Goal: Task Accomplishment & Management: Complete application form

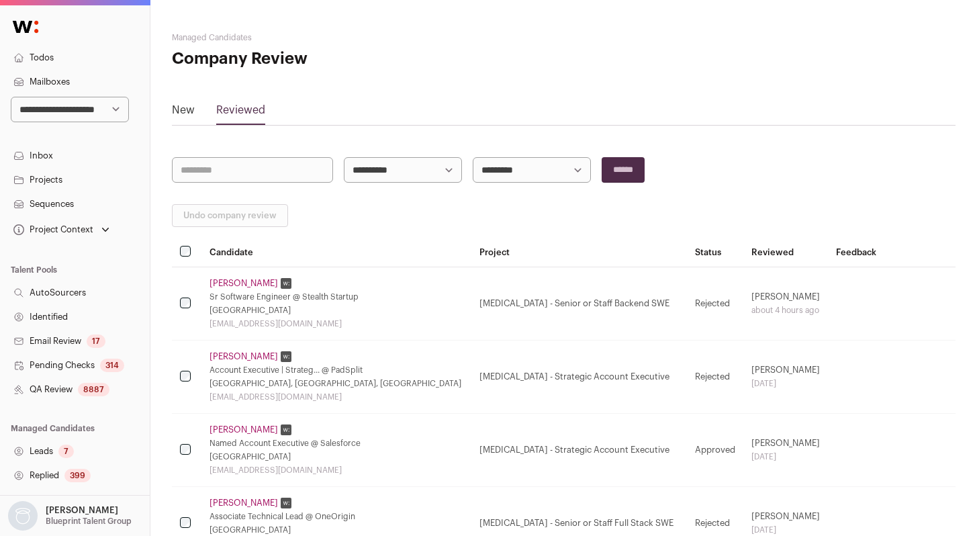
click at [91, 105] on select "**********" at bounding box center [70, 110] width 118 height 26
select select "**"
click at [11, 97] on select "**********" at bounding box center [70, 110] width 118 height 26
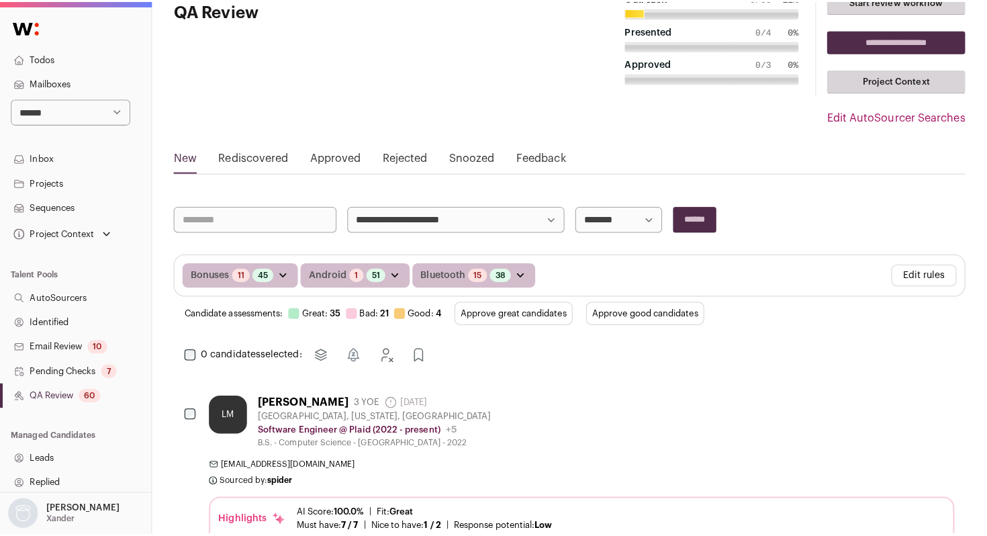
scroll to position [56, 0]
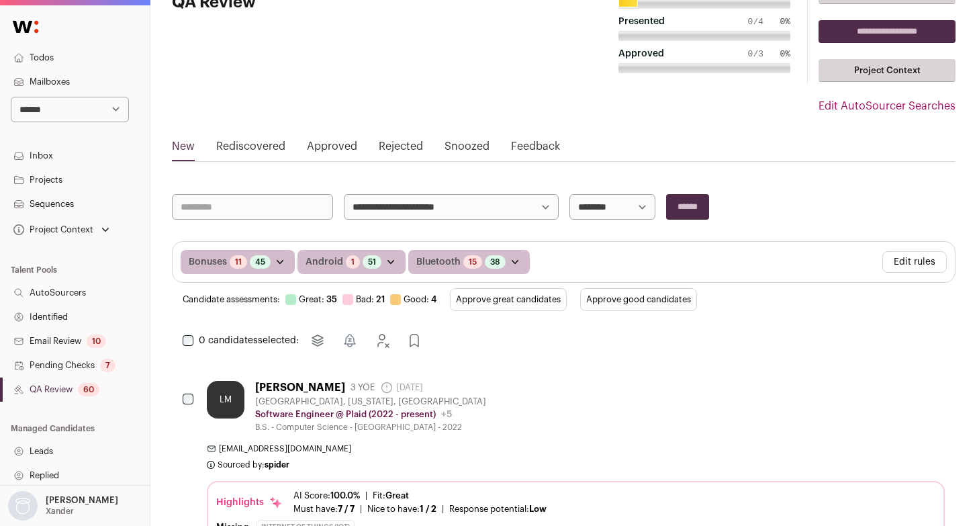
click at [909, 261] on button "Edit rules" at bounding box center [914, 261] width 64 height 21
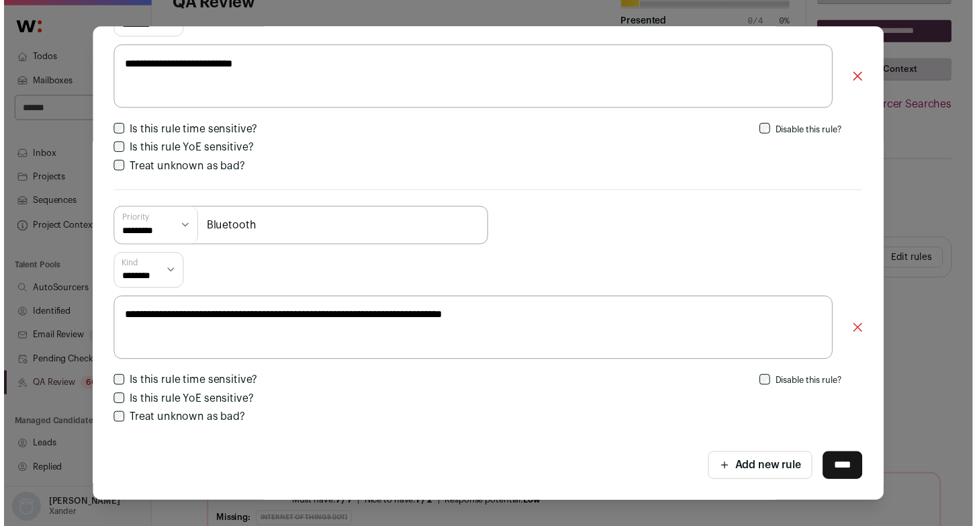
scroll to position [0, 0]
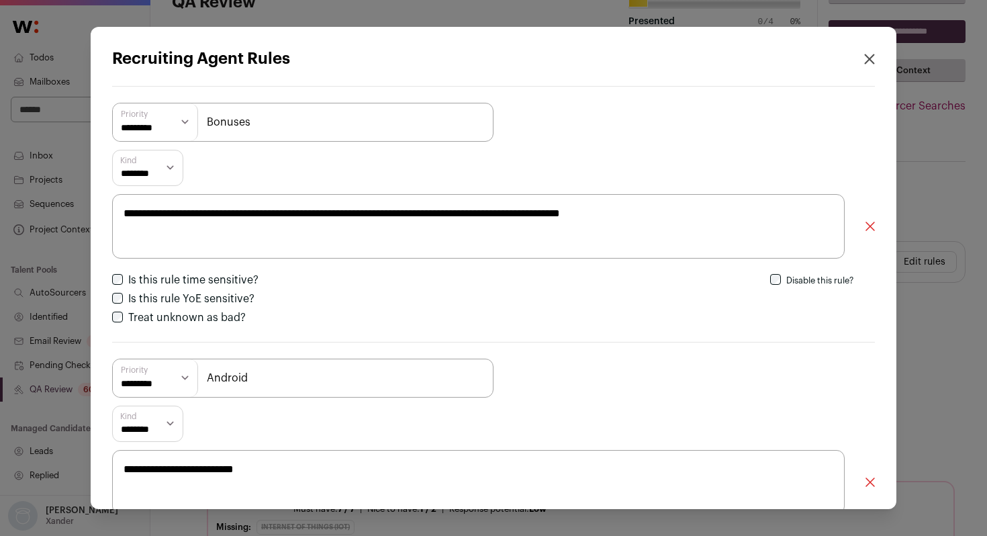
click at [925, 276] on div "**********" at bounding box center [493, 268] width 987 height 536
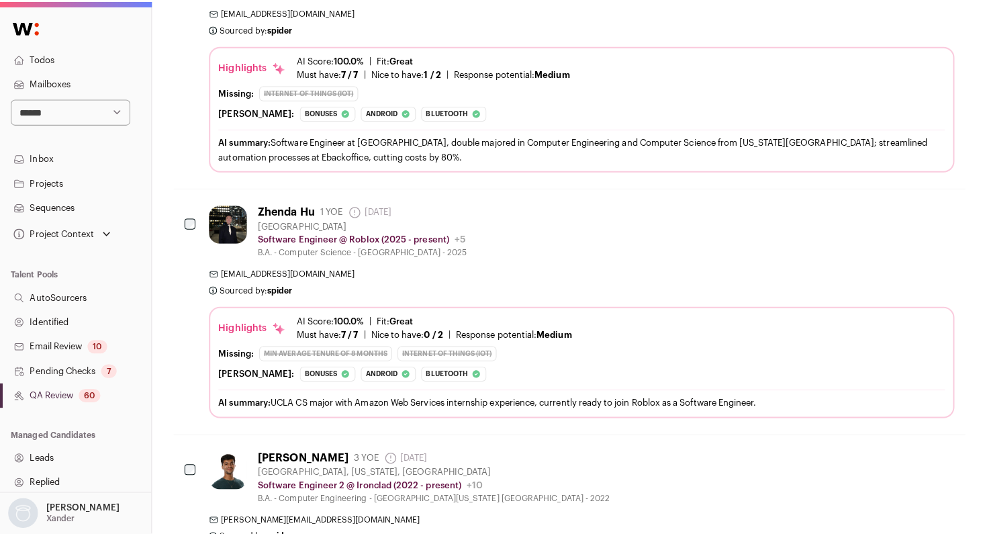
scroll to position [3789, 0]
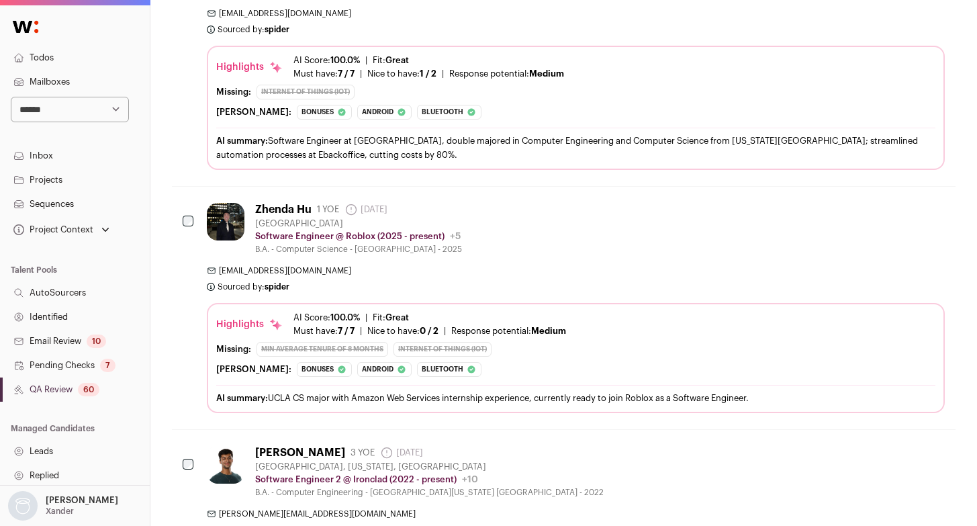
click at [635, 270] on span "zhendahu@gmail.com" at bounding box center [576, 270] width 738 height 11
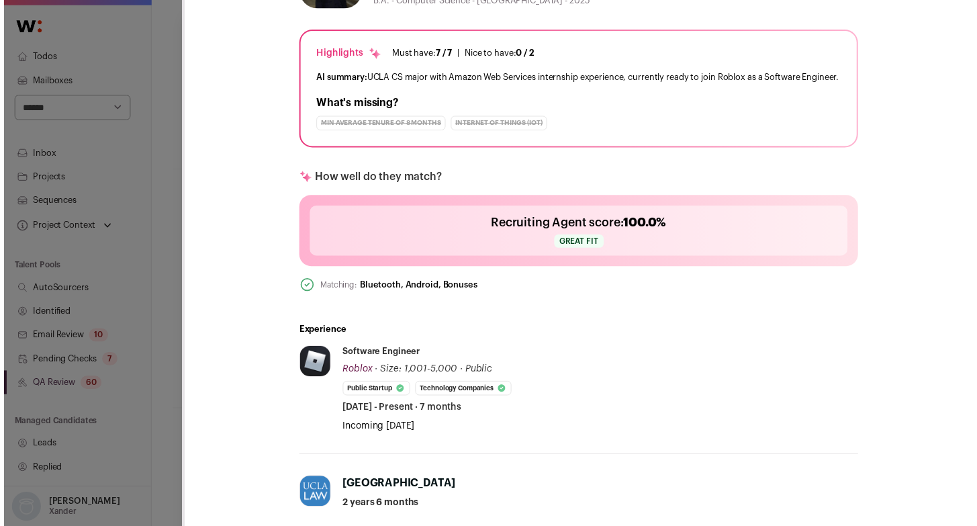
scroll to position [0, 0]
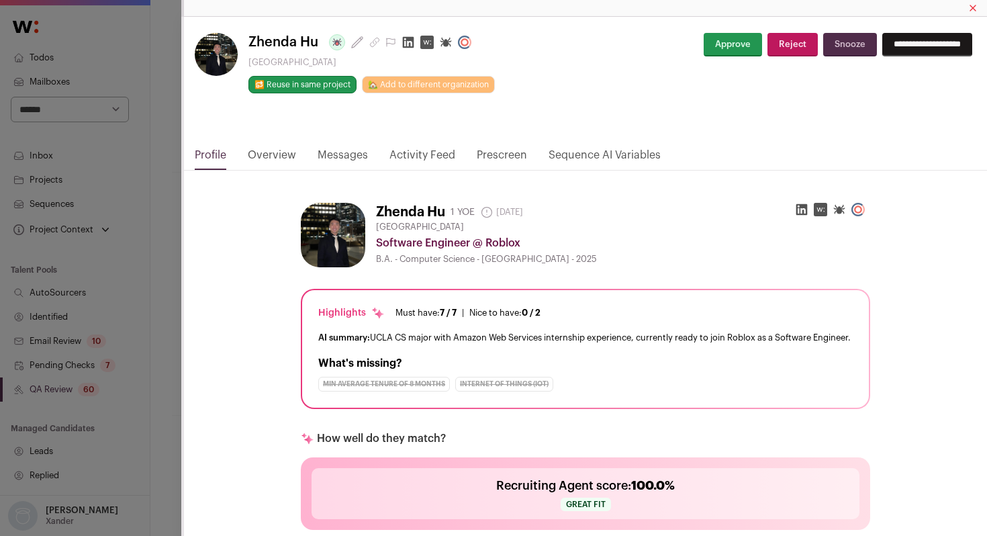
click at [173, 234] on div "Zhenda Hu Last update: 16 days ago San Francisco Bay Area 🔂 Reuse in same proje…" at bounding box center [493, 268] width 987 height 536
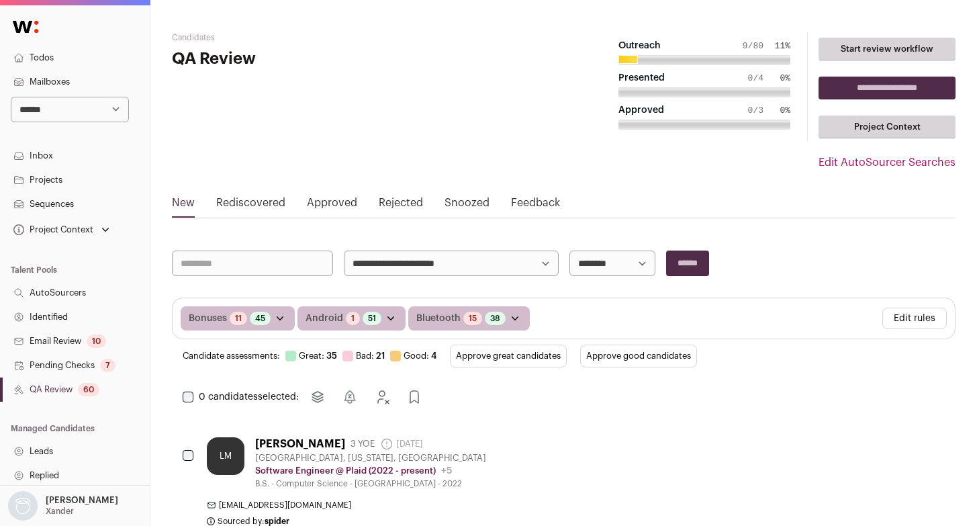
click at [901, 316] on button "Edit rules" at bounding box center [914, 318] width 64 height 21
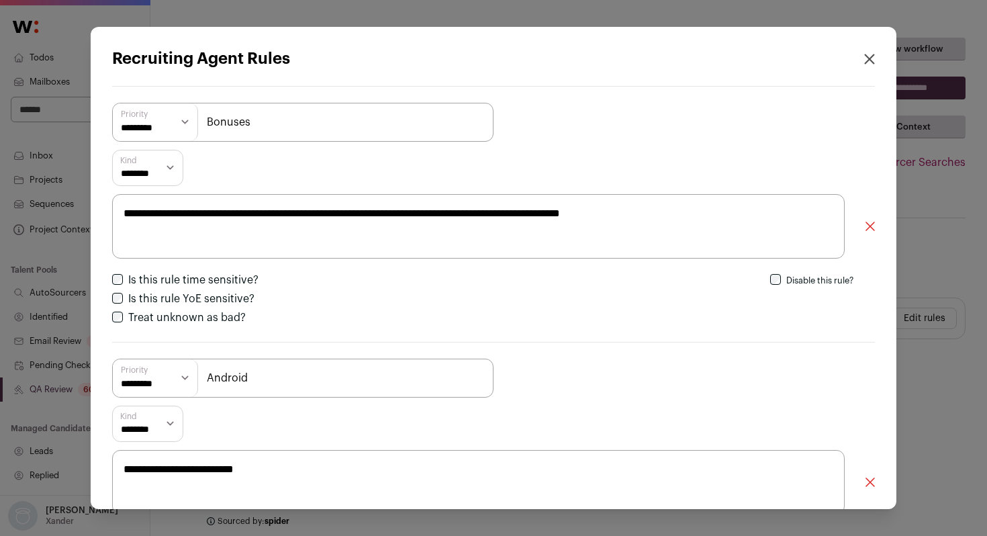
drag, startPoint x: 698, startPoint y: 211, endPoint x: 105, endPoint y: 212, distance: 593.0
click at [105, 212] on div "**********" at bounding box center [494, 268] width 806 height 482
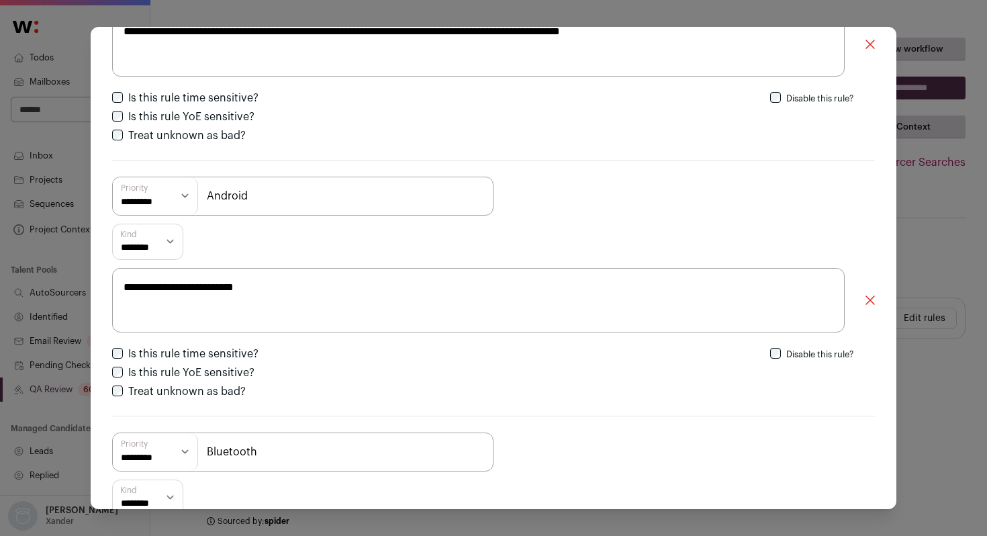
scroll to position [190, 0]
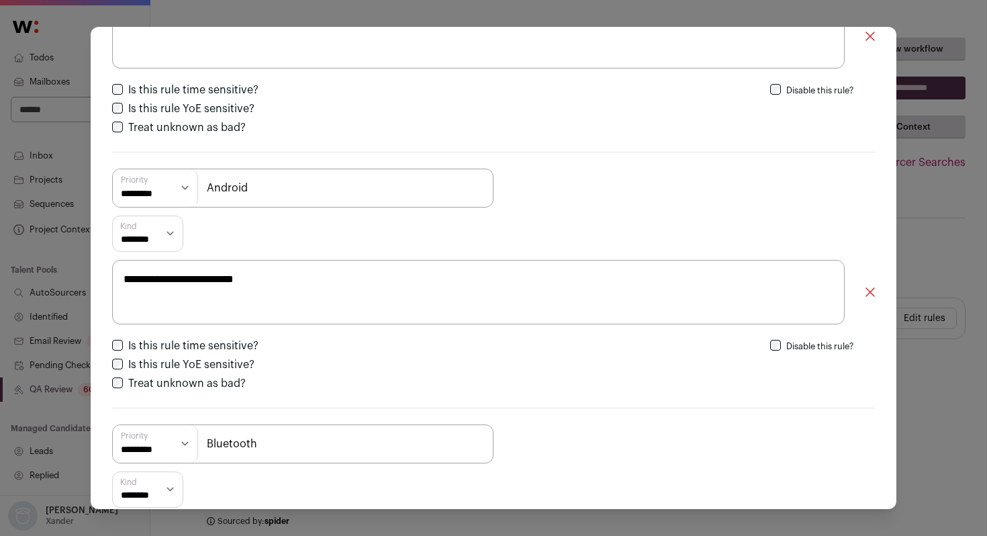
drag, startPoint x: 312, startPoint y: 275, endPoint x: 97, endPoint y: 281, distance: 214.3
click at [97, 281] on div "**********" at bounding box center [494, 268] width 806 height 482
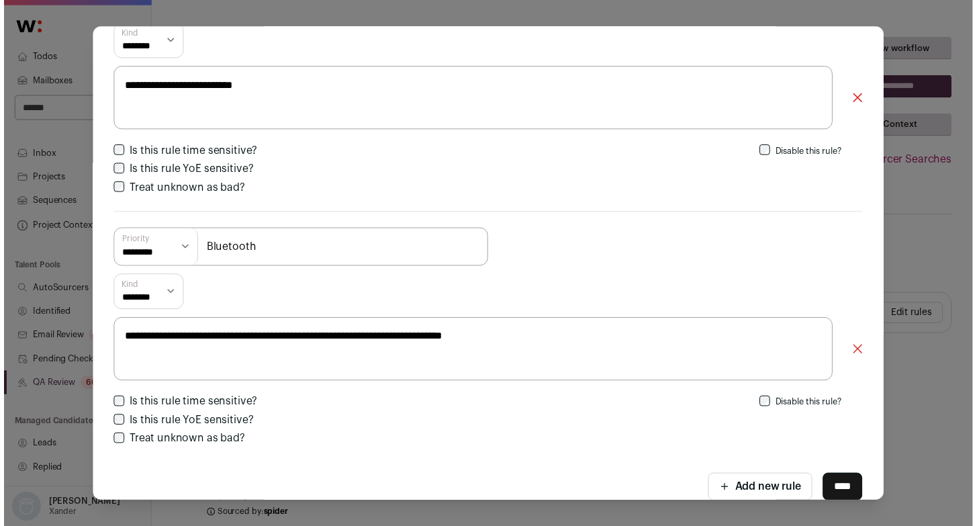
scroll to position [384, 0]
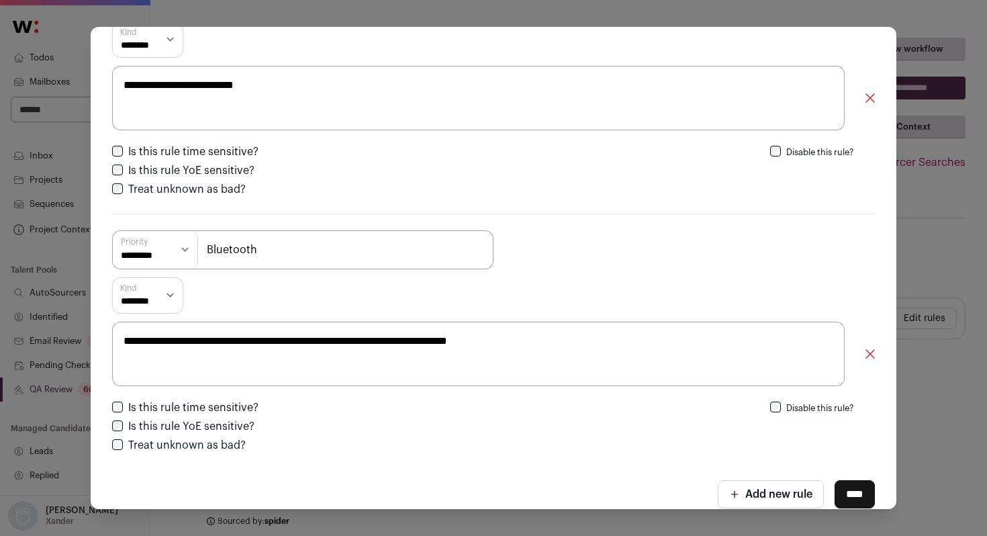
drag, startPoint x: 551, startPoint y: 338, endPoint x: 94, endPoint y: 335, distance: 456.7
click at [95, 335] on div "**********" at bounding box center [494, 268] width 806 height 482
click at [941, 227] on div "**********" at bounding box center [493, 268] width 987 height 536
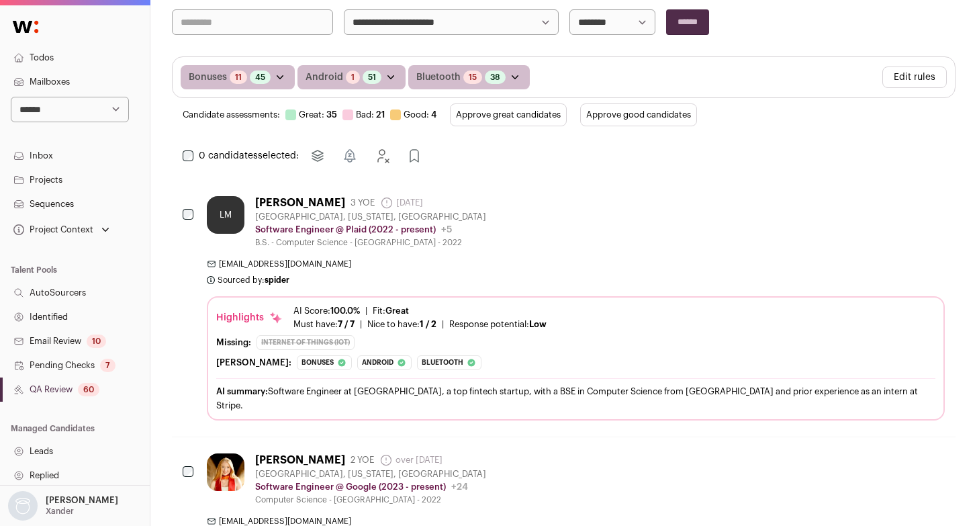
scroll to position [245, 0]
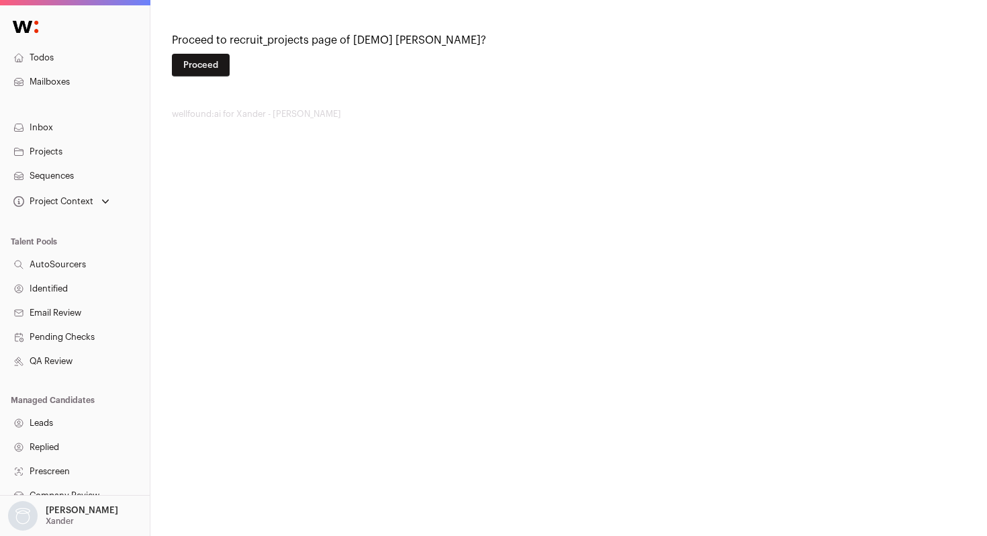
click at [209, 68] on button "Proceed" at bounding box center [201, 65] width 58 height 23
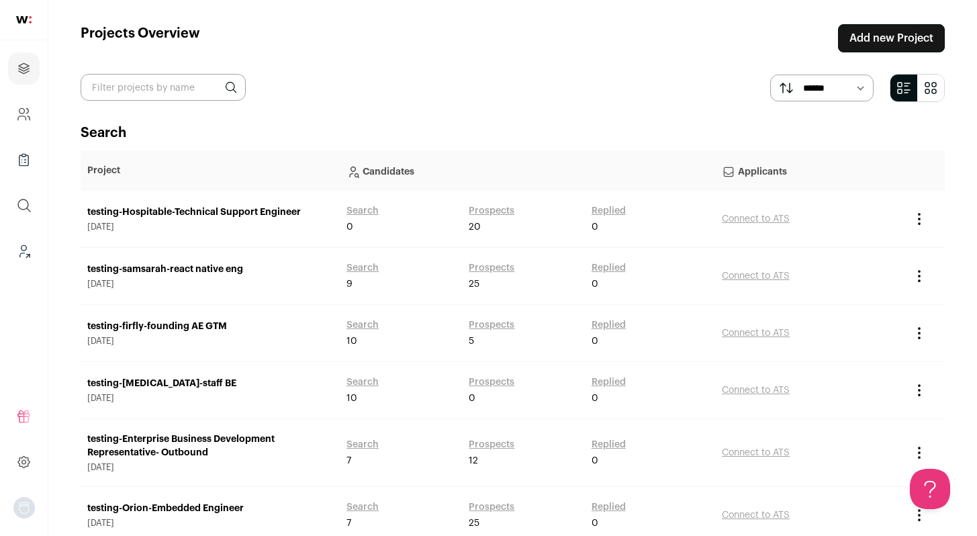
click at [865, 34] on link "Add new Project" at bounding box center [891, 38] width 107 height 28
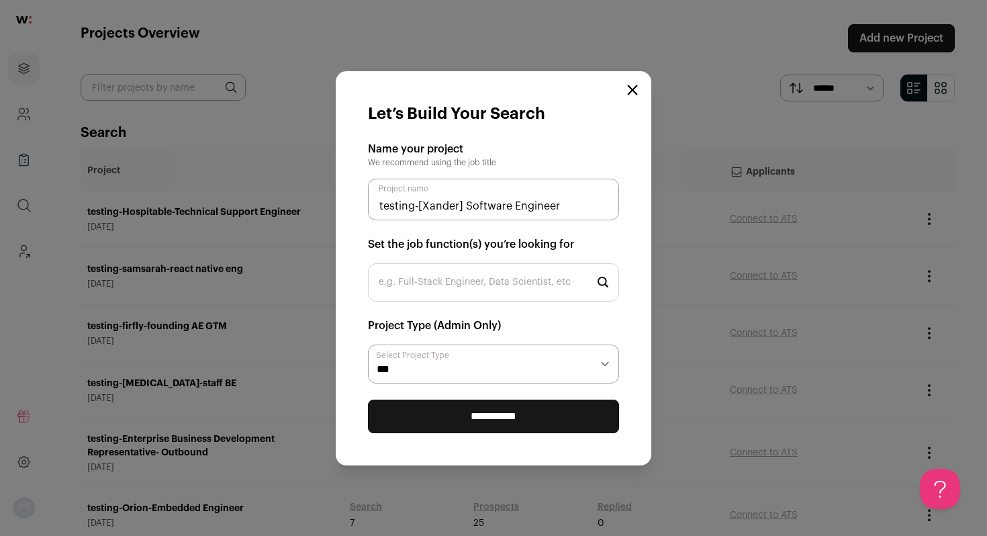
click at [465, 204] on input "testing-[Xander] Software Engineer" at bounding box center [493, 200] width 251 height 42
type input "testing-Xander-Software Engineer"
click at [551, 364] on select "**********" at bounding box center [493, 364] width 251 height 39
select select "**********"
click at [368, 345] on select "**********" at bounding box center [493, 364] width 251 height 39
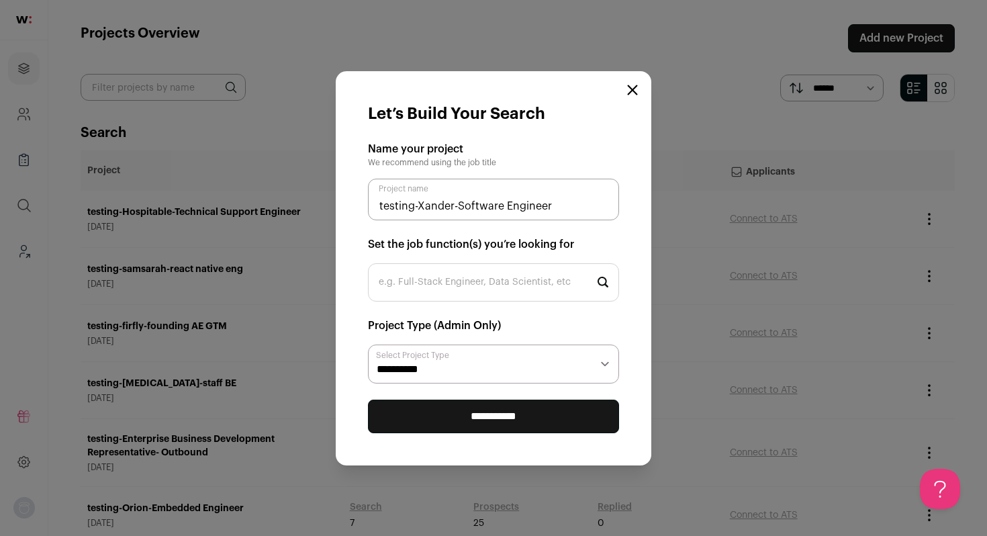
click at [503, 289] on input "e.g. Full-Stack Engineer, Data Scientist, etc" at bounding box center [493, 282] width 251 height 38
type input "mobile"
click at [499, 348] on li "Mobile Engineer" at bounding box center [494, 356] width 250 height 36
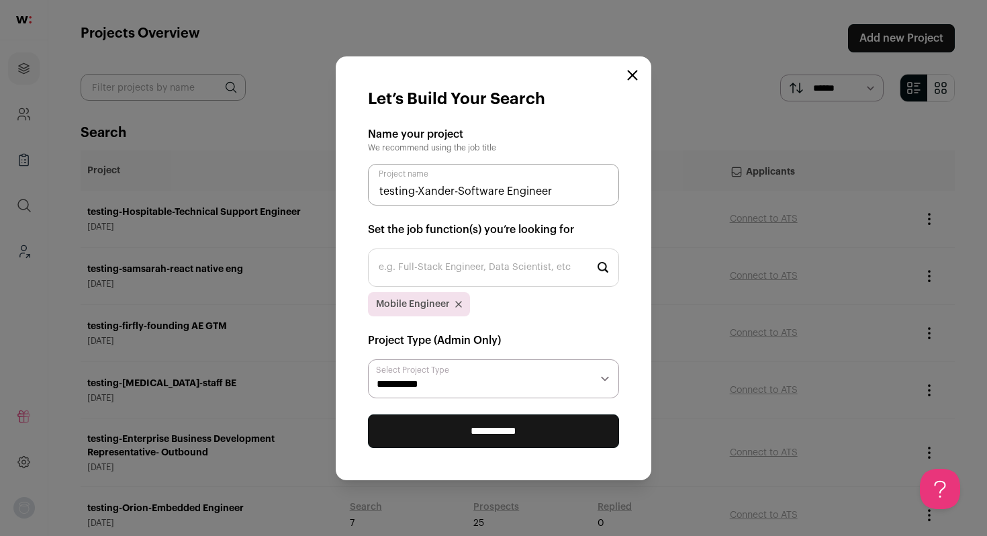
click at [500, 437] on input "**********" at bounding box center [493, 431] width 251 height 34
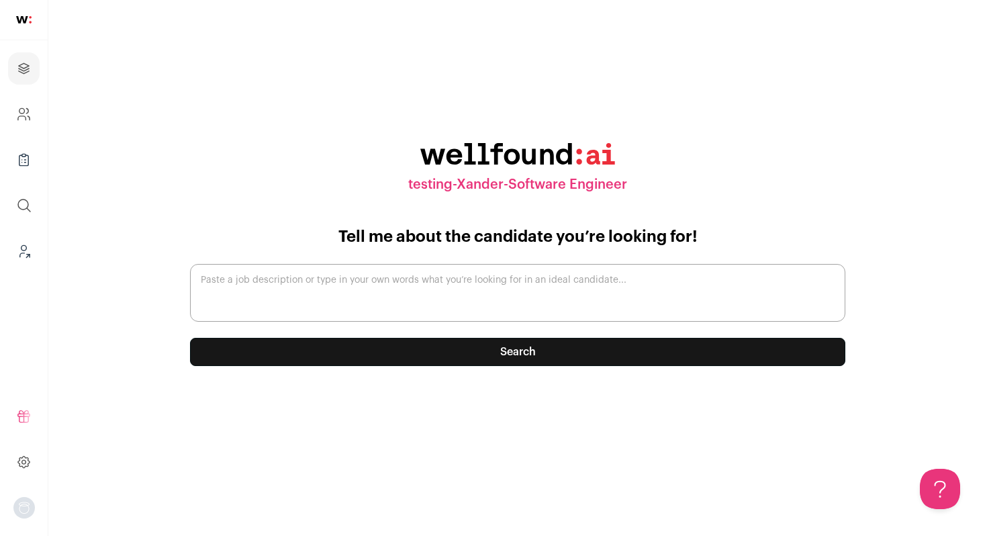
click at [393, 304] on textarea "Paste a job description or type in your own words what you’re looking for in an…" at bounding box center [517, 293] width 655 height 58
paste textarea "Has experience with hardware, firmware, IoT, embedded software, connected devic…"
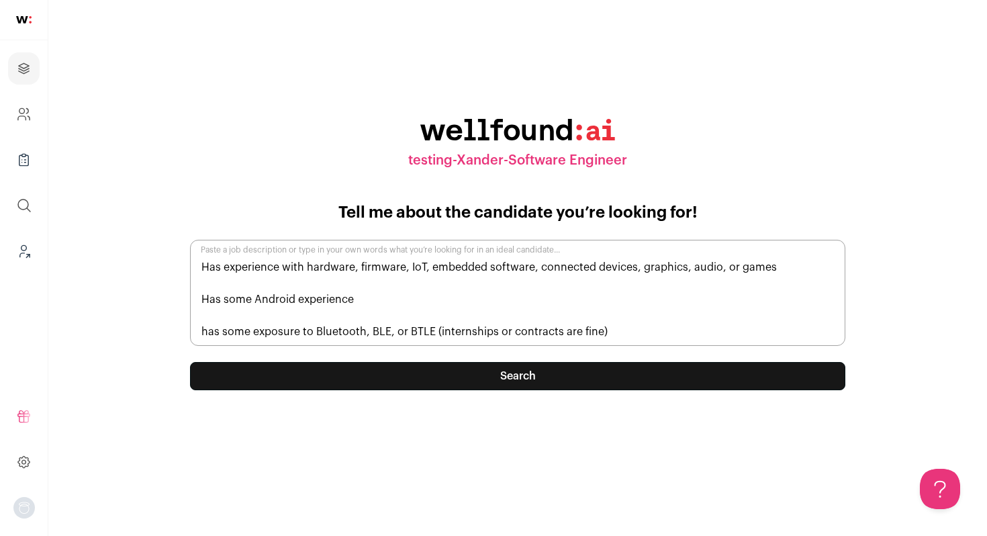
click at [203, 263] on textarea "Has experience with hardware, firmware, IoT, embedded software, connected devic…" at bounding box center [517, 293] width 655 height 106
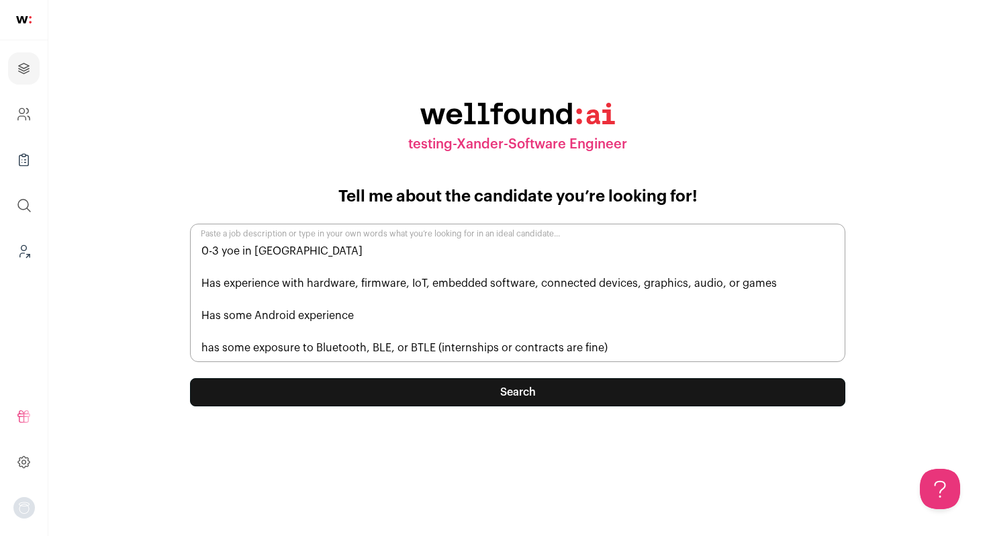
type textarea "0-3 yoe in US Has experience with hardware, firmware, IoT, embedded software, c…"
click at [558, 399] on button "Search" at bounding box center [517, 392] width 655 height 28
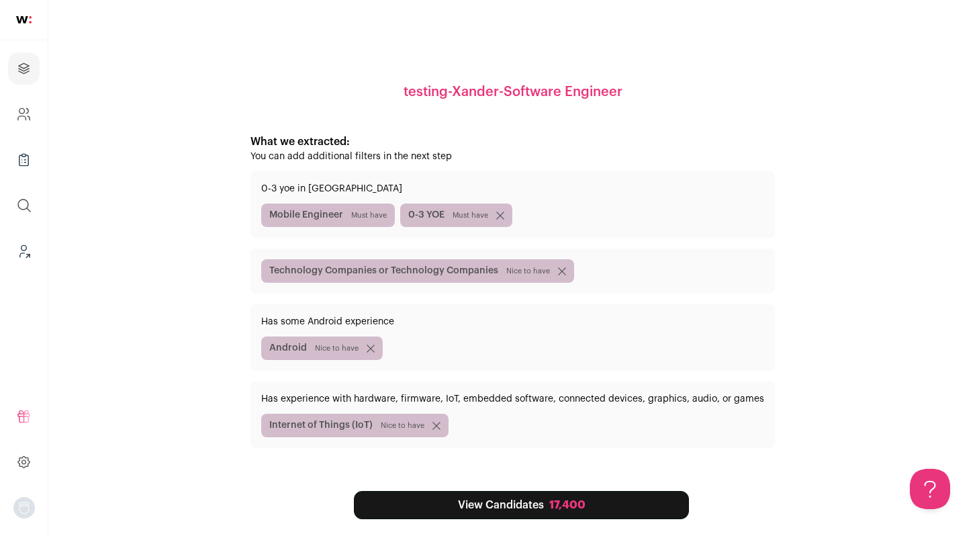
scroll to position [50, 0]
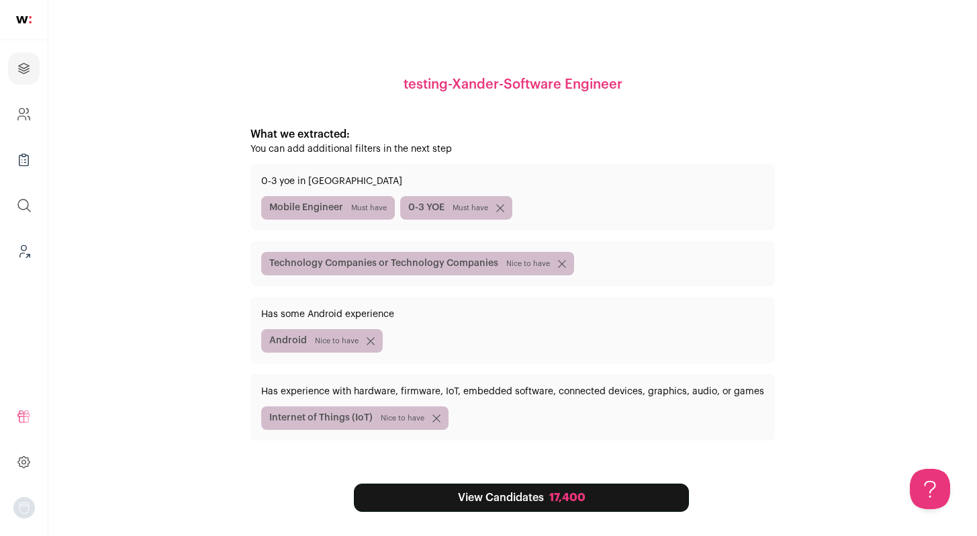
drag, startPoint x: 604, startPoint y: 498, endPoint x: 605, endPoint y: 491, distance: 7.5
click at [604, 499] on link "View Candidates 17,400" at bounding box center [521, 498] width 335 height 28
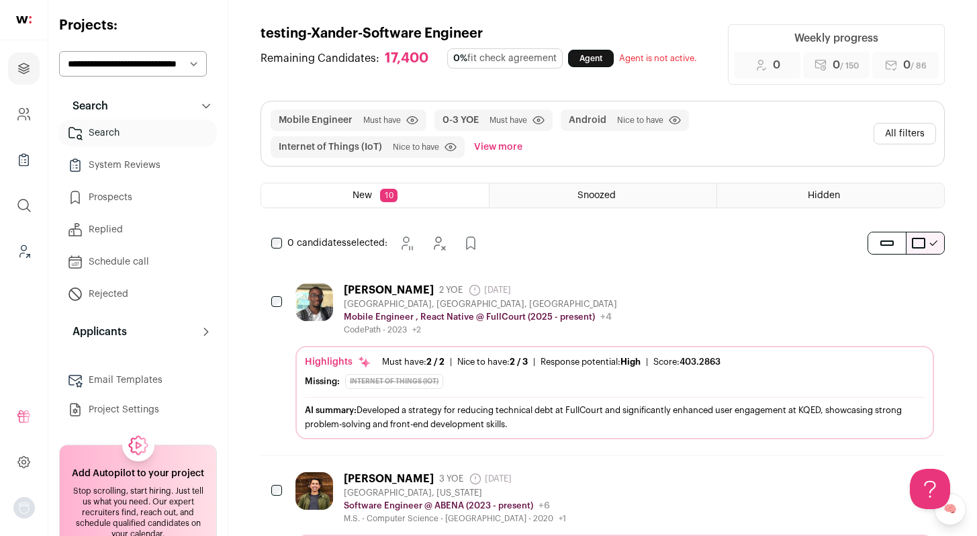
click at [910, 137] on button "All filters" at bounding box center [905, 133] width 62 height 21
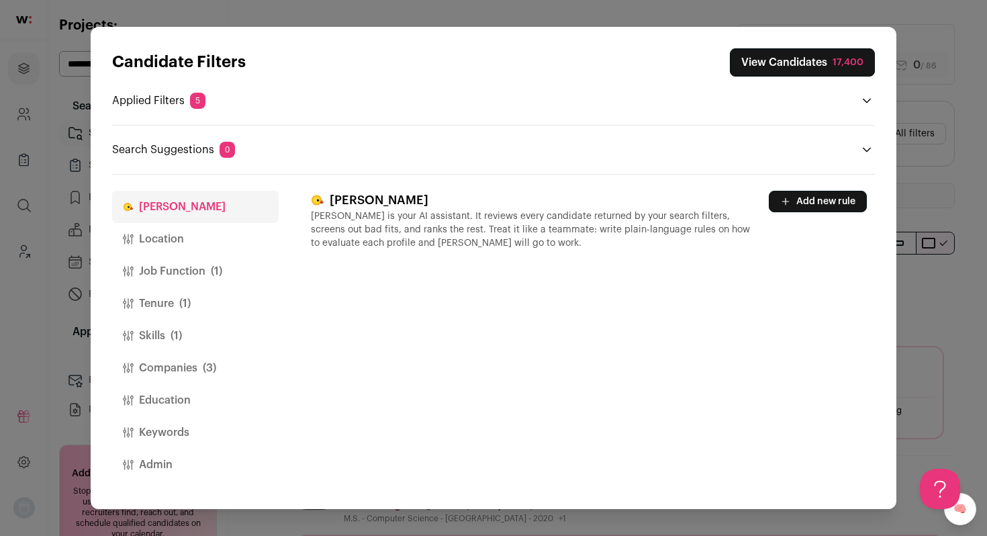
click at [173, 238] on button "Location" at bounding box center [195, 239] width 167 height 32
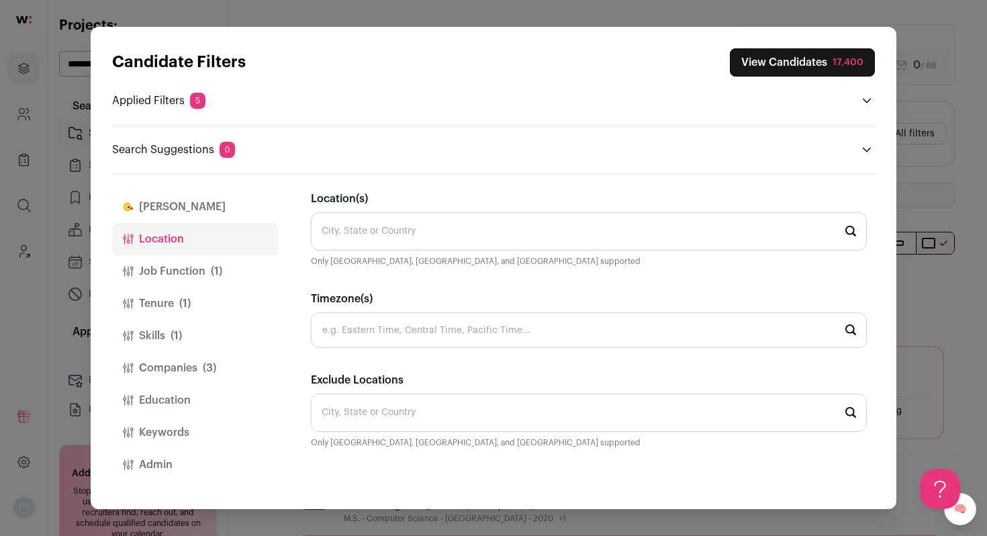
click at [390, 234] on input "Location(s)" at bounding box center [589, 231] width 556 height 38
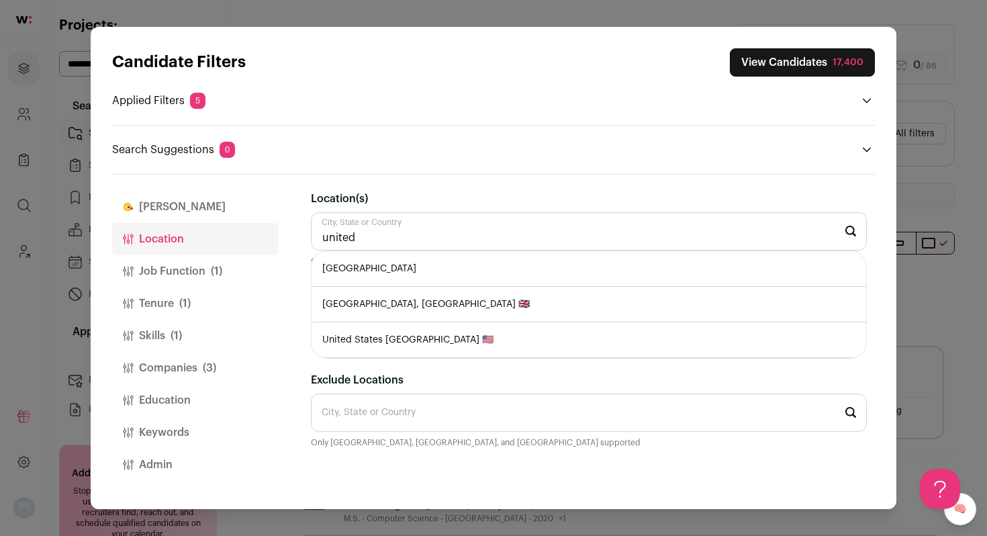
click at [485, 272] on li "[GEOGRAPHIC_DATA]" at bounding box center [589, 269] width 555 height 36
type input "[GEOGRAPHIC_DATA]"
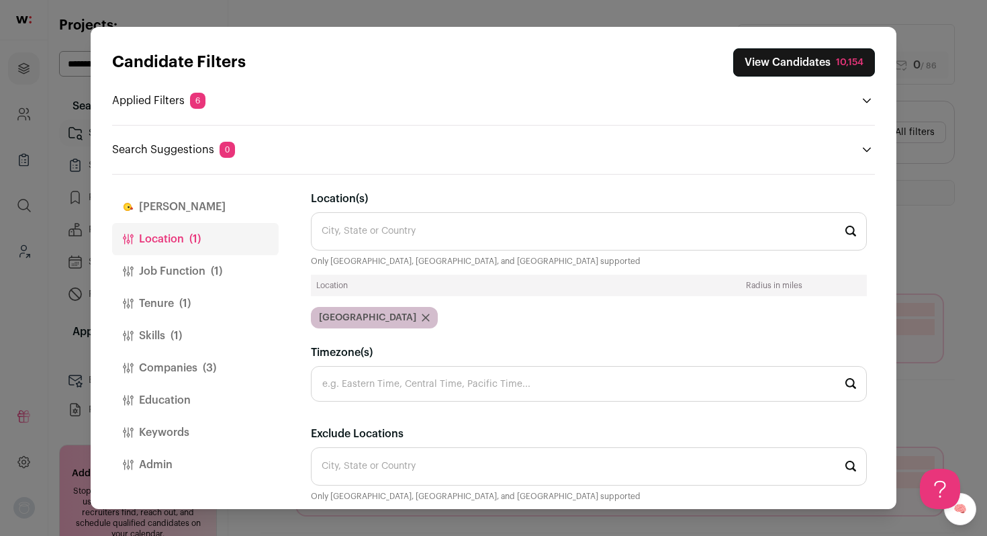
click at [187, 272] on button "Job Function (1)" at bounding box center [195, 271] width 167 height 32
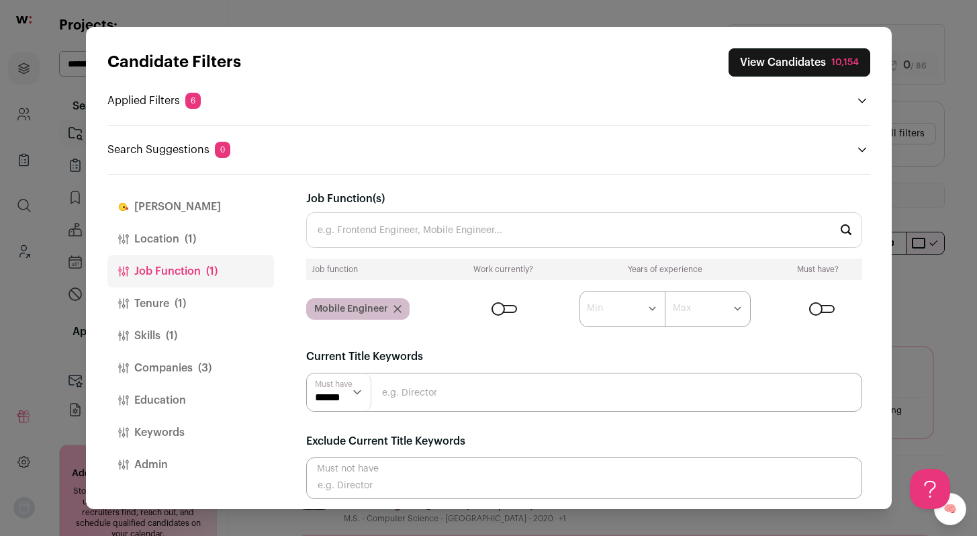
click at [645, 309] on select "****** ******* ******* ******* ******* ******* ******* ******* ******* ********…" at bounding box center [623, 309] width 86 height 36
select select "*"
click at [580, 291] on select "****** ******* ******* ******* ******* ******* ******* ******* ******* ********…" at bounding box center [623, 309] width 86 height 36
select select "*"
click at [665, 291] on select "******* ******* ******* ******* ******* ******* ******* ******* ******** ******…" at bounding box center [708, 309] width 86 height 36
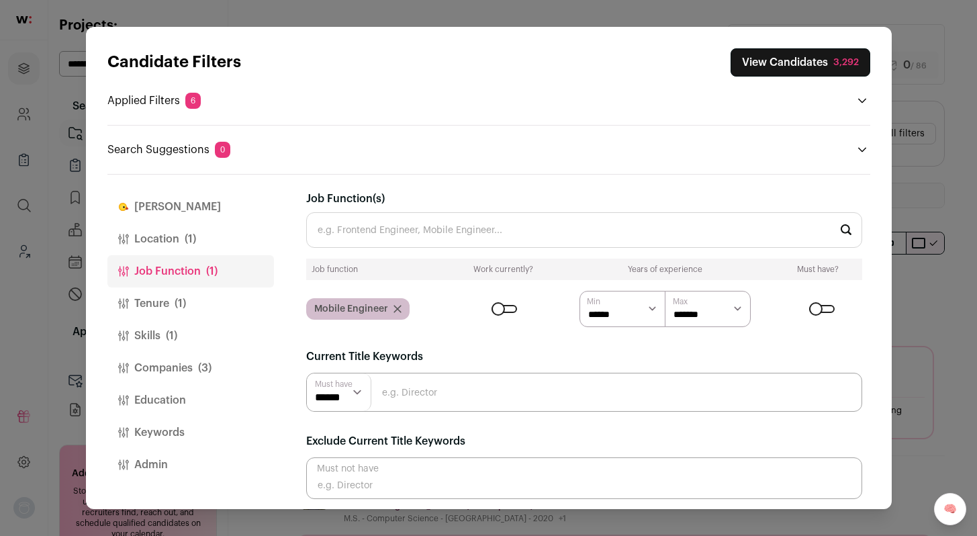
click at [648, 308] on select "****** *******" at bounding box center [623, 309] width 86 height 36
click at [642, 309] on select "****** *******" at bounding box center [623, 309] width 86 height 36
select select "Close modal via background"
click at [580, 291] on select "****** *******" at bounding box center [623, 309] width 86 height 36
click at [182, 304] on span "(1)" at bounding box center [180, 304] width 11 height 16
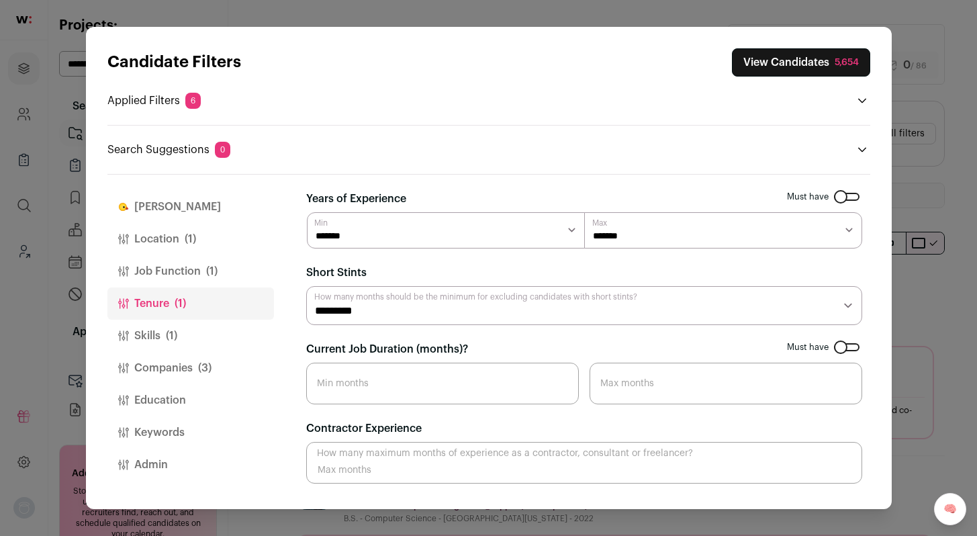
click at [379, 238] on select "******* ****** *******" at bounding box center [446, 230] width 278 height 36
click at [353, 310] on select "********* ******** ******* ******** ******** ******** ******** ******** *******…" at bounding box center [584, 305] width 556 height 39
click at [348, 377] on input "Current Job Duration (months)?" at bounding box center [442, 384] width 273 height 42
type input "7"
click at [177, 336] on span "(1)" at bounding box center [171, 336] width 11 height 16
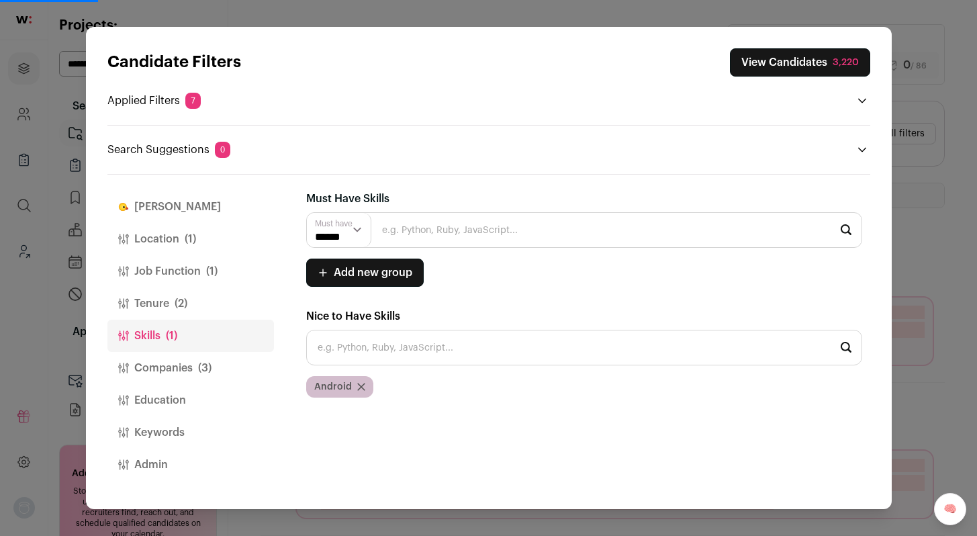
click at [424, 238] on input "Close modal via background" at bounding box center [584, 230] width 556 height 36
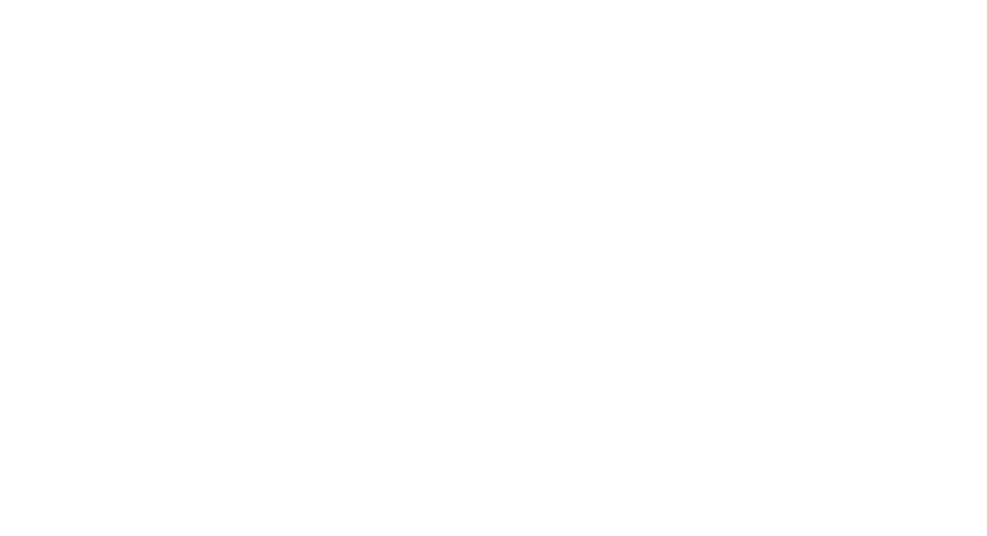
type input "andori"
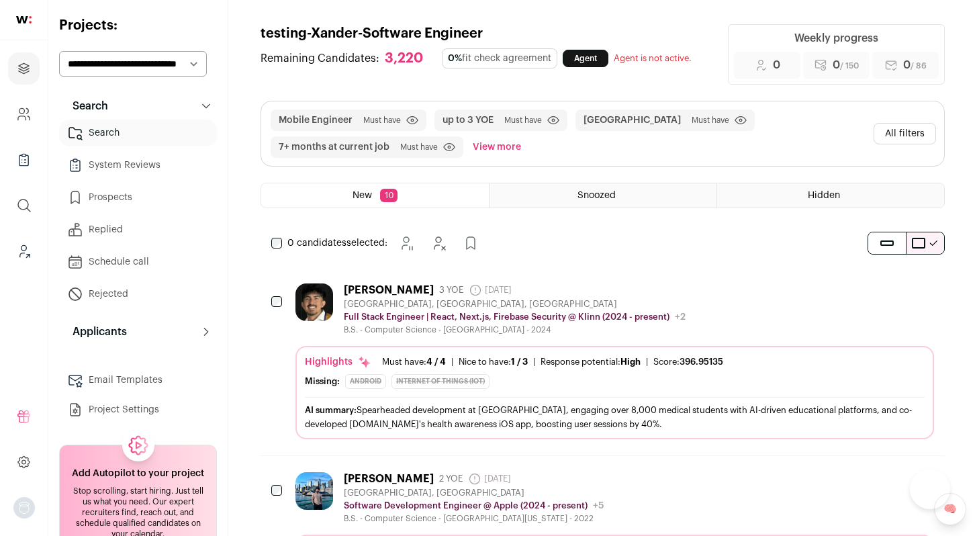
click at [912, 126] on button "All filters" at bounding box center [905, 133] width 62 height 21
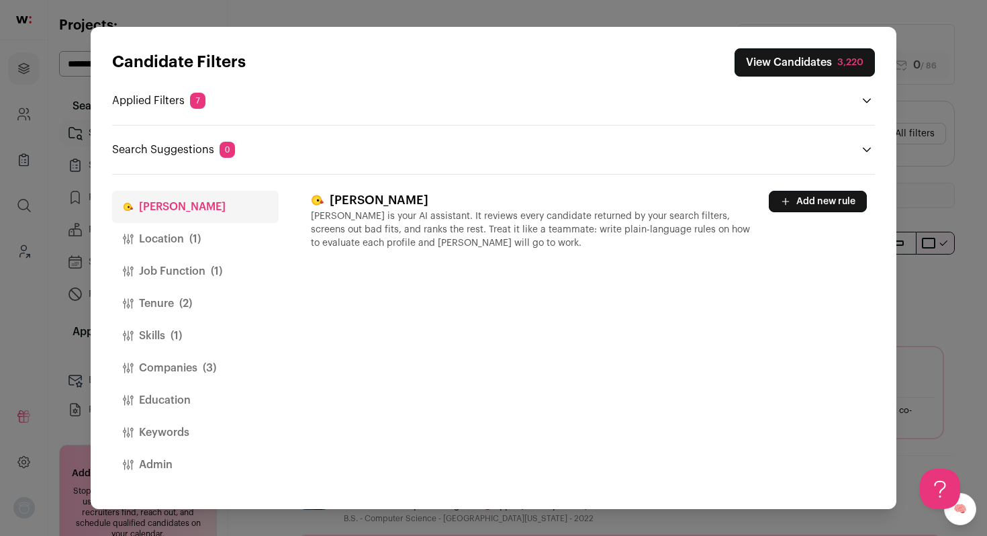
click at [173, 234] on button "Location (1)" at bounding box center [195, 239] width 167 height 32
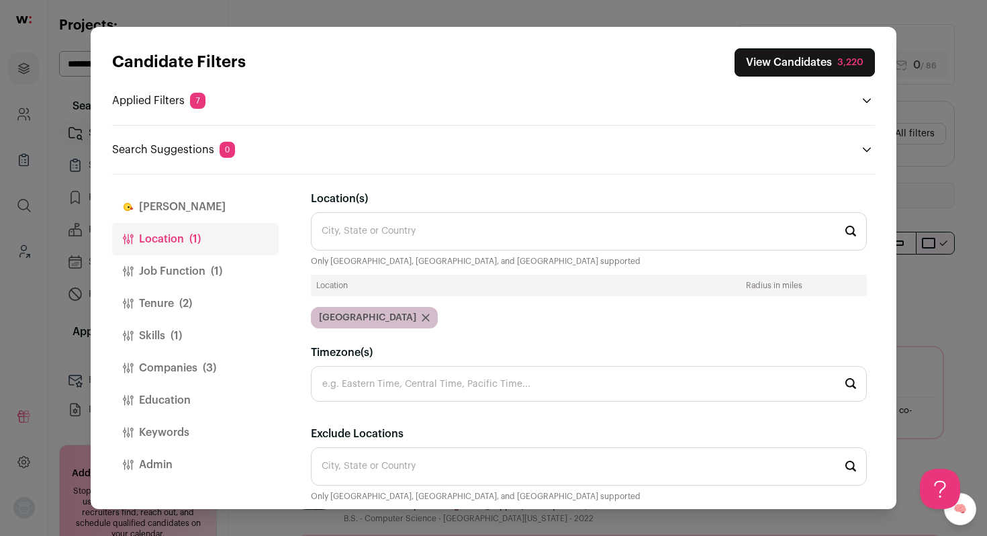
click at [190, 266] on button "Job Function (1)" at bounding box center [195, 271] width 167 height 32
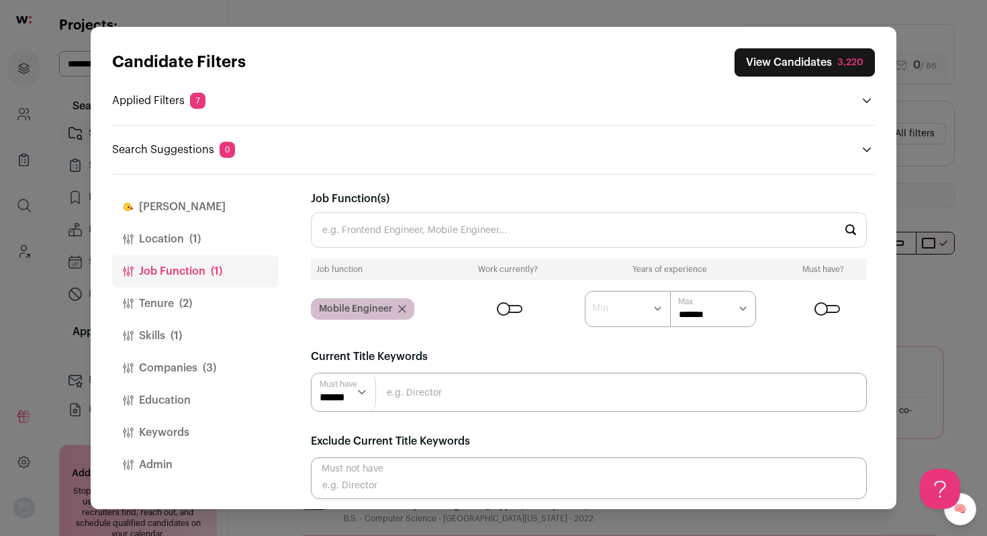
click at [179, 293] on button "Tenure (2)" at bounding box center [195, 303] width 167 height 32
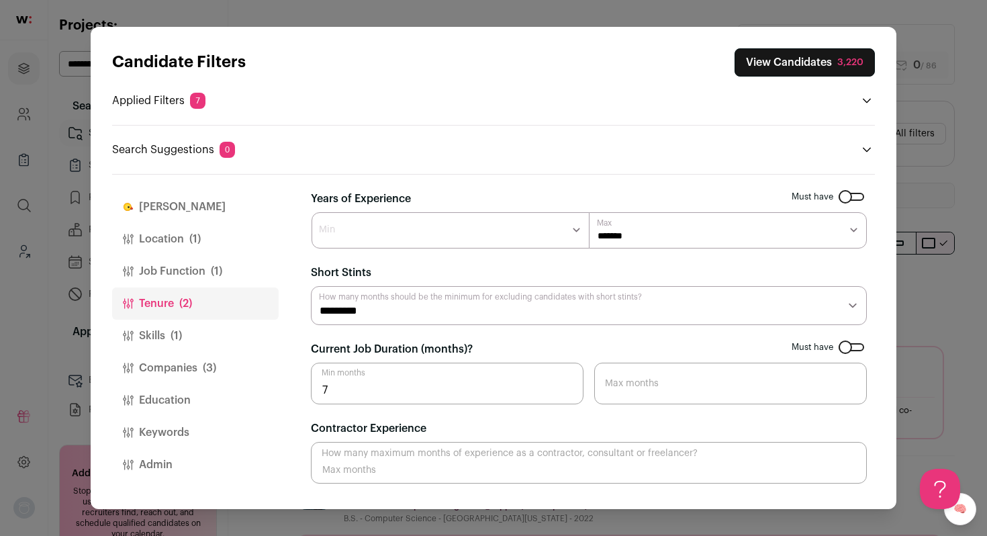
click at [179, 334] on span "(1)" at bounding box center [176, 336] width 11 height 16
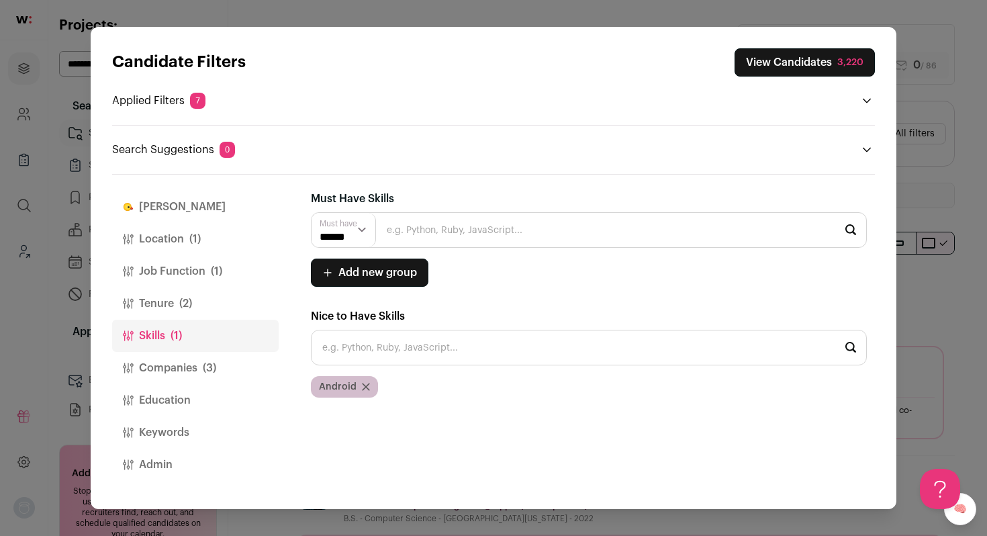
click at [488, 230] on input "Close modal via background" at bounding box center [589, 230] width 556 height 36
click at [364, 387] on icon "Close modal via background" at bounding box center [366, 386] width 7 height 7
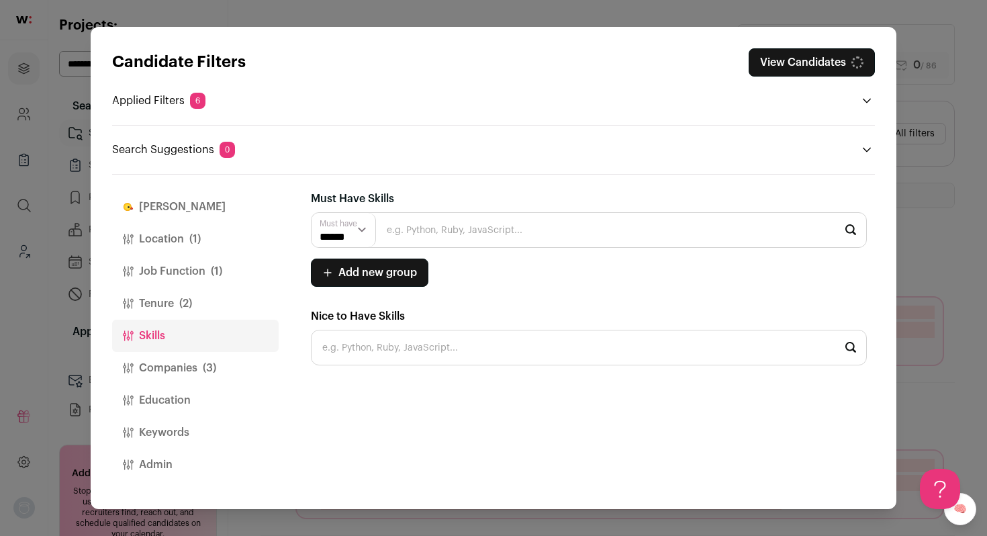
click at [431, 237] on input "Close modal via background" at bounding box center [589, 230] width 556 height 36
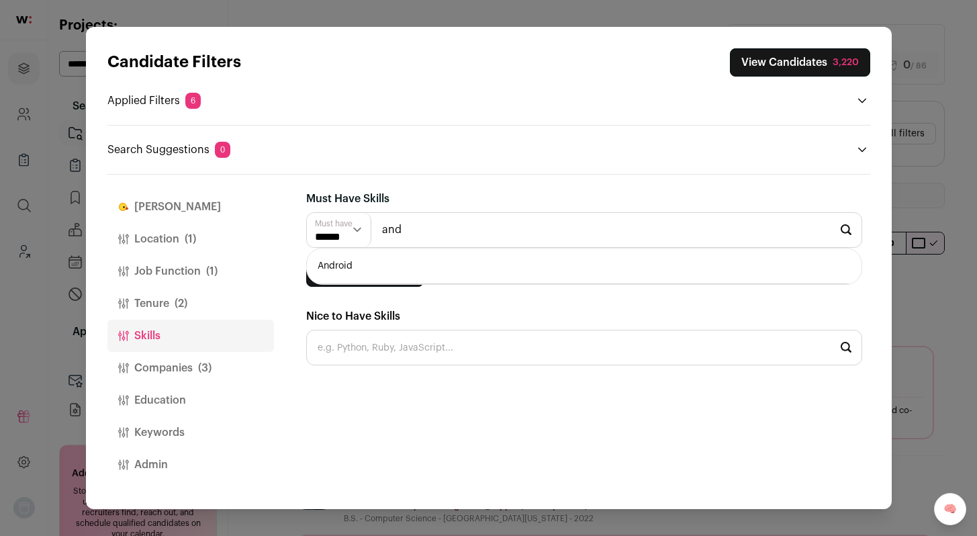
click at [399, 261] on li "Android" at bounding box center [584, 266] width 555 height 36
type input "Android"
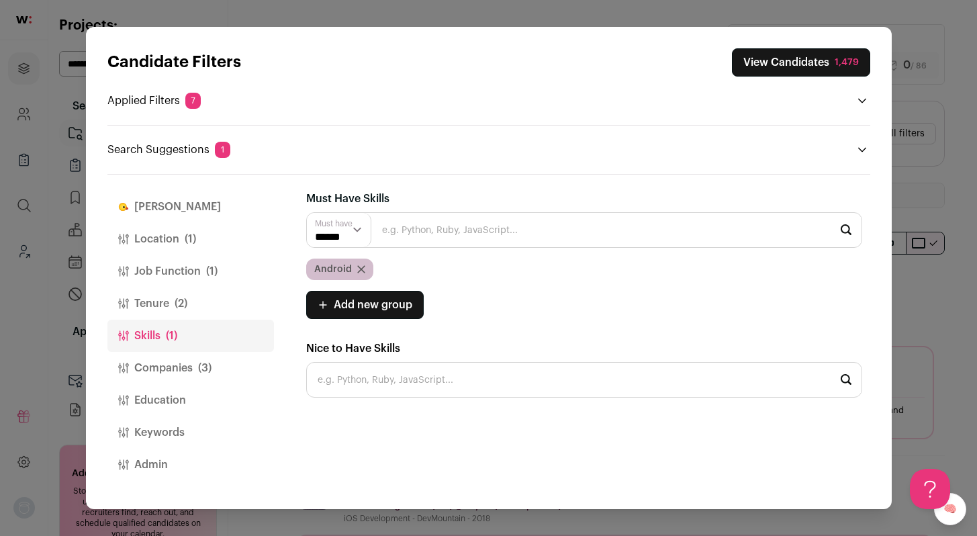
click at [163, 371] on button "Companies (3)" at bounding box center [190, 368] width 167 height 32
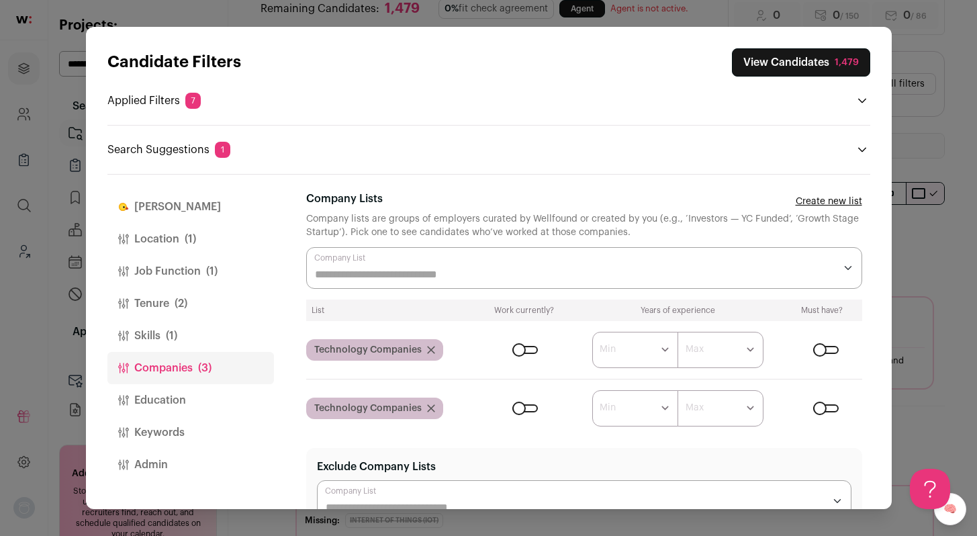
scroll to position [56, 0]
click at [170, 437] on button "Keywords" at bounding box center [190, 432] width 167 height 32
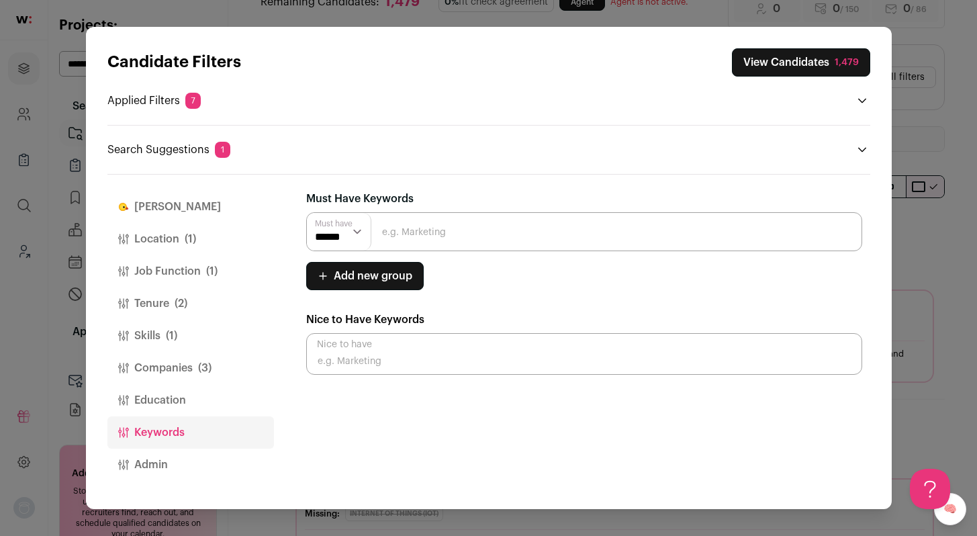
click at [422, 224] on input "Close modal via background" at bounding box center [584, 231] width 556 height 39
paste input "Bluetooth"
type input "Bluetooth"
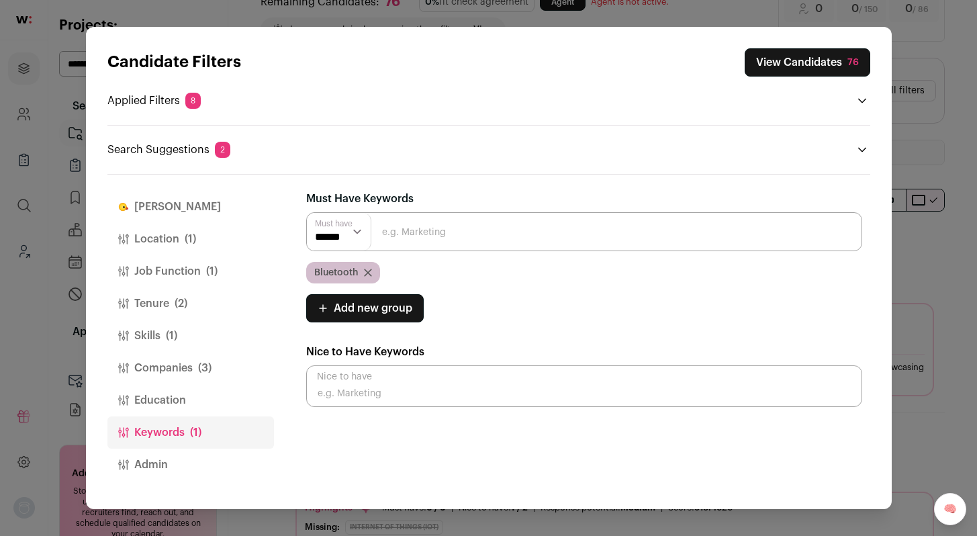
click at [359, 228] on select "****** ******" at bounding box center [339, 232] width 64 height 38
select select "**"
click at [307, 213] on select "****** ******" at bounding box center [339, 232] width 64 height 38
click at [471, 232] on input "Close modal via background" at bounding box center [584, 231] width 556 height 39
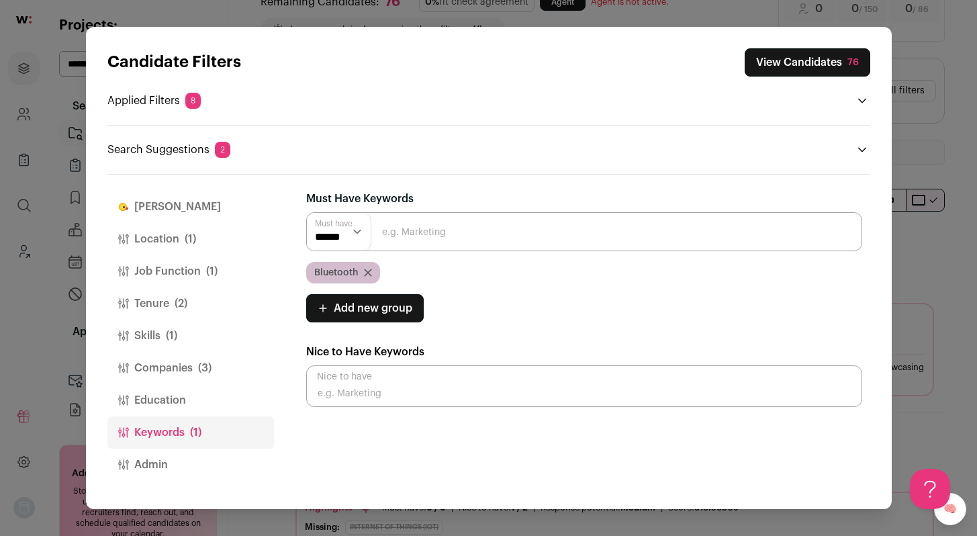
paste input "BLE"
type input "BLE"
click at [454, 234] on input "Close modal via background" at bounding box center [584, 231] width 556 height 39
paste input "BTLE"
type input "BTLE"
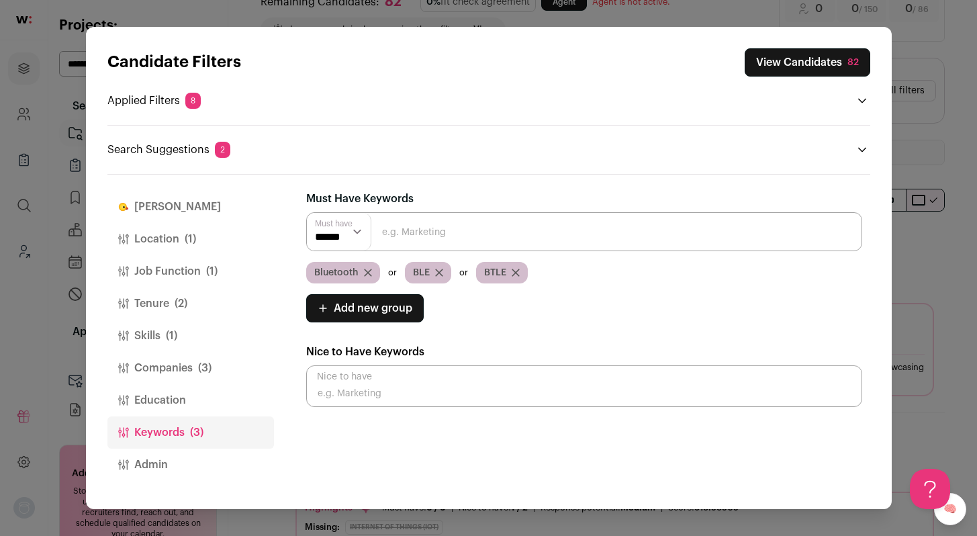
click at [381, 304] on span "Add new group" at bounding box center [373, 308] width 79 height 16
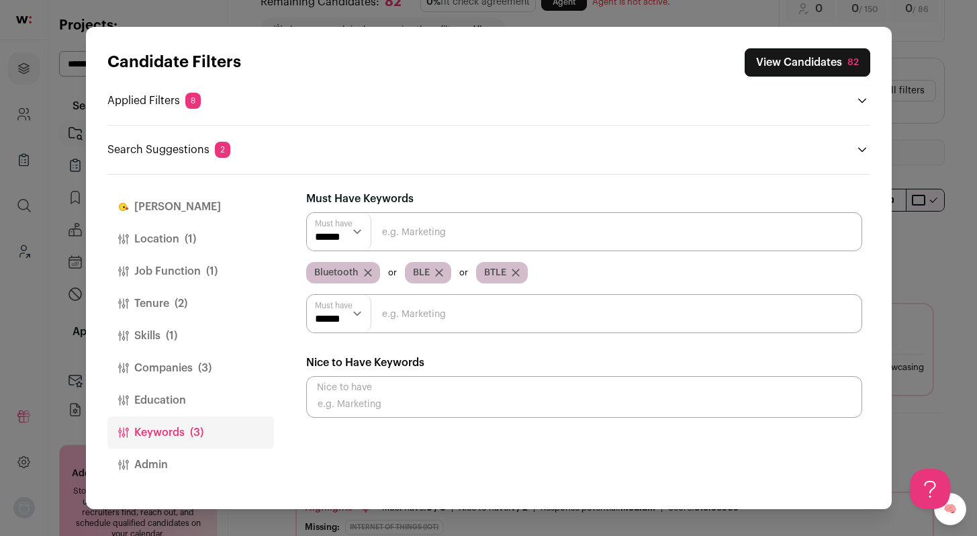
click at [350, 313] on select "****** ******" at bounding box center [339, 314] width 64 height 38
select select "**"
click at [307, 295] on select "****** ******" at bounding box center [339, 314] width 64 height 38
click at [430, 320] on input "Close modal via background" at bounding box center [584, 313] width 556 height 39
paste input "hardware"
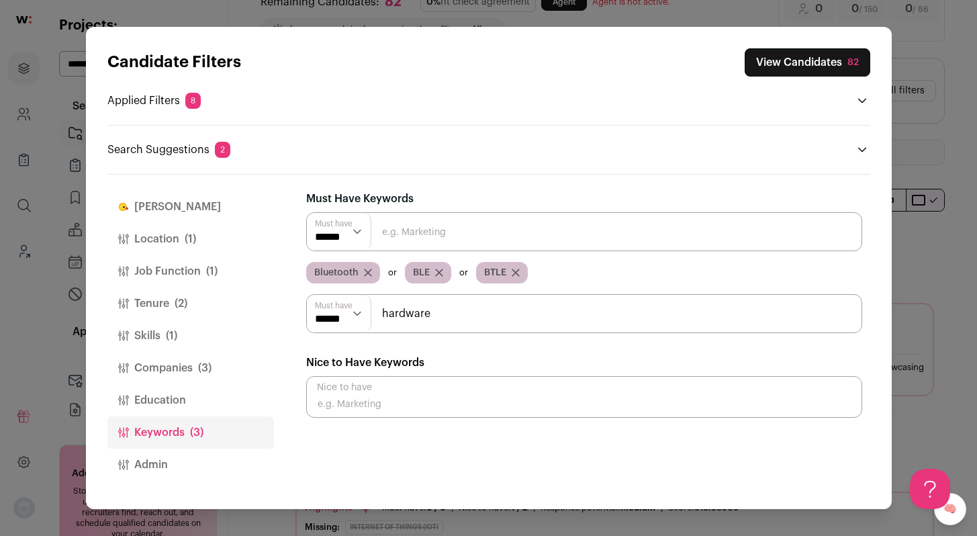
type input "hardware"
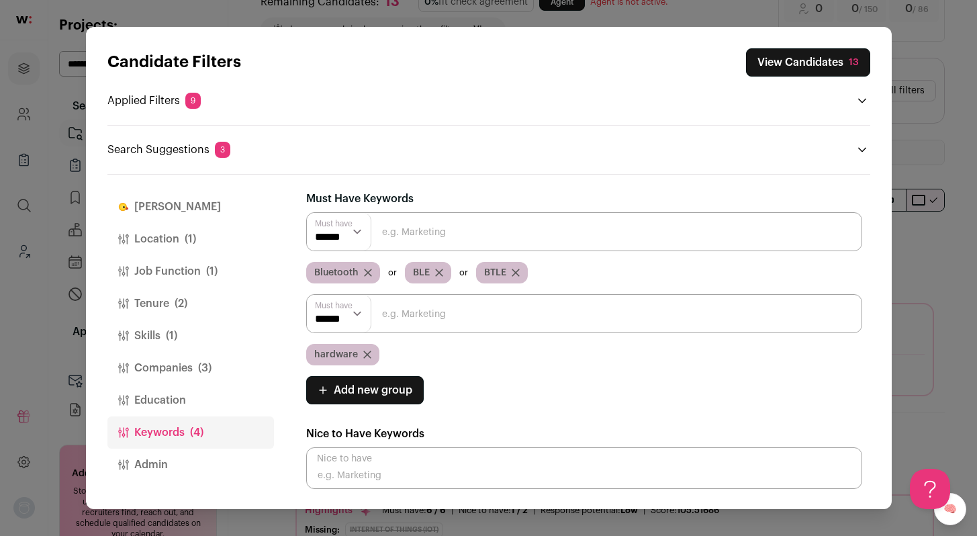
click at [412, 318] on input "Close modal via background" at bounding box center [584, 313] width 556 height 39
paste input "firmware"
type input "firmware"
click at [502, 313] on input "Close modal via background" at bounding box center [584, 313] width 556 height 39
paste input "IoT"
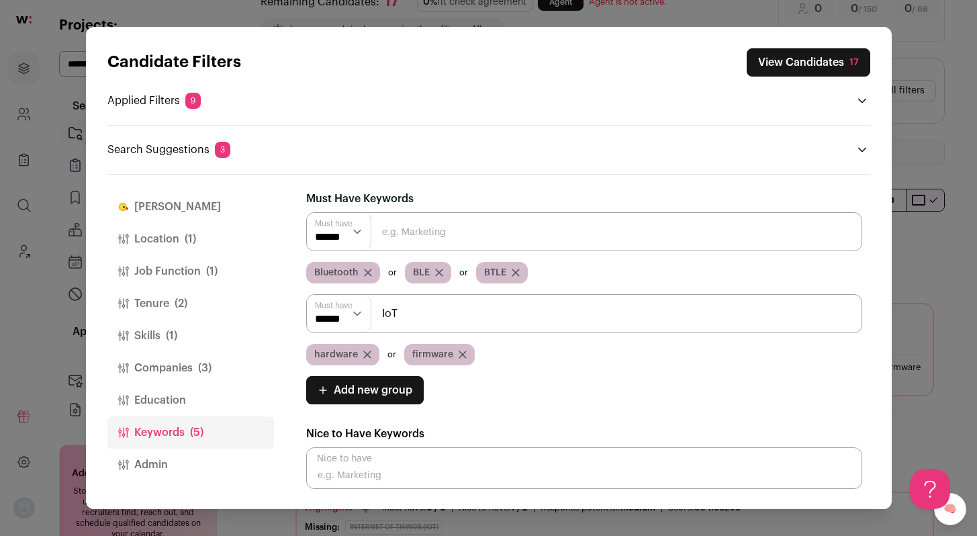
type input "IoT"
click at [503, 325] on input "Close modal via background" at bounding box center [584, 313] width 556 height 39
paste input "embedded"
type input "embedded"
click at [462, 232] on input "Close modal via background" at bounding box center [584, 231] width 556 height 39
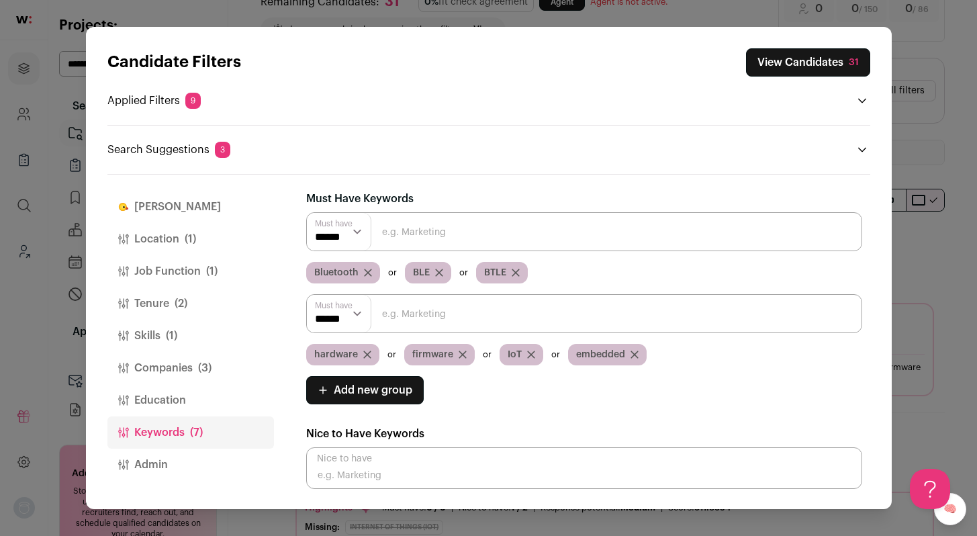
click at [490, 308] on input "Close modal via background" at bounding box center [584, 313] width 556 height 39
paste input "connected devices"
type input "connected devices"
click at [491, 311] on input "Close modal via background" at bounding box center [584, 313] width 556 height 39
paste input "graphics"
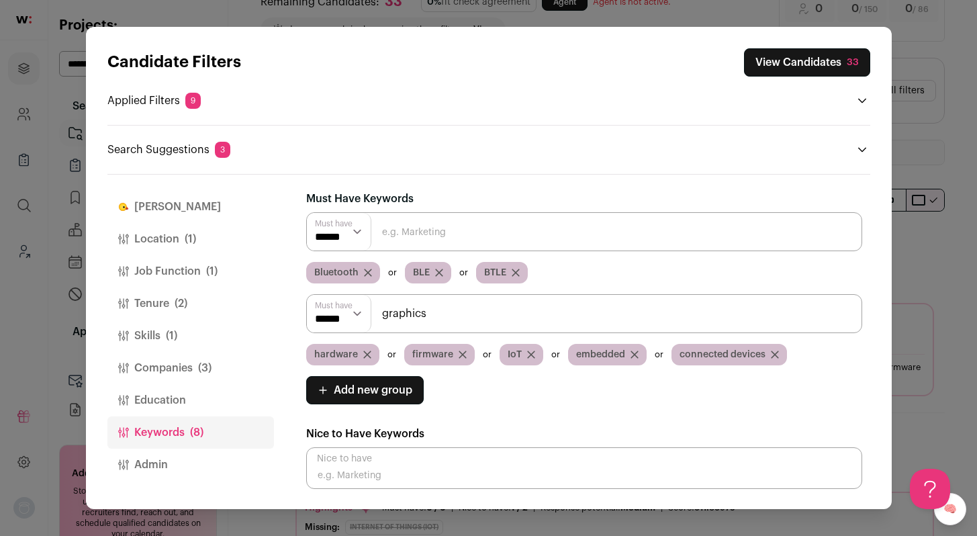
type input "graphics"
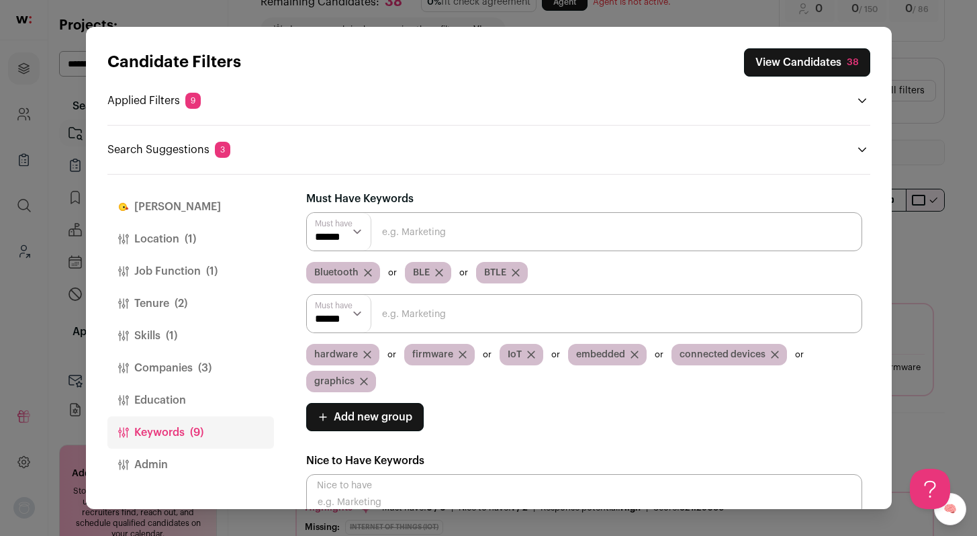
click at [461, 330] on input "Close modal via background" at bounding box center [584, 313] width 556 height 39
paste input "audio"
type input "audio"
click at [422, 314] on input "Close modal via background" at bounding box center [584, 313] width 556 height 39
paste input "games"
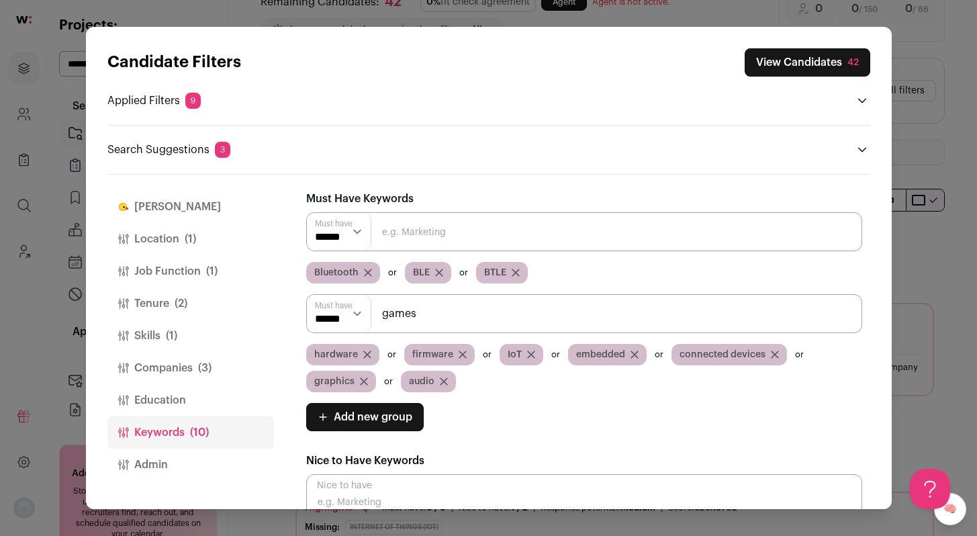
type input "games"
click at [919, 237] on div "Candidate Filters View Candidates 45 Applied Filters 9 Mobile Engineer Must hav…" at bounding box center [488, 268] width 977 height 536
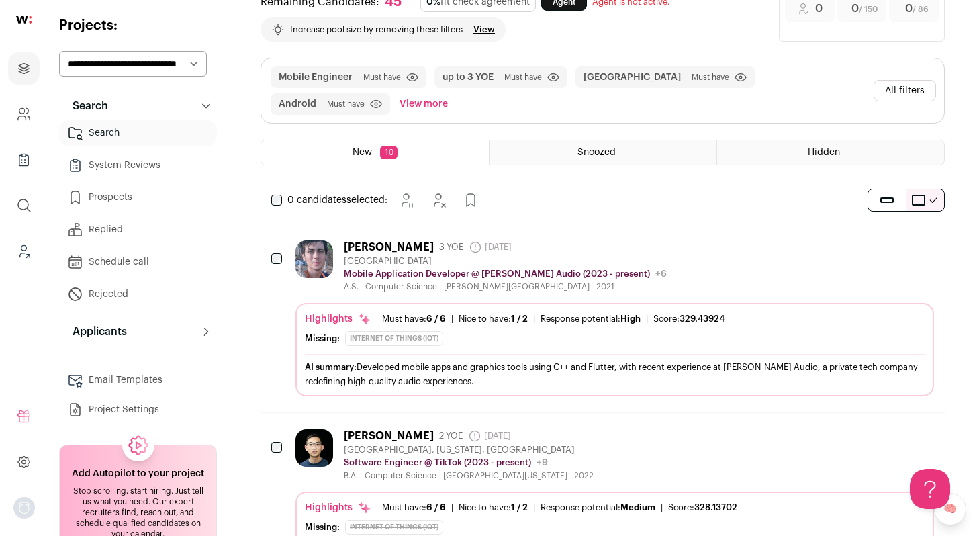
click at [905, 85] on button "All filters" at bounding box center [905, 90] width 62 height 21
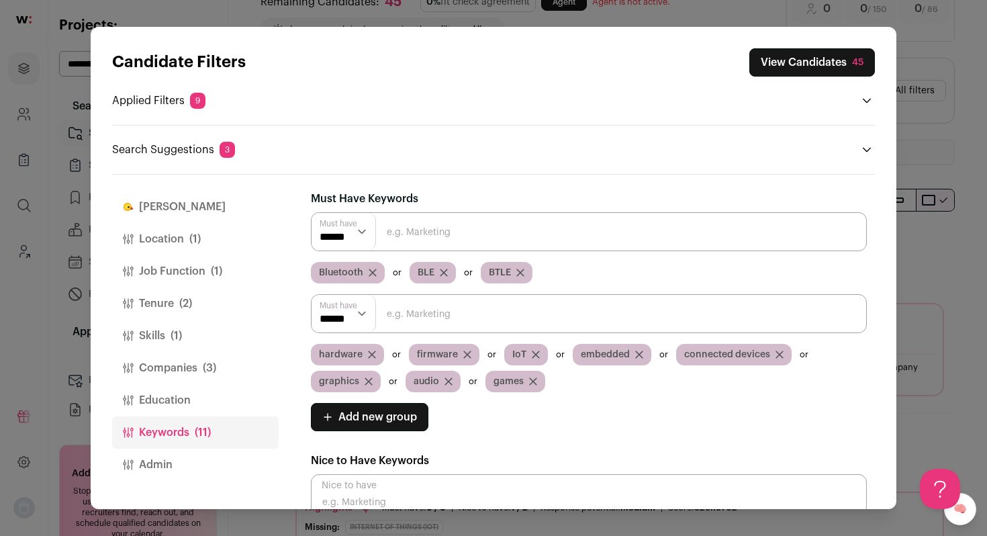
click at [178, 265] on button "Job Function (1)" at bounding box center [195, 271] width 167 height 32
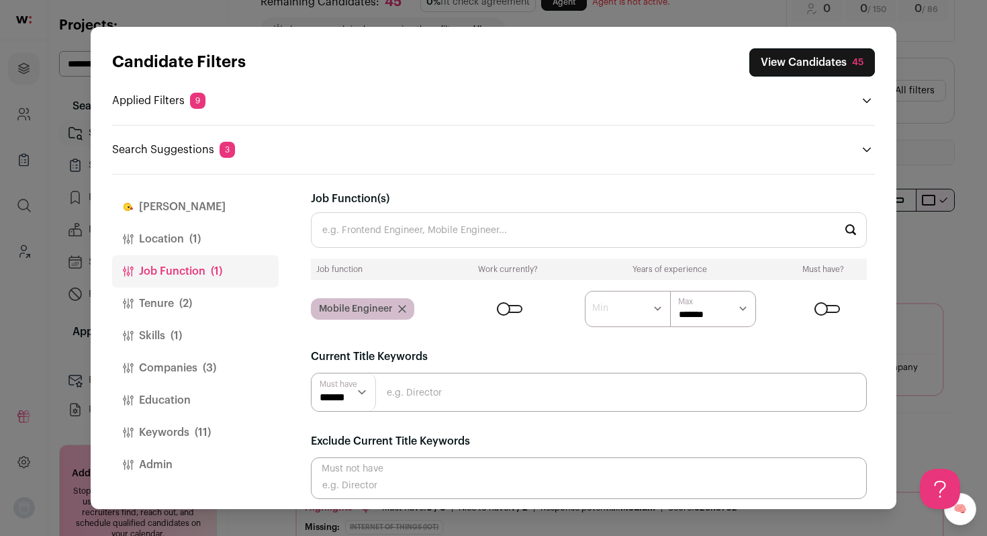
click at [409, 232] on input "Job Function(s)" at bounding box center [589, 230] width 556 height 36
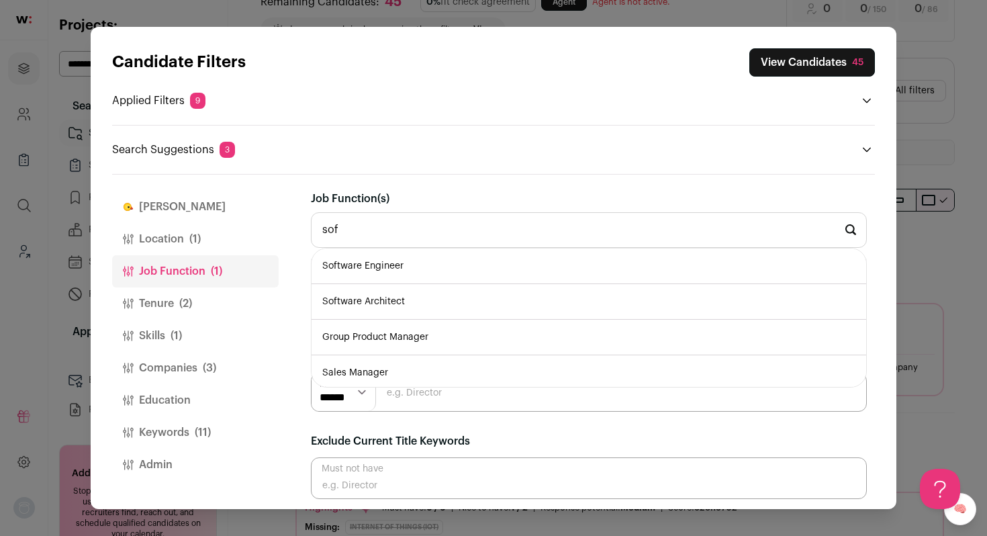
click at [405, 259] on li "Software Engineer" at bounding box center [589, 266] width 555 height 36
type input "Software Engineer"
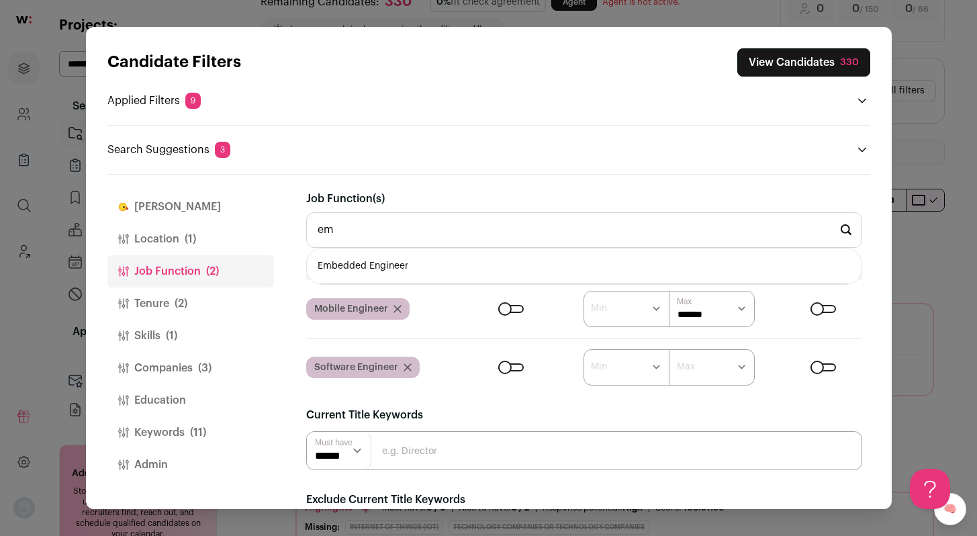
click at [410, 269] on li "Embedded Engineer" at bounding box center [584, 266] width 555 height 36
type input "Embedded Engineer"
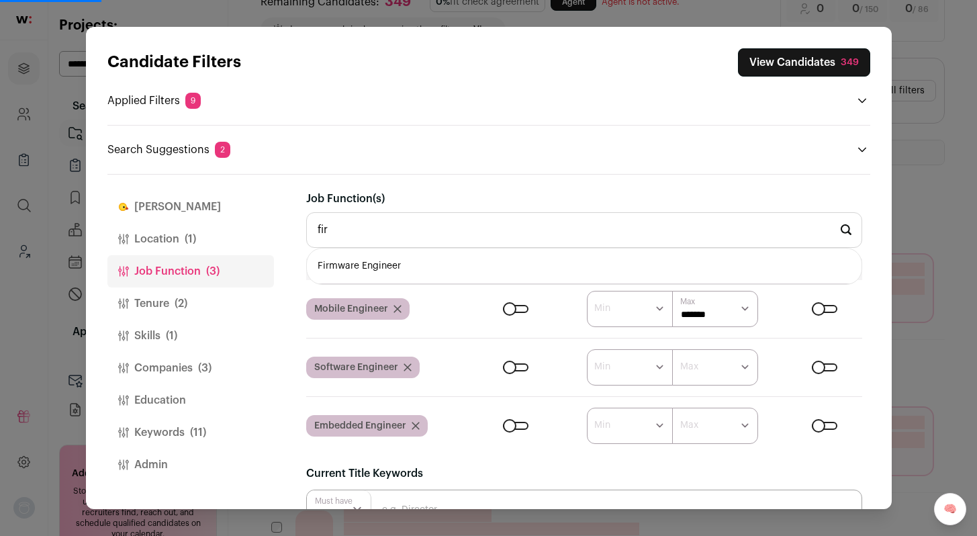
click at [435, 263] on li "Firmware Engineer" at bounding box center [584, 266] width 555 height 36
type input "Firmware Engineer"
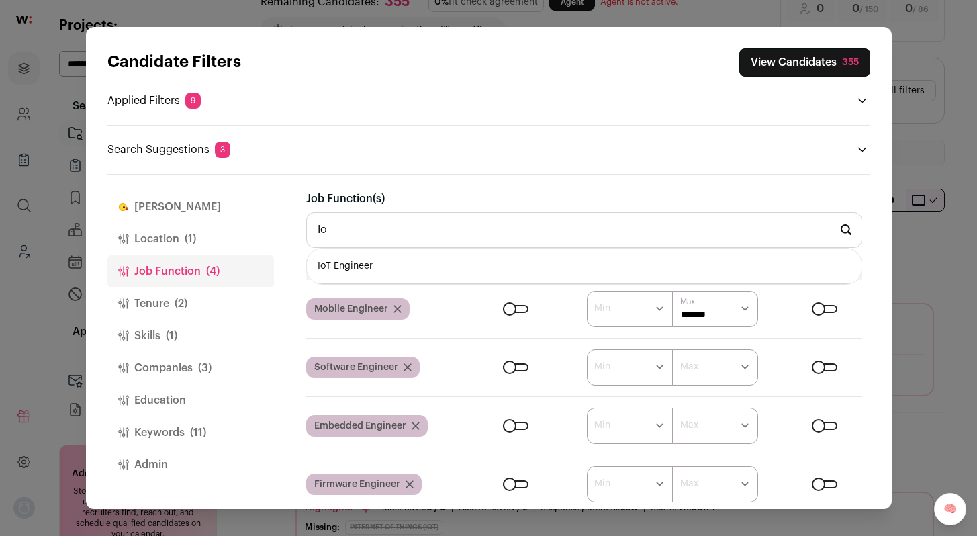
click at [435, 263] on li "IoT Engineer" at bounding box center [584, 266] width 555 height 36
type input "IoT Engineer"
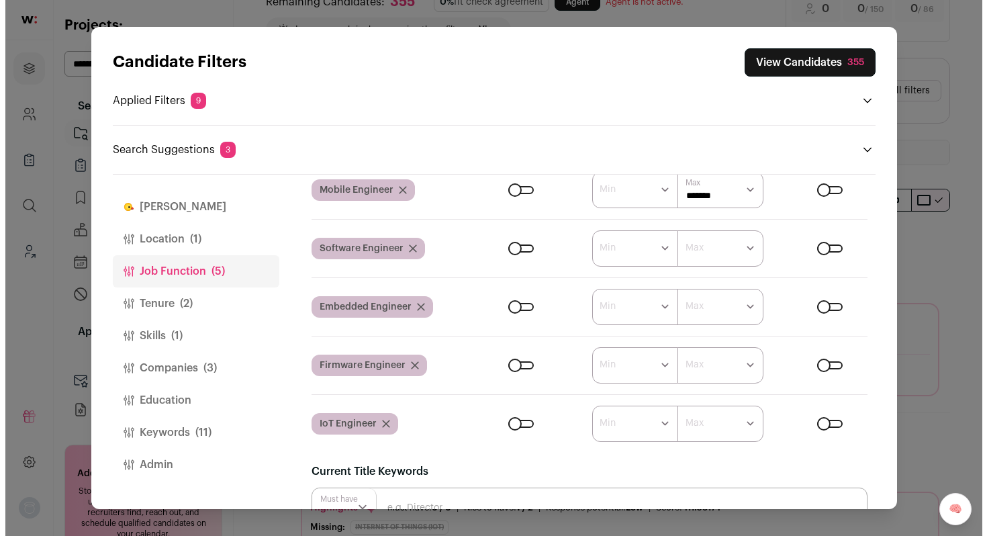
scroll to position [123, 0]
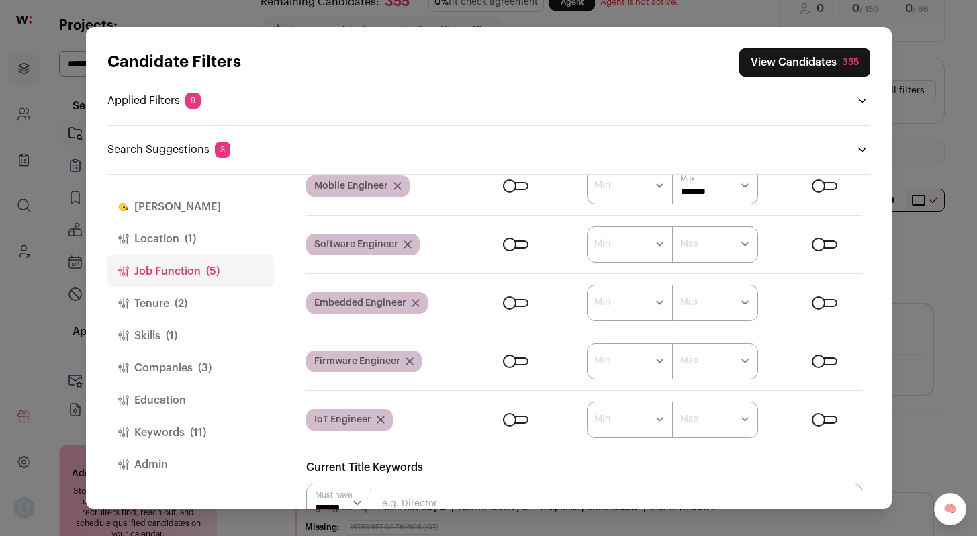
click at [928, 281] on div "Candidate Filters View Candidates 355 Applied Filters 9 Mobile Engineer, Softwa…" at bounding box center [488, 268] width 977 height 536
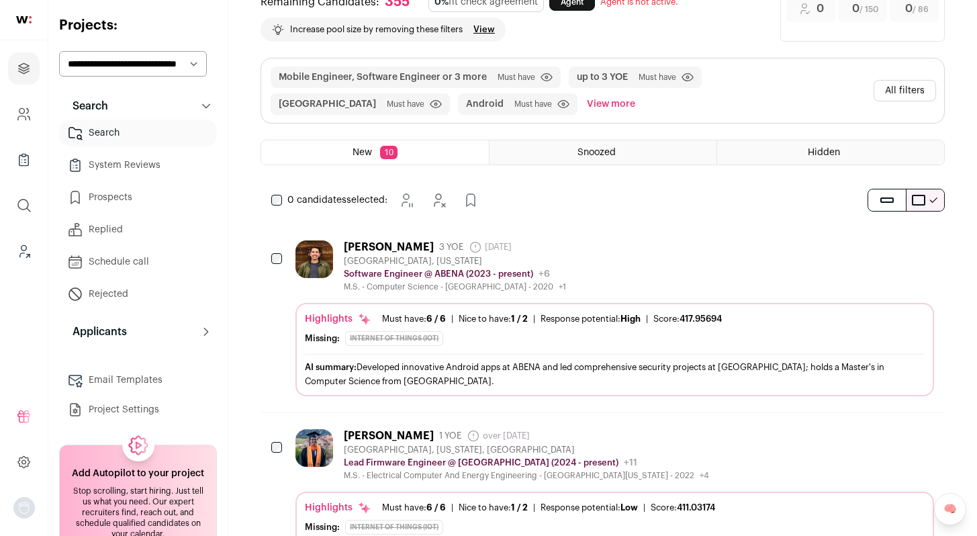
click at [692, 273] on div "UMANG MATHUR 3 YOE 20 days ago Admin only. The last time the profile was scrape…" at bounding box center [615, 266] width 639 height 52
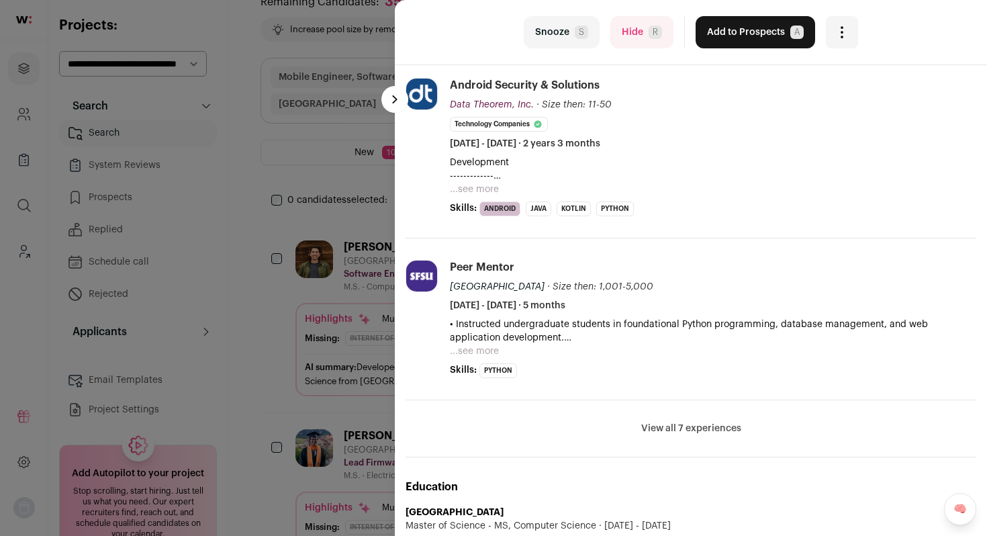
scroll to position [475, 0]
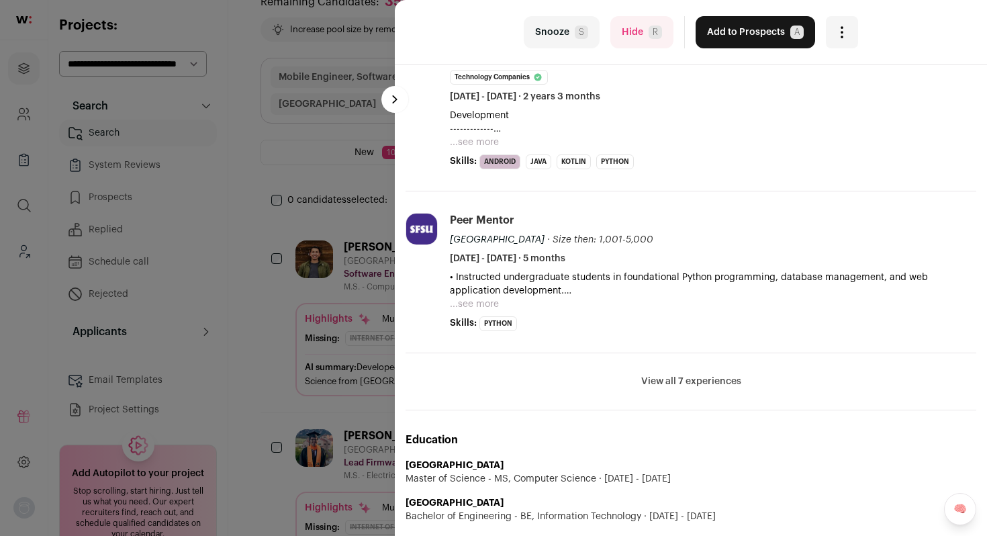
click at [685, 372] on li "View all 7 experiences View less" at bounding box center [691, 381] width 571 height 57
click at [684, 378] on button "View all 7 experiences" at bounding box center [691, 381] width 100 height 13
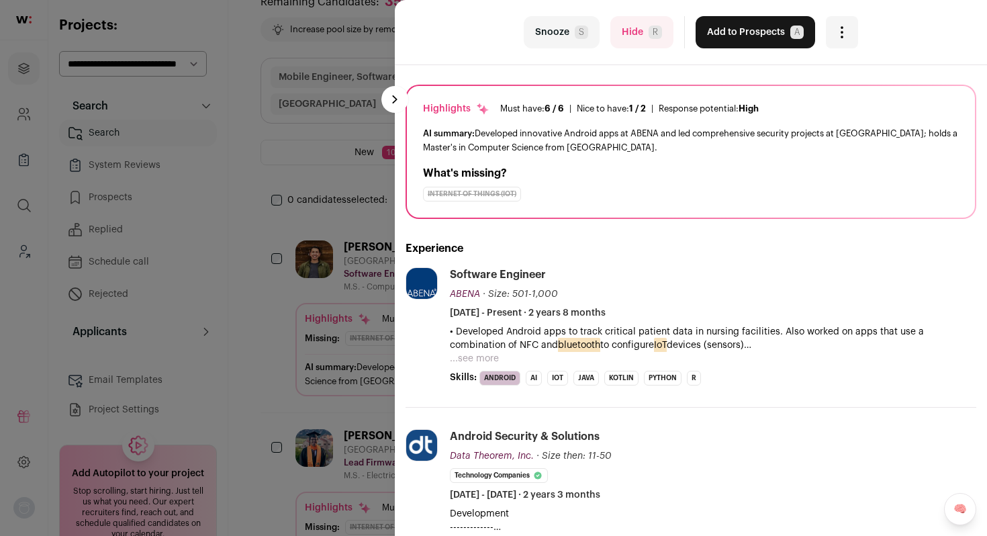
scroll to position [73, 0]
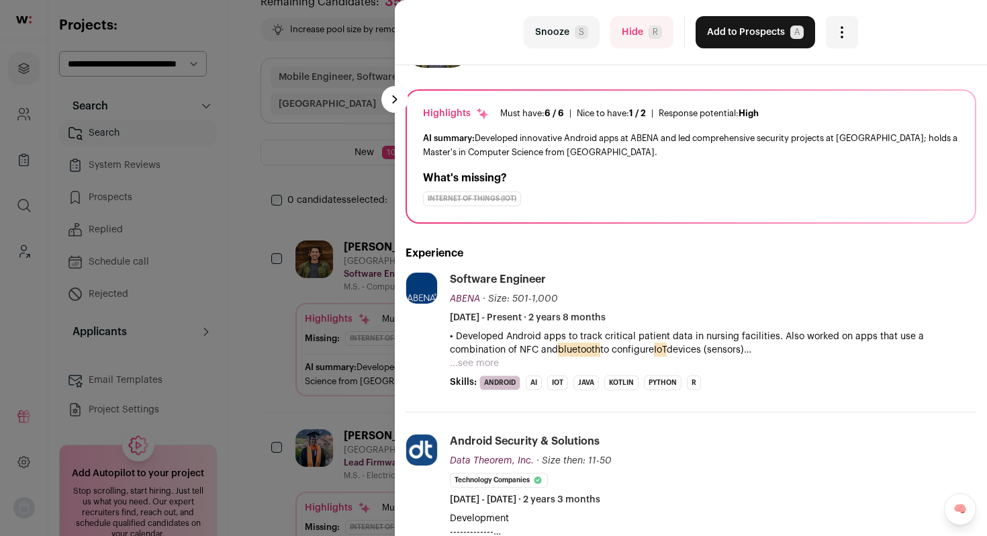
click at [242, 379] on div "last Snooze S Hide R Add to Prospects A Are you sure? UMANG MATHUR is already i…" at bounding box center [493, 268] width 987 height 536
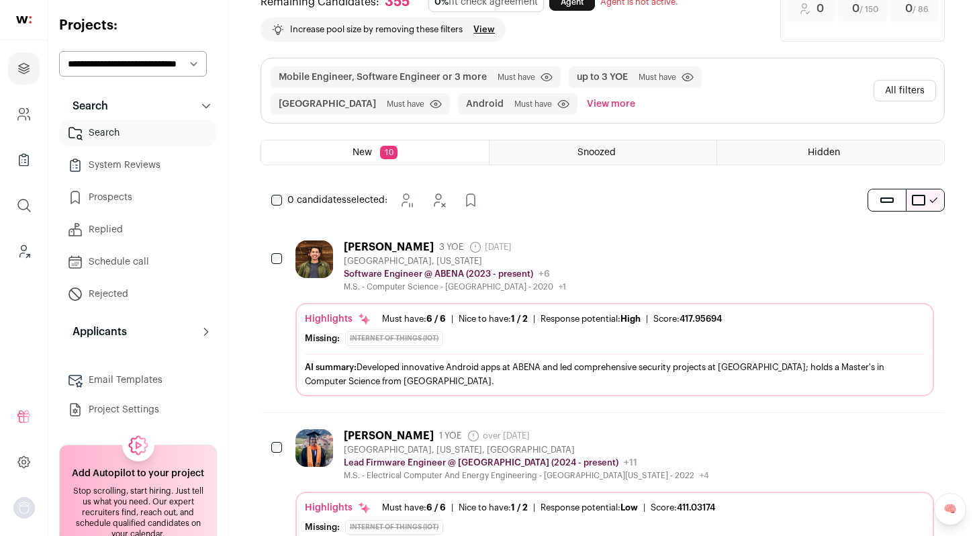
click at [768, 280] on div "UMANG MATHUR 3 YOE 20 days ago Admin only. The last time the profile was scrape…" at bounding box center [615, 266] width 639 height 52
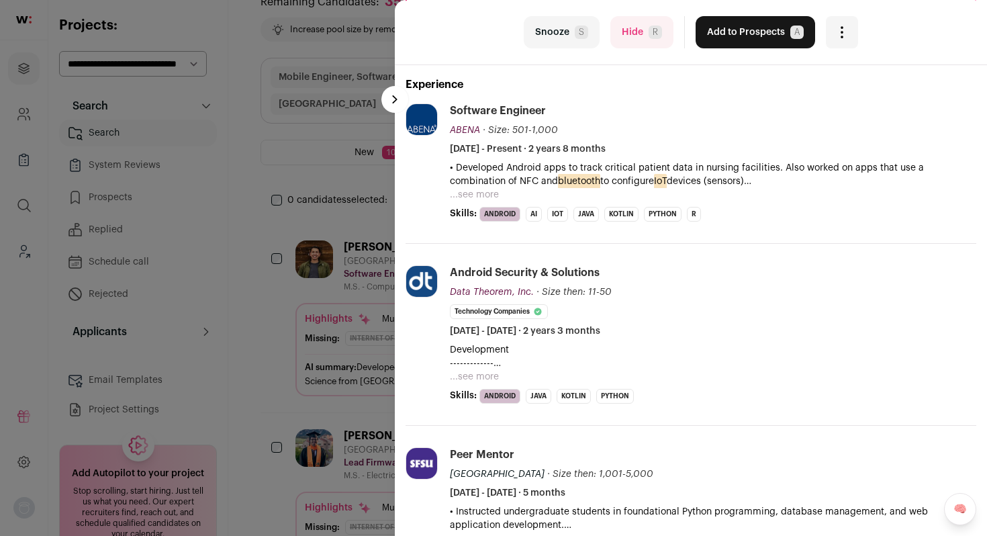
scroll to position [245, 0]
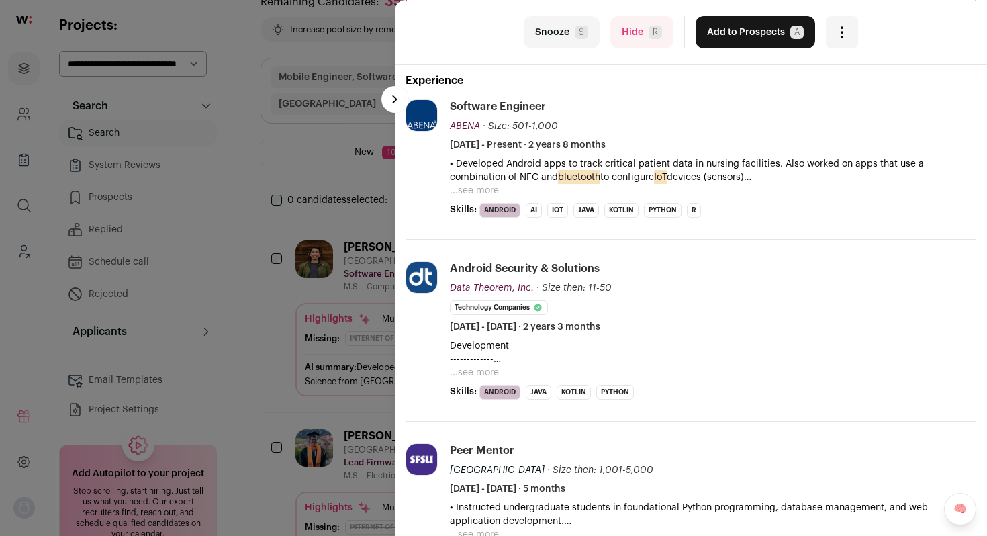
click at [263, 312] on div "last Snooze S Hide R Add to Prospects A Are you sure? UMANG MATHUR is already i…" at bounding box center [493, 268] width 987 height 536
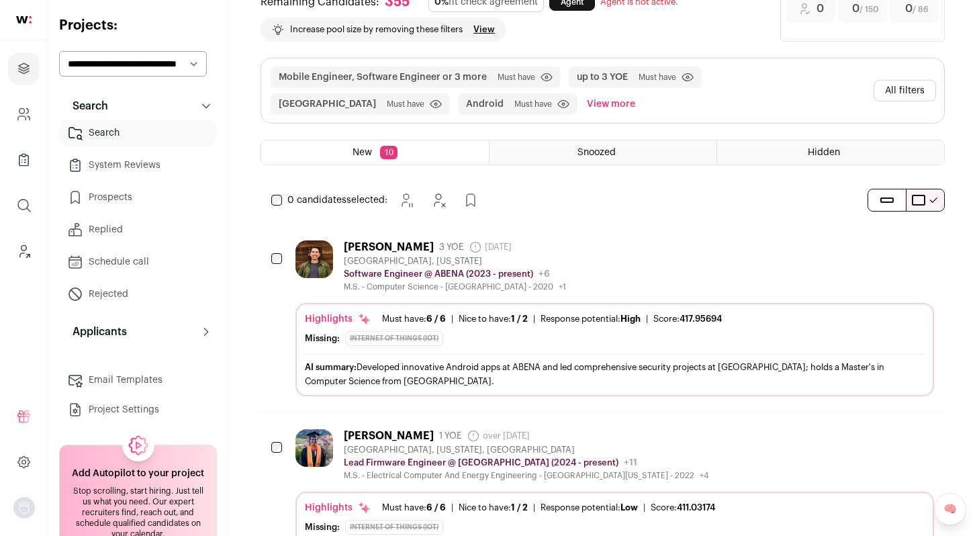
click at [913, 93] on button "All filters" at bounding box center [905, 90] width 62 height 21
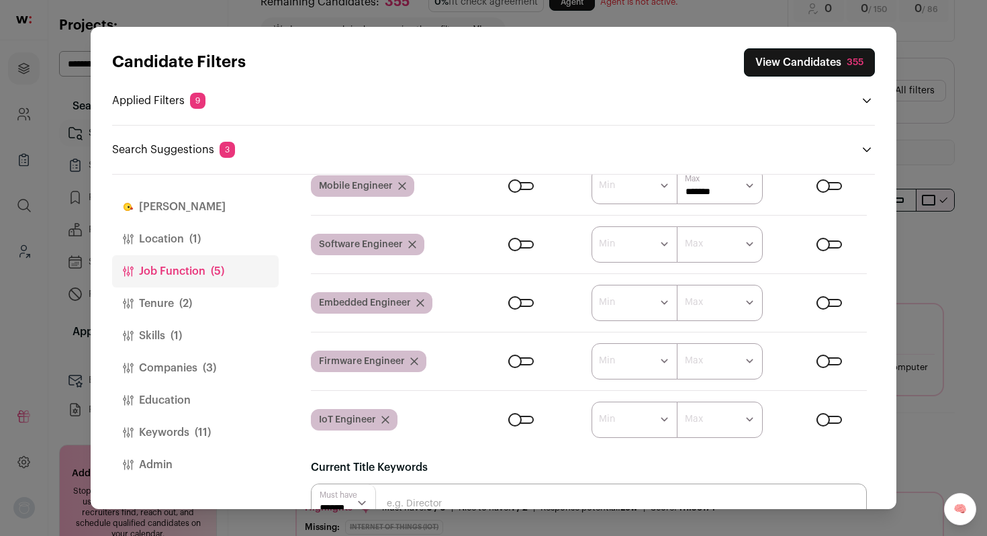
click at [175, 310] on button "Tenure (2)" at bounding box center [195, 303] width 167 height 32
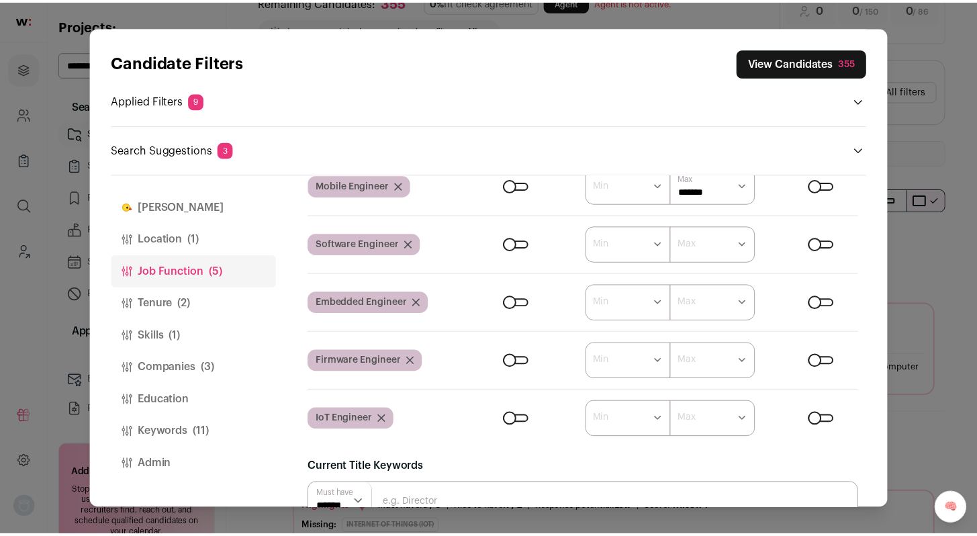
scroll to position [0, 0]
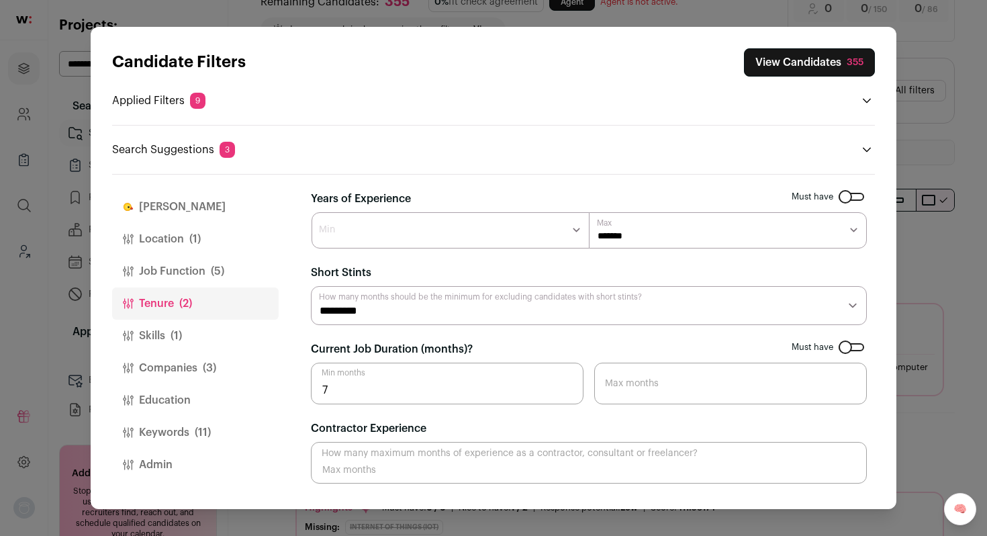
click at [516, 238] on select "******* ****** *******" at bounding box center [451, 230] width 278 height 36
select select "*"
click at [312, 212] on select "******* ****** *******" at bounding box center [451, 230] width 278 height 36
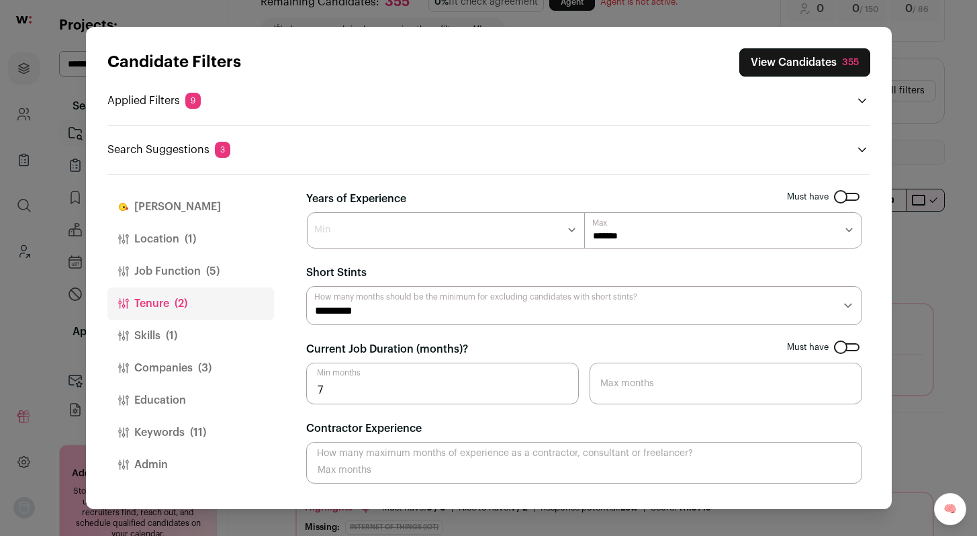
click at [195, 269] on button "Job Function (5)" at bounding box center [190, 271] width 167 height 32
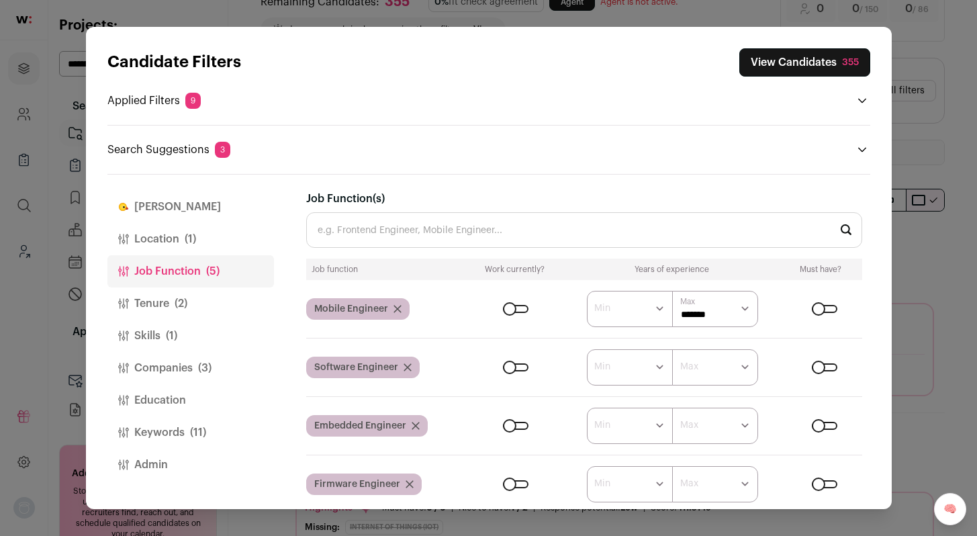
click at [725, 371] on select "****** ******* ******* ******* ******* ******* ******* ******* ******* ********…" at bounding box center [715, 367] width 86 height 36
select select "*"
click at [672, 349] on select "****** ******* ******* ******* ******* ******* ******* ******* ******* ********…" at bounding box center [715, 367] width 86 height 36
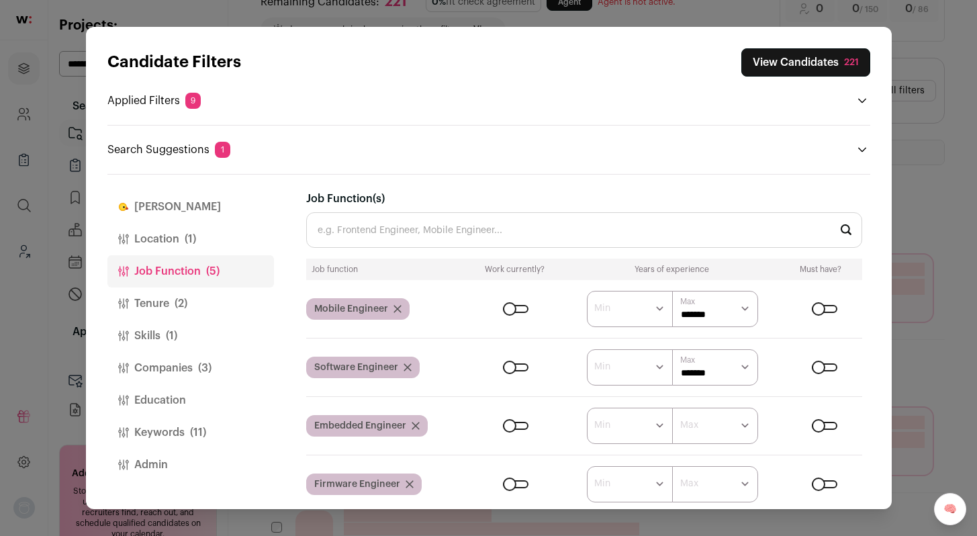
select select "*"
click at [672, 408] on select "****** ******* ******* ******* ******* ******* ******* ******* ******* ********…" at bounding box center [715, 426] width 86 height 36
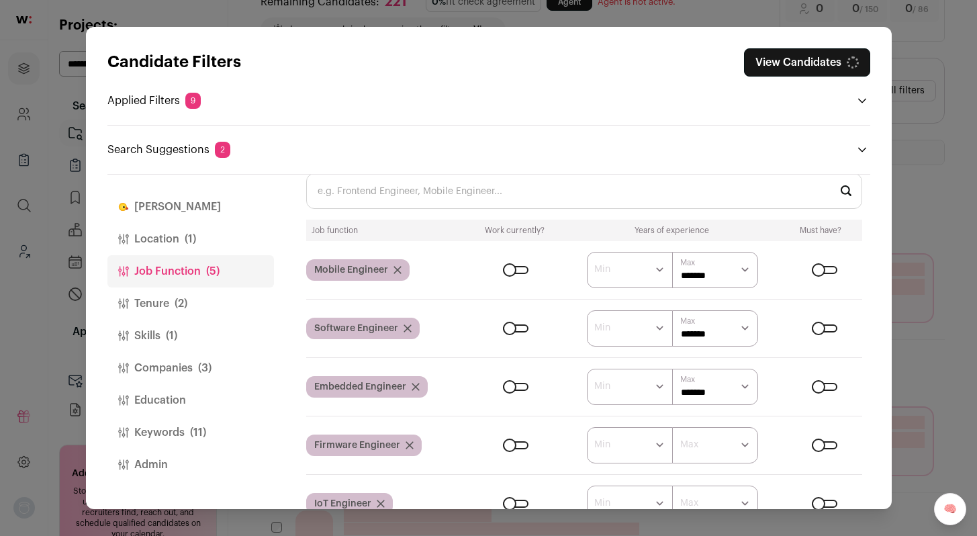
scroll to position [56, 0]
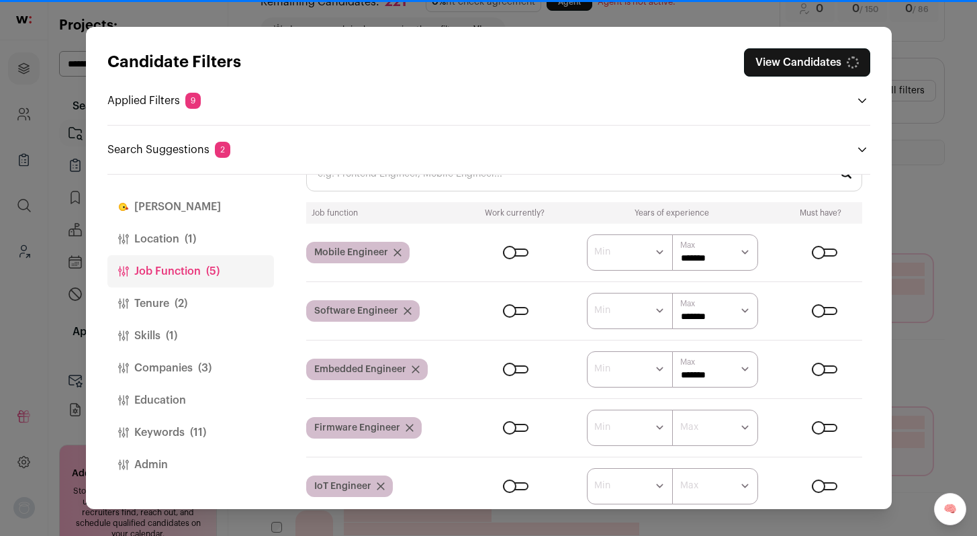
click at [707, 428] on select "****** ******* ******* ******* ******* ******* ******* ******* ******* ********…" at bounding box center [715, 428] width 86 height 36
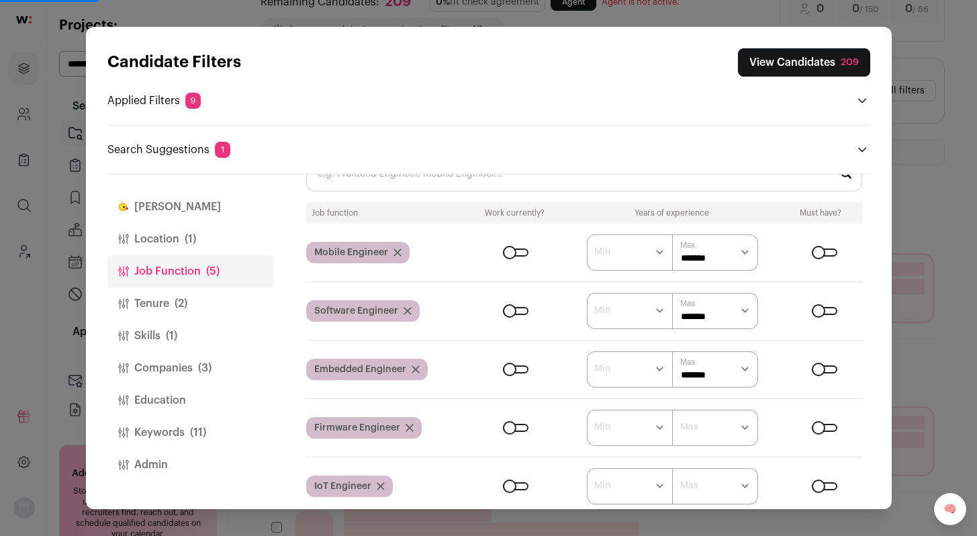
select select "*"
click at [672, 410] on select "****** ******* ******* ******* ******* ******* ******* ******* ******* ********…" at bounding box center [715, 428] width 86 height 36
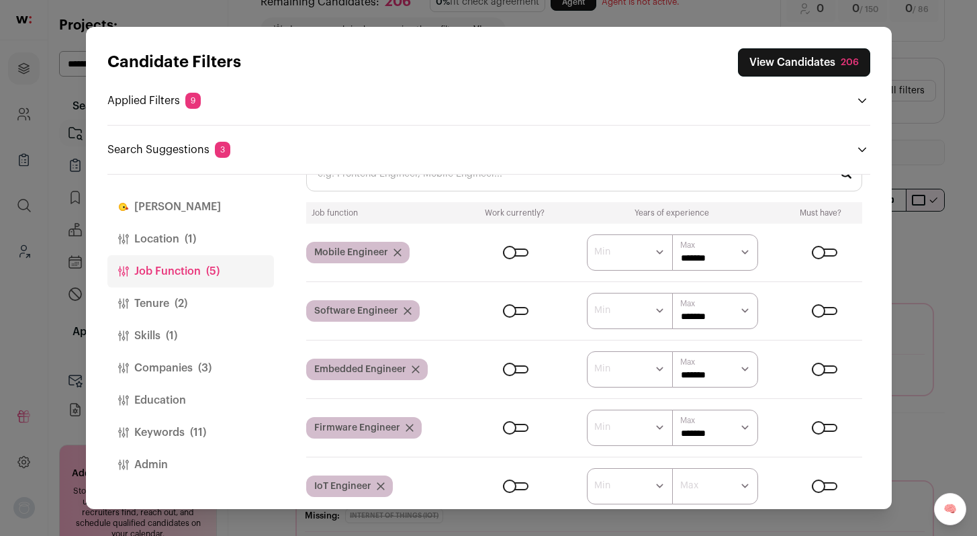
select select "*"
click at [672, 468] on select "****** ******* ******* ******* ******* ******* ******* ******* ******* ********…" at bounding box center [715, 486] width 86 height 36
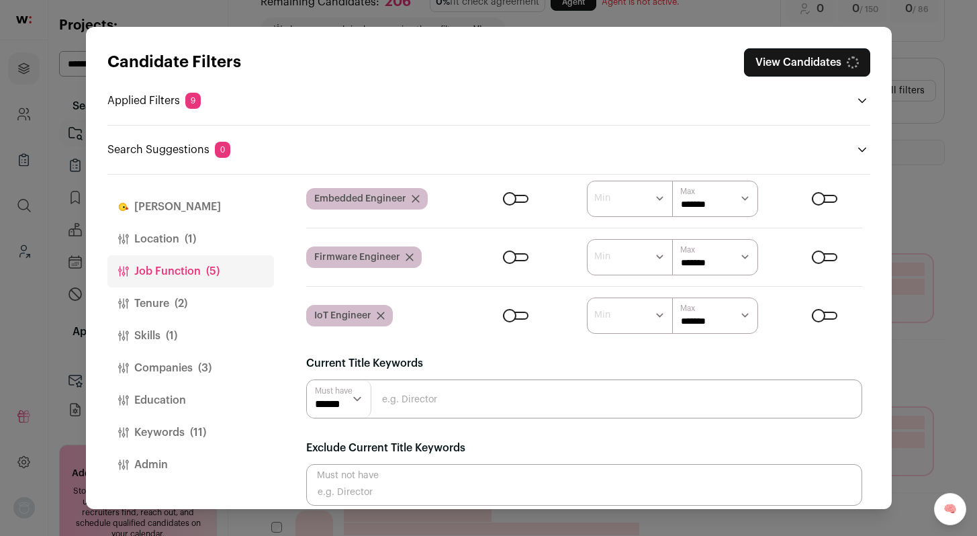
scroll to position [240, 0]
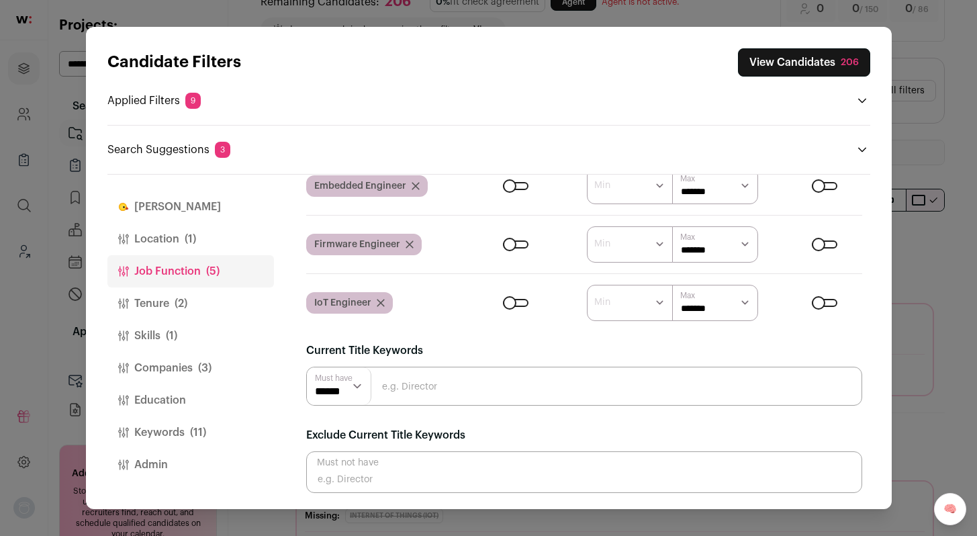
click at [932, 228] on div "Candidate Filters View Candidates 206 Applied Filters 9 Mobile Engineer, Softwa…" at bounding box center [488, 268] width 977 height 536
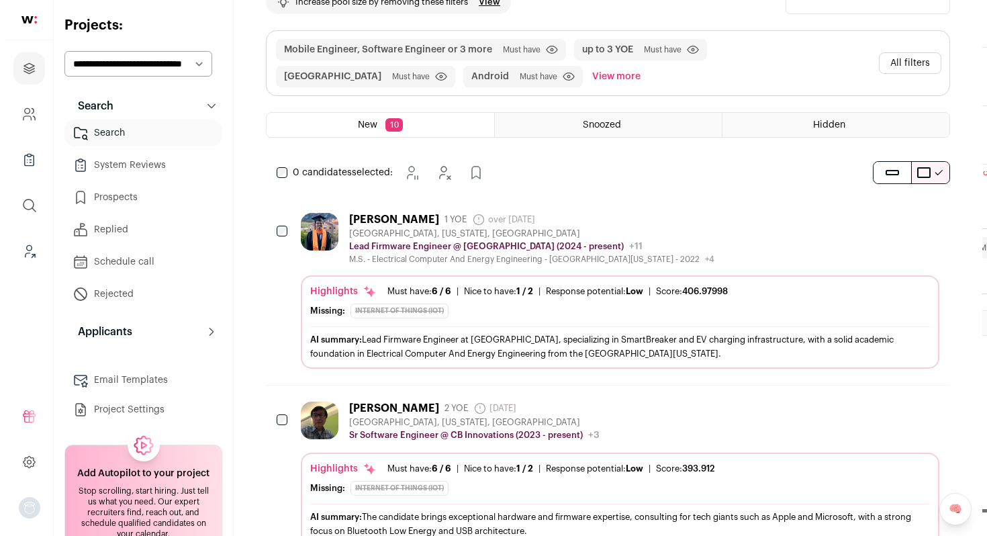
scroll to position [113, 0]
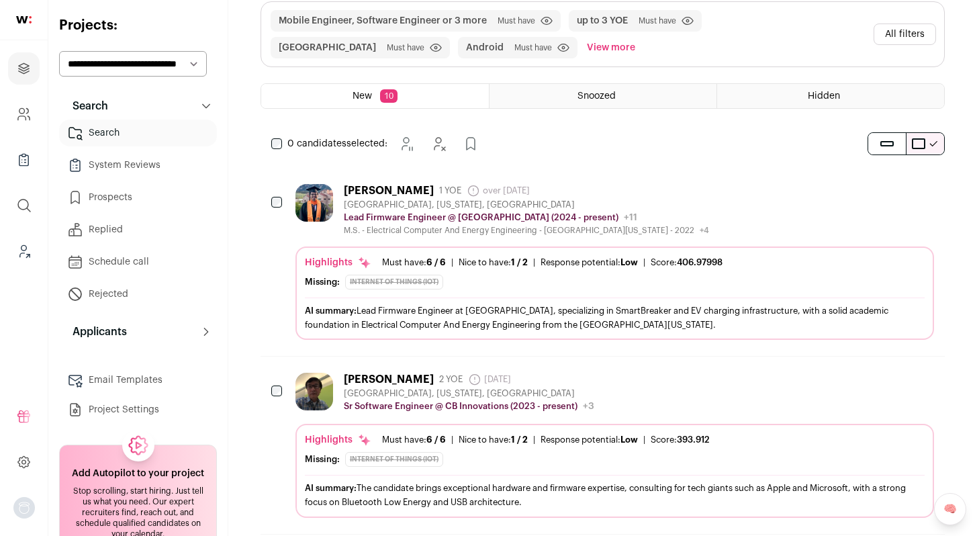
click at [692, 193] on div "Kiran Jojare 1 YOE over 1 year ago Admin only. The last time the profile was sc…" at bounding box center [526, 190] width 365 height 13
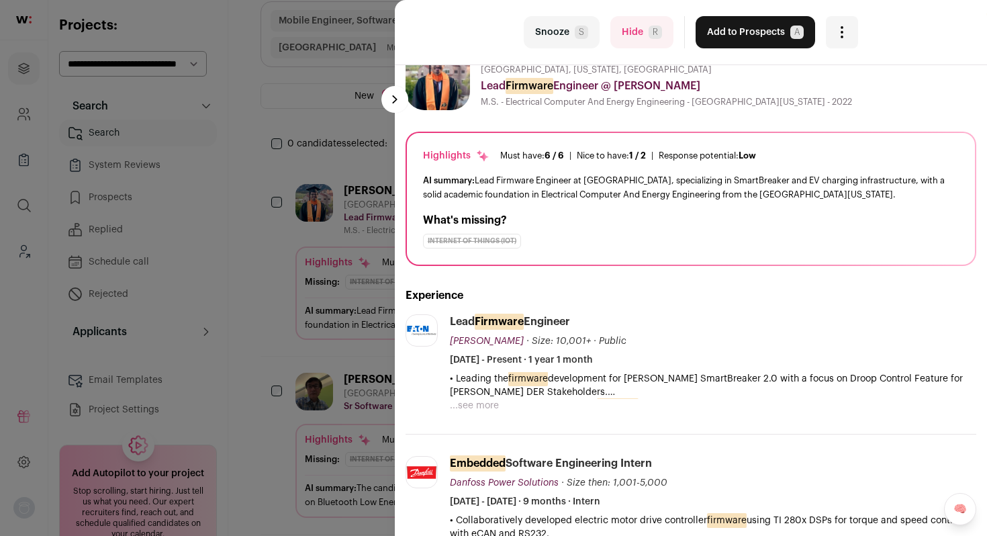
scroll to position [56, 0]
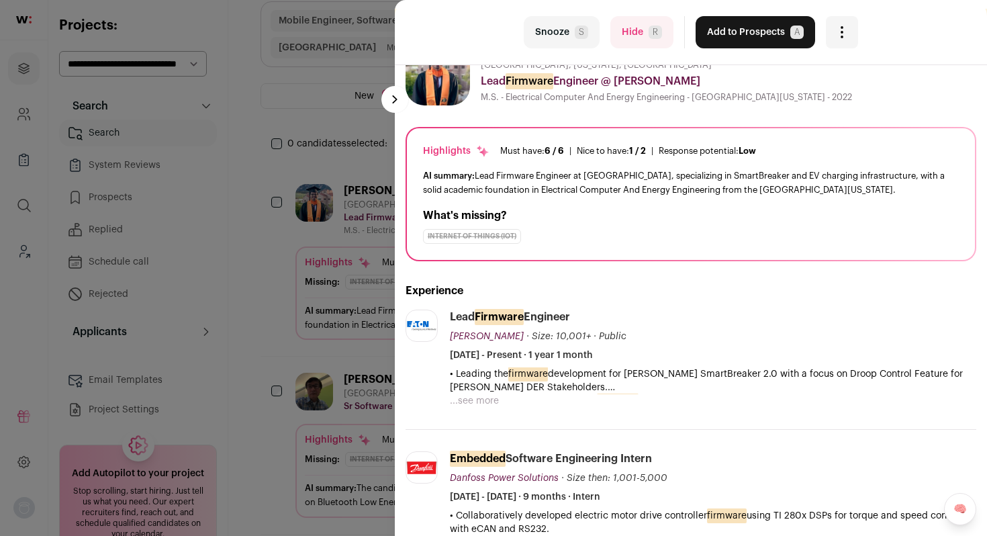
click at [475, 403] on button "...see more" at bounding box center [474, 400] width 49 height 13
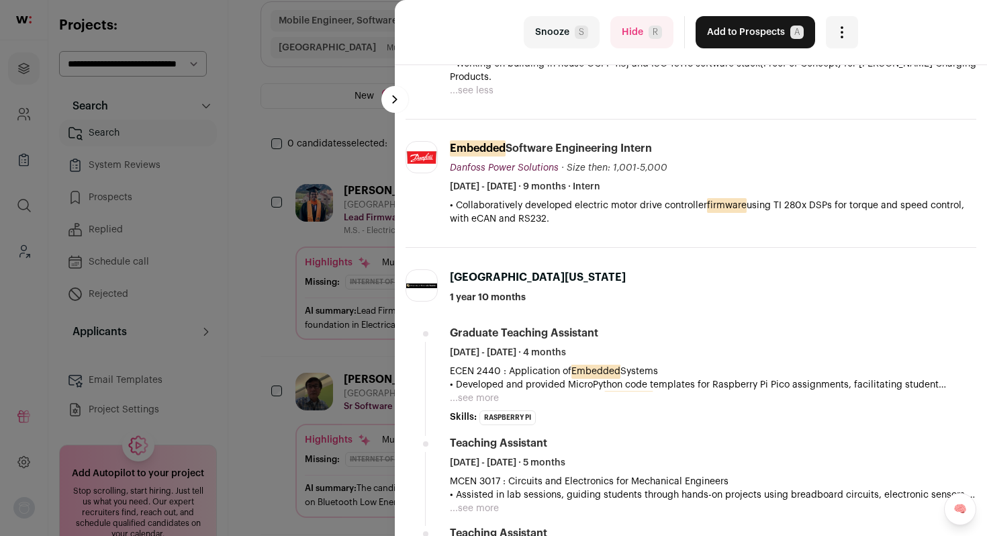
scroll to position [428, 0]
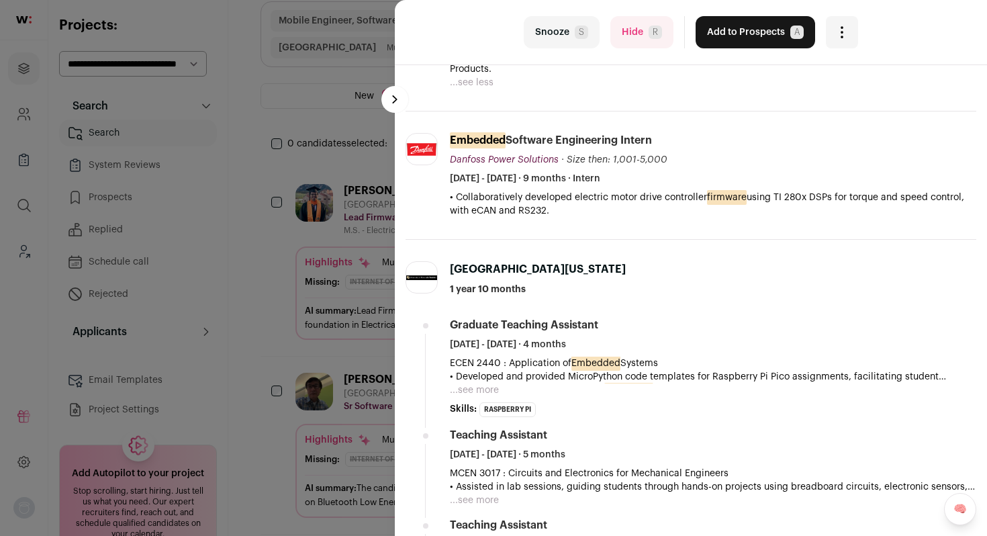
click at [478, 391] on button "...see more" at bounding box center [474, 389] width 49 height 13
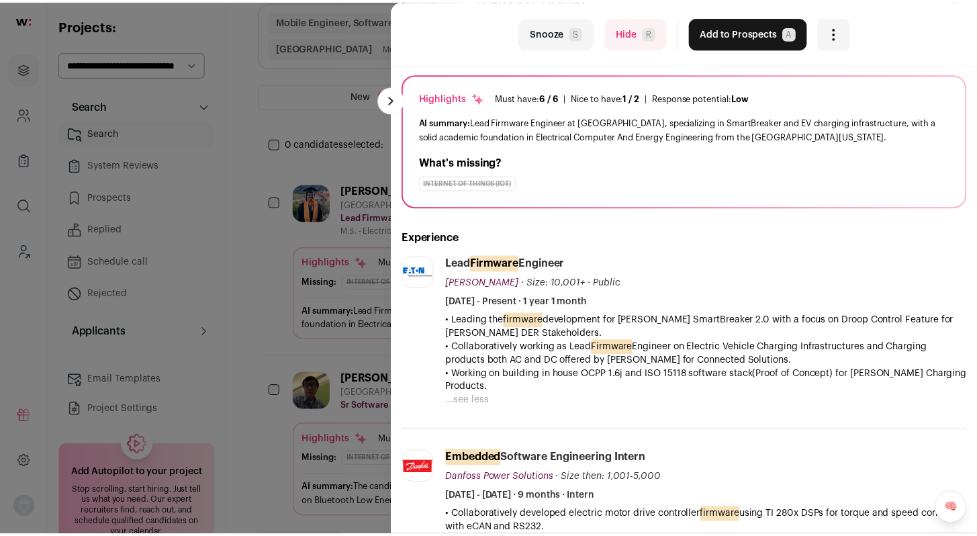
scroll to position [0, 0]
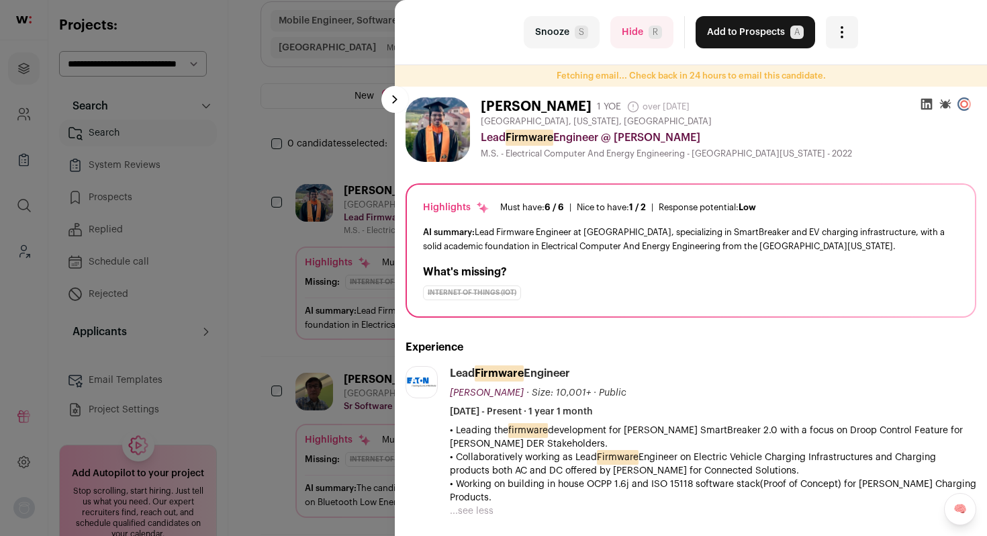
click at [325, 390] on div "last Snooze S Hide R Add to Prospects A Are you sure? Kiran Jojare is already i…" at bounding box center [493, 268] width 987 height 536
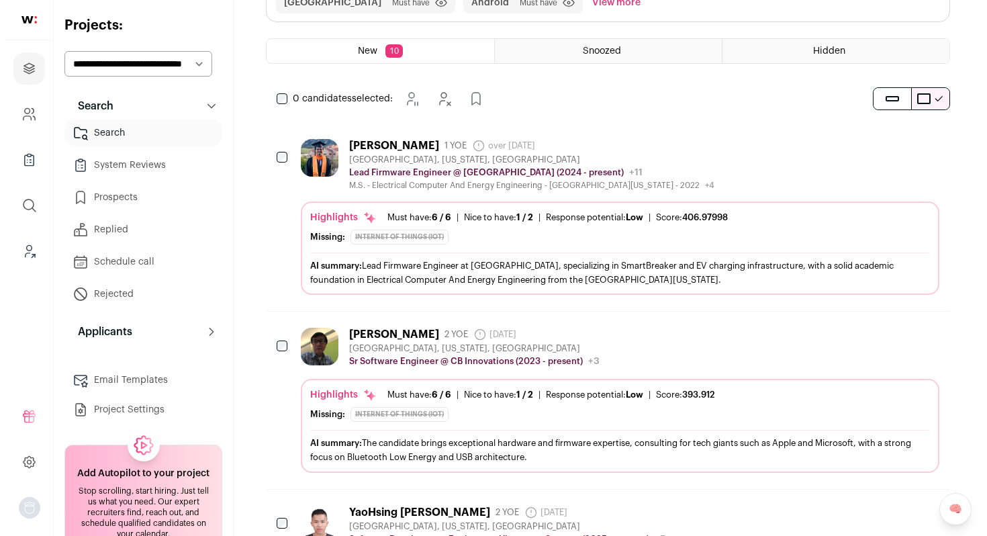
scroll to position [169, 0]
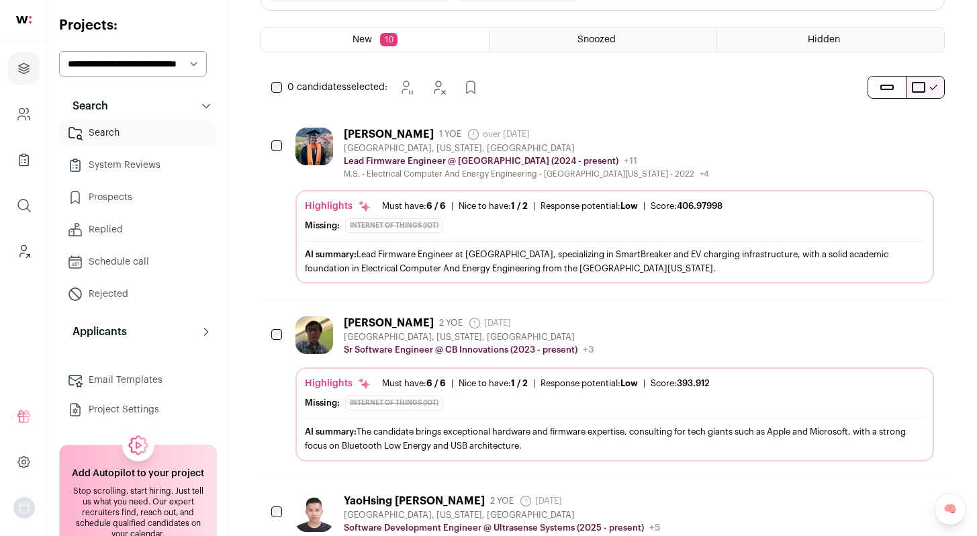
click at [700, 337] on div "Victor Nguyen 2 YOE 25 days ago Admin only. The last time the profile was scrap…" at bounding box center [615, 336] width 639 height 40
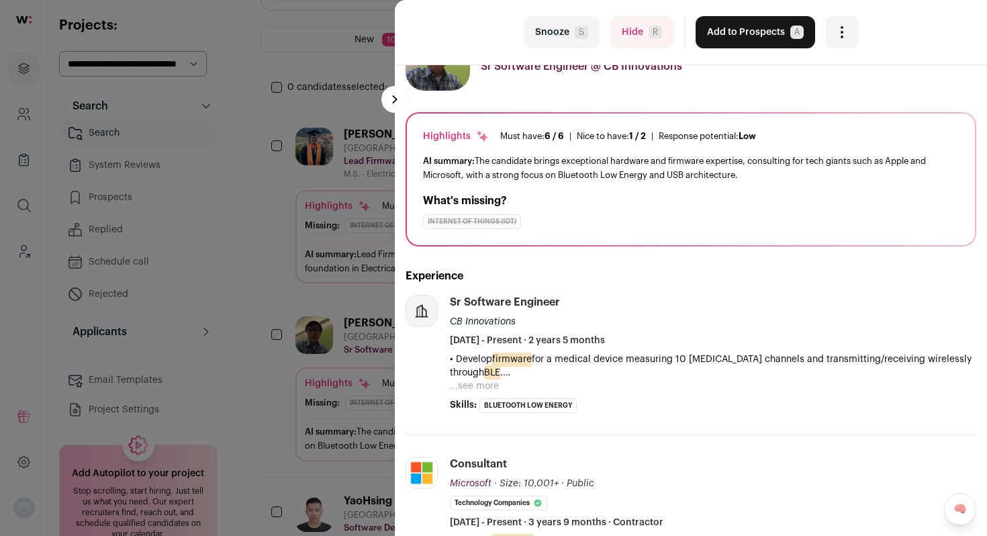
scroll to position [56, 0]
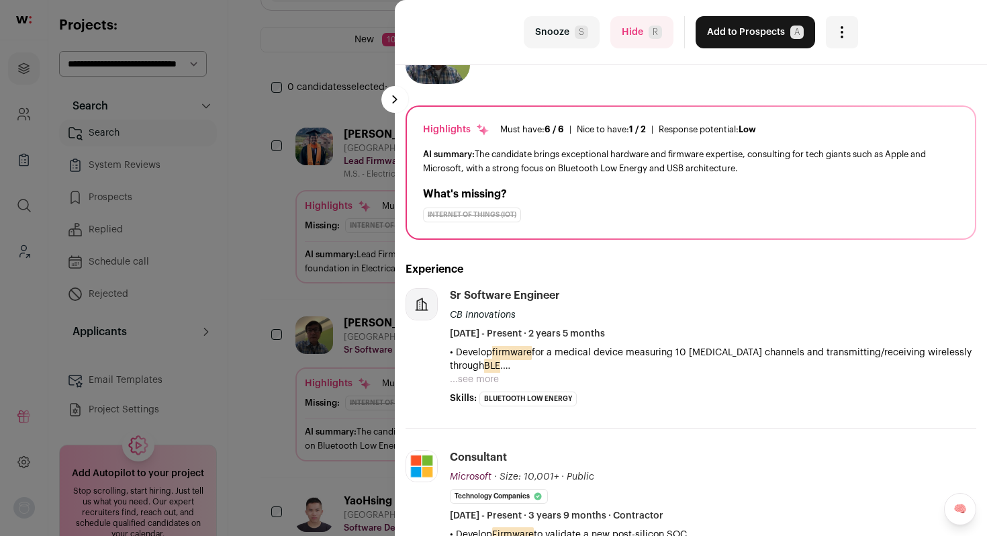
click at [478, 384] on button "...see more" at bounding box center [474, 379] width 49 height 13
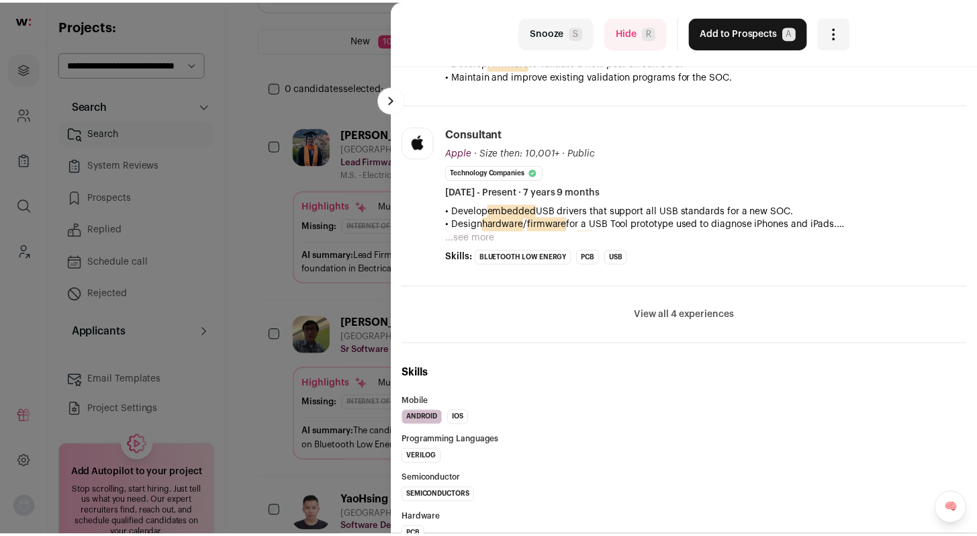
scroll to position [563, 0]
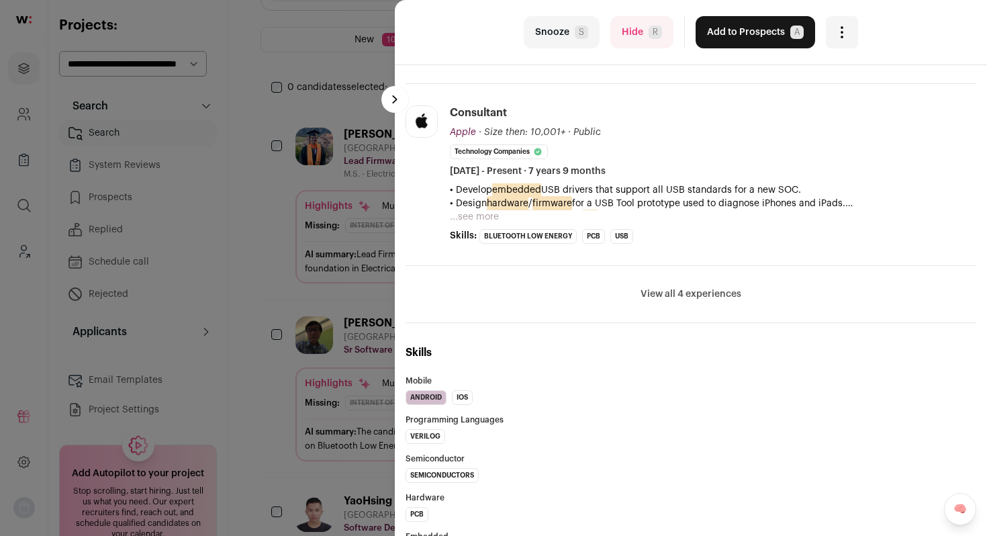
click at [289, 409] on div "last Snooze S Hide R Add to Prospects A Are you sure? Victor Nguyen is already …" at bounding box center [493, 268] width 987 height 536
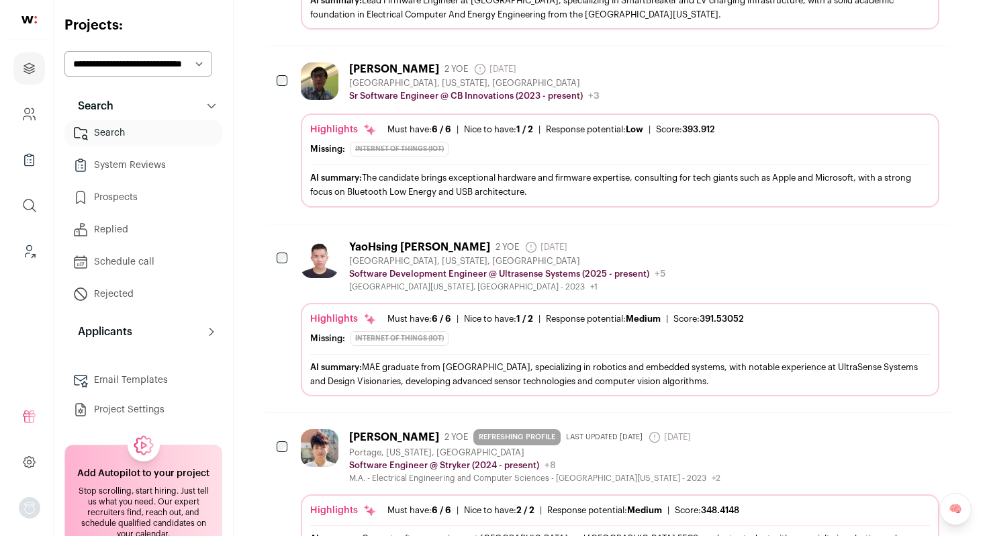
scroll to position [427, 0]
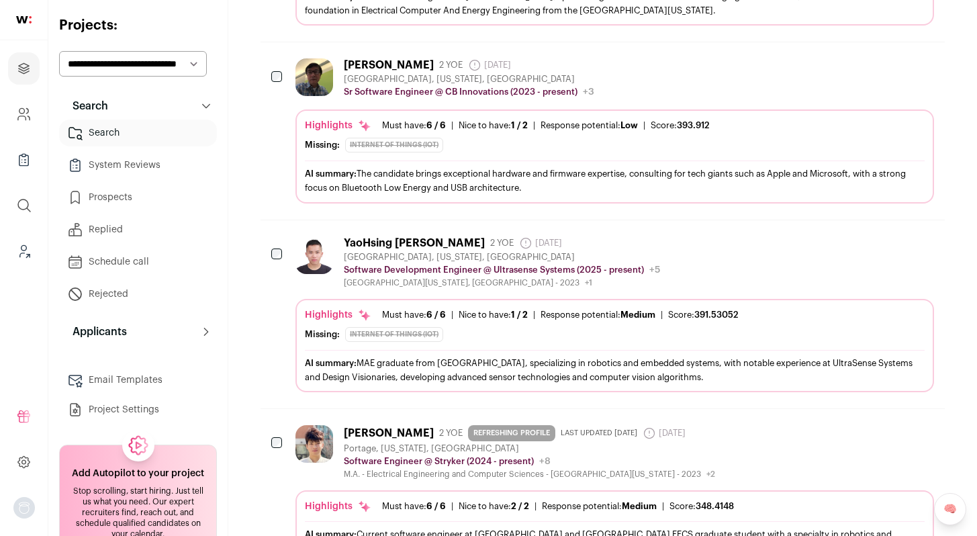
click at [783, 254] on div "YaoHsing Tseng 2 YOE 25 days ago Admin only. The last time the profile was scra…" at bounding box center [615, 262] width 639 height 52
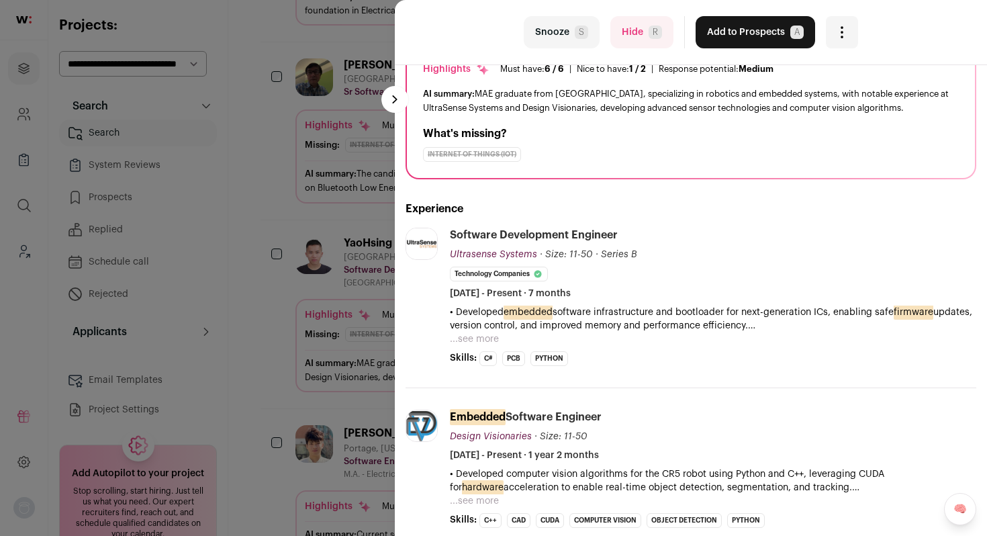
scroll to position [125, 0]
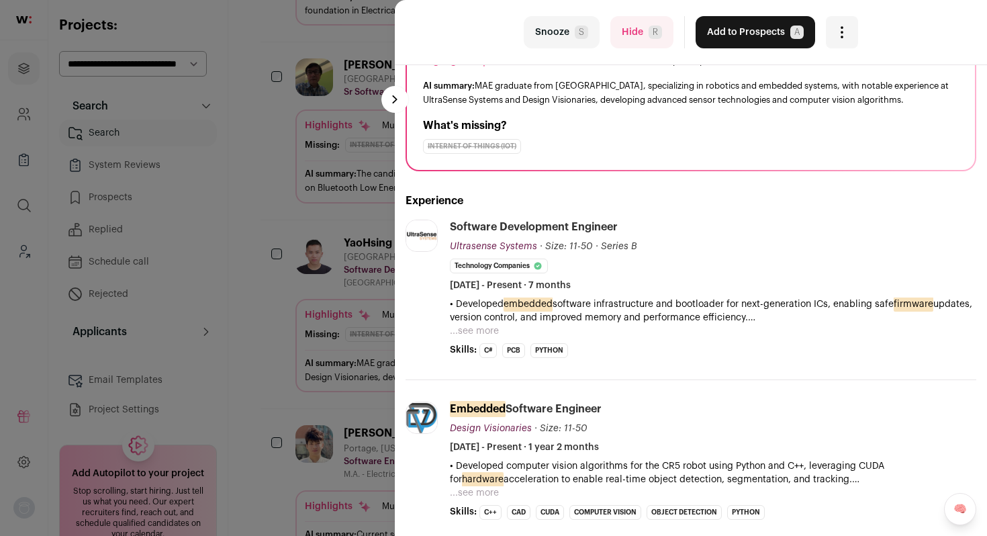
click at [458, 328] on button "...see more" at bounding box center [474, 330] width 49 height 13
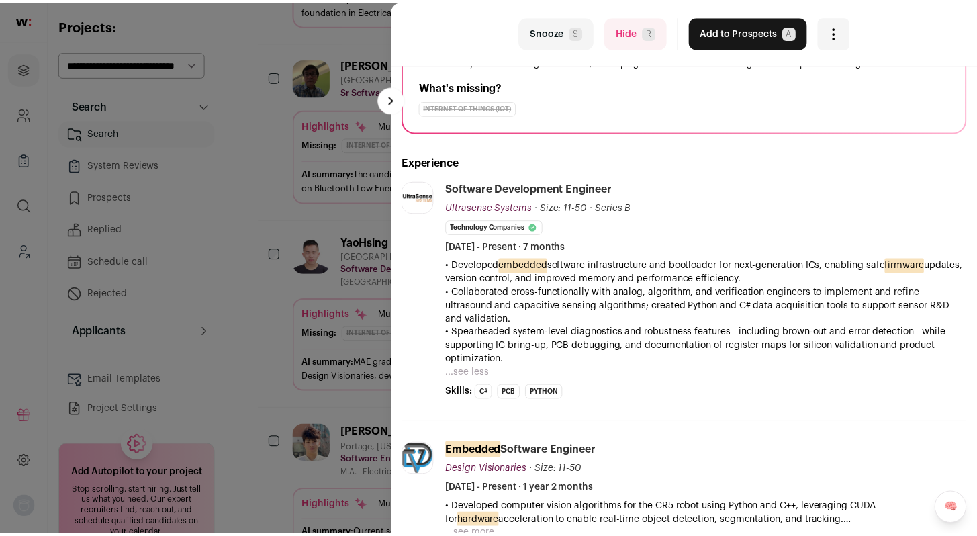
scroll to position [162, 0]
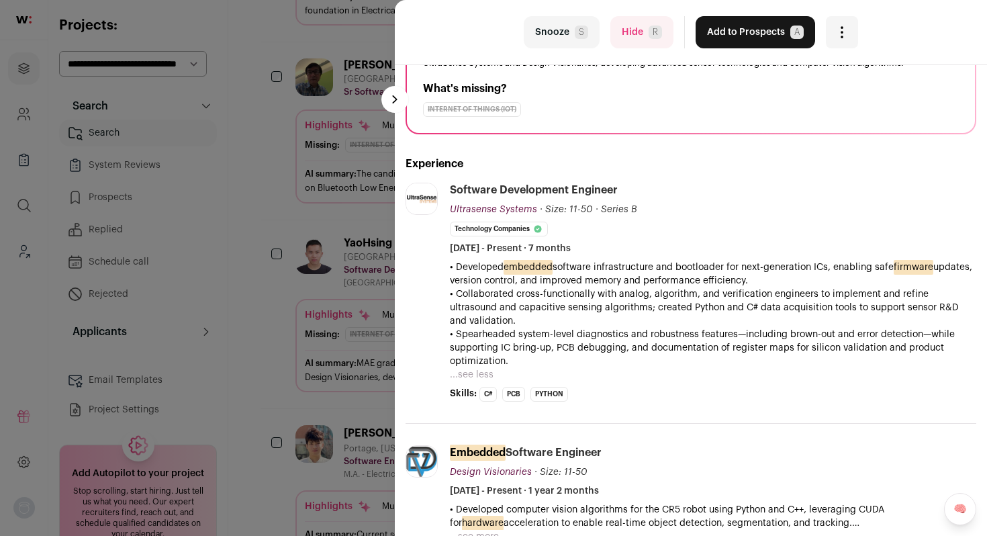
click at [300, 485] on div "last Snooze S Hide R Add to Prospects A Are you sure? YaoHsing Tseng is already…" at bounding box center [493, 268] width 987 height 536
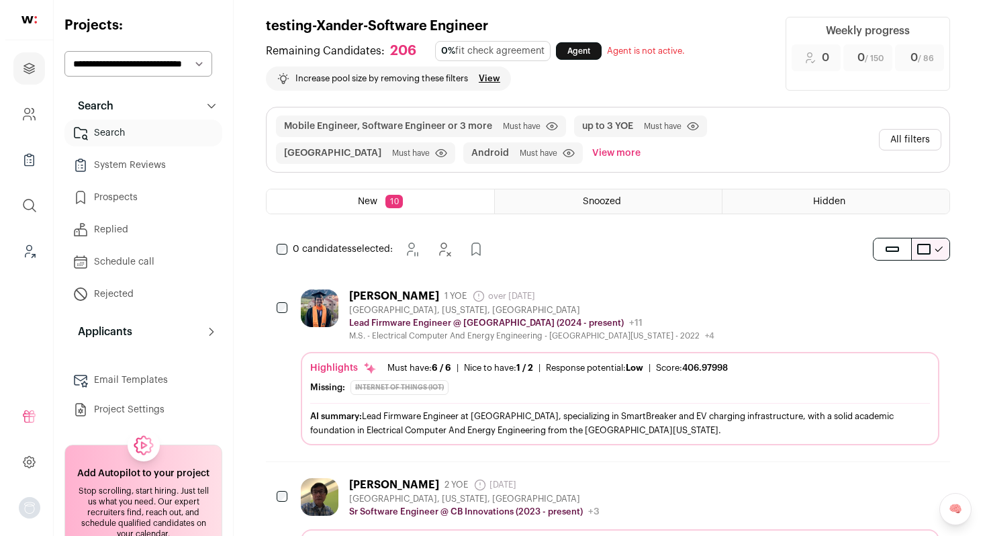
scroll to position [0, 0]
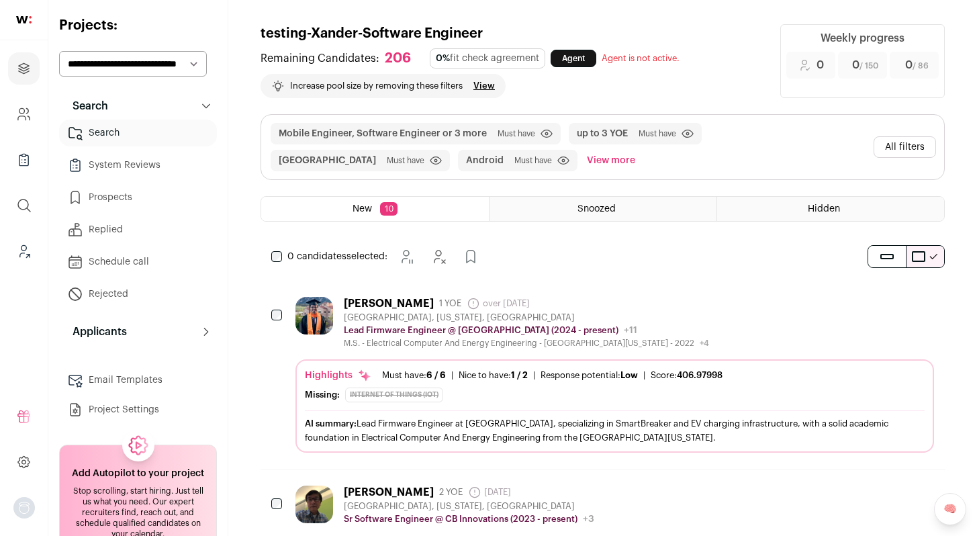
click at [909, 146] on button "All filters" at bounding box center [905, 146] width 62 height 21
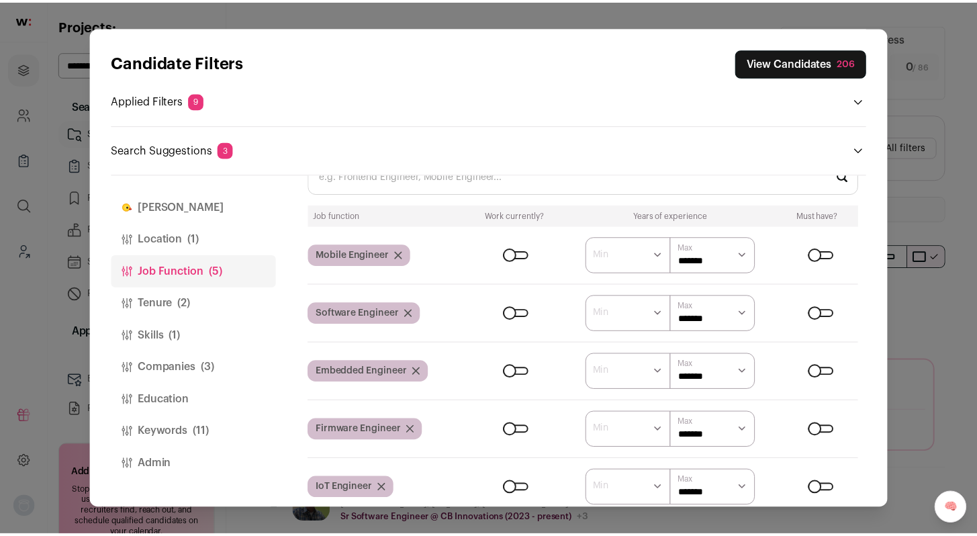
scroll to position [48, 0]
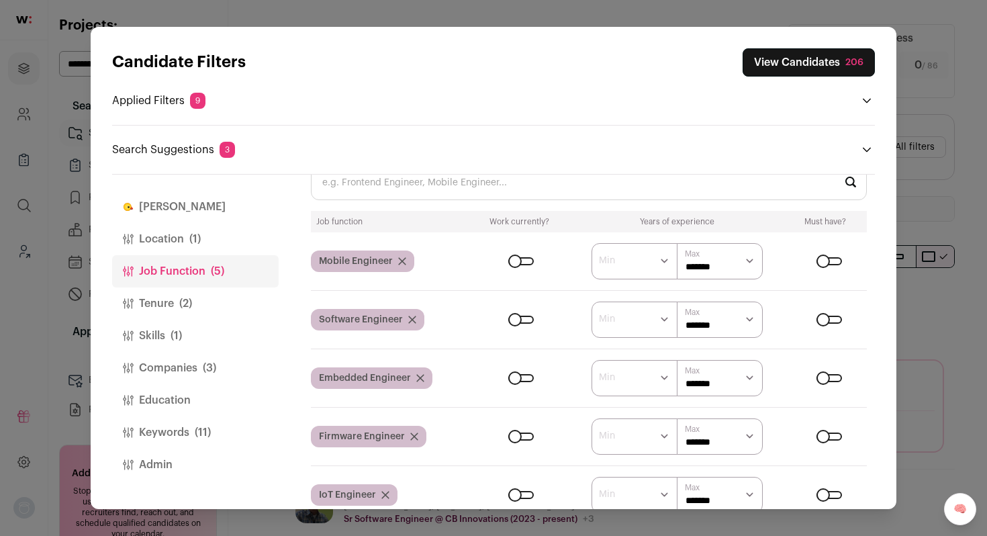
click at [422, 380] on icon "Close modal via background" at bounding box center [420, 378] width 7 height 7
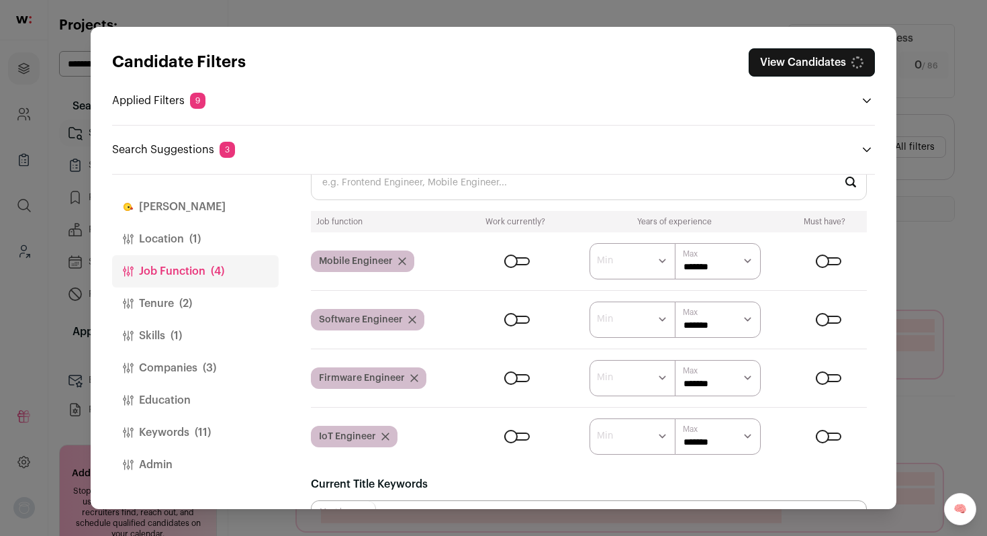
click at [420, 378] on div "Firmware Engineer" at bounding box center [369, 377] width 116 height 21
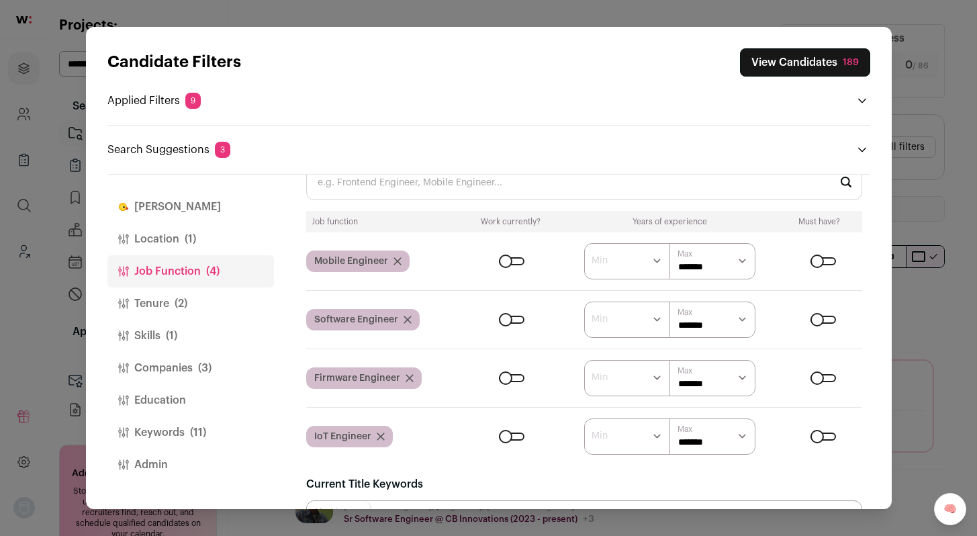
click at [408, 378] on icon "Close modal via background" at bounding box center [410, 378] width 8 height 8
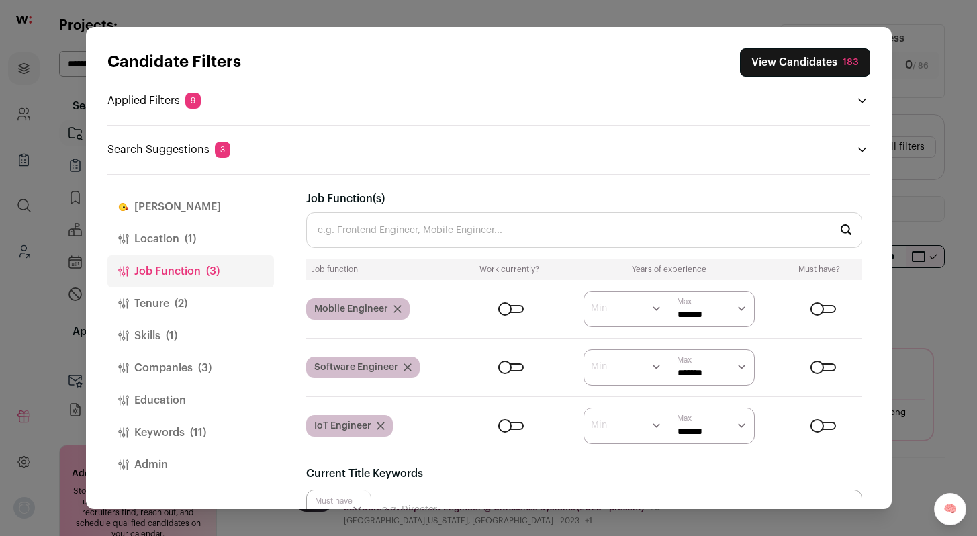
click at [408, 226] on input "Job Function(s)" at bounding box center [584, 230] width 556 height 36
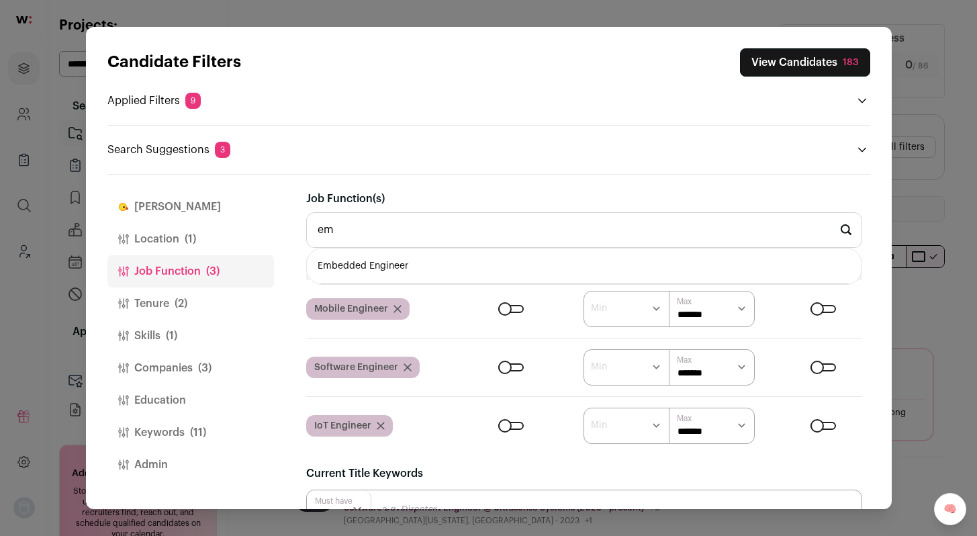
click at [393, 267] on li "Embedded Engineer" at bounding box center [584, 266] width 555 height 36
type input "Embedded Engineer"
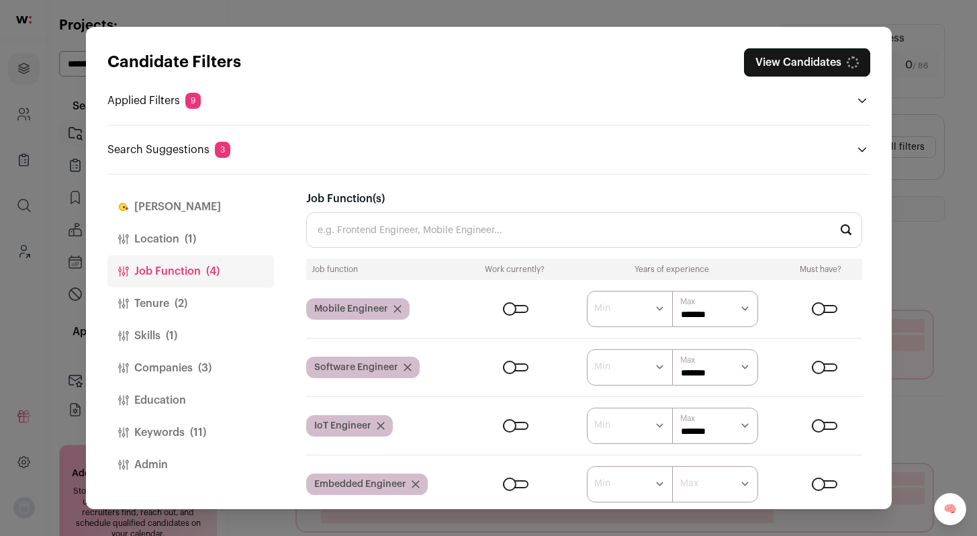
click at [462, 233] on input "Job Function(s)" at bounding box center [584, 230] width 556 height 36
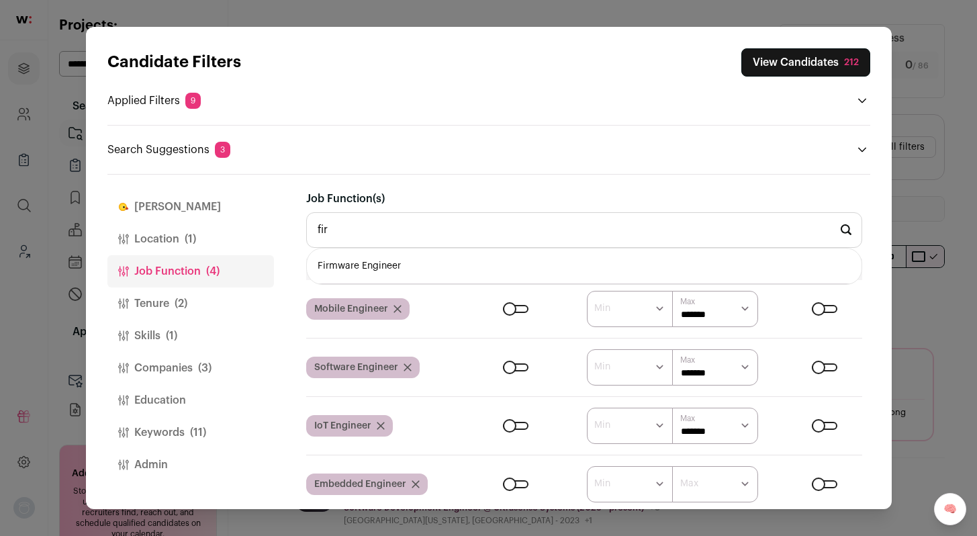
click at [457, 256] on li "Firmware Engineer" at bounding box center [584, 266] width 555 height 36
type input "Firmware Engineer"
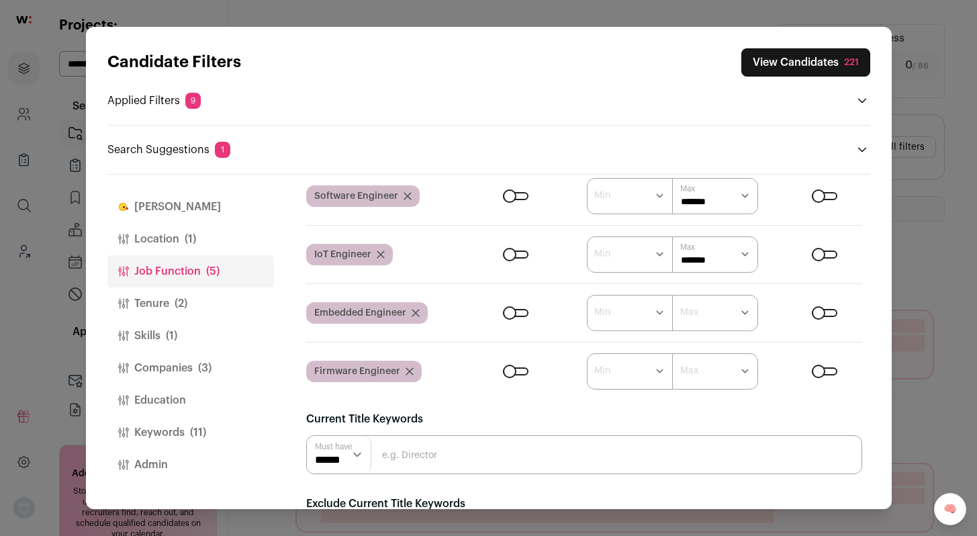
scroll to position [179, 0]
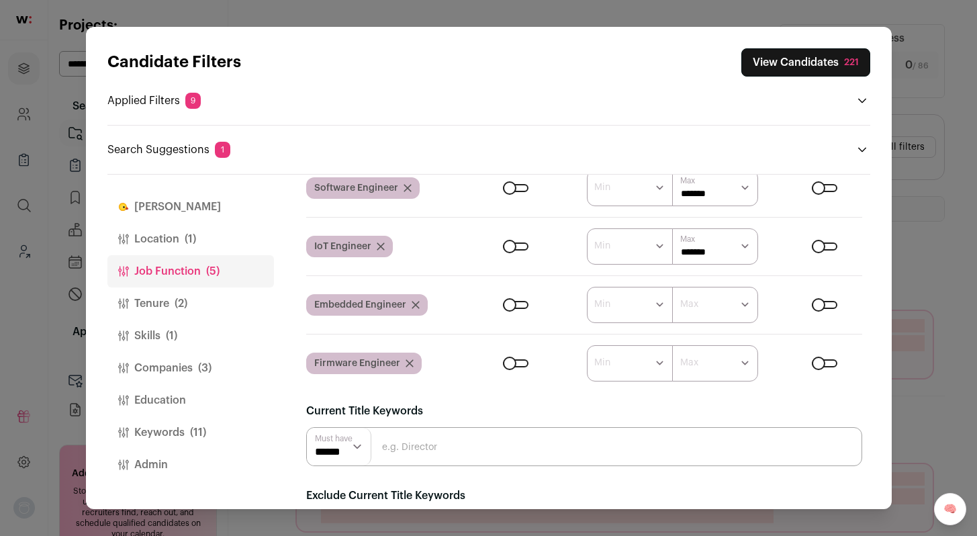
click at [740, 310] on select "****** ******* ******* ******* ******* ******* ******* ******* ******* ********…" at bounding box center [715, 305] width 86 height 36
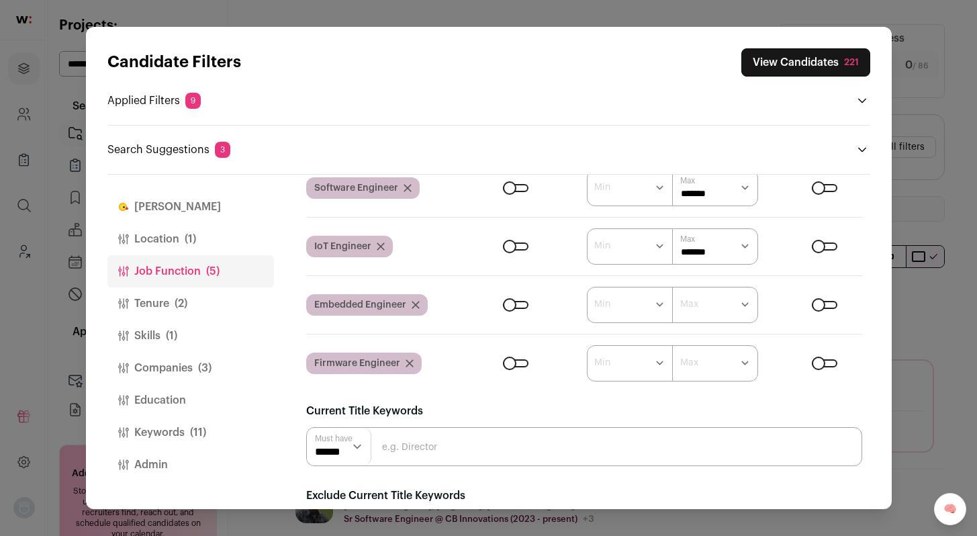
select select "*"
click at [672, 287] on select "****** ******* ******* ******* ******* ******* ******* ******* ******* ********…" at bounding box center [715, 305] width 86 height 36
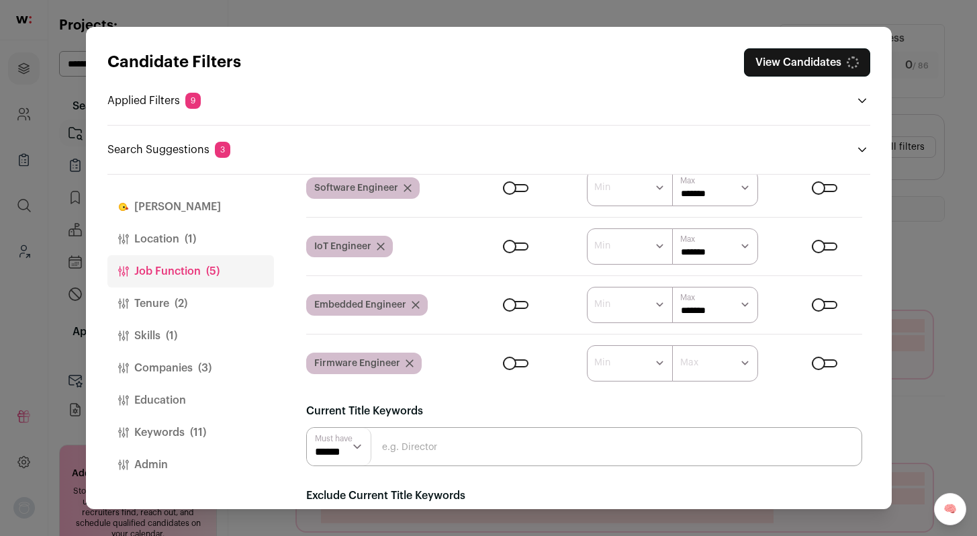
click at [734, 365] on select "****** ******* ******* ******* ******* ******* ******* ******* ******* ********…" at bounding box center [715, 363] width 86 height 36
select select "*"
click at [672, 345] on select "****** ******* ******* ******* ******* ******* ******* ******* ******* ********…" at bounding box center [715, 363] width 86 height 36
click at [173, 428] on button "Keywords (11)" at bounding box center [190, 432] width 167 height 32
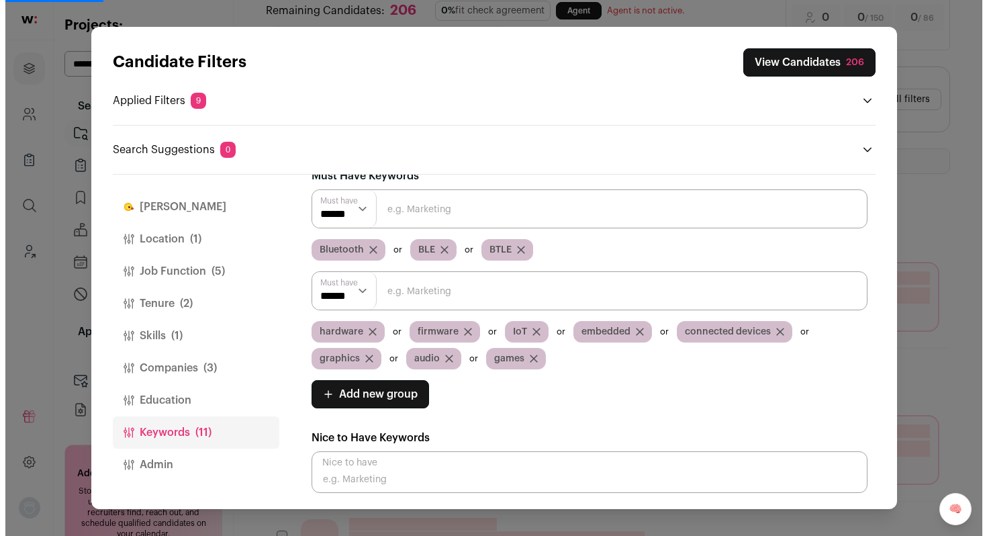
scroll to position [56, 0]
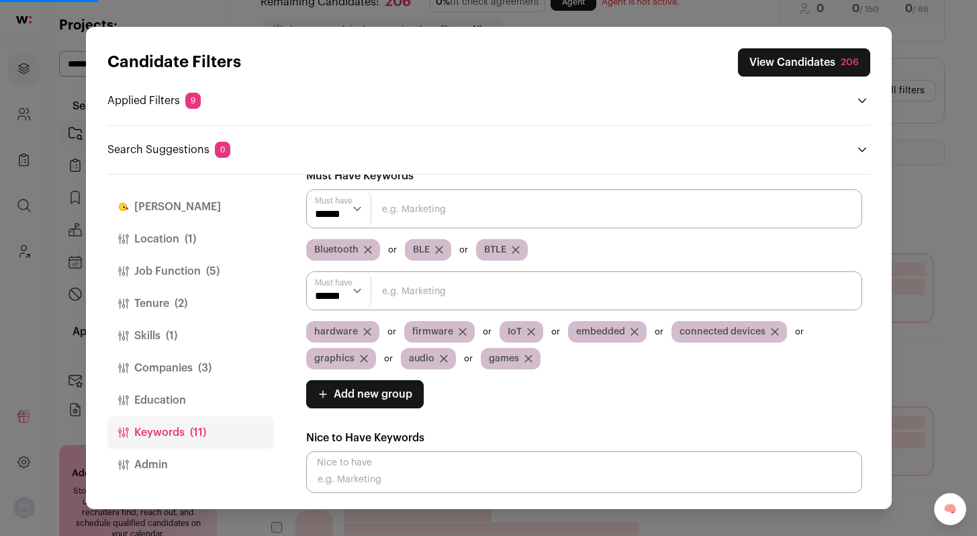
click at [388, 390] on span "Add new group" at bounding box center [373, 394] width 79 height 16
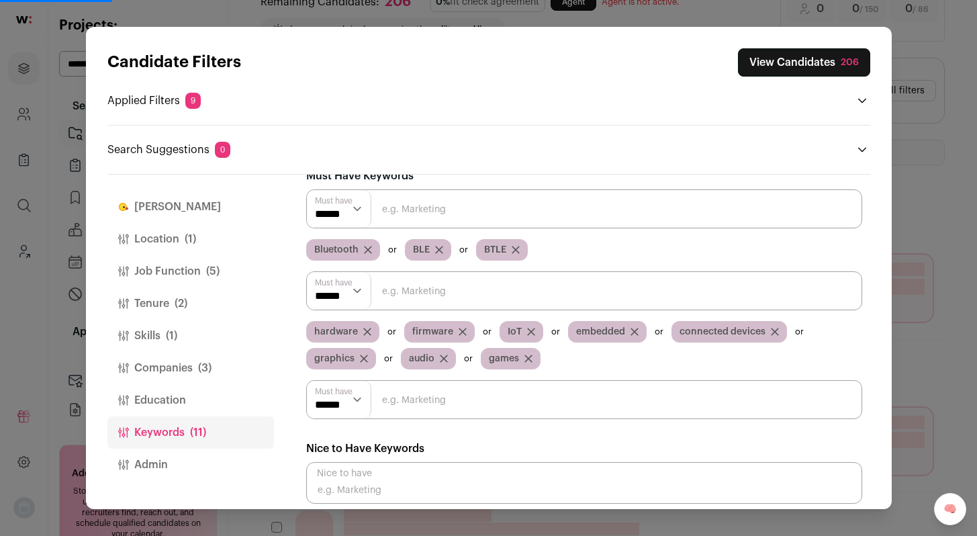
drag, startPoint x: 422, startPoint y: 391, endPoint x: 422, endPoint y: 383, distance: 7.4
click at [422, 391] on input "Close modal via background" at bounding box center [584, 399] width 556 height 39
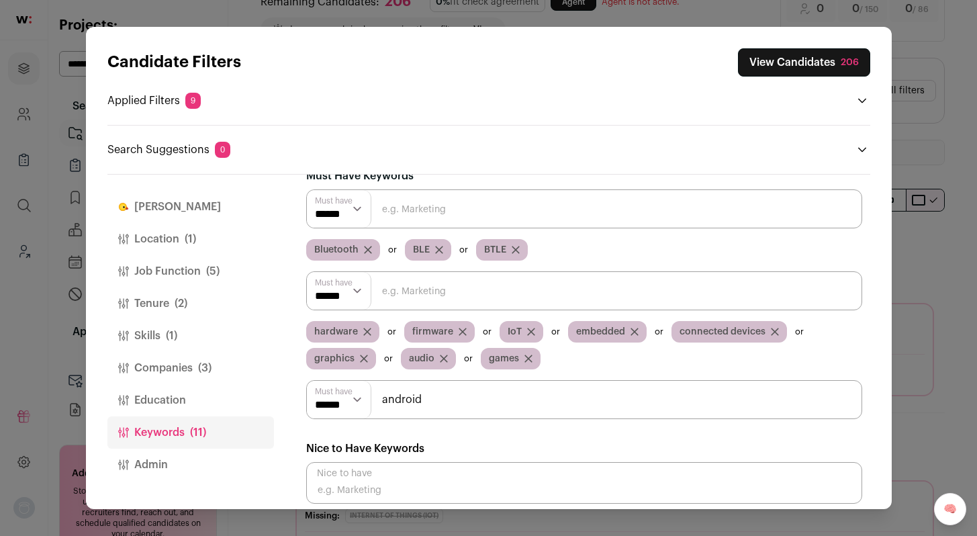
type input "android"
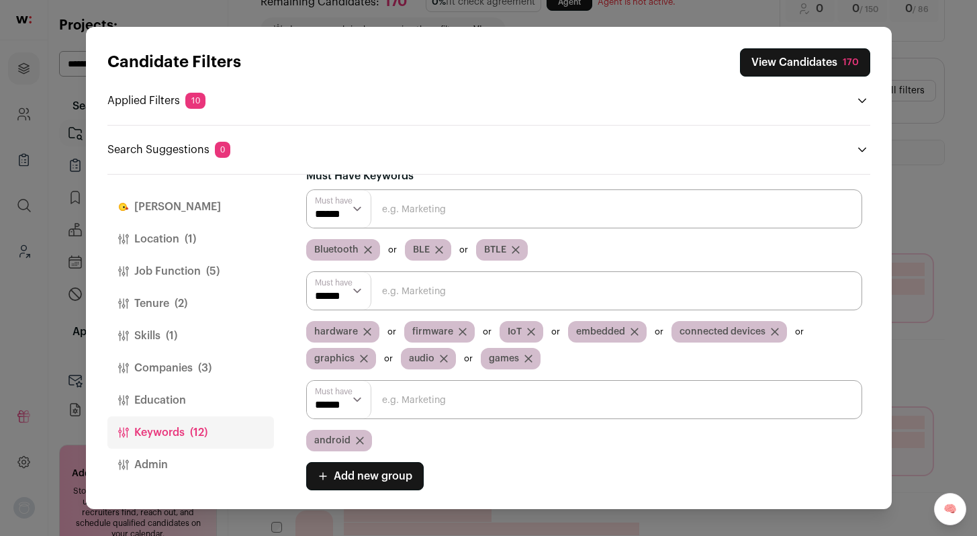
click at [938, 171] on div "Candidate Filters View Candidates 170 Applied Filters 10 Mobile Engineer, Softw…" at bounding box center [488, 268] width 977 height 536
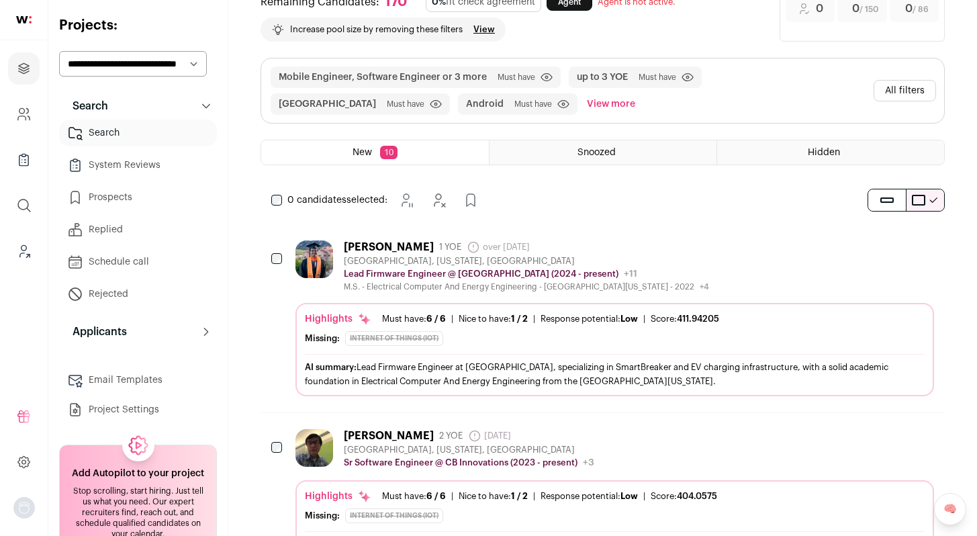
click at [674, 269] on div "Lead Firmware Engineer @ Eaton (2024 - present) Eaton Public / Private Public C…" at bounding box center [526, 273] width 365 height 13
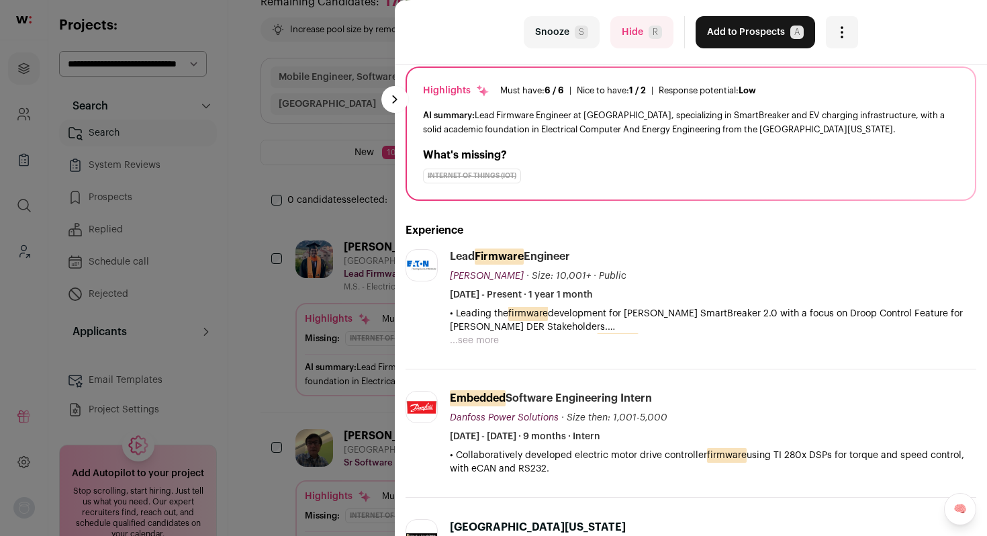
scroll to position [124, 0]
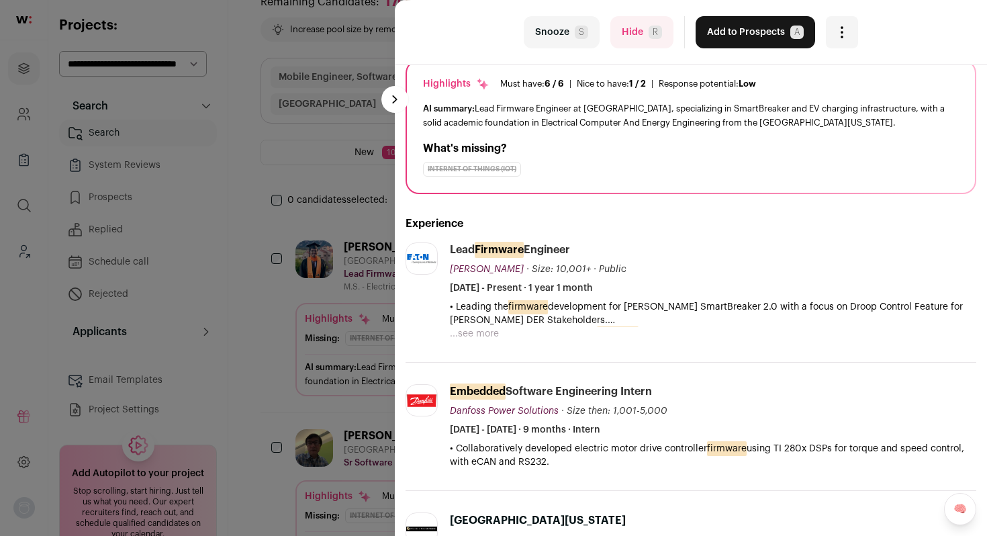
click at [480, 334] on button "...see more" at bounding box center [474, 333] width 49 height 13
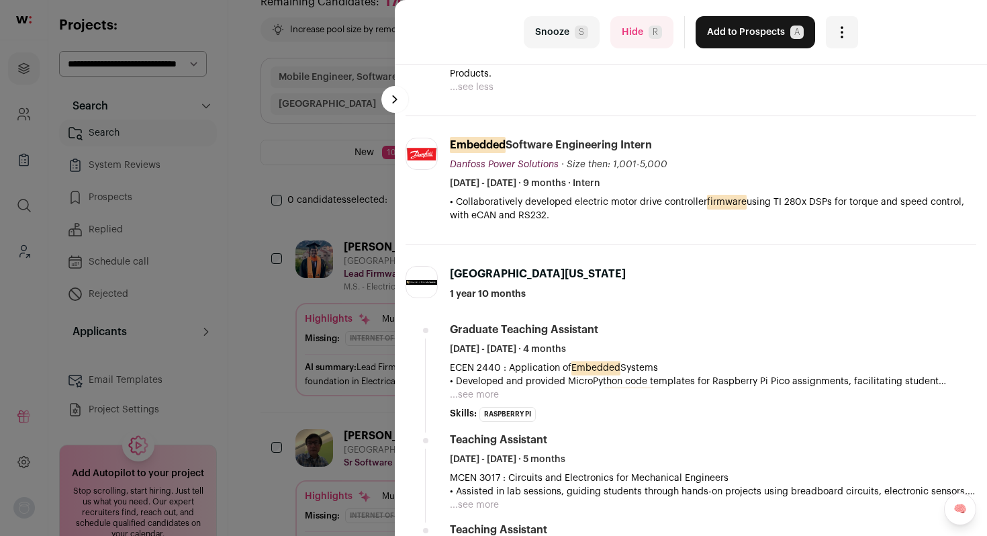
scroll to position [458, 0]
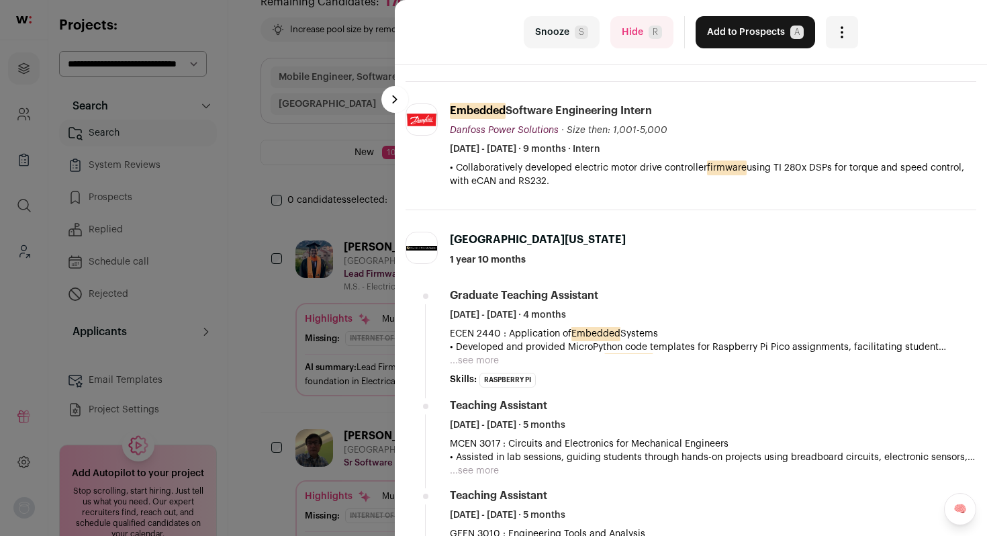
click at [480, 366] on button "...see more" at bounding box center [474, 360] width 49 height 13
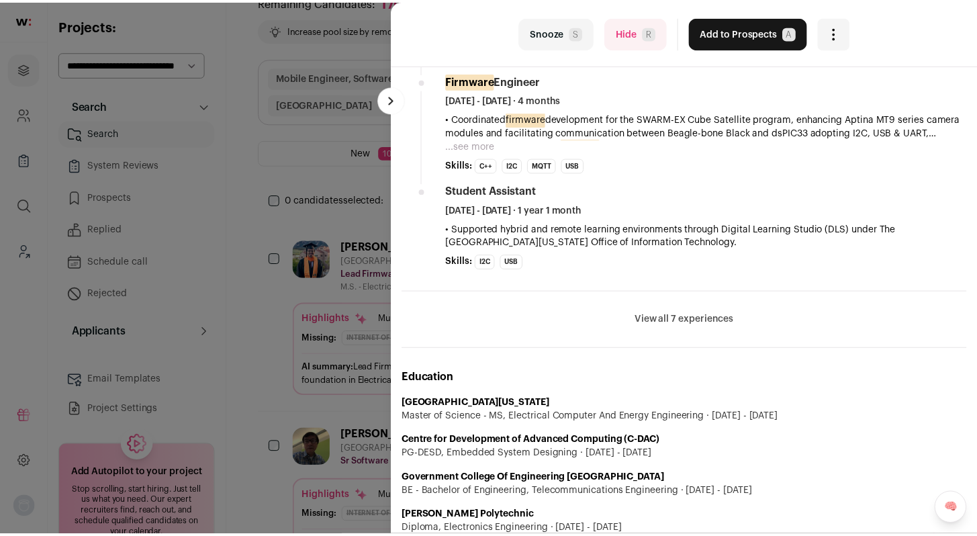
scroll to position [1058, 0]
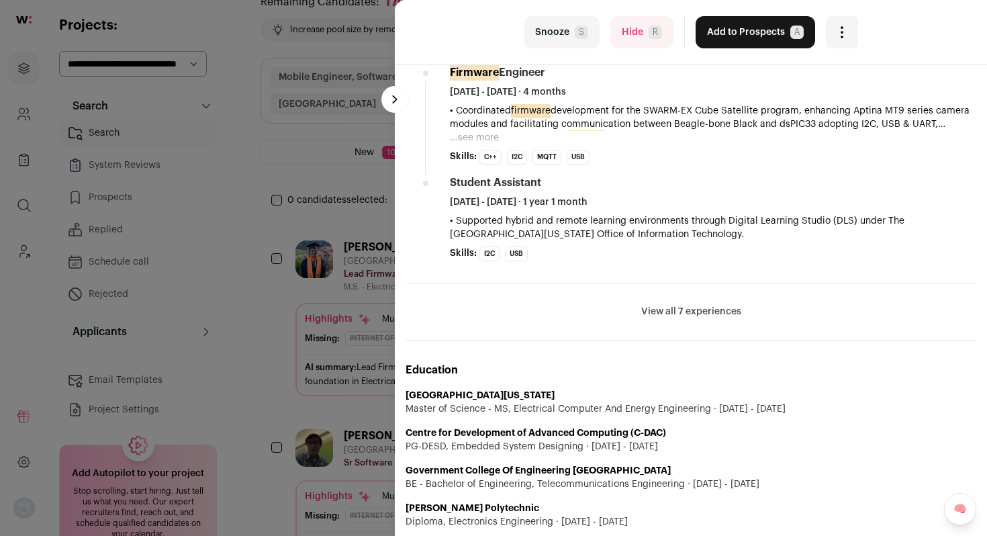
click at [285, 433] on div "last Snooze S Hide R Add to Prospects A Are you sure? Kiran Jojare is already i…" at bounding box center [493, 268] width 987 height 536
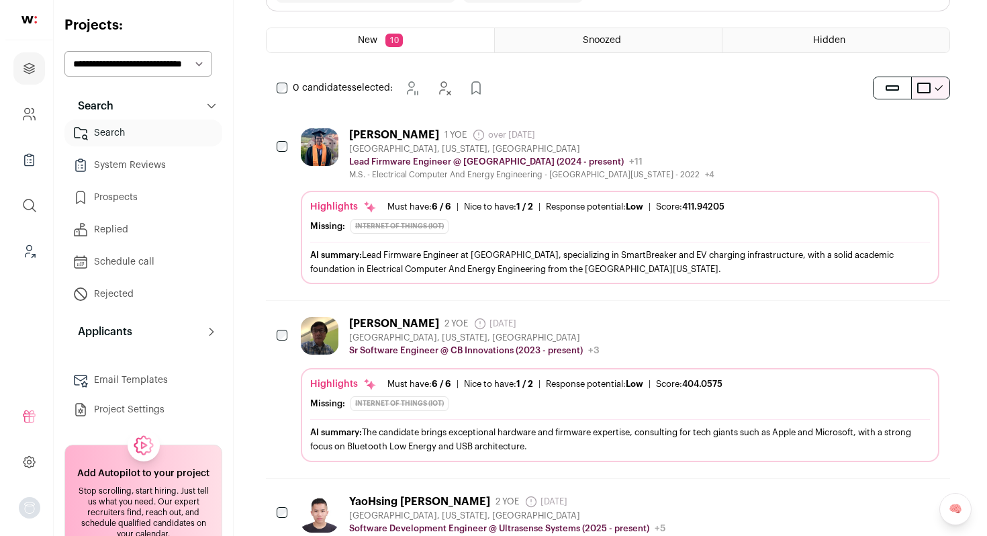
scroll to position [179, 0]
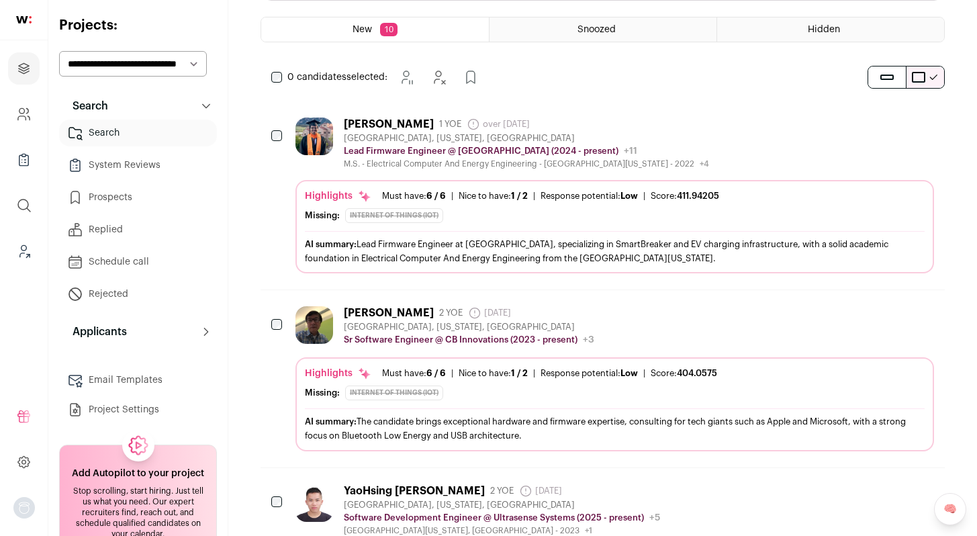
click at [682, 344] on div "Victor Nguyen 2 YOE 25 days ago Admin only. The last time the profile was scrap…" at bounding box center [615, 326] width 639 height 40
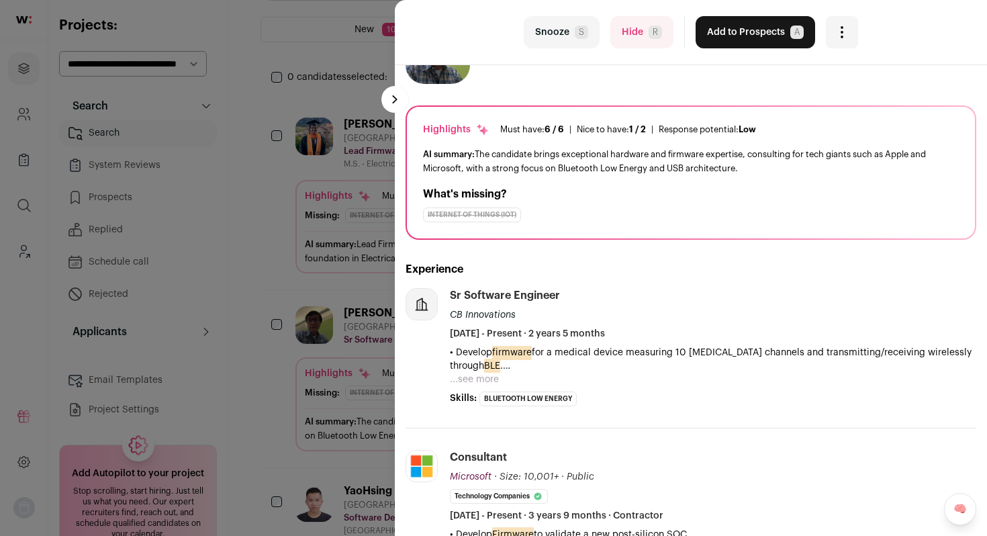
click at [475, 379] on button "...see more" at bounding box center [474, 379] width 49 height 13
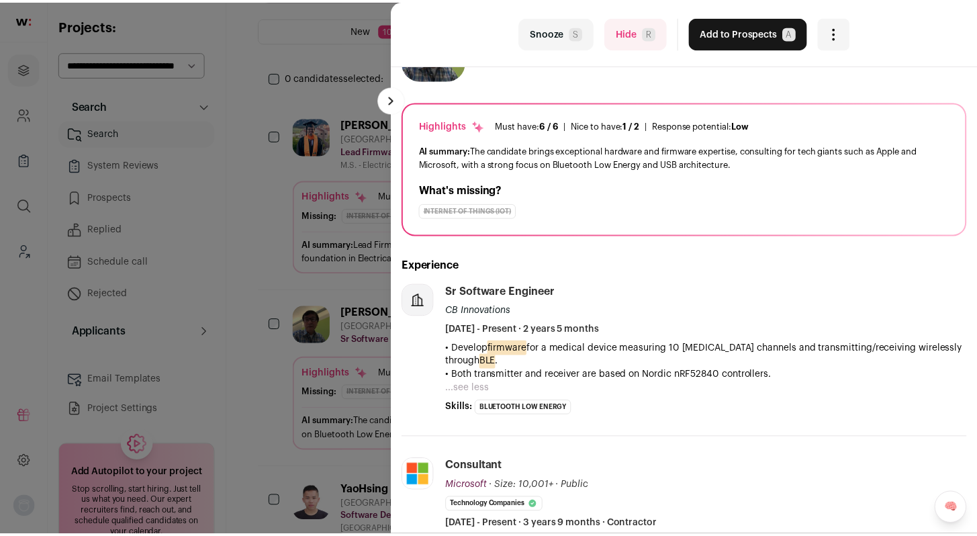
scroll to position [0, 0]
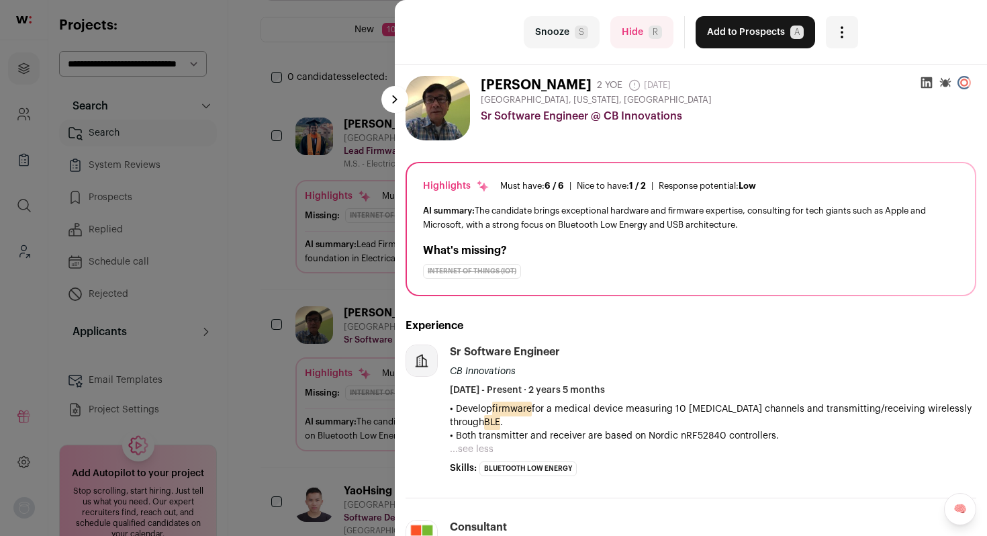
click at [321, 378] on div "last Snooze S Hide R Add to Prospects A Are you sure? Victor Nguyen is already …" at bounding box center [493, 268] width 987 height 536
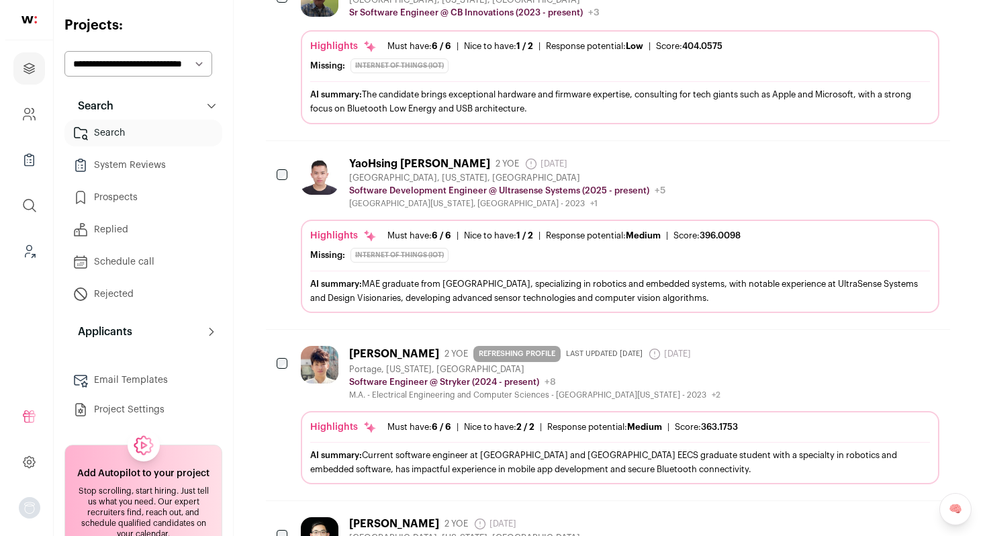
scroll to position [531, 0]
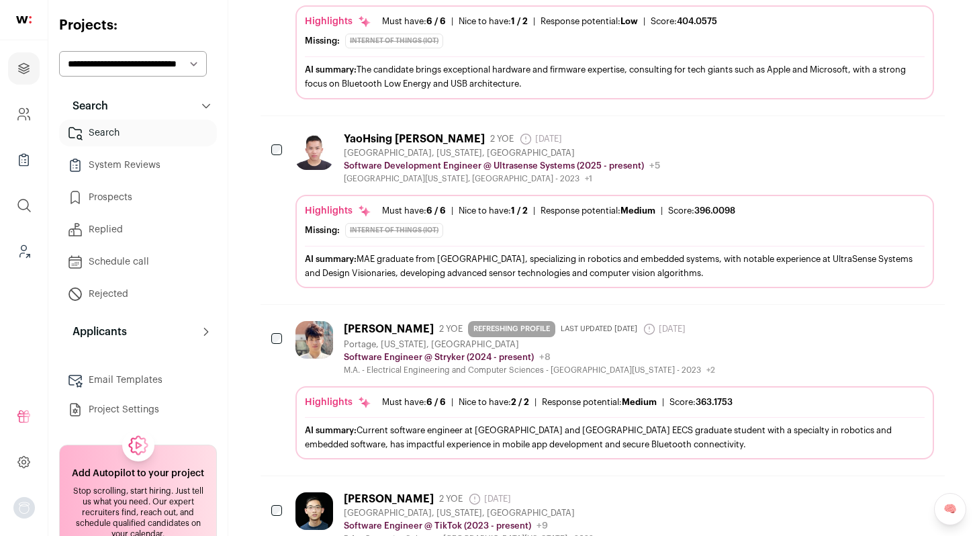
click at [746, 339] on div "Sunny Chu 2 YOE REFRESHING PROFILE Last updated 6/14/2025 8 months ago Admin on…" at bounding box center [615, 348] width 639 height 54
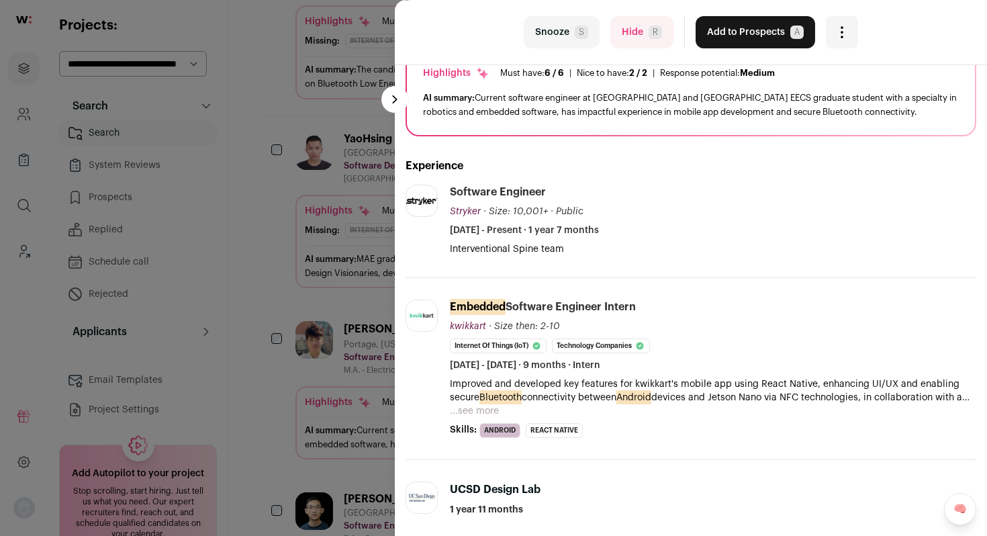
scroll to position [0, 0]
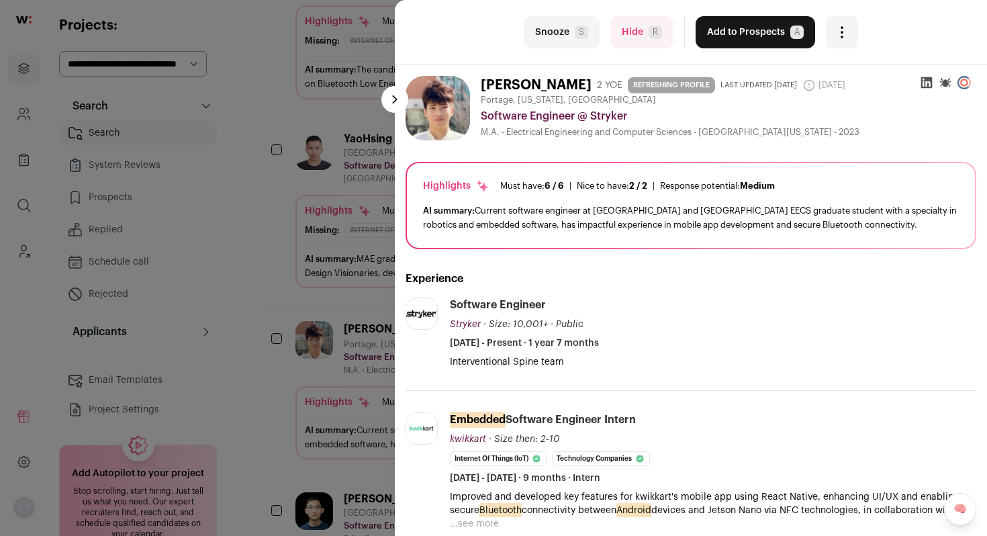
click at [744, 32] on button "Add to Prospects A" at bounding box center [756, 32] width 120 height 32
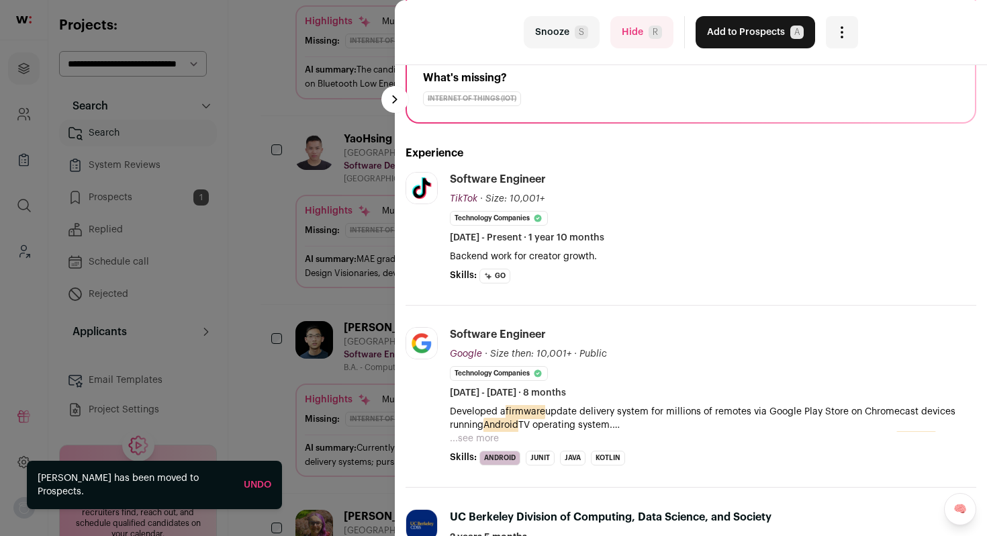
scroll to position [179, 0]
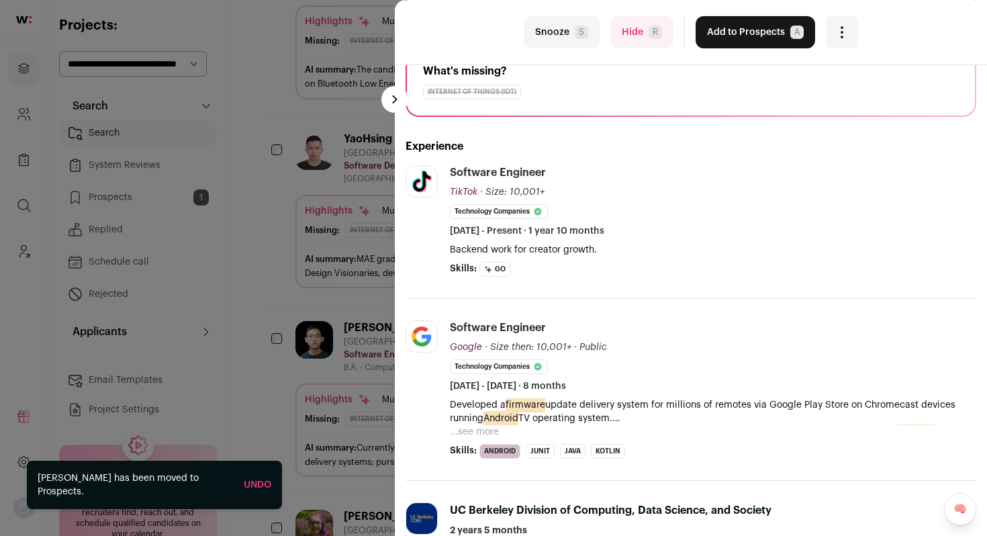
click at [478, 432] on button "...see more" at bounding box center [474, 431] width 49 height 13
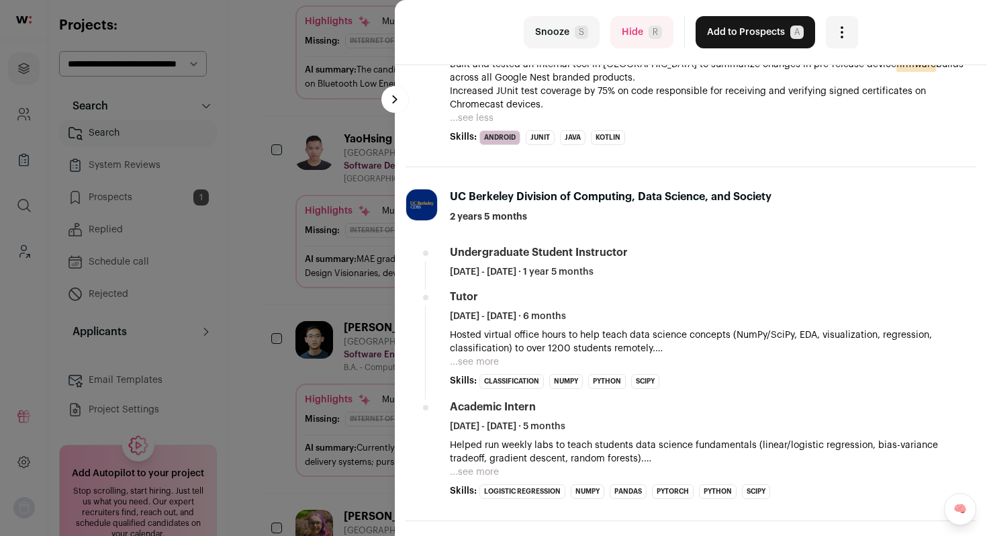
scroll to position [543, 0]
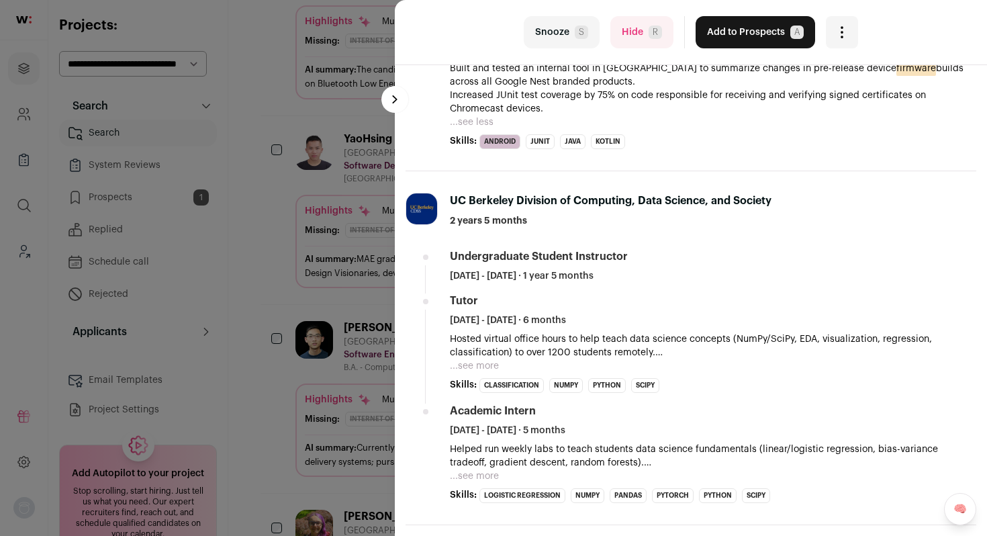
click at [758, 36] on button "Add to Prospects A" at bounding box center [756, 32] width 120 height 32
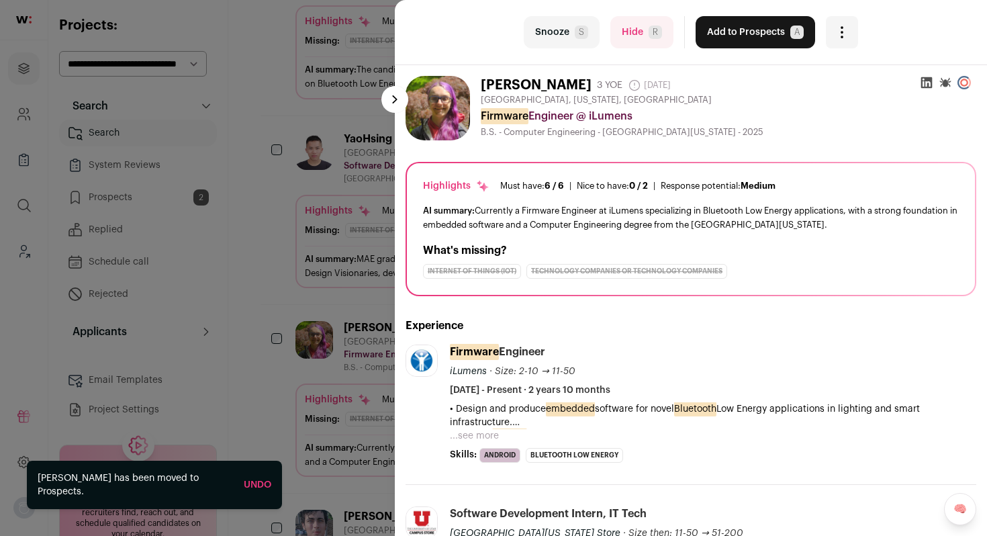
click at [494, 439] on button "...see more" at bounding box center [474, 435] width 49 height 13
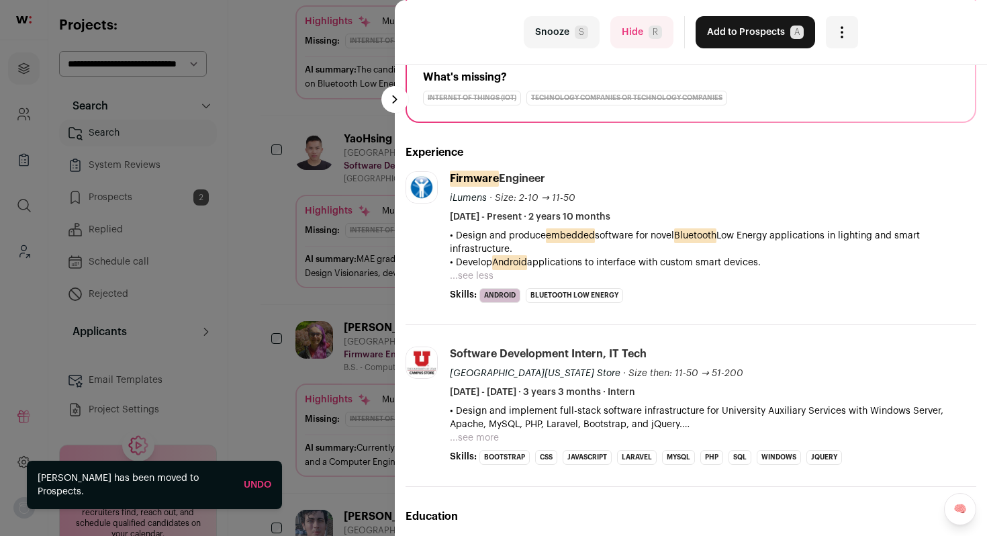
scroll to position [180, 0]
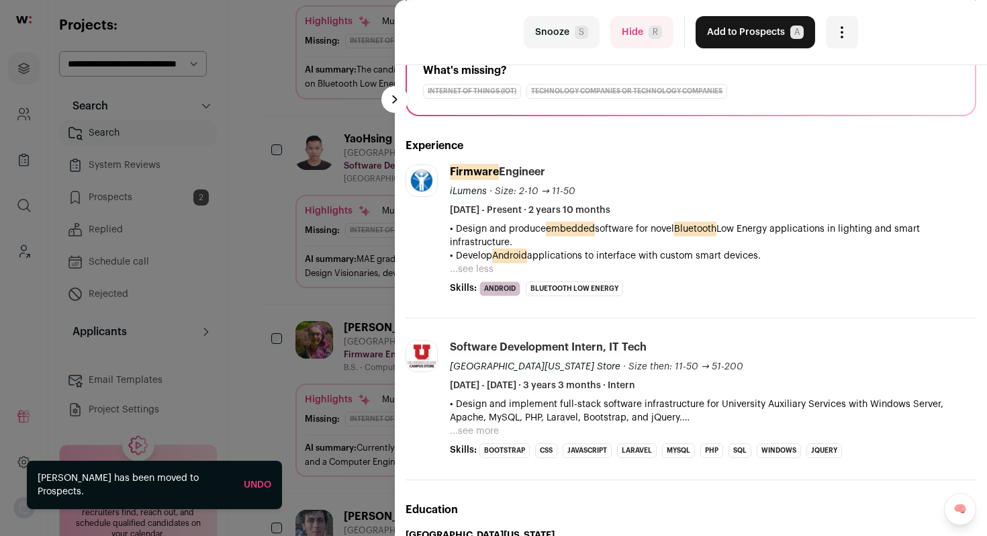
click at [745, 22] on button "Add to Prospects A" at bounding box center [756, 32] width 120 height 32
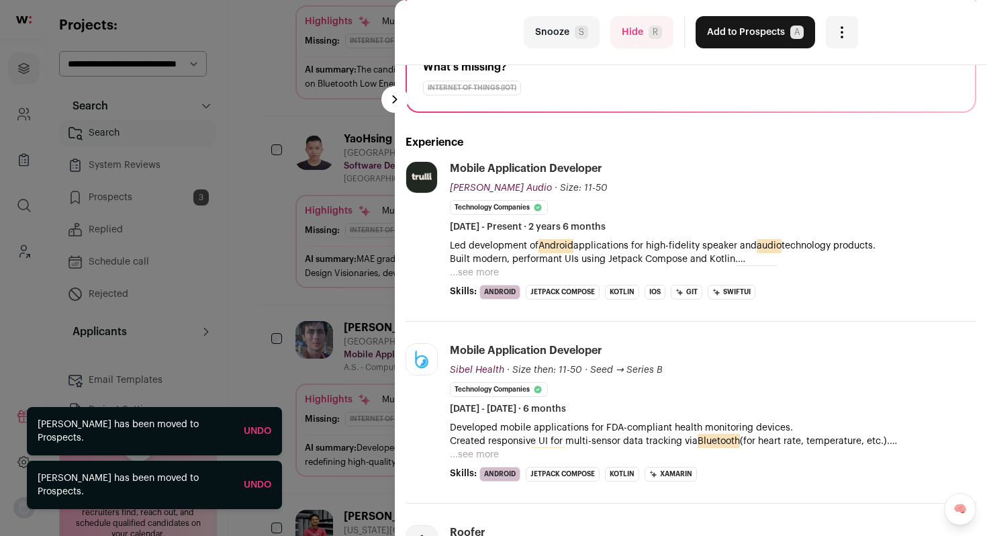
scroll to position [193, 0]
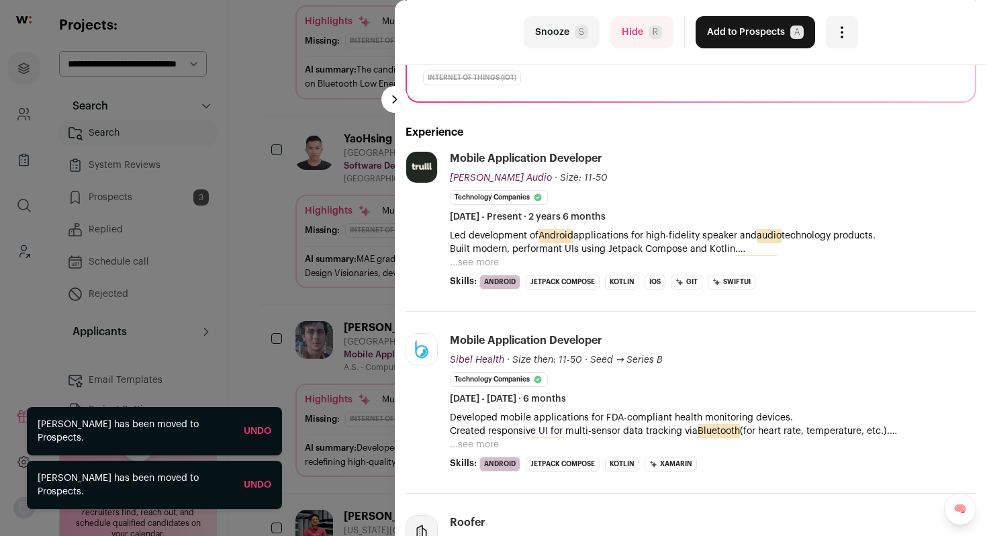
click at [487, 265] on button "...see more" at bounding box center [474, 262] width 49 height 13
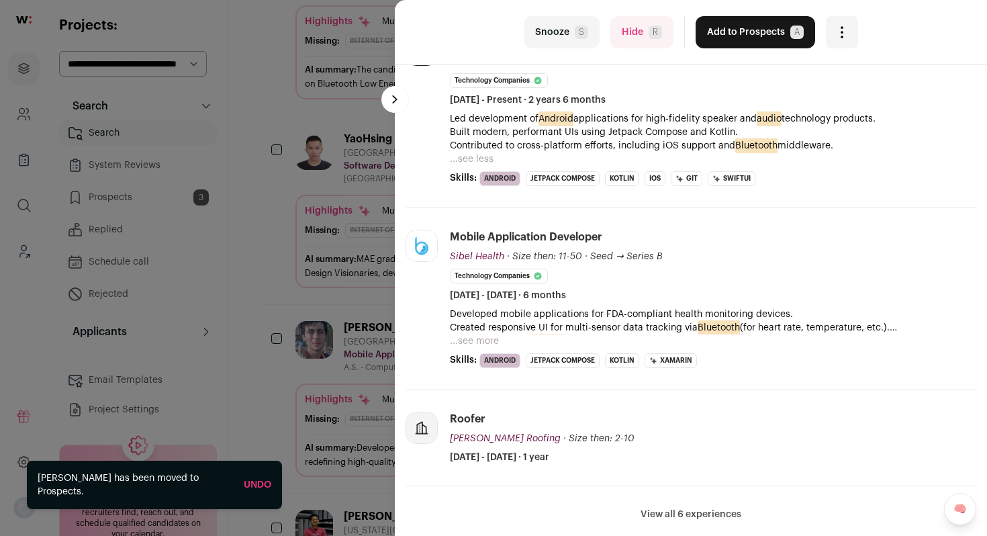
scroll to position [316, 0]
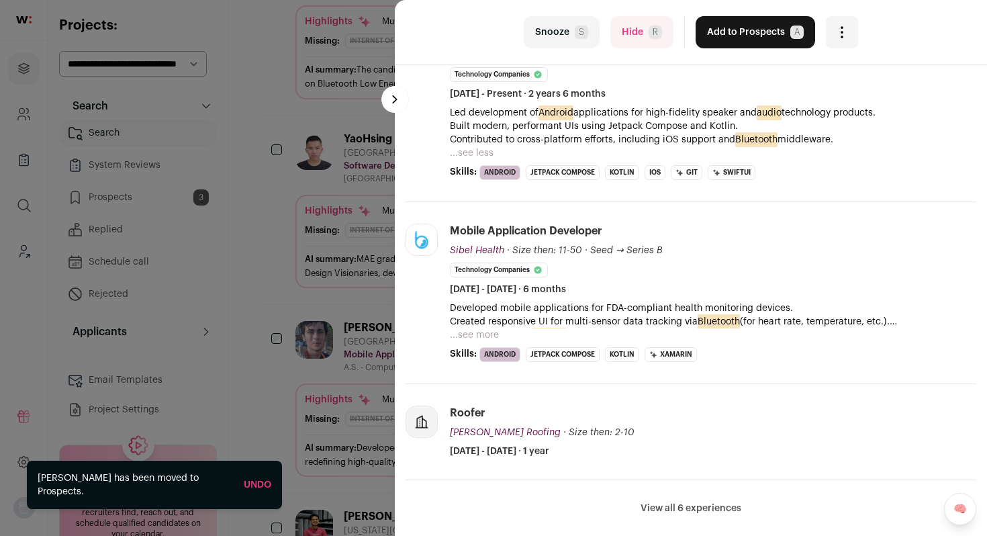
click at [733, 38] on button "Add to Prospects A" at bounding box center [756, 32] width 120 height 32
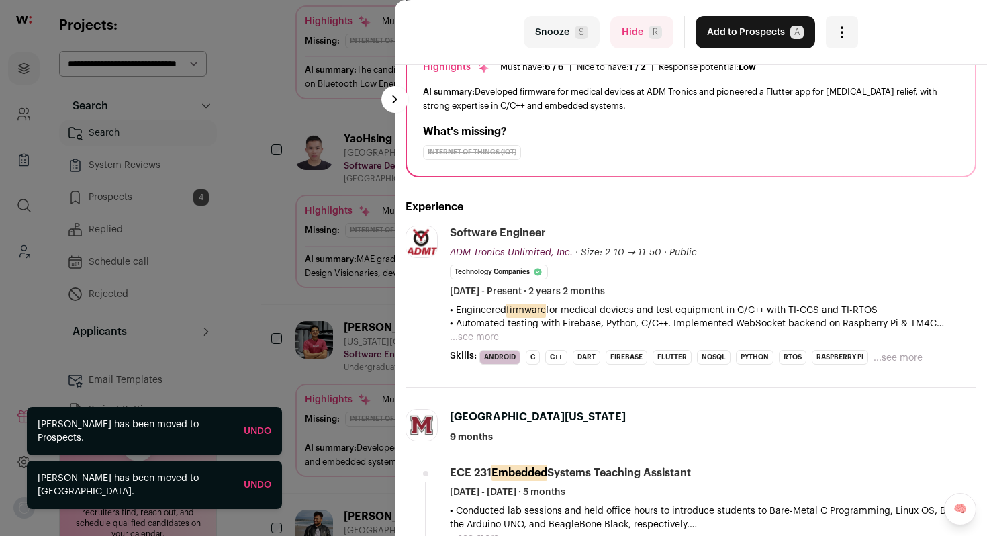
scroll to position [123, 0]
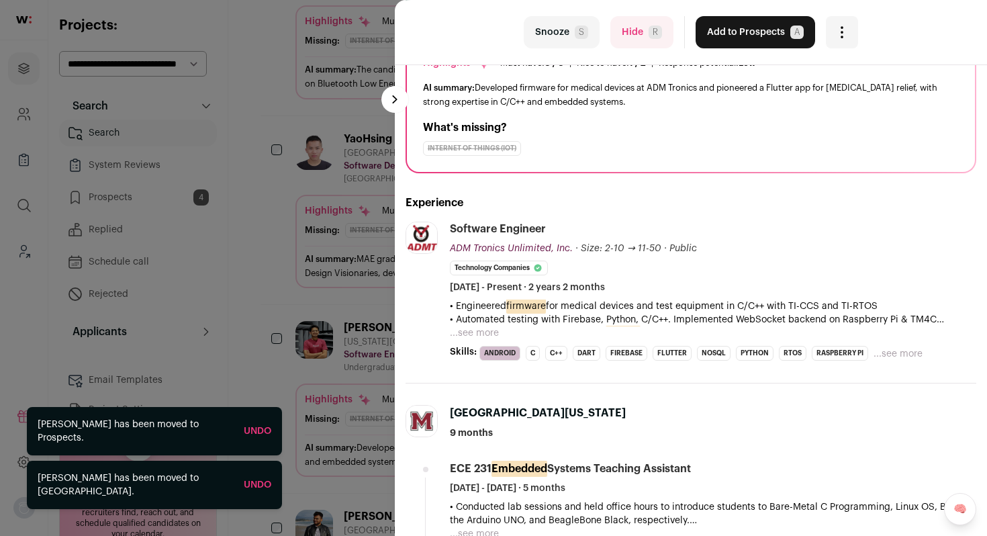
click at [481, 334] on button "...see more" at bounding box center [474, 332] width 49 height 13
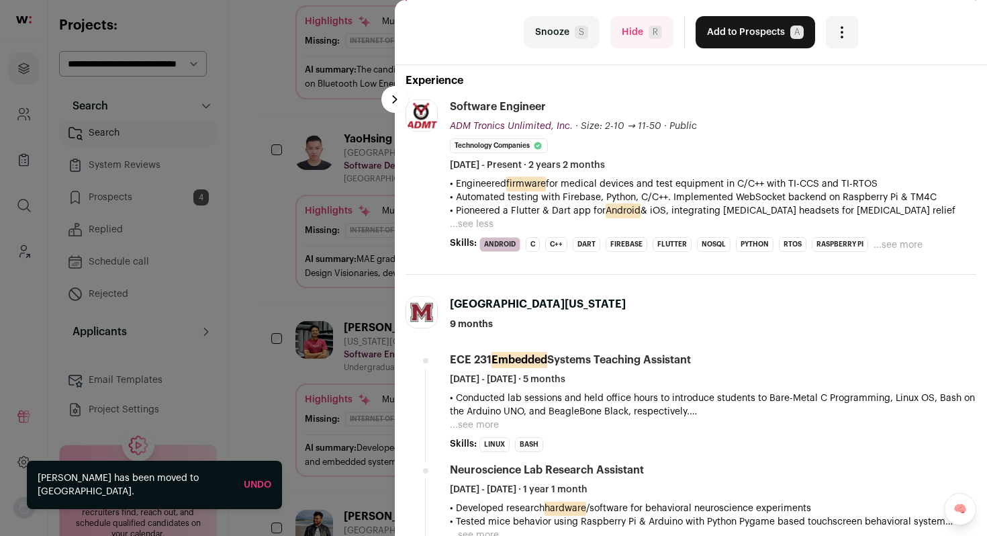
scroll to position [246, 0]
click at [737, 40] on button "Add to Prospects A" at bounding box center [756, 32] width 120 height 32
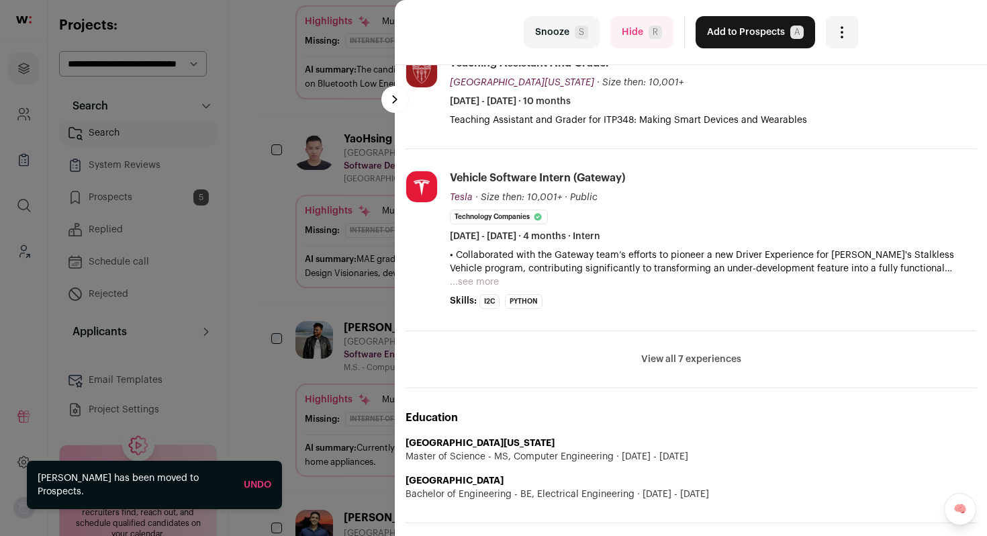
scroll to position [430, 0]
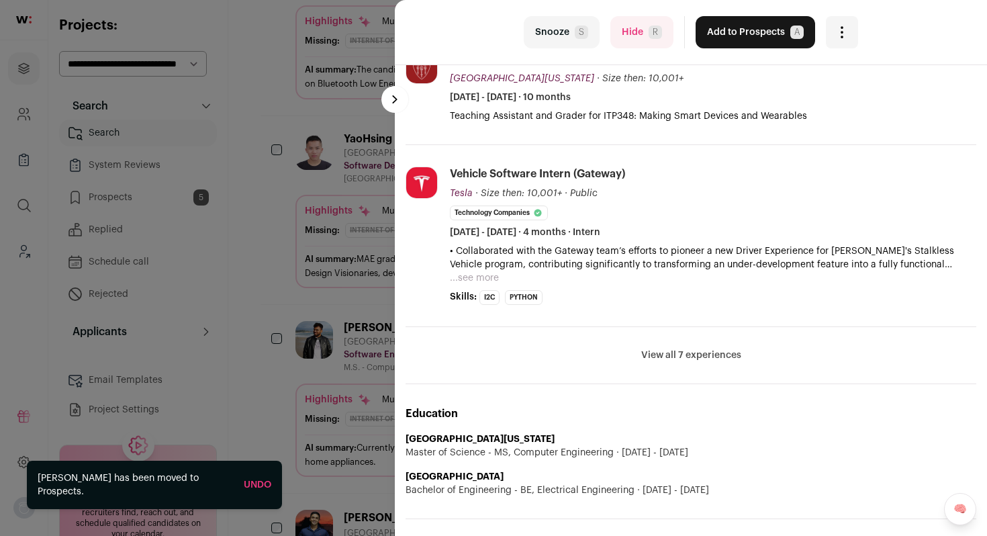
click at [703, 333] on li "View all 7 experiences View less" at bounding box center [691, 355] width 571 height 57
click at [705, 352] on button "View all 7 experiences" at bounding box center [691, 355] width 100 height 13
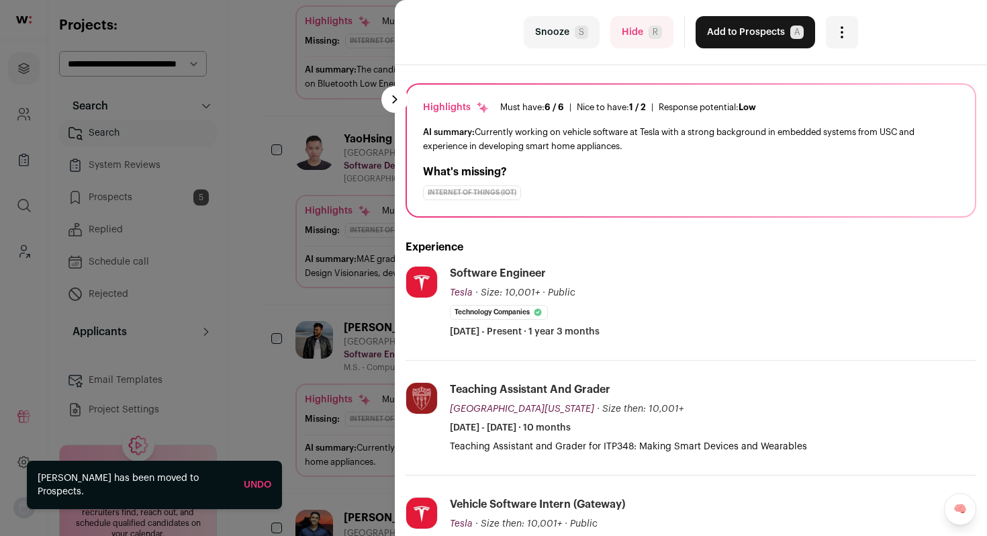
scroll to position [0, 0]
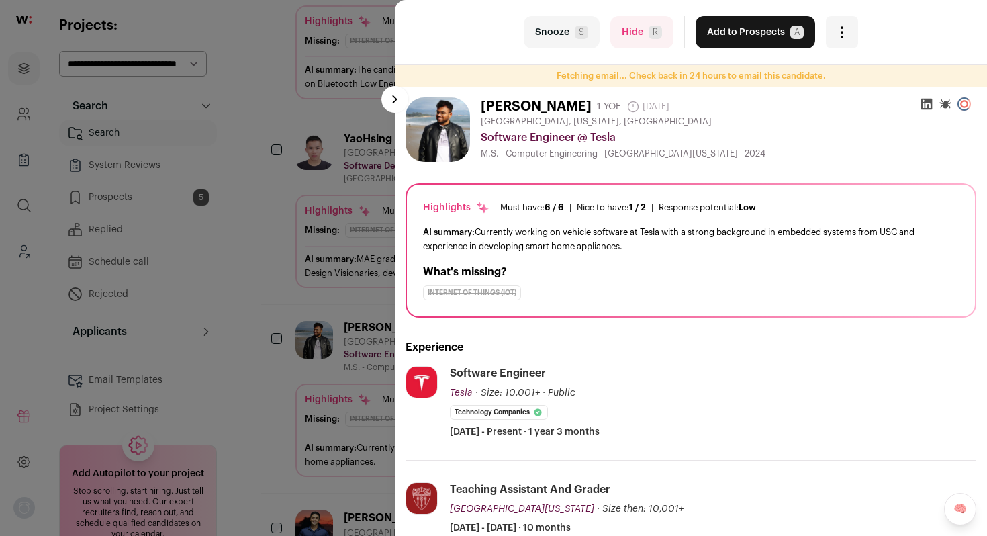
click at [765, 38] on button "Add to Prospects A" at bounding box center [756, 32] width 120 height 32
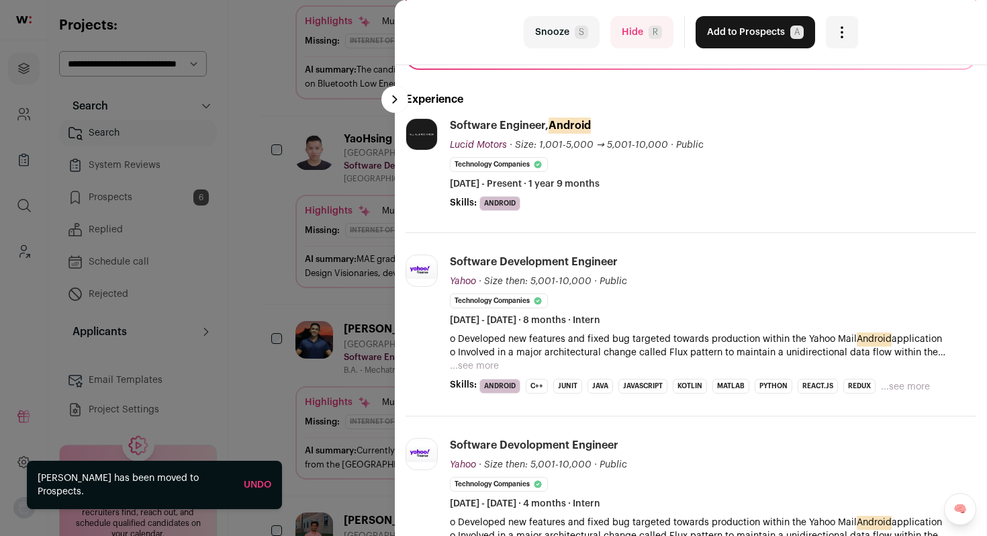
scroll to position [238, 0]
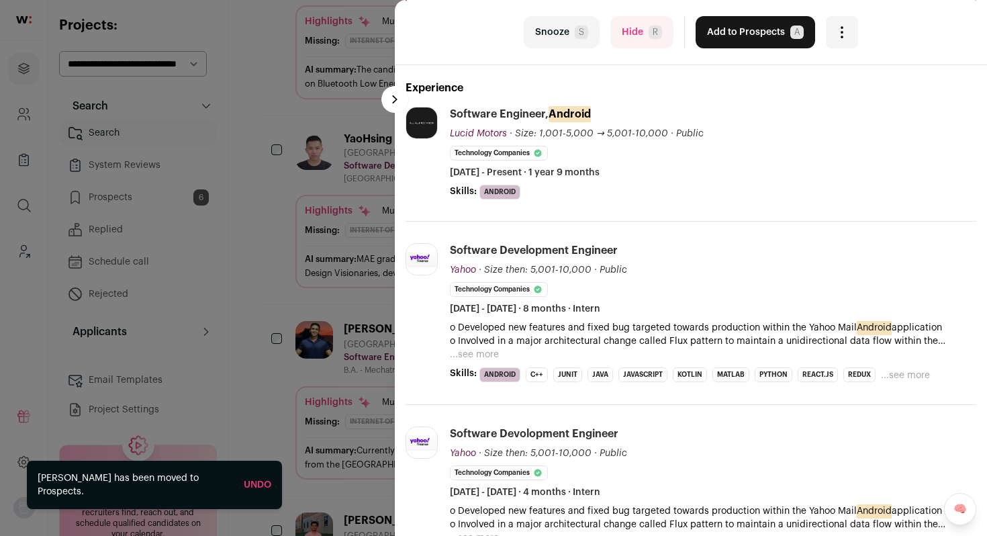
click at [489, 355] on button "...see more" at bounding box center [474, 354] width 49 height 13
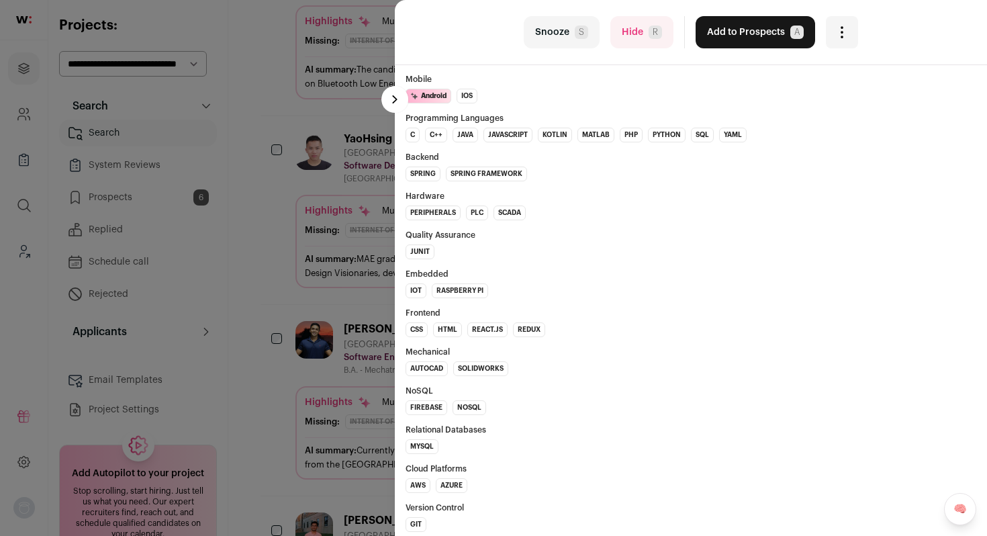
scroll to position [1099, 0]
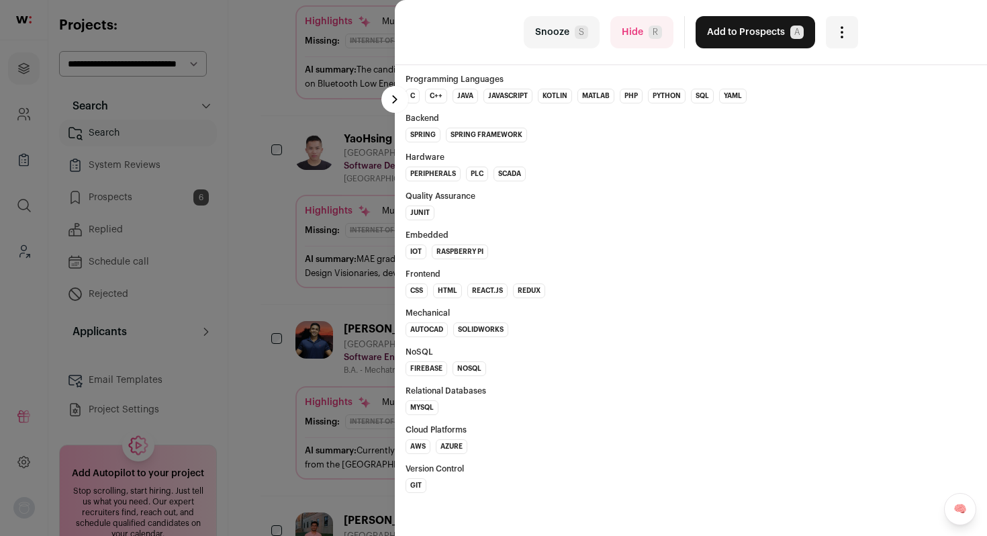
click at [717, 27] on button "Add to Prospects A" at bounding box center [756, 32] width 120 height 32
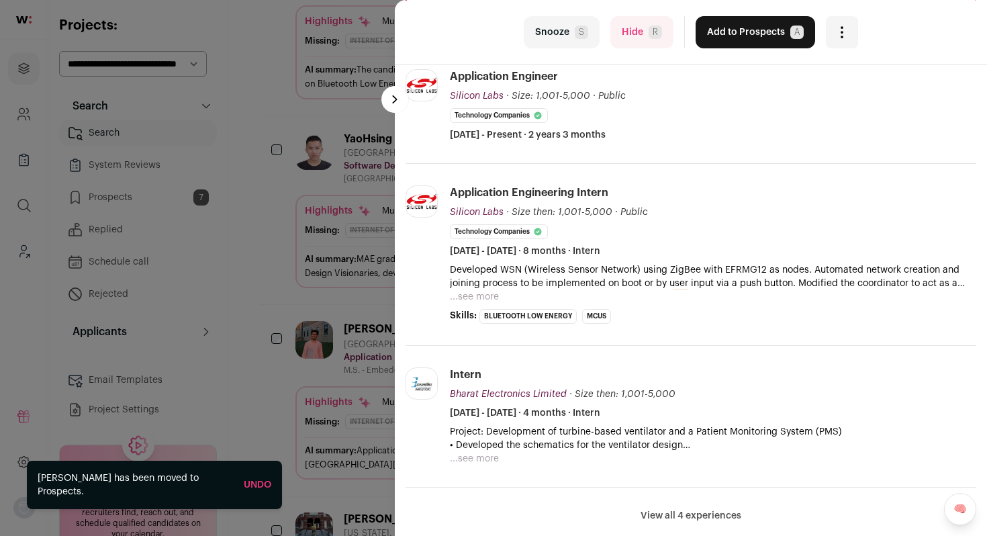
scroll to position [306, 0]
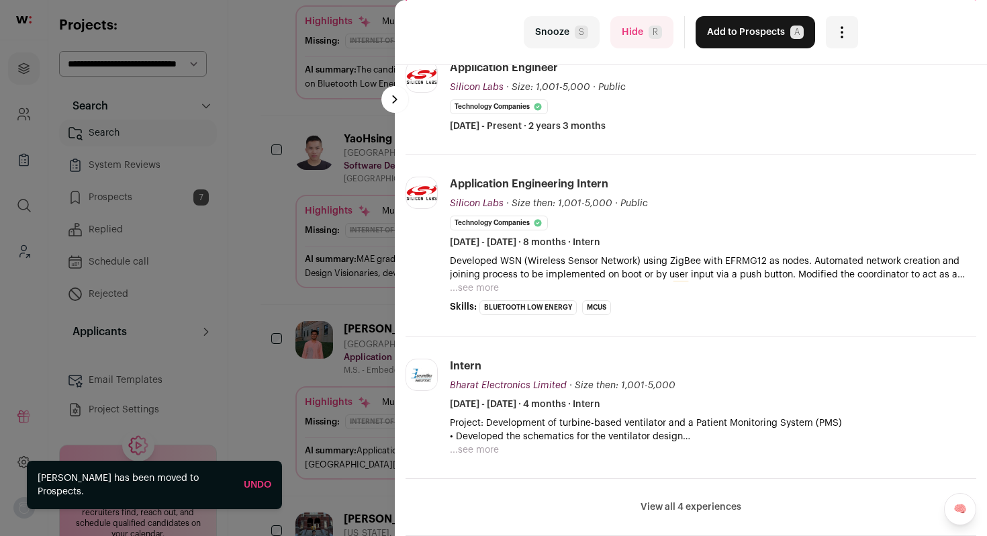
click at [469, 286] on button "...see more" at bounding box center [474, 287] width 49 height 13
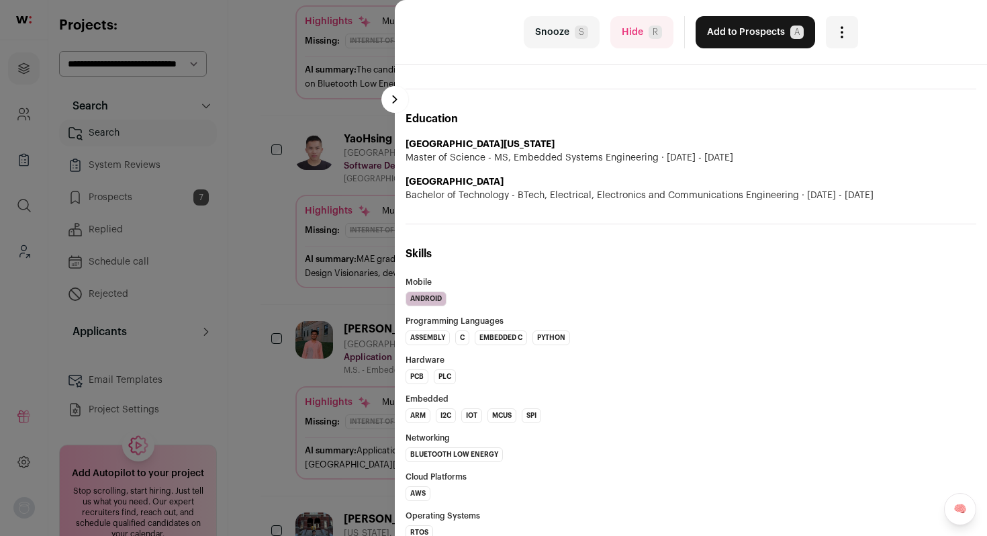
scroll to position [872, 0]
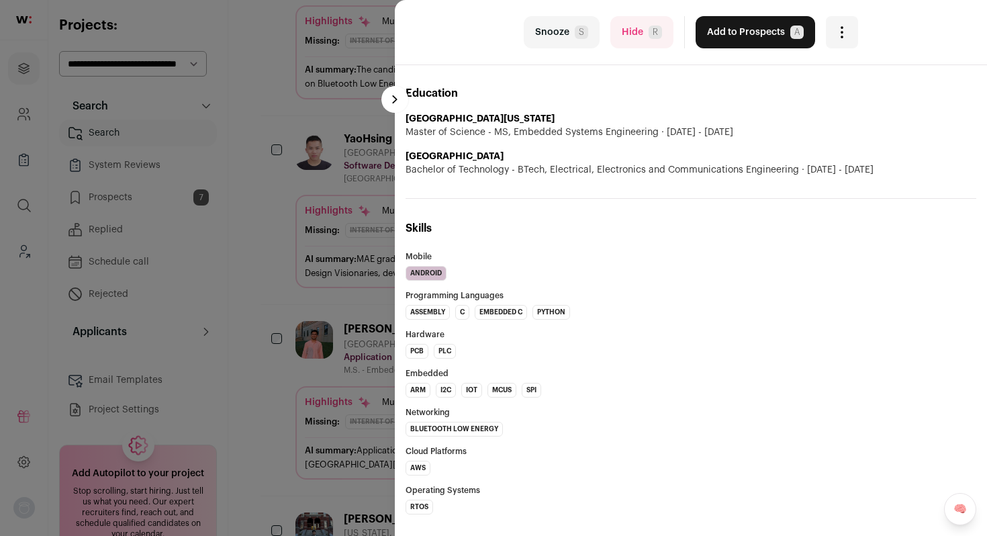
click at [739, 31] on button "Add to Prospects A" at bounding box center [756, 32] width 120 height 32
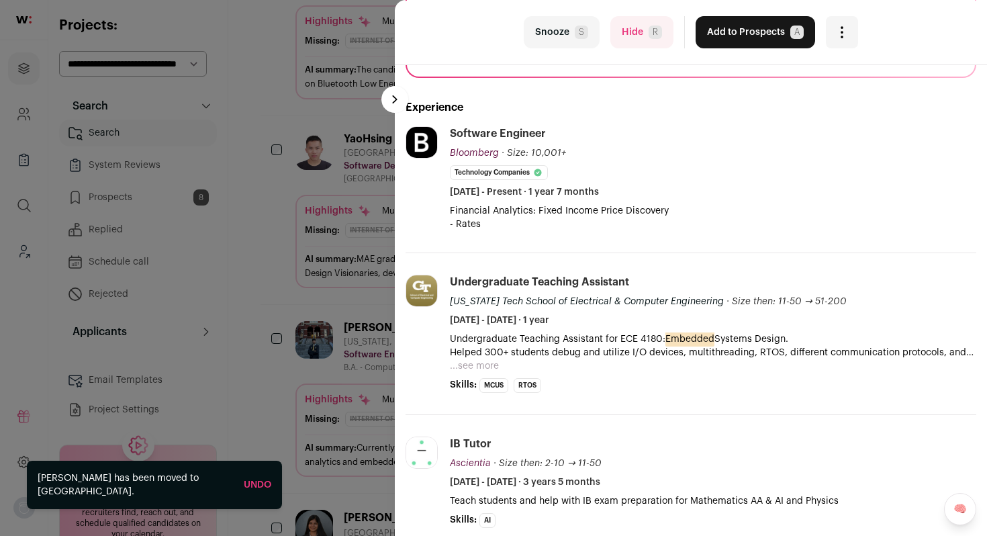
scroll to position [224, 0]
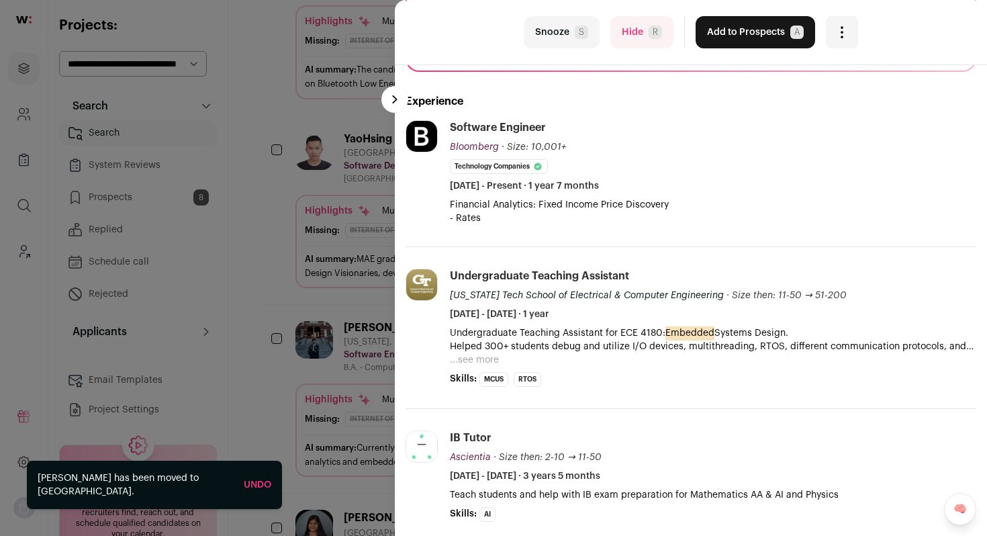
click at [642, 38] on button "Hide R" at bounding box center [641, 32] width 63 height 32
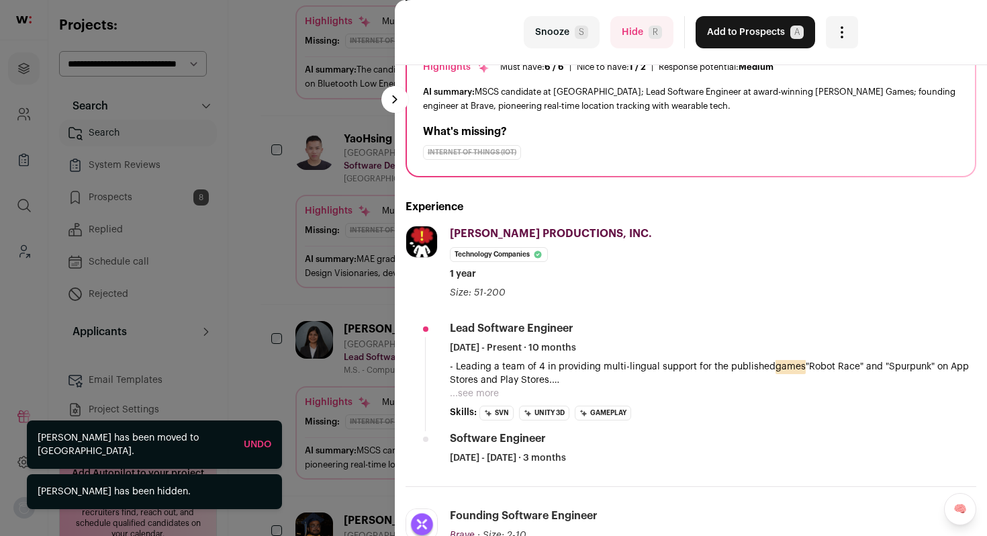
scroll to position [125, 0]
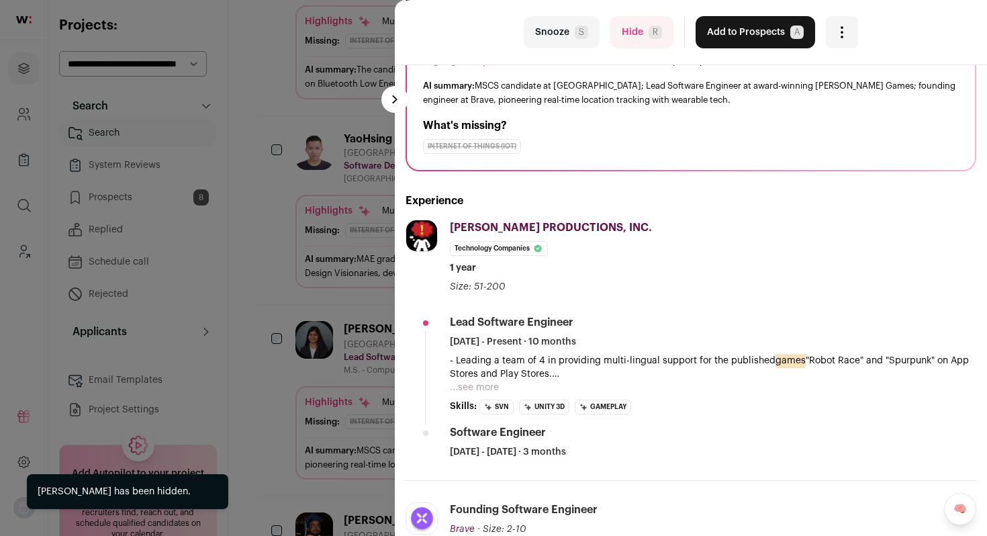
click at [465, 393] on button "...see more" at bounding box center [474, 387] width 49 height 13
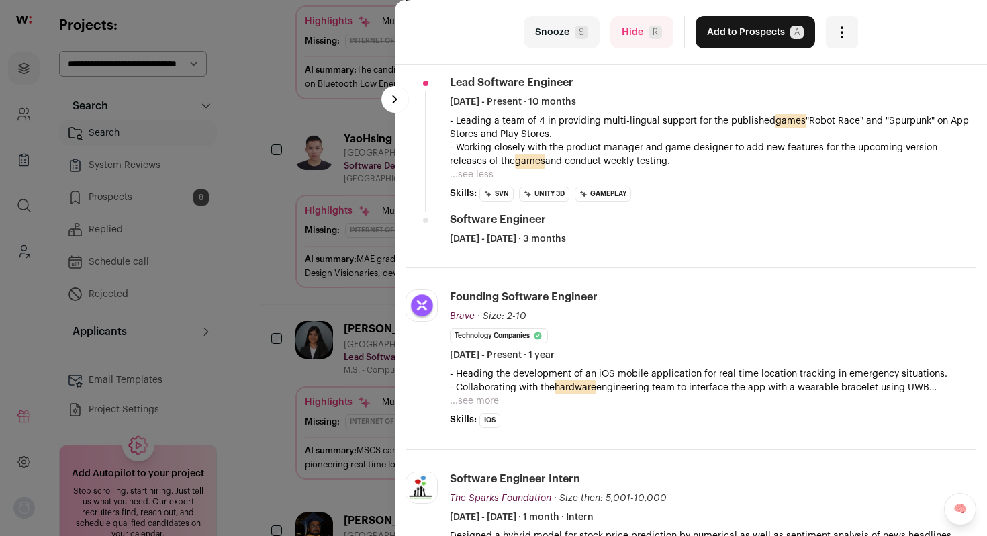
scroll to position [371, 0]
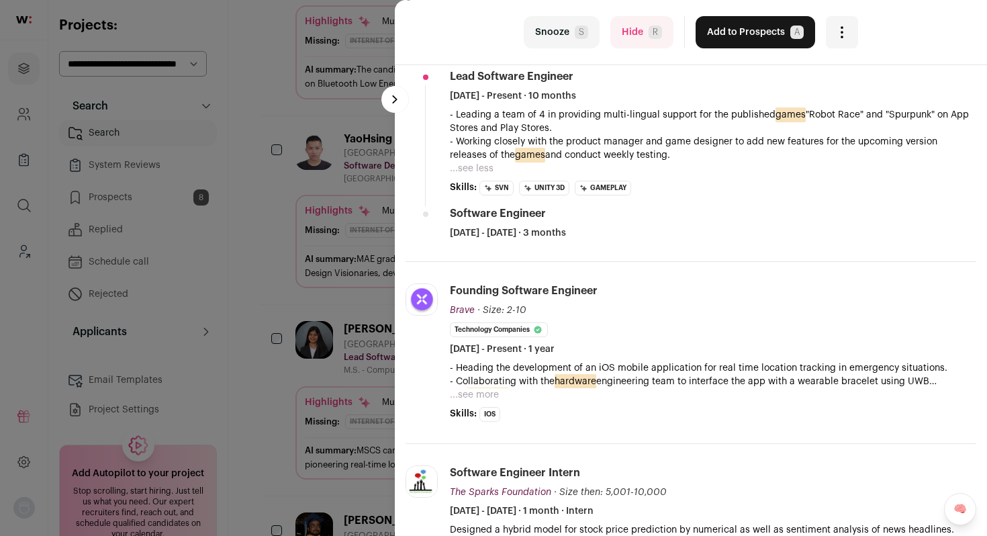
click at [475, 387] on p "- Heading the development of an iOS mobile application for real time location t…" at bounding box center [713, 374] width 527 height 27
click at [484, 398] on button "...see more" at bounding box center [474, 394] width 49 height 13
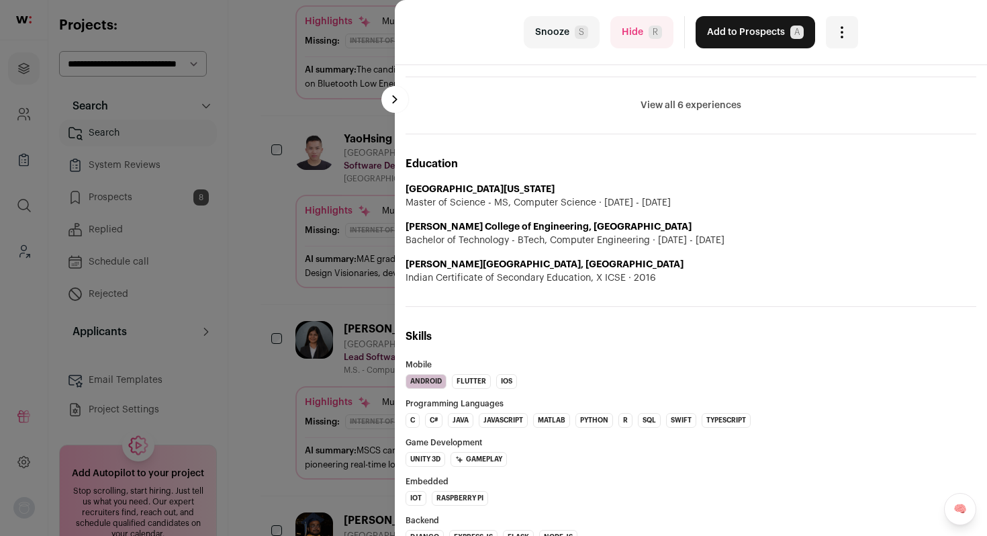
scroll to position [890, 0]
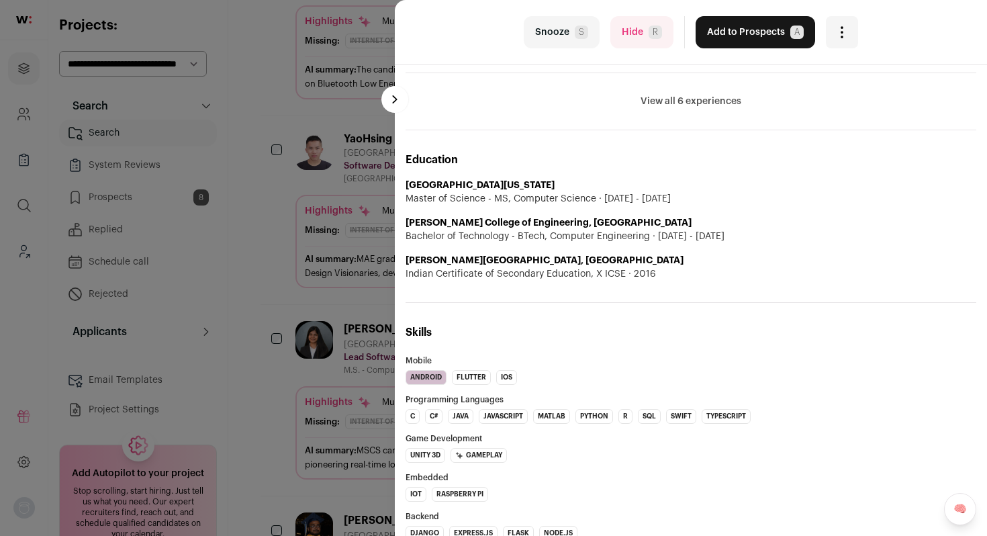
click at [727, 52] on div "last Snooze S Hide R Add to Prospects A Are you sure? Ojasvi Naik is already in…" at bounding box center [691, 32] width 592 height 65
click at [733, 38] on button "Add to Prospects A" at bounding box center [756, 32] width 120 height 32
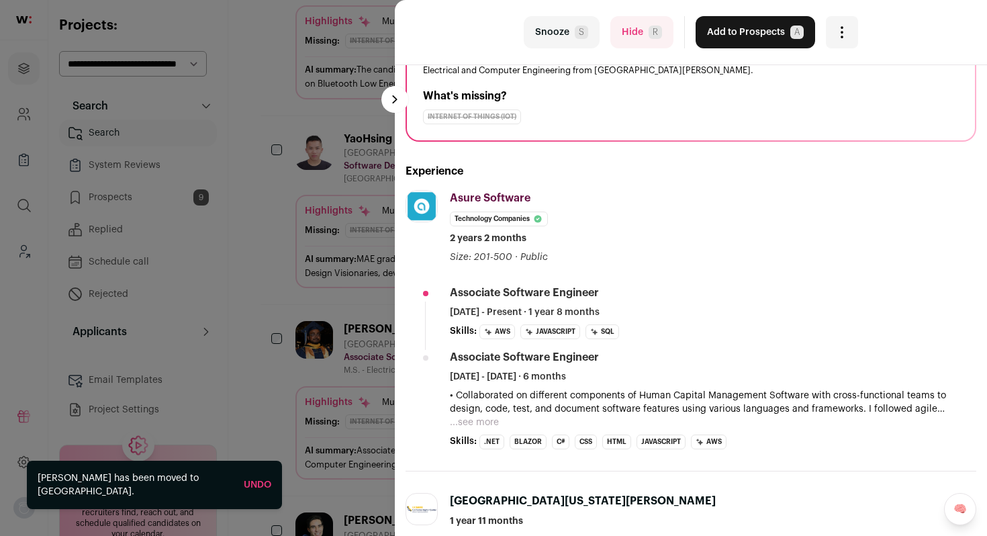
scroll to position [182, 0]
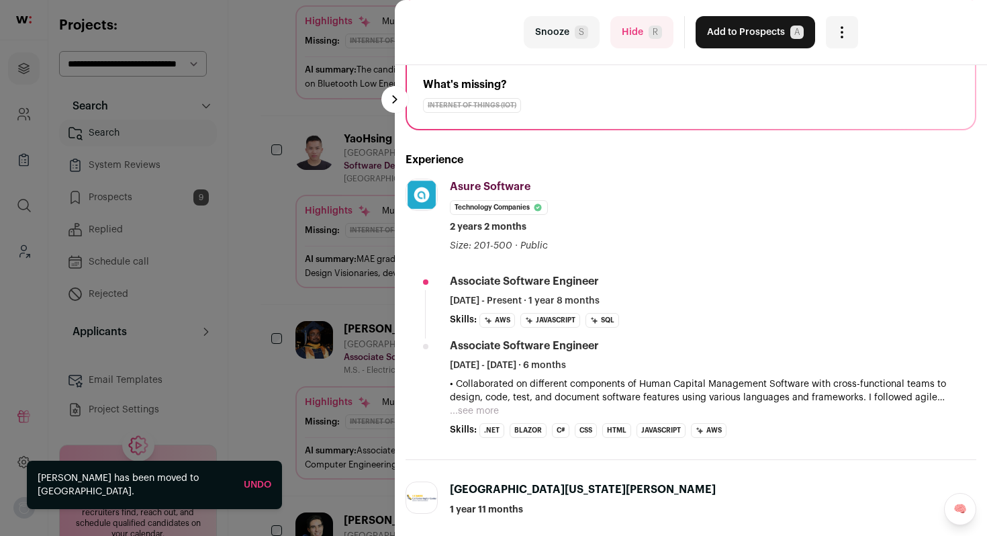
click at [465, 410] on button "...see more" at bounding box center [474, 410] width 49 height 13
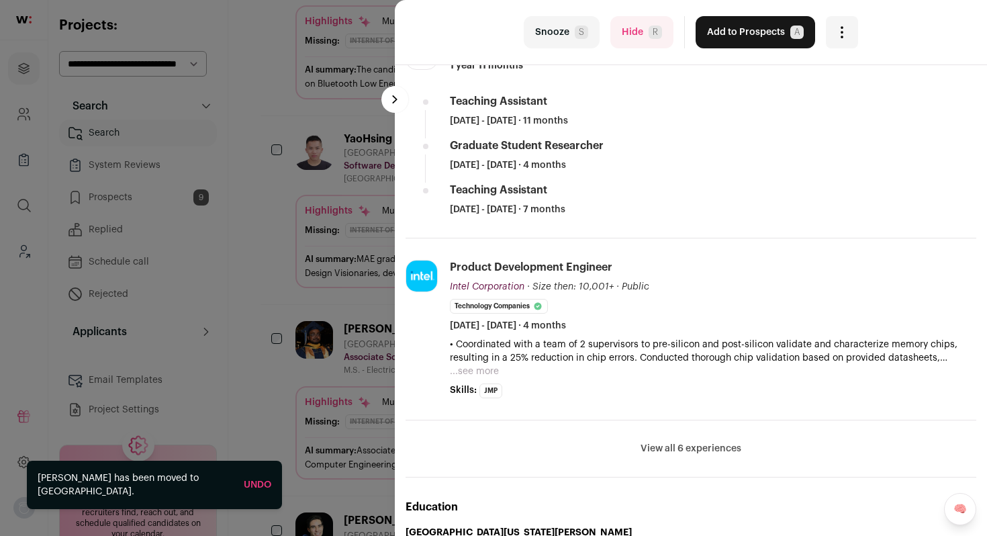
scroll to position [674, 0]
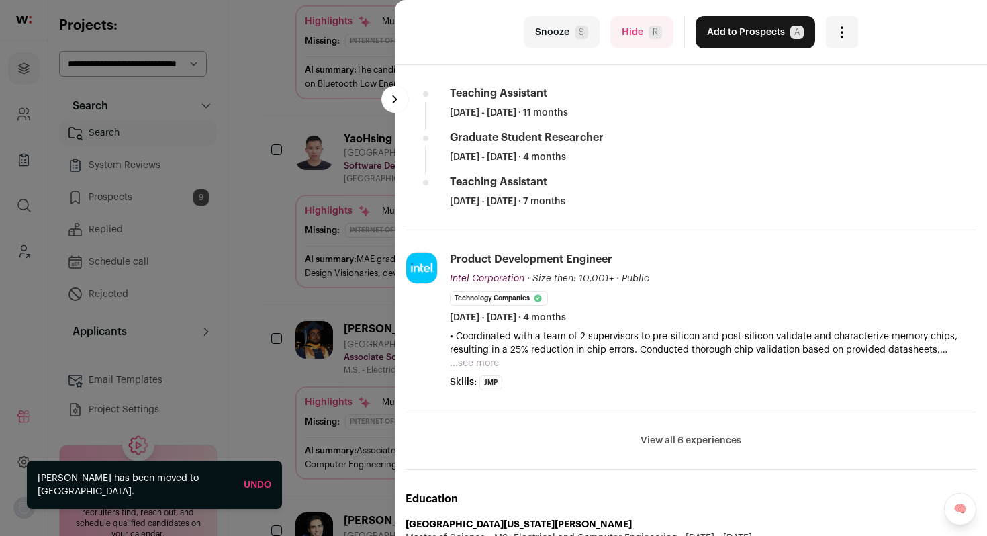
click at [641, 28] on button "Hide R" at bounding box center [641, 32] width 63 height 32
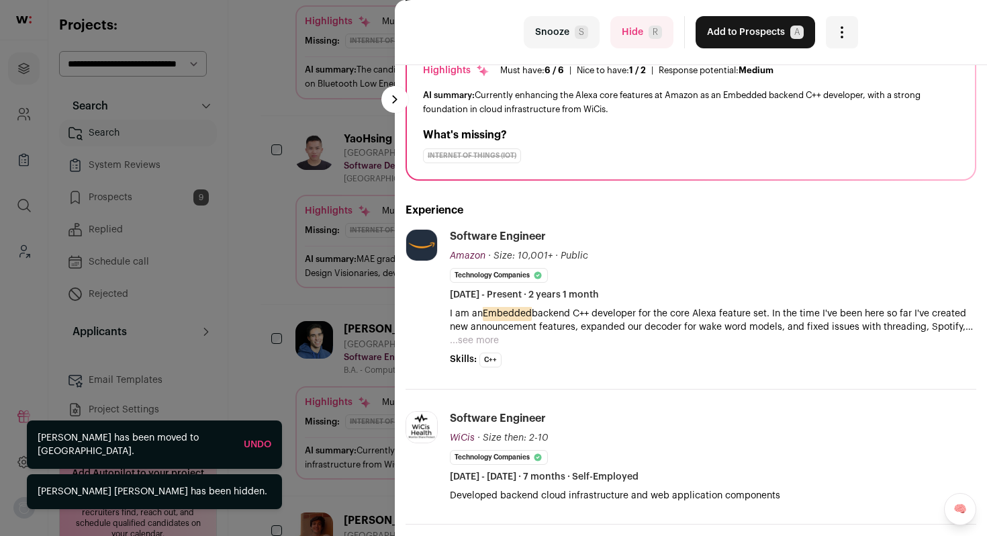
scroll to position [126, 0]
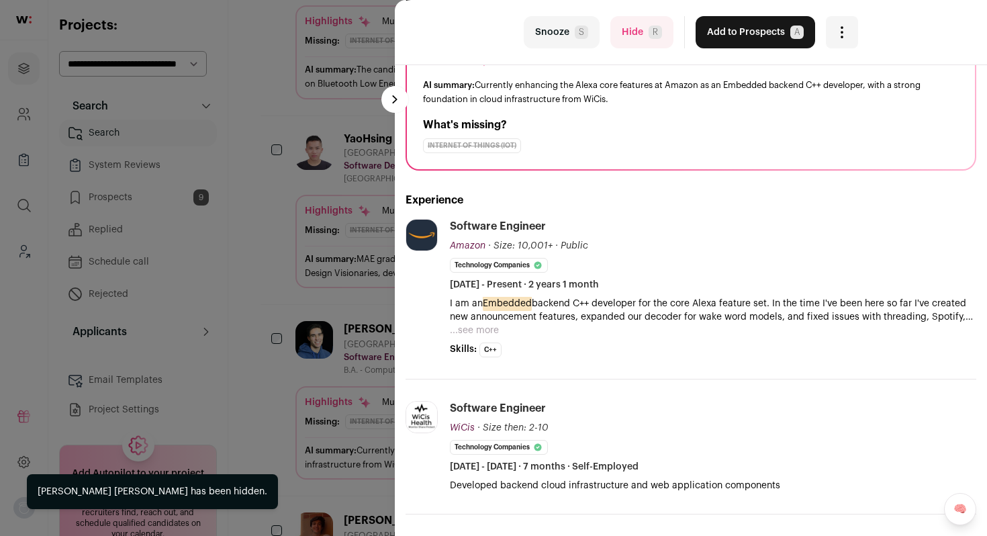
click at [478, 332] on button "...see more" at bounding box center [474, 330] width 49 height 13
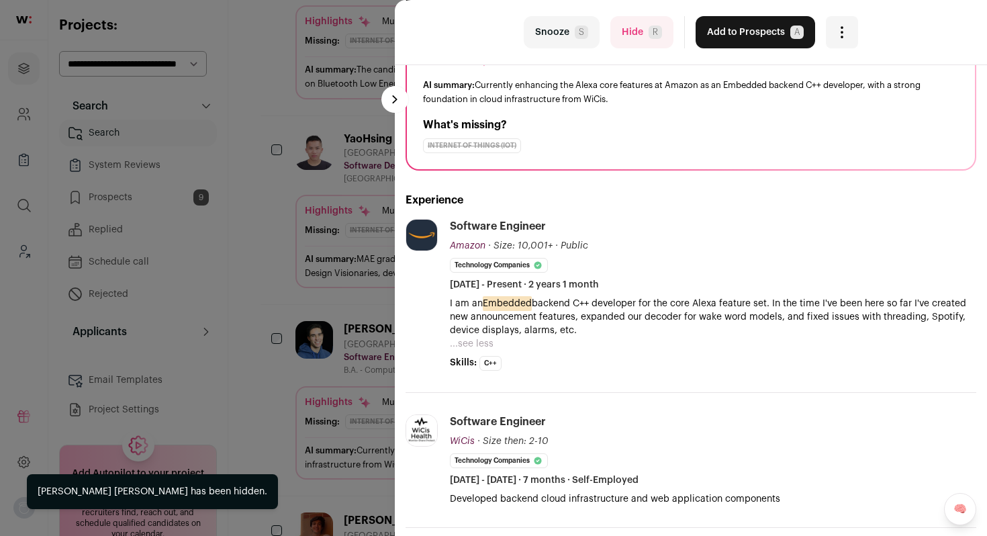
click at [634, 40] on button "Hide R" at bounding box center [641, 32] width 63 height 32
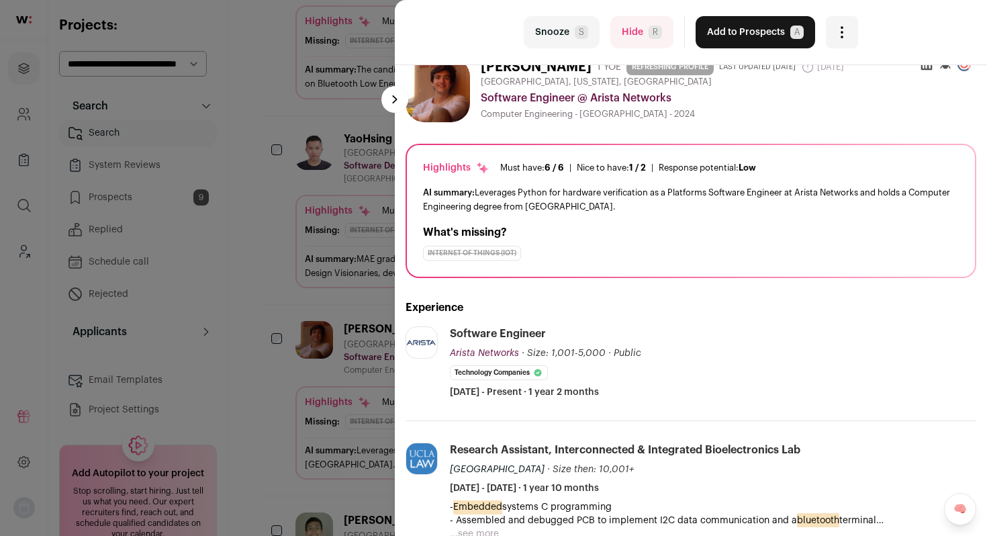
scroll to position [0, 0]
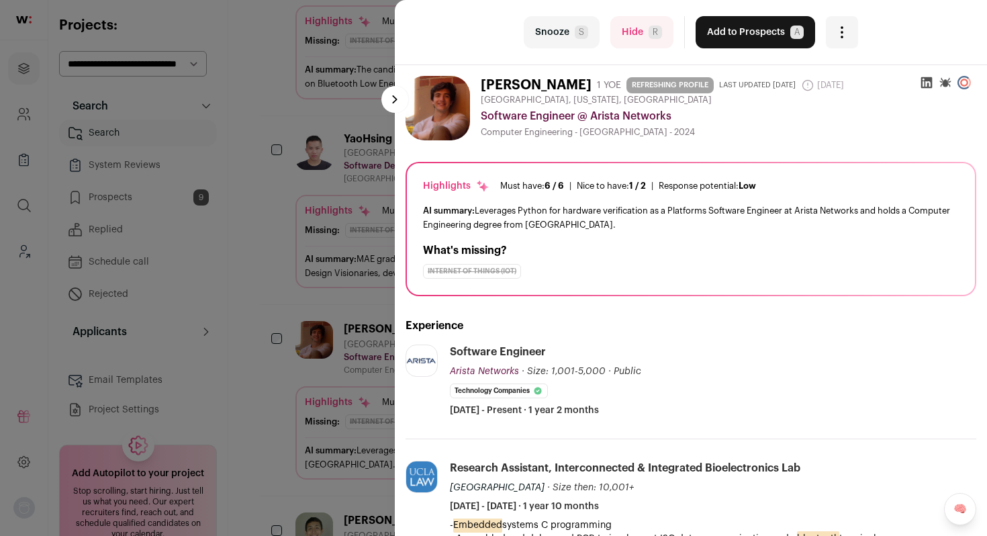
click at [652, 40] on button "Hide R" at bounding box center [641, 32] width 63 height 32
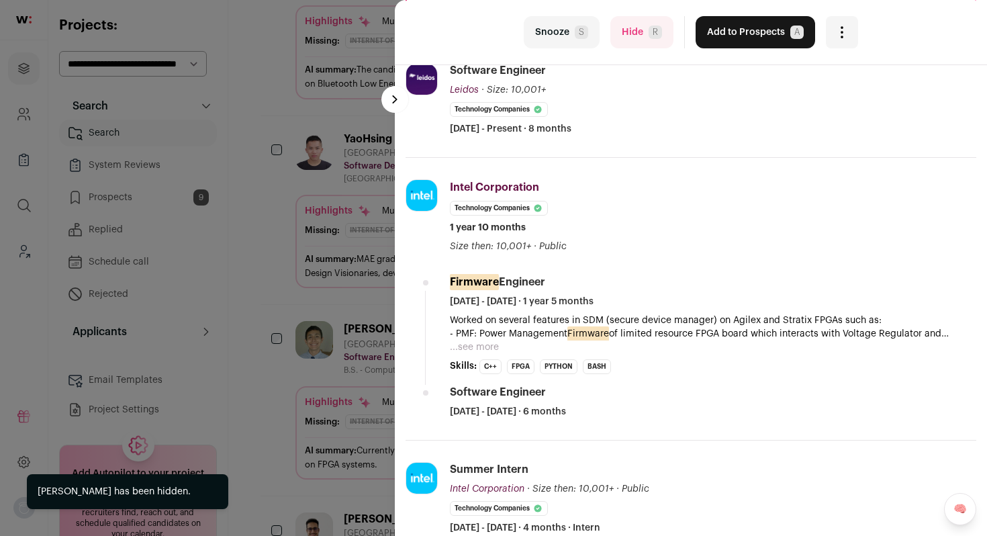
scroll to position [307, 0]
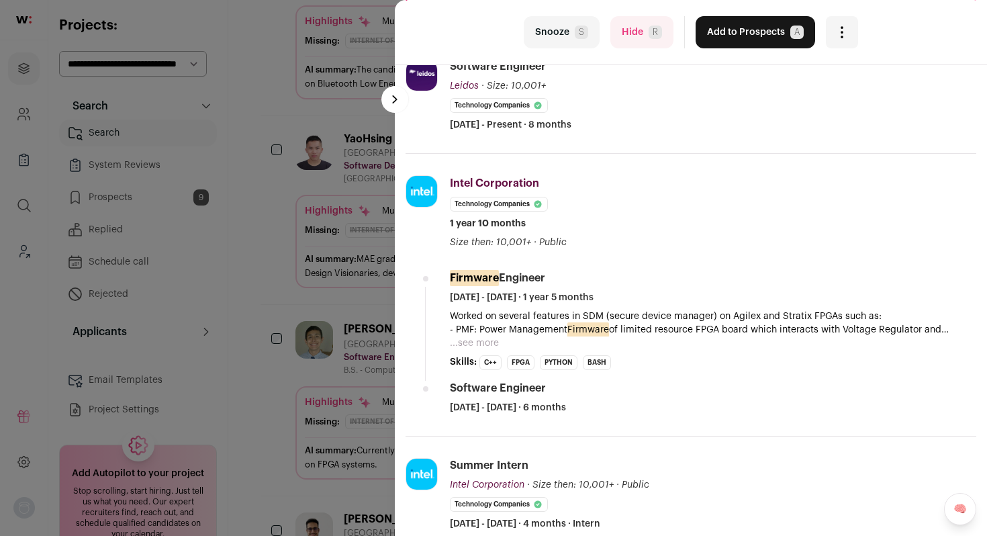
click at [486, 347] on button "...see more" at bounding box center [474, 342] width 49 height 13
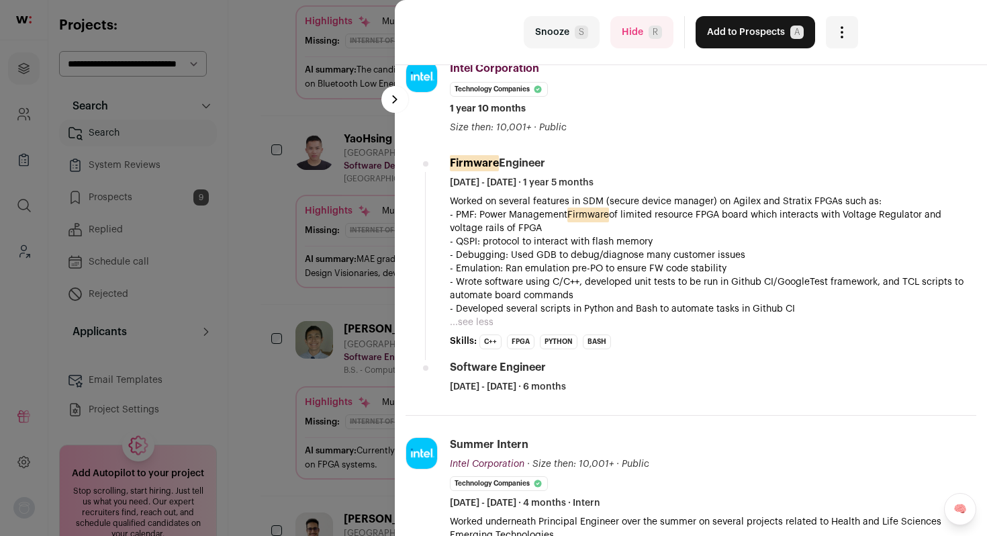
scroll to position [430, 0]
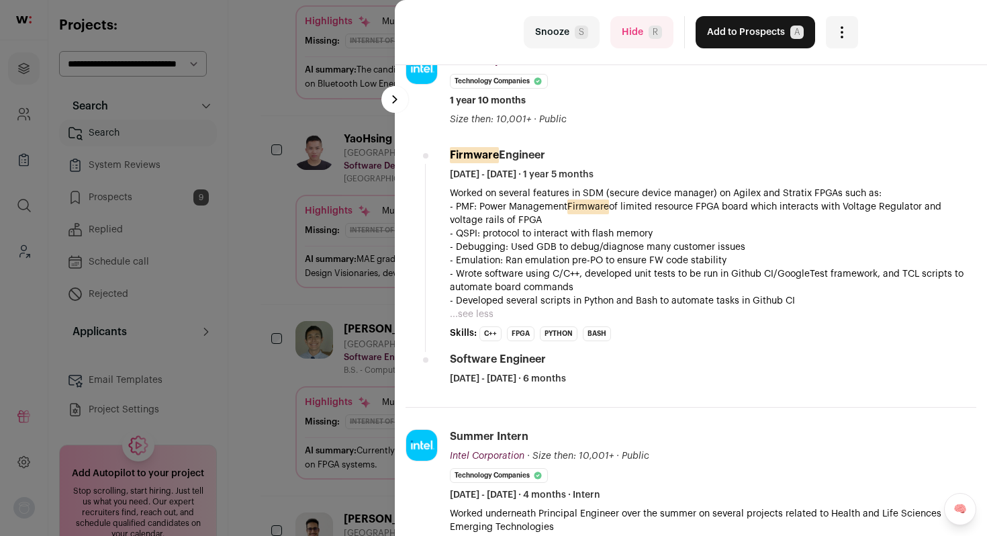
click at [649, 29] on span "R" at bounding box center [655, 32] width 13 height 13
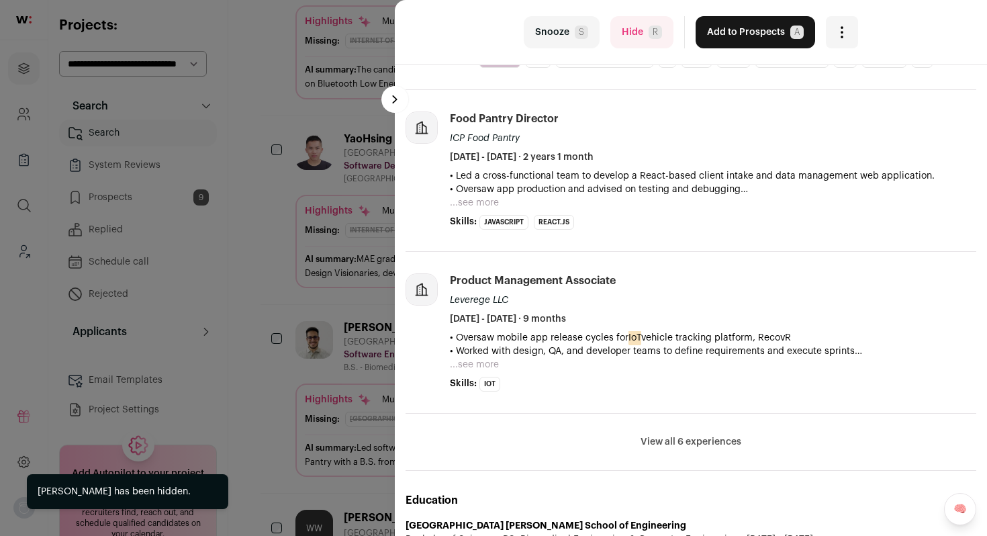
scroll to position [430, 0]
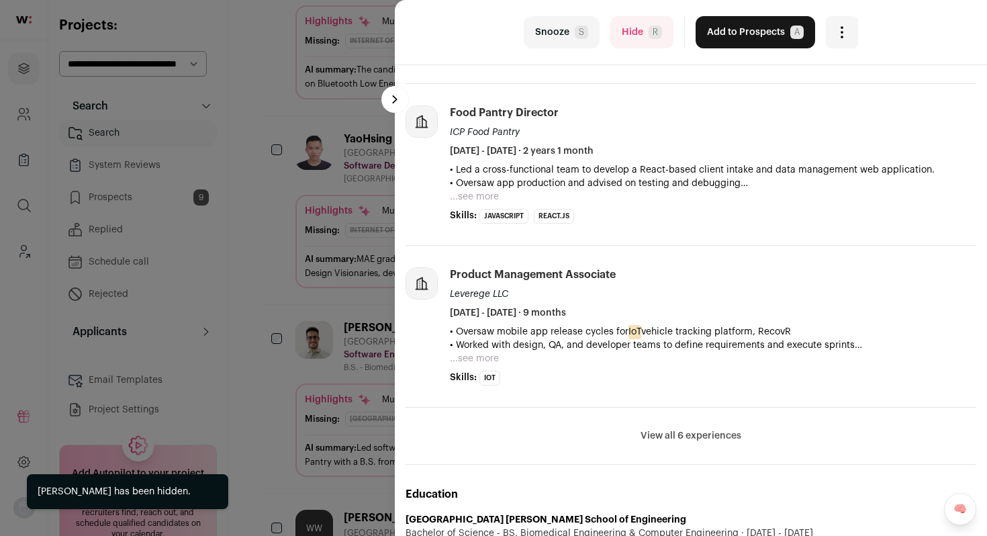
click at [634, 33] on button "Hide R" at bounding box center [641, 32] width 63 height 32
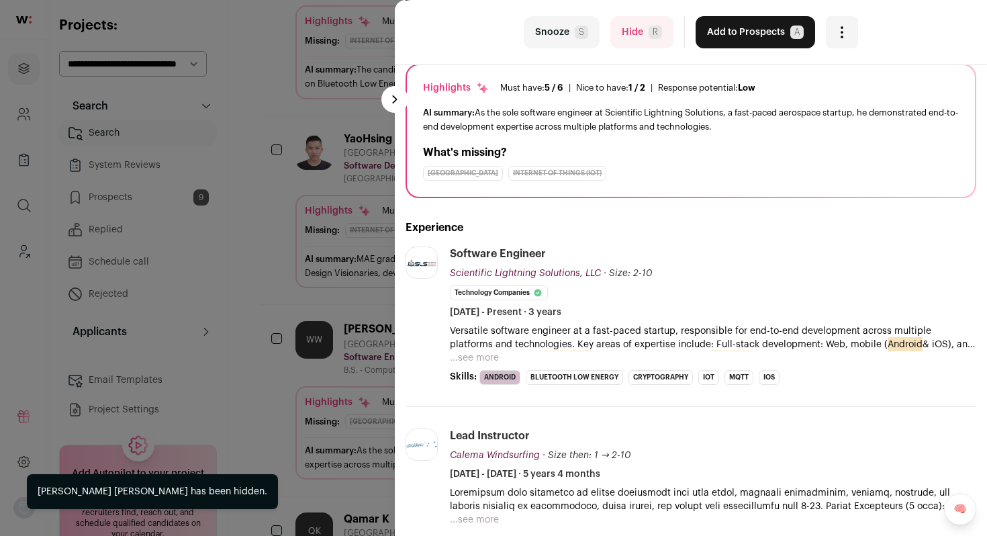
scroll to position [126, 0]
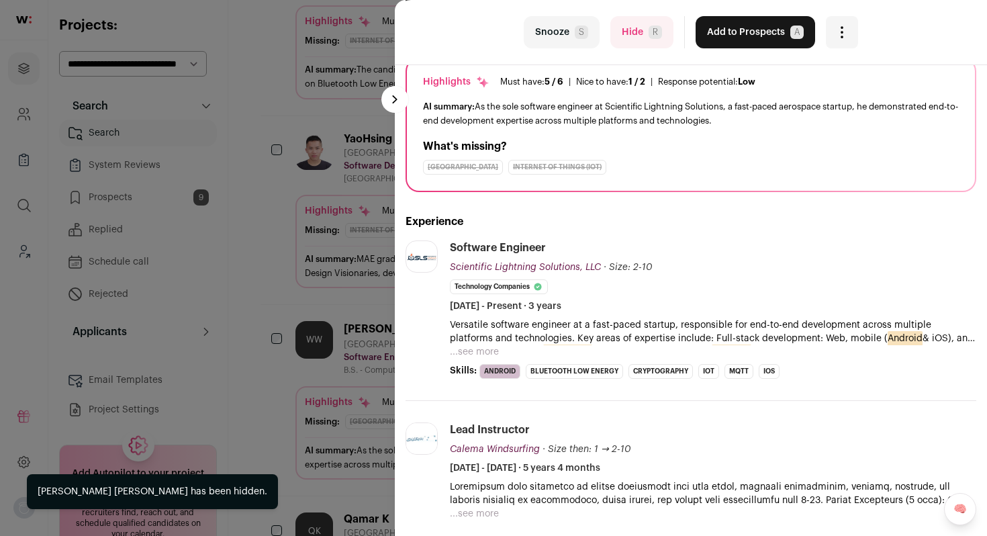
click at [485, 351] on button "...see more" at bounding box center [474, 351] width 49 height 13
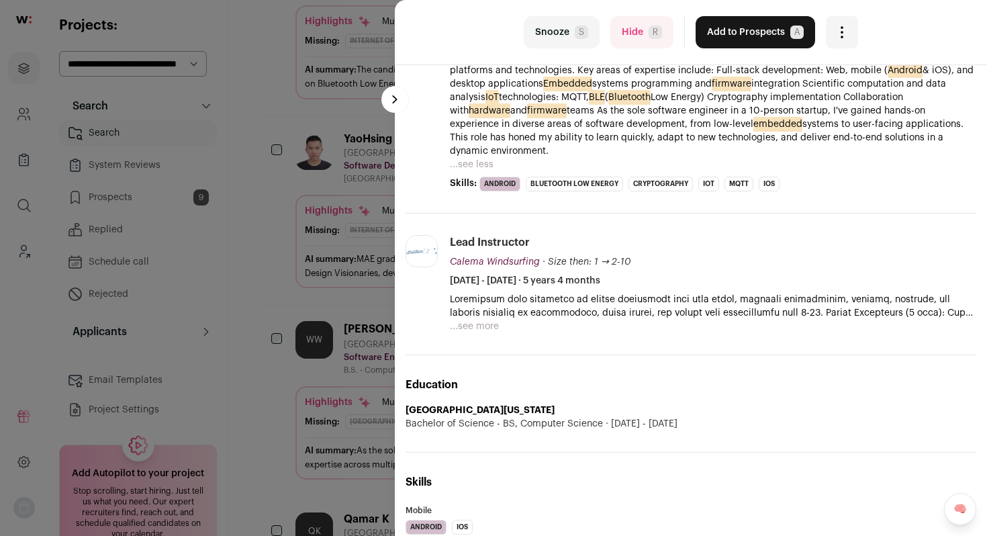
scroll to position [400, 0]
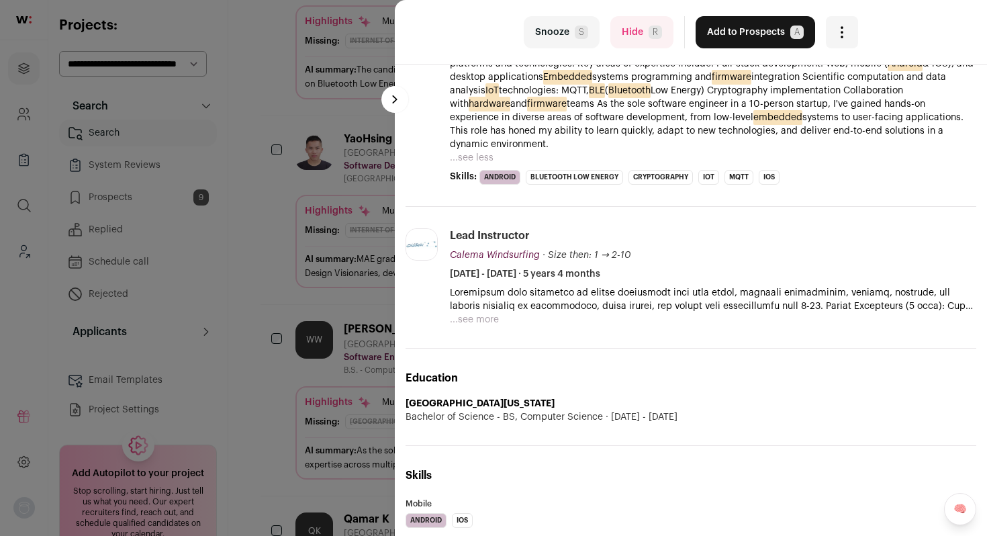
click at [744, 30] on button "Add to Prospects A" at bounding box center [756, 32] width 120 height 32
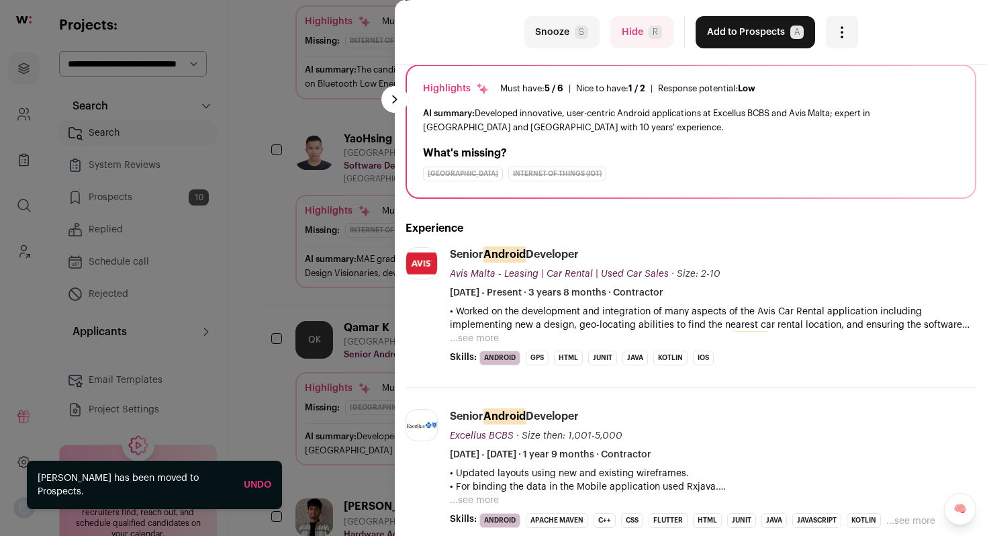
scroll to position [123, 0]
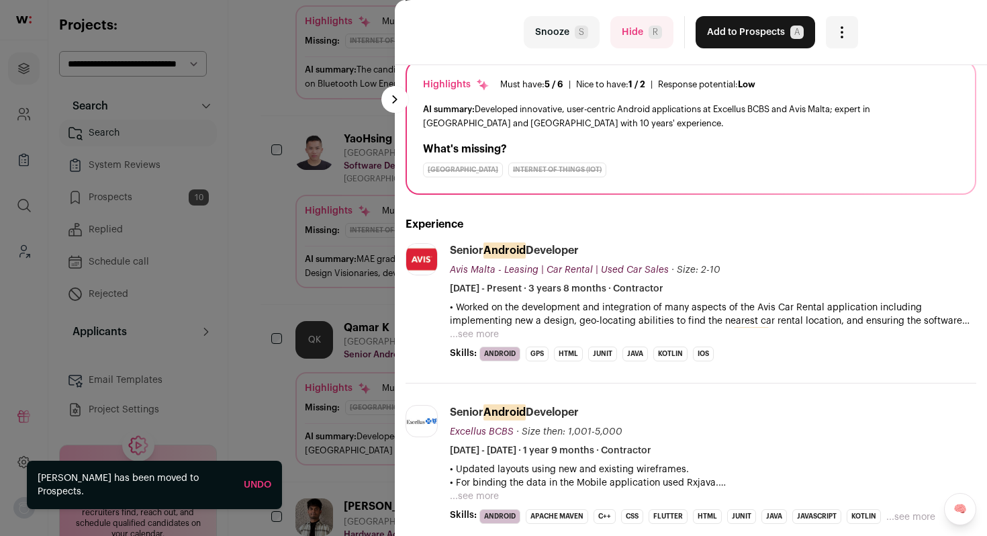
click at [494, 336] on button "...see more" at bounding box center [474, 334] width 49 height 13
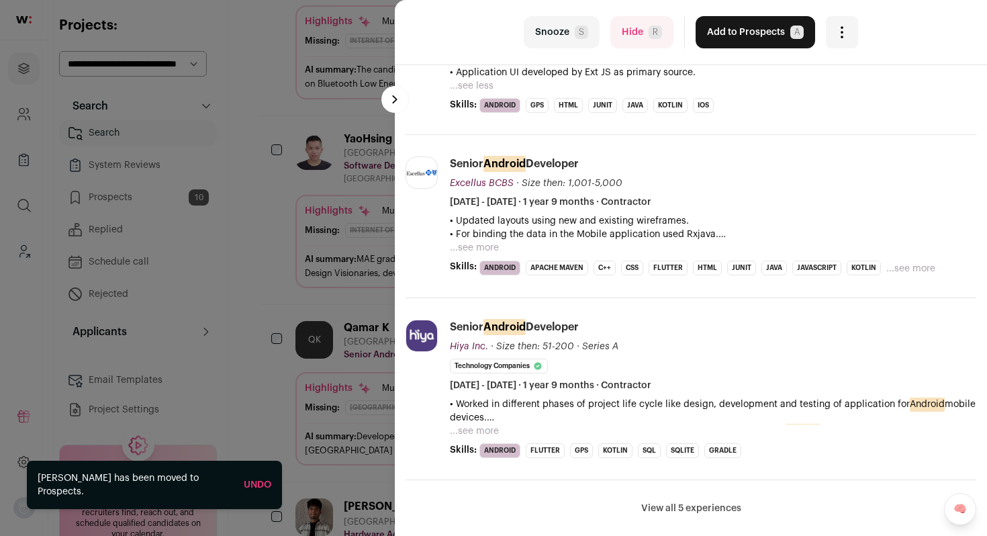
scroll to position [615, 0]
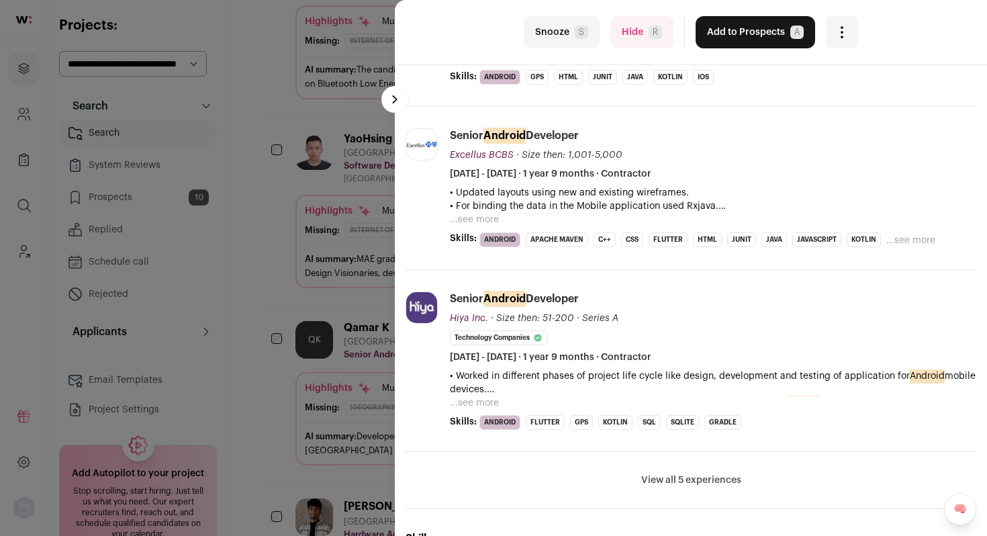
click at [645, 43] on button "Hide R" at bounding box center [641, 32] width 63 height 32
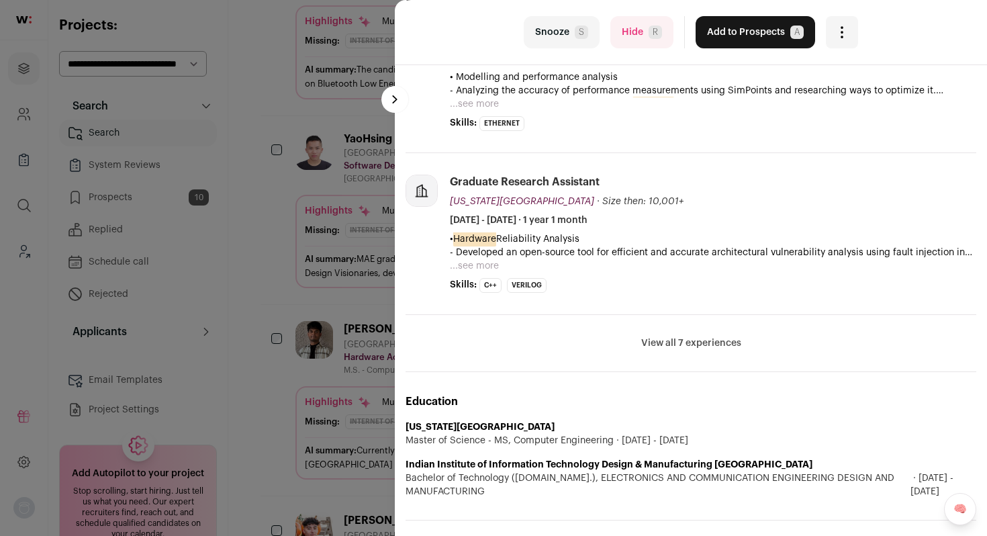
scroll to position [500, 0]
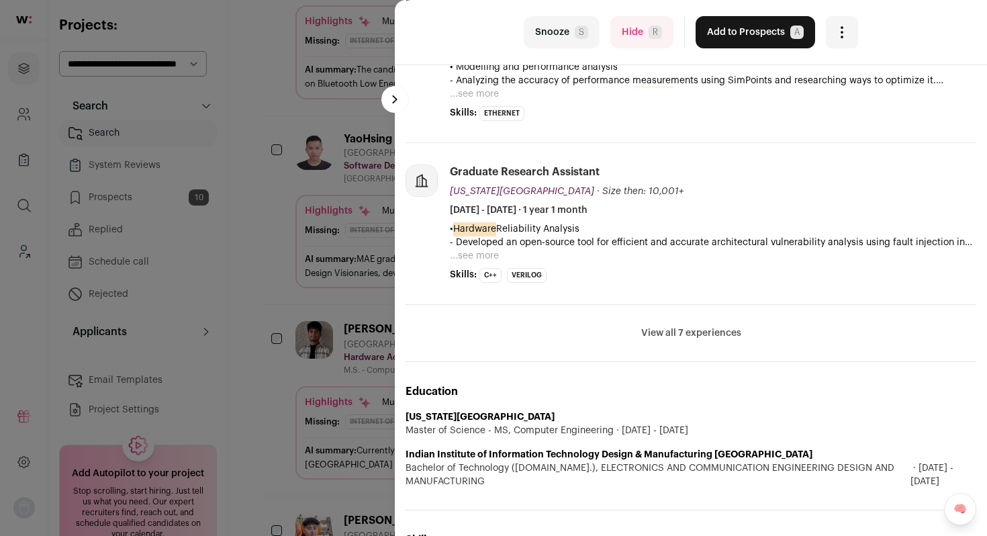
click at [484, 101] on button "...see more" at bounding box center [474, 93] width 49 height 13
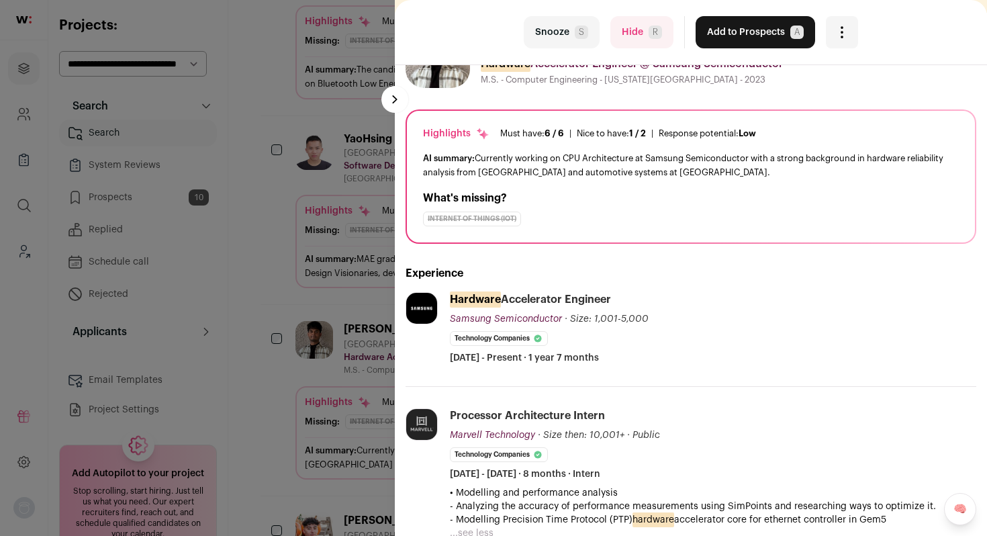
scroll to position [0, 0]
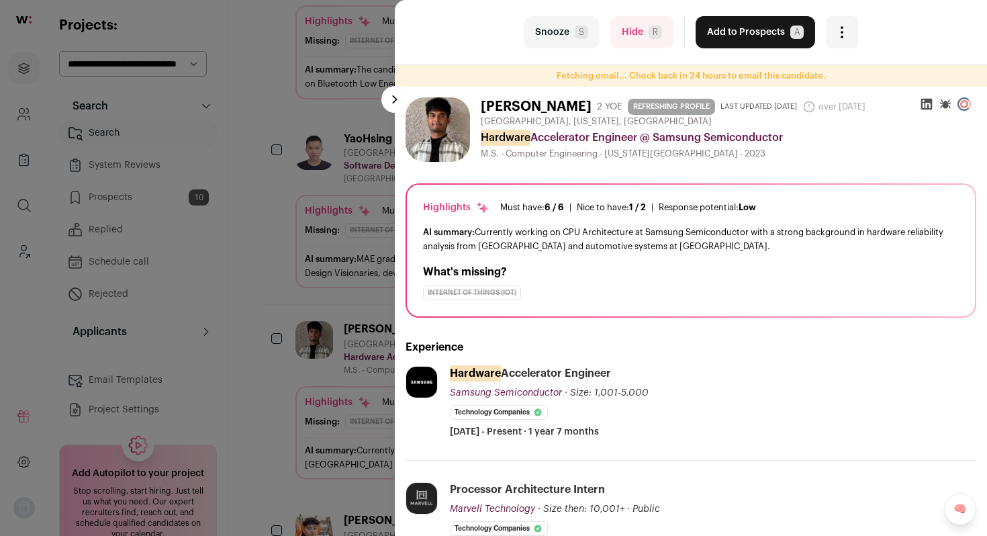
click at [766, 26] on button "Add to Prospects A" at bounding box center [756, 32] width 120 height 32
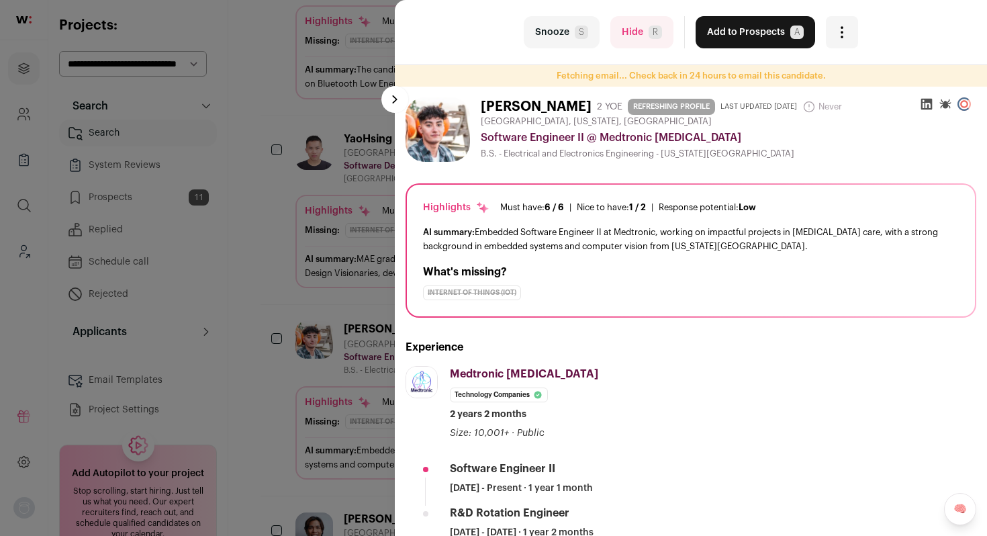
click at [649, 32] on span "R" at bounding box center [655, 32] width 13 height 13
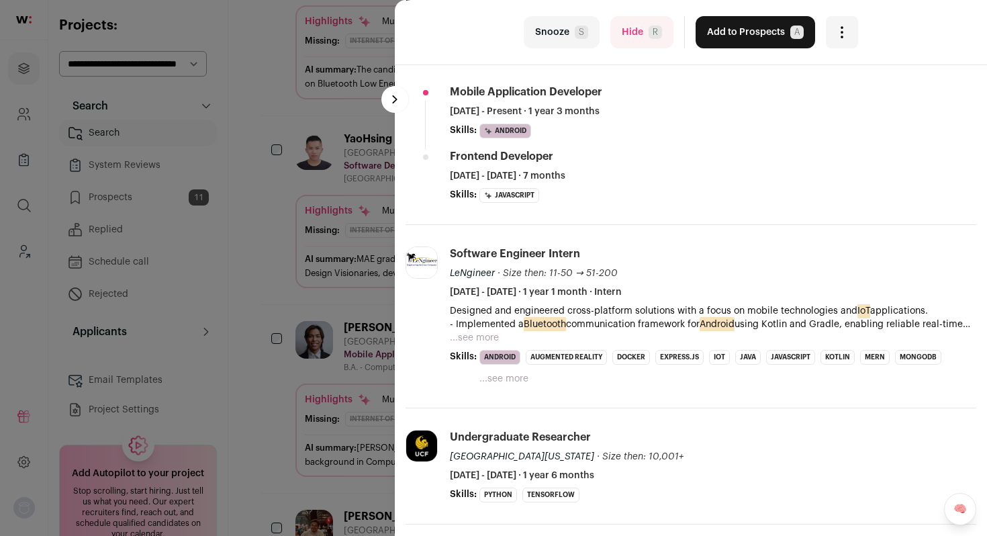
scroll to position [361, 0]
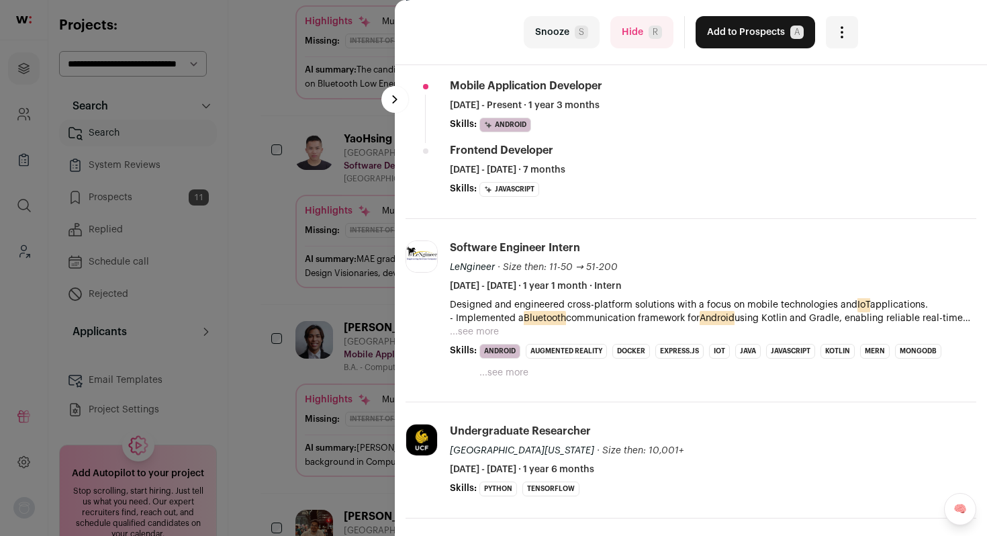
click at [475, 337] on button "...see more" at bounding box center [474, 331] width 49 height 13
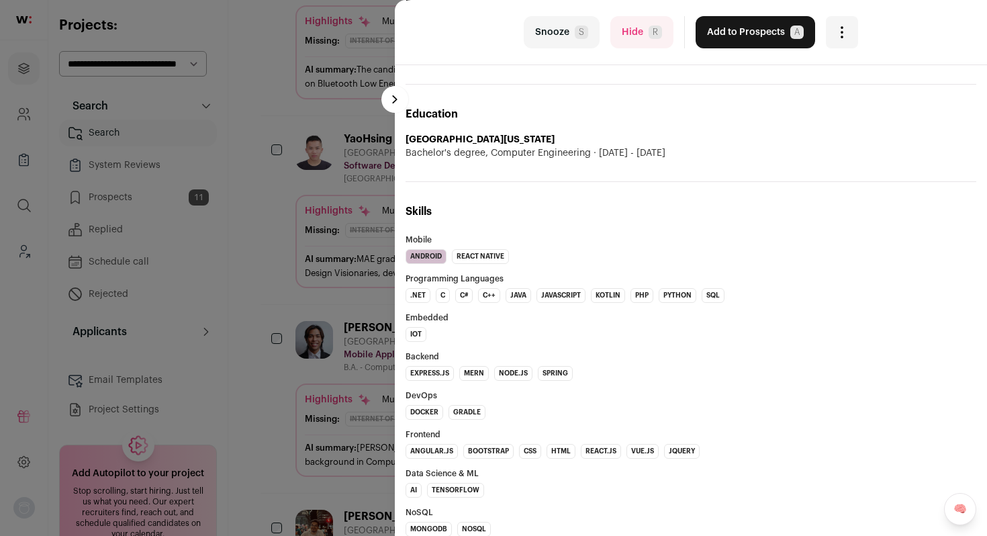
scroll to position [833, 0]
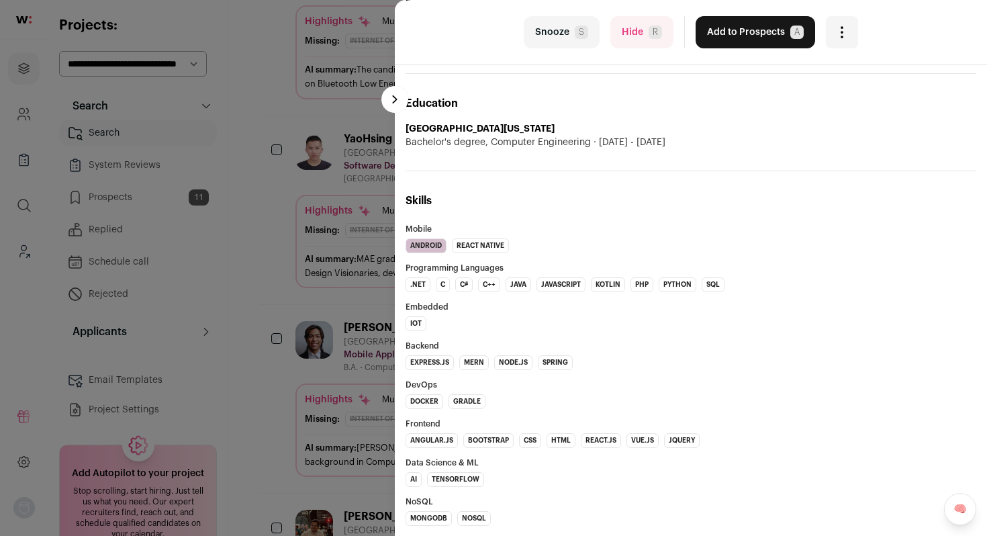
click at [732, 21] on button "Add to Prospects A" at bounding box center [756, 32] width 120 height 32
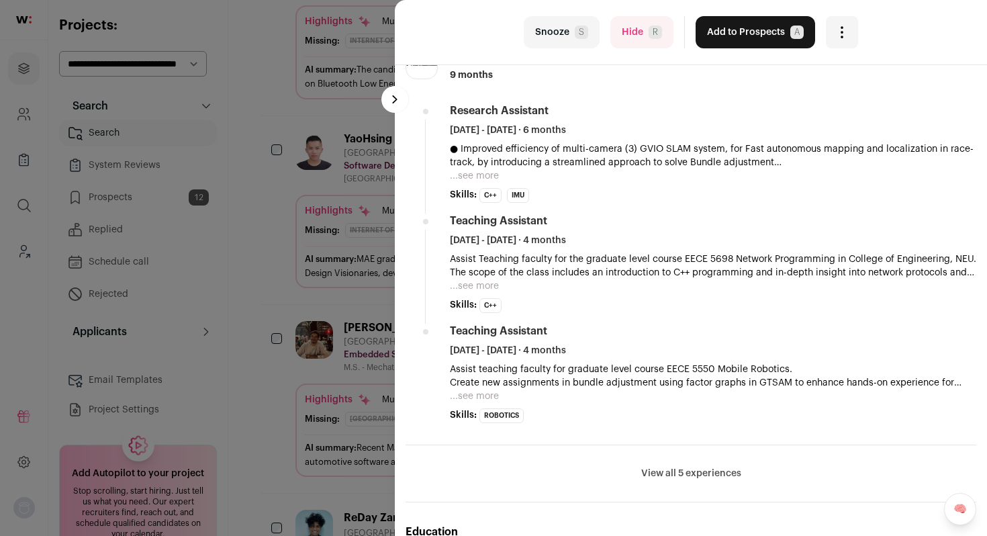
scroll to position [586, 0]
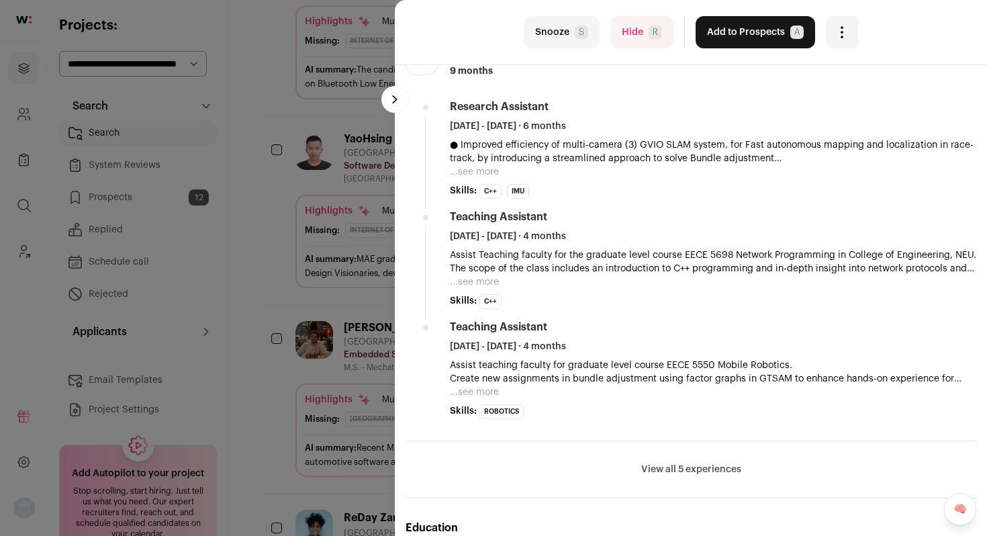
click at [678, 463] on button "View all 5 experiences" at bounding box center [691, 469] width 100 height 13
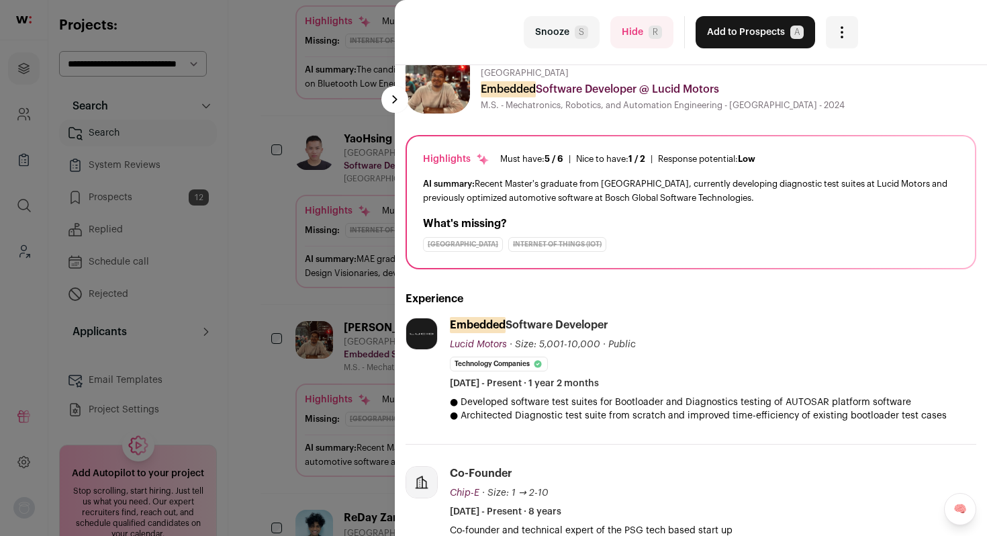
scroll to position [0, 0]
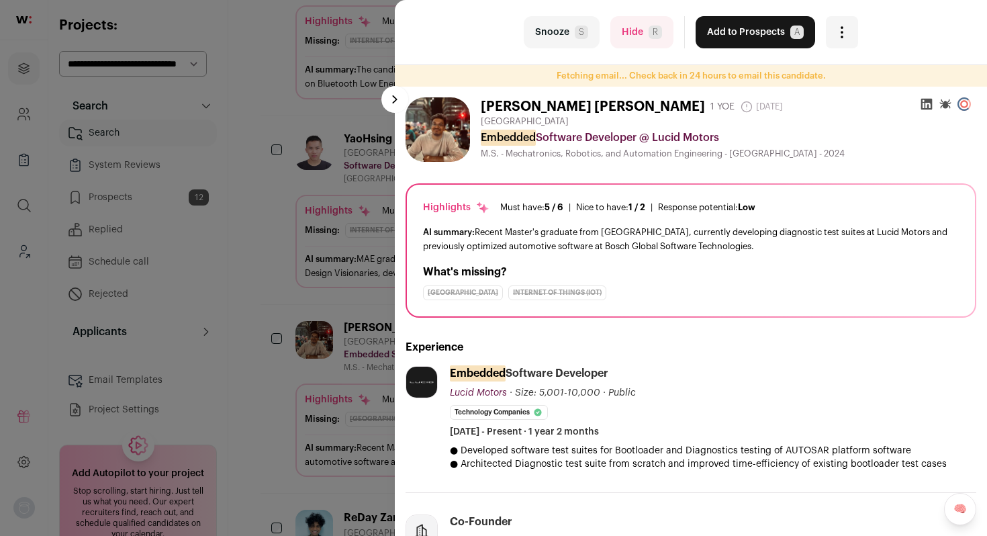
click at [726, 40] on button "Add to Prospects A" at bounding box center [756, 32] width 120 height 32
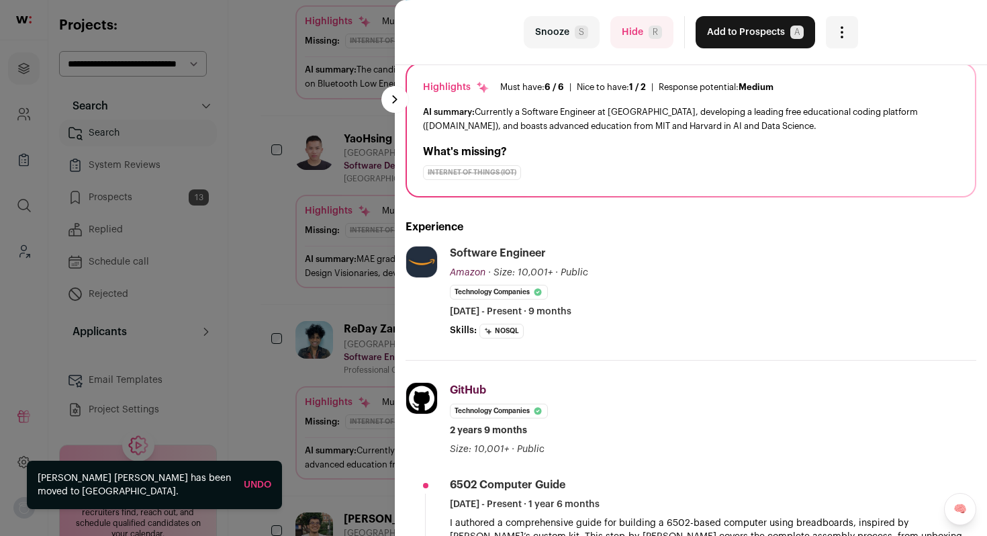
scroll to position [124, 0]
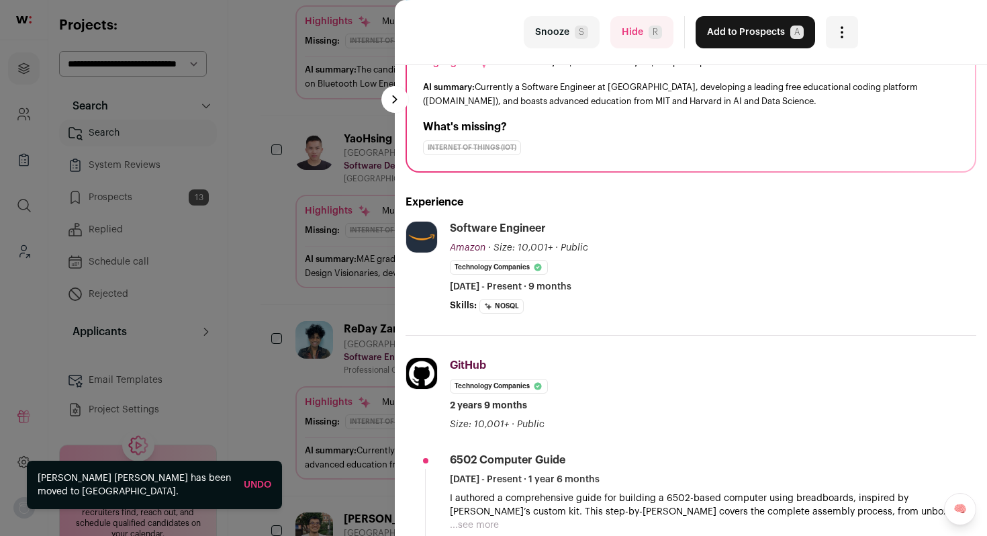
click at [635, 42] on button "Hide R" at bounding box center [641, 32] width 63 height 32
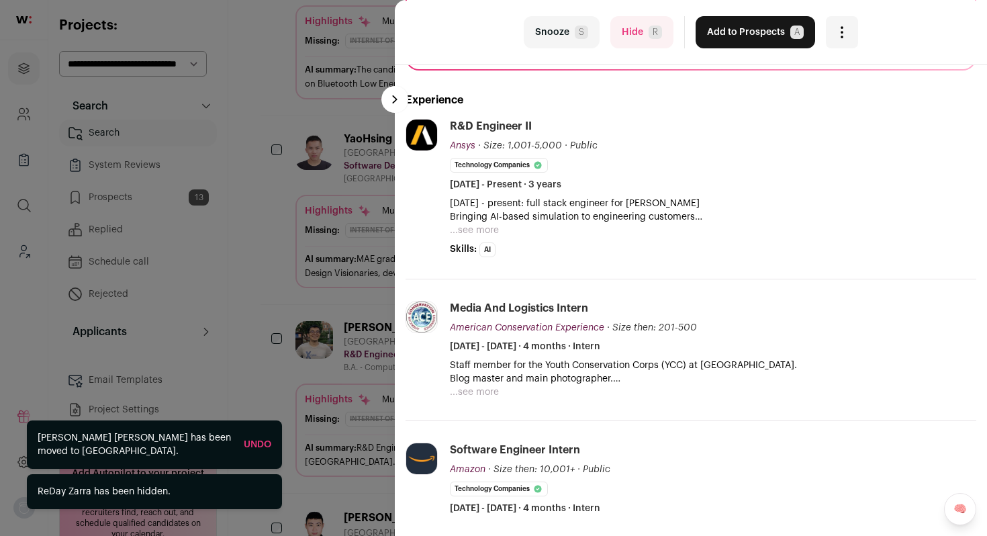
scroll to position [246, 0]
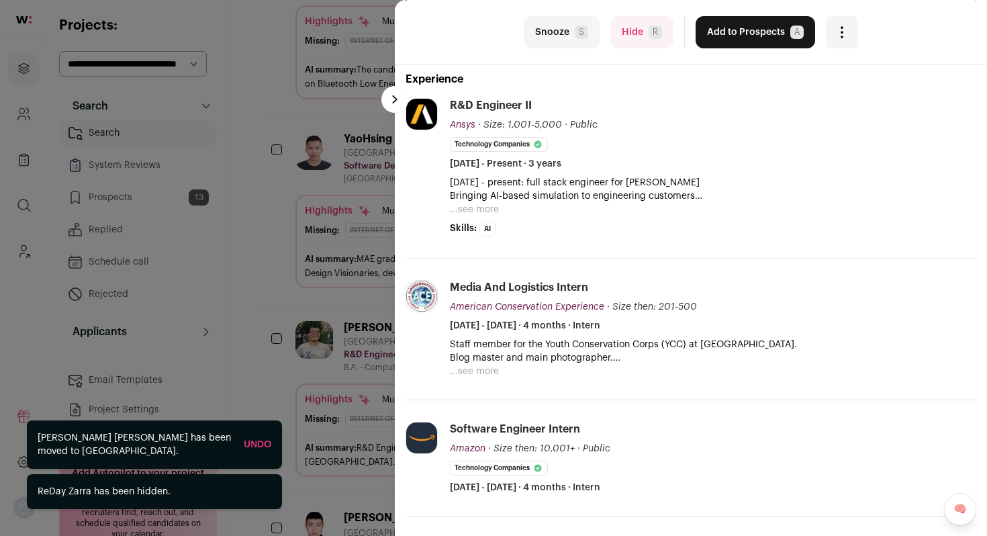
click at [641, 48] on div "last Snooze S Hide R Add to Prospects A Are you sure? Allen Mao is already in y…" at bounding box center [691, 32] width 592 height 65
click at [640, 43] on button "Hide R" at bounding box center [641, 32] width 63 height 32
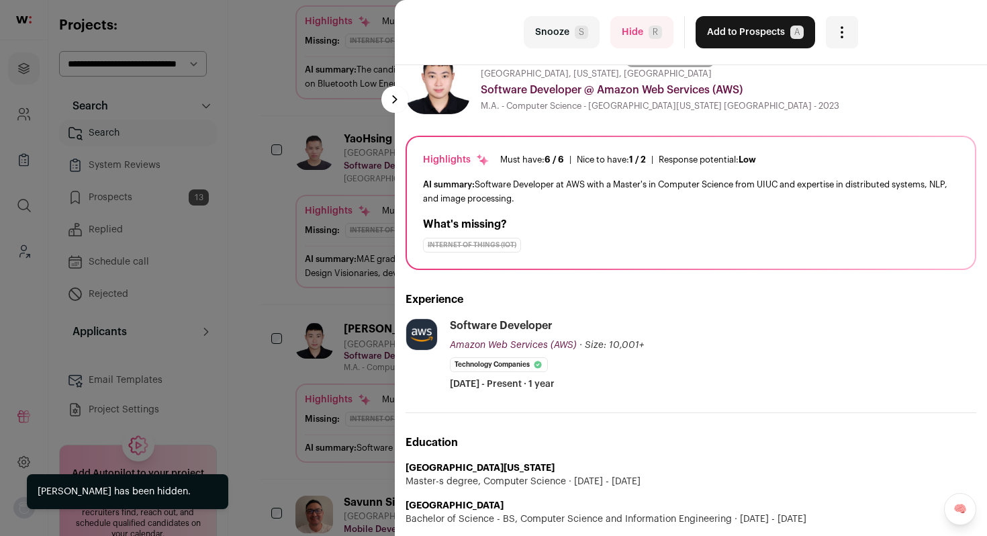
scroll to position [56, 0]
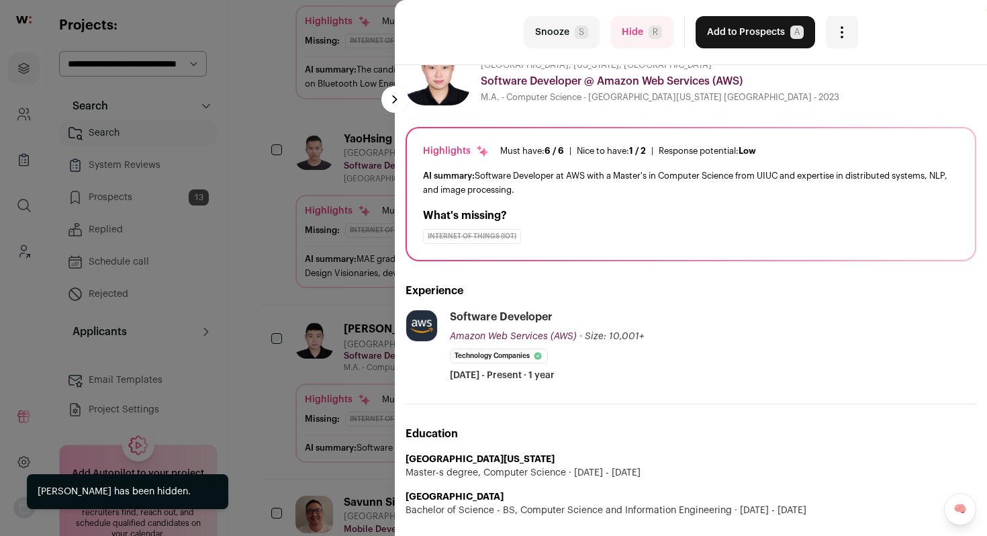
click at [624, 42] on button "Hide R" at bounding box center [641, 32] width 63 height 32
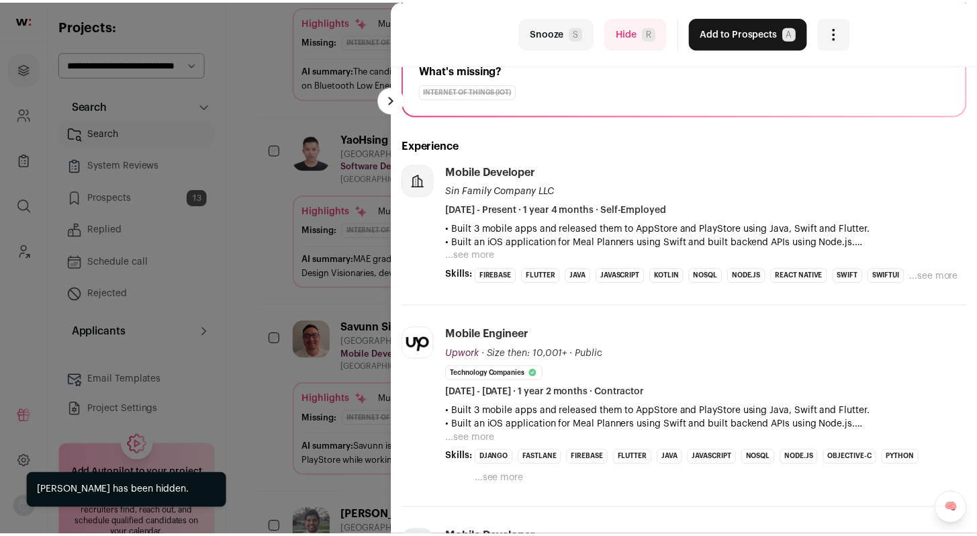
scroll to position [192, 0]
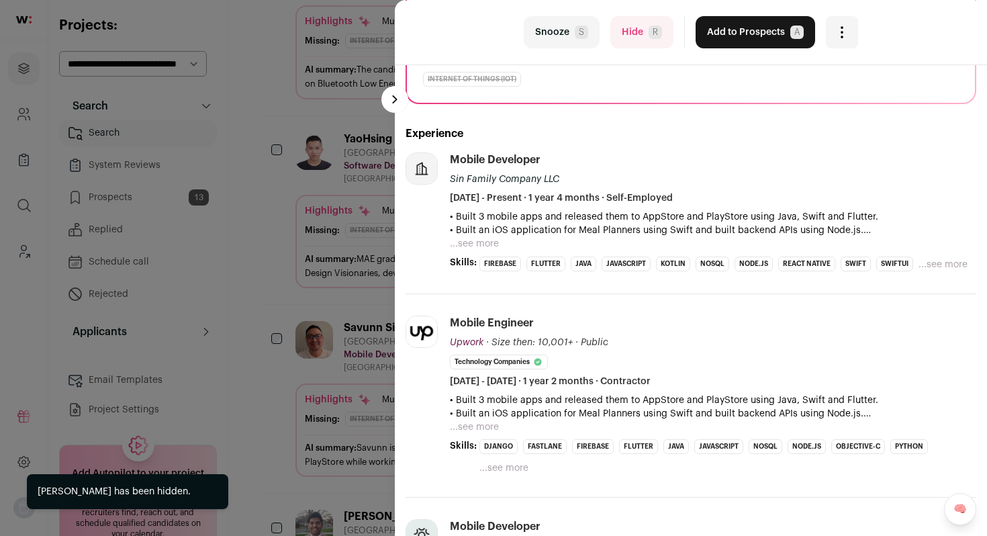
click at [332, 286] on div "last Snooze S Hide R Add to Prospects A Are you sure? Savunn Sin is already in …" at bounding box center [493, 268] width 987 height 536
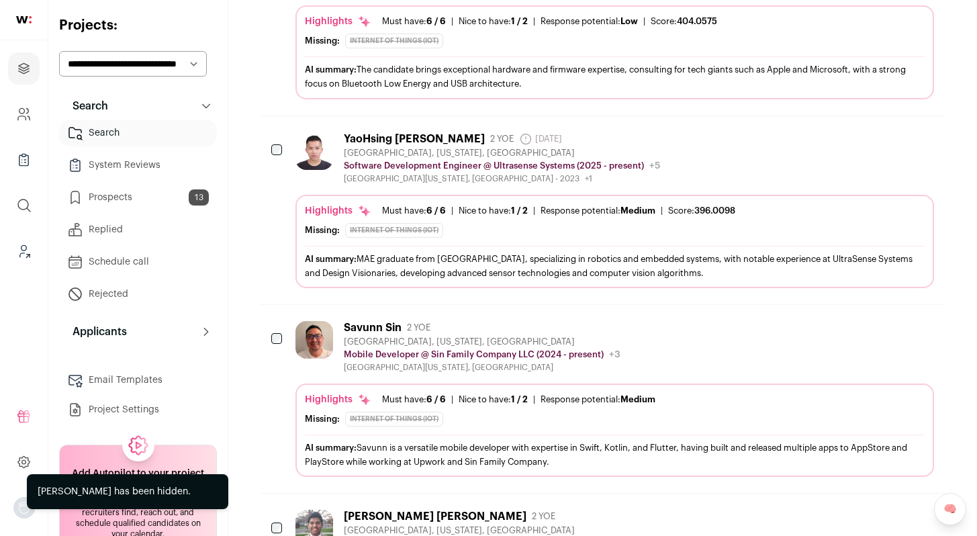
click at [143, 197] on link "Prospects 13" at bounding box center [138, 197] width 158 height 27
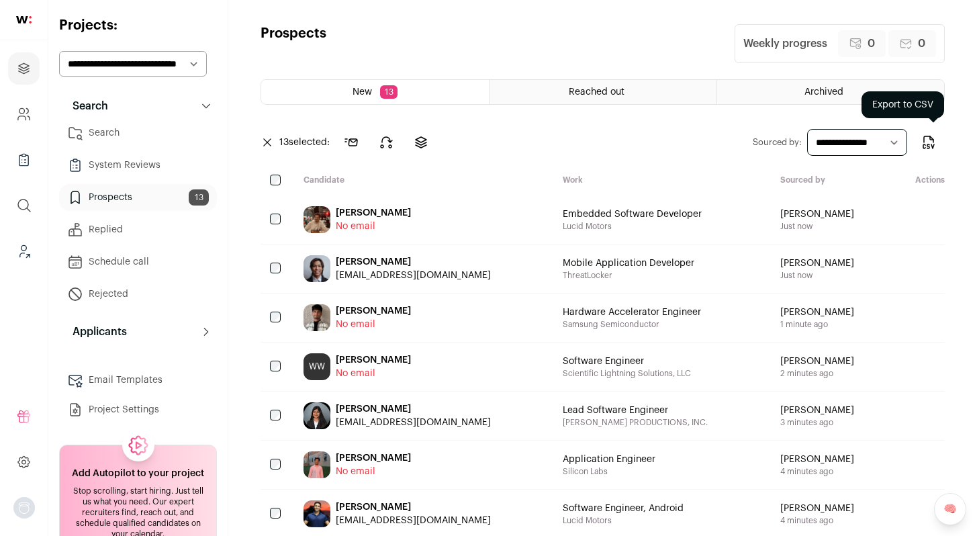
click at [925, 138] on icon "Export to CSV" at bounding box center [929, 142] width 16 height 16
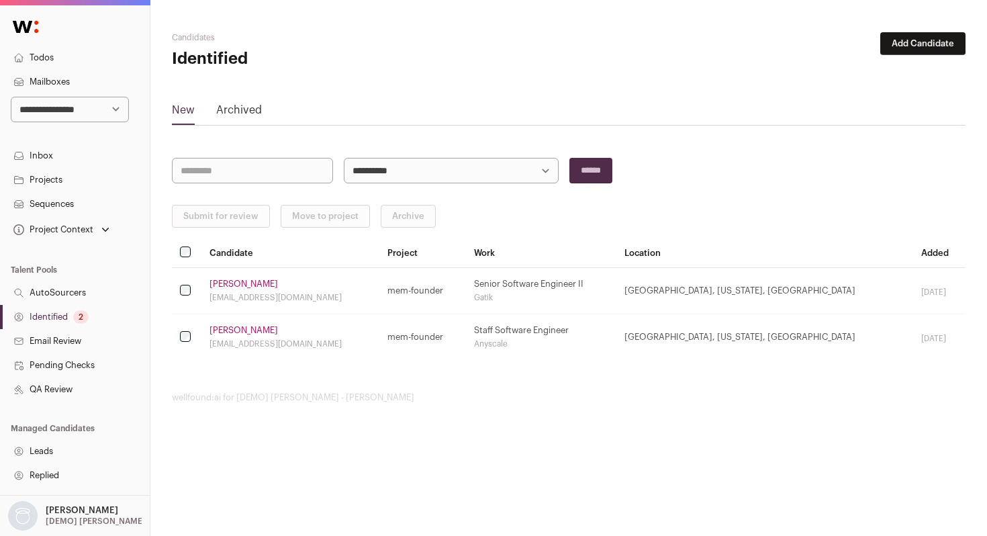
click at [87, 118] on select "**********" at bounding box center [70, 110] width 118 height 26
select select "**"
click at [11, 97] on select "**********" at bounding box center [70, 110] width 118 height 26
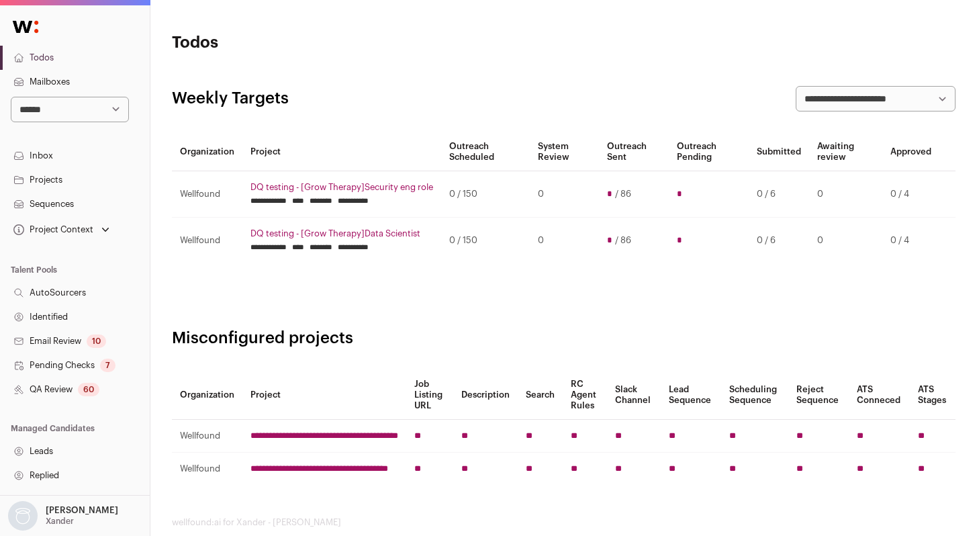
click at [37, 313] on link "Identified" at bounding box center [75, 317] width 150 height 24
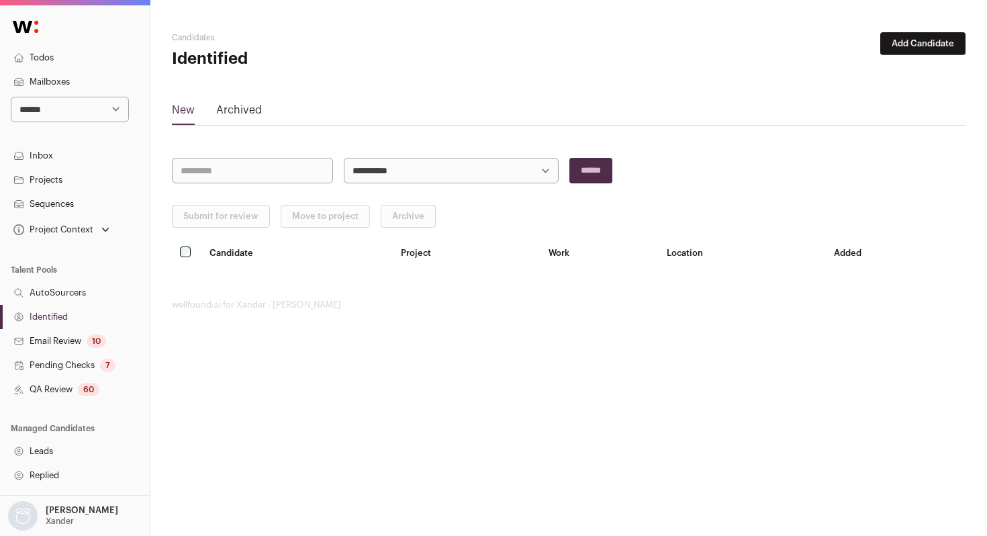
click at [932, 44] on button "Add Candidate" at bounding box center [922, 43] width 85 height 23
click at [867, 88] on link "From CSV file" at bounding box center [887, 95] width 161 height 21
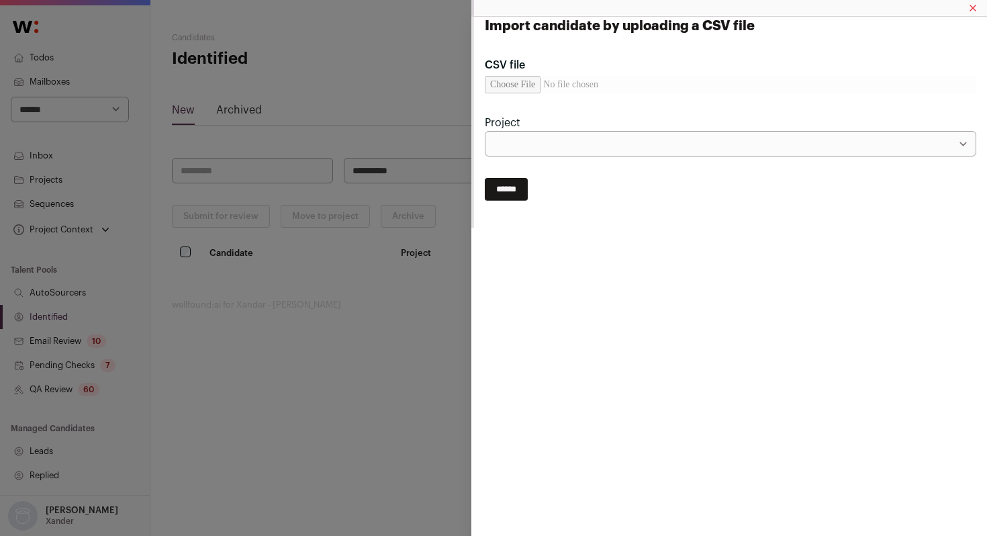
click at [527, 90] on input "CSV file" at bounding box center [731, 84] width 492 height 17
type input "**********"
click at [684, 152] on select "**********" at bounding box center [731, 144] width 492 height 26
select select "*****"
click at [485, 131] on select "**********" at bounding box center [731, 144] width 492 height 26
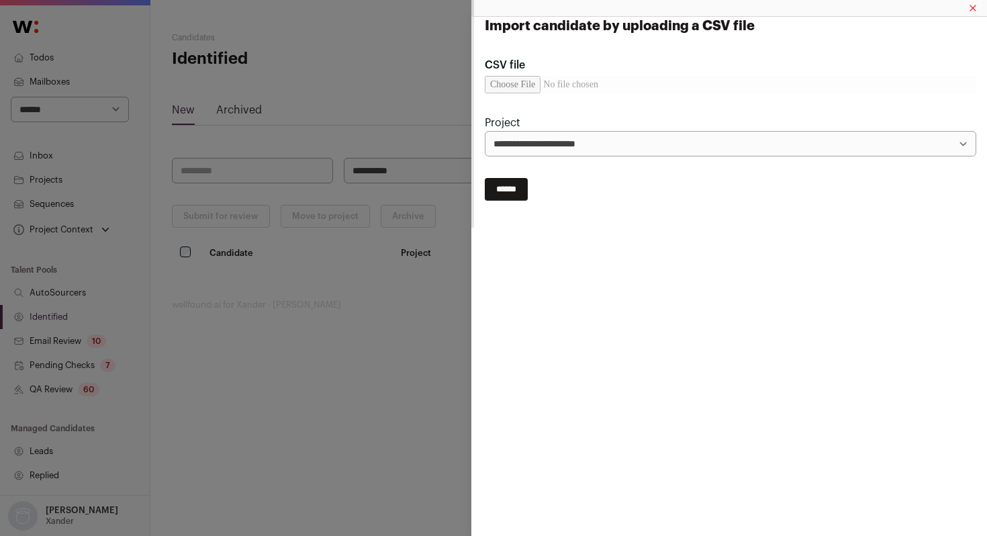
click at [512, 193] on input "******" at bounding box center [506, 189] width 43 height 23
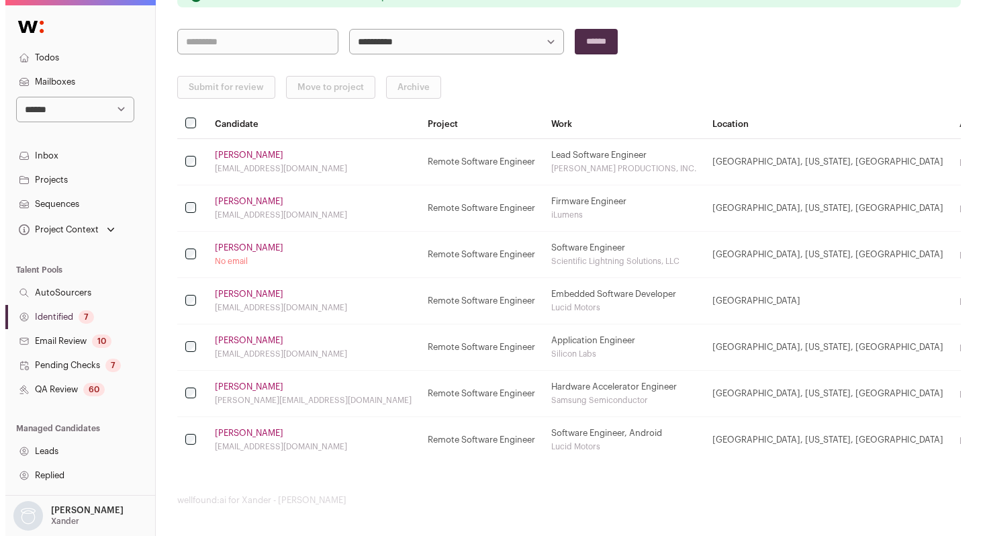
scroll to position [174, 0]
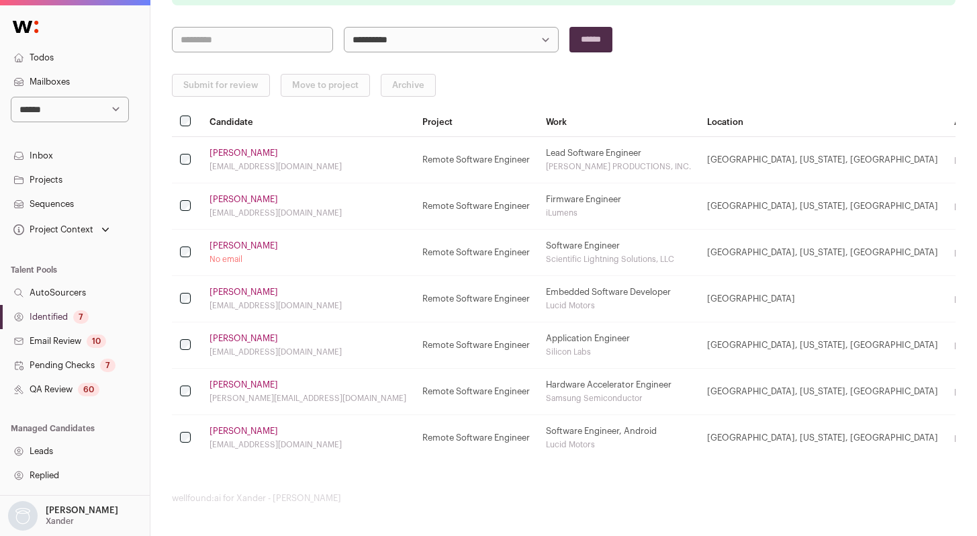
click at [221, 154] on link "[PERSON_NAME]" at bounding box center [244, 153] width 69 height 11
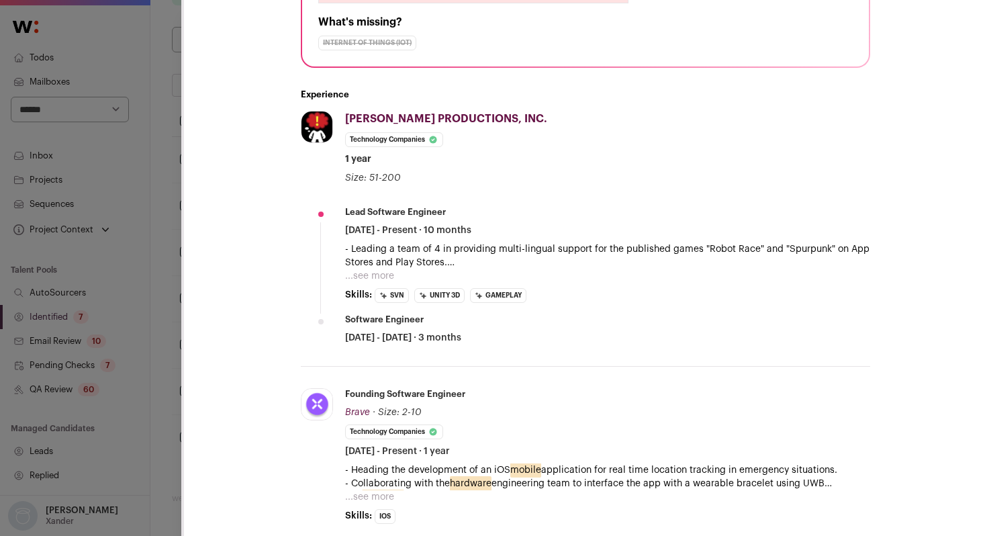
scroll to position [346, 0]
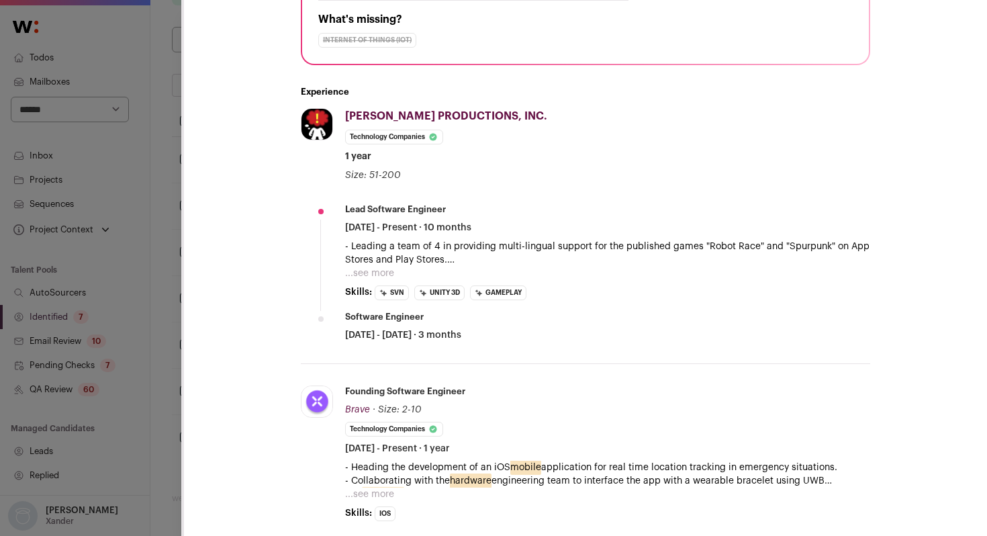
click at [383, 271] on button "...see more" at bounding box center [369, 273] width 49 height 13
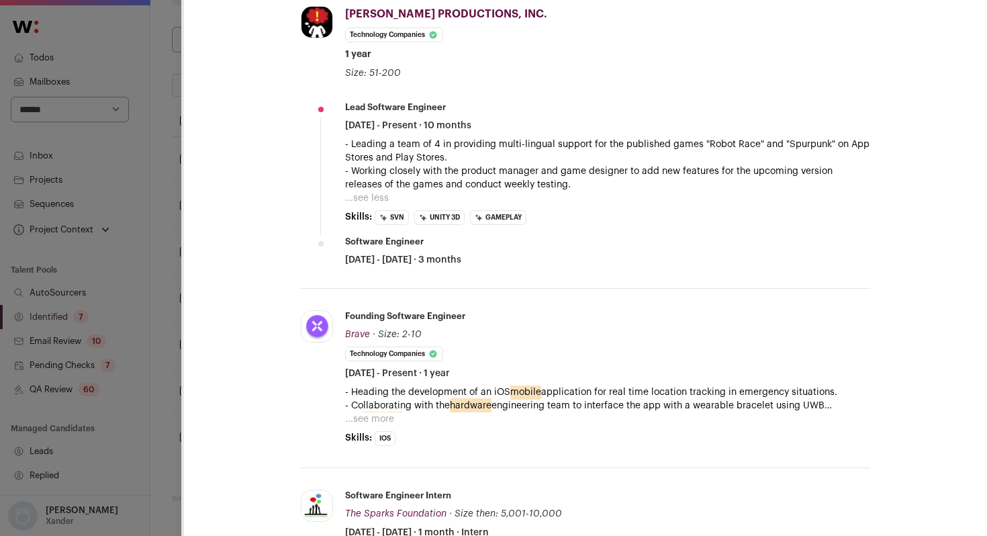
scroll to position [471, 0]
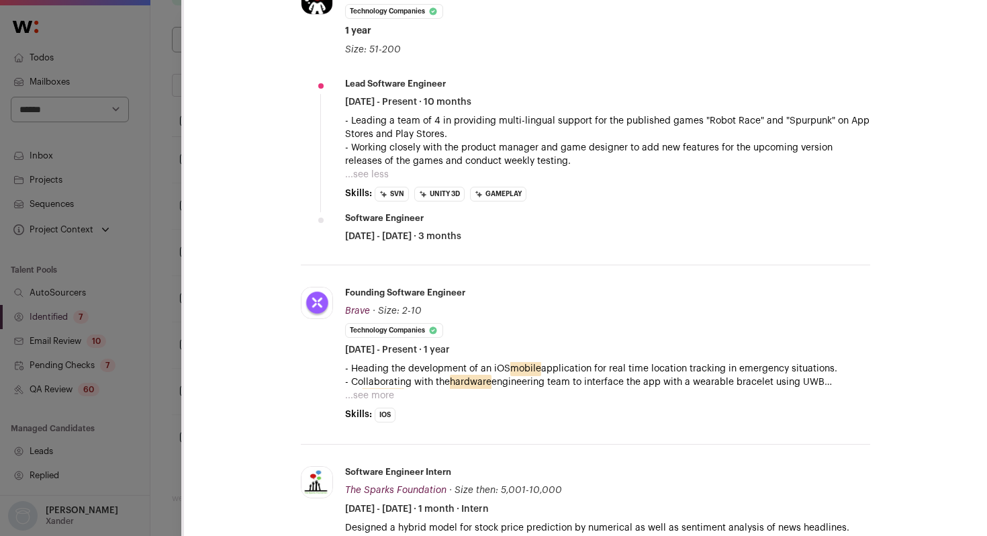
click at [367, 392] on button "...see more" at bounding box center [369, 395] width 49 height 13
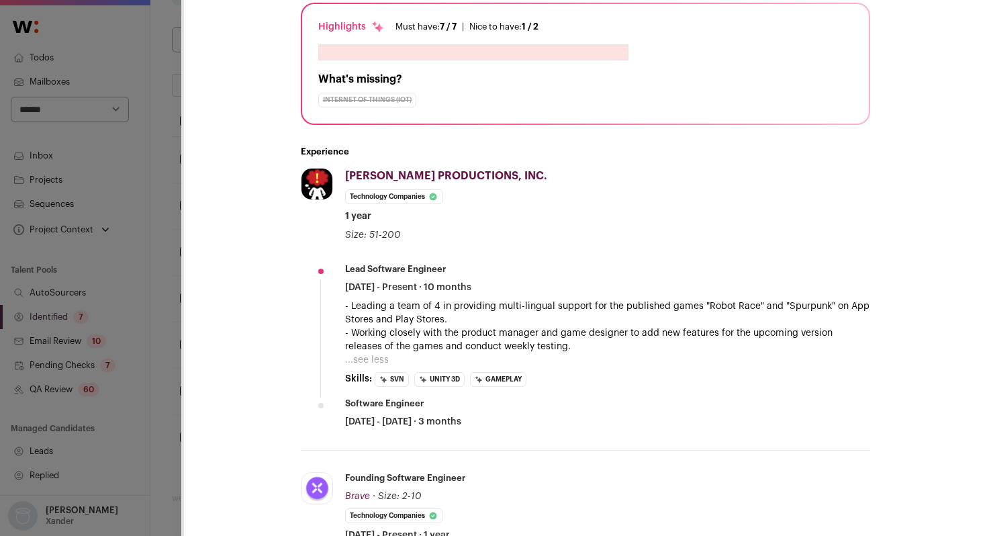
scroll to position [0, 0]
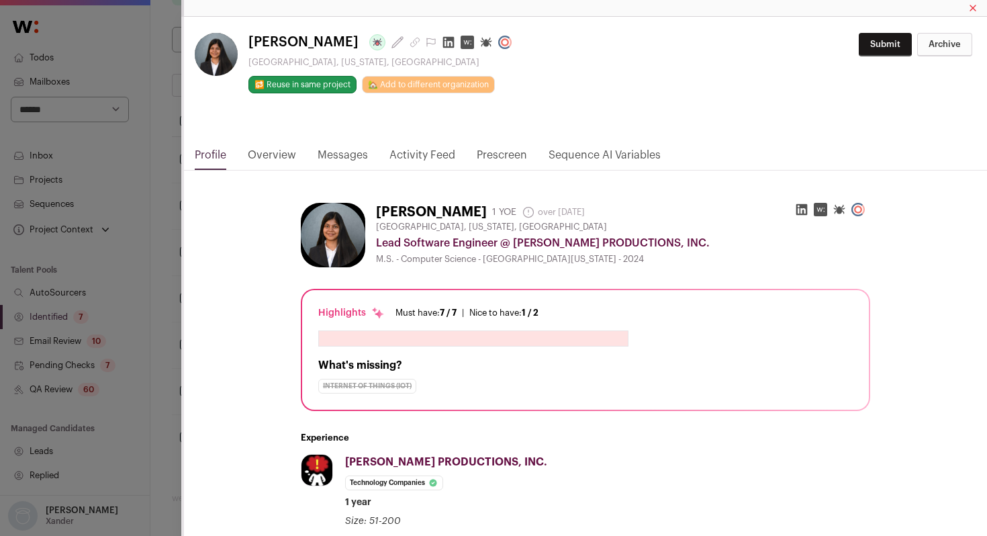
click at [443, 44] on icon "Close modal via background" at bounding box center [448, 42] width 11 height 11
click at [165, 285] on div "[PERSON_NAME] Last update: [DATE] [GEOGRAPHIC_DATA], [US_STATE], [GEOGRAPHIC_DA…" at bounding box center [493, 268] width 987 height 536
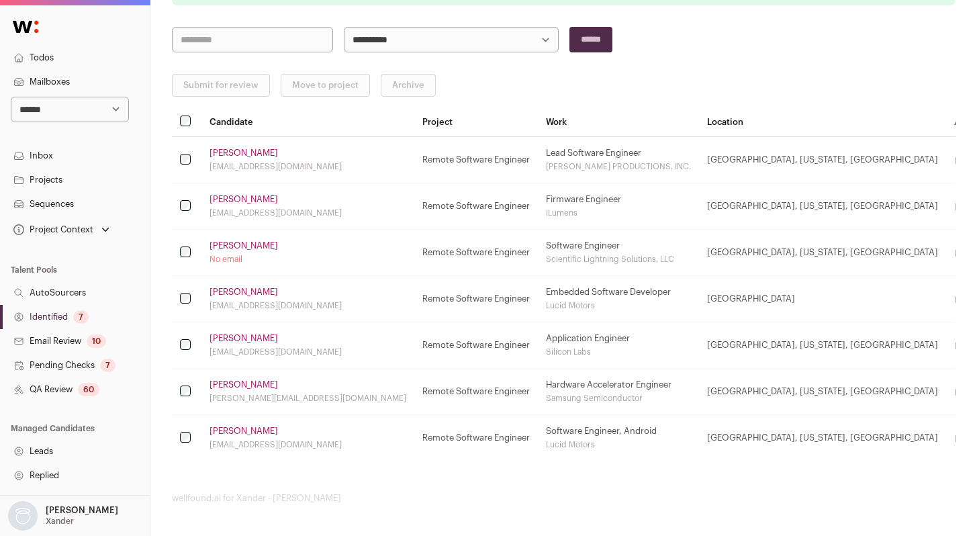
click at [222, 197] on link "[PERSON_NAME]" at bounding box center [244, 199] width 69 height 11
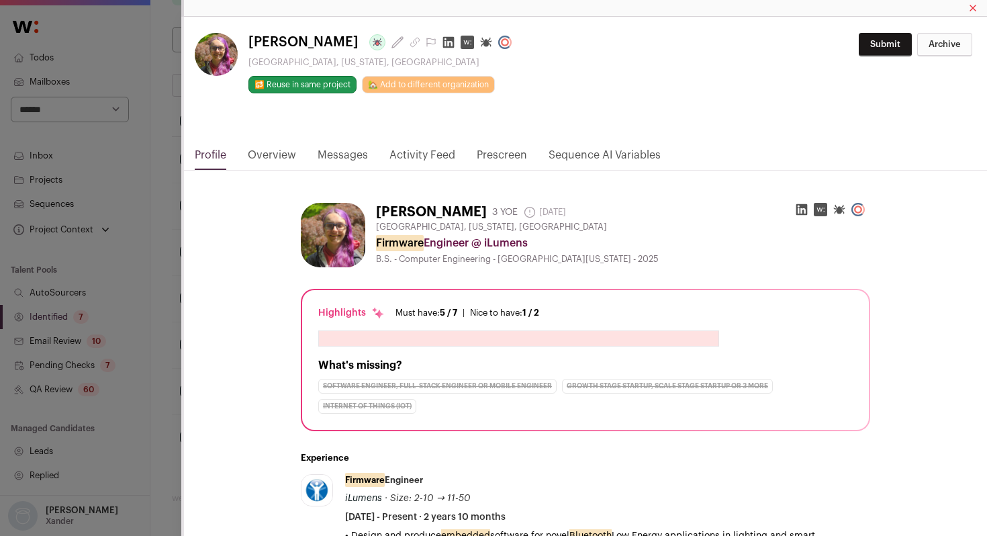
click at [166, 314] on div "[PERSON_NAME] Last update: [DATE] [GEOGRAPHIC_DATA], [US_STATE], [GEOGRAPHIC_DA…" at bounding box center [493, 268] width 987 height 536
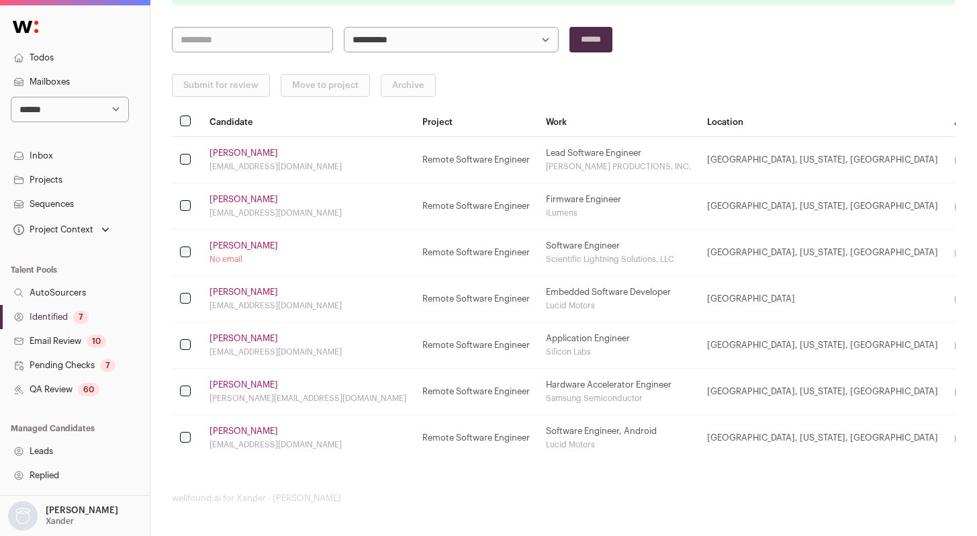
click at [232, 200] on link "[PERSON_NAME]" at bounding box center [244, 199] width 69 height 11
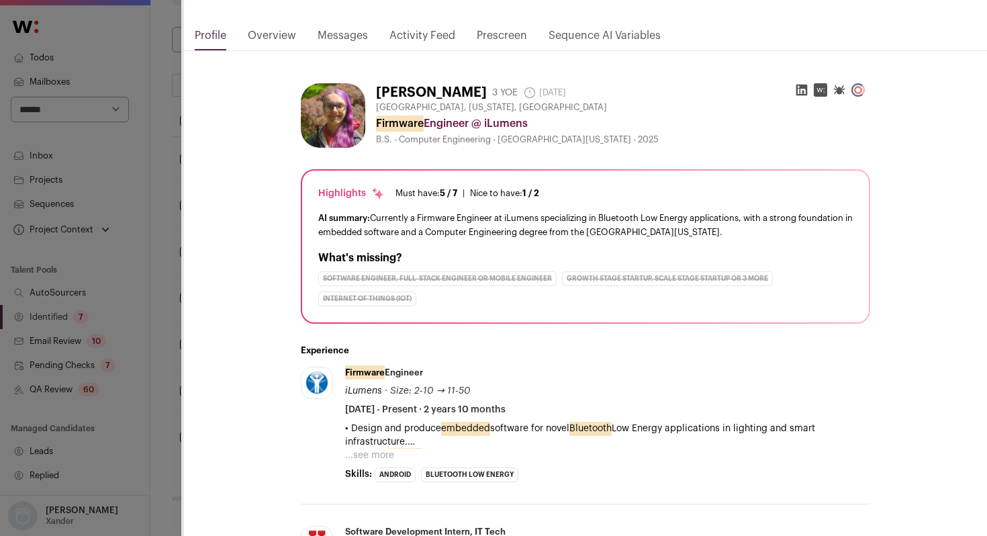
scroll to position [126, 0]
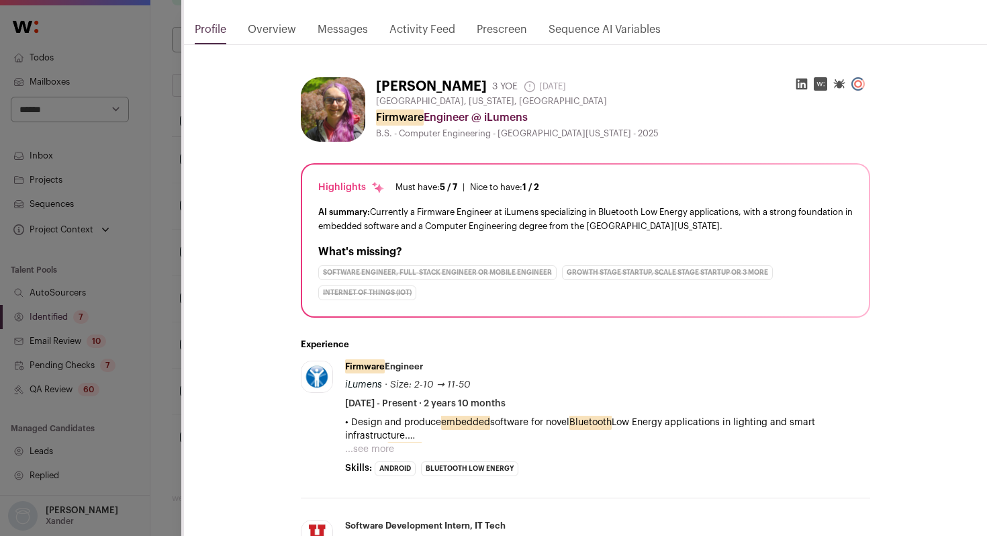
click at [364, 447] on button "...see more" at bounding box center [369, 449] width 49 height 13
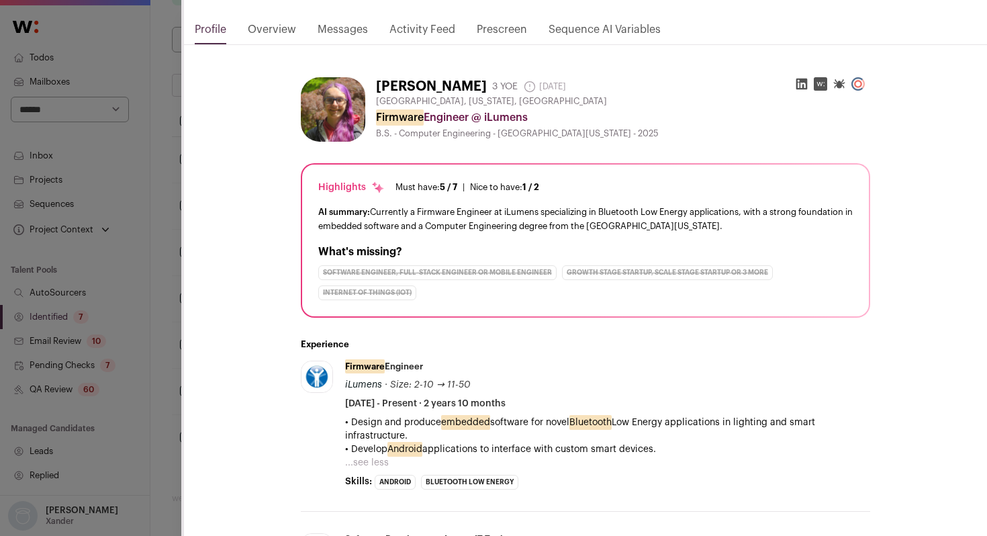
scroll to position [0, 0]
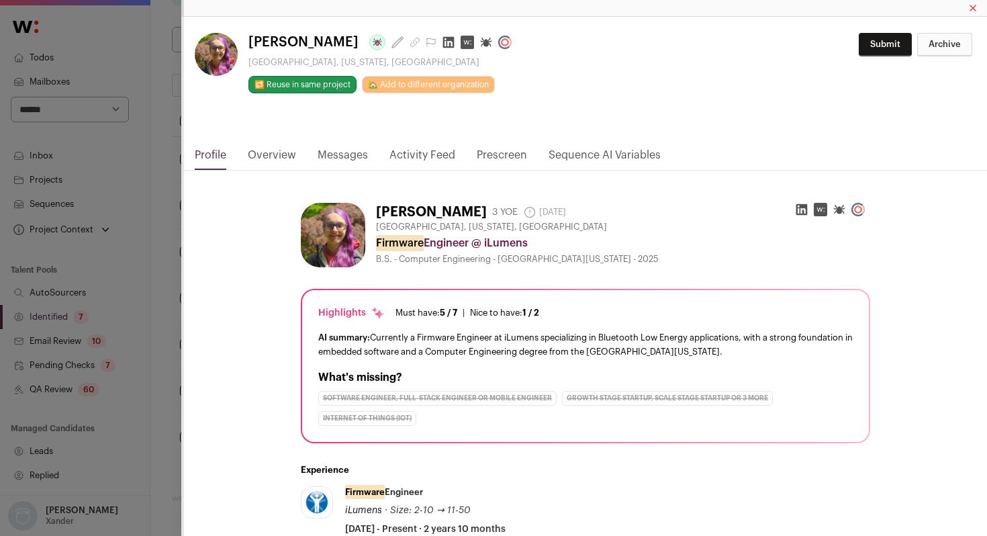
click at [443, 40] on icon "Close modal via background" at bounding box center [448, 42] width 11 height 11
click at [153, 347] on div "[PERSON_NAME] Last update: [DATE] [GEOGRAPHIC_DATA], [US_STATE], [GEOGRAPHIC_DA…" at bounding box center [493, 268] width 987 height 536
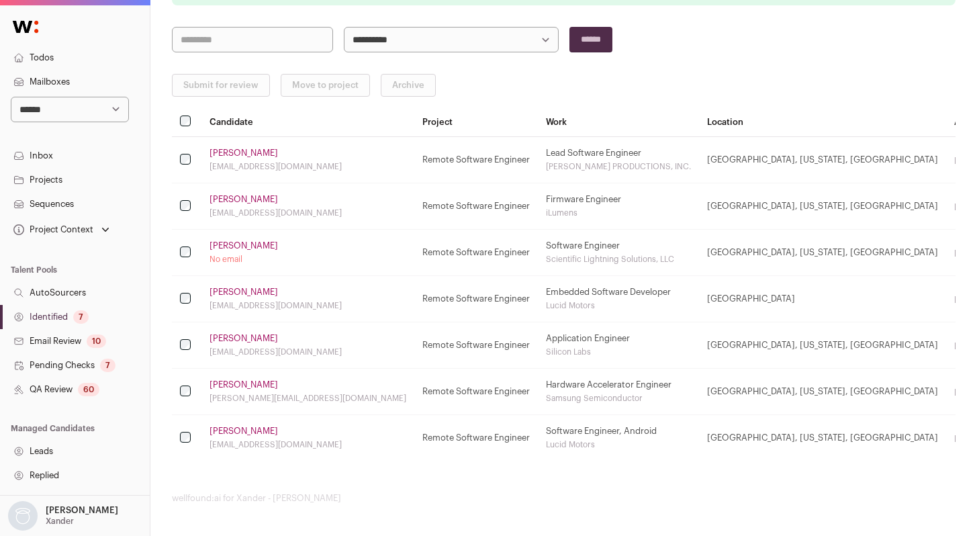
click at [242, 236] on td "[PERSON_NAME] No email" at bounding box center [307, 253] width 213 height 46
click at [238, 244] on link "[PERSON_NAME]" at bounding box center [244, 245] width 69 height 11
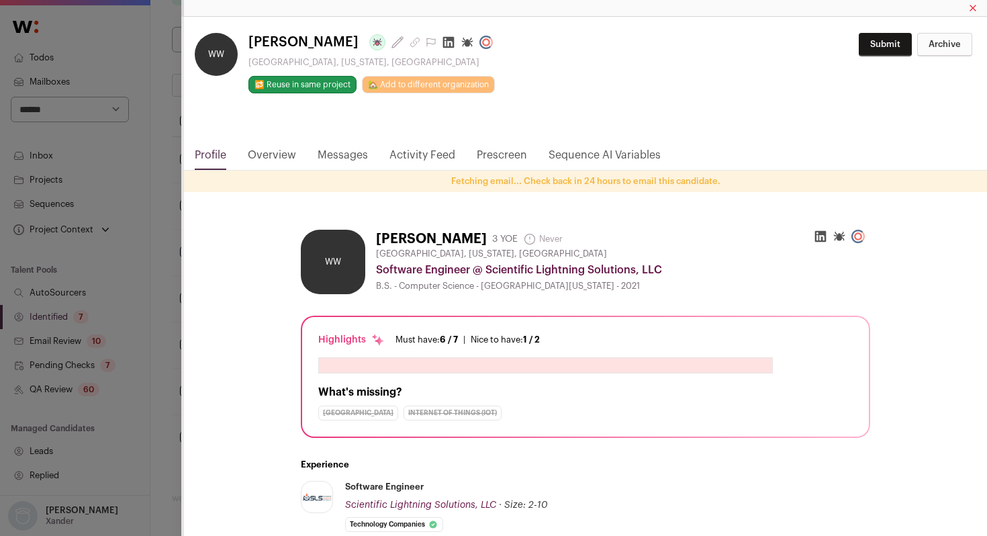
click at [443, 40] on icon "Close modal via background" at bounding box center [448, 42] width 11 height 11
click at [149, 294] on div "**********" at bounding box center [493, 268] width 987 height 536
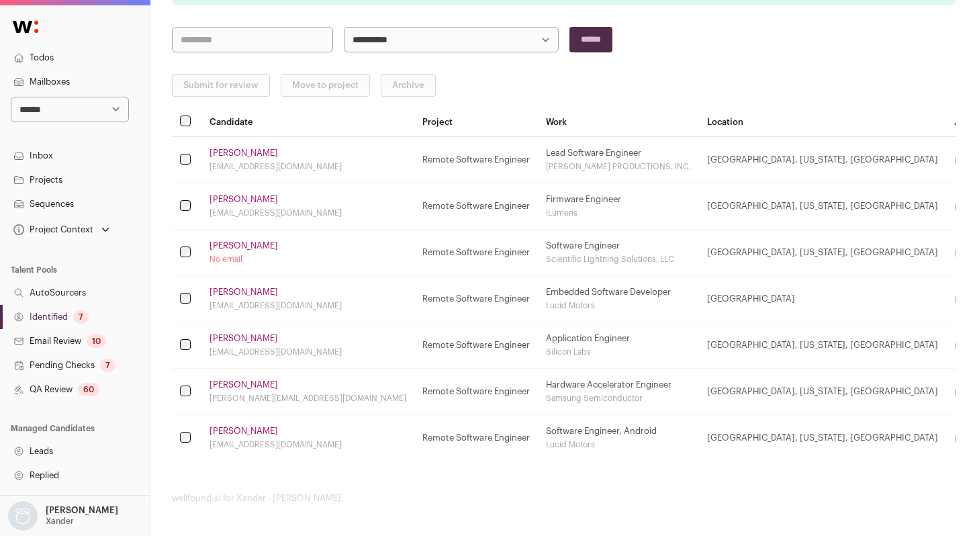
click at [224, 290] on link "[PERSON_NAME]" at bounding box center [244, 292] width 69 height 11
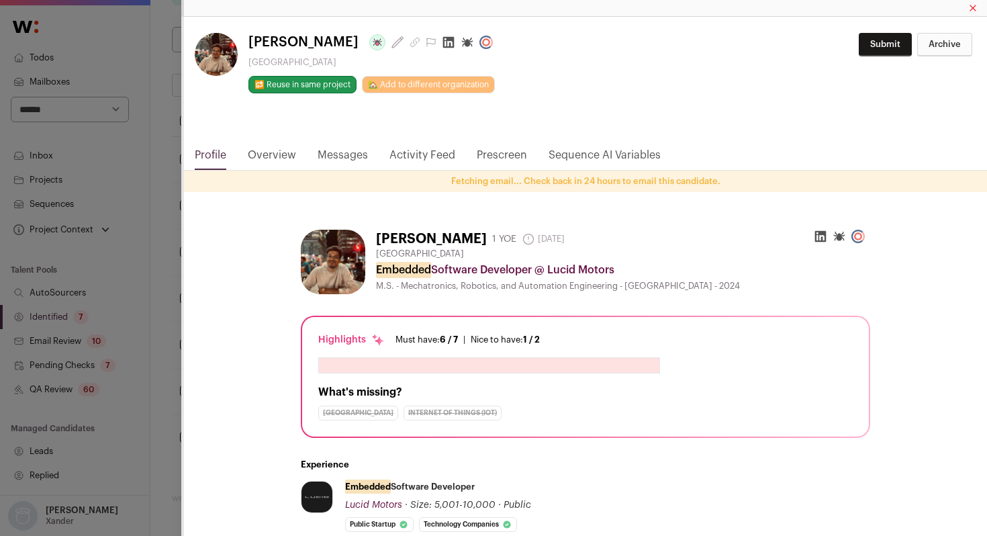
click at [443, 46] on icon "Close modal via background" at bounding box center [448, 42] width 11 height 11
click at [156, 300] on div "**********" at bounding box center [493, 268] width 987 height 536
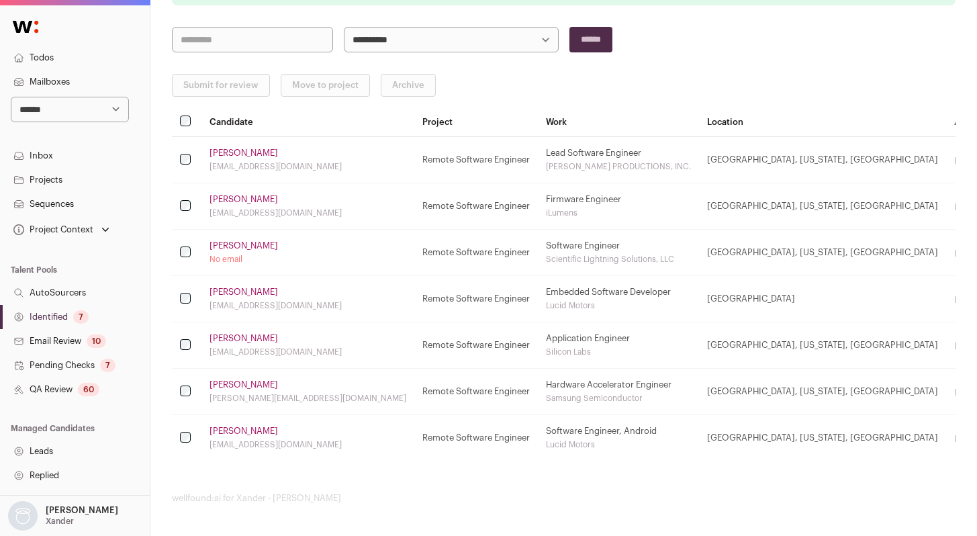
click at [246, 340] on link "[PERSON_NAME]" at bounding box center [244, 338] width 69 height 11
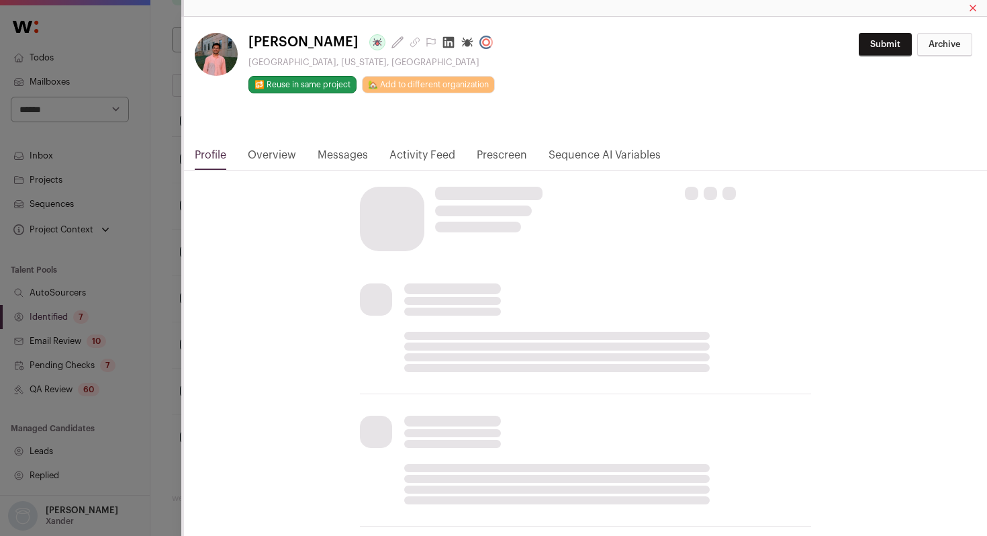
click at [443, 42] on icon "Close modal via background" at bounding box center [448, 42] width 11 height 11
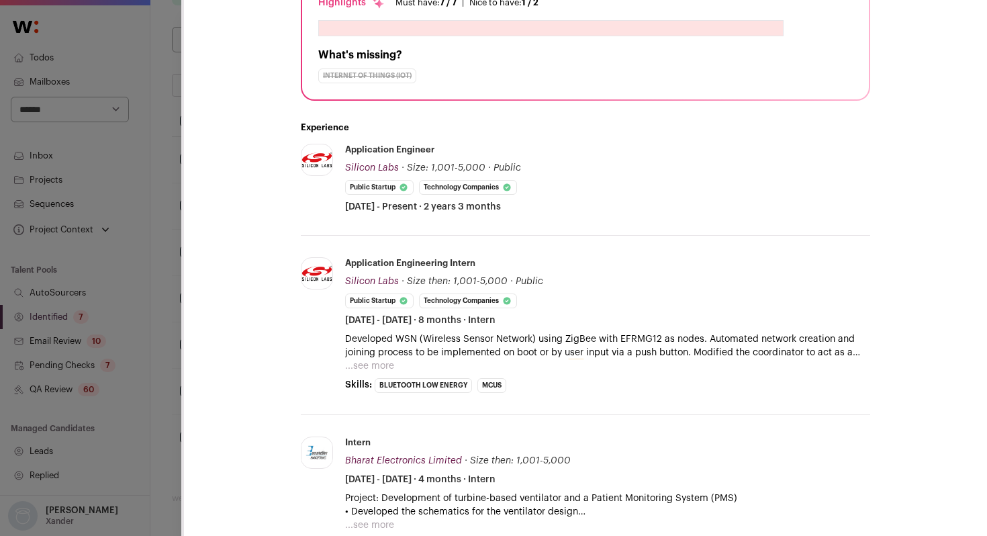
scroll to position [371, 0]
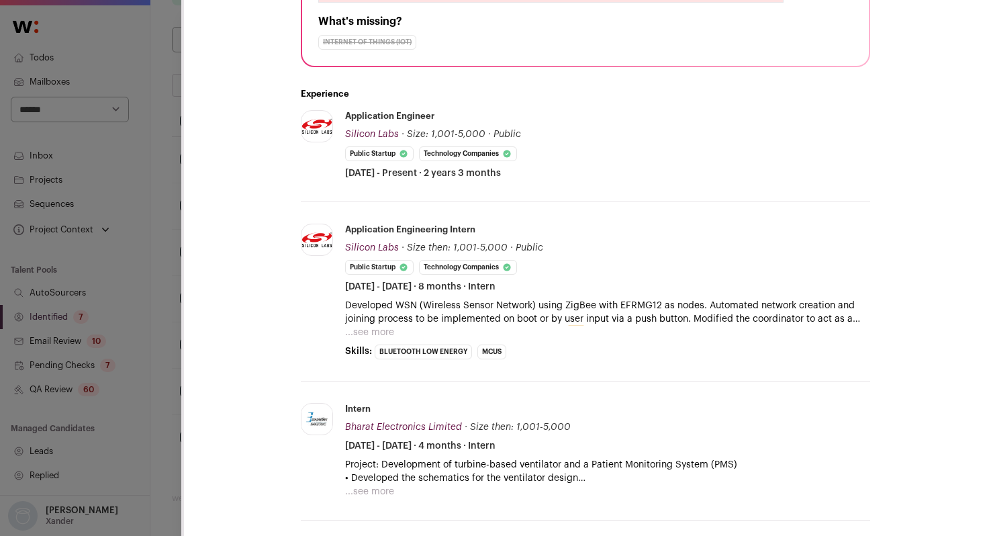
click at [375, 328] on button "...see more" at bounding box center [369, 332] width 49 height 13
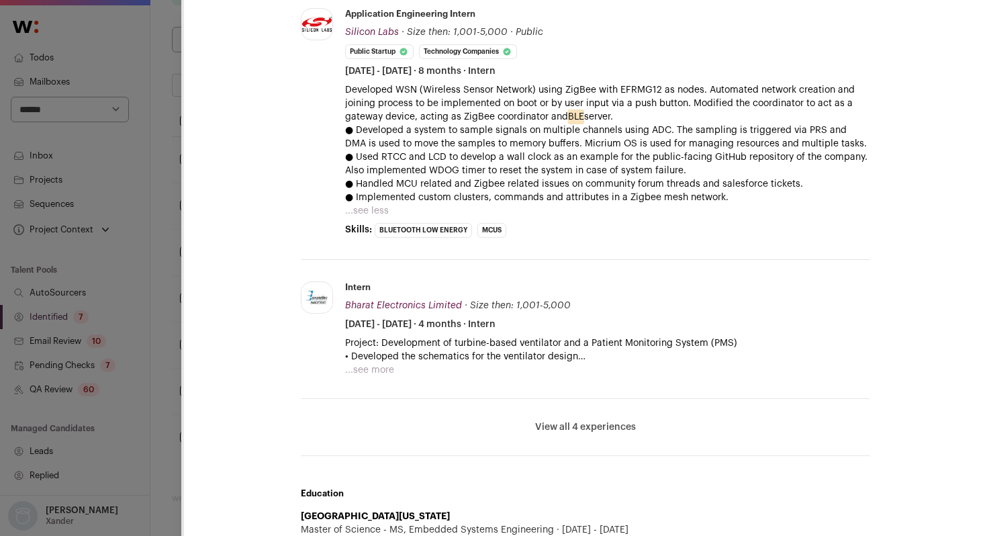
scroll to position [589, 0]
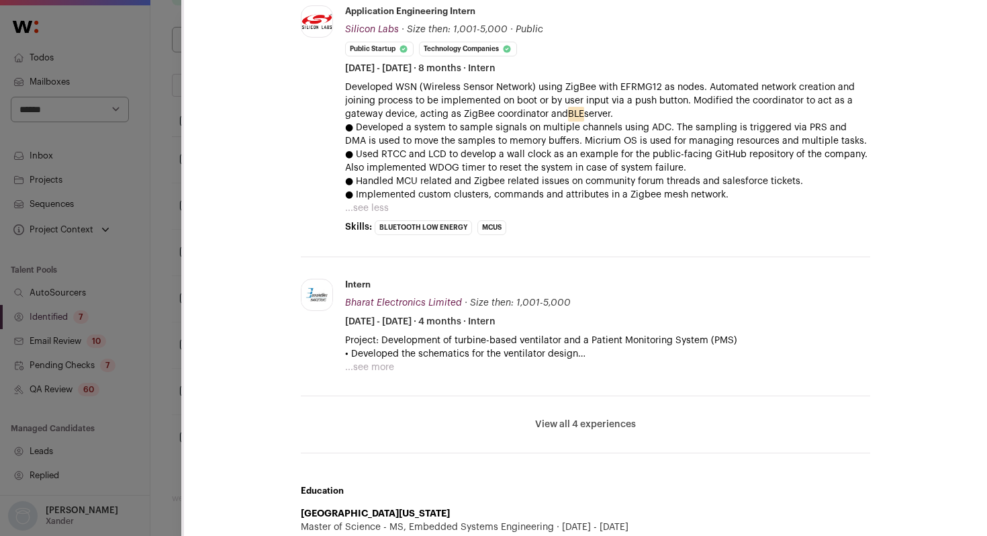
click at [365, 368] on button "...see more" at bounding box center [369, 367] width 49 height 13
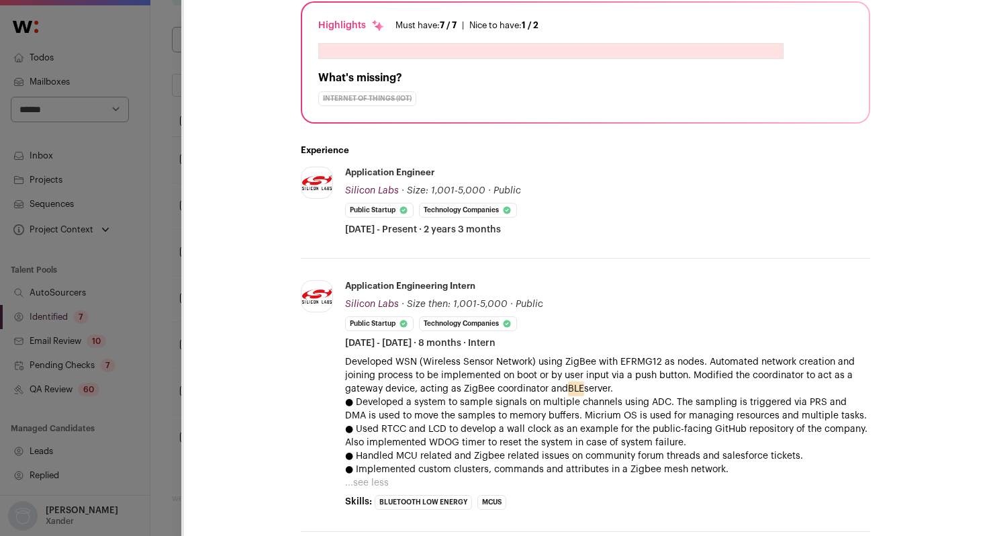
scroll to position [335, 0]
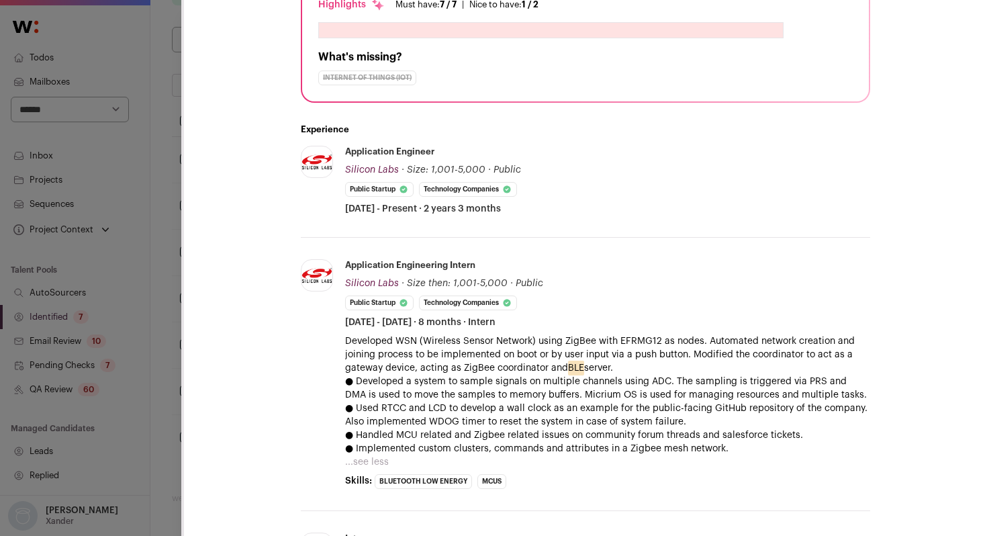
click at [146, 361] on div "**********" at bounding box center [493, 268] width 987 height 536
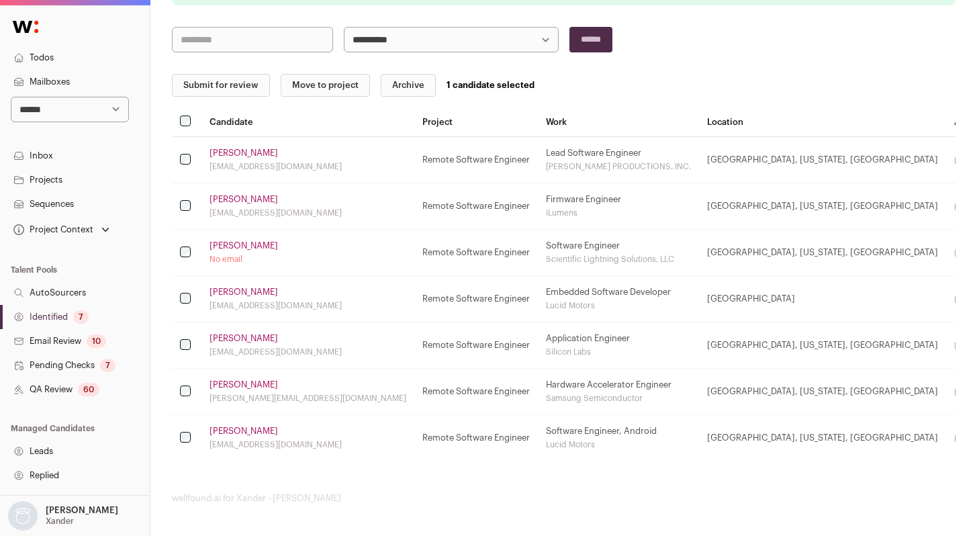
click at [406, 93] on button "Archive" at bounding box center [408, 85] width 55 height 23
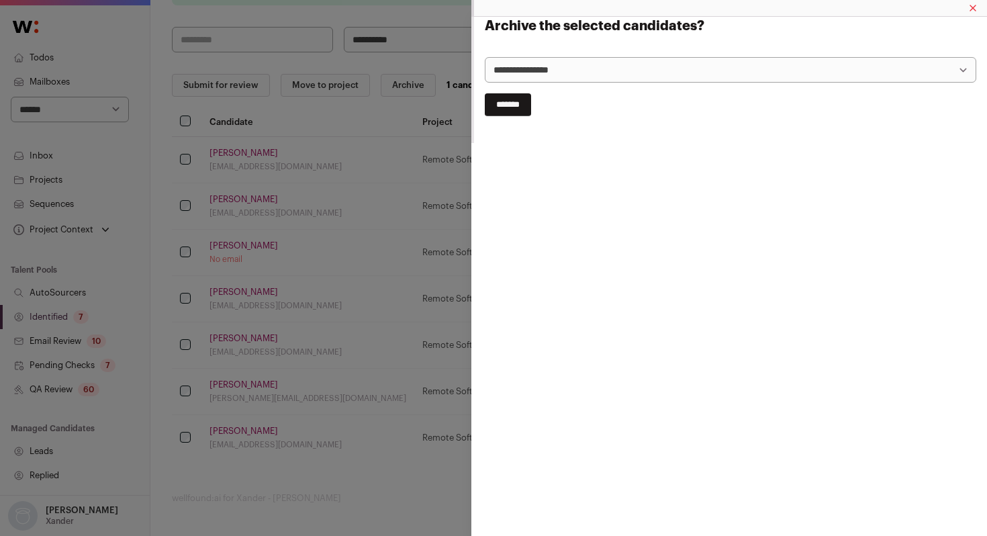
click at [555, 59] on select "**********" at bounding box center [731, 70] width 492 height 26
select select "**********"
click at [485, 57] on select "**********" at bounding box center [731, 70] width 492 height 26
click at [523, 109] on input "*******" at bounding box center [508, 104] width 46 height 23
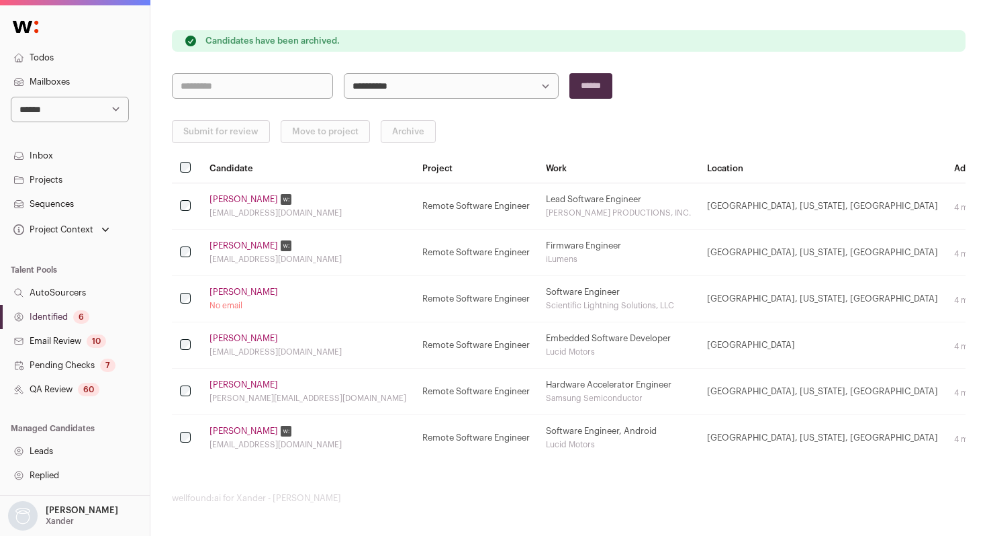
scroll to position [128, 0]
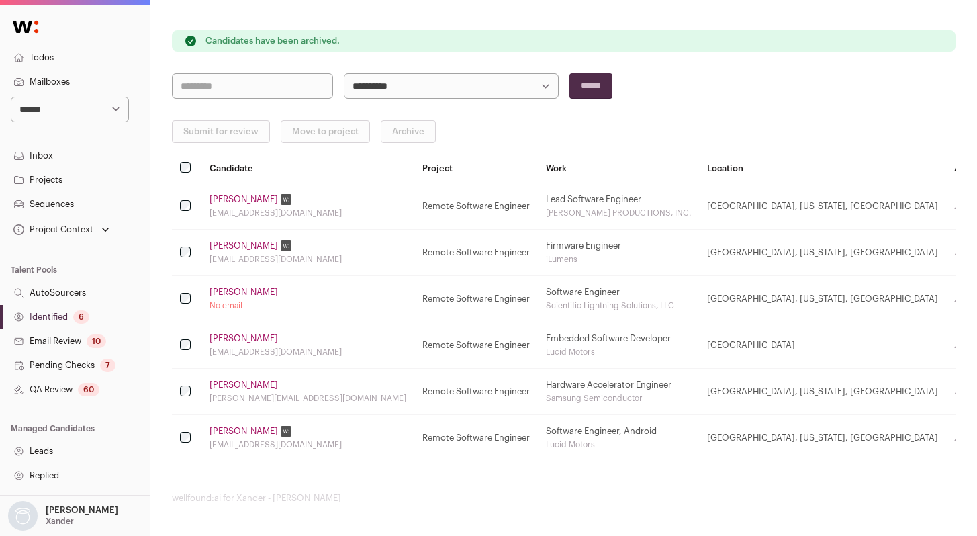
click at [240, 383] on link "[PERSON_NAME]" at bounding box center [244, 384] width 69 height 11
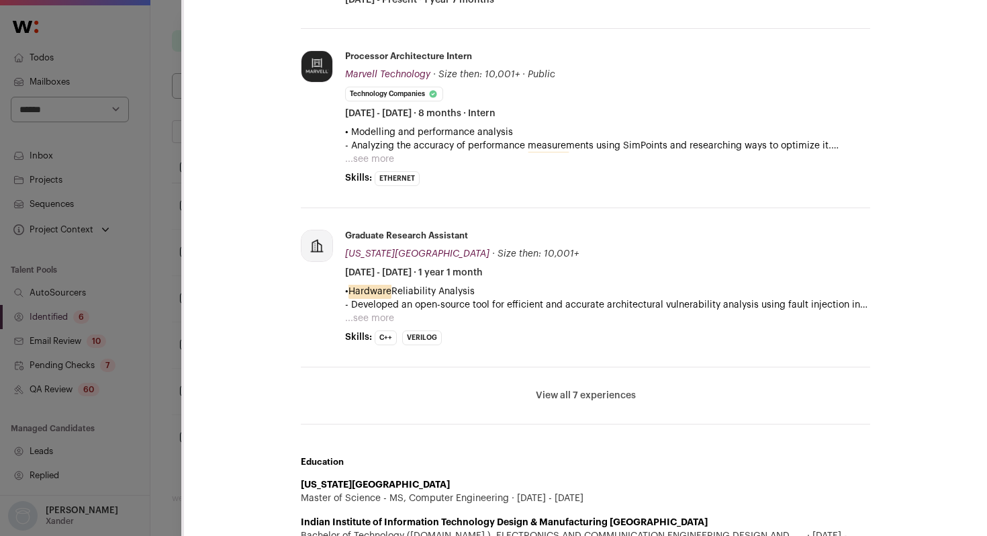
click at [569, 395] on button "View all 7 experiences" at bounding box center [586, 395] width 100 height 13
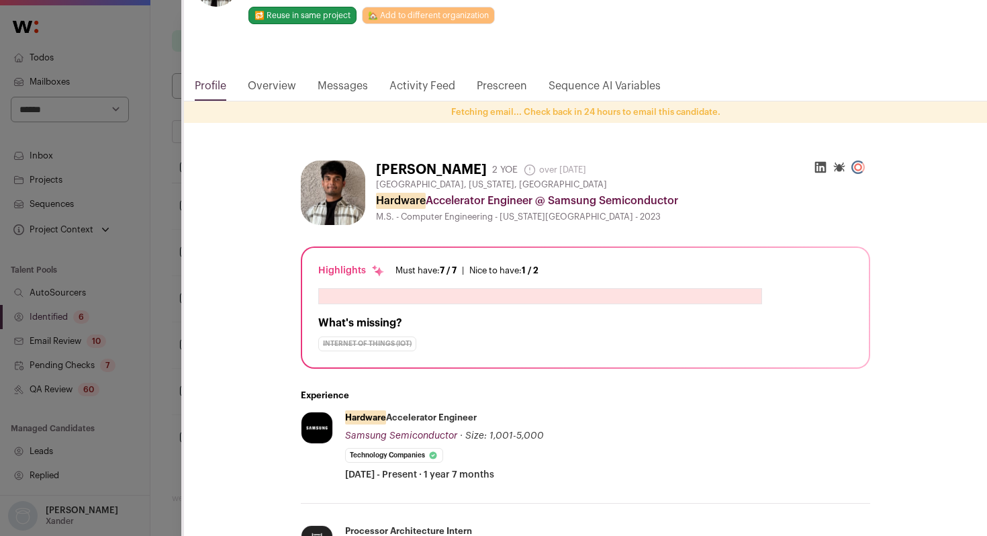
scroll to position [65, 0]
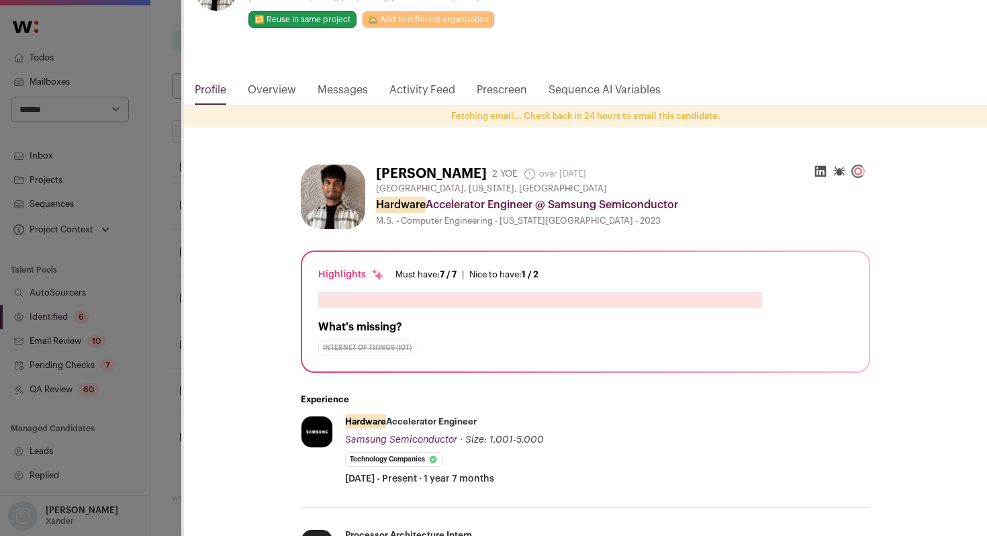
click at [139, 291] on div "**********" at bounding box center [493, 268] width 987 height 536
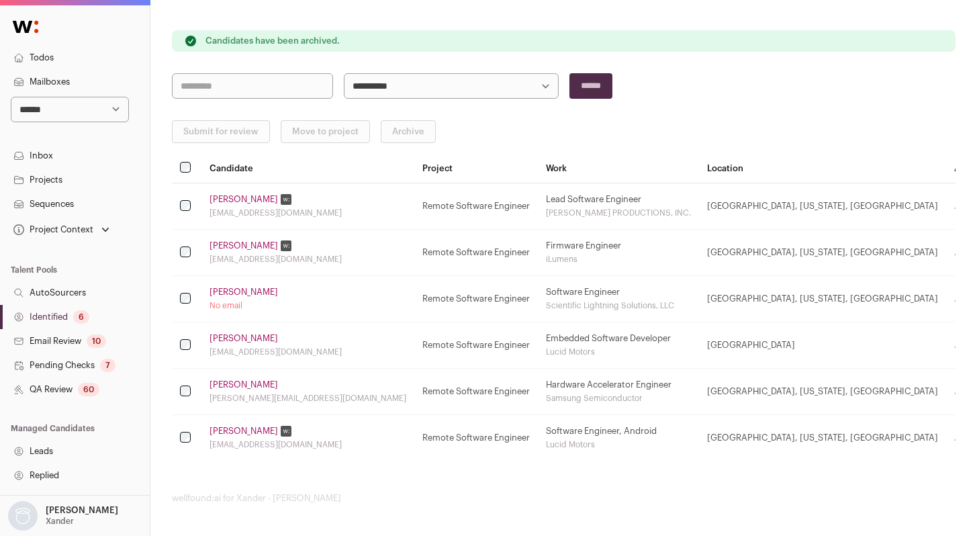
click at [230, 383] on link "[PERSON_NAME]" at bounding box center [244, 384] width 69 height 11
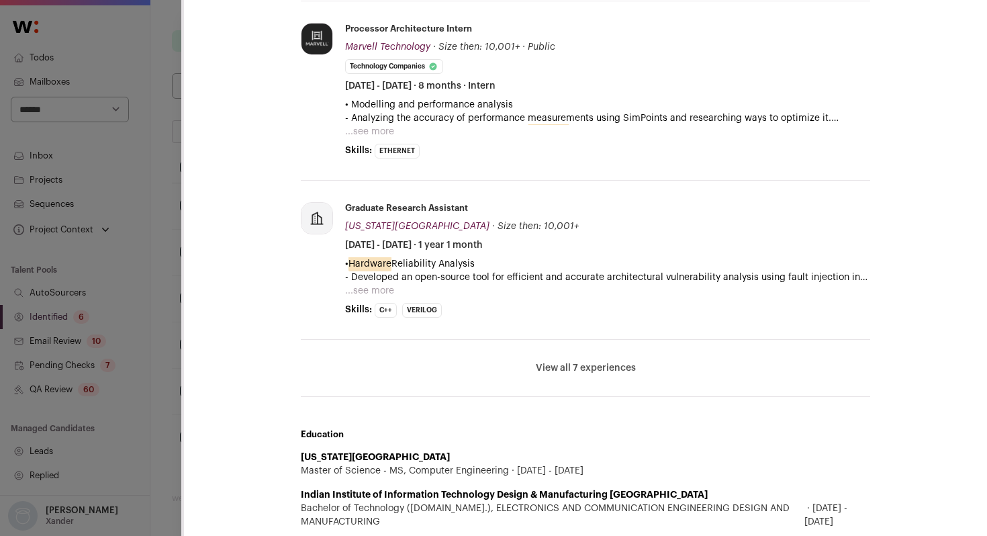
scroll to position [592, 0]
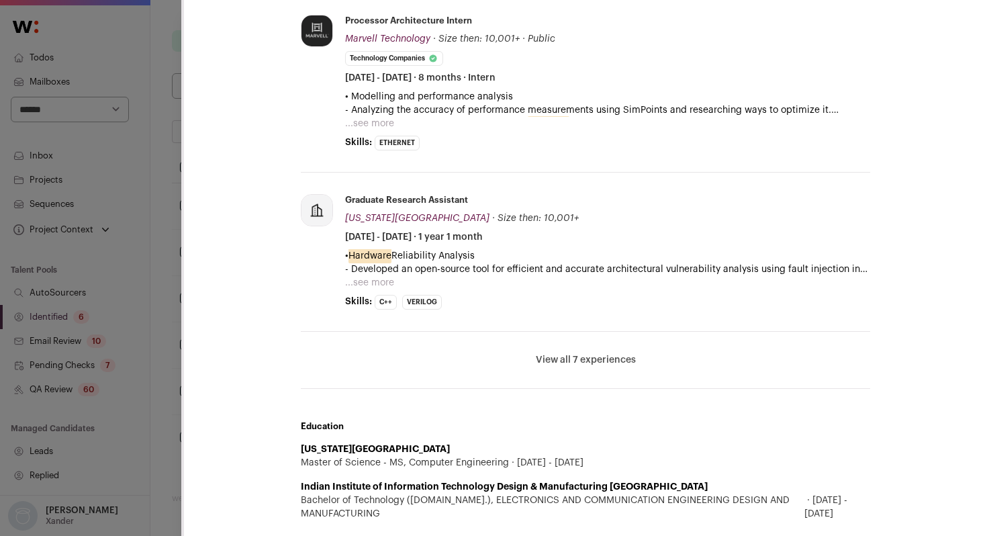
click at [553, 356] on button "View all 7 experiences" at bounding box center [586, 359] width 100 height 13
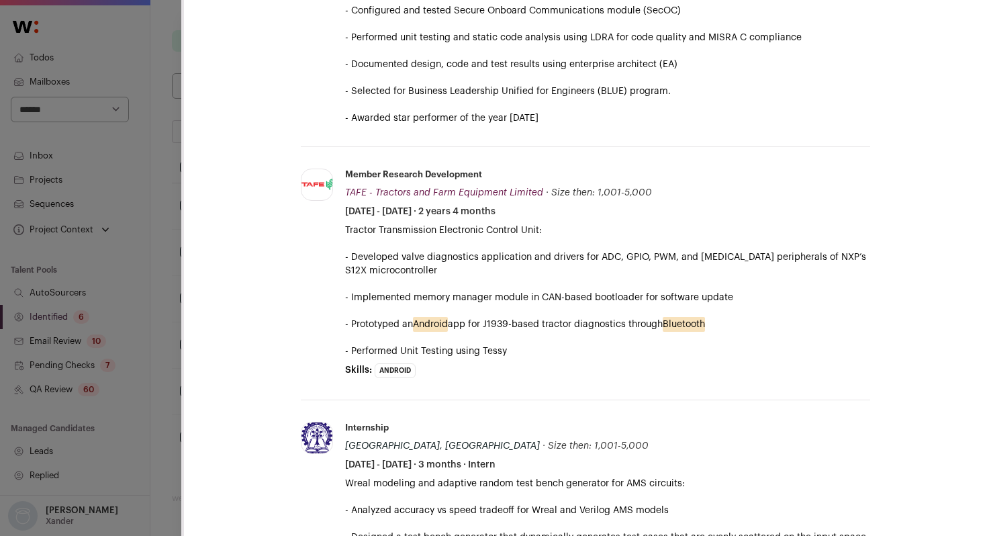
scroll to position [1113, 0]
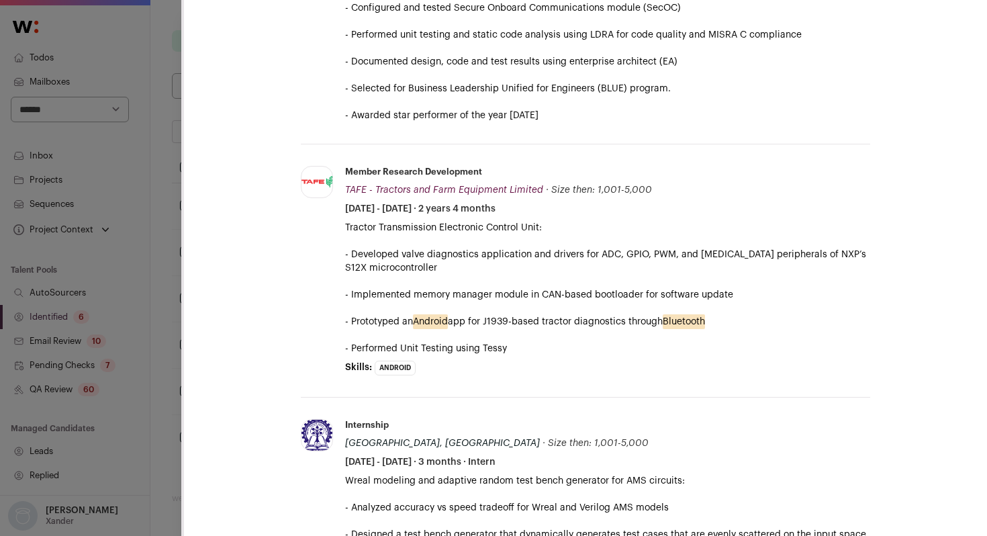
click at [158, 300] on div "**********" at bounding box center [493, 268] width 987 height 536
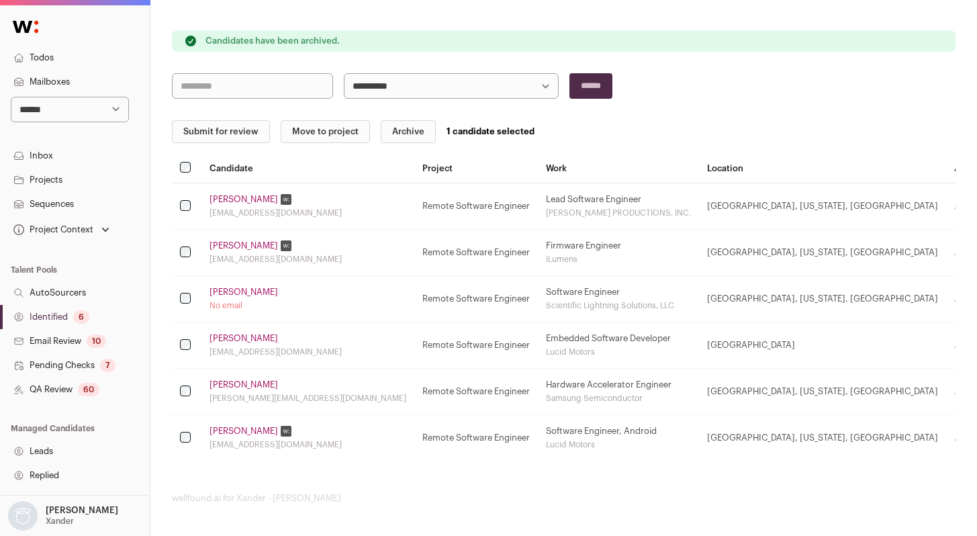
click at [395, 137] on button "Archive" at bounding box center [408, 131] width 55 height 23
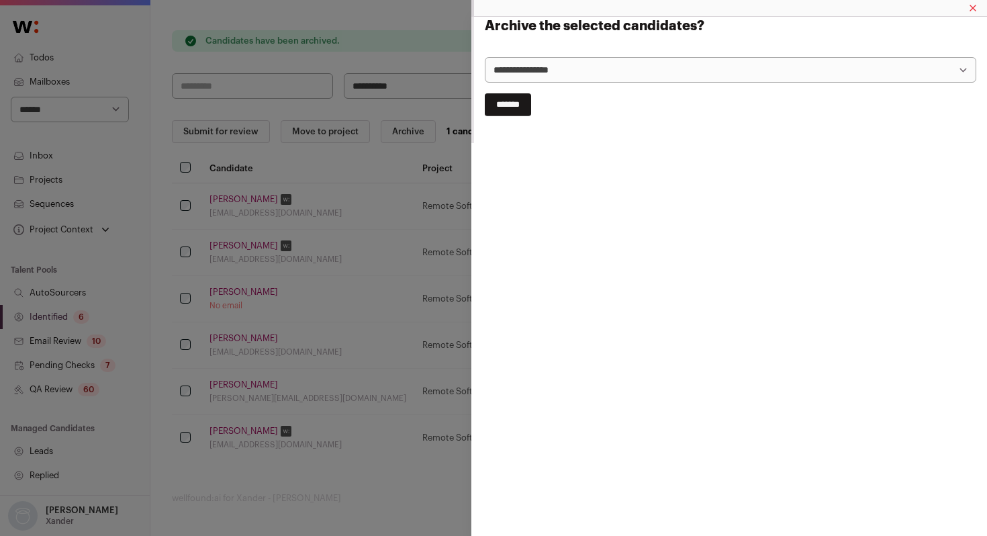
click at [185, 390] on div "**********" at bounding box center [493, 268] width 987 height 536
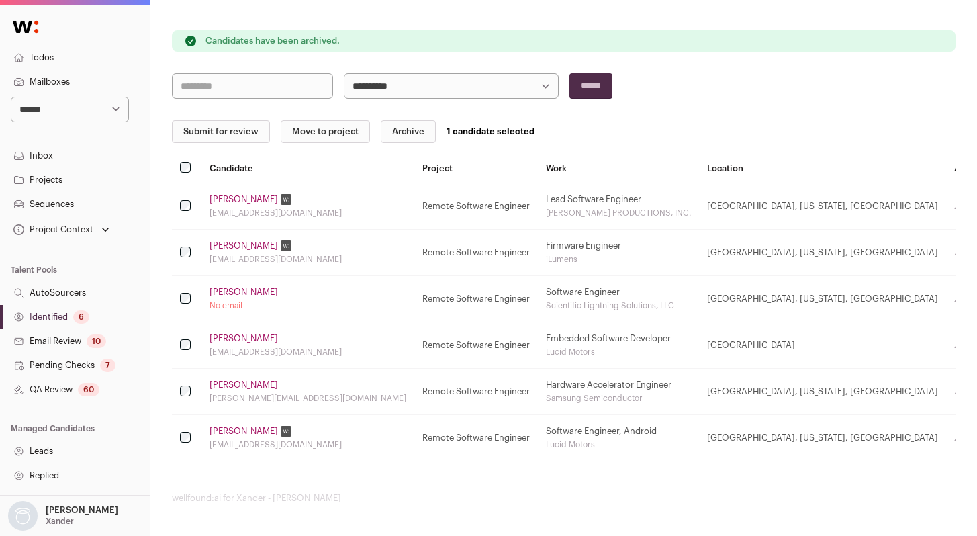
click at [234, 431] on link "[PERSON_NAME]" at bounding box center [244, 431] width 69 height 11
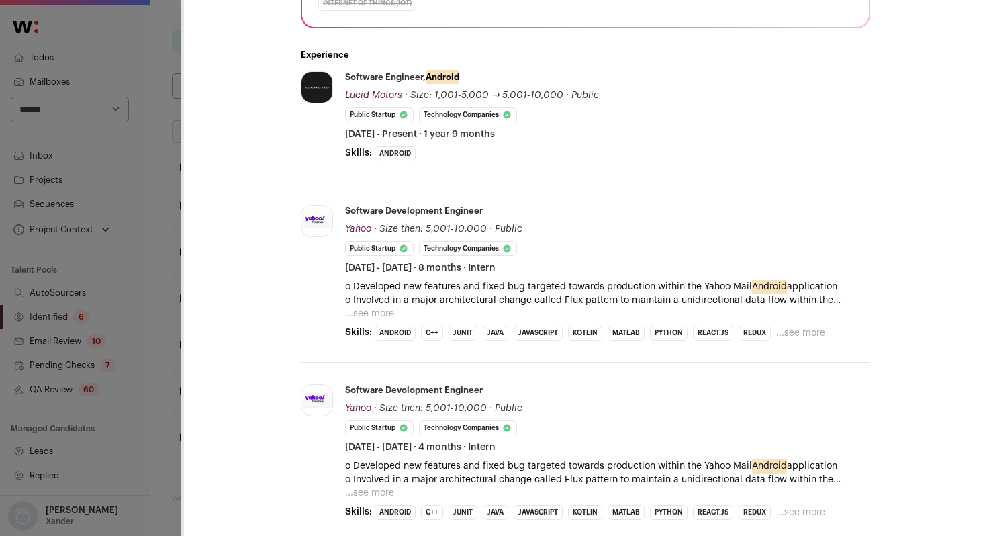
scroll to position [388, 0]
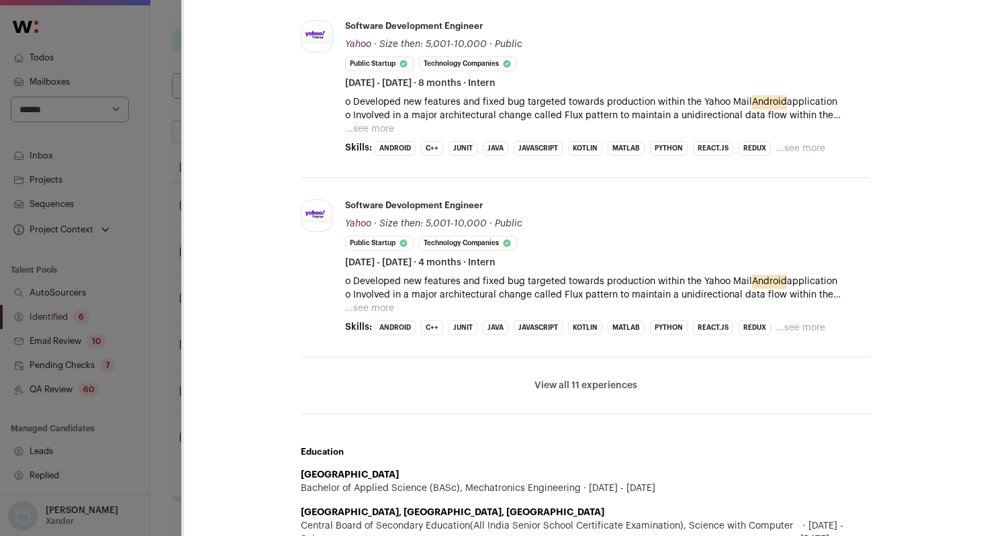
click at [578, 383] on button "View all 11 experiences" at bounding box center [586, 385] width 103 height 13
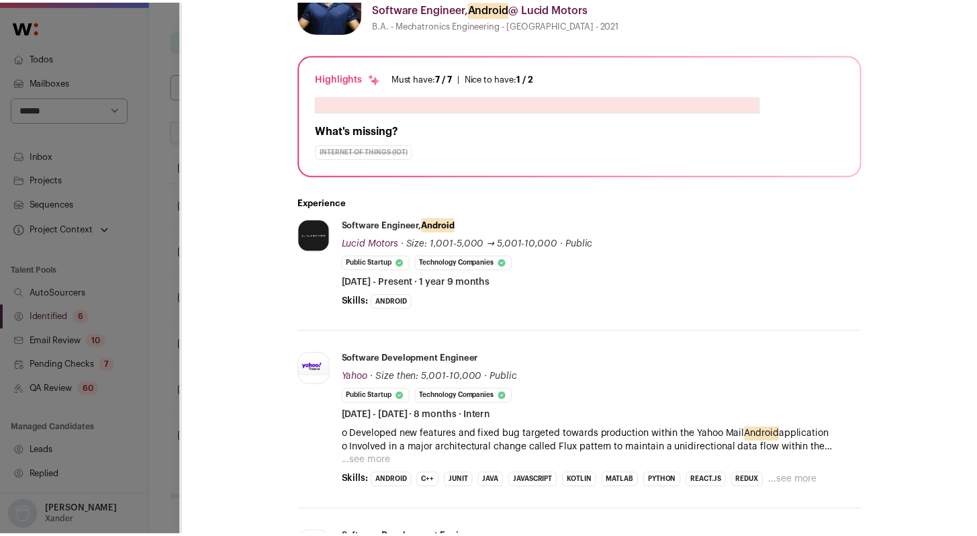
scroll to position [266, 0]
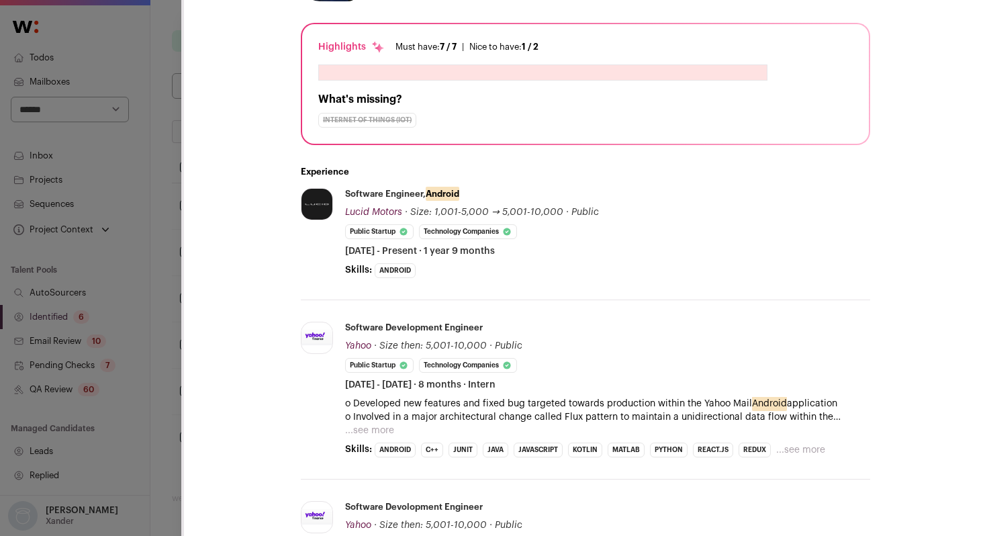
click at [375, 441] on li "Software Development Engineer Yahoo Yahoo [DOMAIN_NAME] Add to company list Pub…" at bounding box center [607, 390] width 525 height 136
click at [365, 437] on li "Software Development Engineer Yahoo Yahoo [DOMAIN_NAME] Add to company list Pub…" at bounding box center [607, 390] width 525 height 136
click at [153, 430] on div "[PERSON_NAME] Last update: [DATE] [GEOGRAPHIC_DATA], [US_STATE], [GEOGRAPHIC_DA…" at bounding box center [493, 268] width 987 height 536
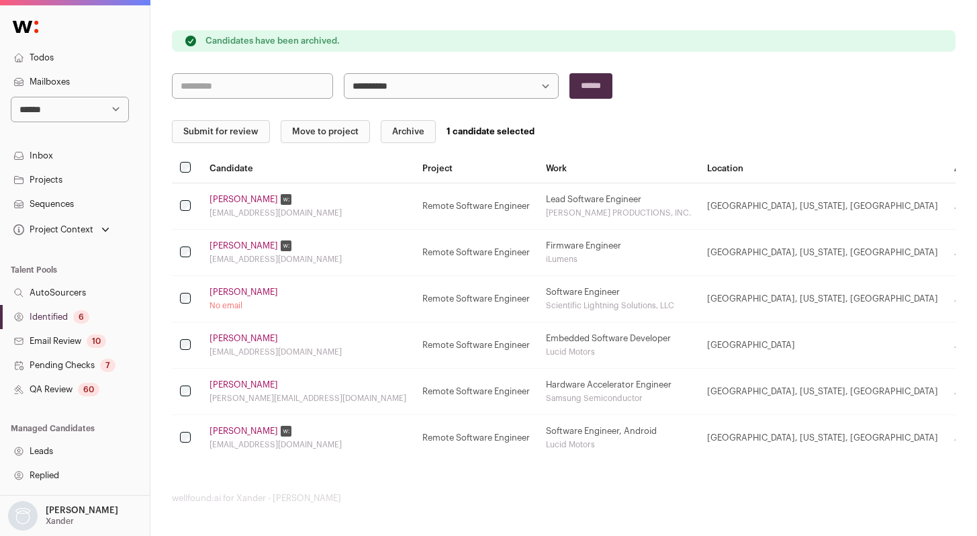
click at [71, 315] on link "Identified 6" at bounding box center [75, 317] width 150 height 24
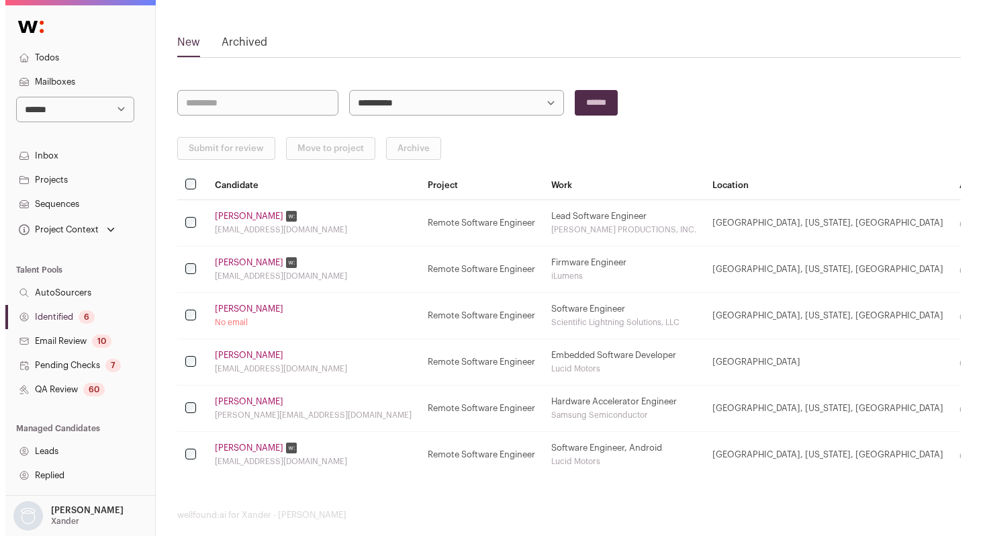
scroll to position [85, 0]
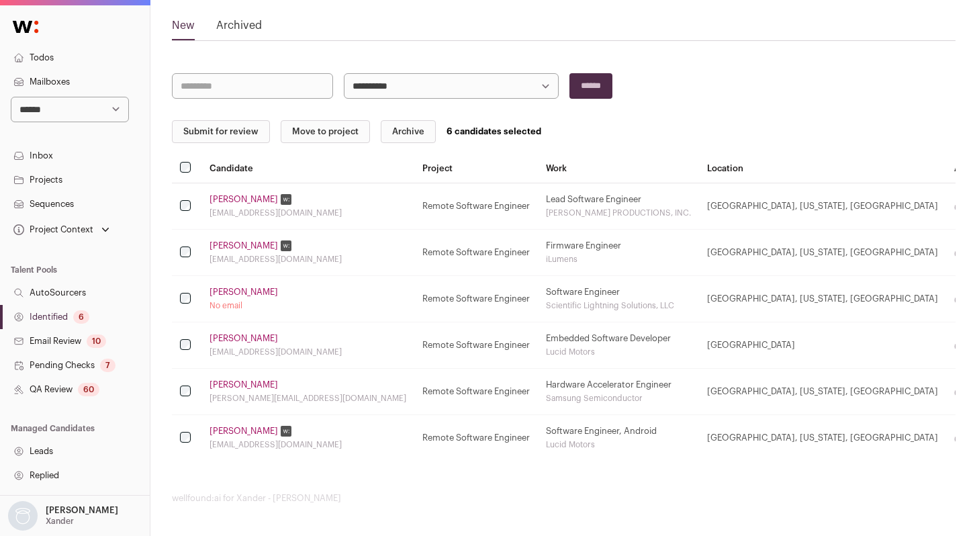
click at [214, 134] on button "Submit for review" at bounding box center [221, 131] width 98 height 23
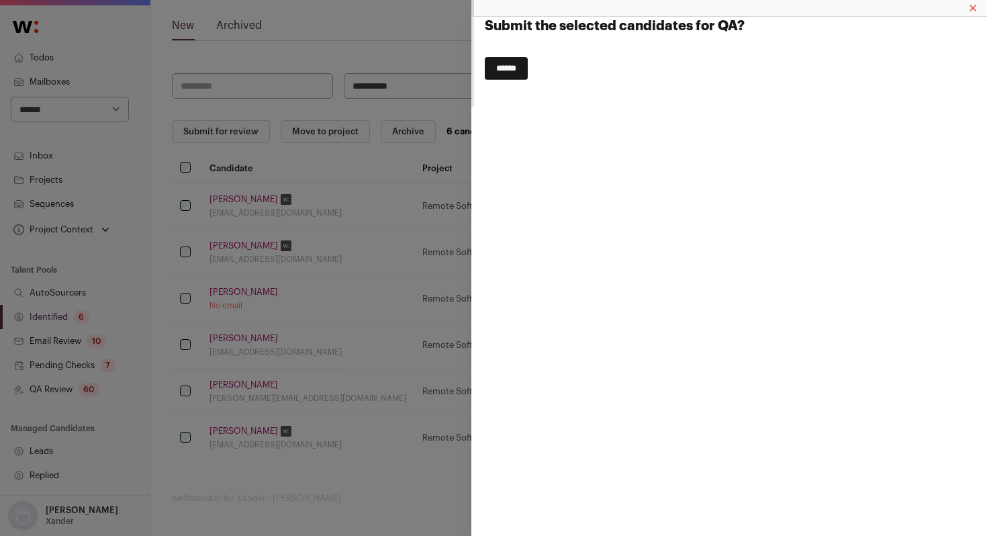
click at [513, 73] on input "******" at bounding box center [506, 68] width 43 height 23
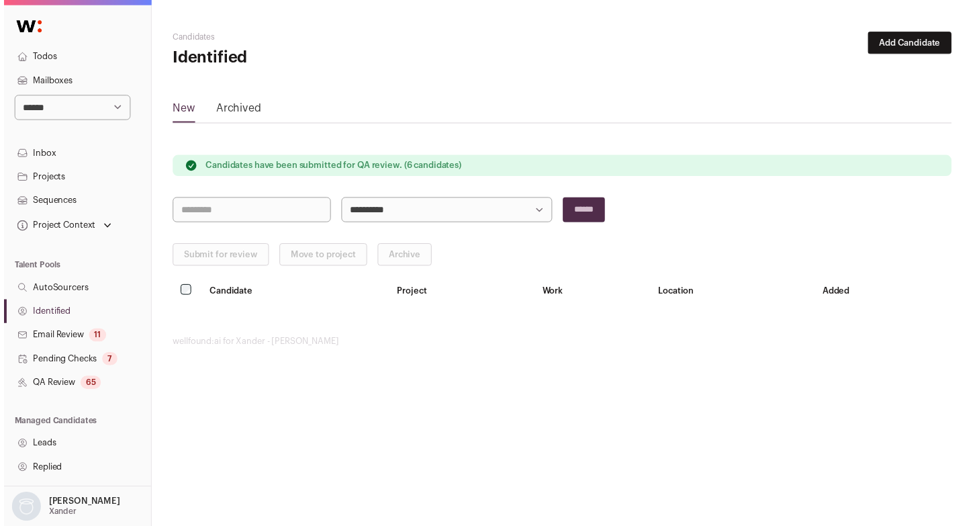
scroll to position [0, 0]
click at [73, 393] on link "QA Review 65" at bounding box center [75, 389] width 150 height 24
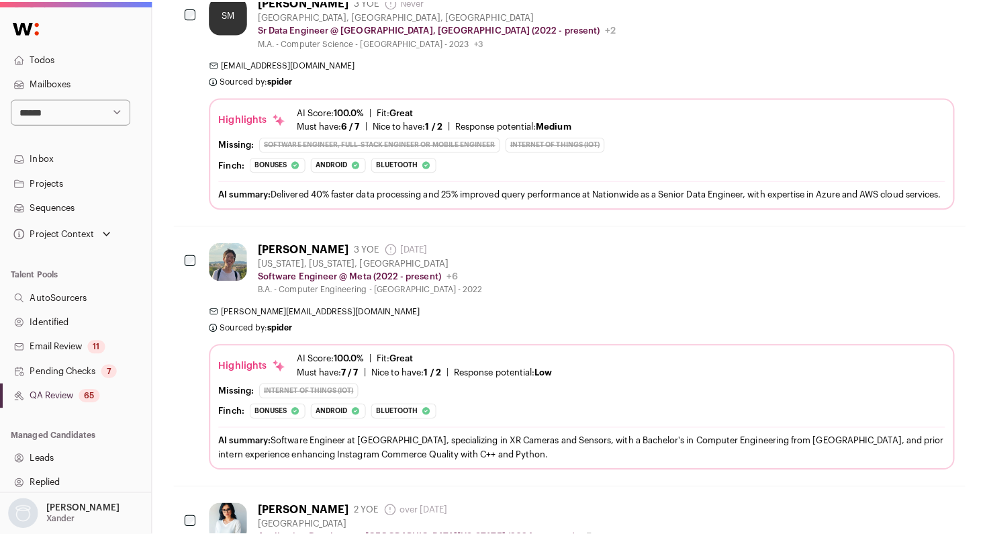
scroll to position [987, 0]
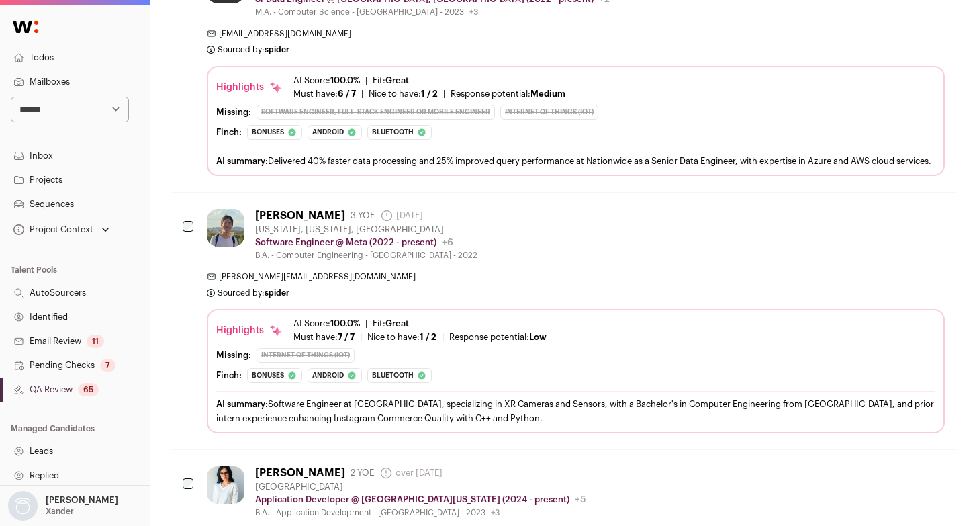
click at [604, 262] on div "[PERSON_NAME] 3 YOE [DATE] Admin only. The last time the profile was scraped. […" at bounding box center [576, 321] width 738 height 224
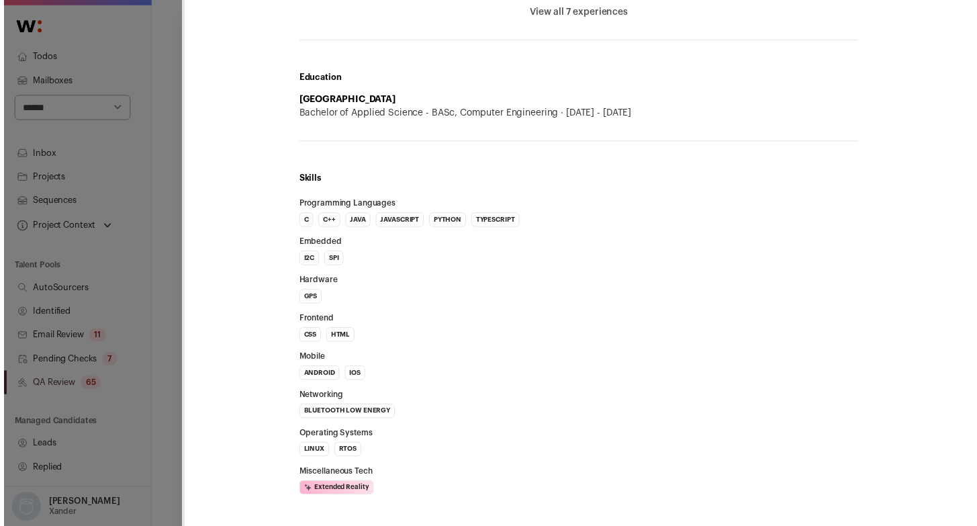
scroll to position [1195, 0]
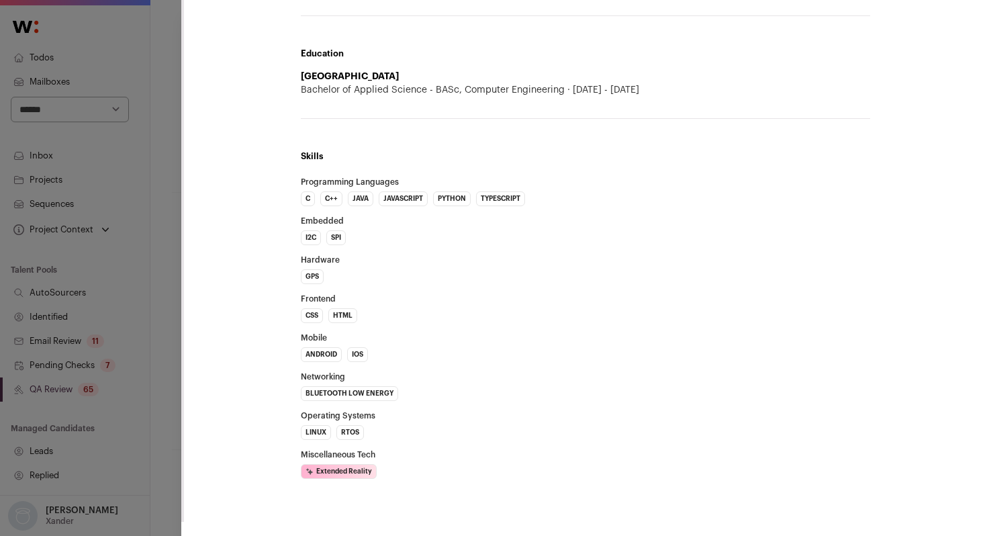
click at [171, 337] on div "**********" at bounding box center [493, 268] width 987 height 536
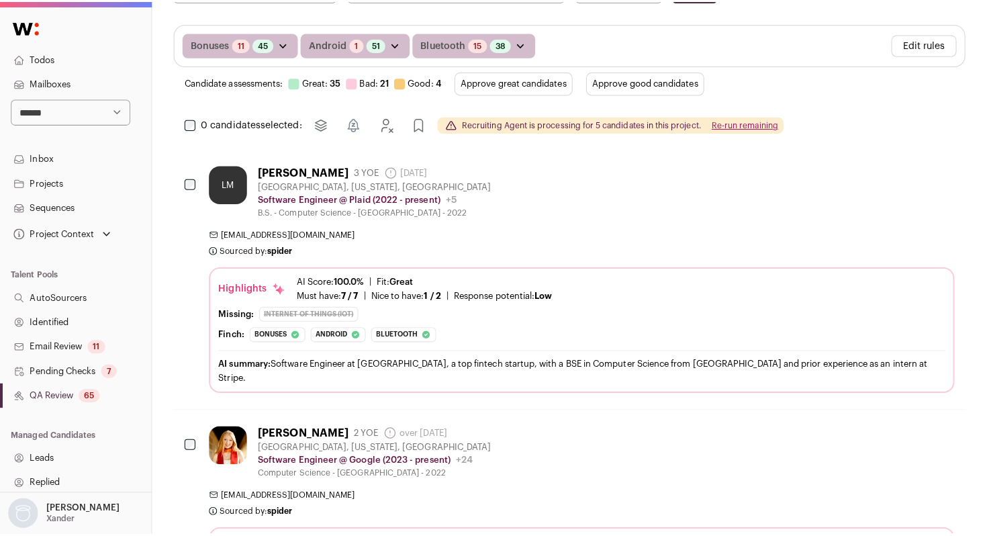
scroll to position [277, 0]
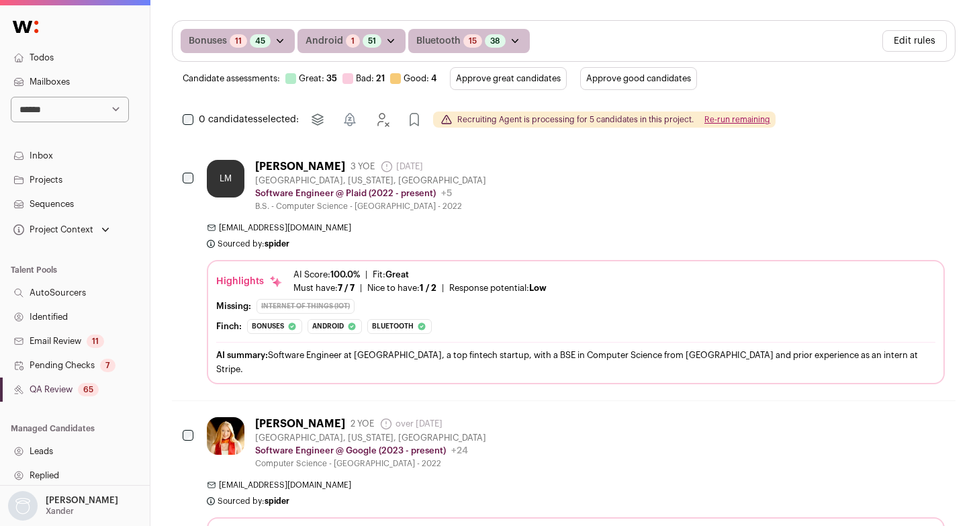
click at [459, 238] on div "[EMAIL_ADDRESS][DOMAIN_NAME] Sourced by: spider Sourced about 5 hours ago" at bounding box center [576, 235] width 738 height 27
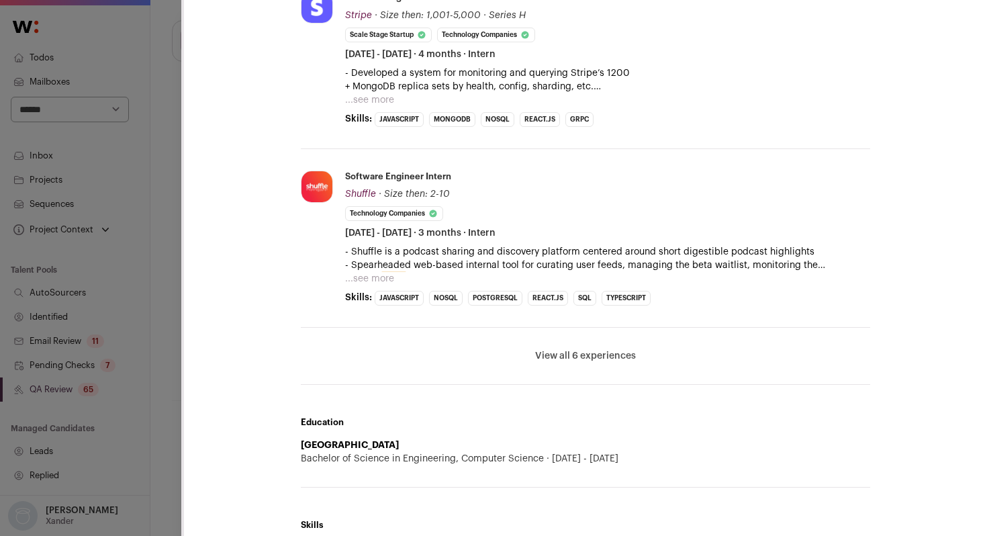
scroll to position [838, 0]
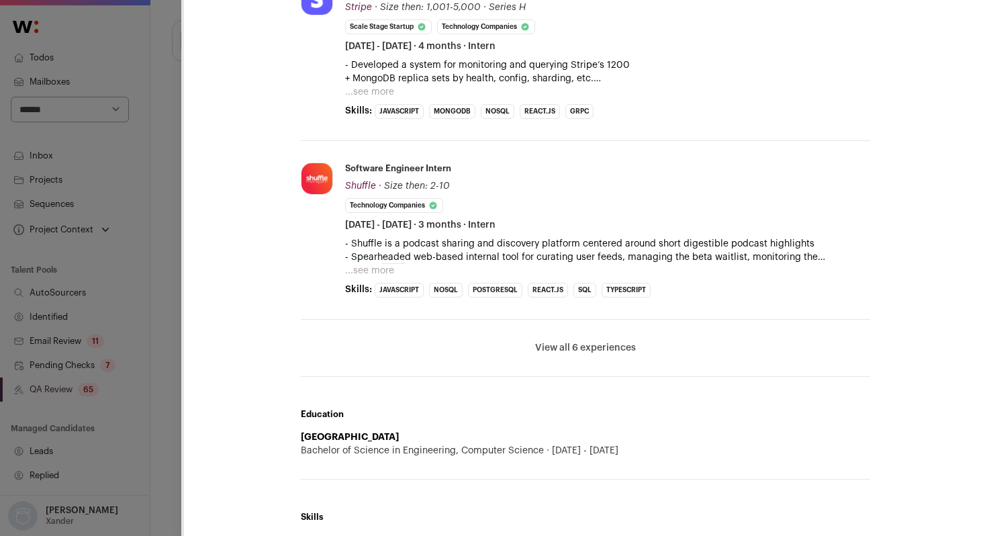
click at [584, 344] on button "View all 6 experiences" at bounding box center [585, 347] width 101 height 13
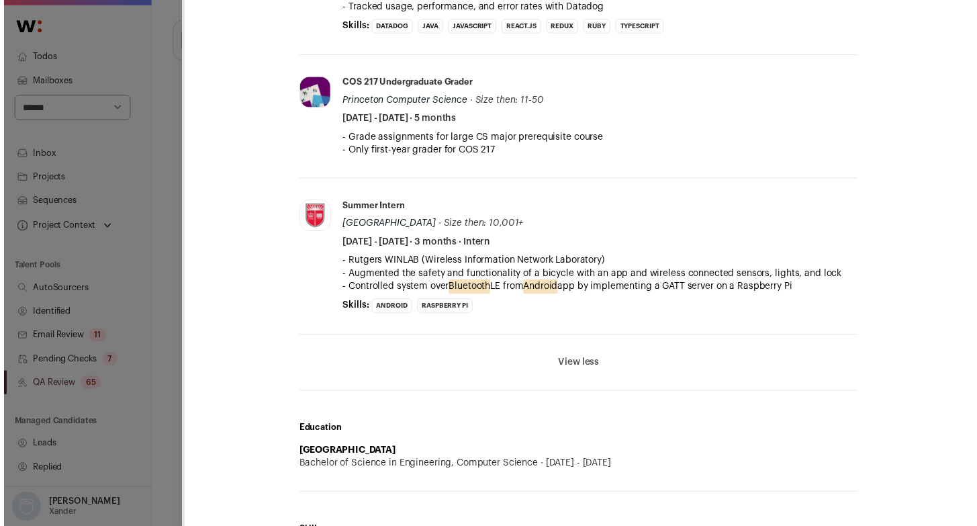
scroll to position [1351, 0]
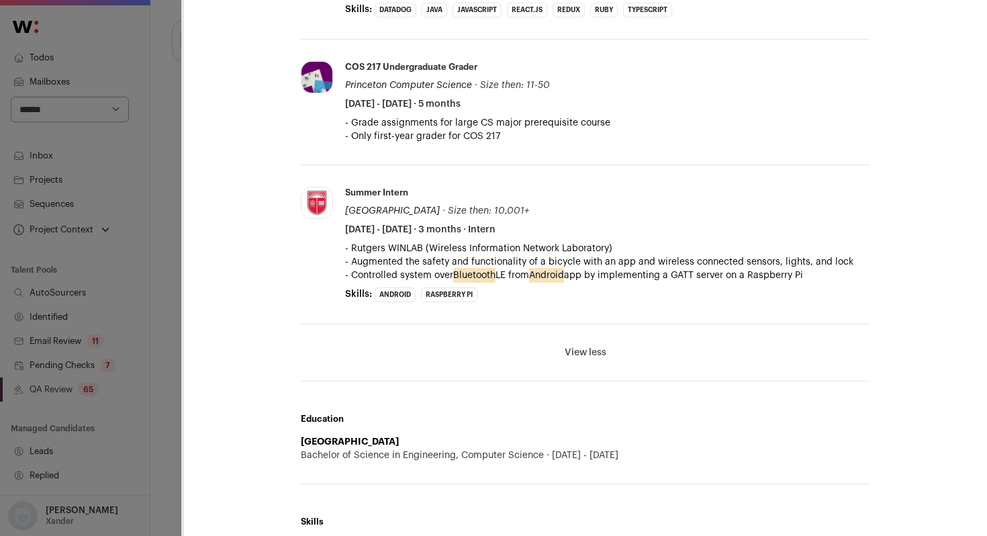
click at [143, 378] on div "LM Lauren Mccarty Last update: 1 month ago San Francisco, California, United St…" at bounding box center [493, 268] width 987 height 536
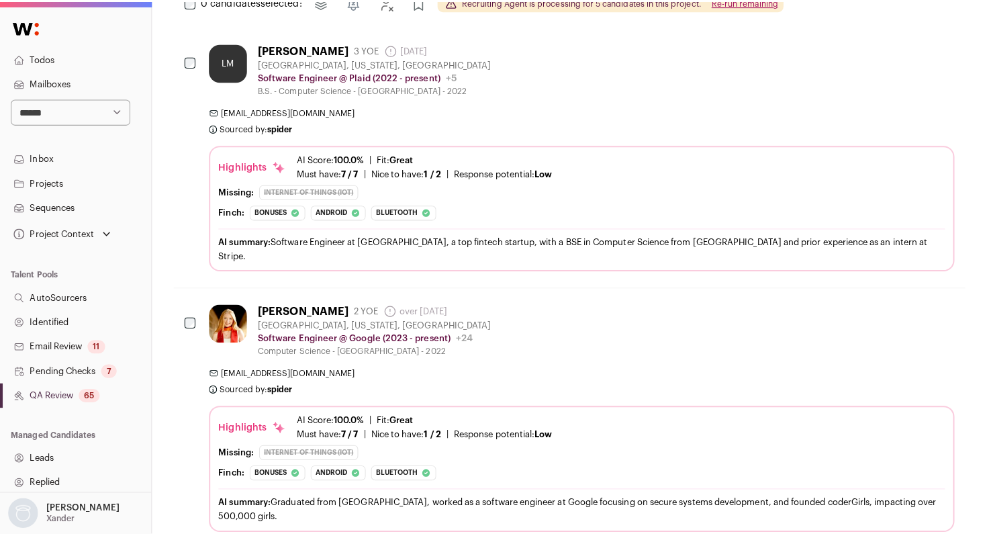
scroll to position [403, 0]
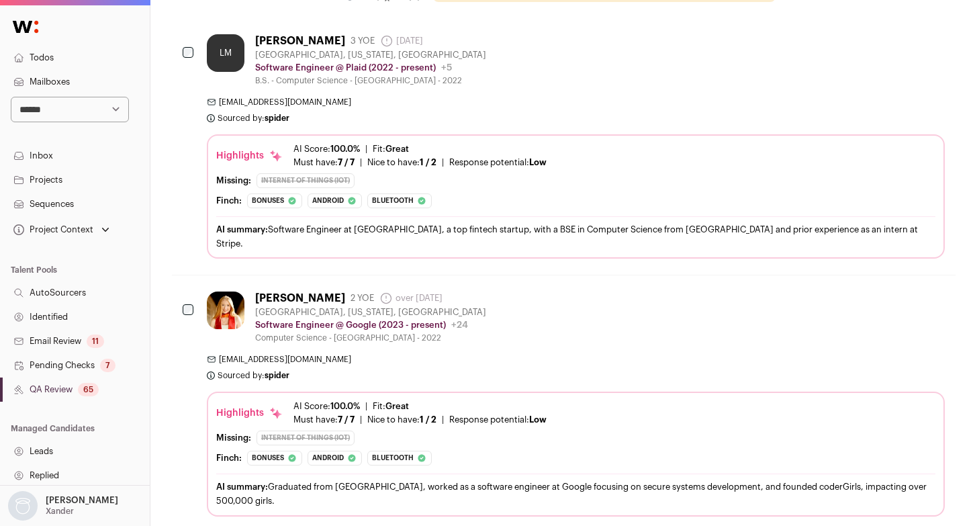
click at [606, 334] on div "Briana Berger 2 YOE over 1 year ago Admin only. The last time the profile was s…" at bounding box center [576, 403] width 738 height 224
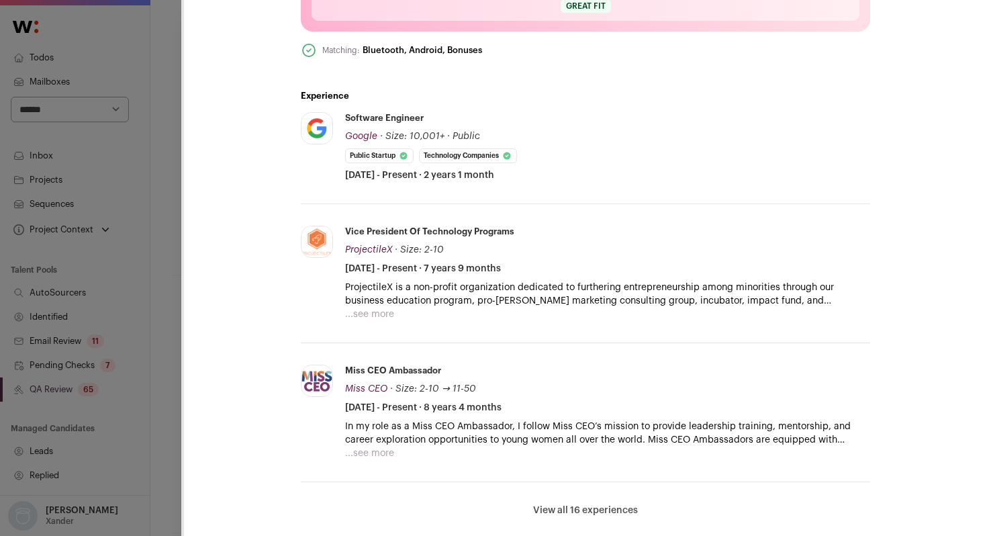
scroll to position [514, 0]
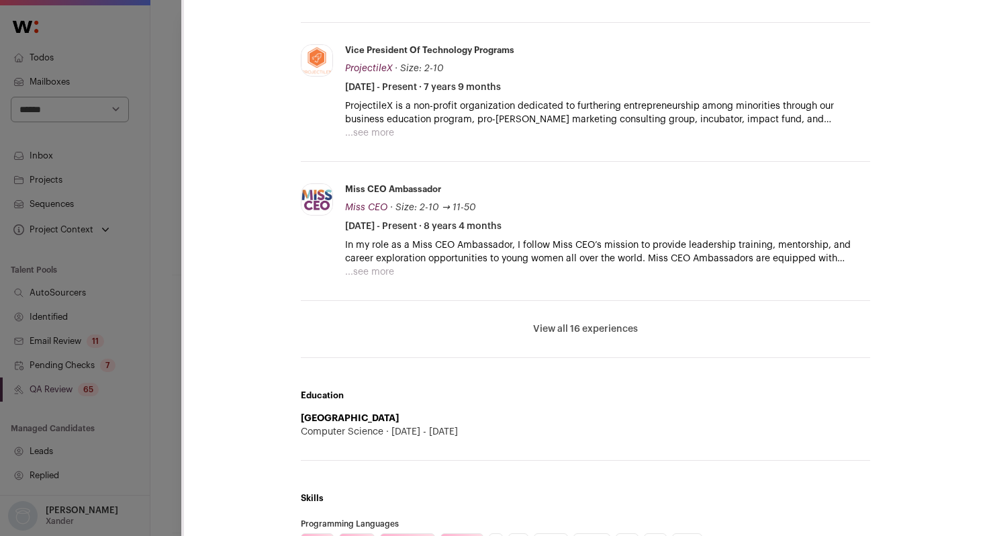
click at [616, 330] on button "View all 16 experiences" at bounding box center [585, 328] width 105 height 13
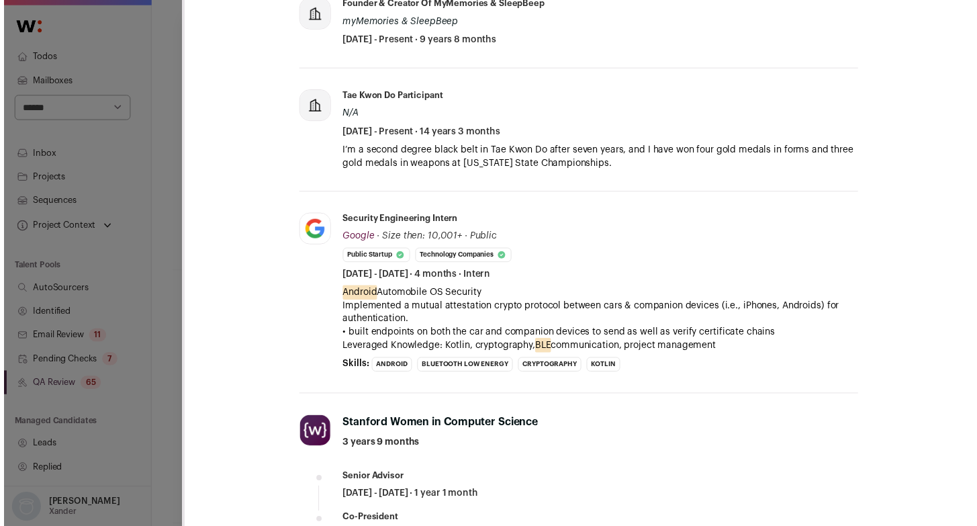
scroll to position [2377, 0]
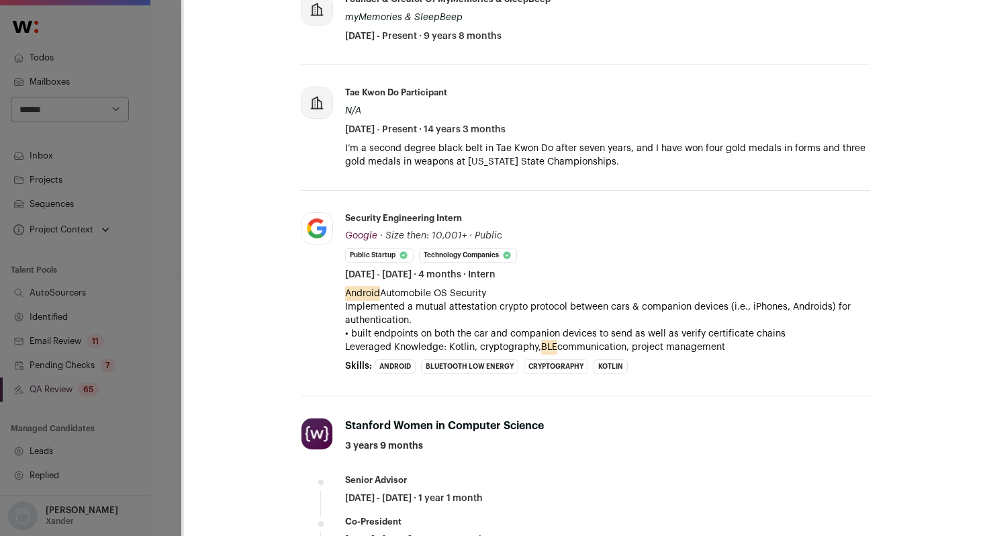
click at [156, 392] on div "Briana Berger Last update: 2 days ago Stanford, California, United States 🔂 Reu…" at bounding box center [493, 268] width 987 height 536
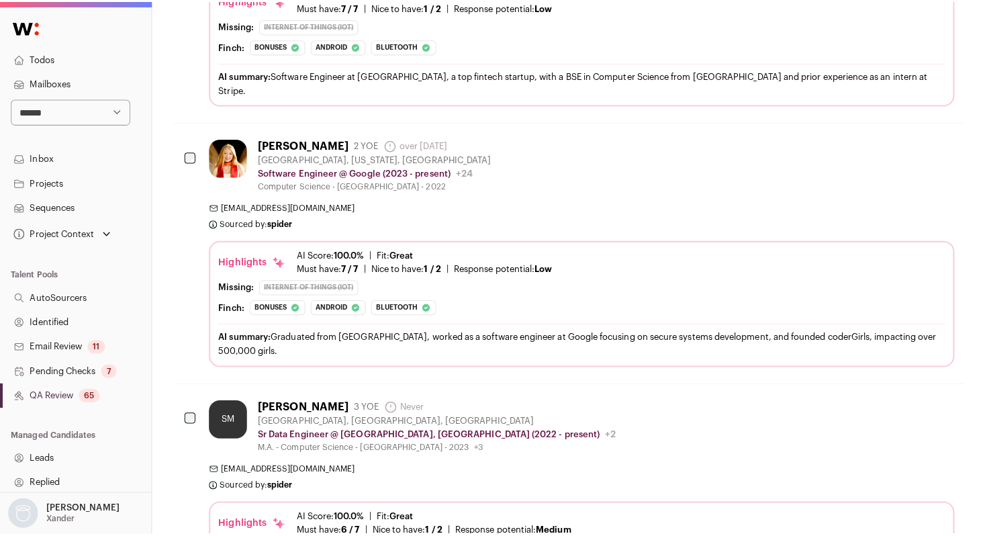
scroll to position [583, 0]
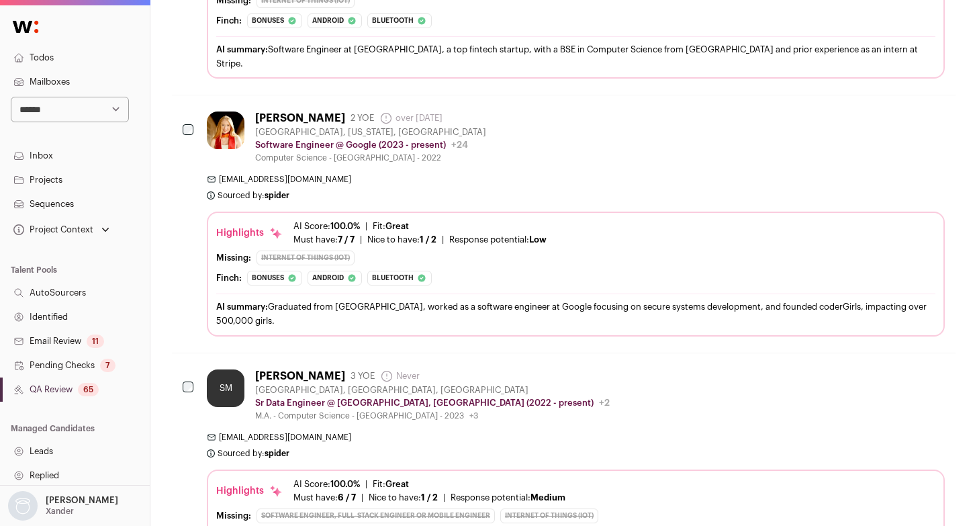
click at [608, 371] on div "SM Sudheer M 3 YOE Never Admin only. The last time the profile was scraped. Cha…" at bounding box center [576, 395] width 738 height 52
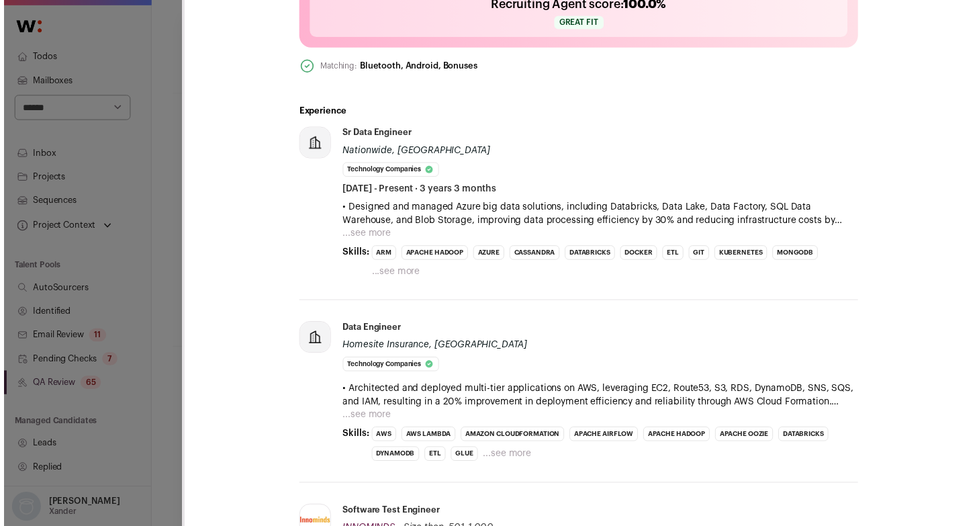
scroll to position [500, 0]
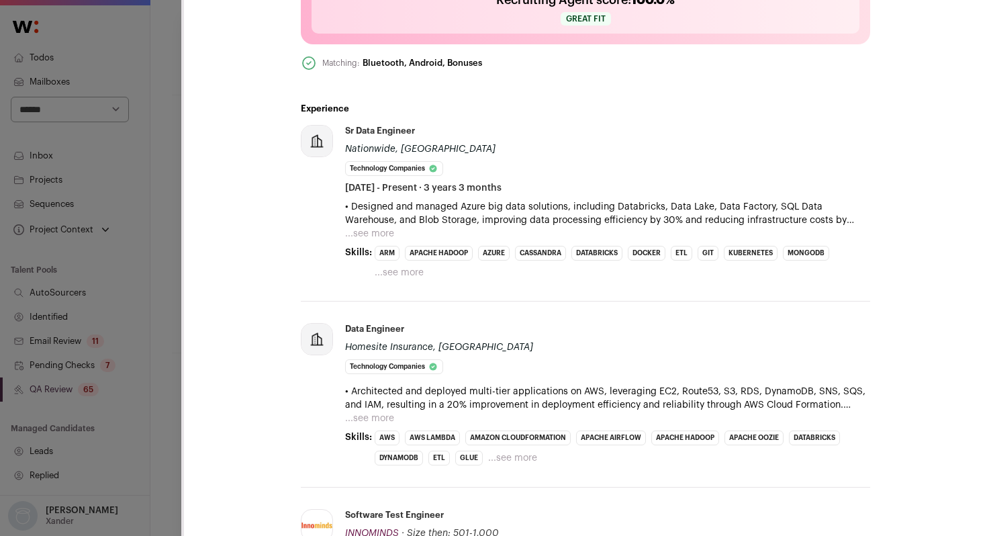
click at [163, 375] on div "**********" at bounding box center [493, 268] width 987 height 536
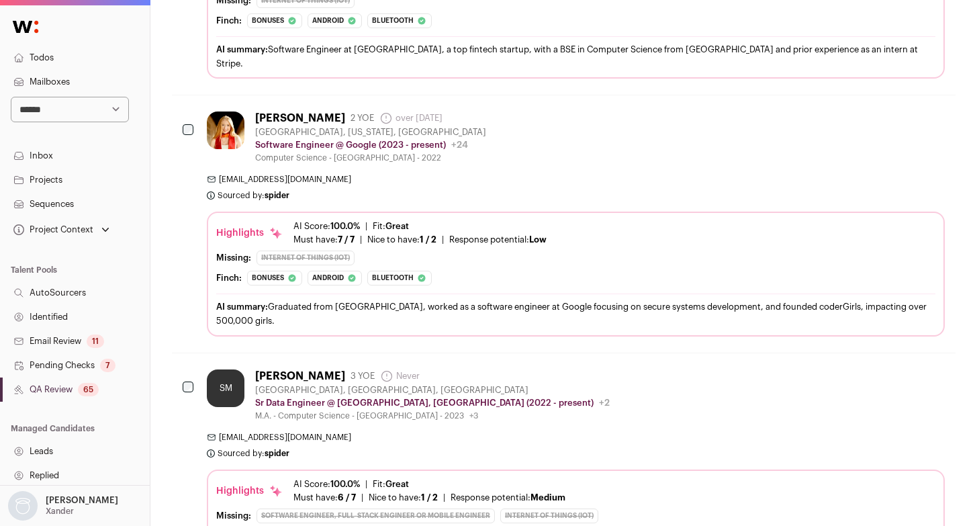
click at [56, 390] on link "QA Review 65" at bounding box center [75, 389] width 150 height 24
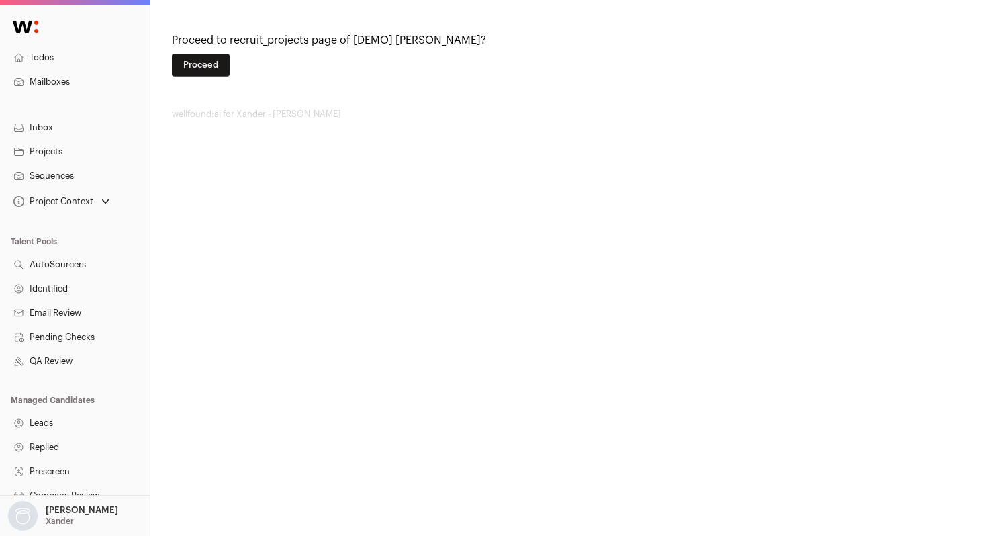
click at [177, 82] on main "Proceed to recruit_projects page of [DEMO] [PERSON_NAME]? Proceed Projects Sequ…" at bounding box center [569, 76] width 794 height 152
click at [189, 68] on button "Proceed" at bounding box center [201, 65] width 58 height 23
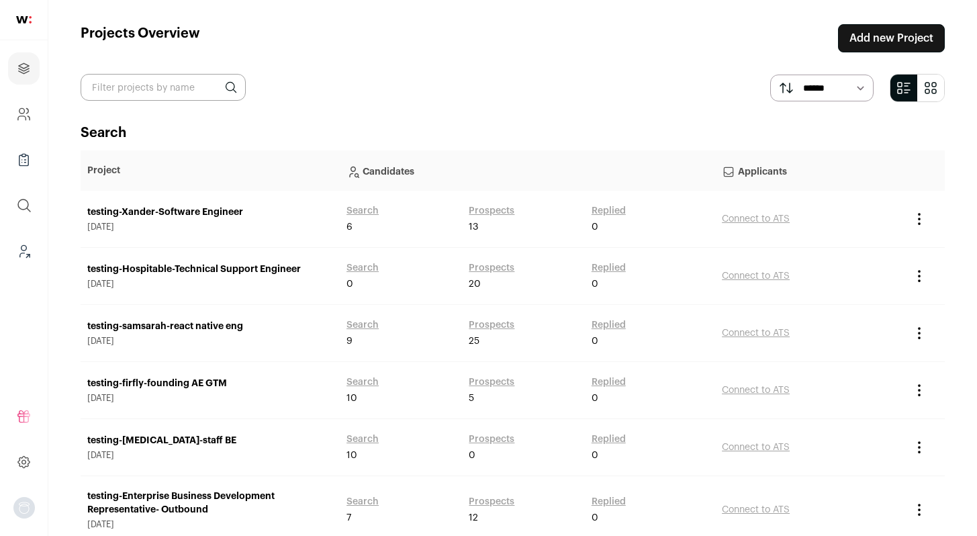
click at [147, 208] on link "testing-Xander-Software Engineer" at bounding box center [210, 212] width 246 height 13
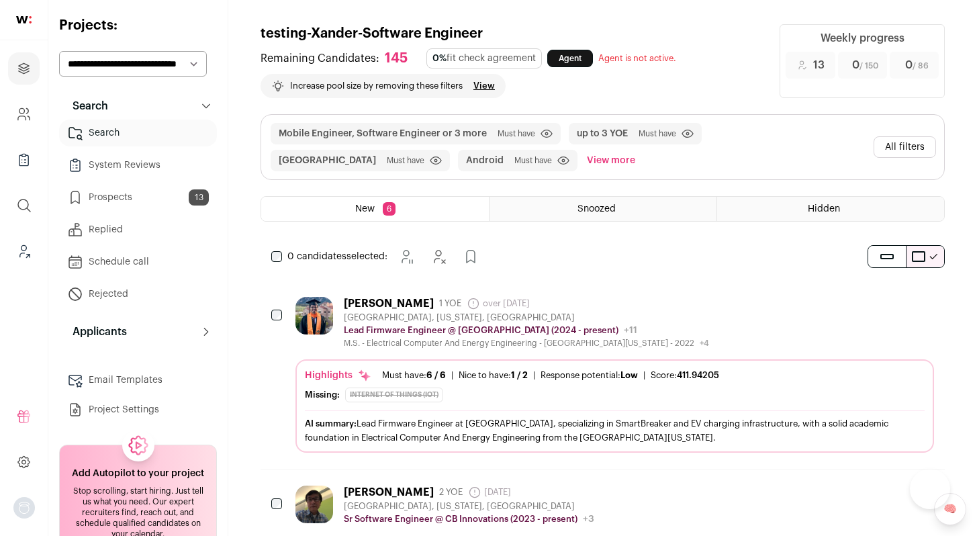
click at [141, 195] on link "Prospects 13" at bounding box center [138, 197] width 158 height 27
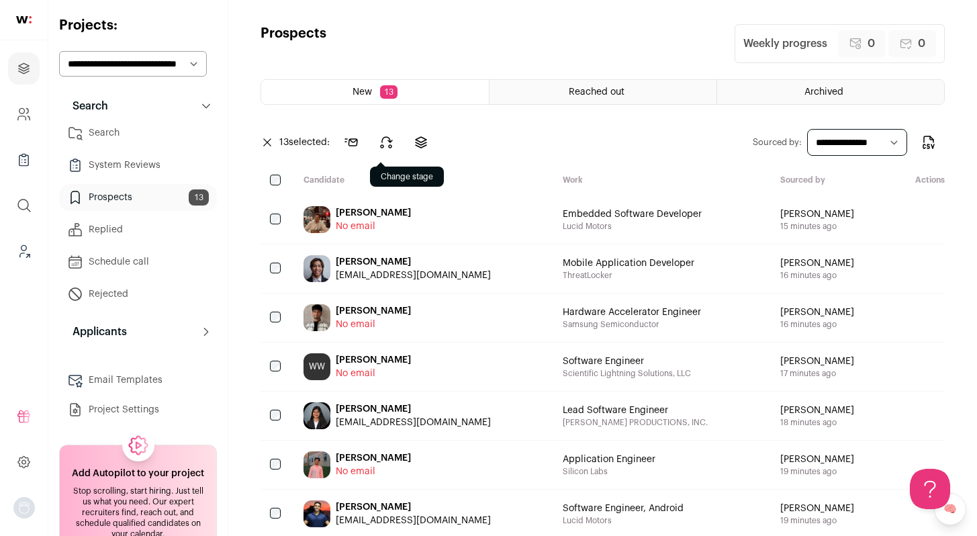
click at [397, 142] on button at bounding box center [386, 142] width 32 height 32
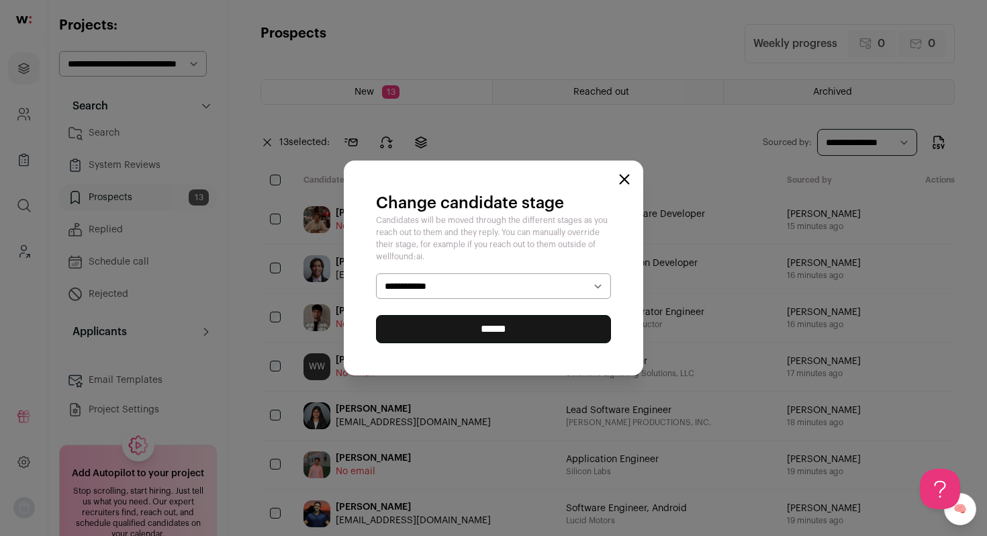
click at [479, 275] on select "**********" at bounding box center [493, 286] width 235 height 26
select select "********"
click at [376, 273] on select "**********" at bounding box center [493, 286] width 235 height 26
click at [450, 334] on input "******" at bounding box center [493, 329] width 235 height 28
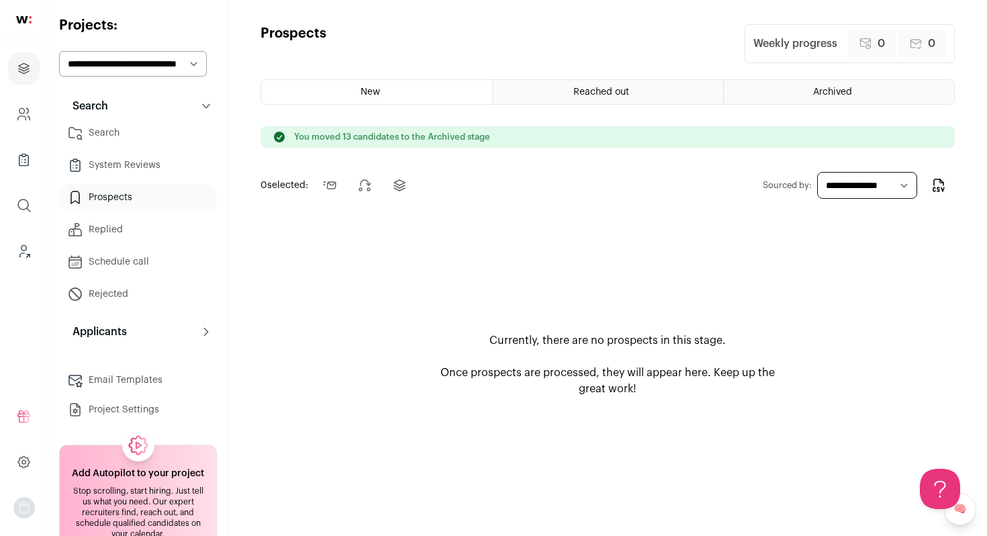
click at [112, 135] on link "Search" at bounding box center [138, 133] width 158 height 27
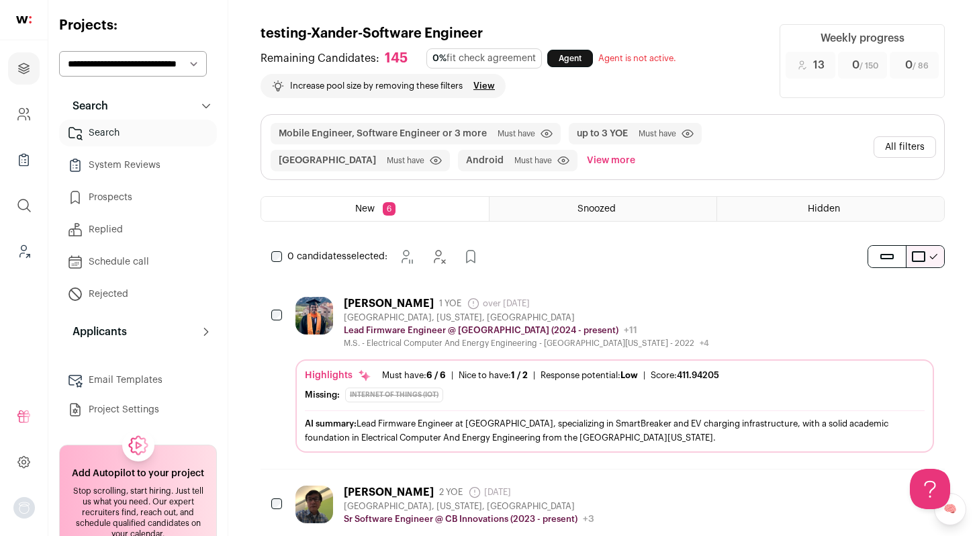
click at [637, 328] on div "Lead Firmware Engineer @ [GEOGRAPHIC_DATA] (2024 - present) [PERSON_NAME] Publi…" at bounding box center [526, 330] width 365 height 13
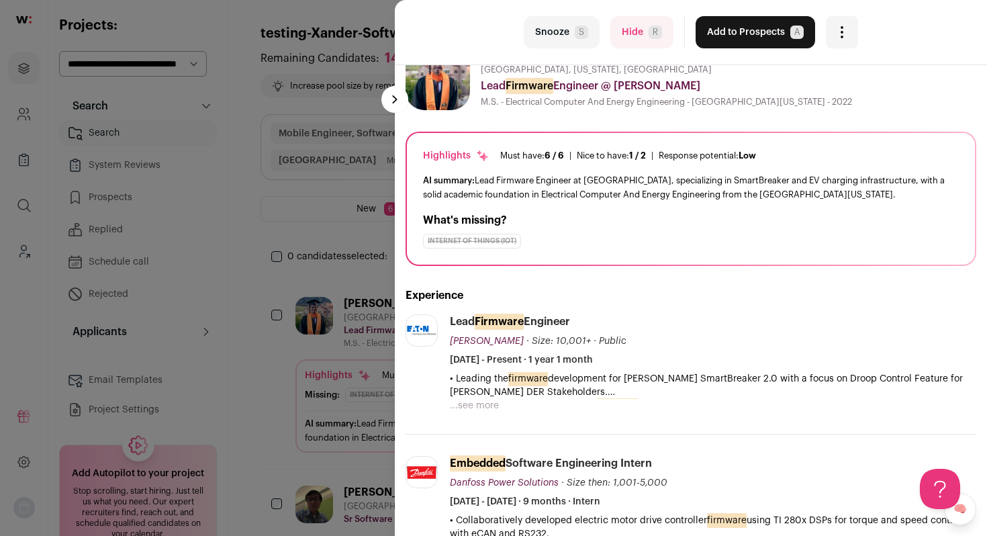
scroll to position [56, 0]
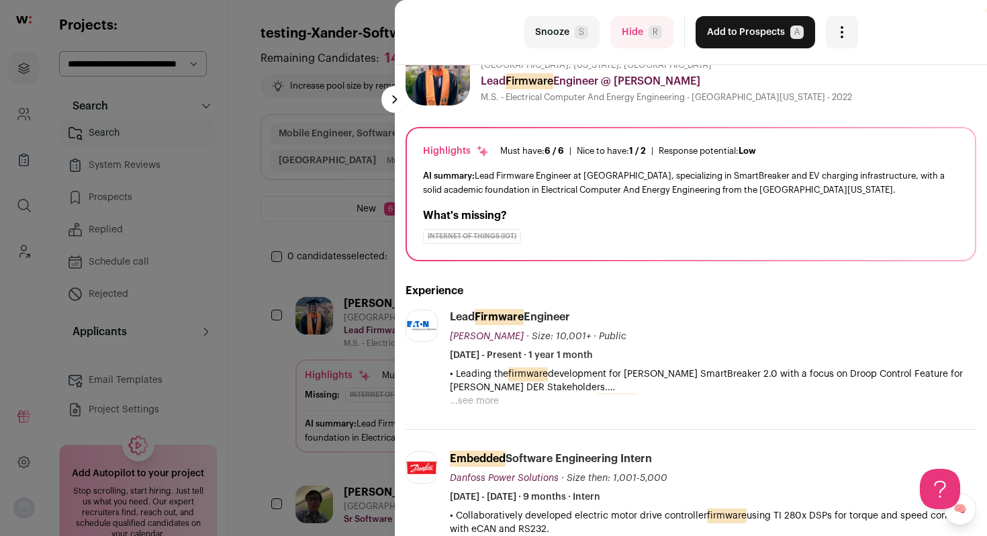
click at [488, 397] on button "...see more" at bounding box center [474, 400] width 49 height 13
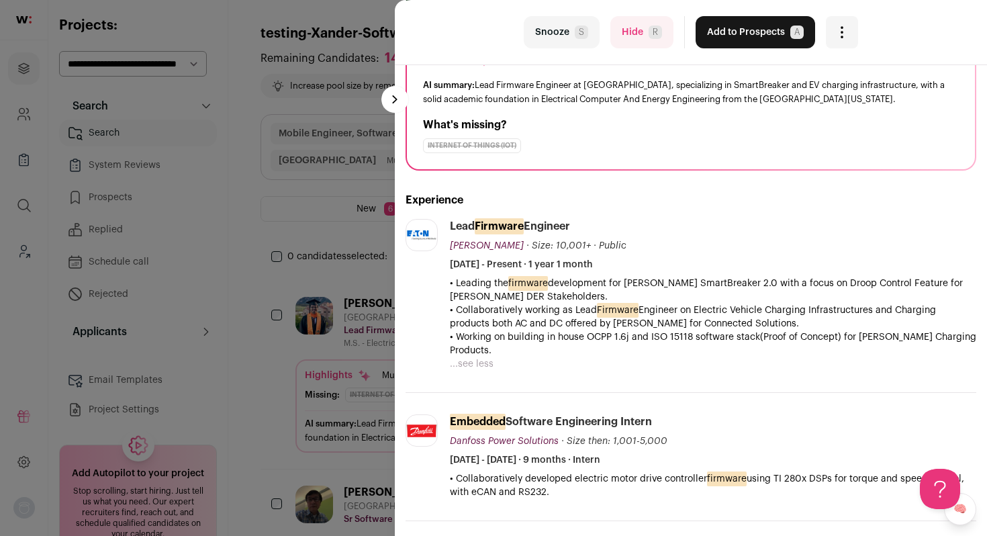
scroll to position [0, 0]
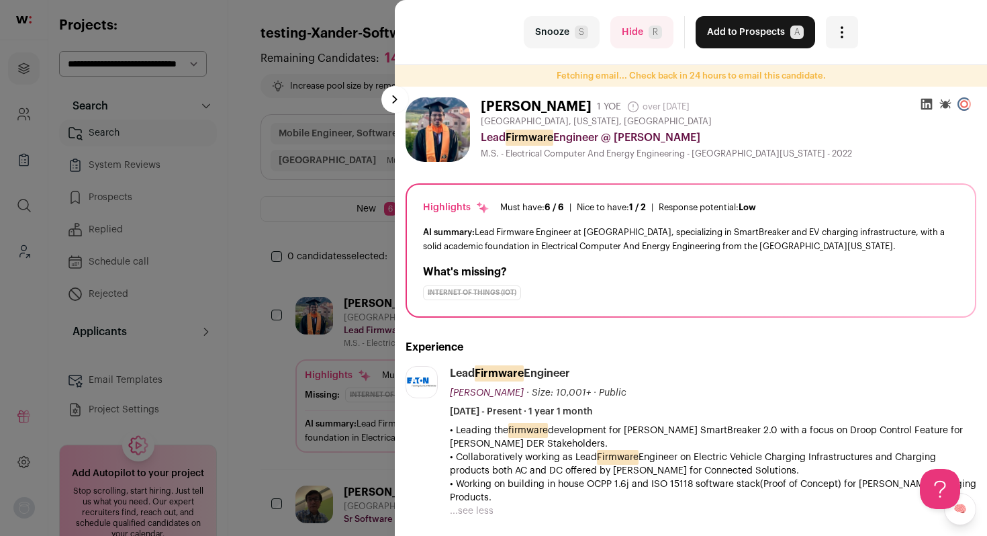
click at [564, 35] on button "Snooze S" at bounding box center [562, 32] width 76 height 32
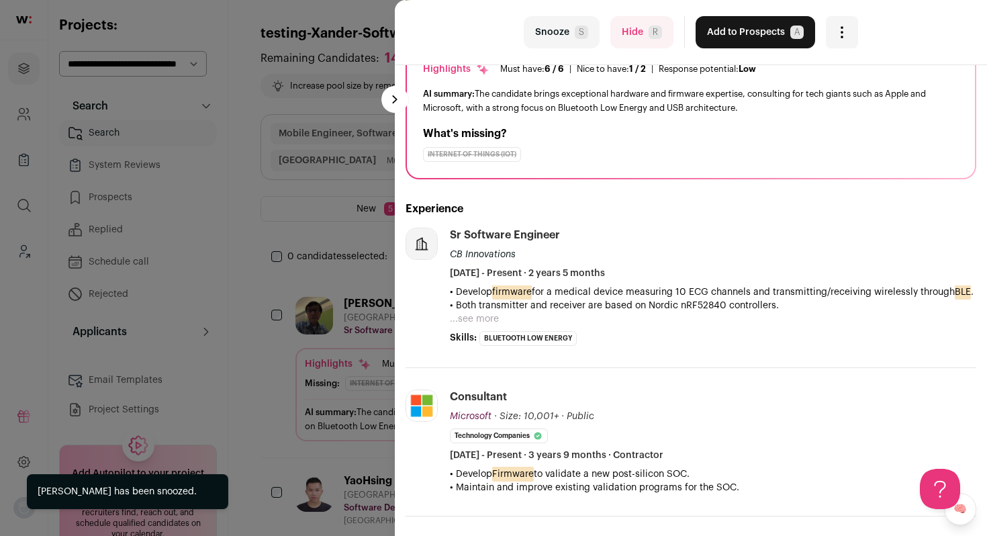
scroll to position [125, 0]
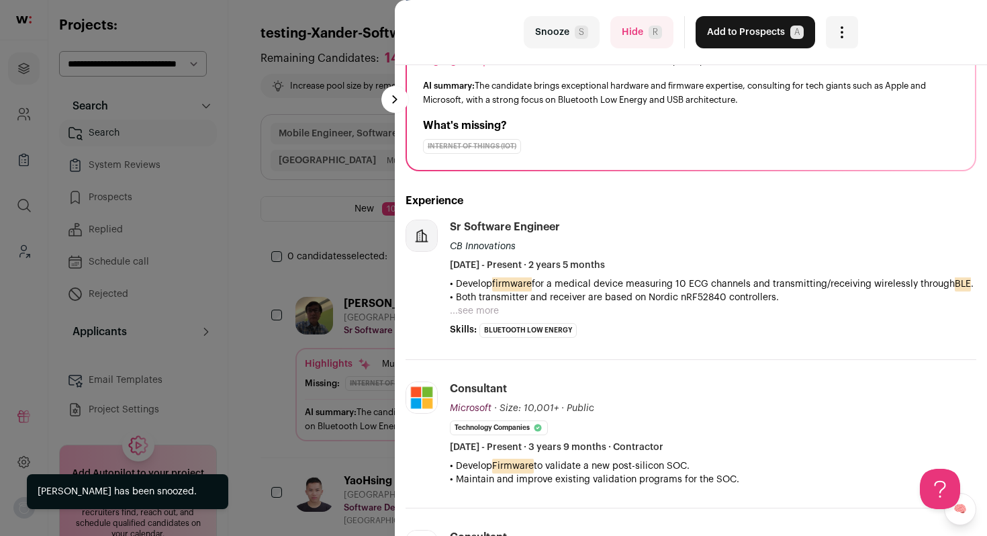
click at [475, 317] on button "...see more" at bounding box center [474, 310] width 49 height 13
click at [615, 39] on button "Hide R" at bounding box center [641, 32] width 63 height 32
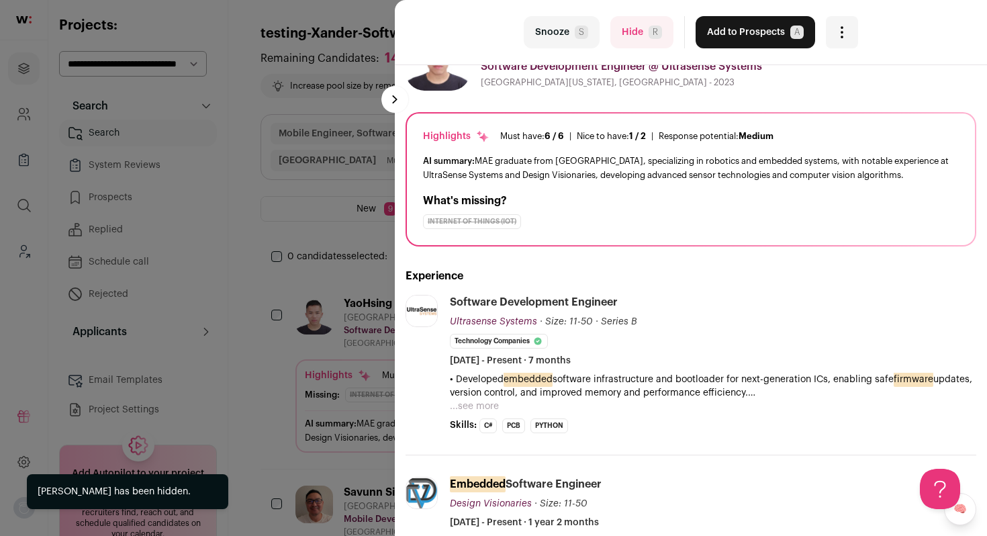
scroll to position [56, 0]
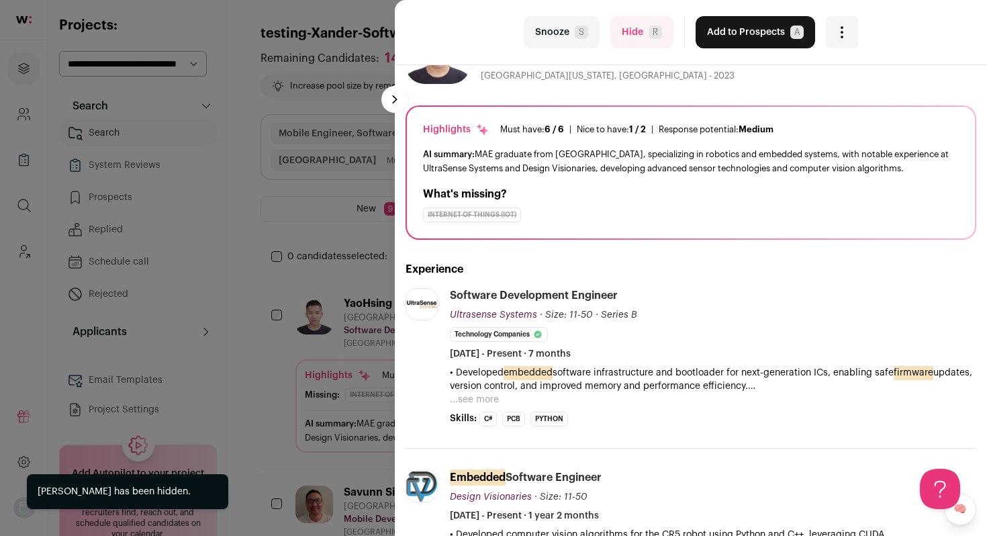
click at [487, 390] on p "• Developed embedded software infrastructure and bootloader for next-generation…" at bounding box center [713, 379] width 527 height 27
click at [484, 397] on button "...see more" at bounding box center [474, 399] width 49 height 13
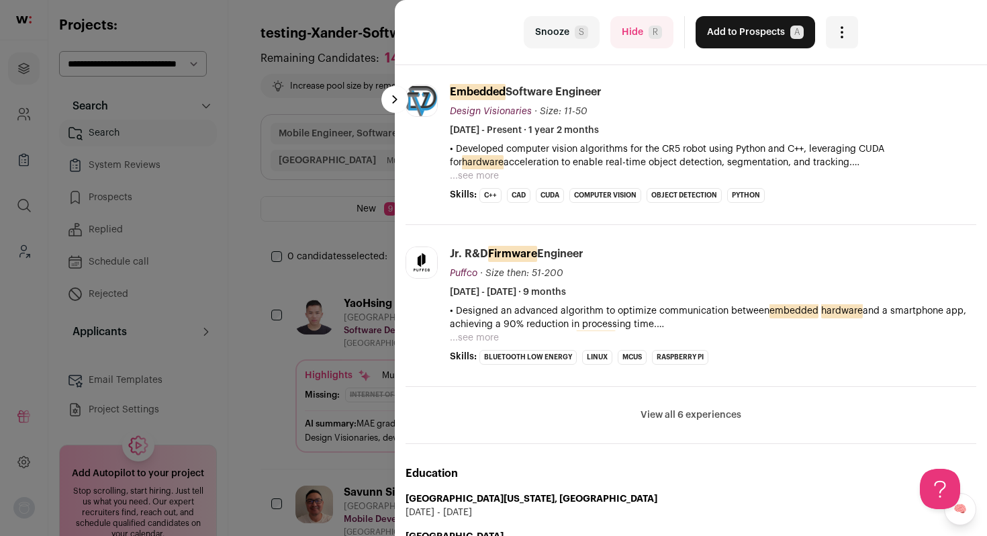
scroll to position [529, 0]
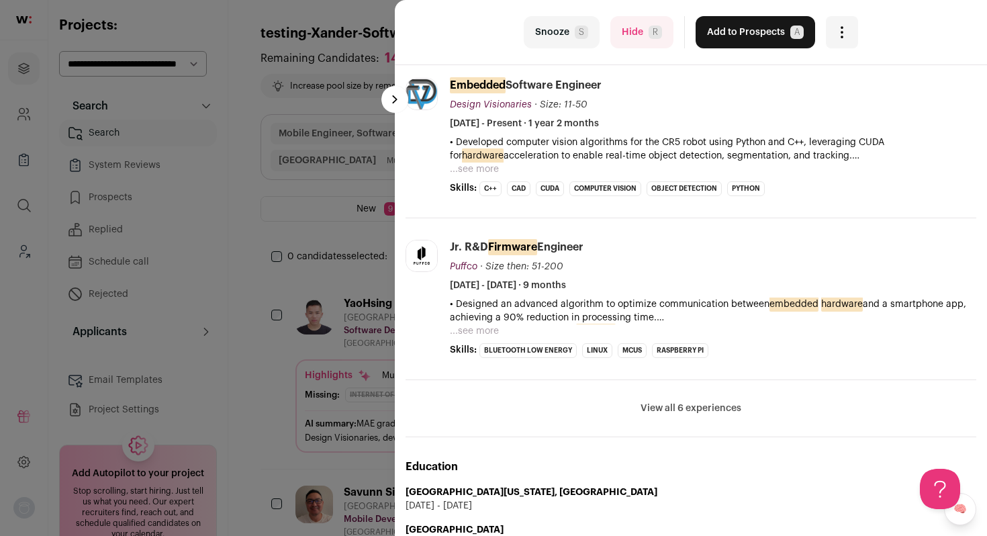
click at [655, 407] on button "View all 6 experiences" at bounding box center [691, 408] width 101 height 13
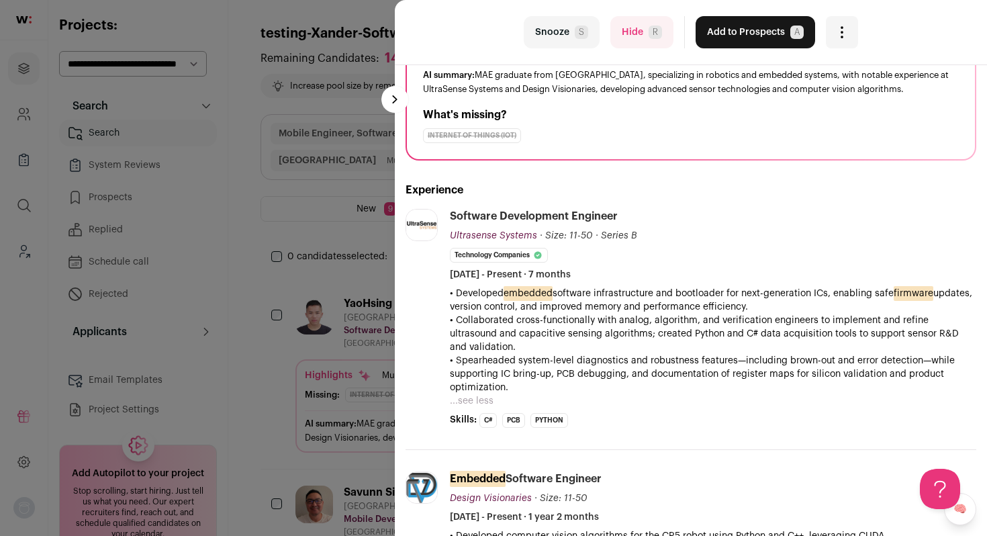
scroll to position [0, 0]
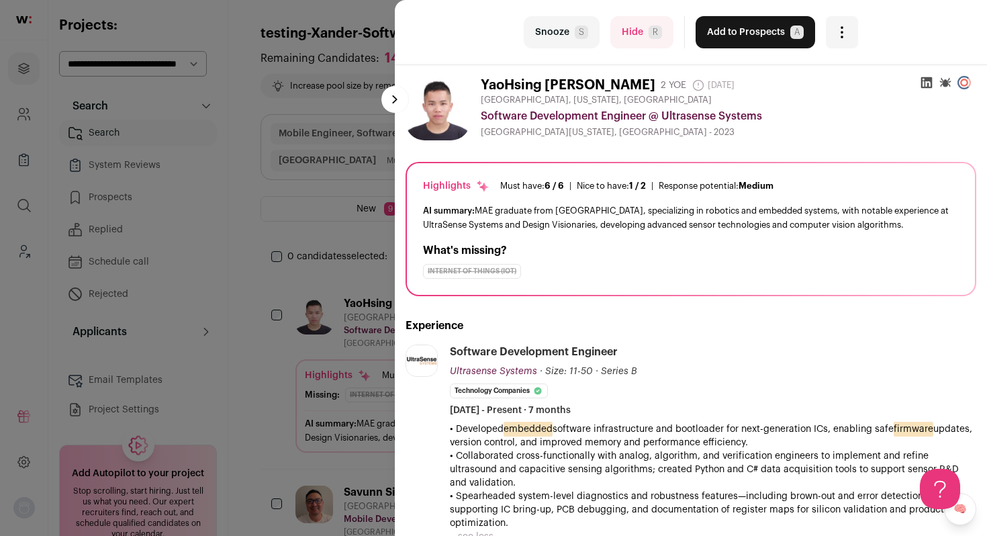
click at [742, 25] on button "Add to Prospects A" at bounding box center [756, 32] width 120 height 32
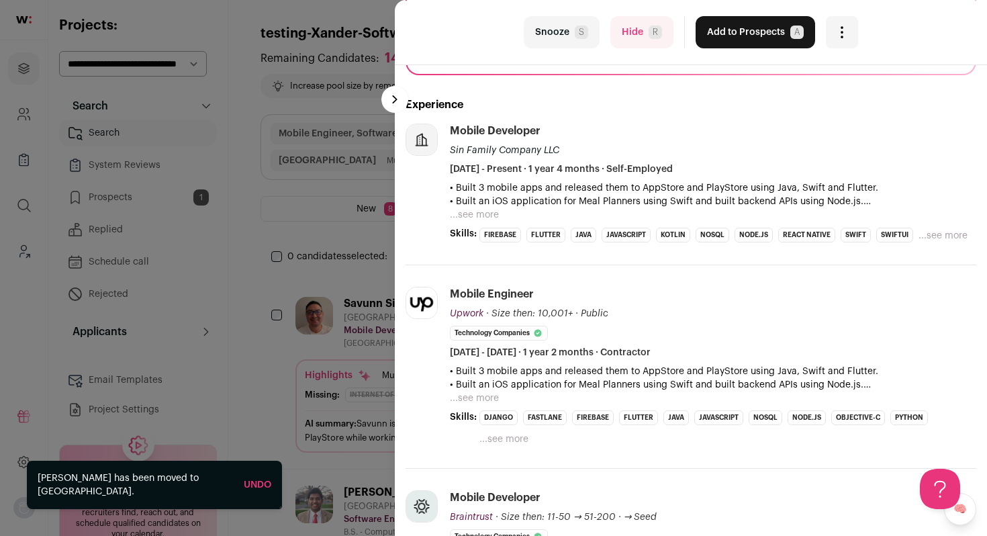
scroll to position [246, 0]
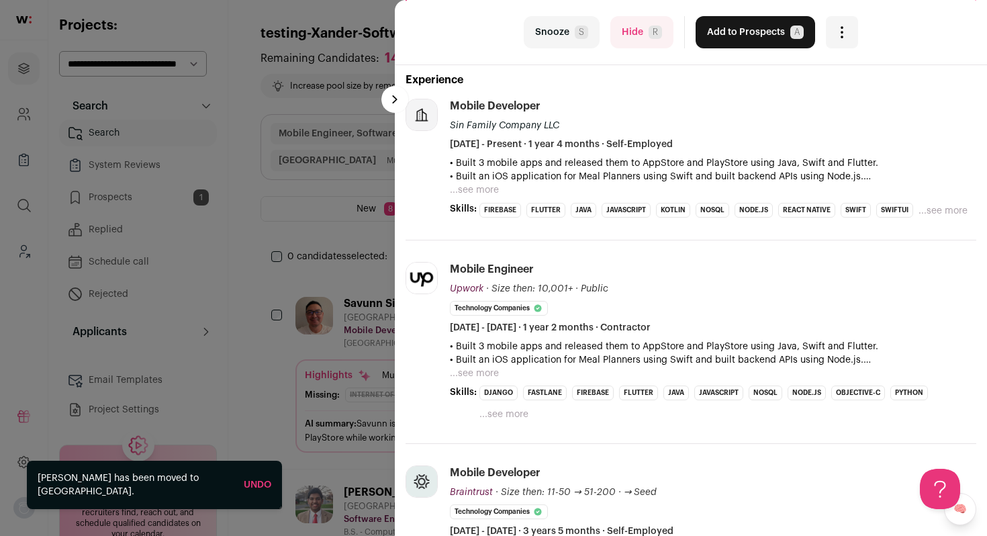
click at [637, 48] on div "last Snooze S Hide R Add to Prospects A Are you sure? Savunn Sin is already in …" at bounding box center [691, 32] width 592 height 65
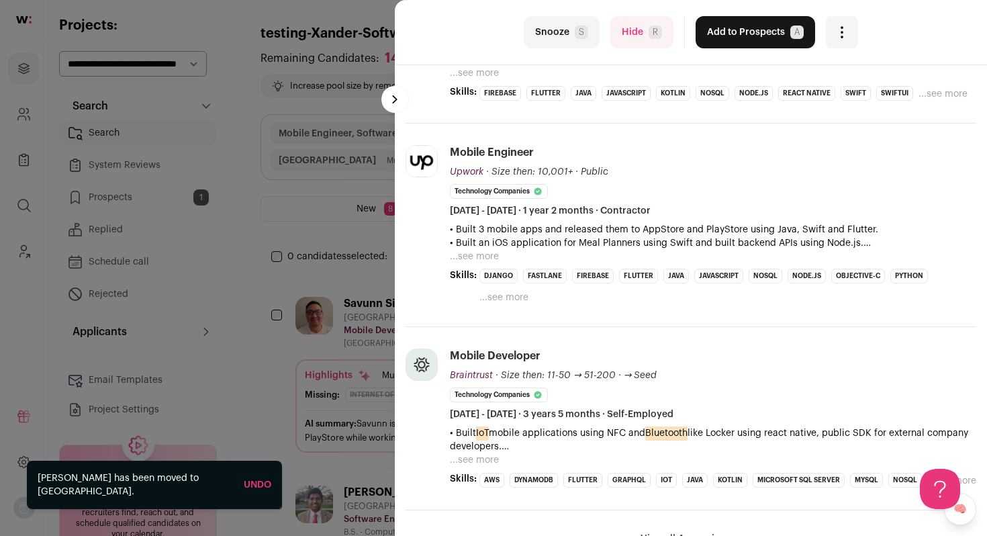
scroll to position [369, 0]
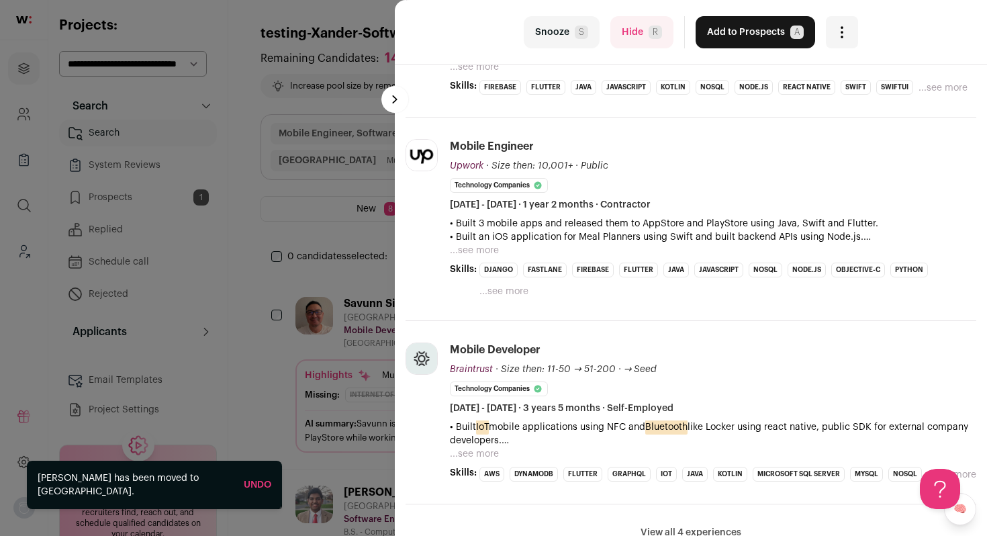
click at [633, 34] on button "Hide R" at bounding box center [641, 32] width 63 height 32
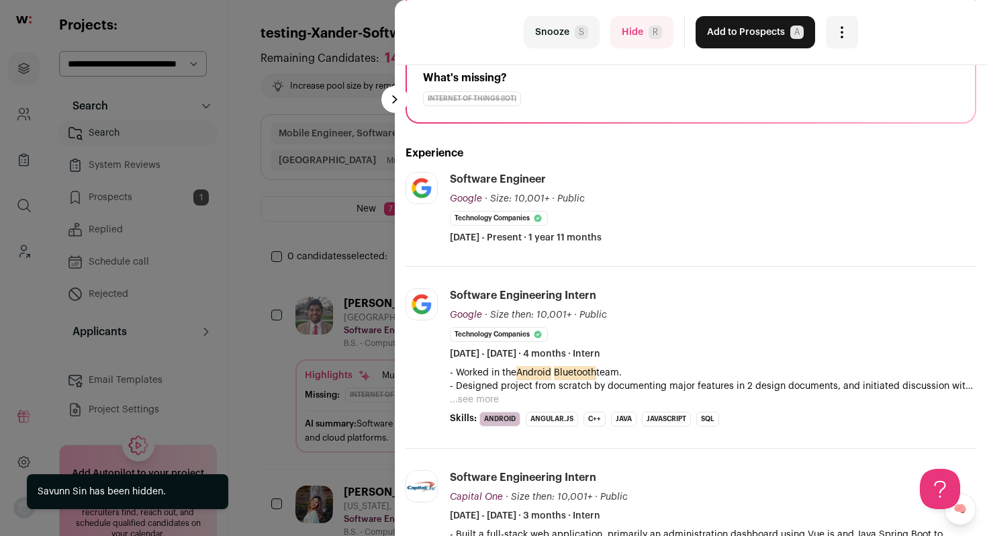
scroll to position [179, 0]
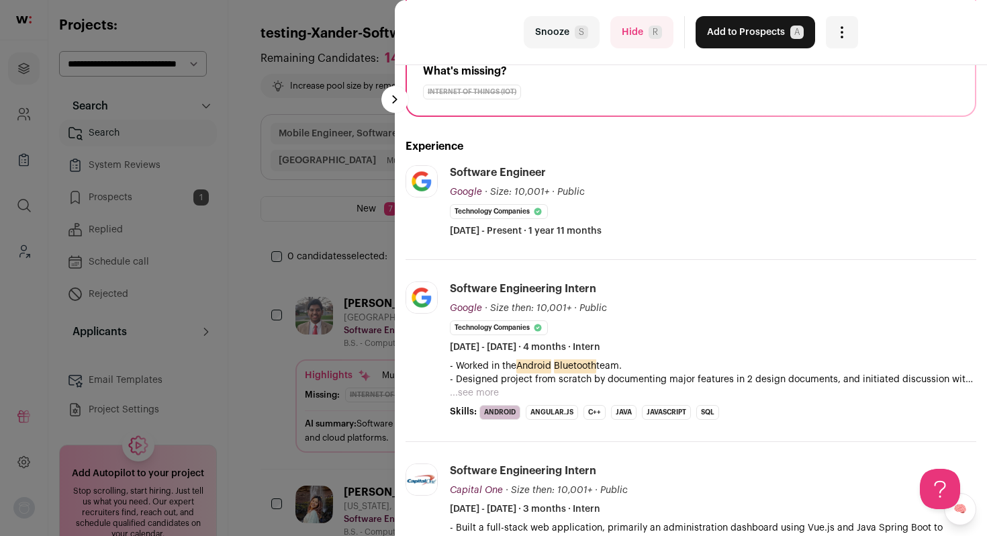
click at [486, 396] on button "...see more" at bounding box center [474, 392] width 49 height 13
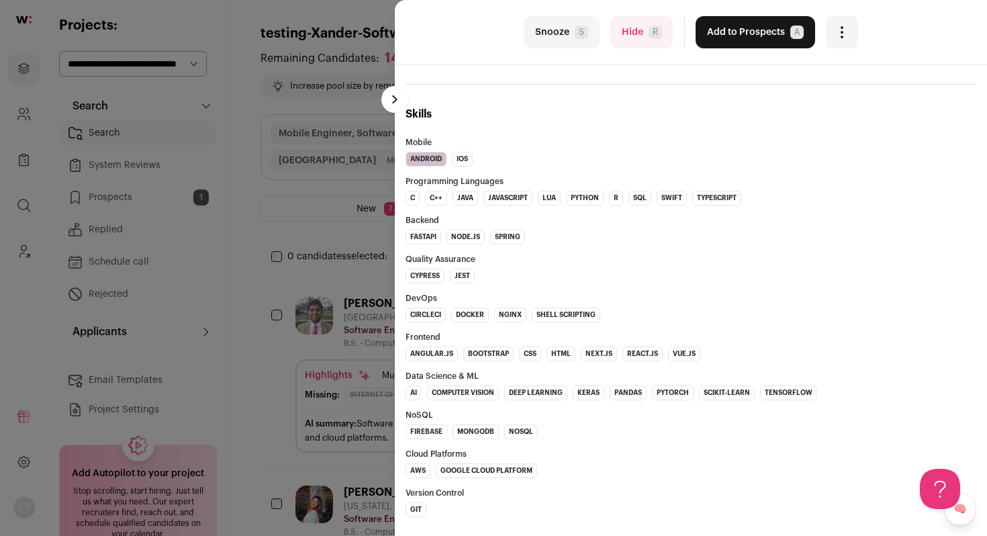
scroll to position [939, 0]
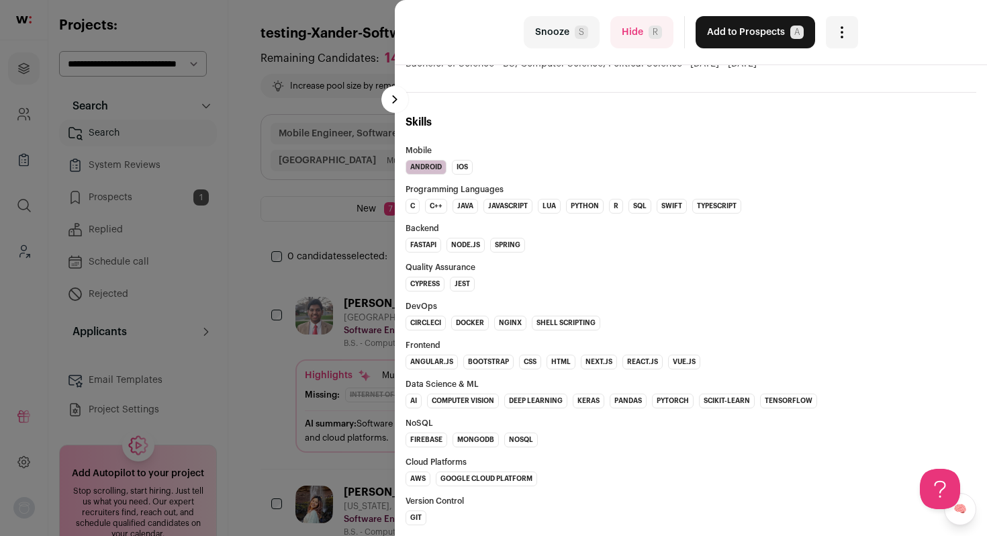
click at [751, 38] on button "Add to Prospects A" at bounding box center [756, 32] width 120 height 32
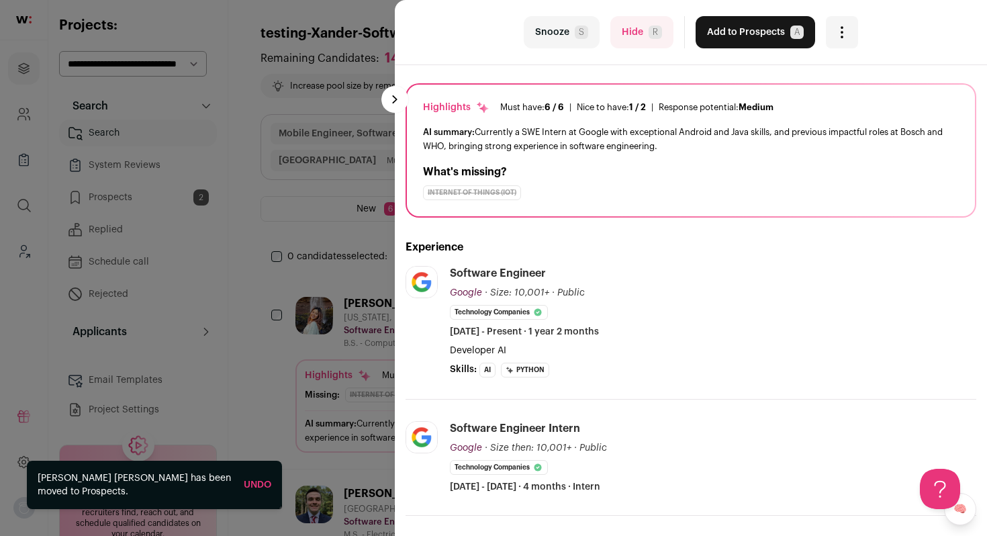
scroll to position [0, 0]
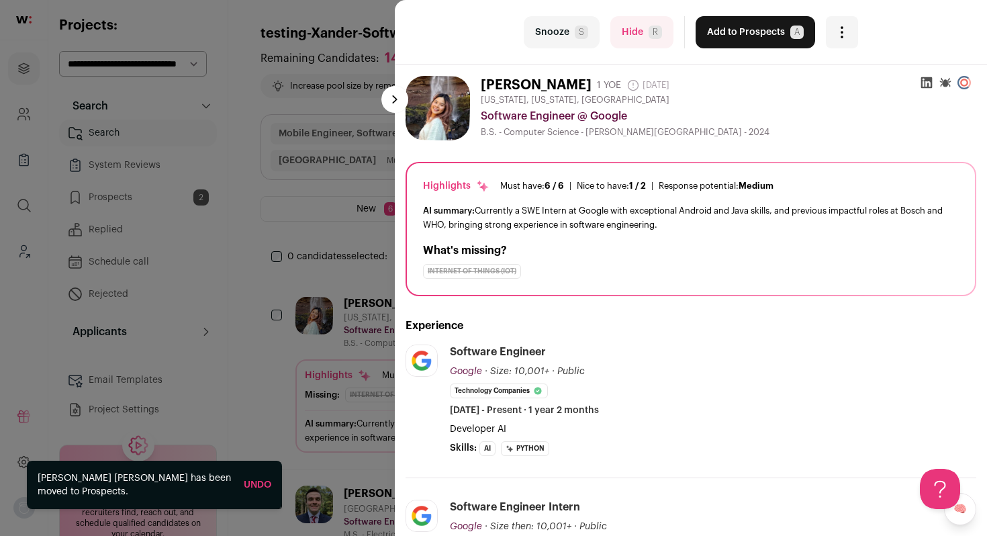
click at [649, 29] on span "R" at bounding box center [655, 32] width 13 height 13
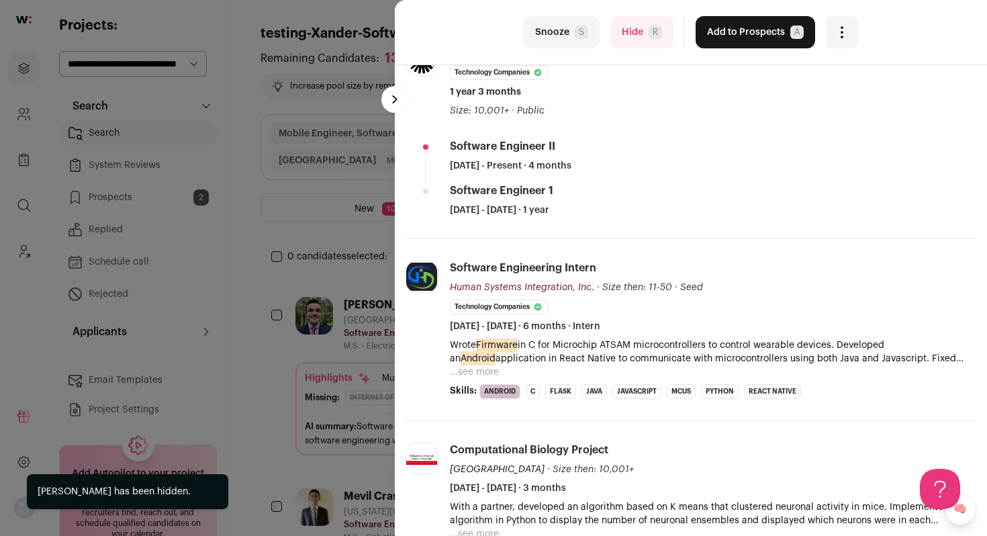
scroll to position [308, 0]
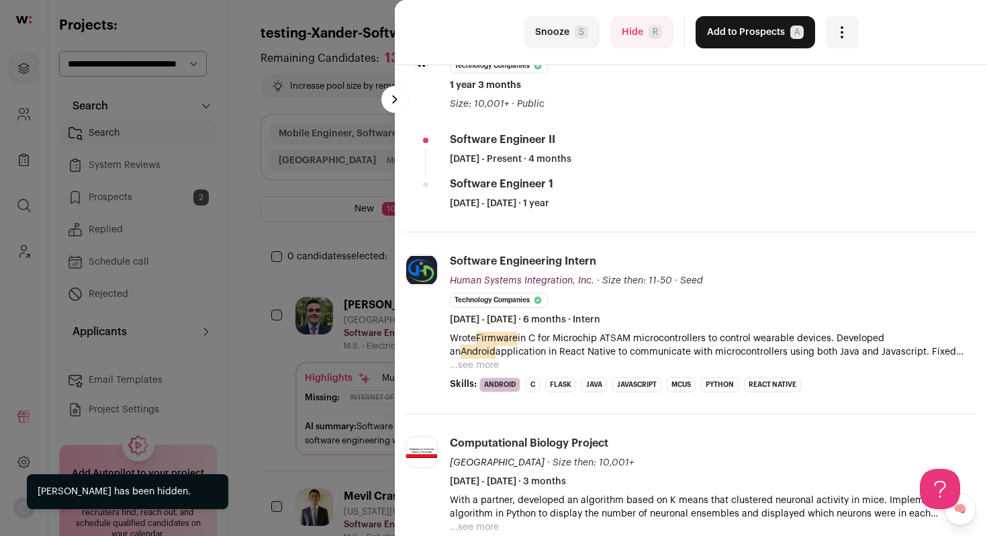
click at [491, 362] on button "...see more" at bounding box center [474, 365] width 49 height 13
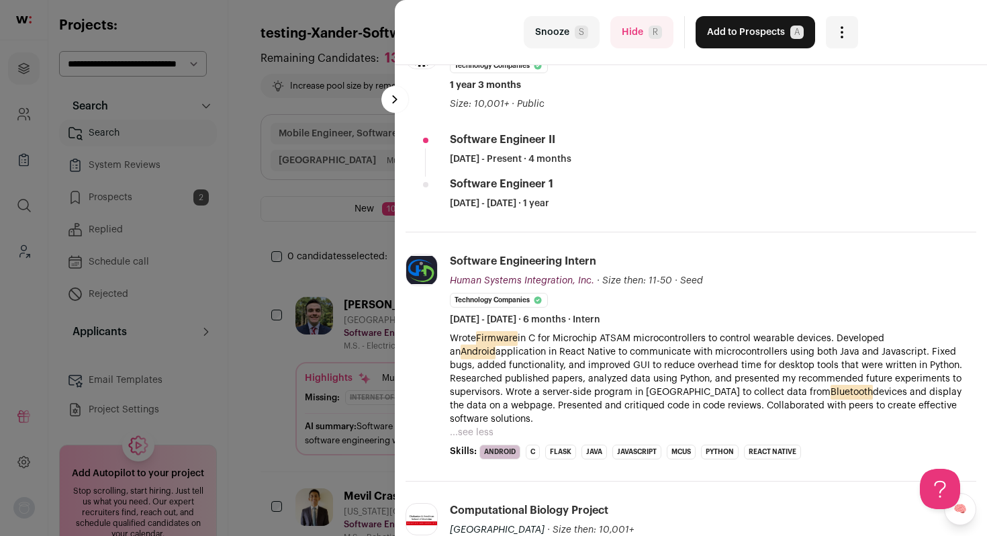
click at [749, 26] on button "Add to Prospects A" at bounding box center [756, 32] width 120 height 32
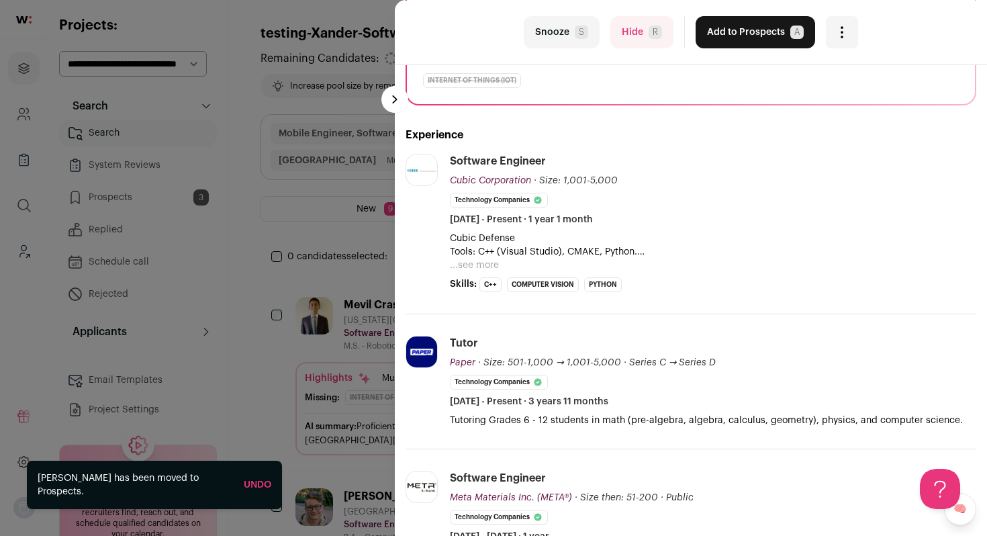
scroll to position [215, 0]
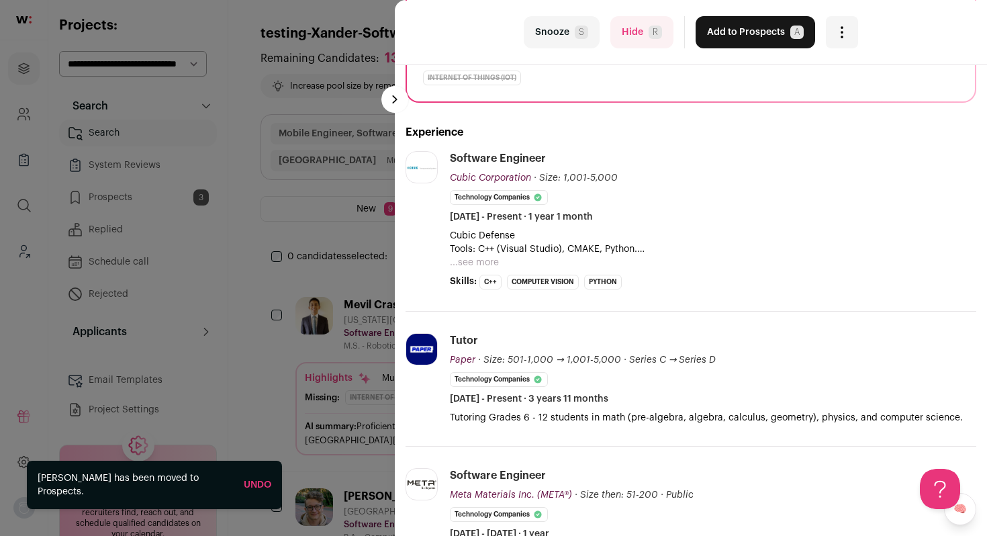
click at [459, 268] on button "...see more" at bounding box center [474, 262] width 49 height 13
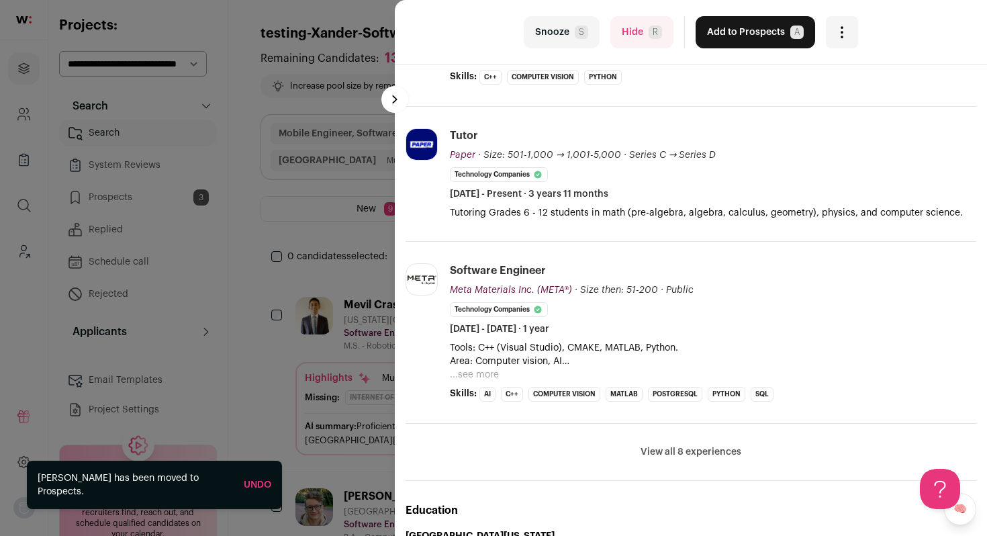
scroll to position [466, 0]
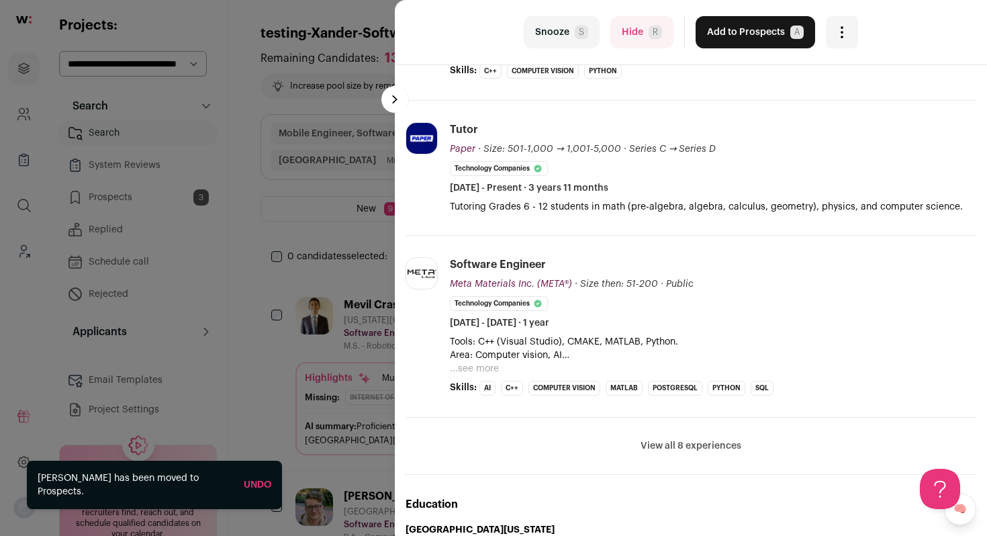
click at [633, 32] on button "Hide R" at bounding box center [641, 32] width 63 height 32
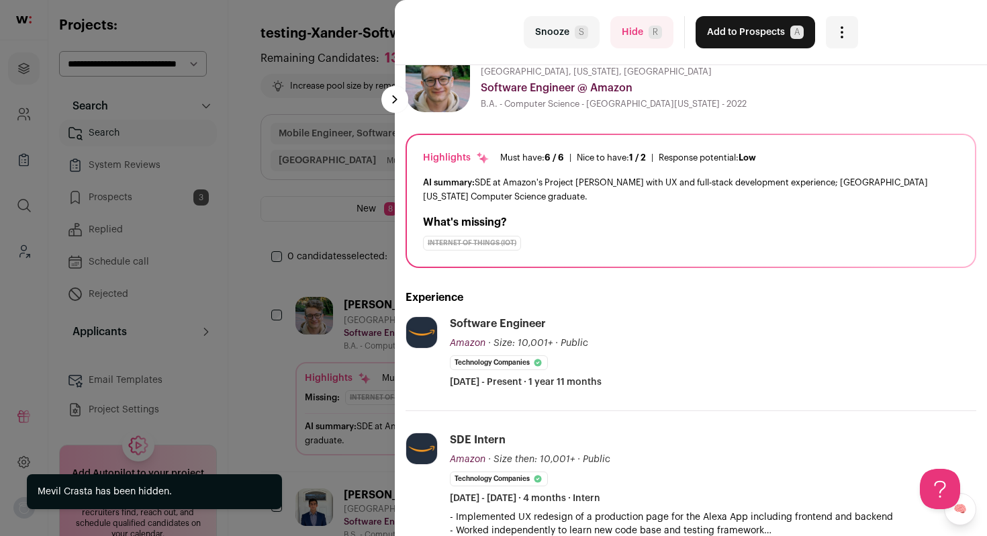
scroll to position [56, 0]
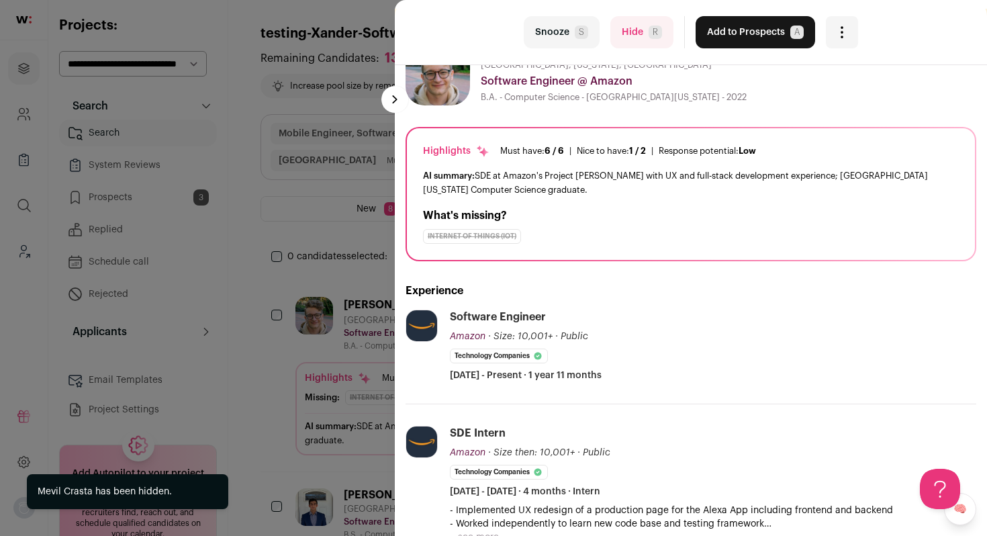
click at [641, 38] on button "Hide R" at bounding box center [641, 32] width 63 height 32
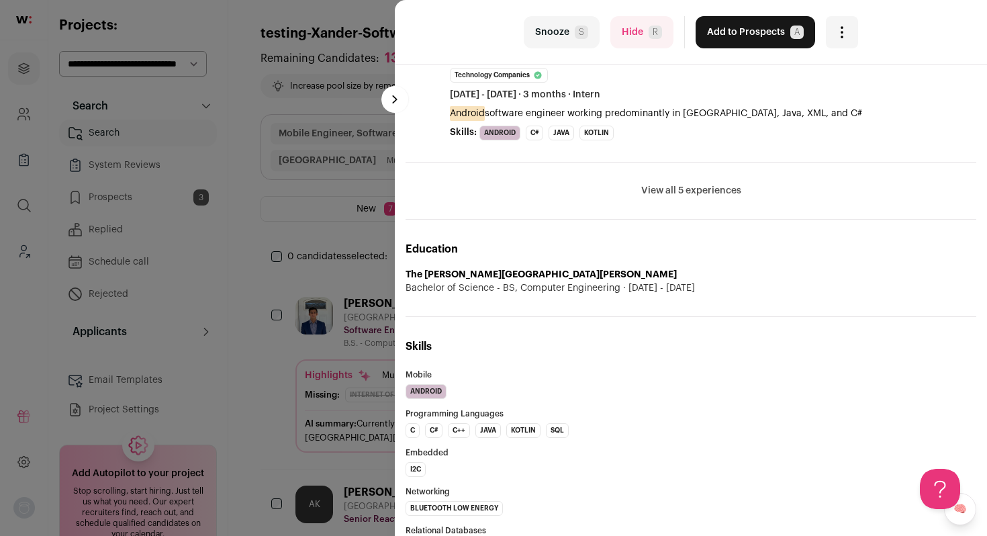
scroll to position [599, 0]
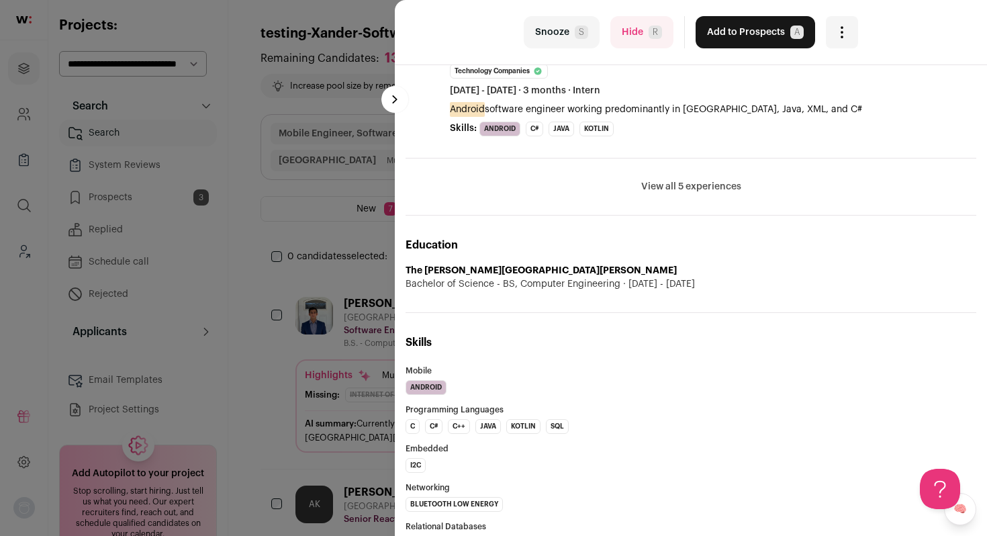
click at [649, 34] on span "R" at bounding box center [655, 32] width 13 height 13
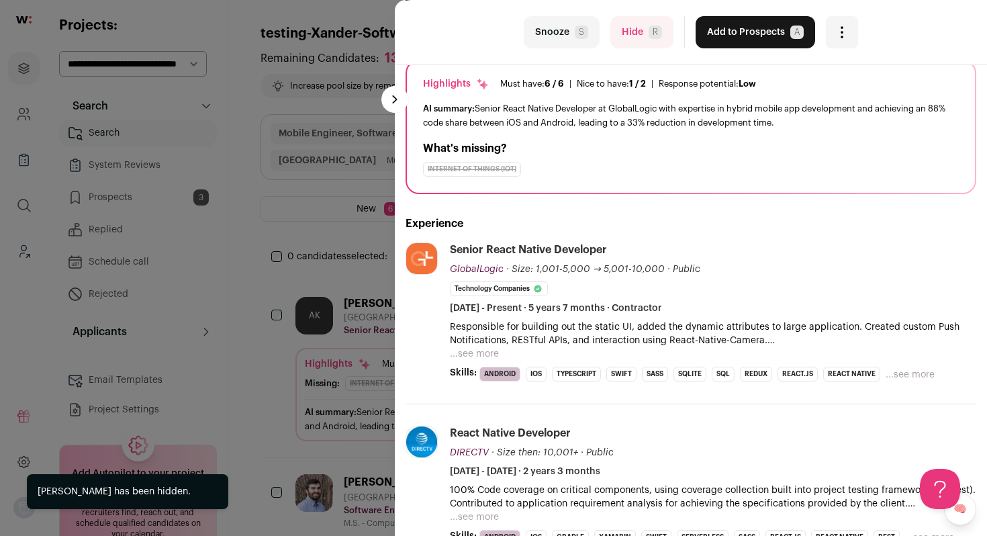
scroll to position [126, 0]
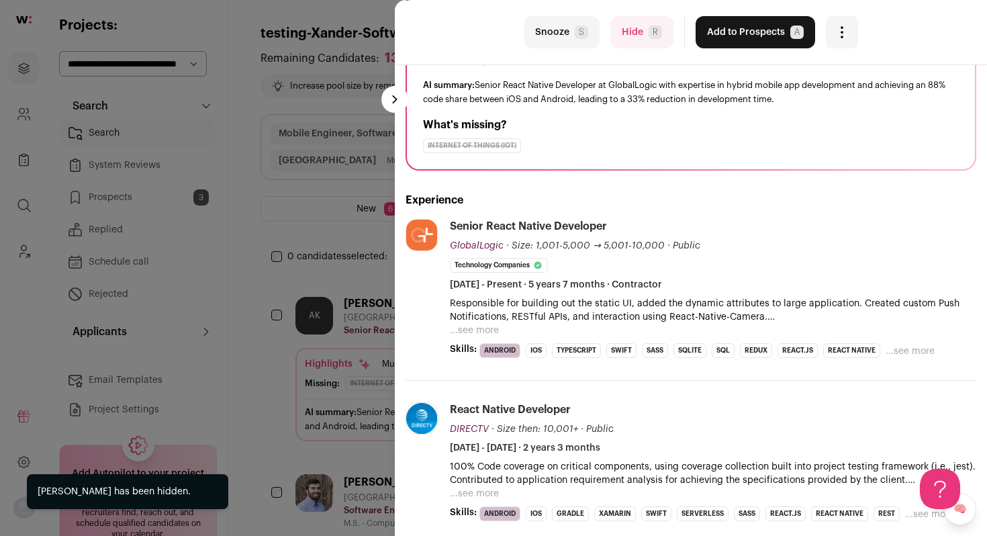
click at [499, 318] on p "Responsible for building out the static UI, added the dynamic attributes to lar…" at bounding box center [713, 310] width 527 height 27
click at [496, 322] on p "Responsible for building out the static UI, added the dynamic attributes to lar…" at bounding box center [713, 310] width 527 height 27
click at [494, 326] on button "...see more" at bounding box center [474, 330] width 49 height 13
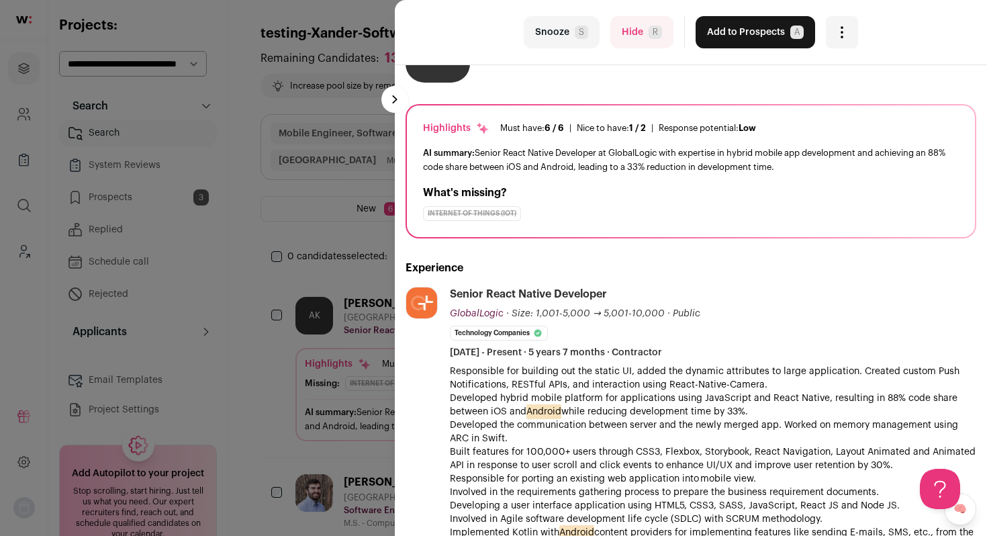
scroll to position [53, 0]
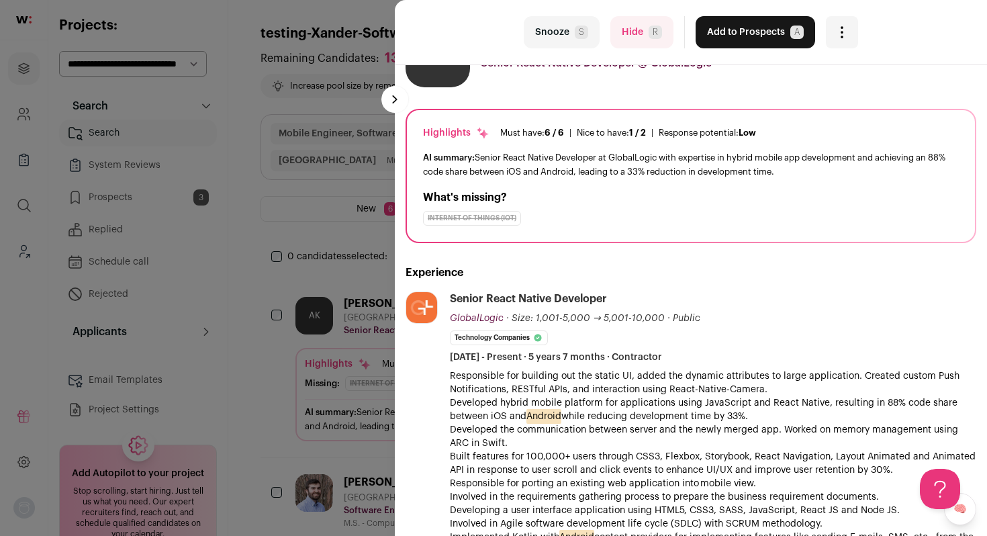
click at [619, 42] on button "Hide R" at bounding box center [641, 32] width 63 height 32
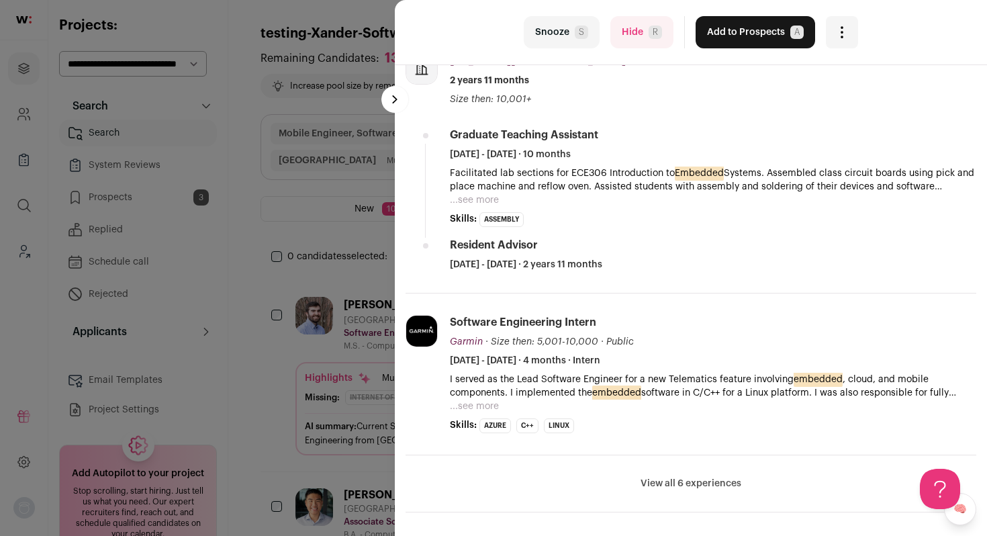
scroll to position [528, 0]
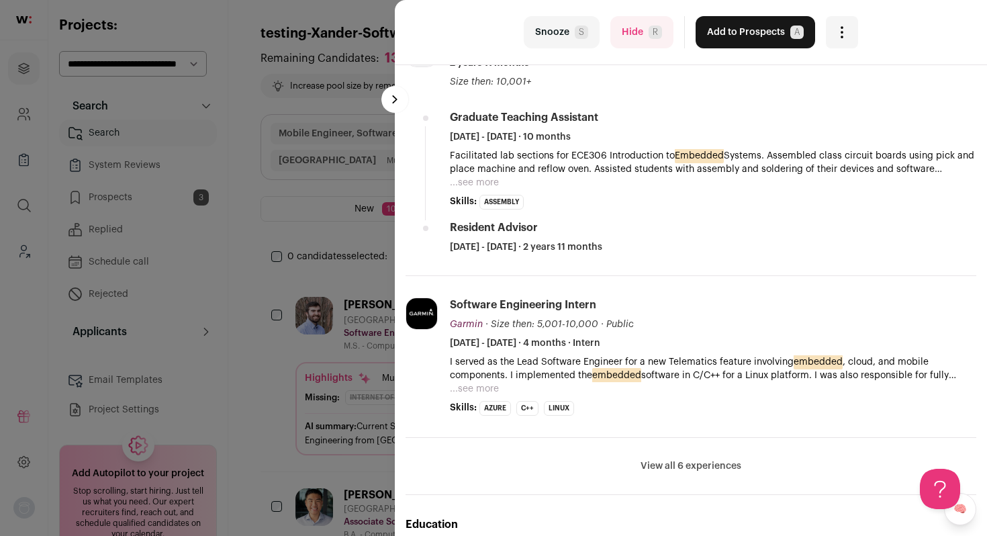
click at [461, 387] on button "...see more" at bounding box center [474, 388] width 49 height 13
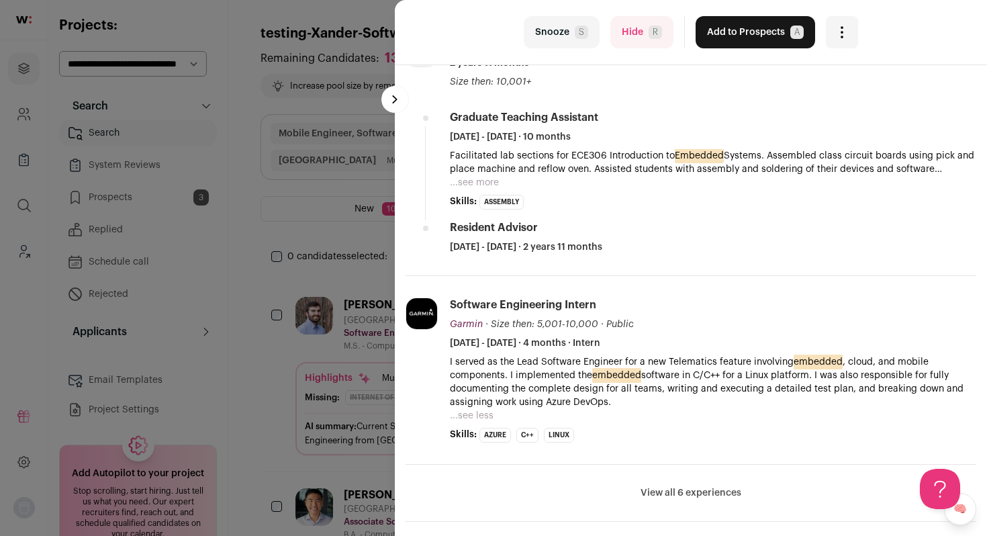
click at [655, 32] on span "R" at bounding box center [655, 32] width 13 height 13
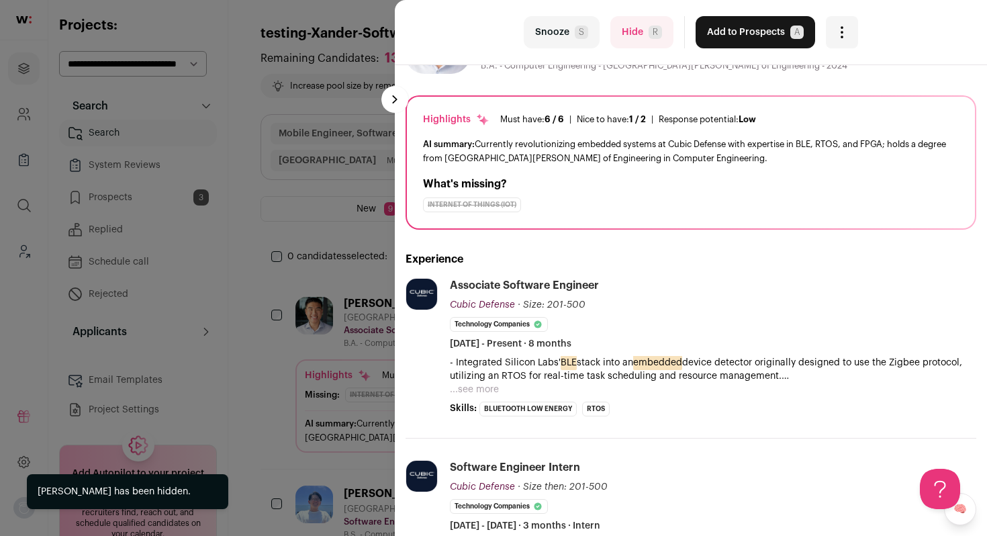
scroll to position [123, 0]
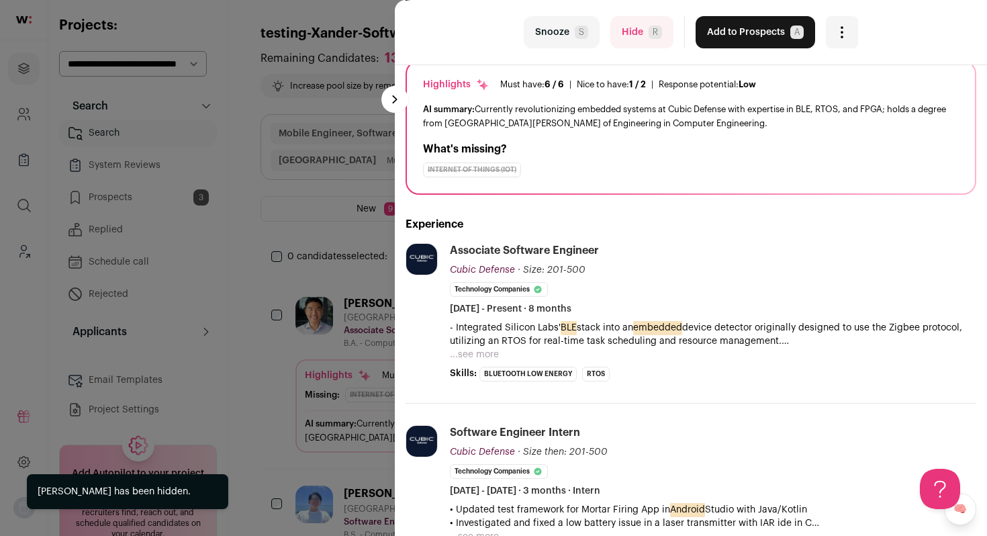
click at [478, 355] on button "...see more" at bounding box center [474, 354] width 49 height 13
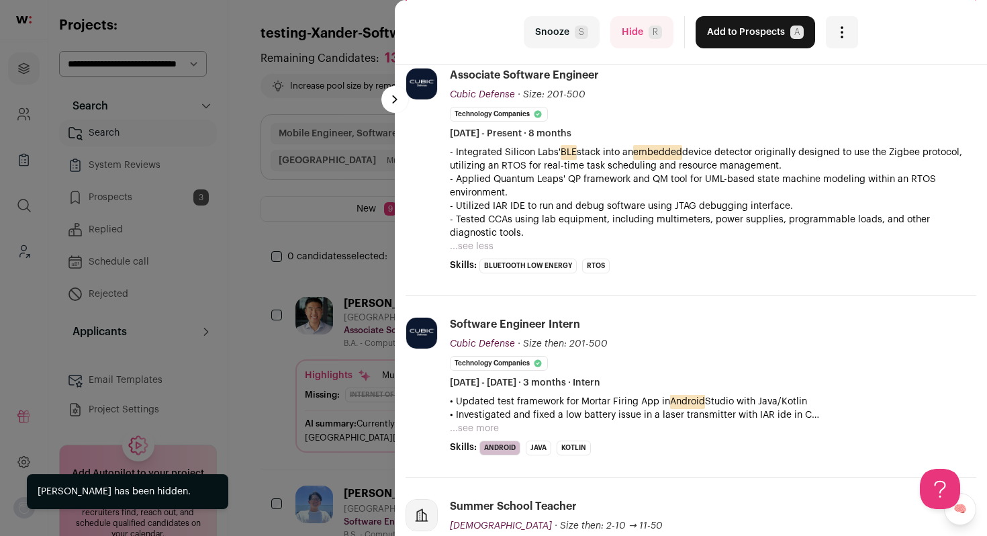
scroll to position [305, 0]
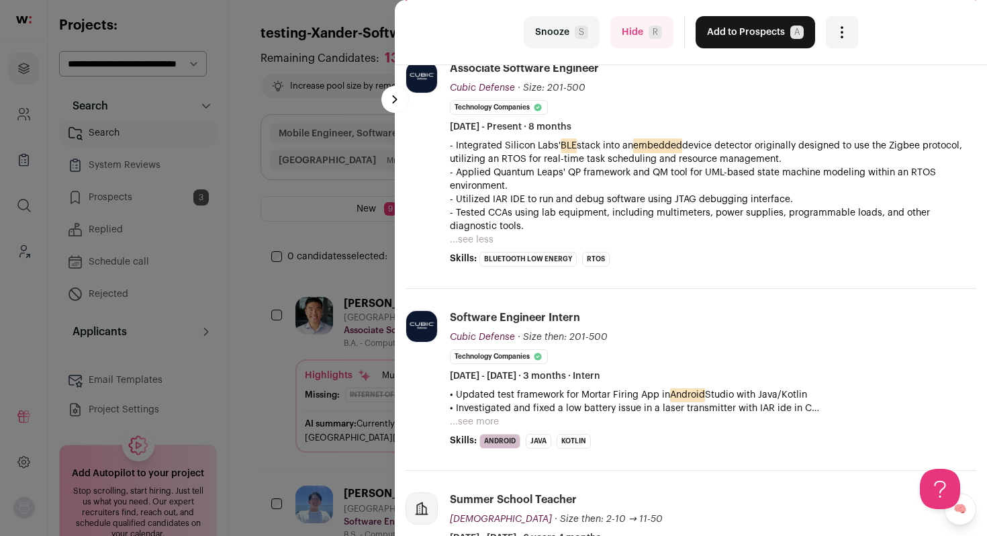
click at [762, 21] on button "Add to Prospects A" at bounding box center [756, 32] width 120 height 32
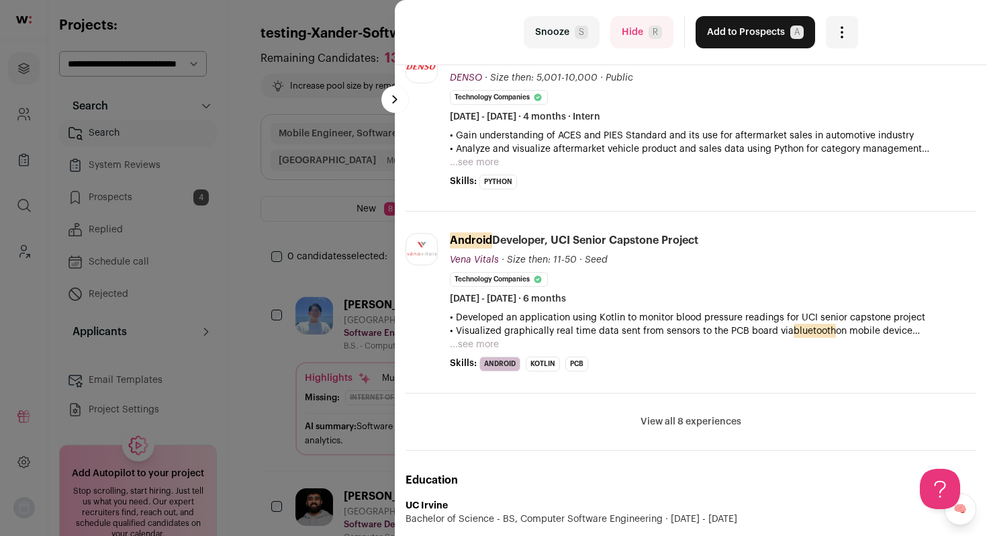
scroll to position [516, 0]
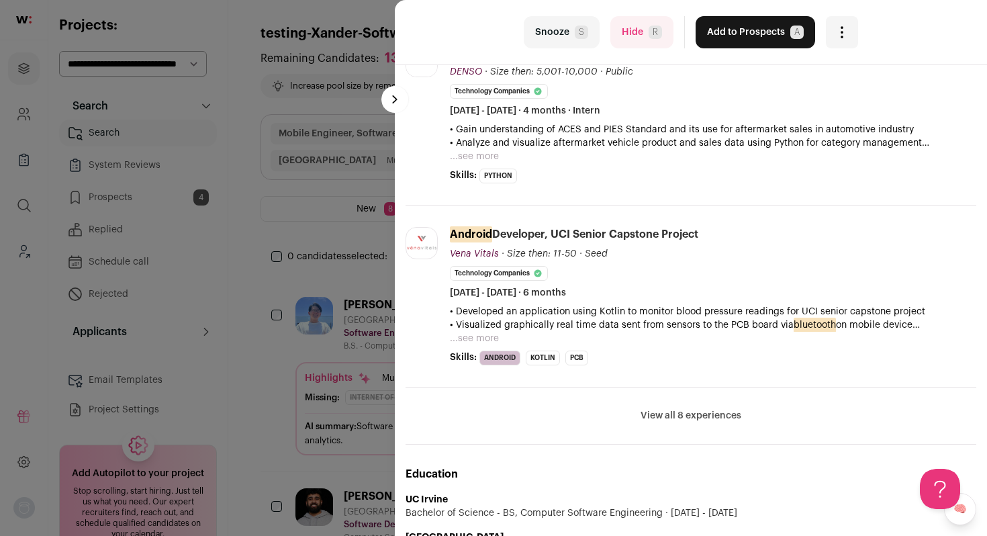
click at [492, 343] on button "...see more" at bounding box center [474, 338] width 49 height 13
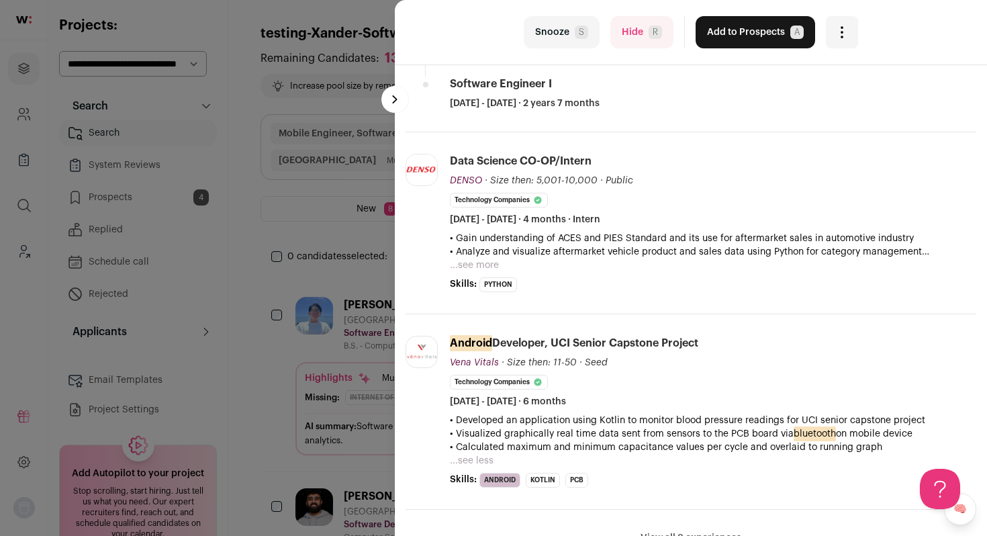
scroll to position [410, 0]
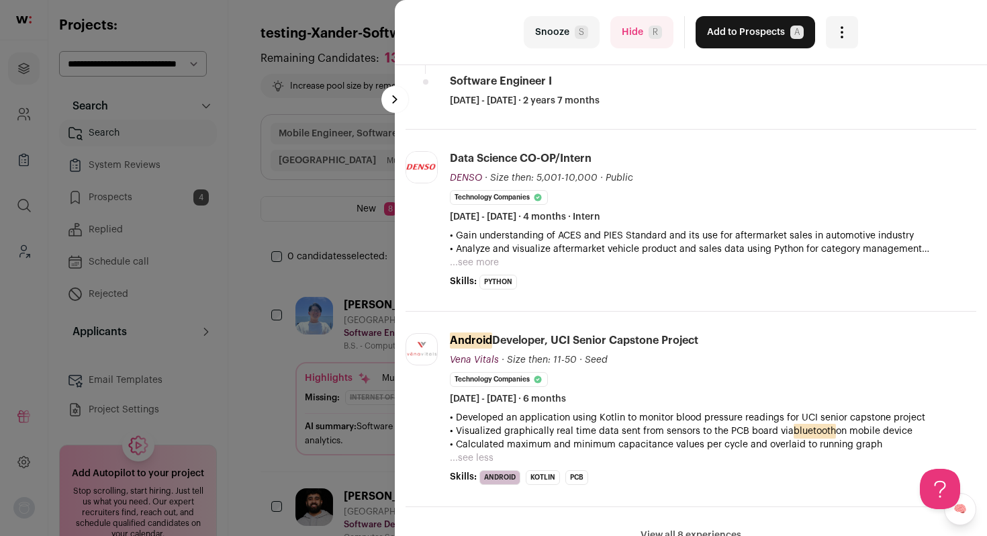
click at [482, 263] on button "...see more" at bounding box center [474, 262] width 49 height 13
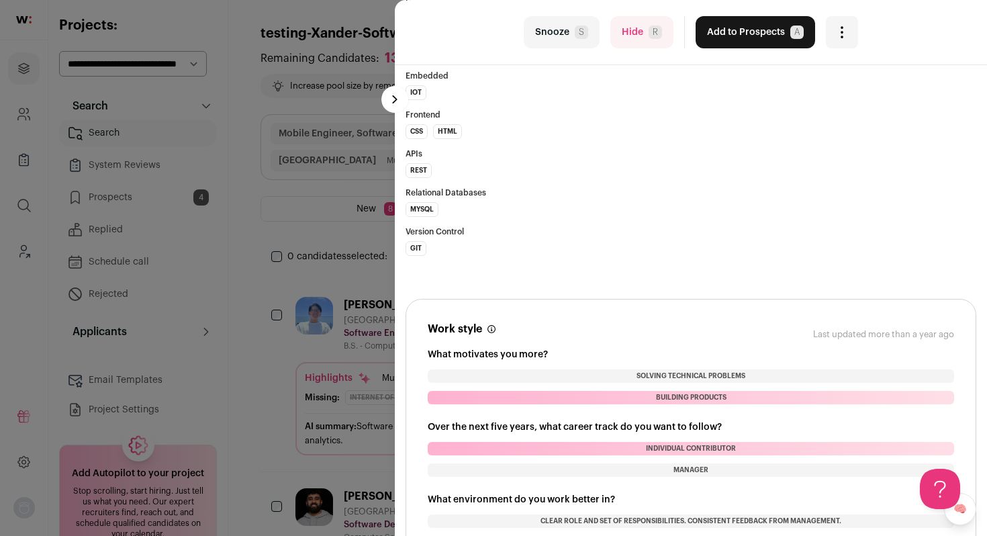
scroll to position [1310, 0]
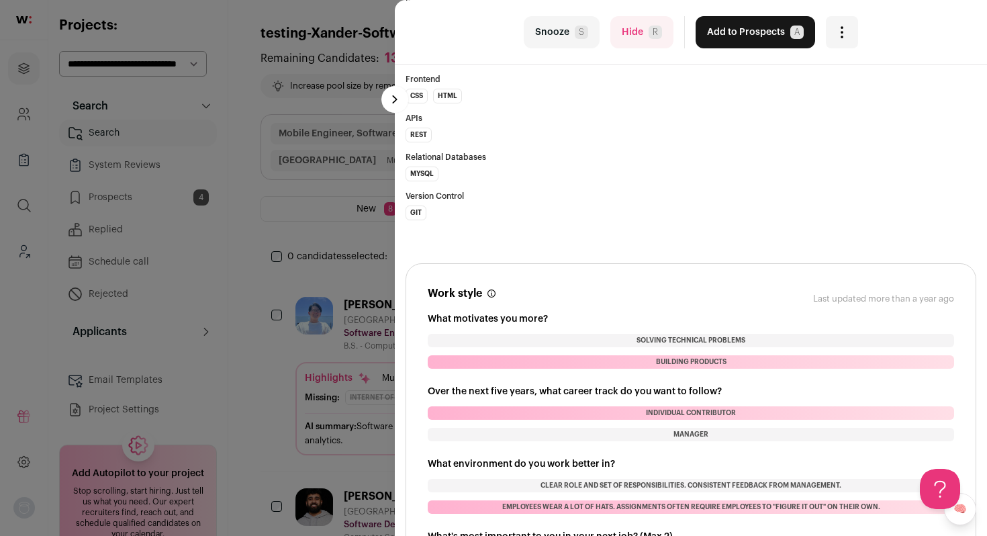
click at [644, 23] on button "Hide R" at bounding box center [641, 32] width 63 height 32
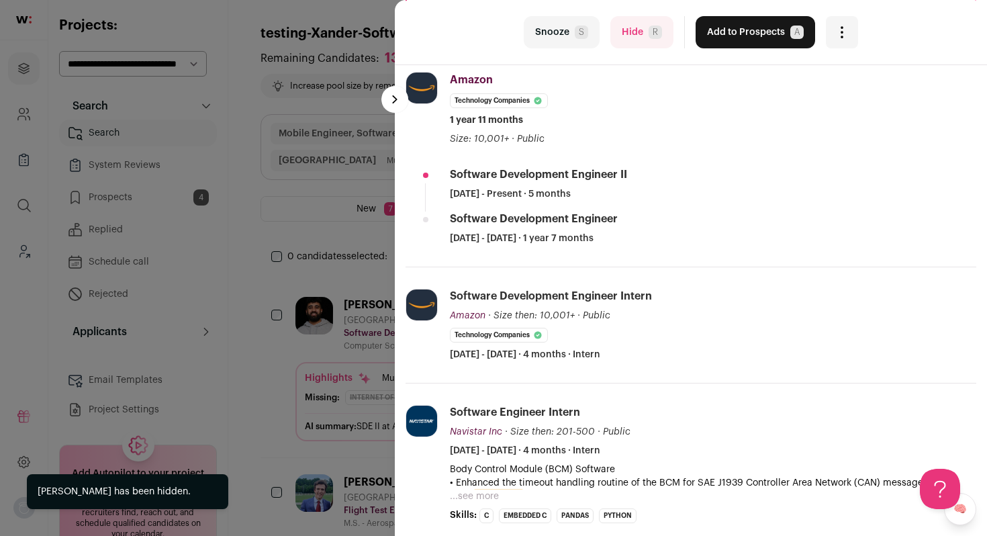
scroll to position [277, 0]
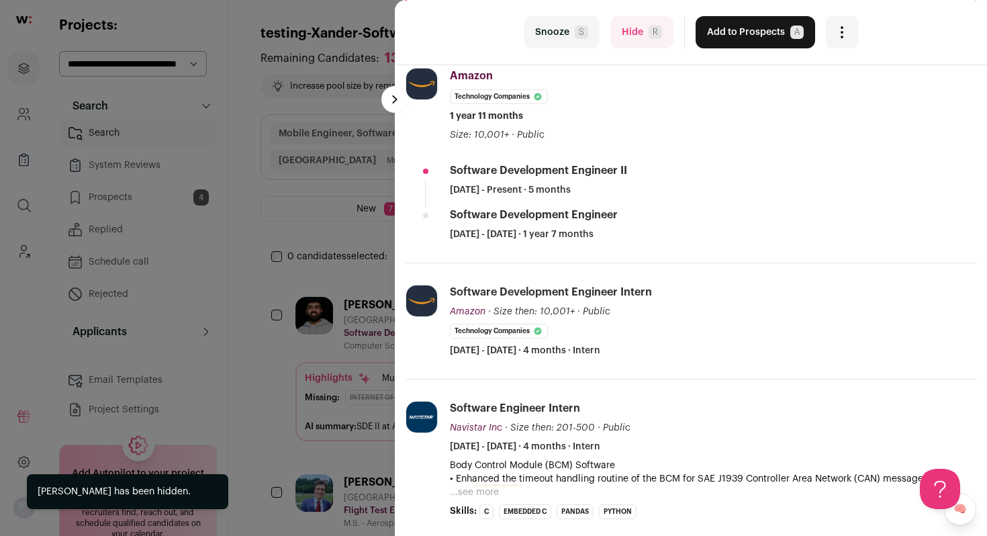
click at [638, 18] on button "Hide R" at bounding box center [641, 32] width 63 height 32
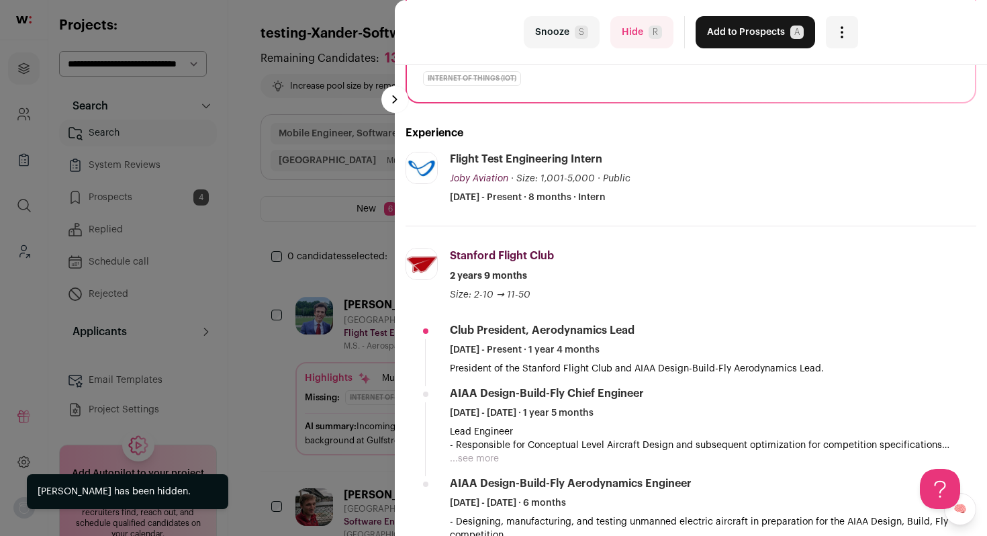
scroll to position [248, 0]
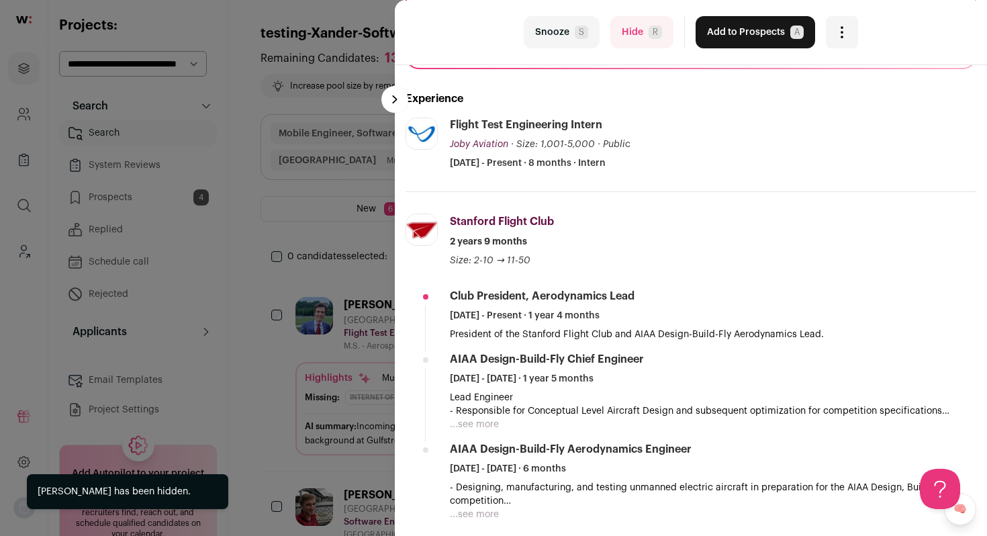
click at [628, 17] on button "Hide R" at bounding box center [641, 32] width 63 height 32
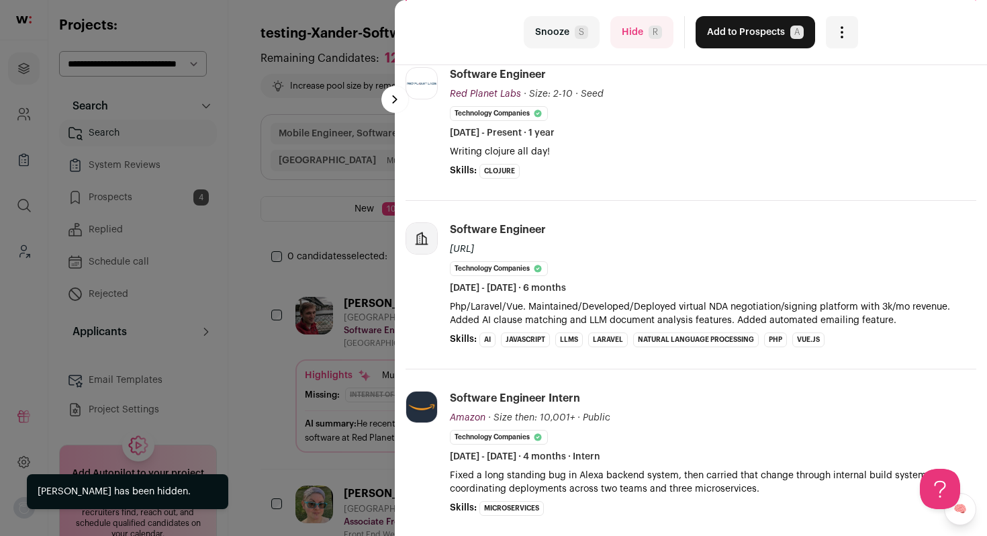
scroll to position [306, 0]
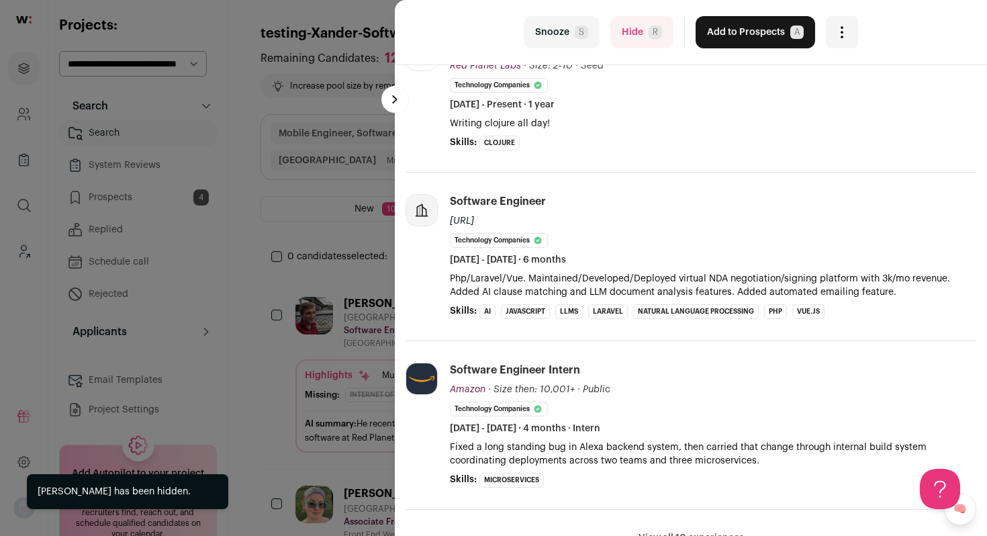
click at [641, 30] on button "Hide R" at bounding box center [641, 32] width 63 height 32
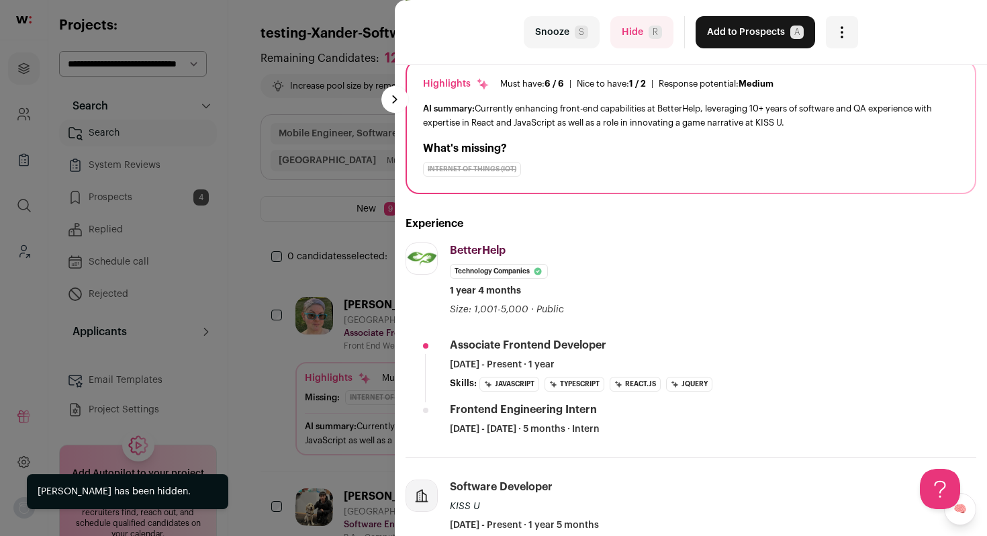
scroll to position [126, 0]
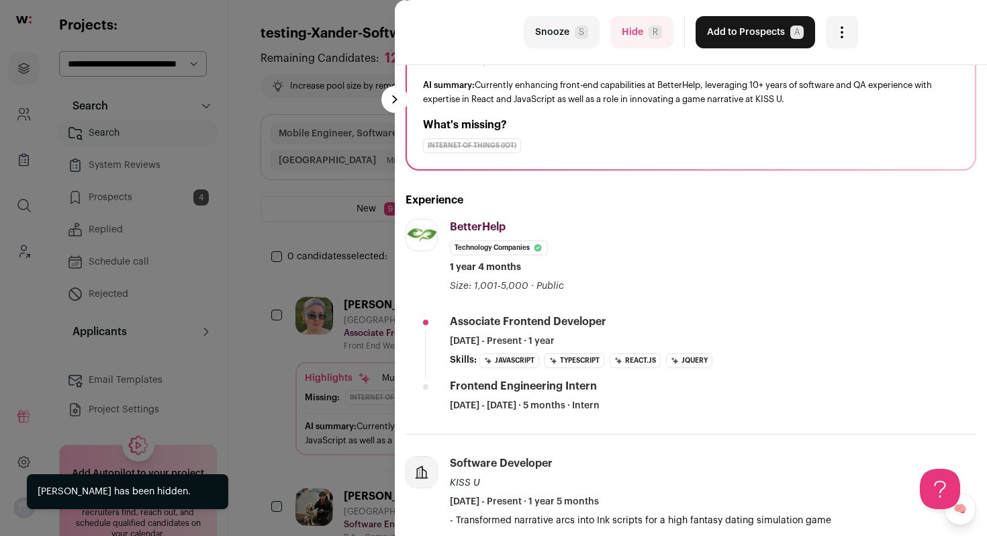
click at [637, 27] on button "Hide R" at bounding box center [641, 32] width 63 height 32
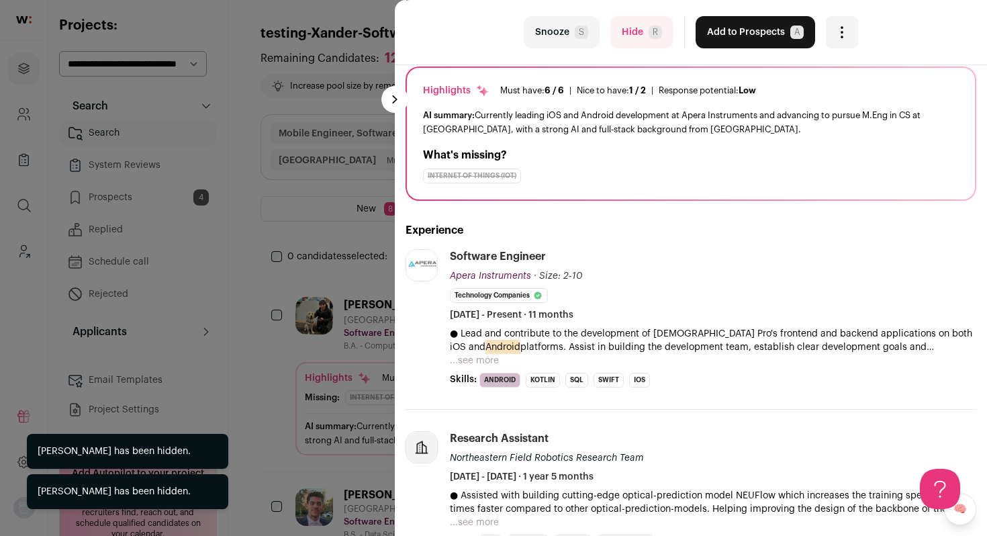
scroll to position [123, 0]
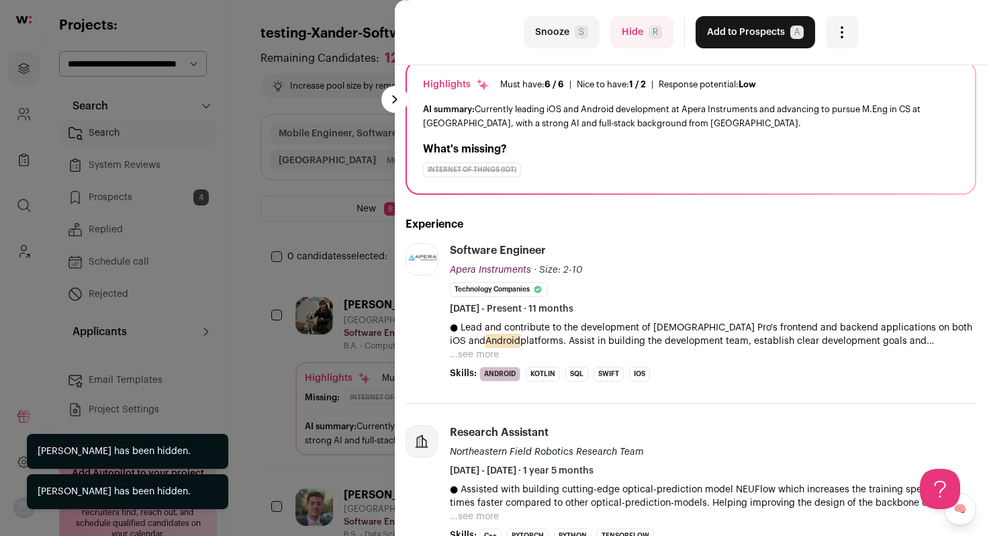
click at [488, 349] on button "...see more" at bounding box center [474, 354] width 49 height 13
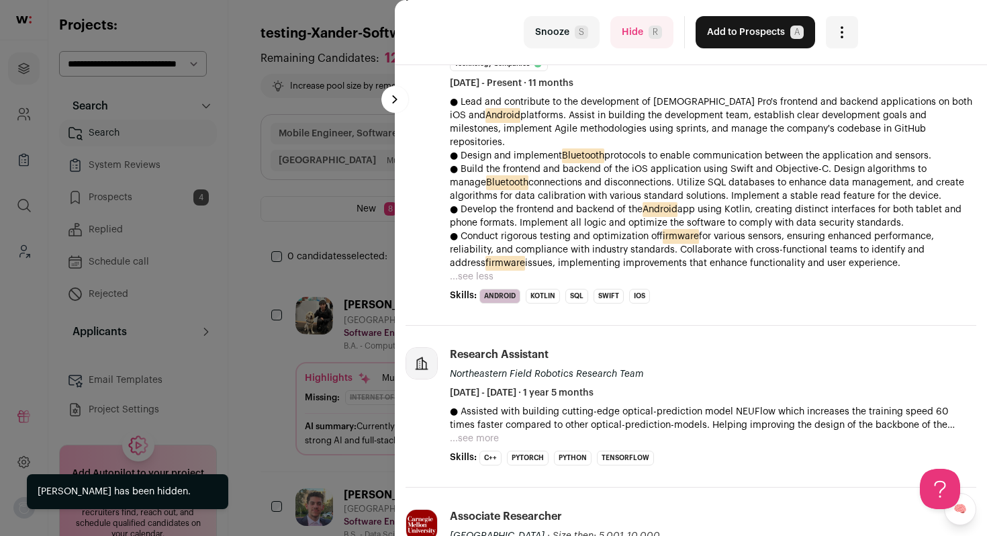
scroll to position [372, 0]
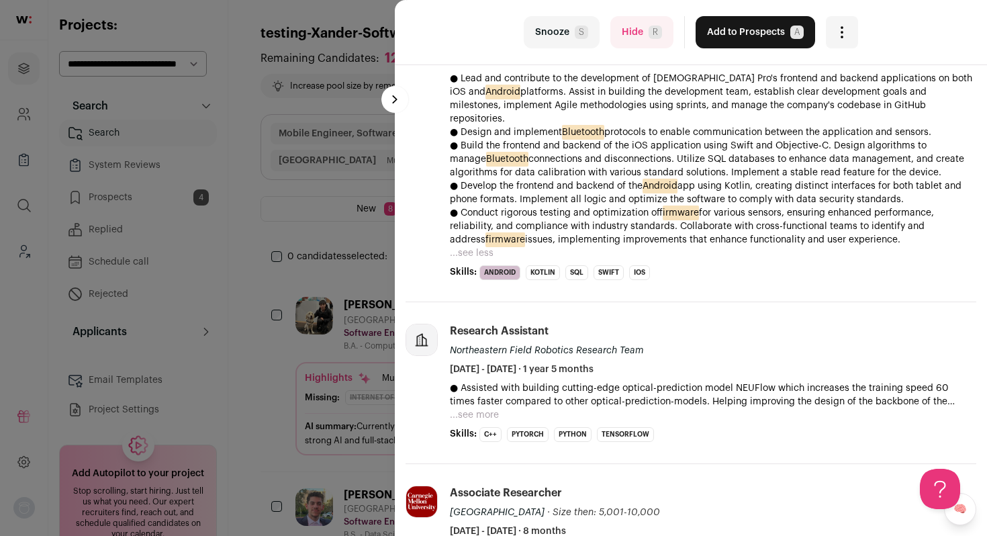
click at [717, 32] on button "Add to Prospects A" at bounding box center [756, 32] width 120 height 32
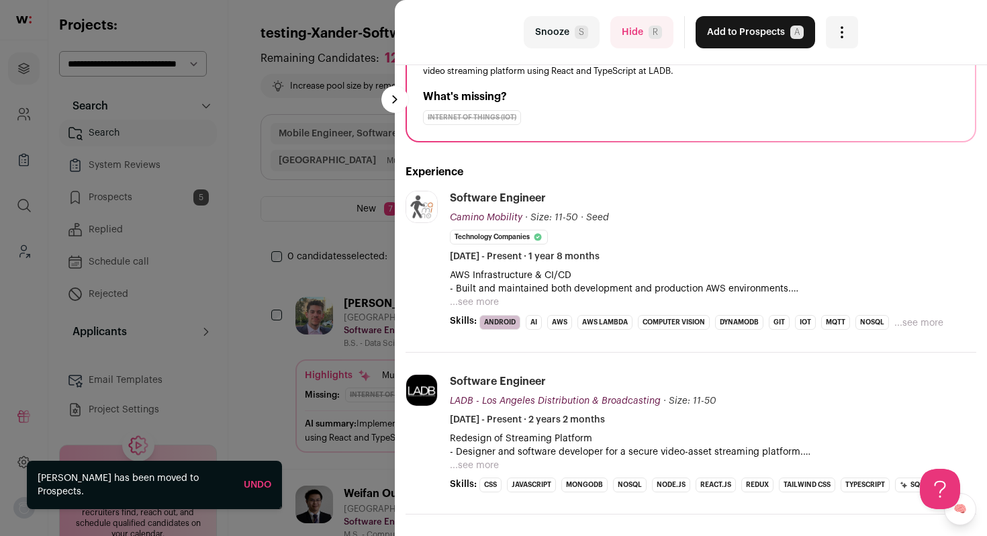
scroll to position [180, 0]
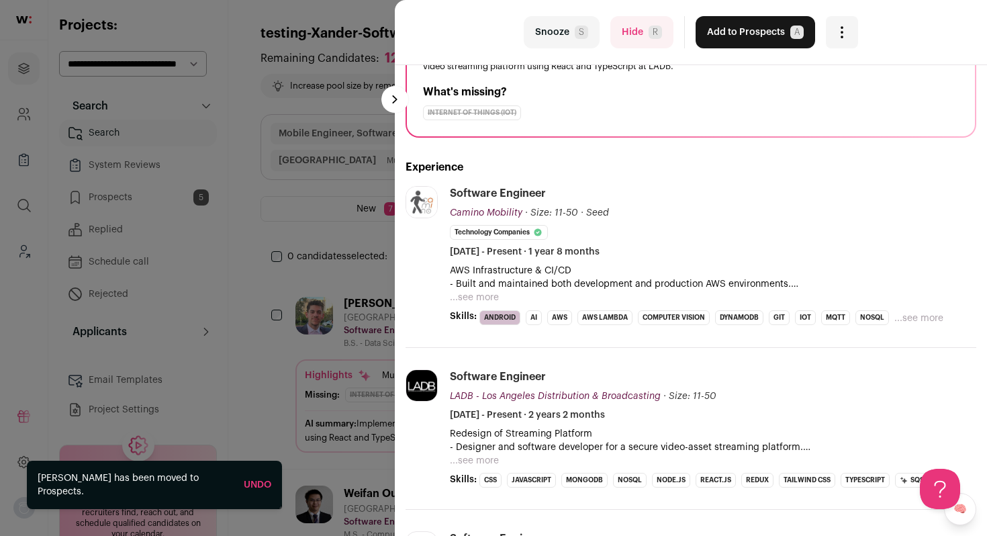
click at [475, 293] on button "...see more" at bounding box center [474, 297] width 49 height 13
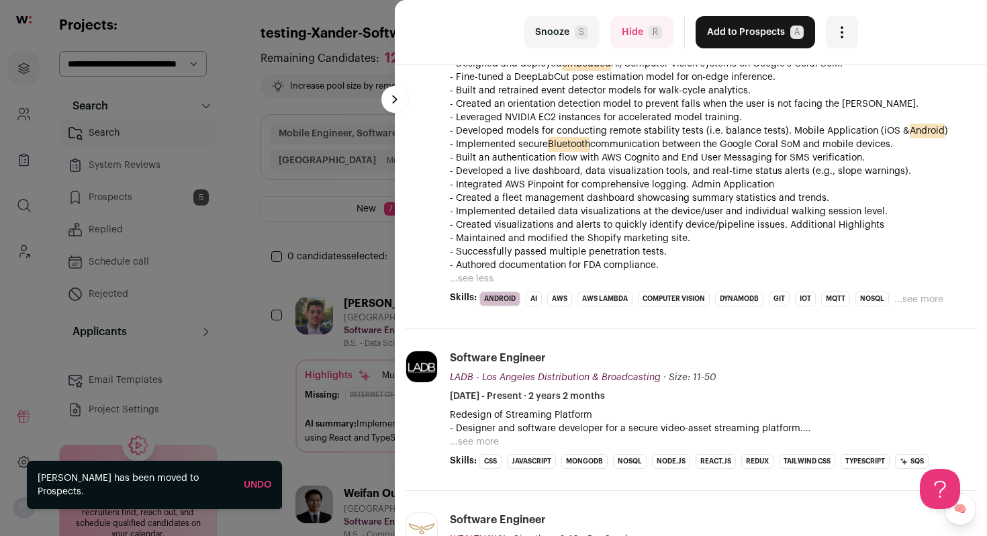
scroll to position [552, 0]
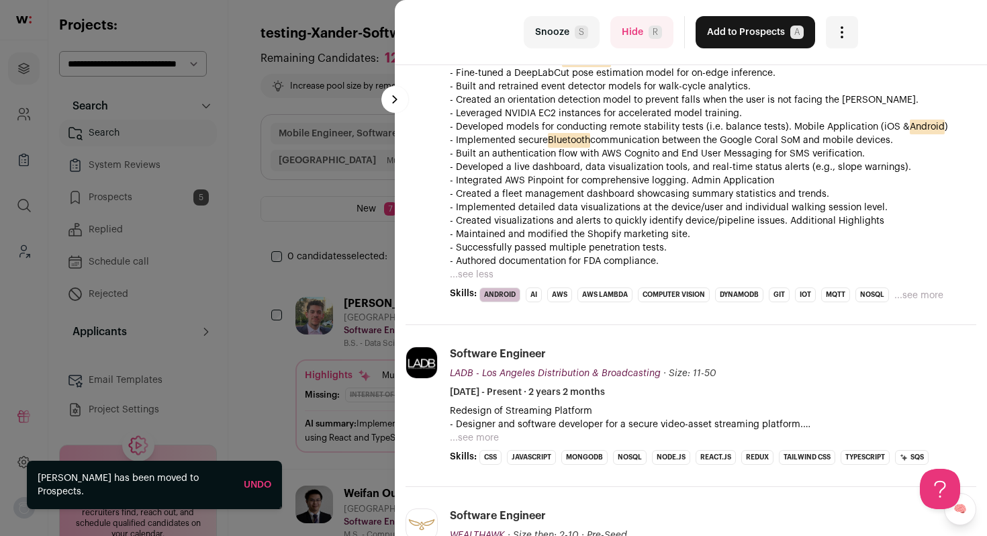
click at [756, 31] on button "Add to Prospects A" at bounding box center [756, 32] width 120 height 32
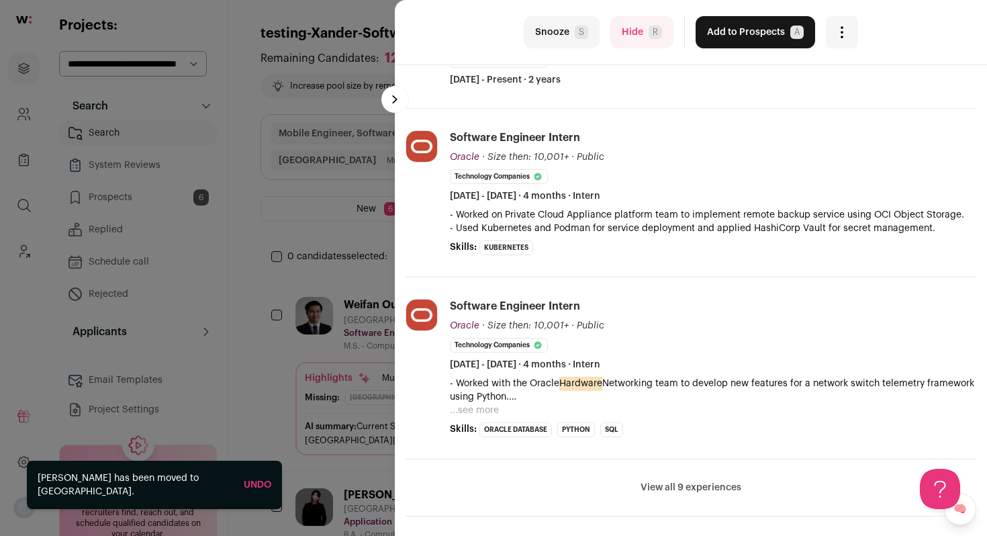
scroll to position [334, 0]
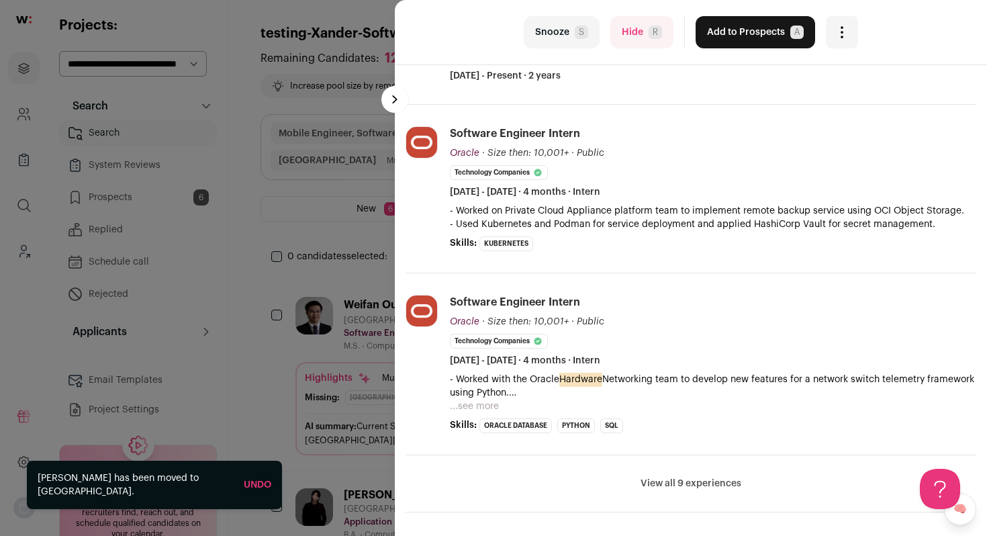
click at [488, 404] on button "...see more" at bounding box center [474, 406] width 49 height 13
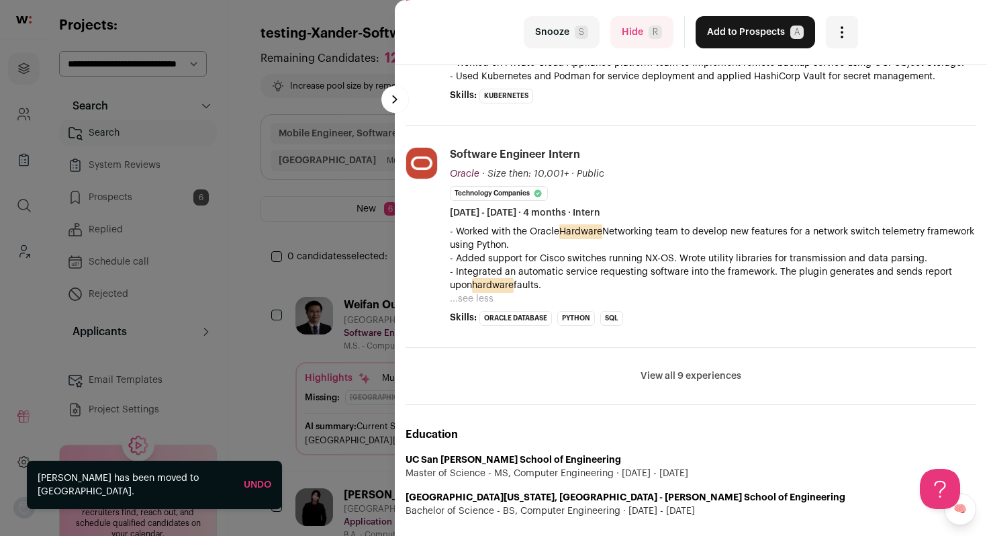
scroll to position [490, 0]
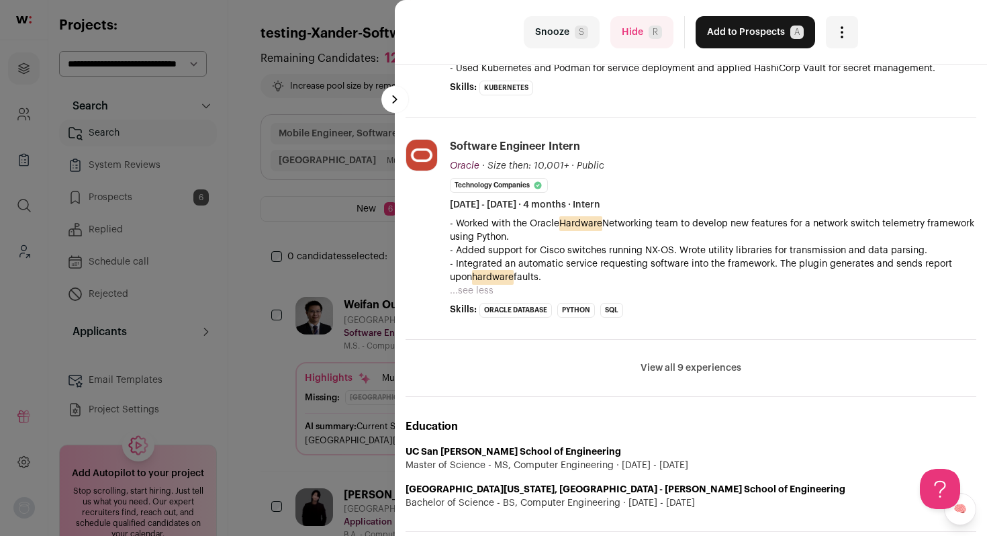
click at [649, 33] on span "R" at bounding box center [655, 32] width 13 height 13
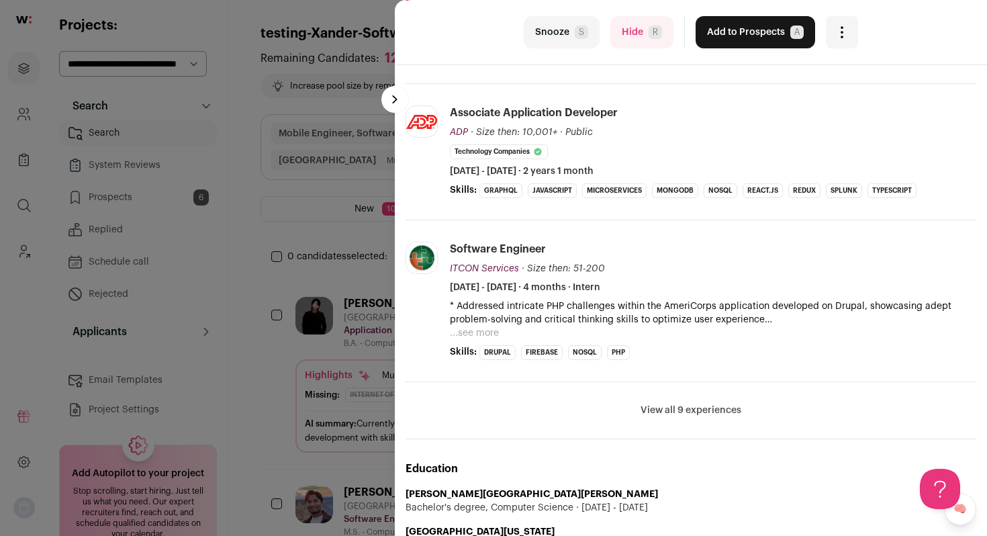
scroll to position [362, 0]
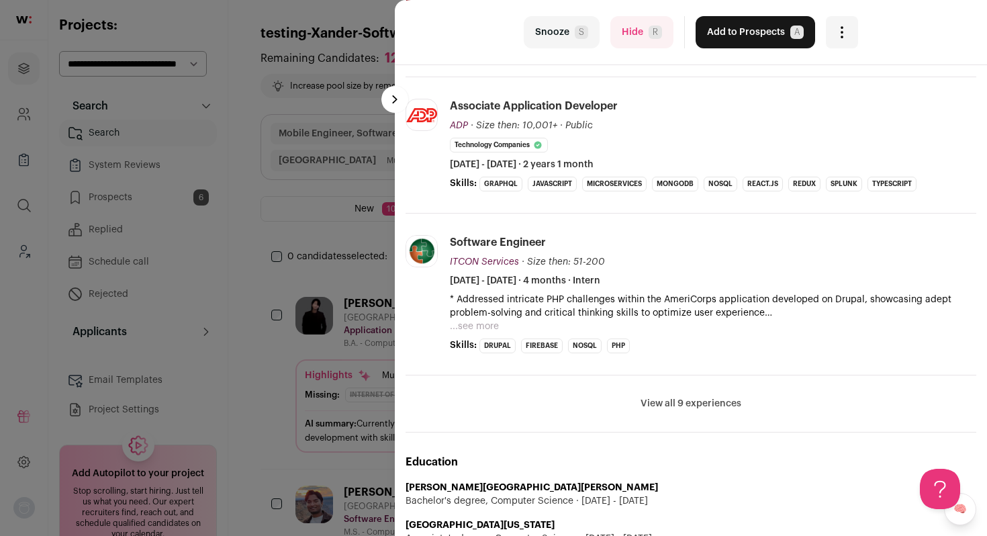
click at [640, 36] on button "Hide R" at bounding box center [641, 32] width 63 height 32
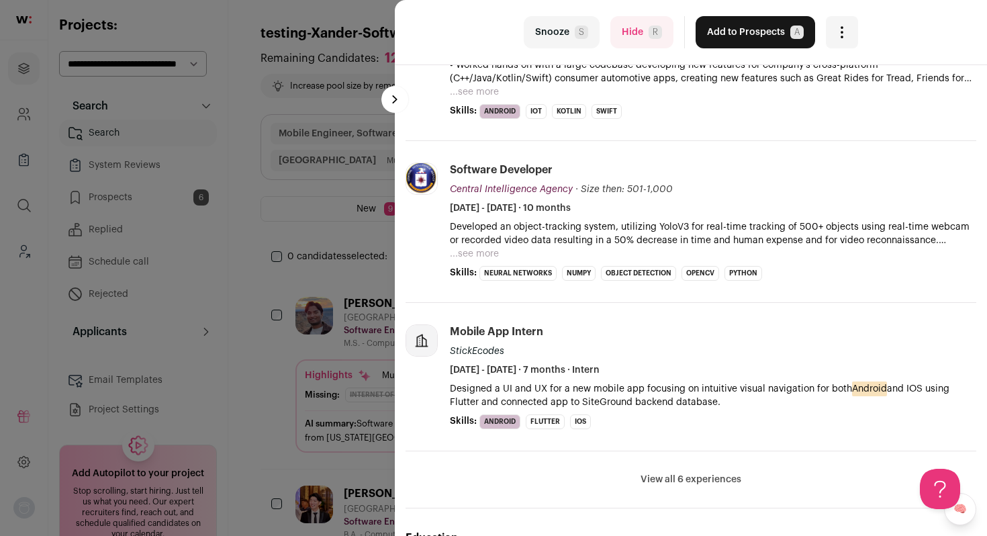
scroll to position [561, 0]
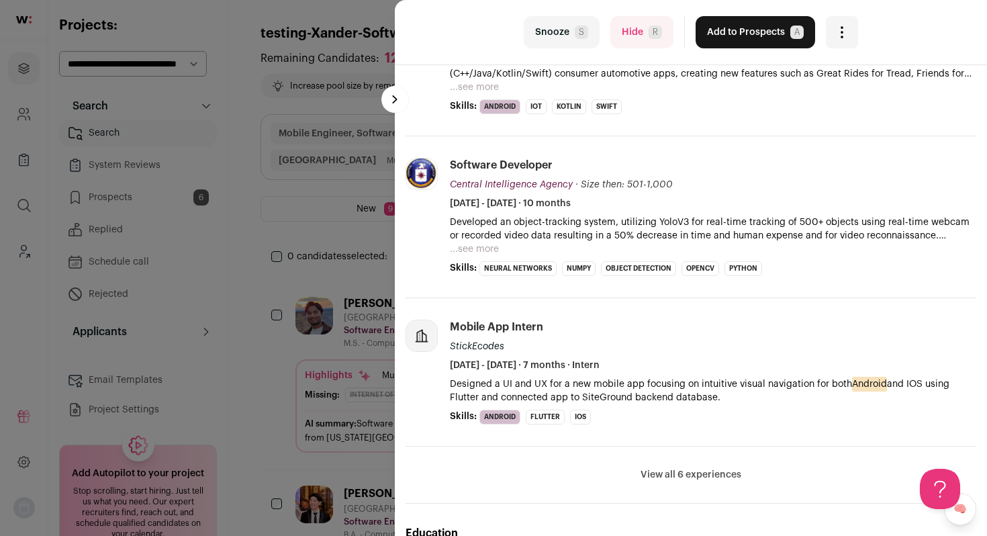
click at [622, 39] on button "Hide R" at bounding box center [641, 32] width 63 height 32
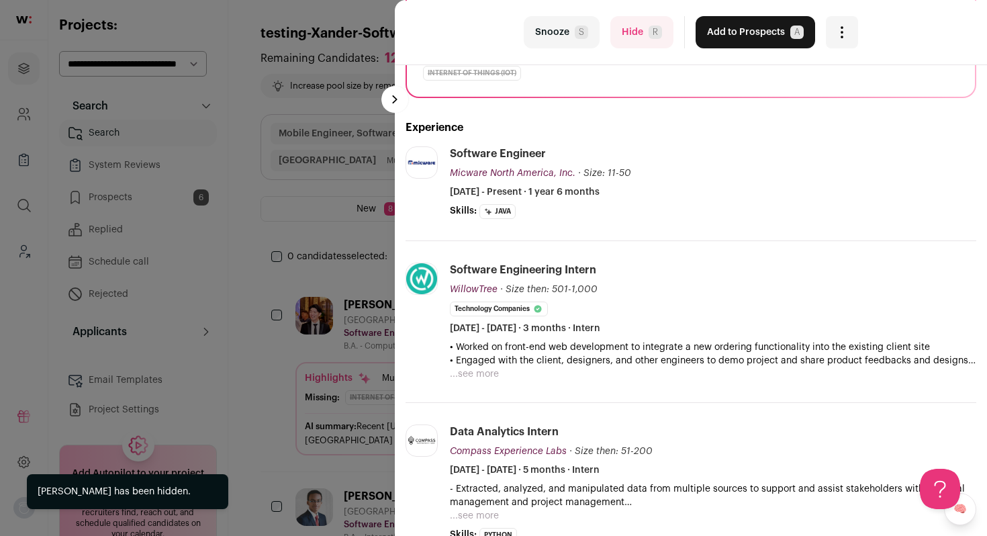
scroll to position [249, 0]
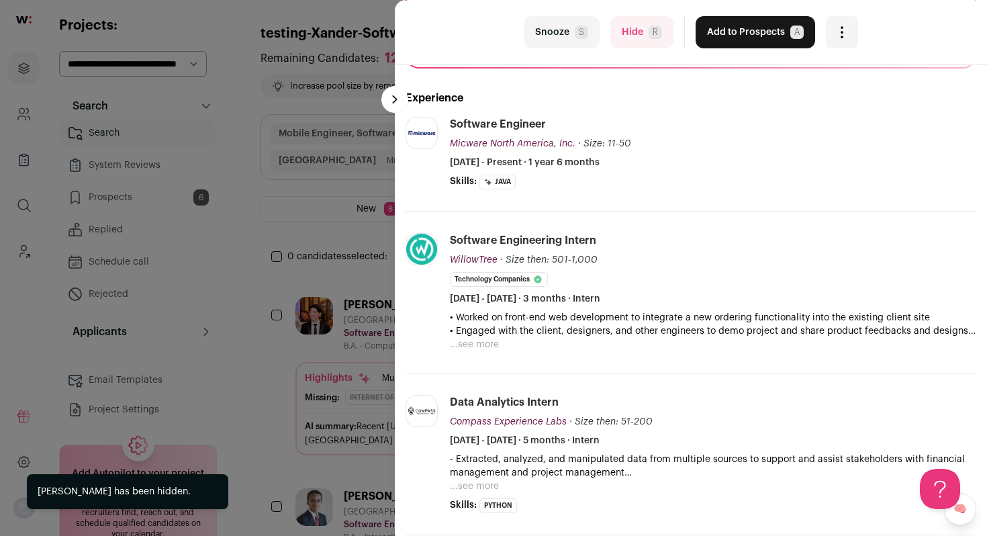
click at [626, 38] on button "Hide R" at bounding box center [641, 32] width 63 height 32
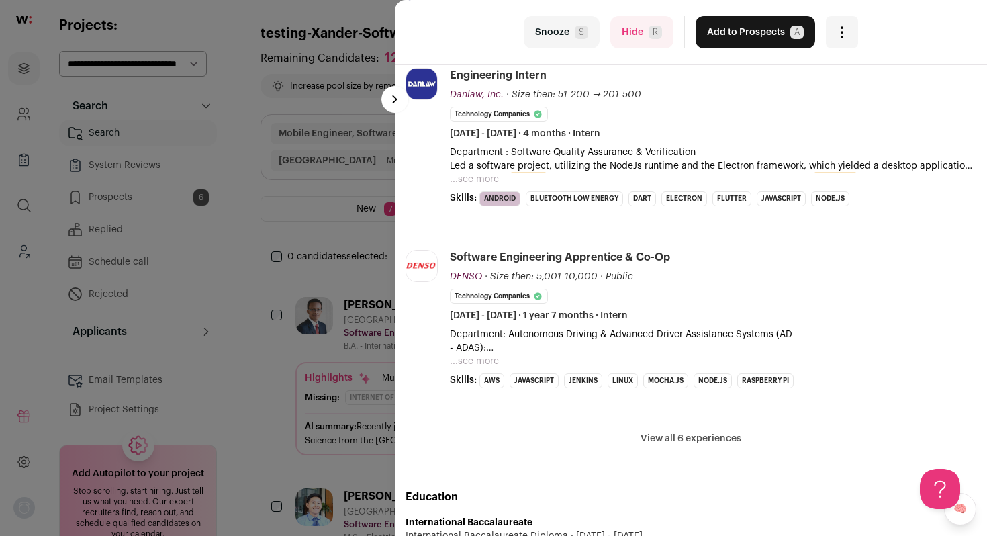
scroll to position [400, 0]
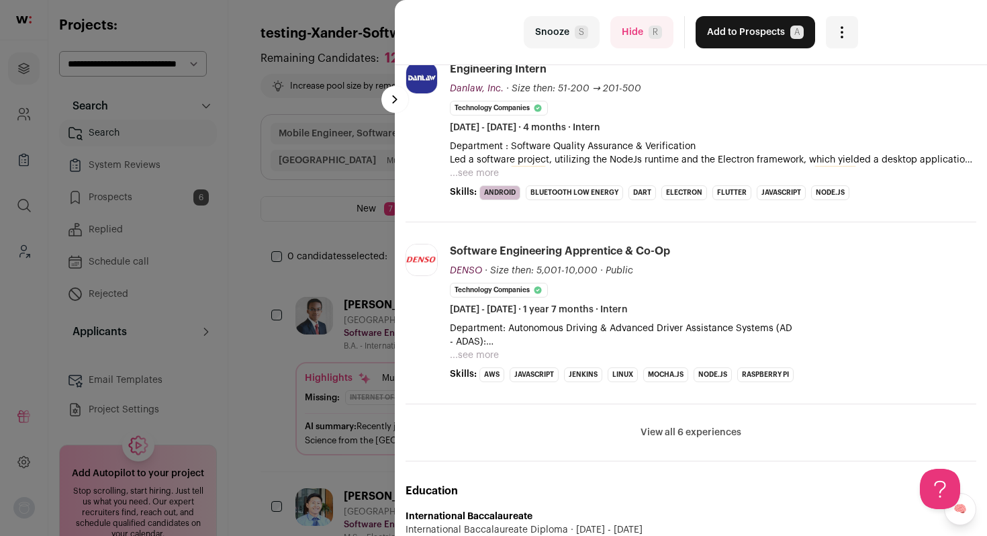
click at [629, 44] on button "Hide R" at bounding box center [641, 32] width 63 height 32
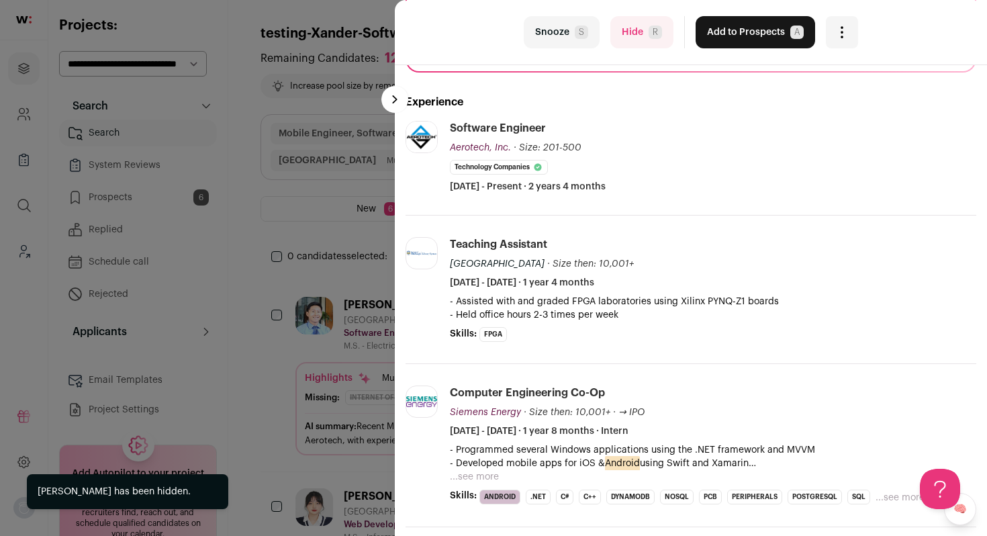
scroll to position [251, 0]
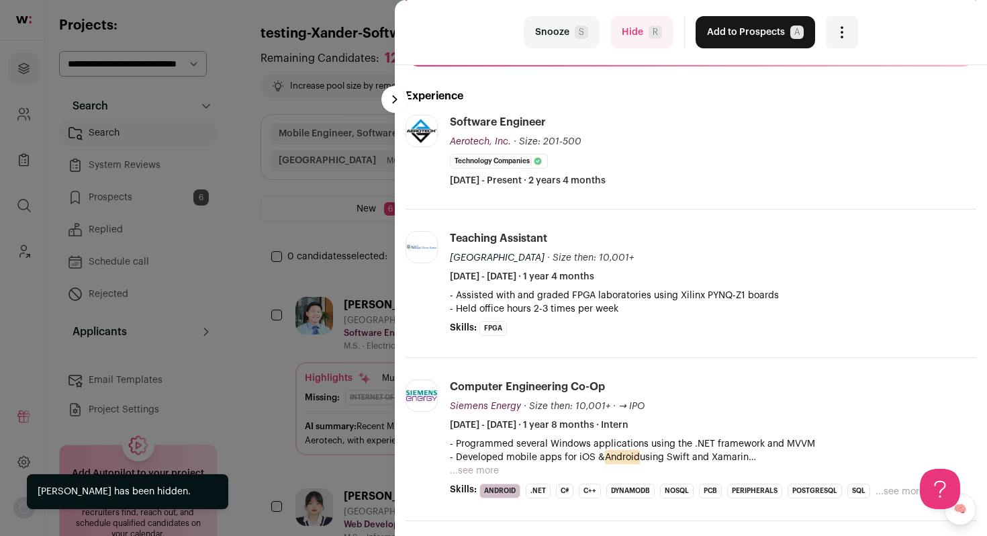
click at [482, 470] on button "...see more" at bounding box center [474, 470] width 49 height 13
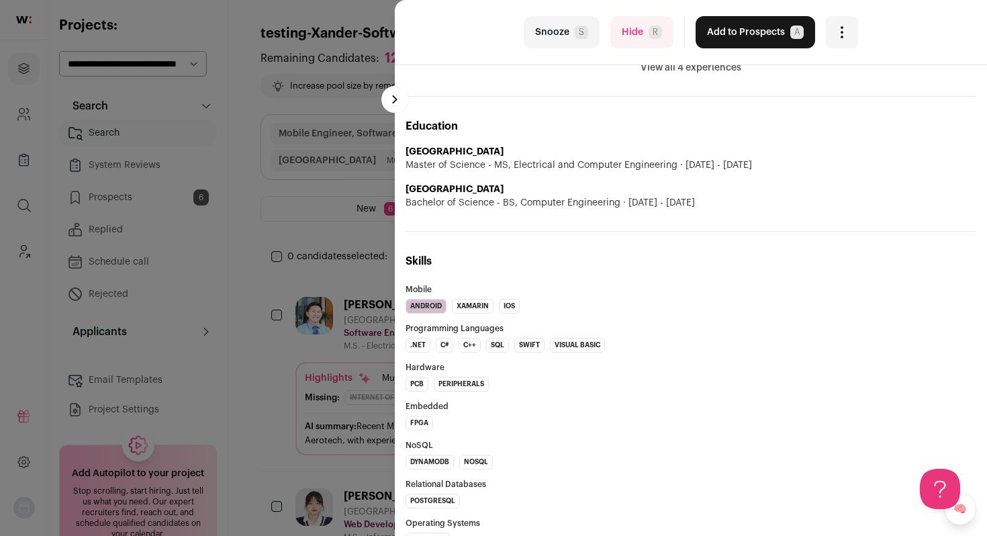
scroll to position [891, 0]
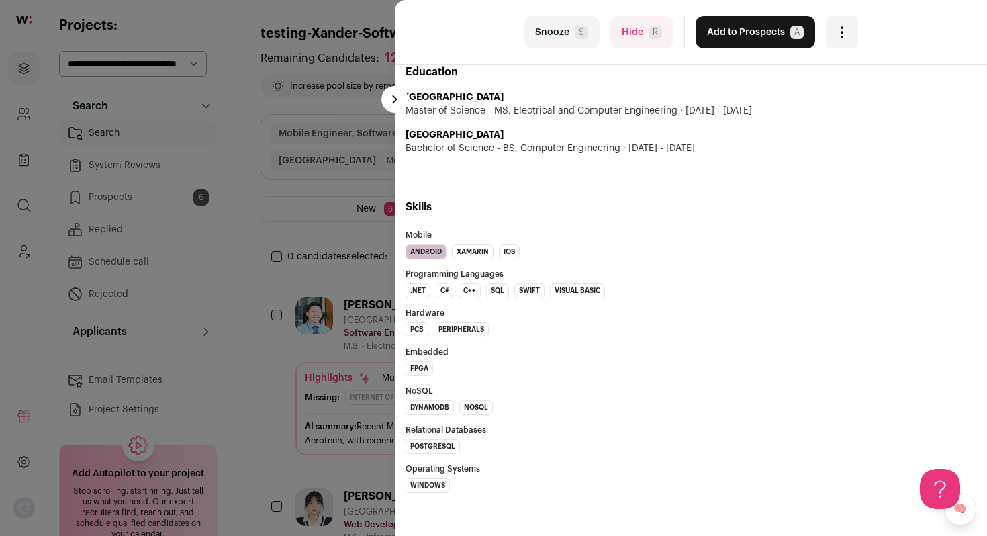
click at [640, 38] on button "Hide R" at bounding box center [641, 32] width 63 height 32
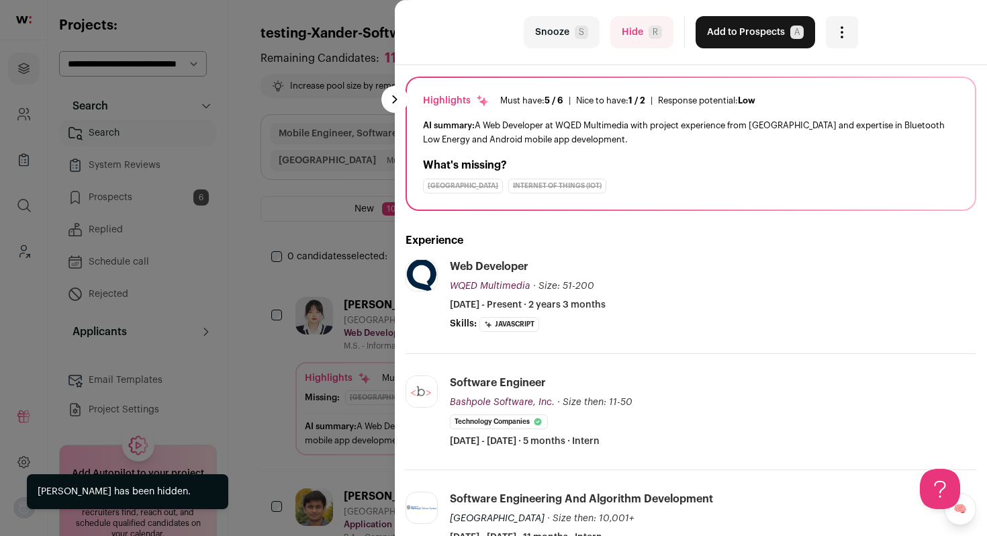
scroll to position [126, 0]
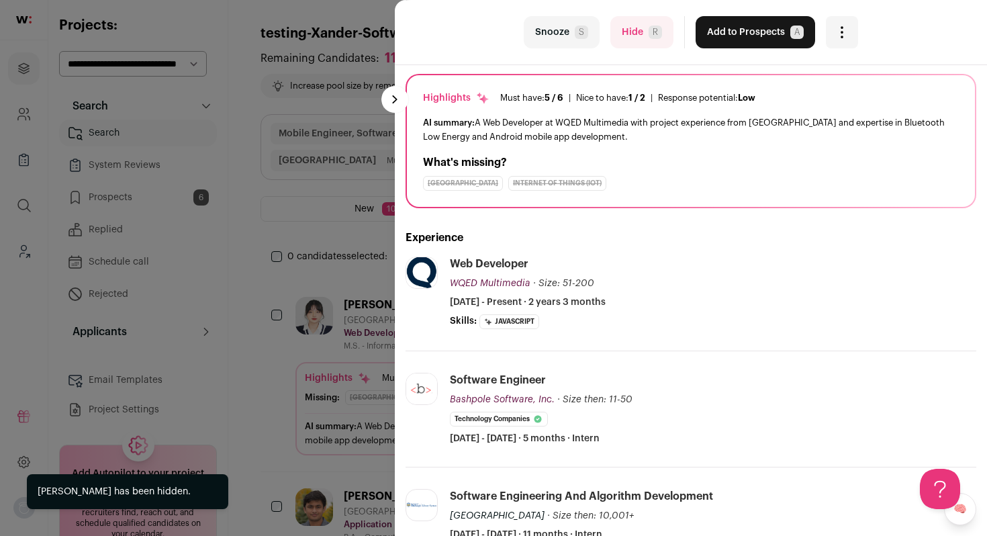
click at [637, 32] on button "Hide R" at bounding box center [641, 32] width 63 height 32
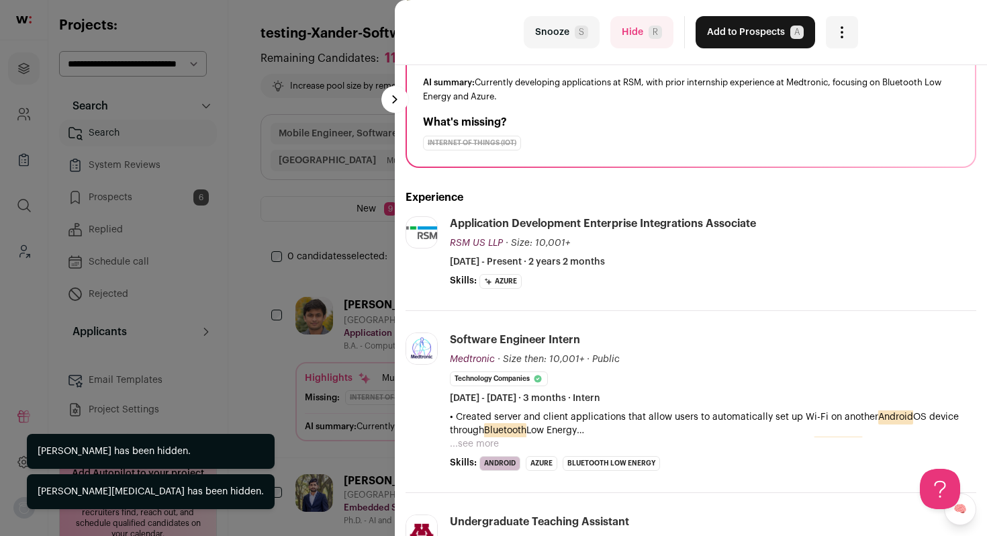
scroll to position [179, 0]
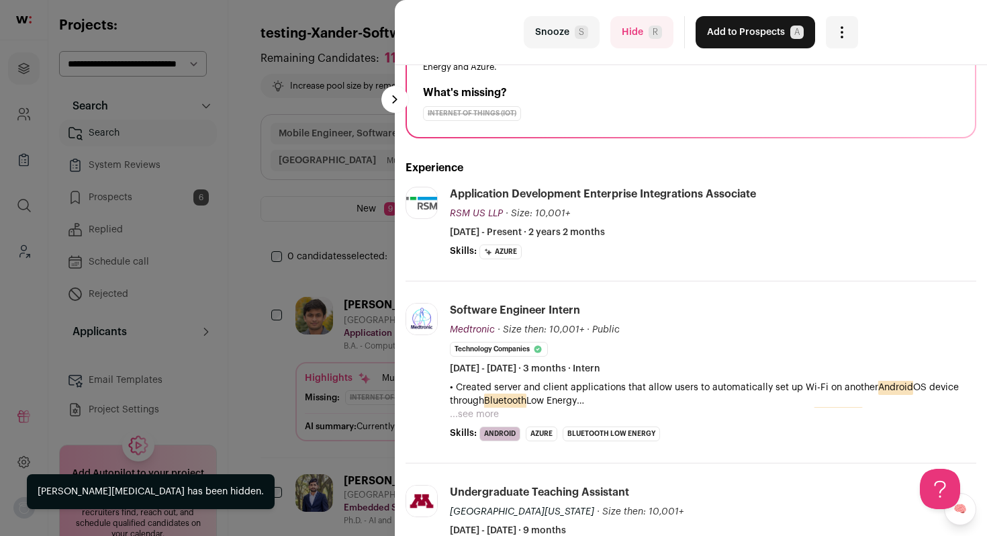
click at [475, 411] on button "...see more" at bounding box center [474, 414] width 49 height 13
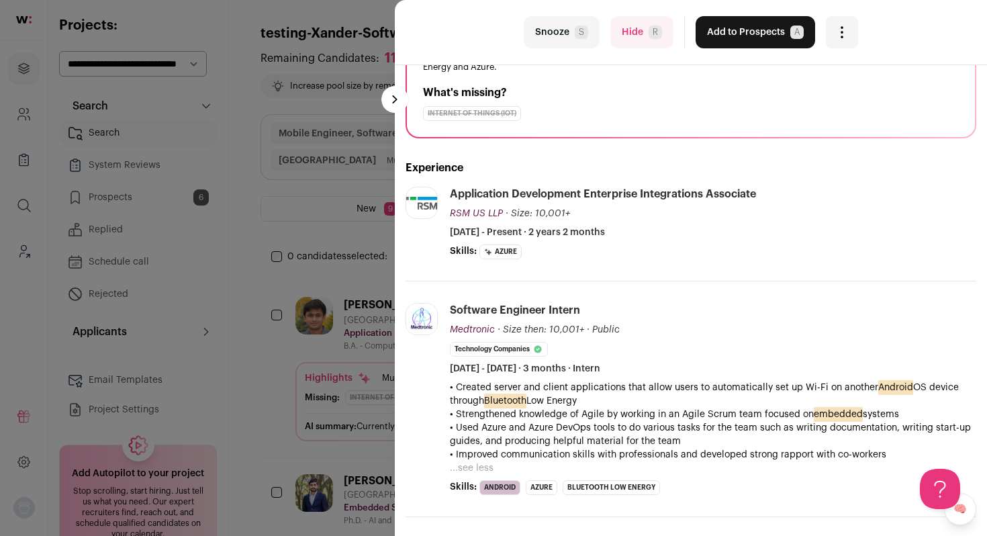
click at [741, 37] on button "Add to Prospects A" at bounding box center [756, 32] width 120 height 32
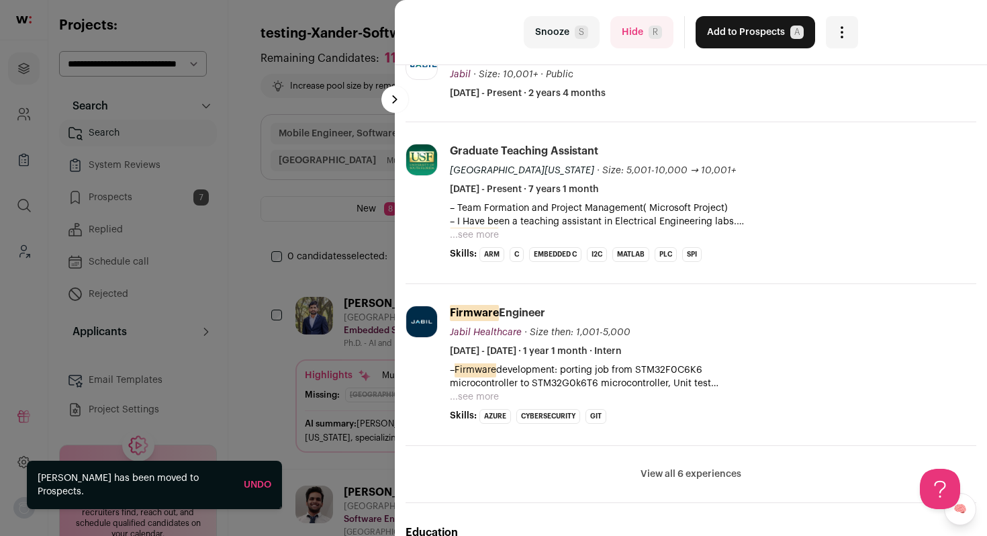
scroll to position [304, 0]
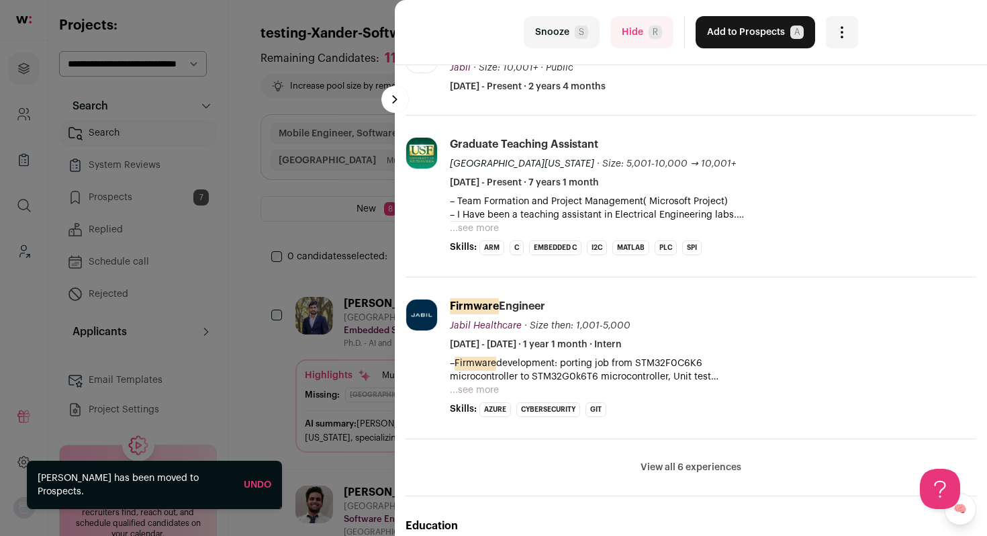
click at [480, 229] on button "...see more" at bounding box center [474, 228] width 49 height 13
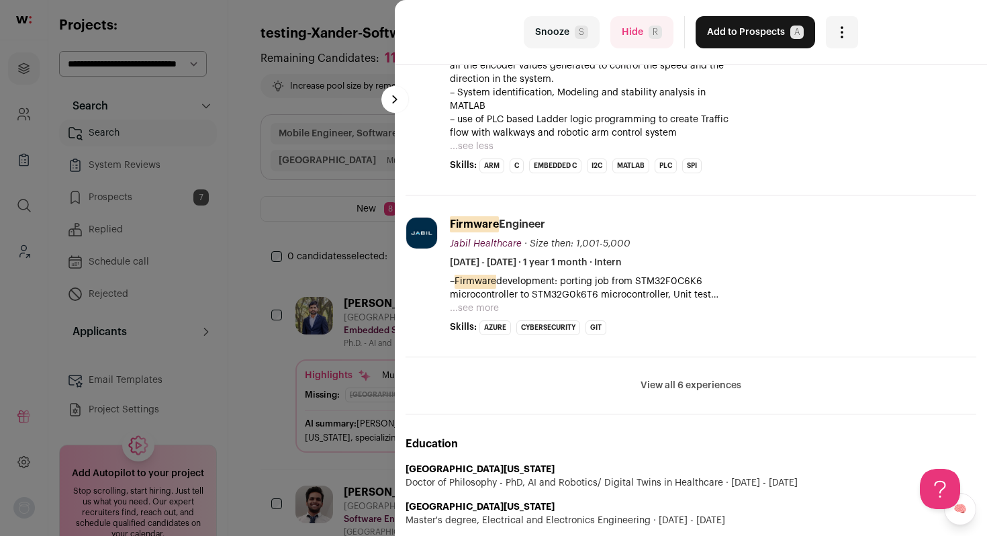
scroll to position [665, 0]
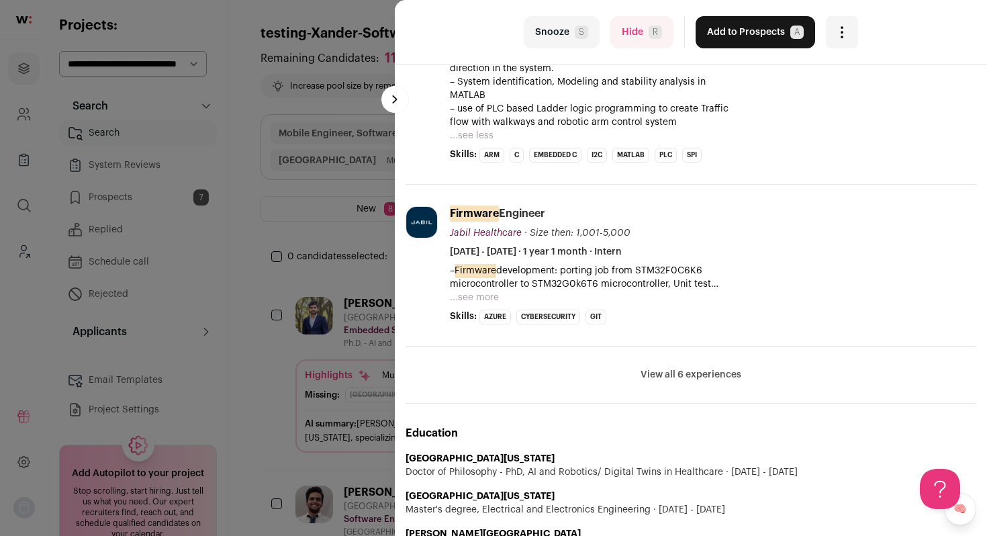
click at [680, 377] on button "View all 6 experiences" at bounding box center [691, 374] width 101 height 13
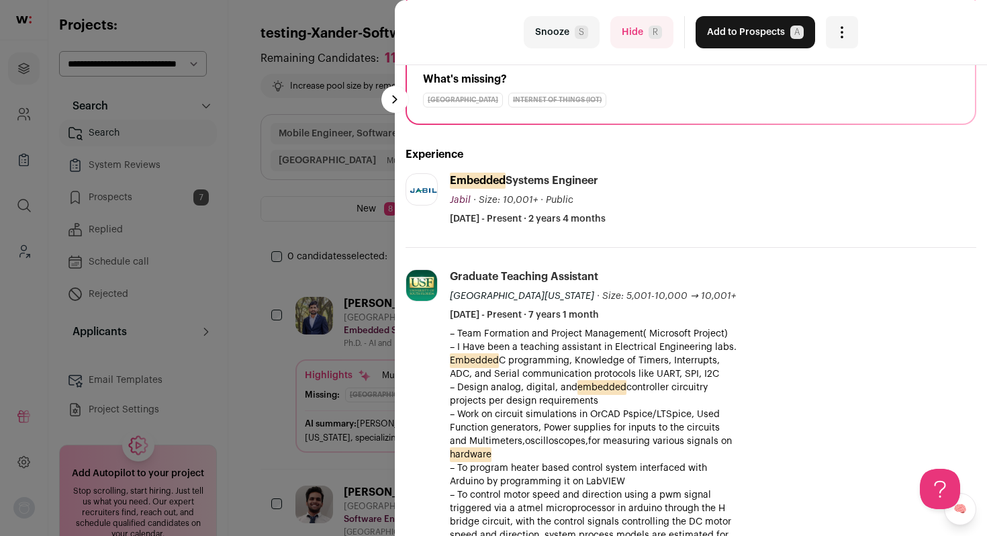
scroll to position [165, 0]
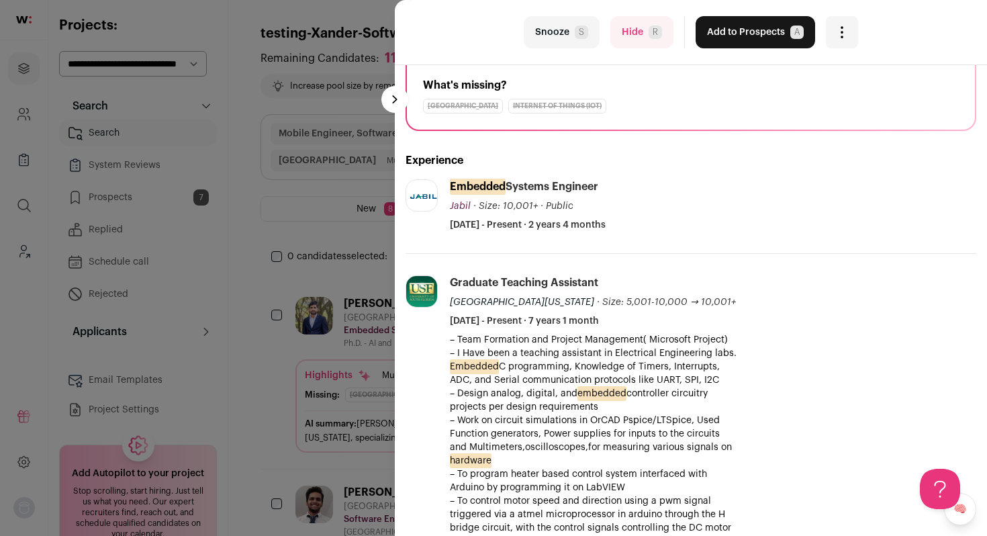
click at [726, 35] on button "Add to Prospects A" at bounding box center [756, 32] width 120 height 32
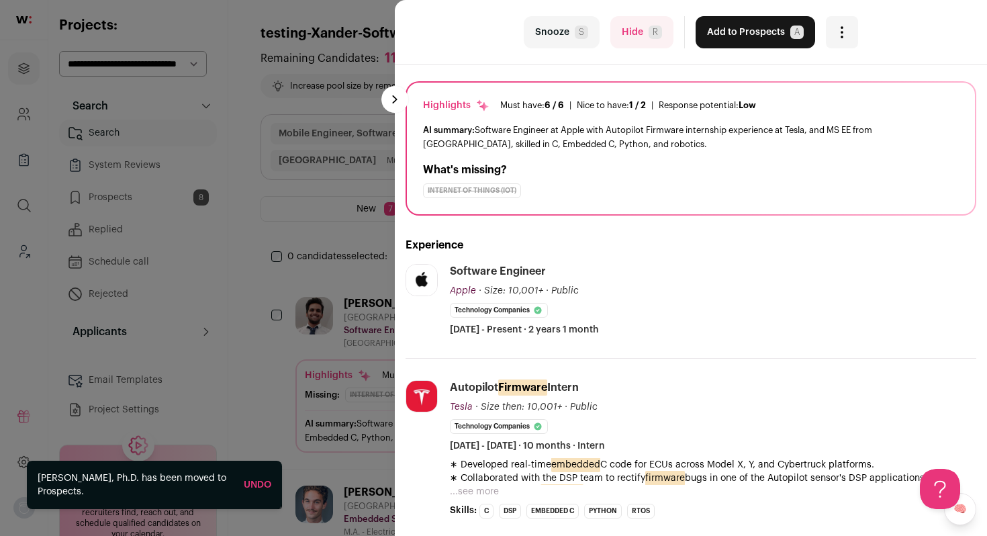
scroll to position [126, 0]
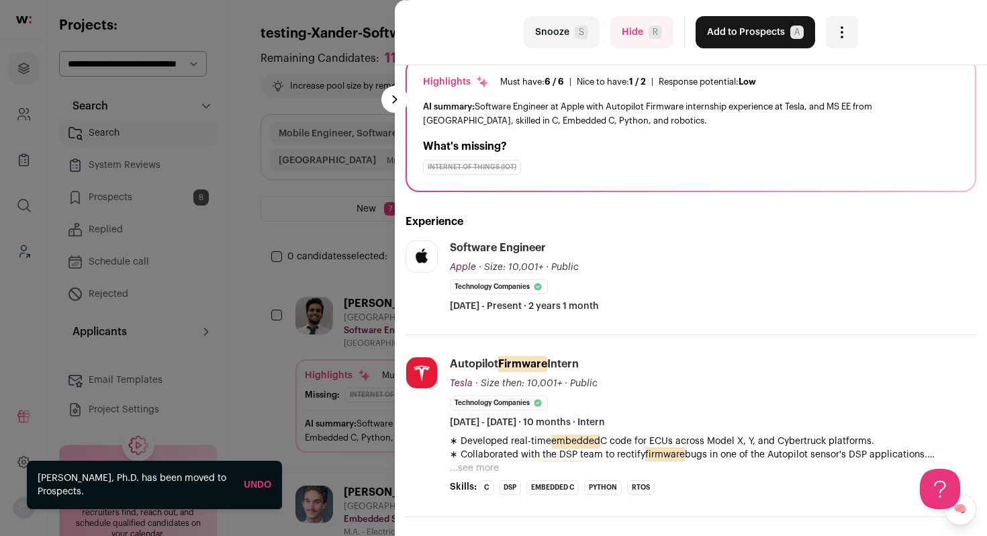
drag, startPoint x: 477, startPoint y: 466, endPoint x: 489, endPoint y: 455, distance: 16.6
click at [476, 466] on button "...see more" at bounding box center [474, 467] width 49 height 13
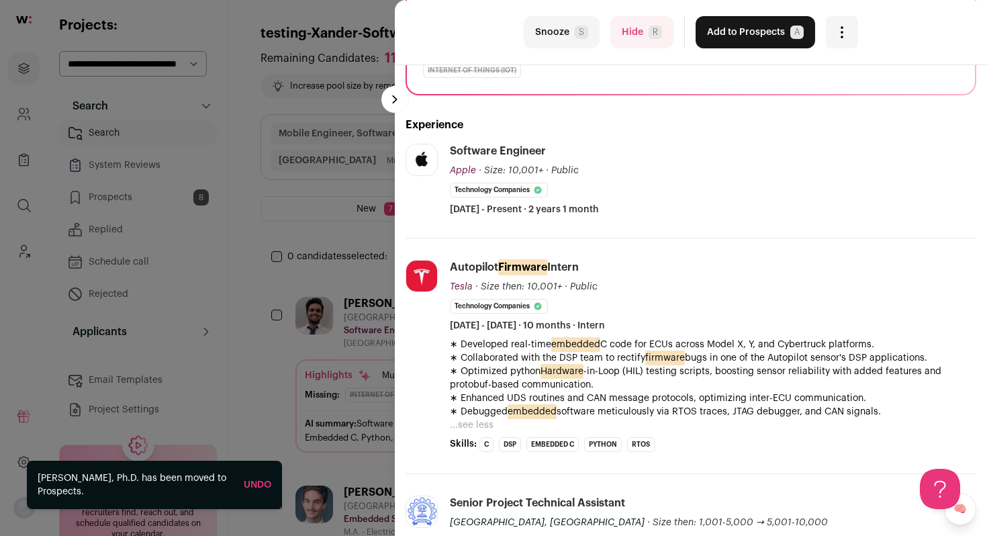
scroll to position [208, 0]
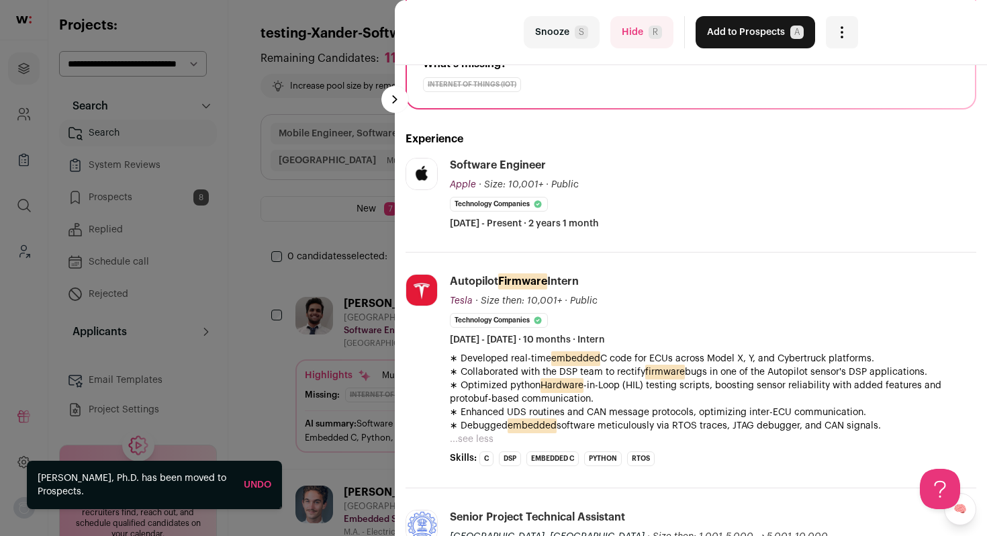
click at [743, 35] on button "Add to Prospects A" at bounding box center [756, 32] width 120 height 32
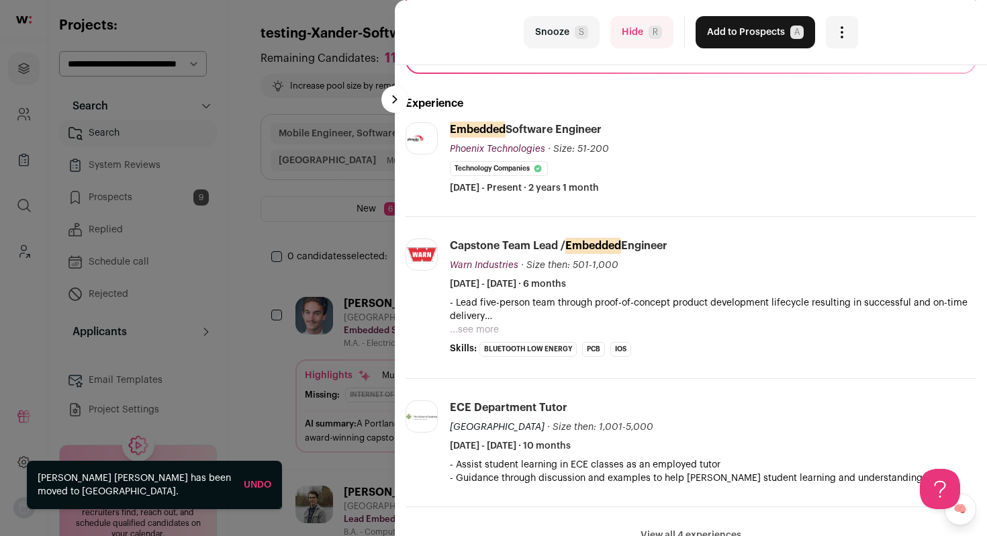
scroll to position [250, 0]
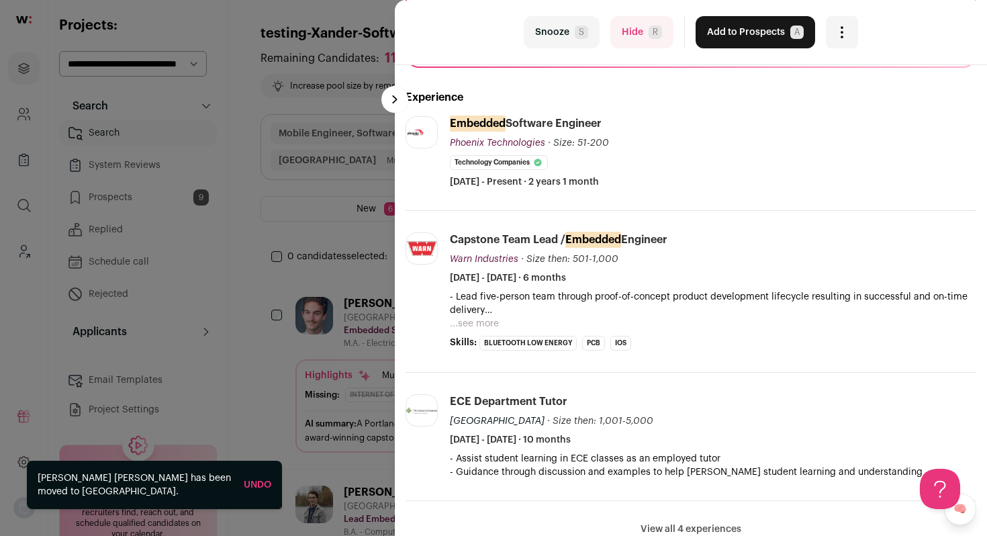
click at [463, 324] on button "...see more" at bounding box center [474, 323] width 49 height 13
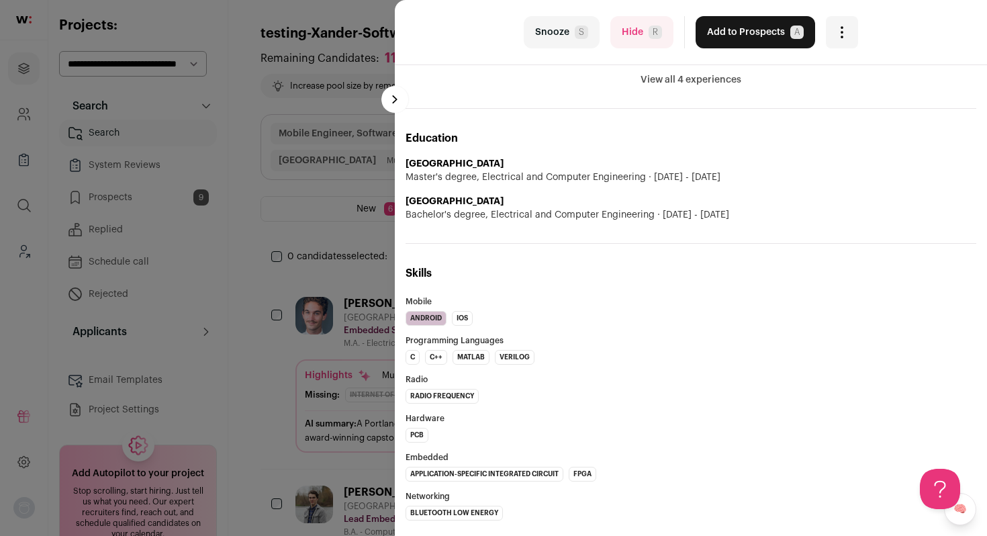
scroll to position [772, 0]
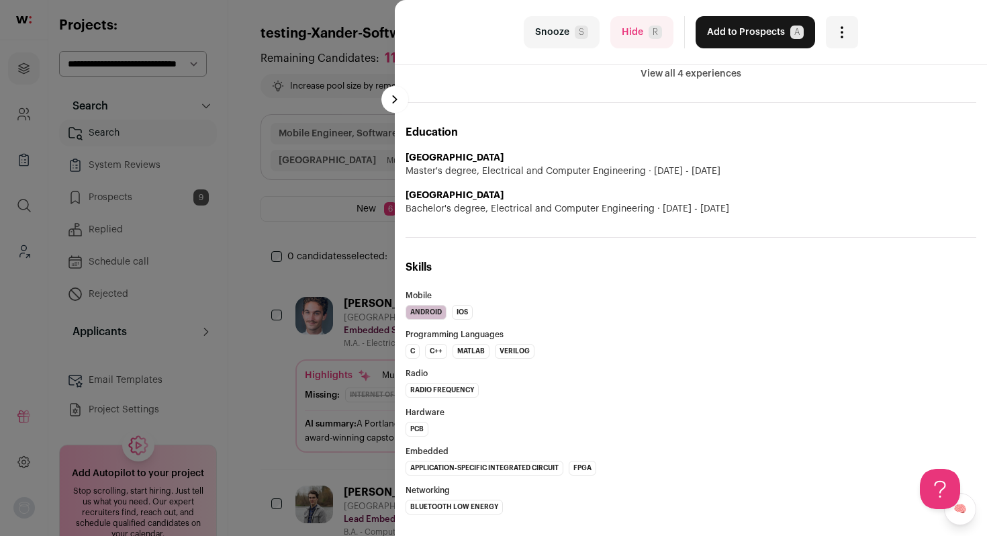
click at [715, 19] on button "Add to Prospects A" at bounding box center [756, 32] width 120 height 32
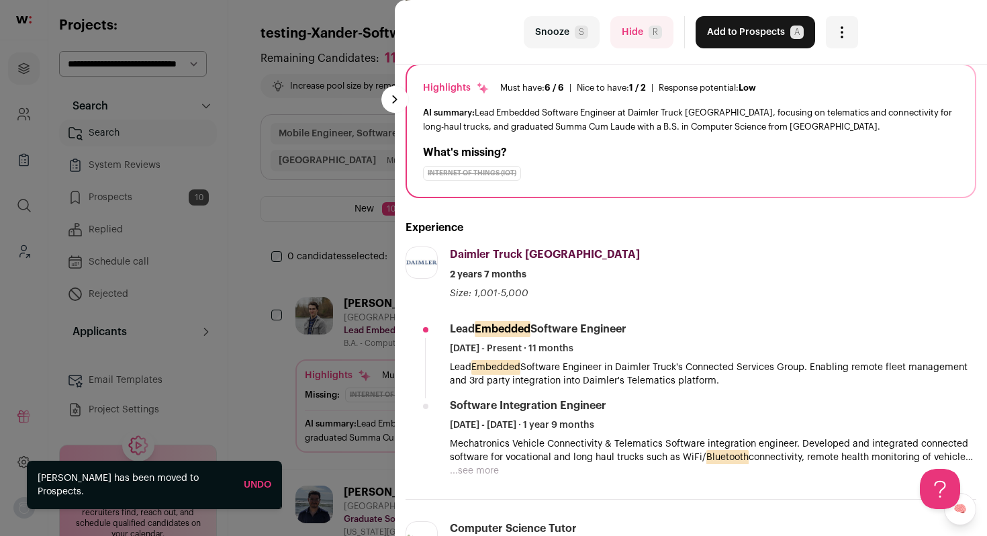
scroll to position [126, 0]
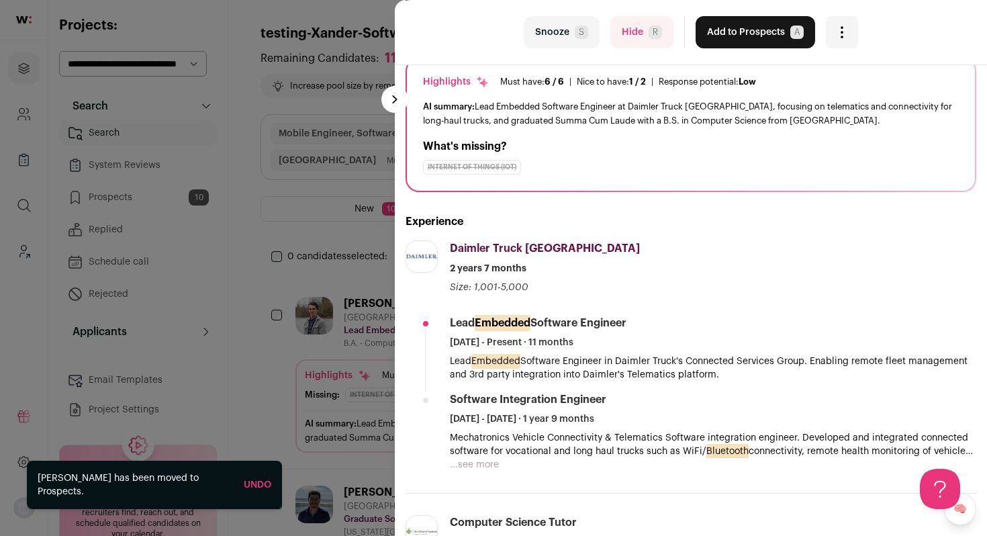
click at [485, 465] on button "...see more" at bounding box center [474, 464] width 49 height 13
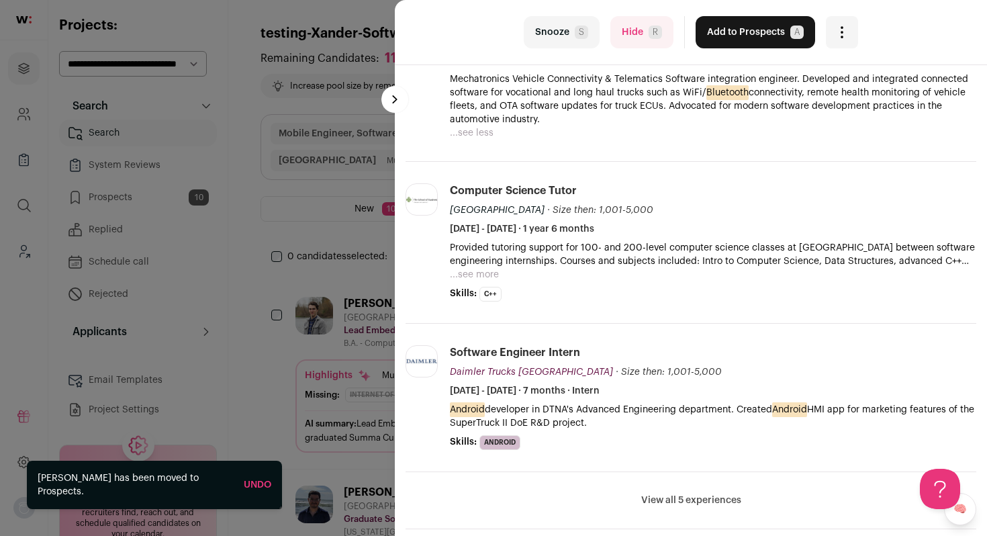
scroll to position [487, 0]
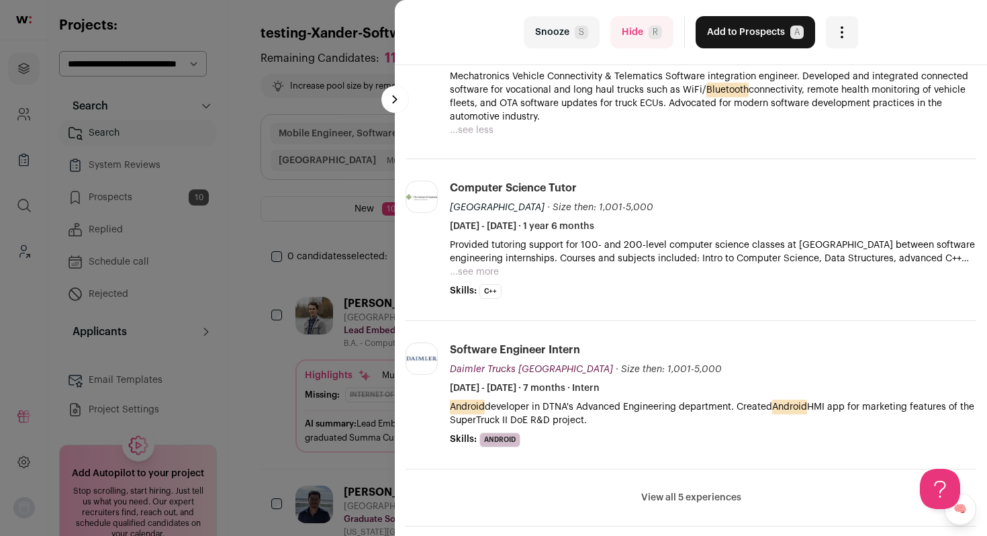
click at [696, 41] on button "Add to Prospects A" at bounding box center [756, 32] width 120 height 32
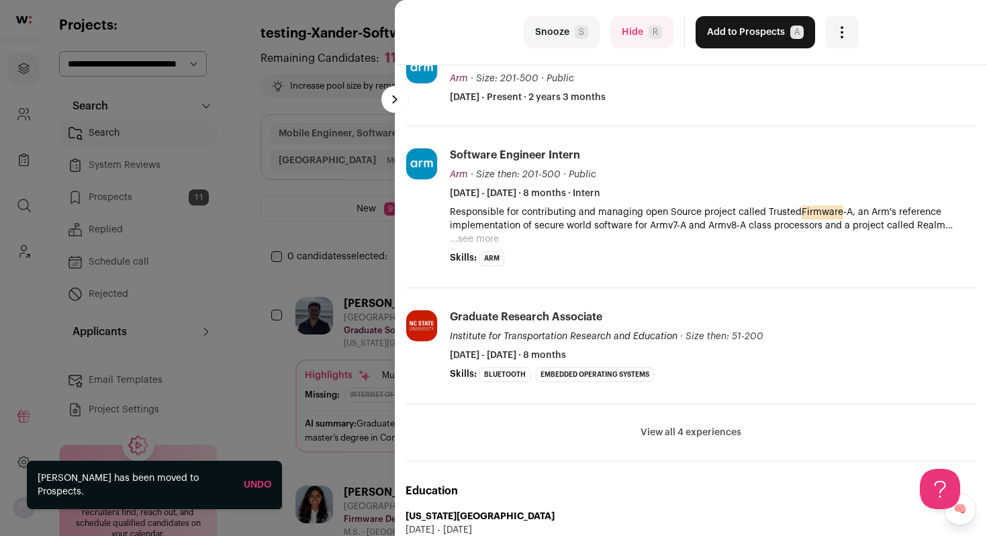
scroll to position [296, 0]
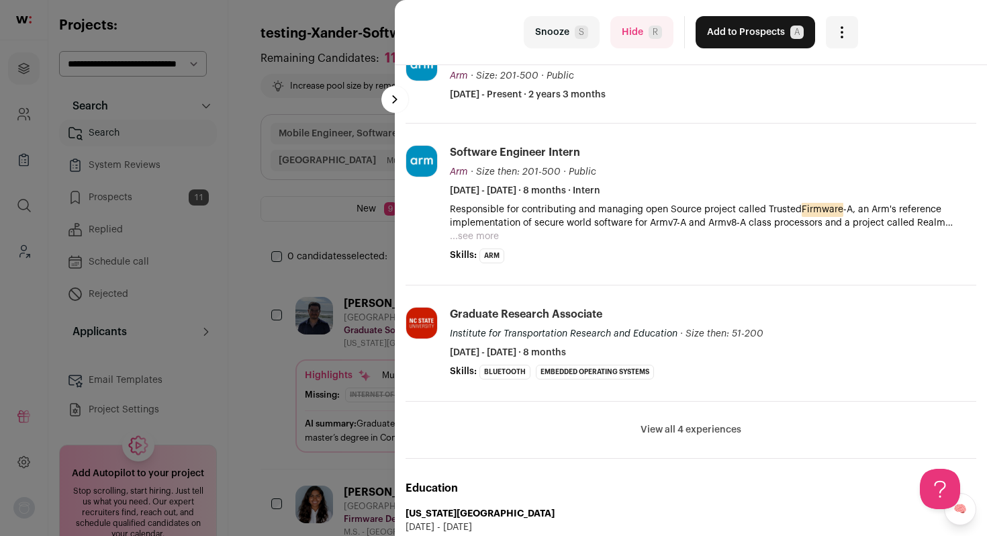
click at [620, 42] on button "Hide R" at bounding box center [641, 32] width 63 height 32
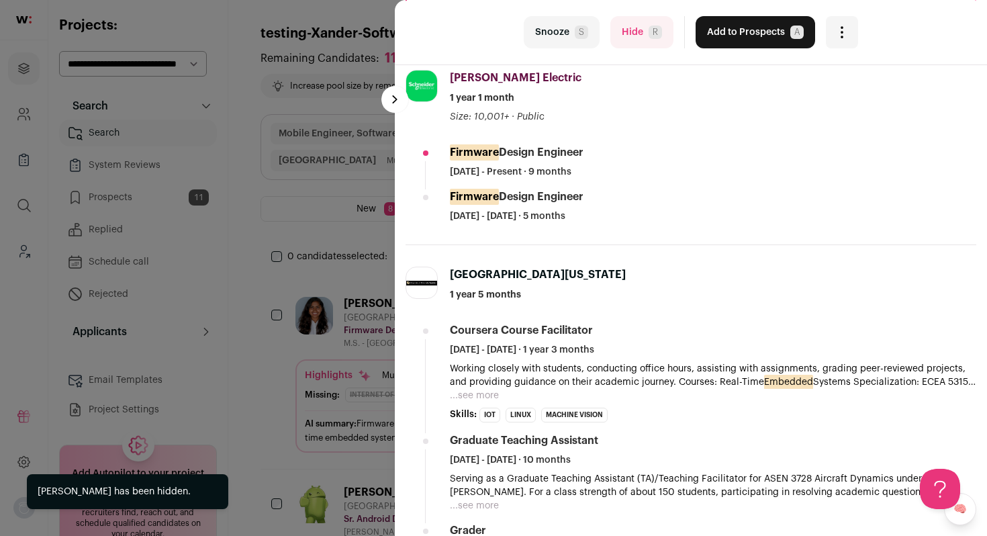
scroll to position [303, 0]
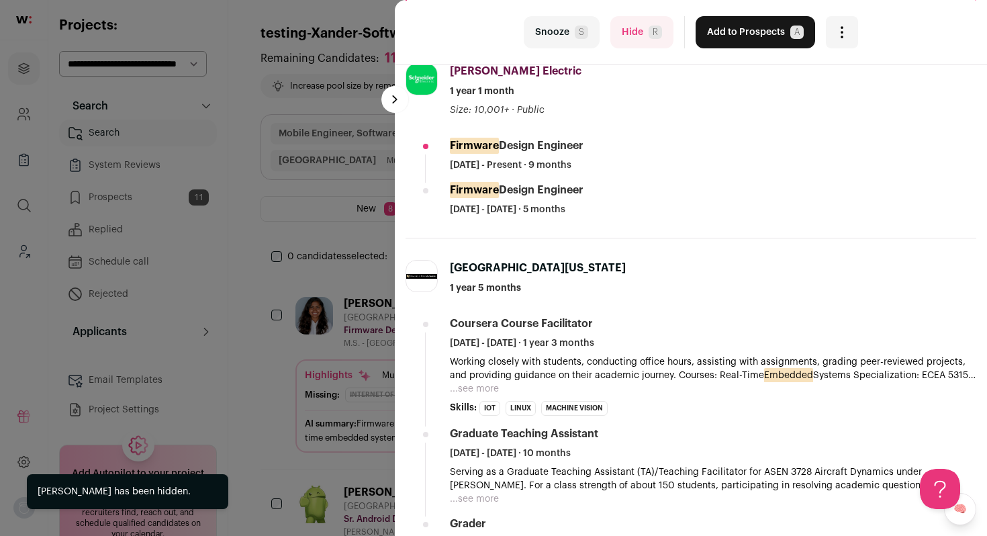
click at [487, 385] on button "...see more" at bounding box center [474, 388] width 49 height 13
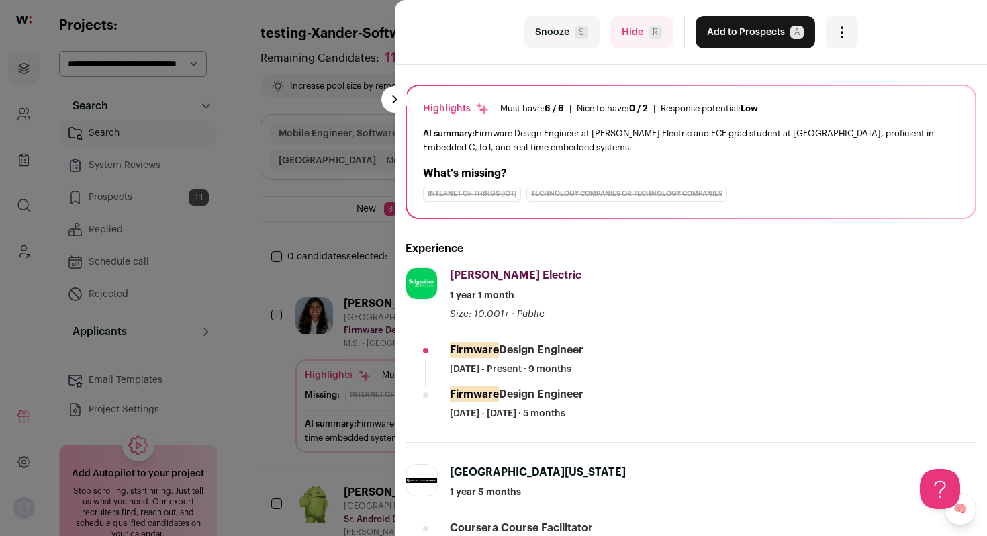
scroll to position [124, 0]
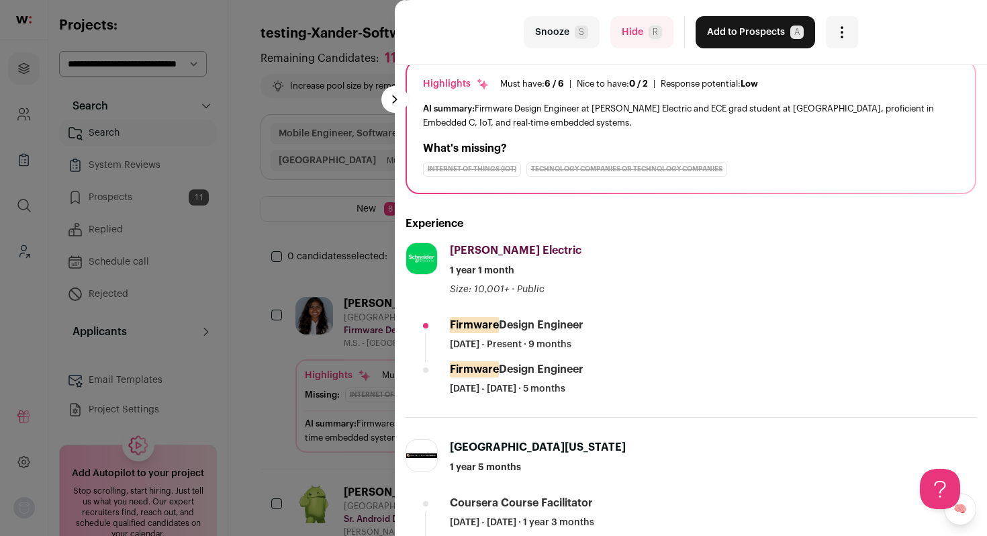
click at [613, 31] on button "Hide R" at bounding box center [641, 32] width 63 height 32
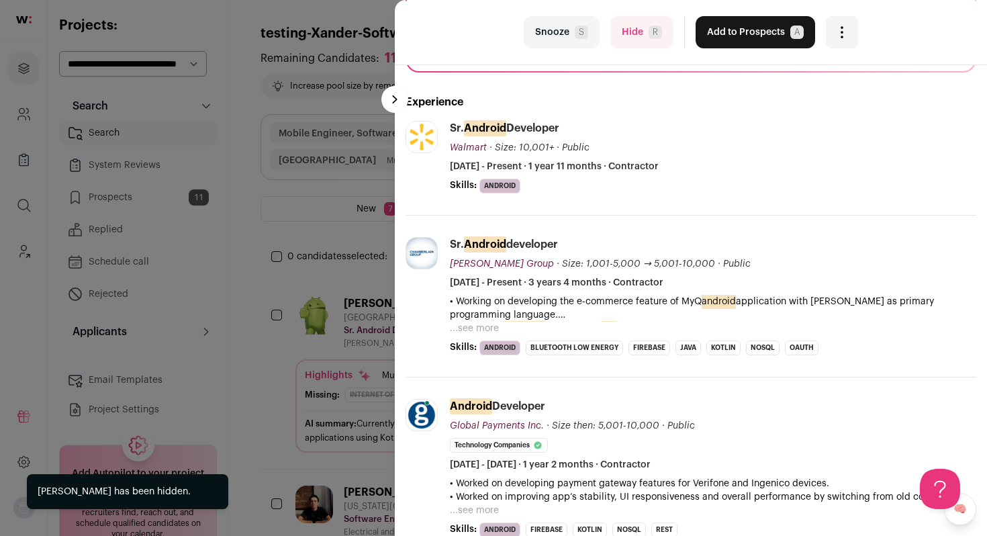
scroll to position [249, 0]
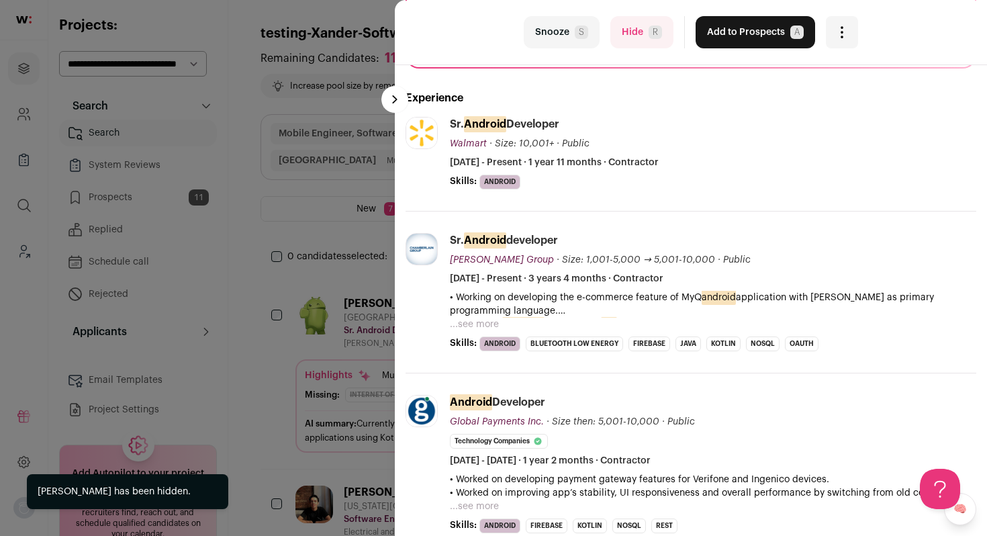
click at [492, 324] on button "...see more" at bounding box center [474, 324] width 49 height 13
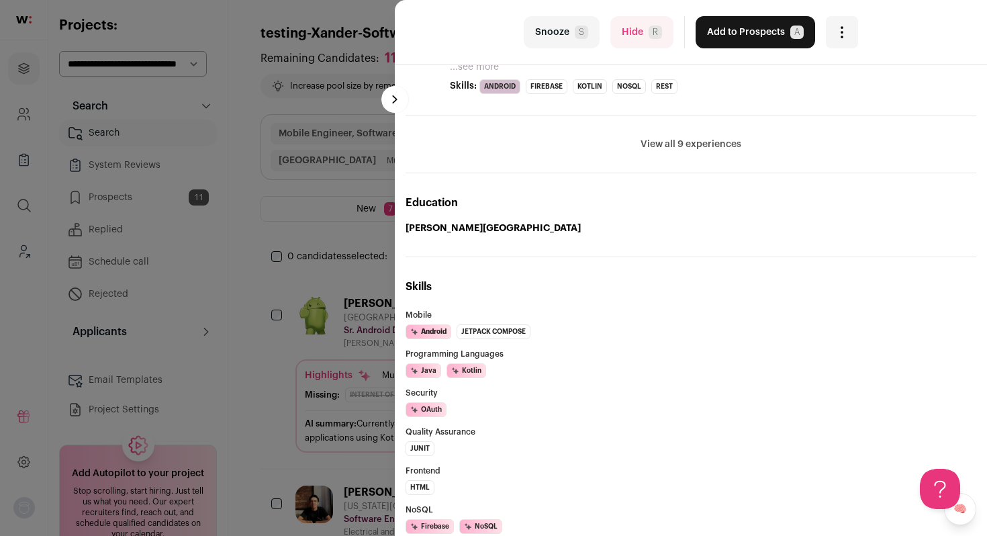
scroll to position [1032, 0]
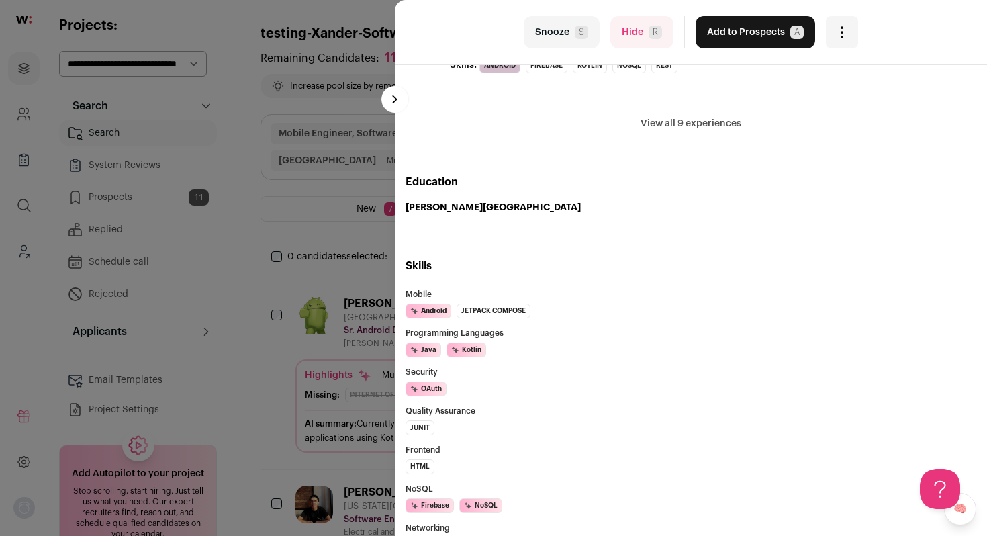
click at [680, 117] on button "View all 9 experiences" at bounding box center [691, 123] width 101 height 13
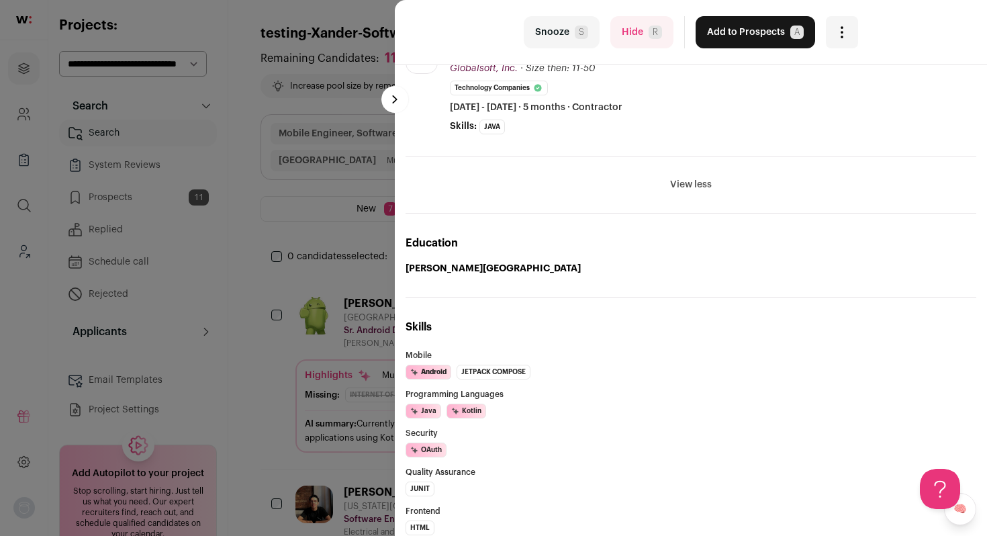
scroll to position [1974, 0]
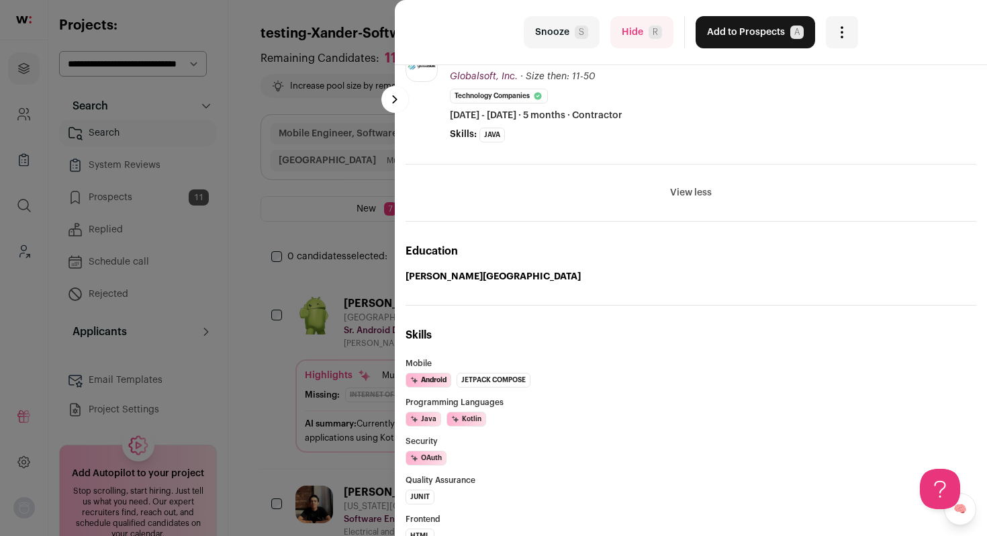
click at [305, 325] on div "last Snooze S Hide R Add to Prospects A Are you sure? Praveen Kumar Cancel ****…" at bounding box center [493, 268] width 987 height 536
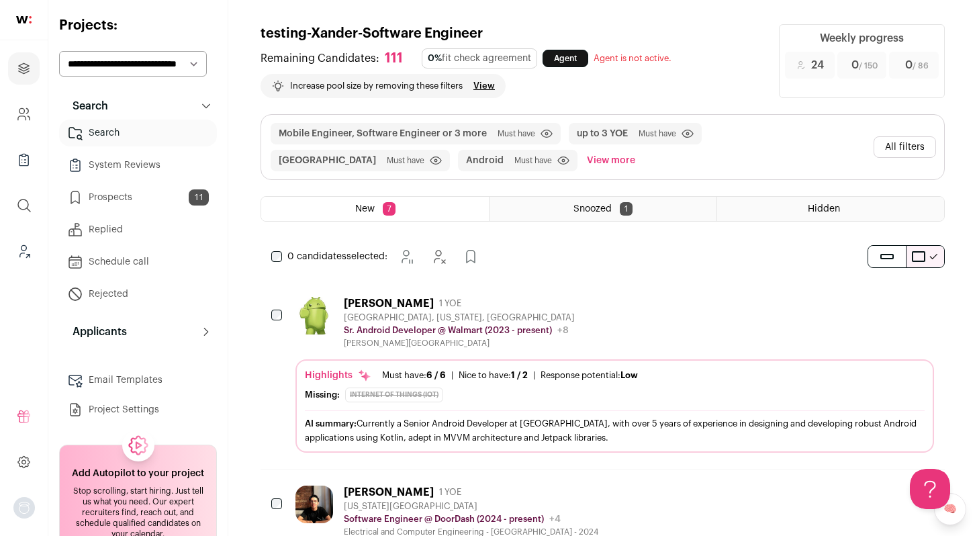
click at [682, 323] on div "Praveen Kumar 1 YOE Trenton, New Jersey, United States Sr. Android Developer @ …" at bounding box center [615, 323] width 639 height 52
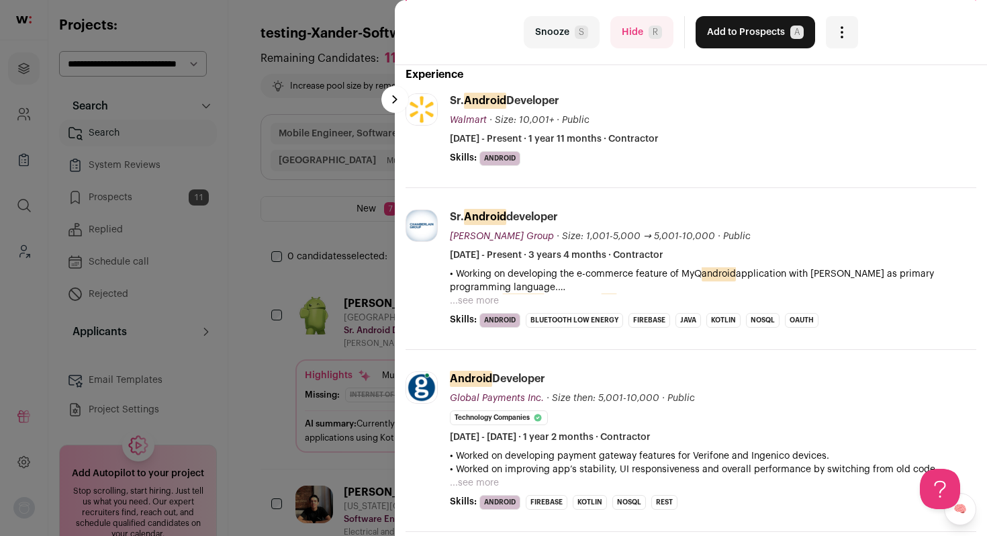
scroll to position [277, 0]
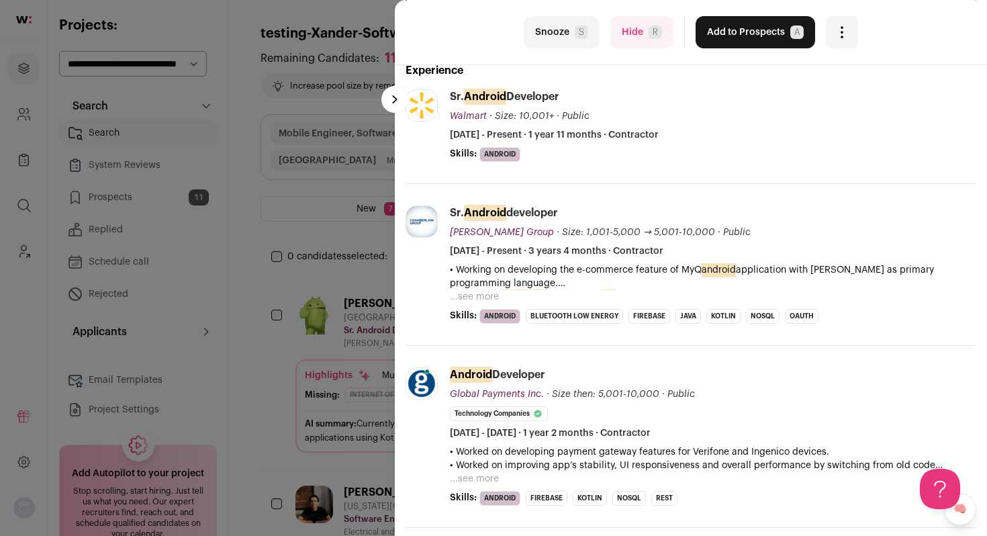
click at [480, 300] on button "...see more" at bounding box center [474, 296] width 49 height 13
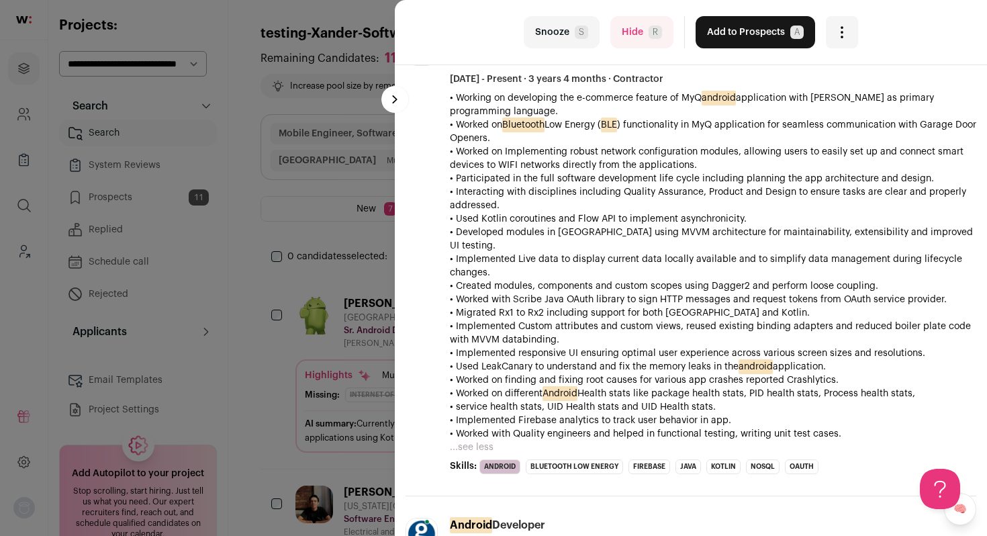
scroll to position [457, 0]
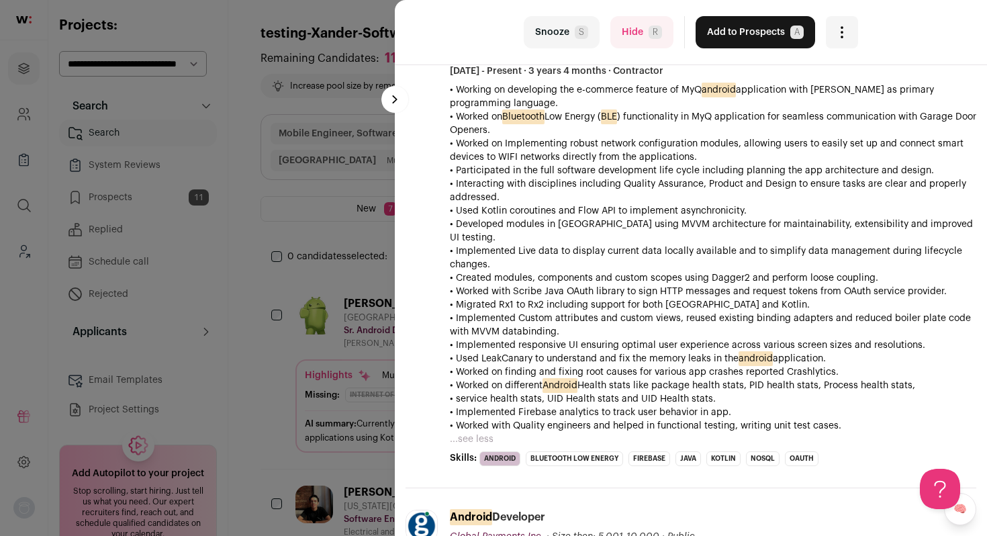
click at [754, 34] on button "Add to Prospects A" at bounding box center [756, 32] width 120 height 32
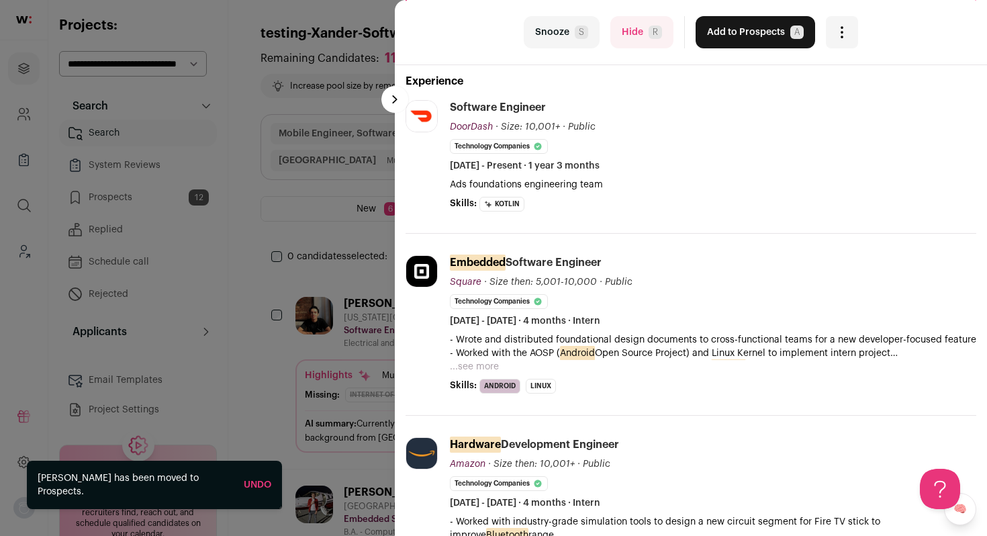
scroll to position [251, 0]
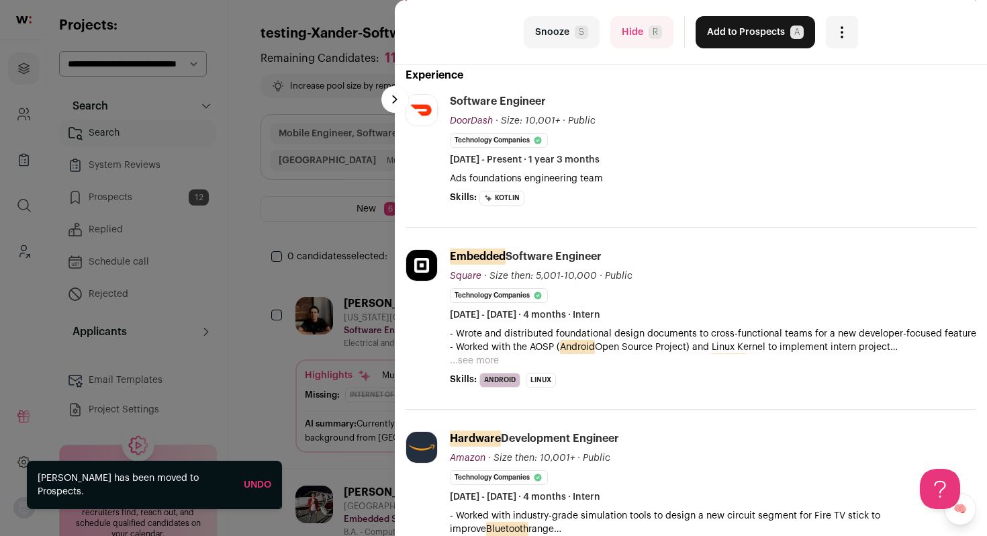
click at [466, 361] on button "...see more" at bounding box center [474, 360] width 49 height 13
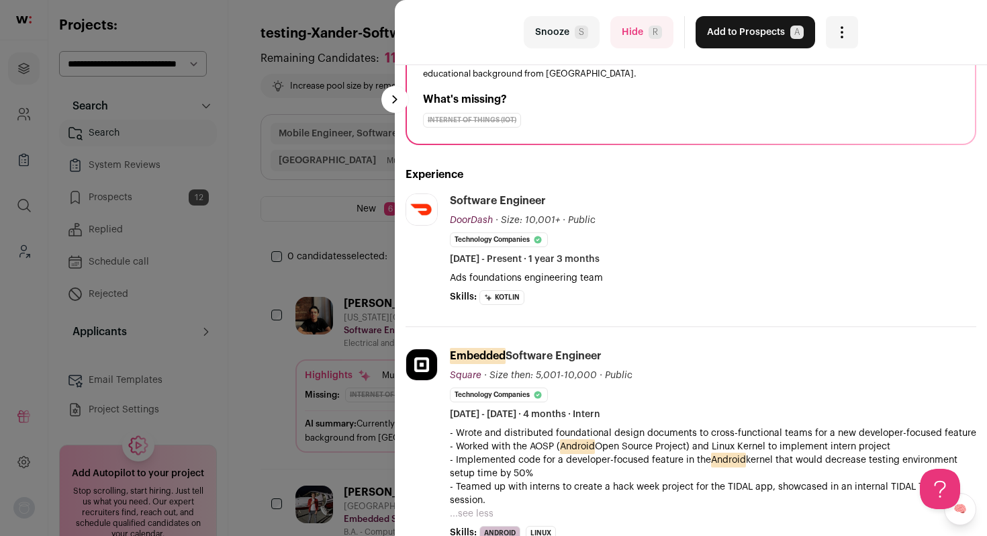
scroll to position [148, 0]
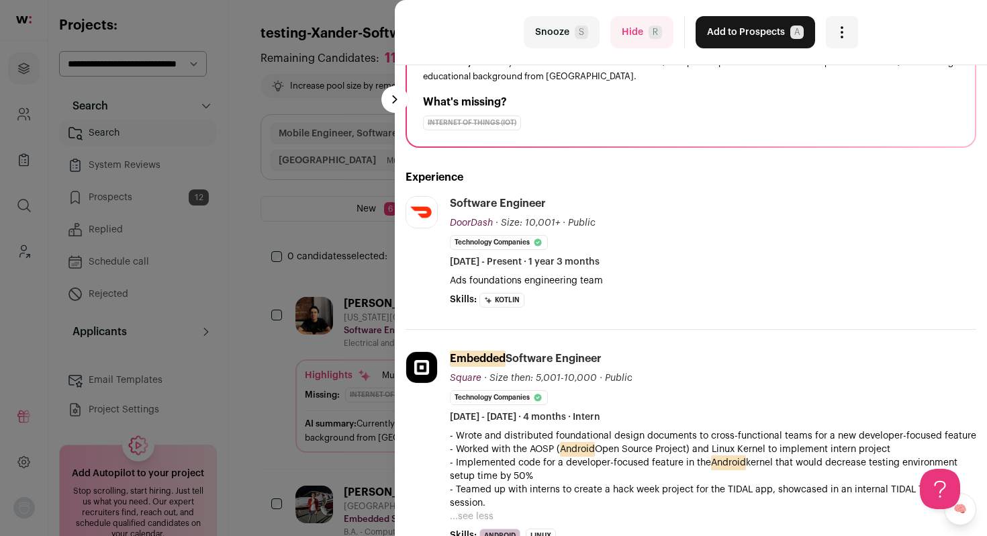
click at [778, 29] on button "Add to Prospects A" at bounding box center [756, 32] width 120 height 32
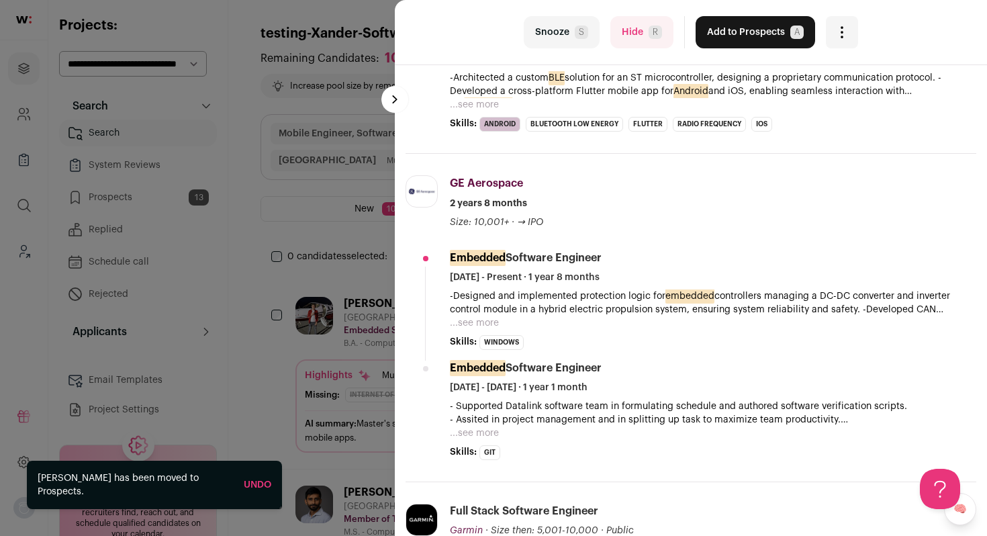
scroll to position [359, 0]
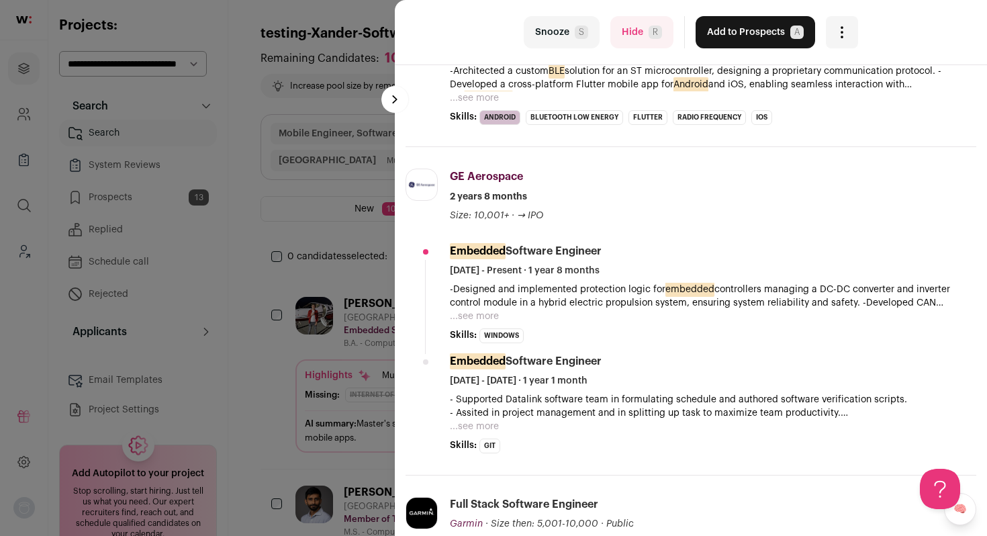
click at [484, 316] on button "...see more" at bounding box center [474, 316] width 49 height 13
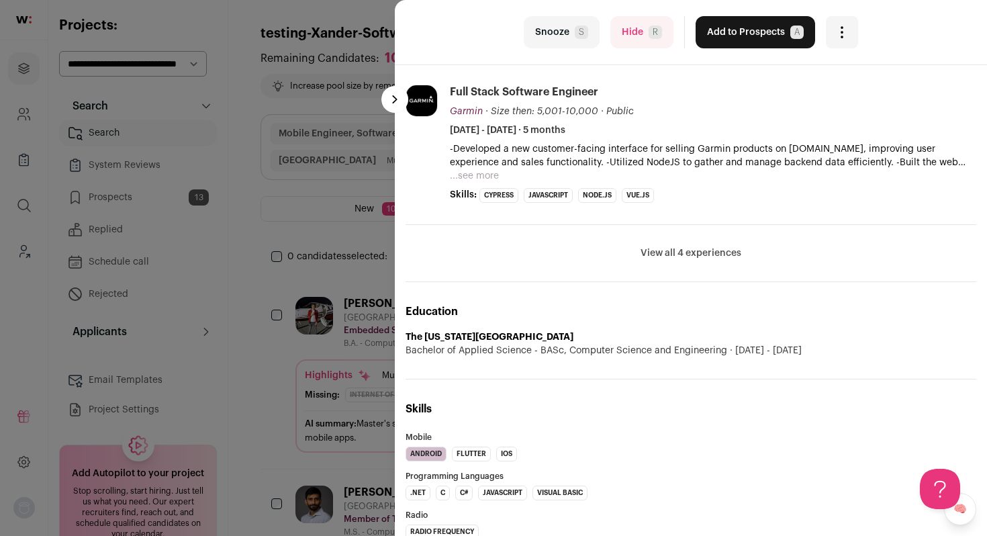
scroll to position [815, 0]
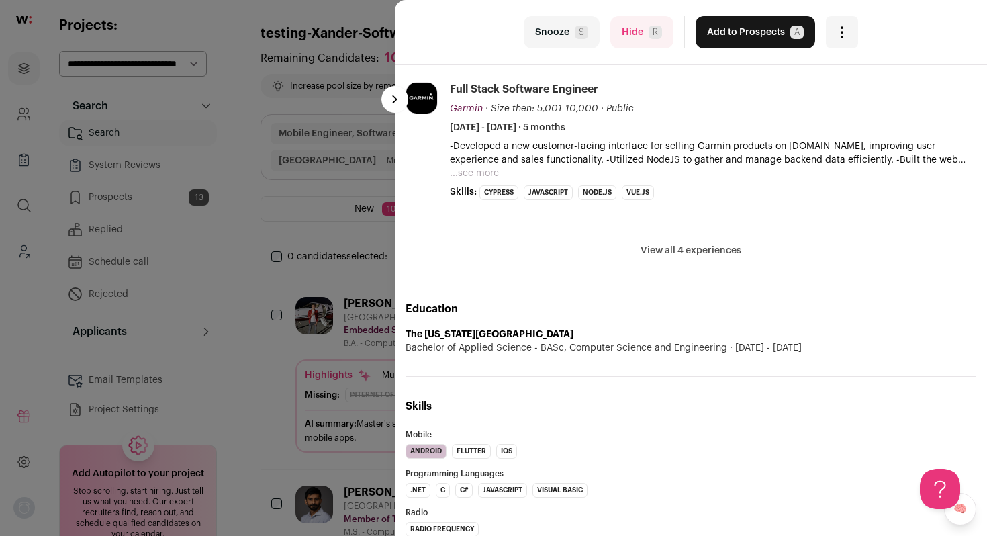
click at [714, 251] on button "View all 4 experiences" at bounding box center [691, 250] width 101 height 13
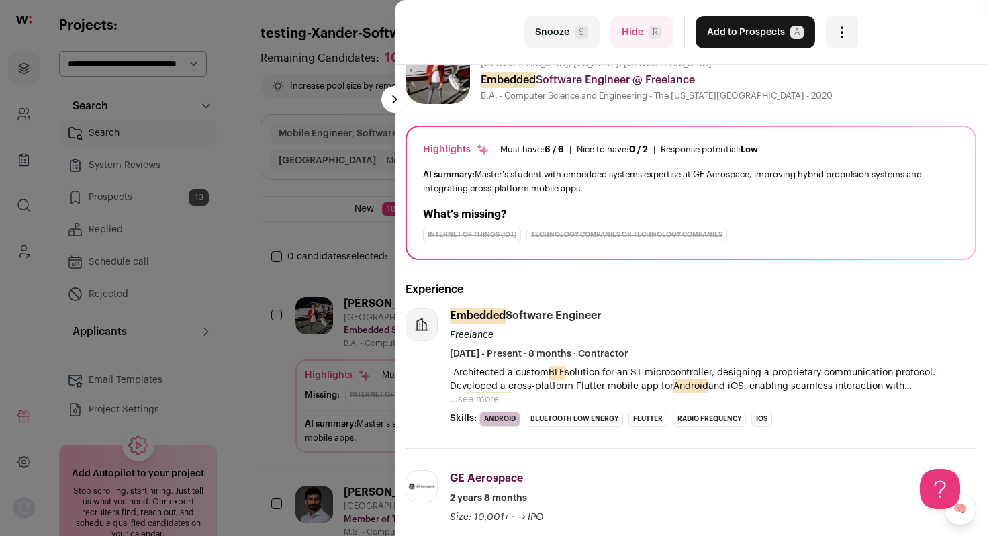
scroll to position [55, 0]
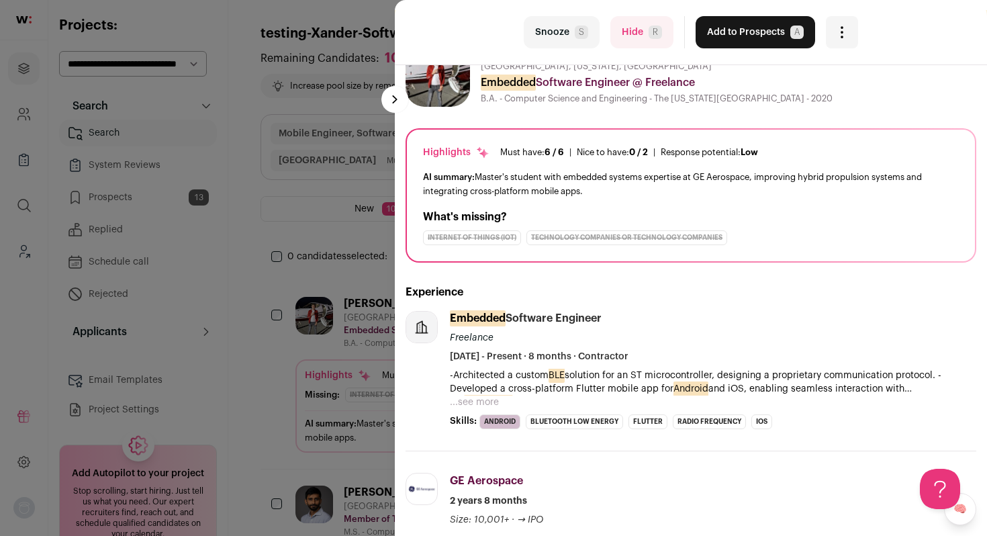
click at [760, 39] on button "Add to Prospects A" at bounding box center [756, 32] width 120 height 32
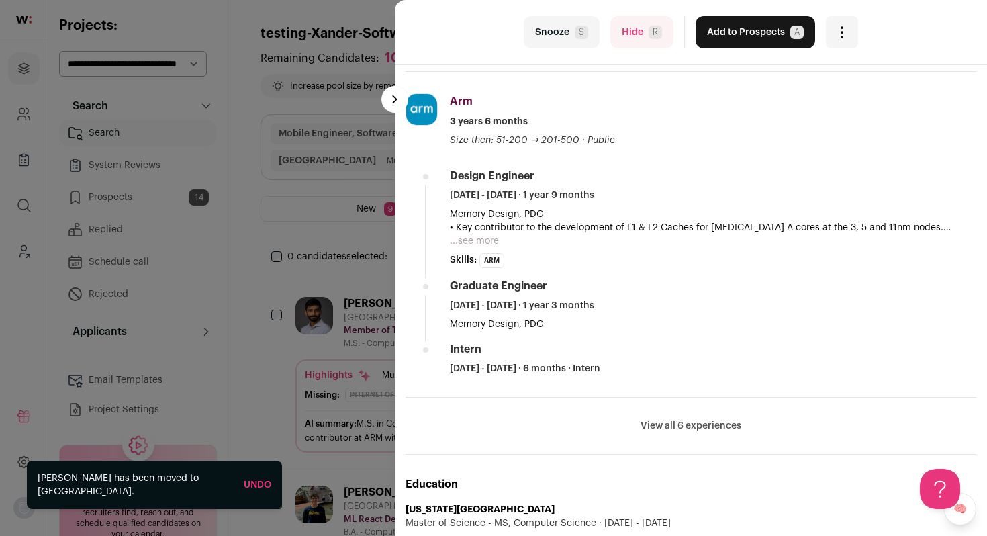
scroll to position [580, 0]
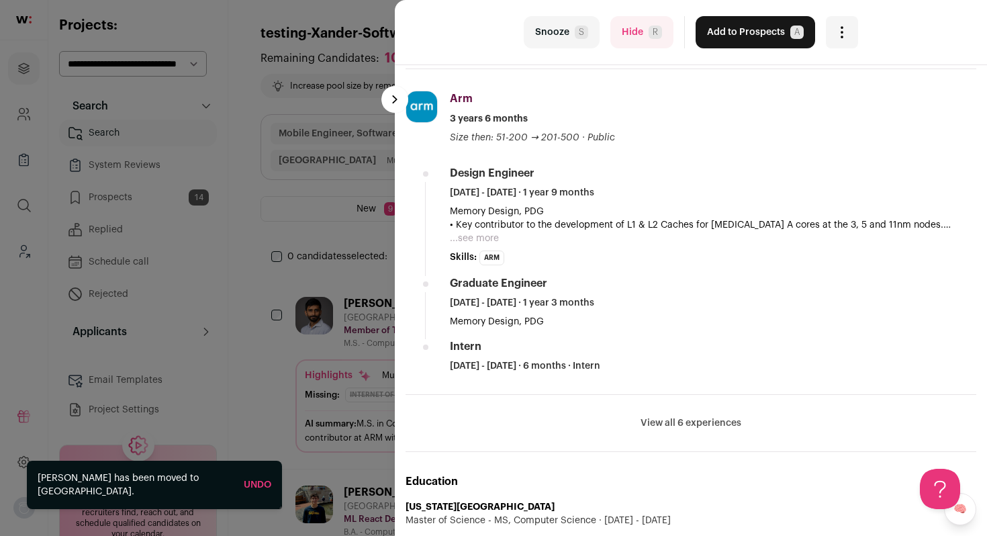
click at [675, 419] on button "View all 6 experiences" at bounding box center [691, 422] width 101 height 13
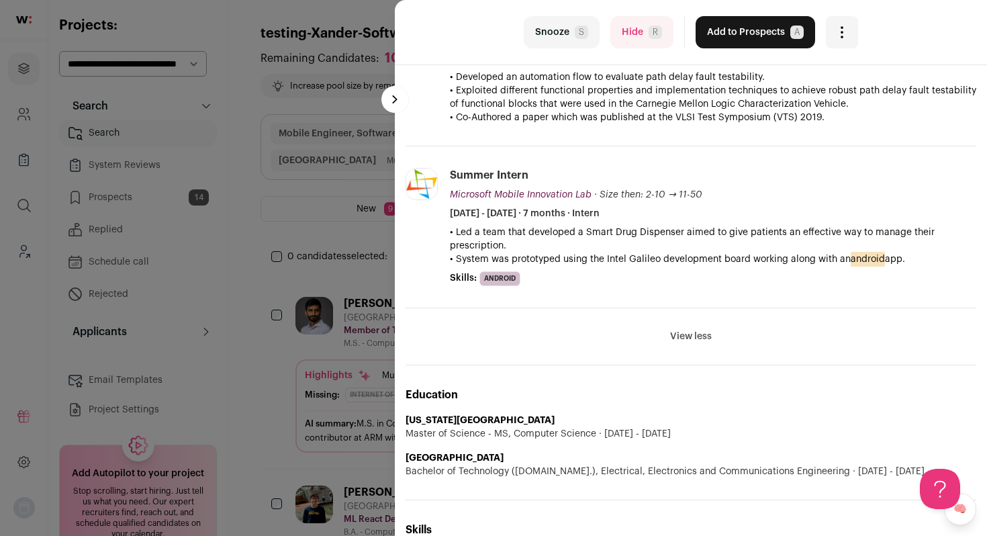
scroll to position [1183, 0]
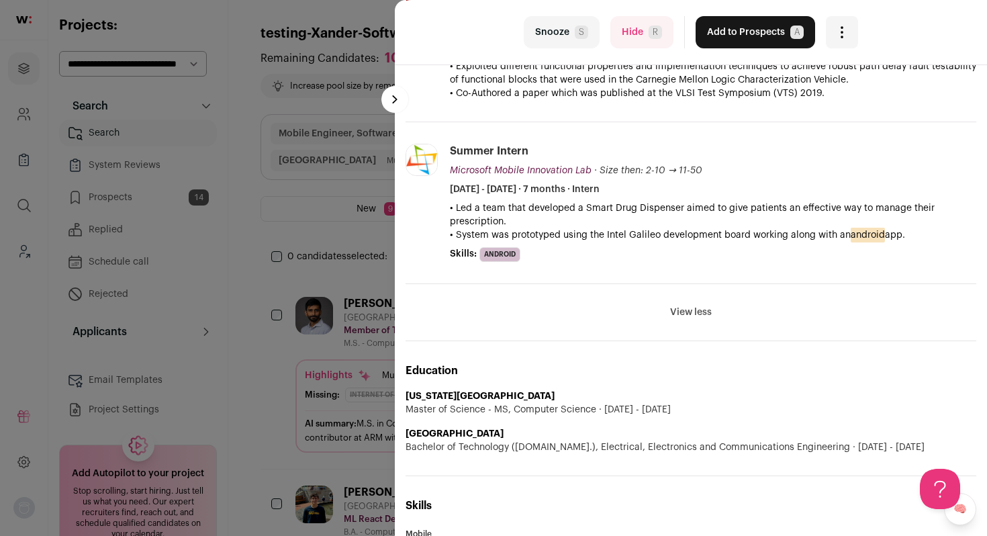
click at [762, 28] on button "Add to Prospects A" at bounding box center [756, 32] width 120 height 32
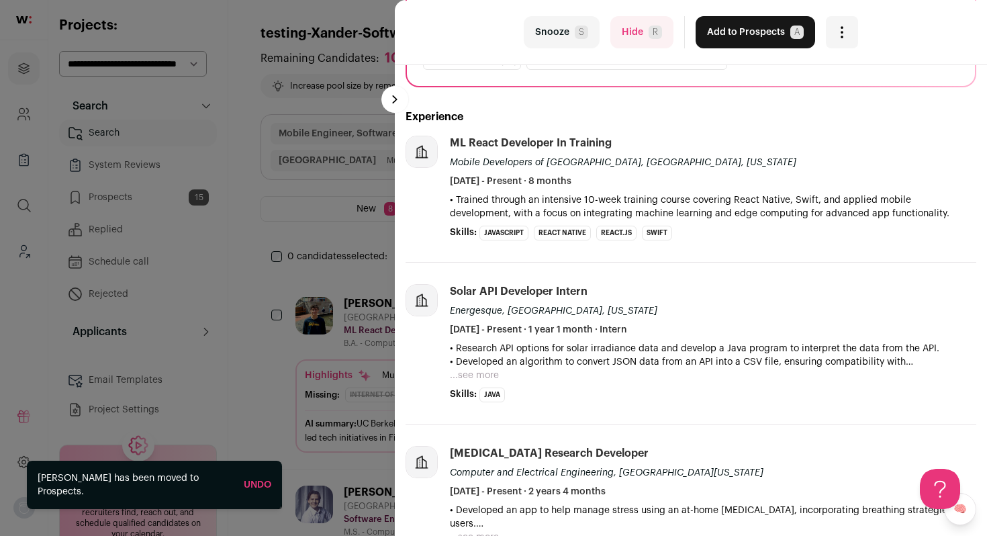
scroll to position [227, 0]
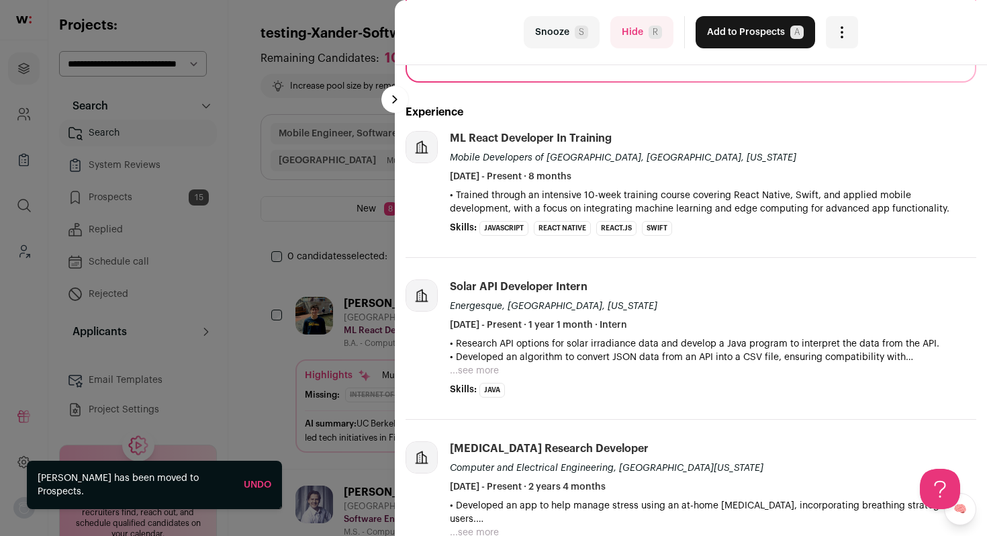
click at [649, 32] on span "R" at bounding box center [655, 32] width 13 height 13
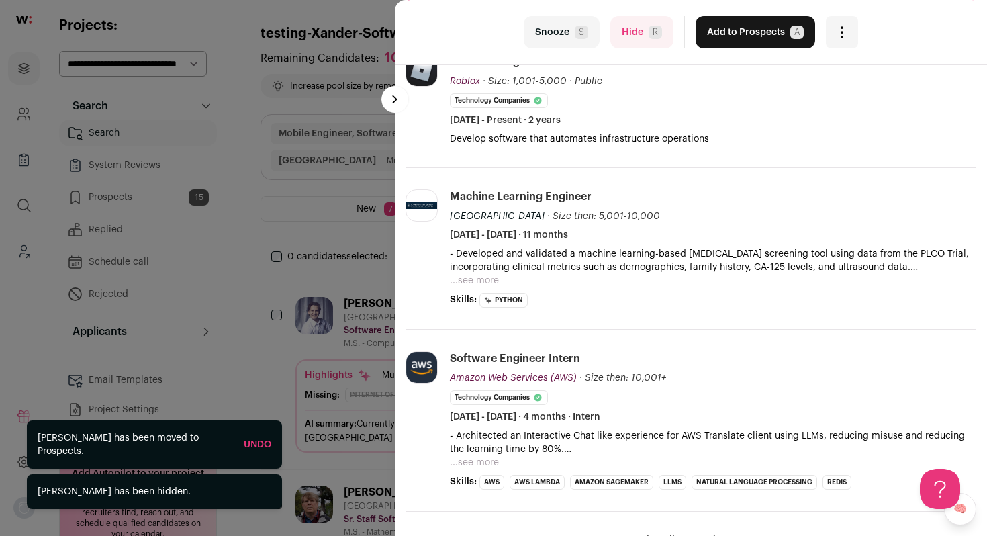
scroll to position [295, 0]
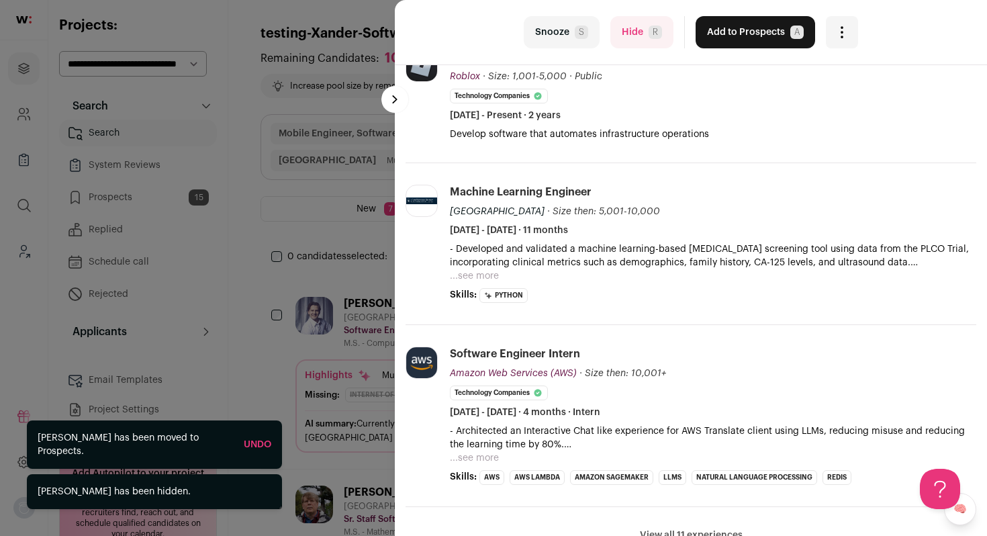
click at [485, 277] on button "...see more" at bounding box center [474, 275] width 49 height 13
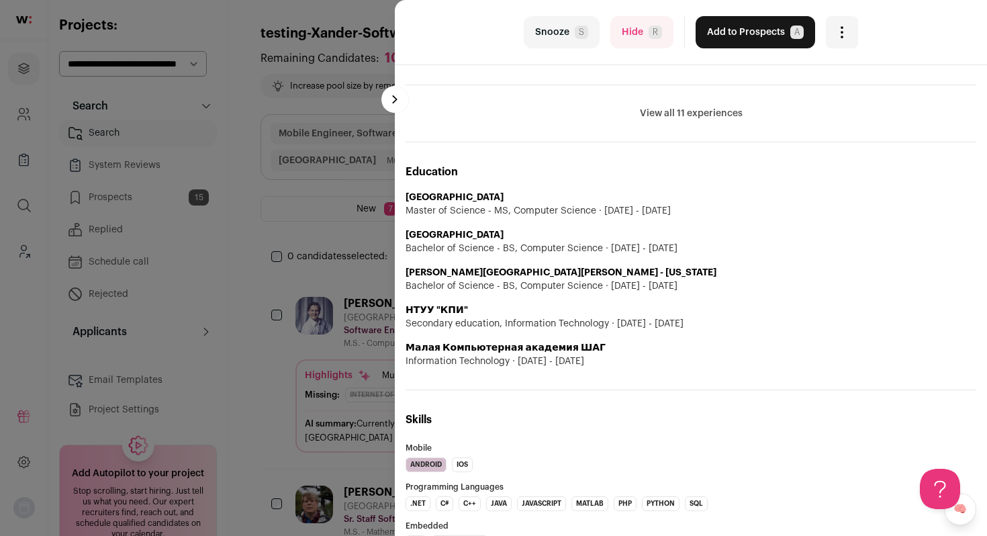
scroll to position [842, 0]
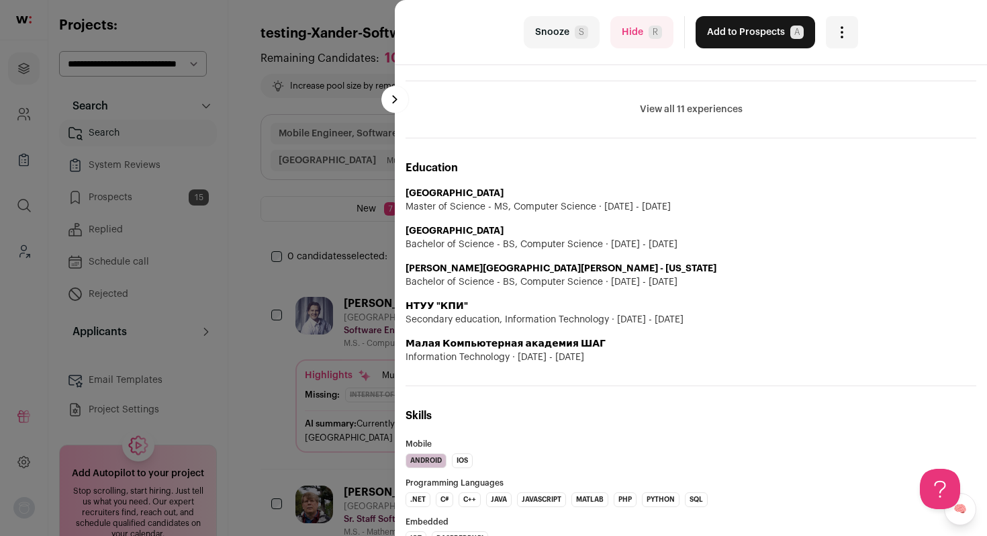
click at [680, 121] on li "View all 11 experiences View less" at bounding box center [691, 109] width 571 height 57
click at [680, 116] on button "View all 11 experiences" at bounding box center [691, 109] width 103 height 13
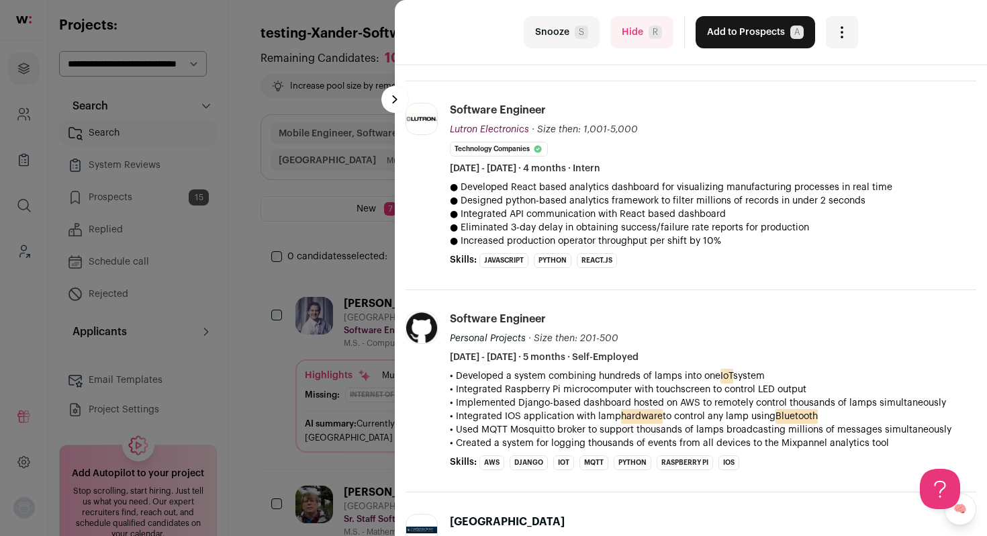
click at [650, 28] on span "R" at bounding box center [655, 32] width 13 height 13
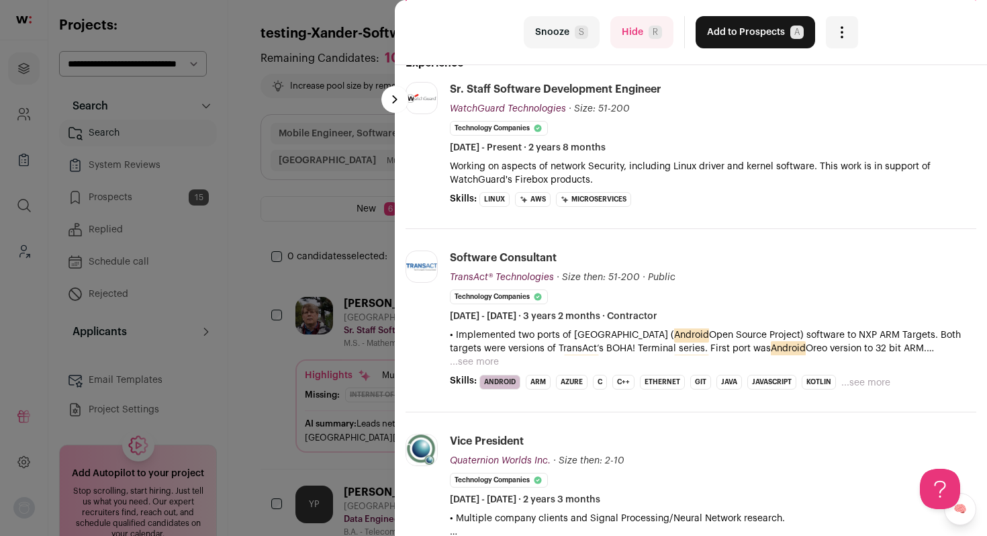
scroll to position [289, 0]
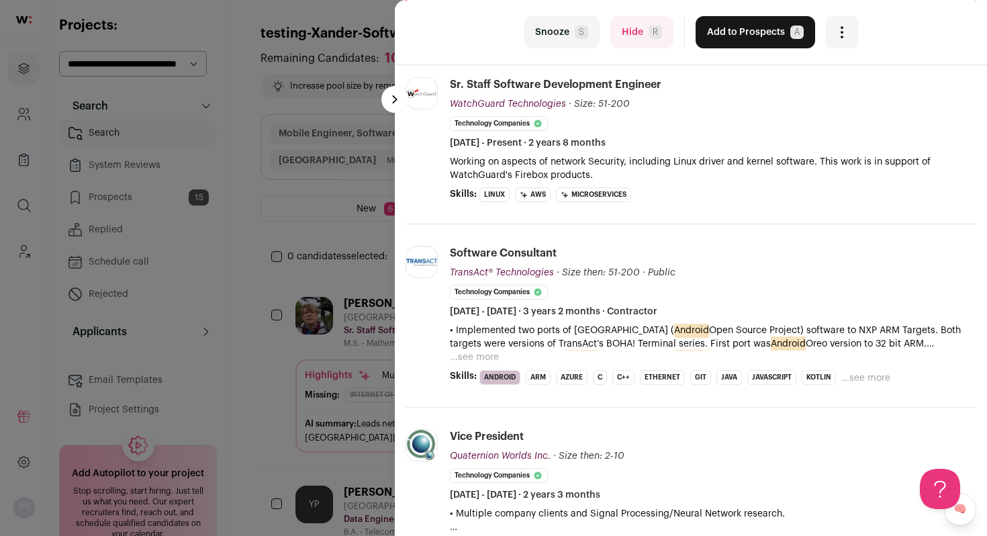
click at [489, 359] on button "...see more" at bounding box center [474, 357] width 49 height 13
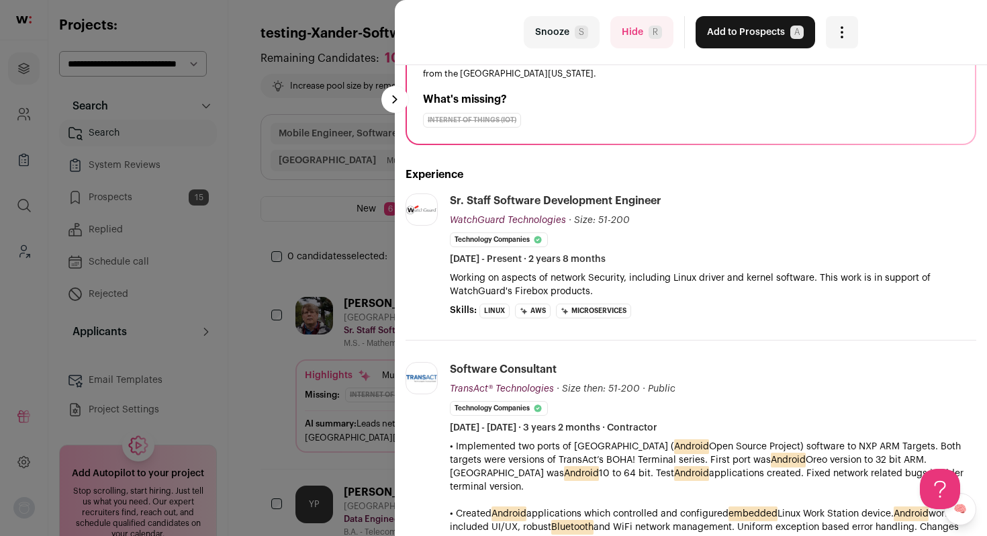
scroll to position [167, 0]
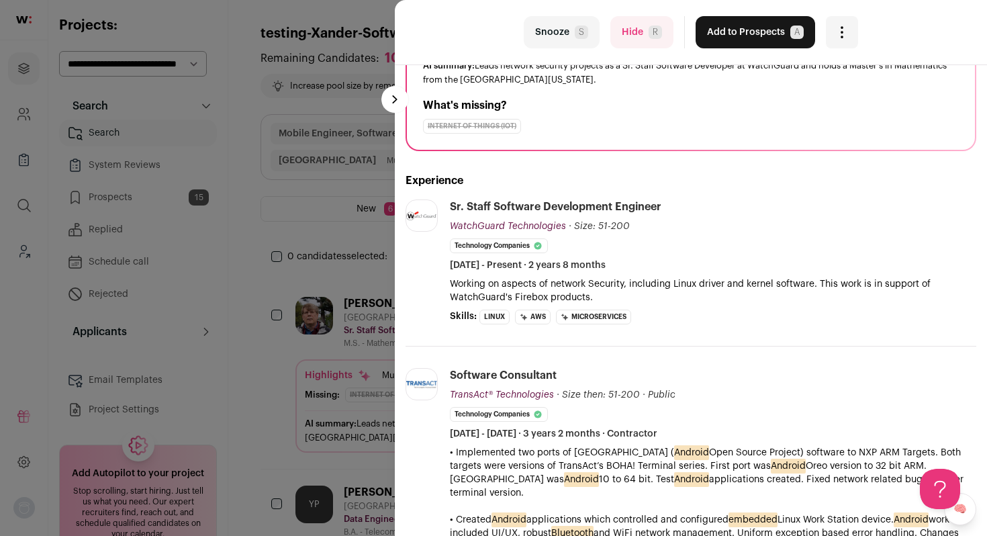
click at [727, 46] on button "Add to Prospects A" at bounding box center [756, 32] width 120 height 32
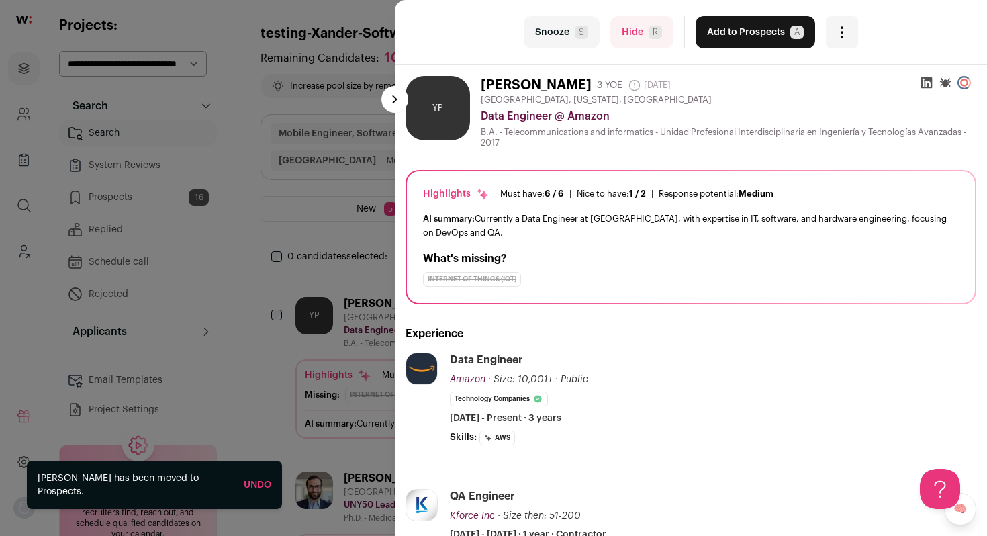
click at [611, 34] on button "Hide R" at bounding box center [641, 32] width 63 height 32
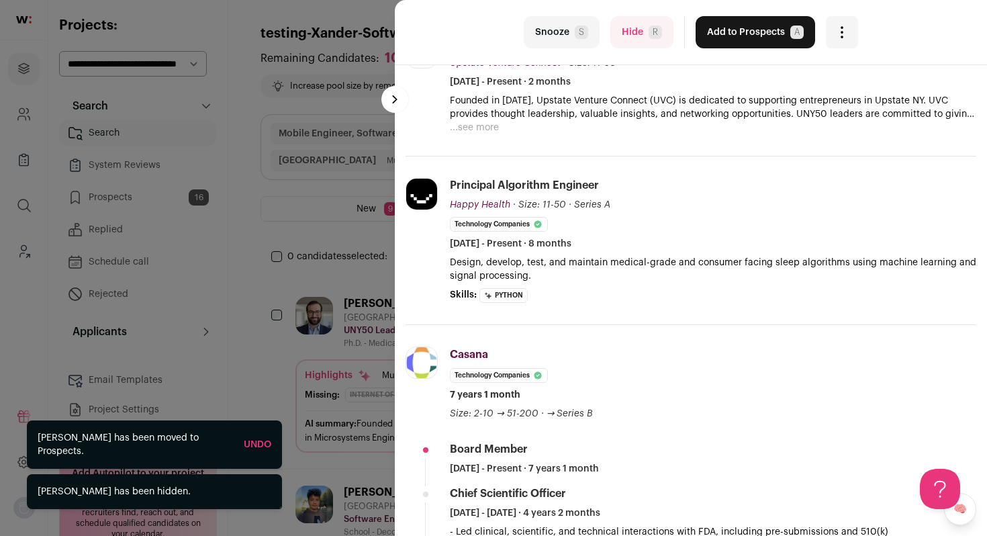
scroll to position [316, 0]
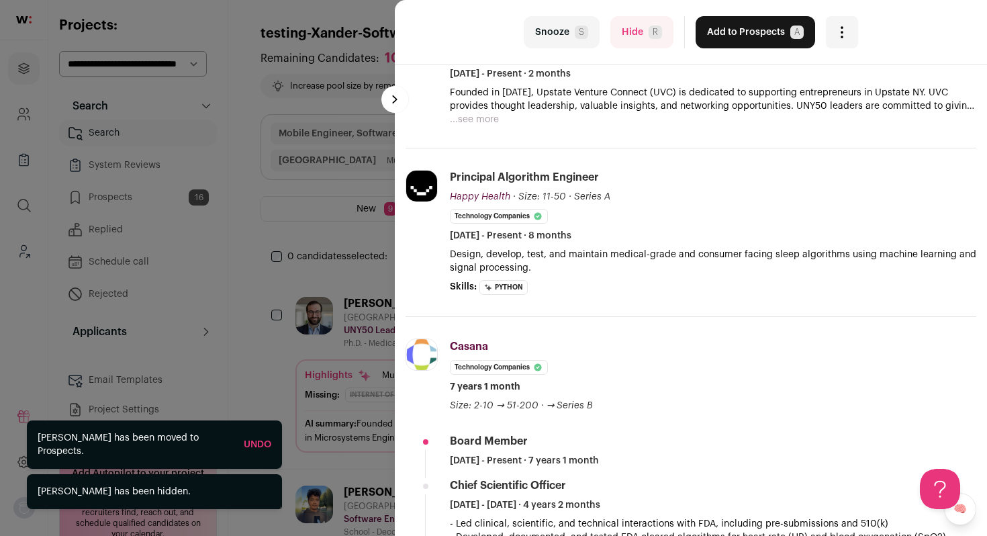
click at [641, 36] on button "Hide R" at bounding box center [641, 32] width 63 height 32
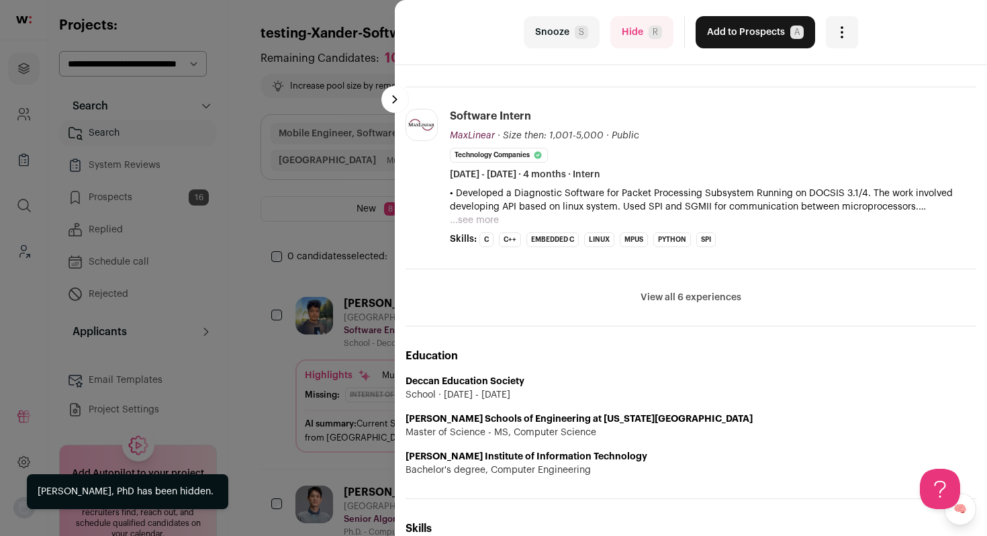
scroll to position [558, 0]
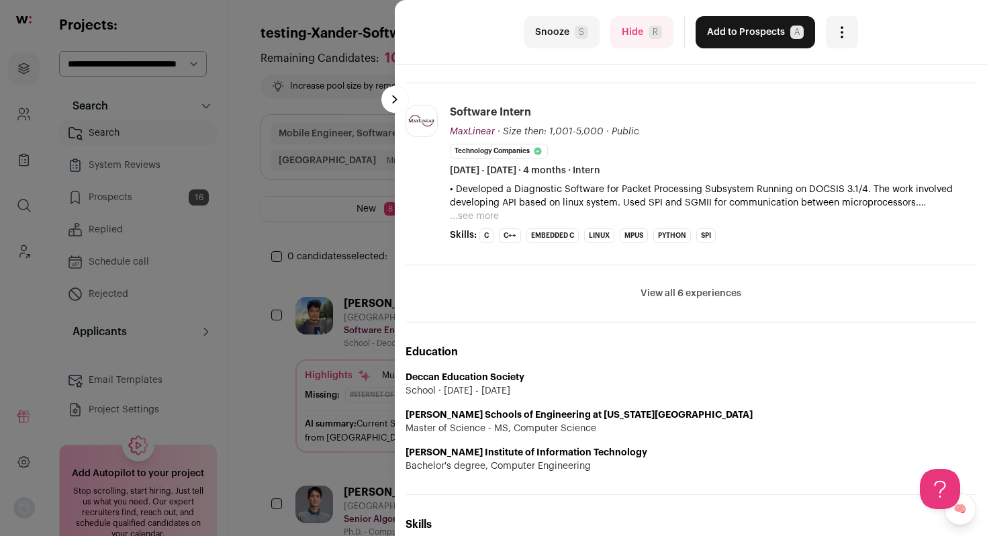
click at [642, 44] on button "Hide R" at bounding box center [641, 32] width 63 height 32
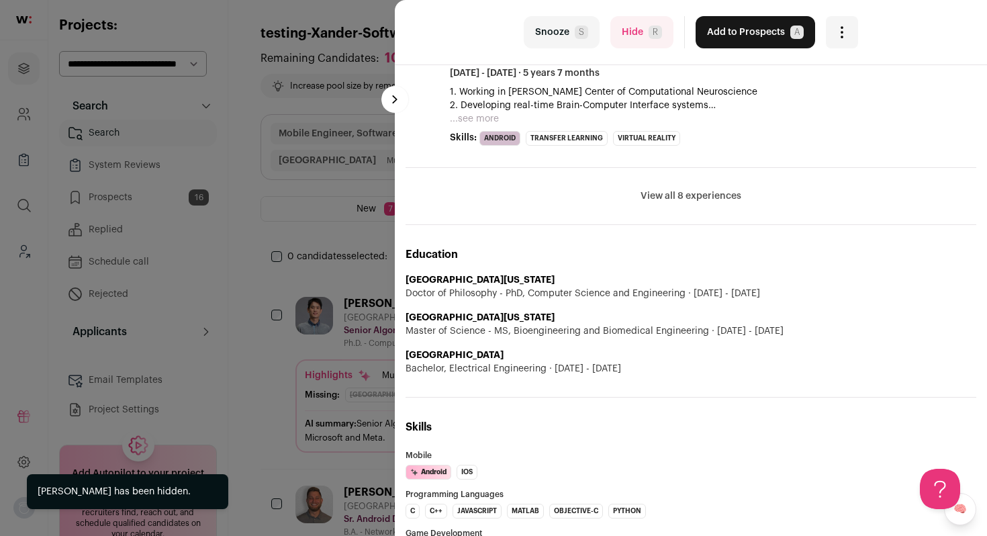
scroll to position [719, 0]
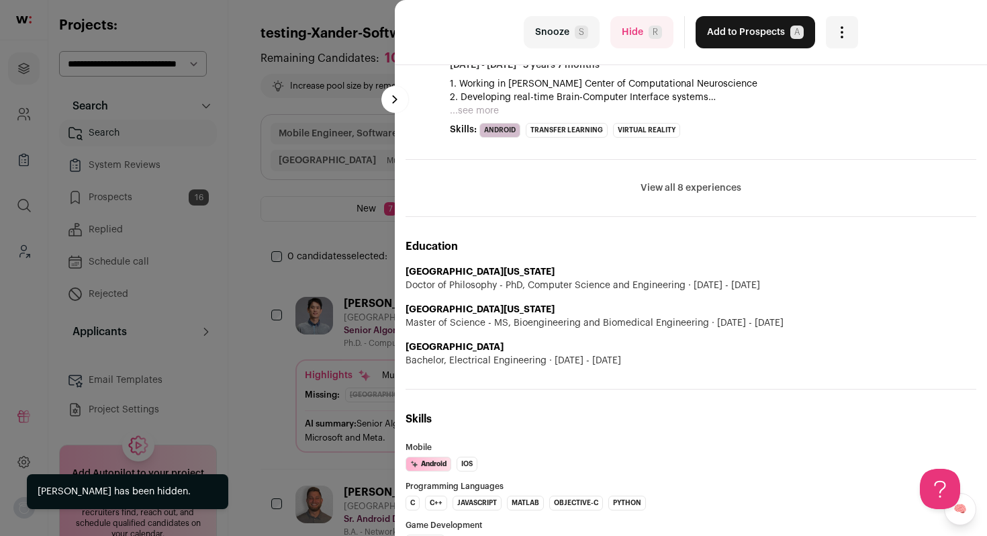
click at [627, 38] on button "Hide R" at bounding box center [641, 32] width 63 height 32
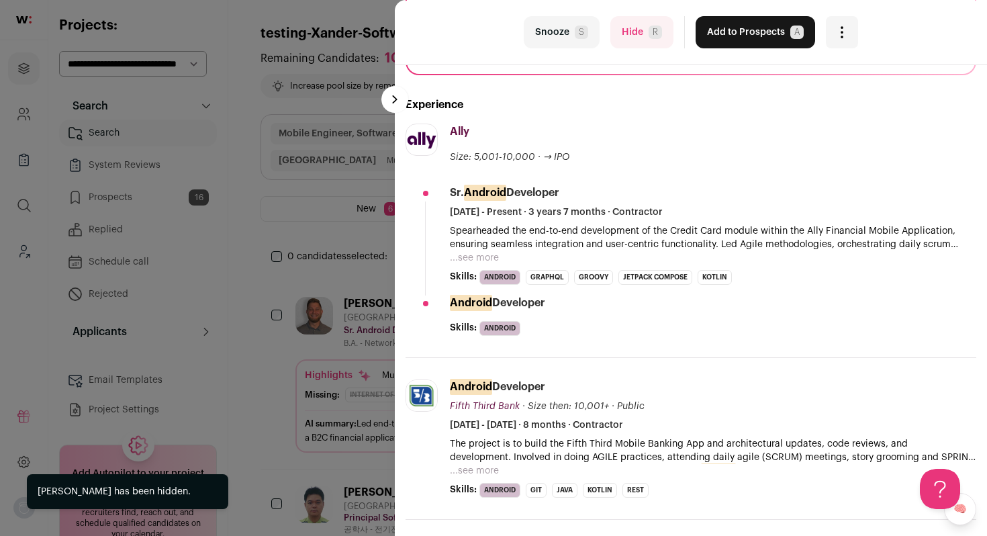
scroll to position [251, 0]
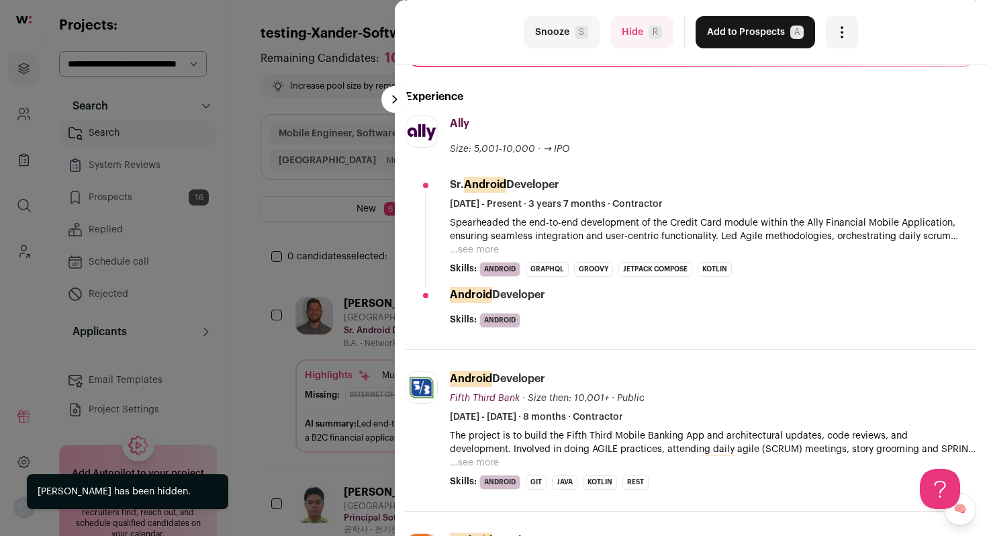
click at [481, 247] on button "...see more" at bounding box center [474, 249] width 49 height 13
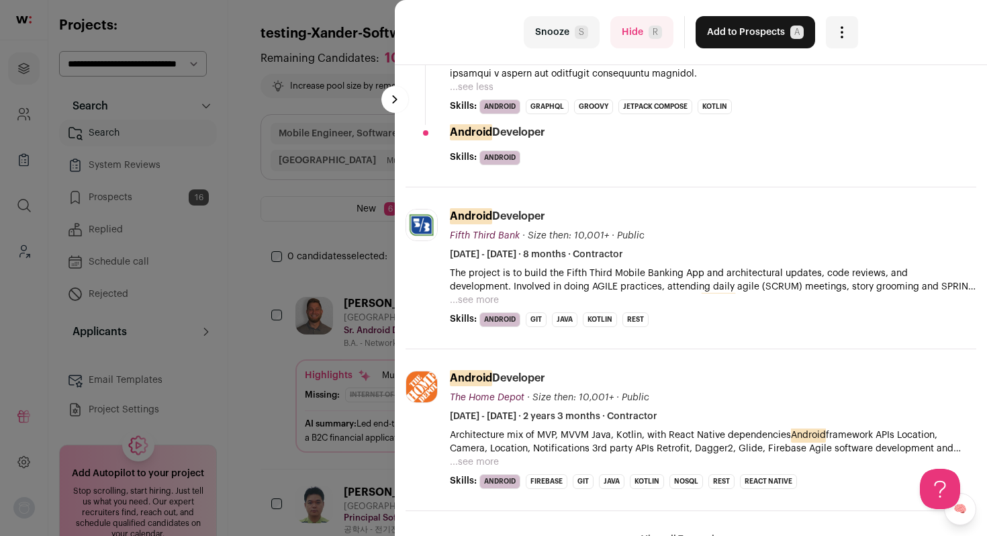
scroll to position [621, 0]
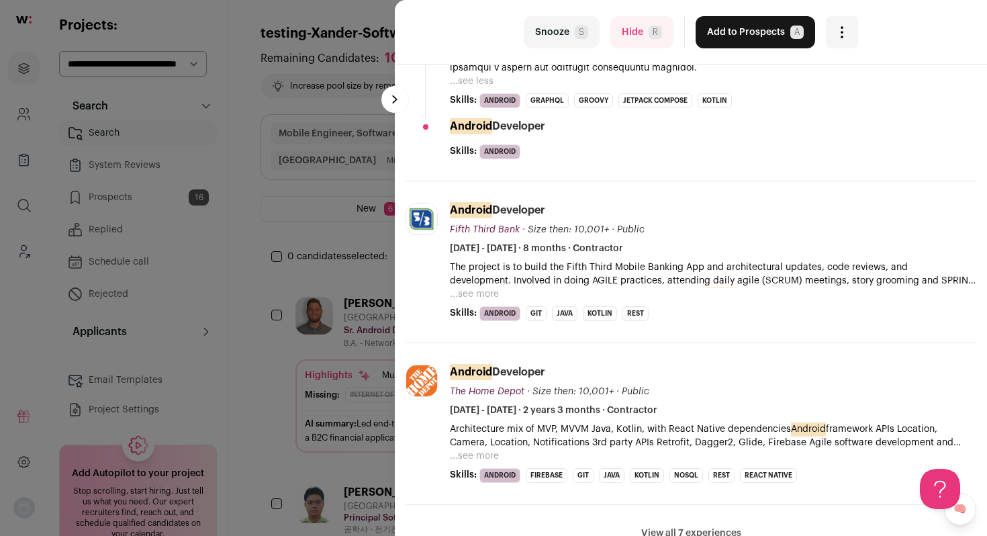
click at [500, 289] on div "The project is to build the Fifth Third Mobile Banking App and architectural up…" at bounding box center [713, 281] width 527 height 40
click at [486, 294] on button "...see more" at bounding box center [474, 293] width 49 height 13
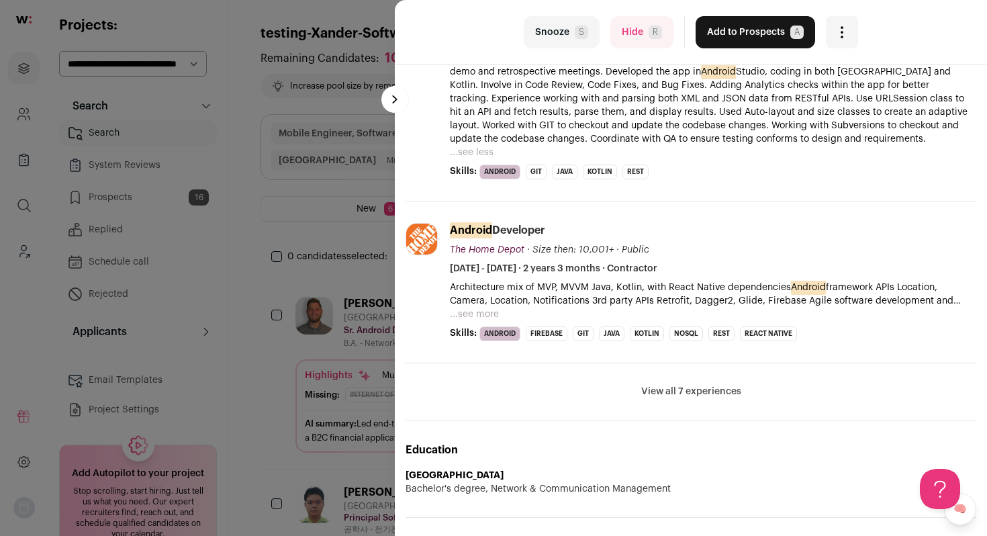
scroll to position [874, 0]
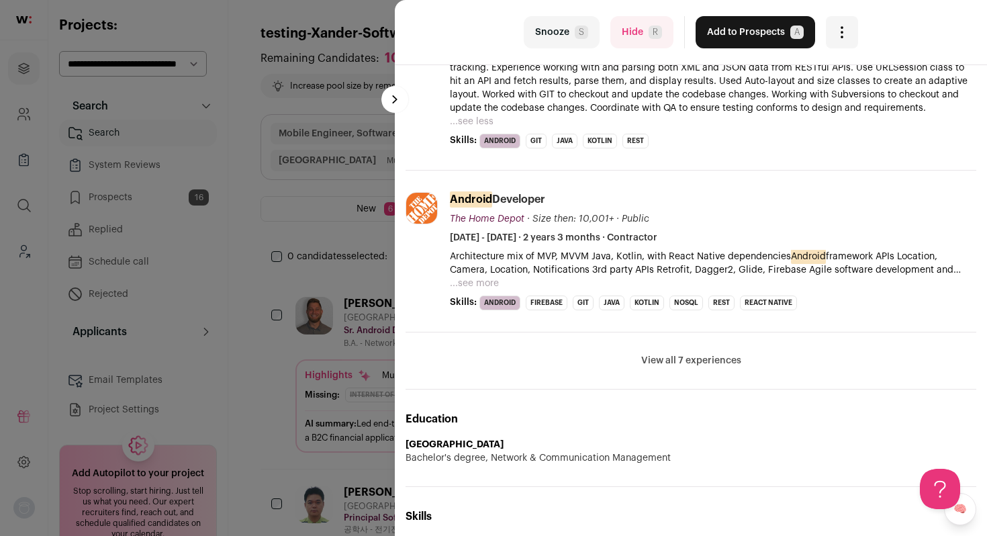
click at [628, 35] on button "Hide R" at bounding box center [641, 32] width 63 height 32
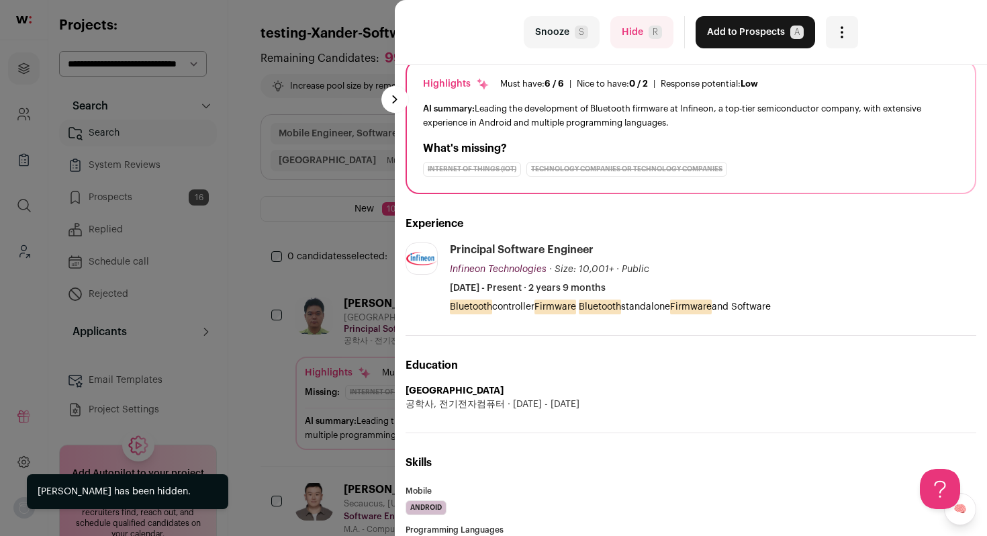
scroll to position [195, 0]
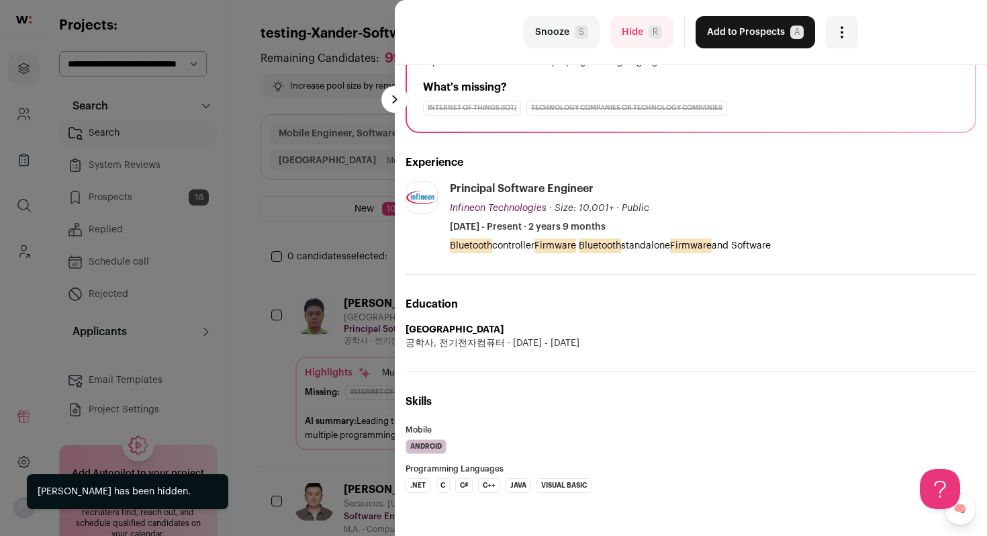
click at [729, 27] on button "Add to Prospects A" at bounding box center [756, 32] width 120 height 32
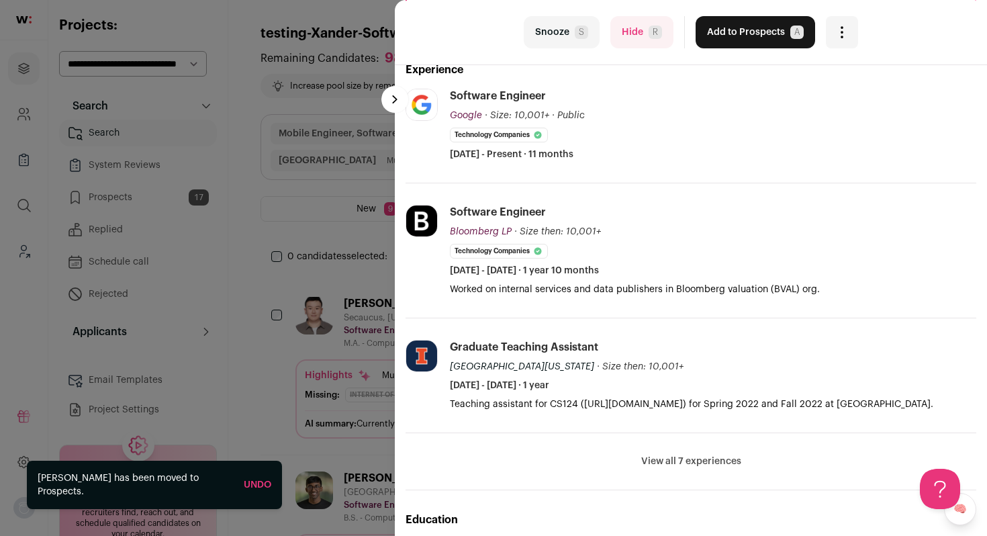
scroll to position [248, 0]
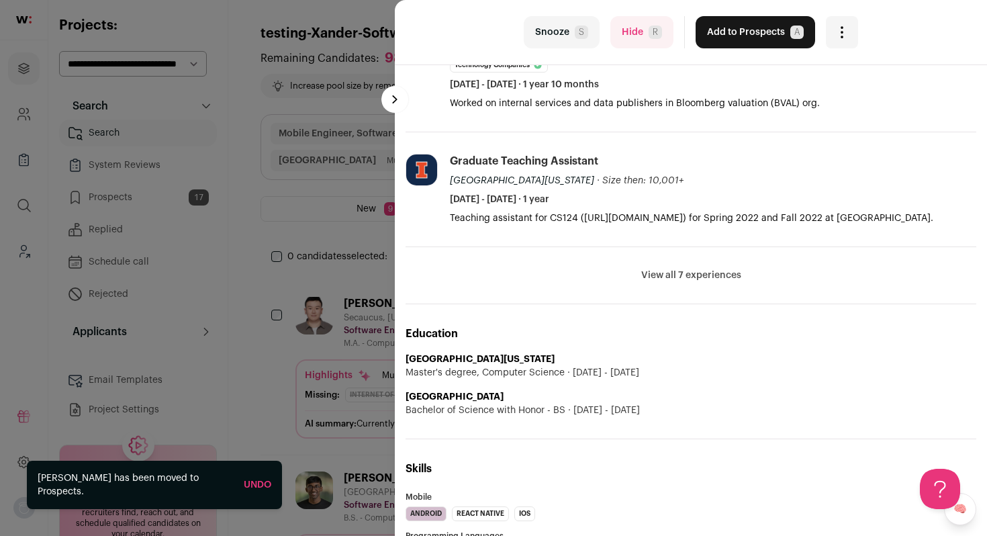
click at [686, 280] on button "View all 7 experiences" at bounding box center [691, 275] width 100 height 13
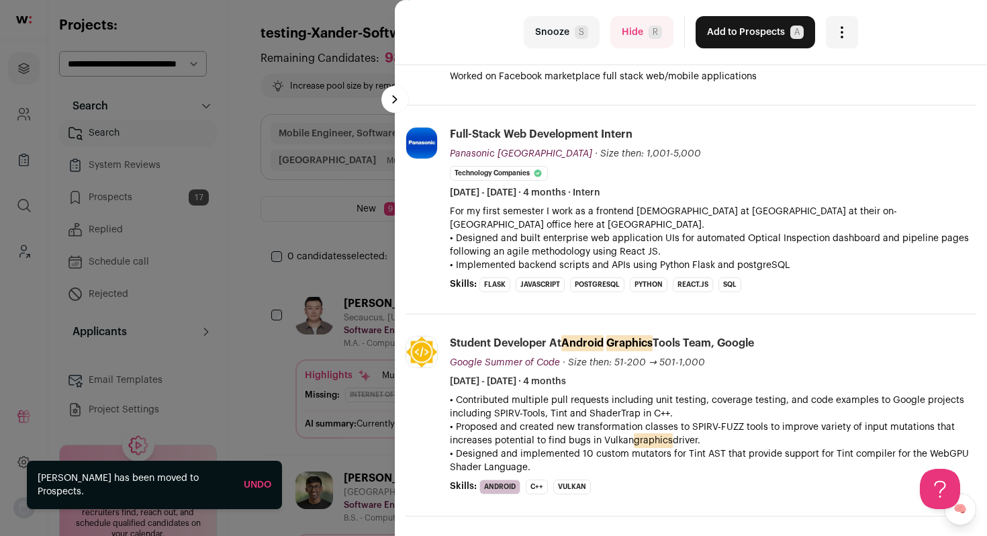
scroll to position [713, 0]
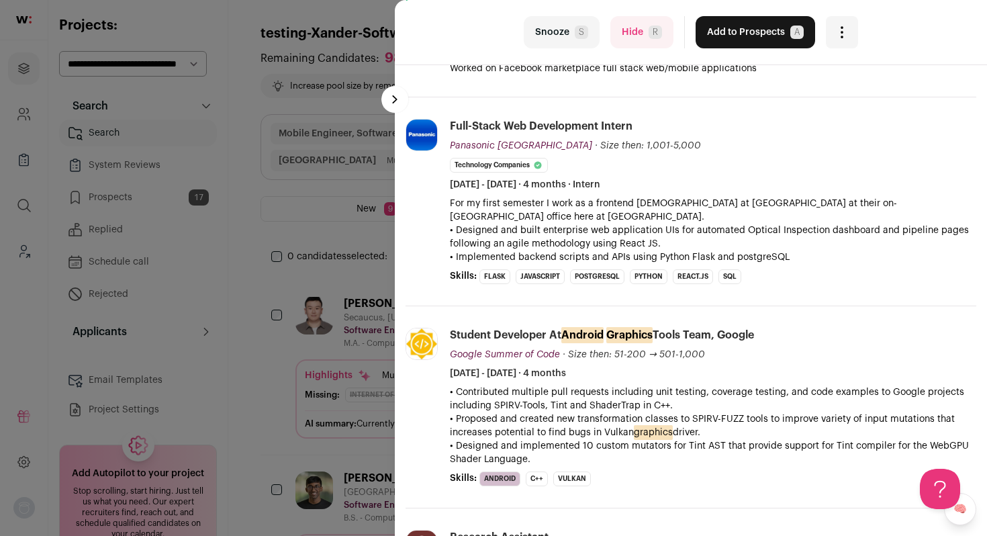
click at [649, 37] on span "R" at bounding box center [655, 32] width 13 height 13
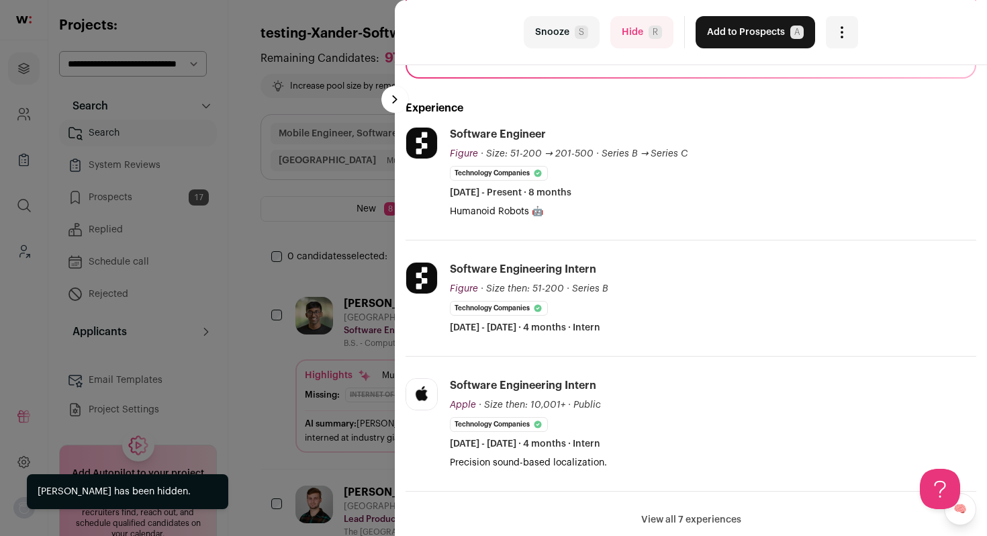
scroll to position [220, 0]
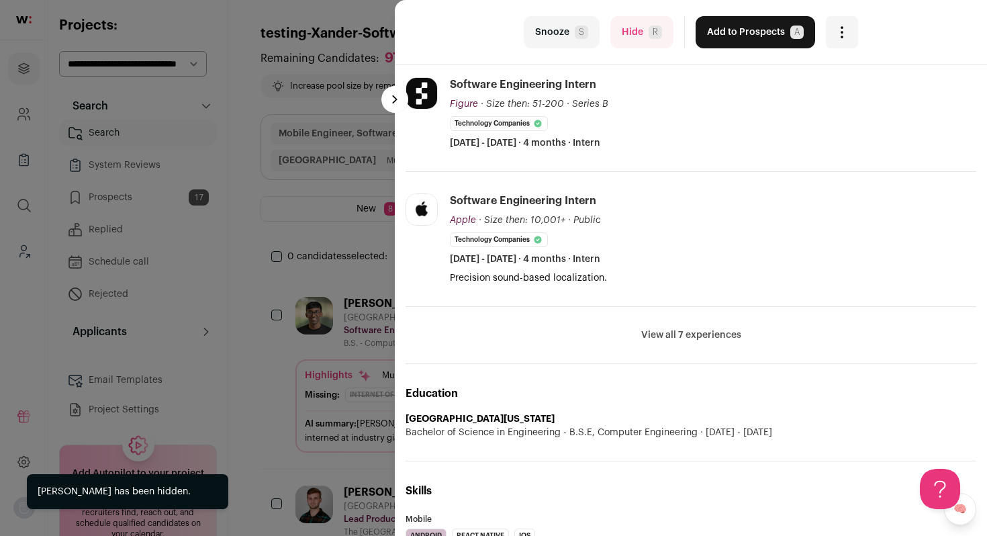
click at [674, 332] on button "View all 7 experiences" at bounding box center [691, 334] width 100 height 13
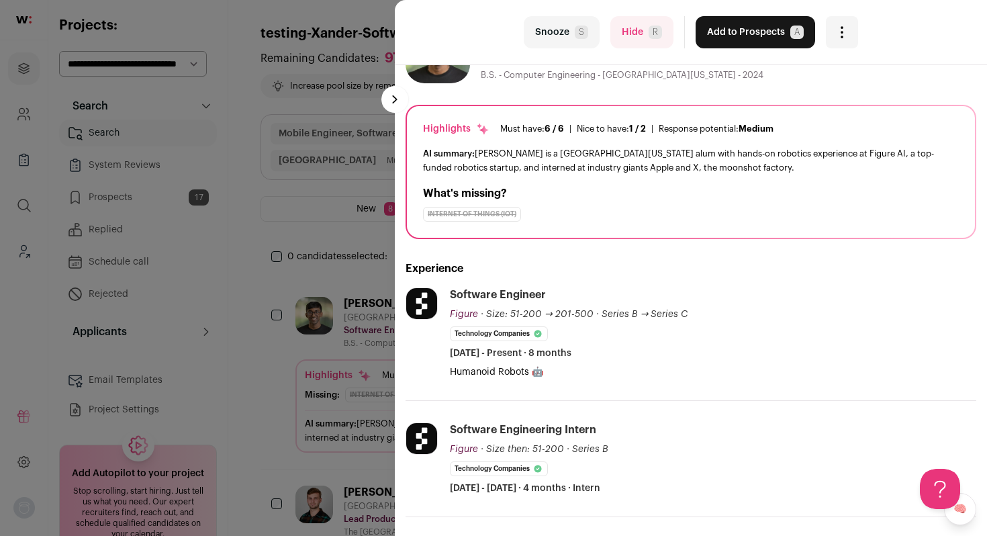
scroll to position [0, 0]
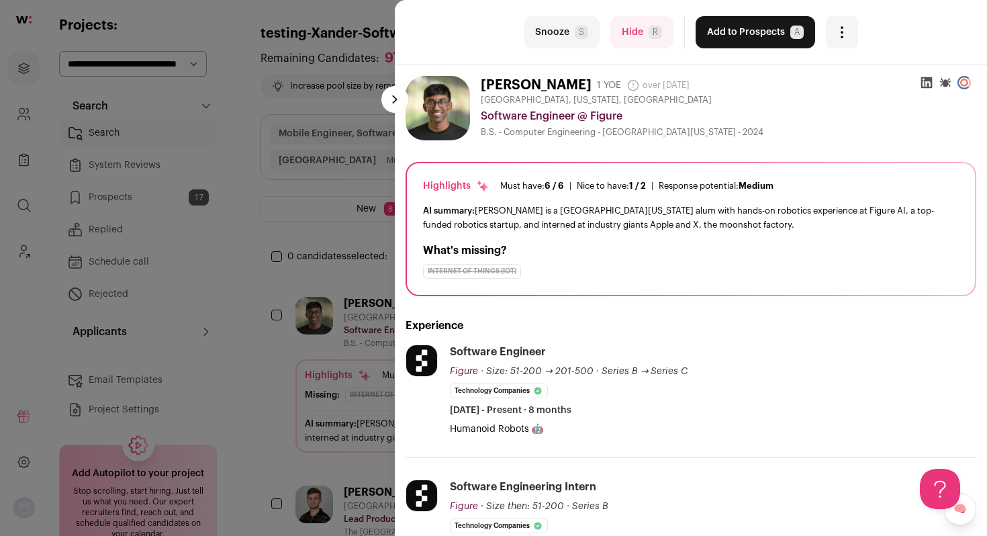
click at [631, 32] on button "Hide R" at bounding box center [641, 32] width 63 height 32
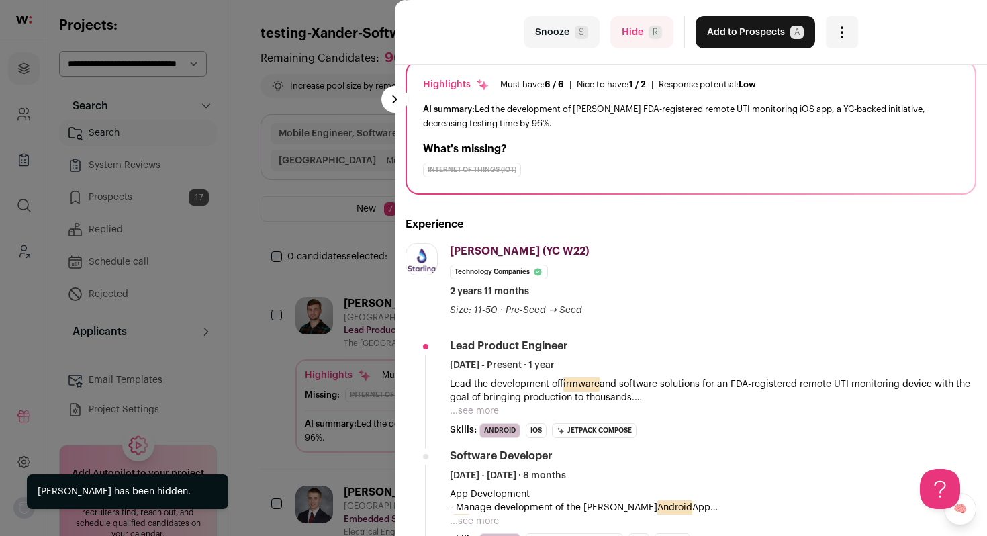
scroll to position [113, 0]
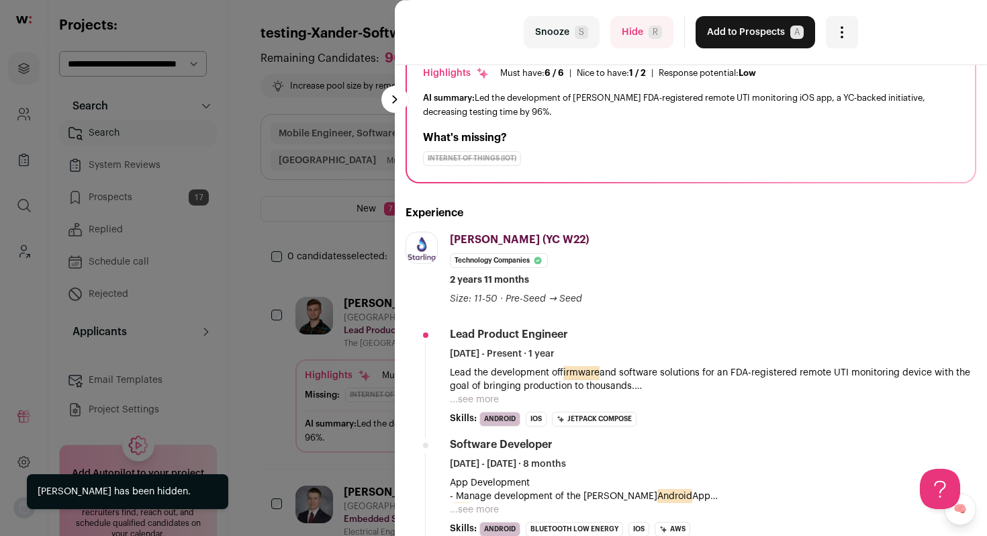
click at [477, 396] on button "...see more" at bounding box center [474, 399] width 49 height 13
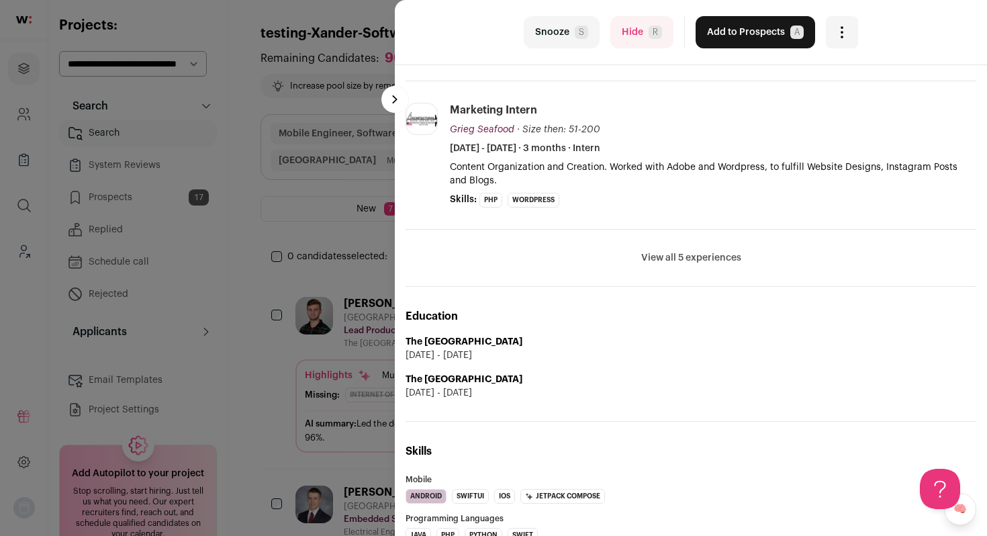
scroll to position [1077, 0]
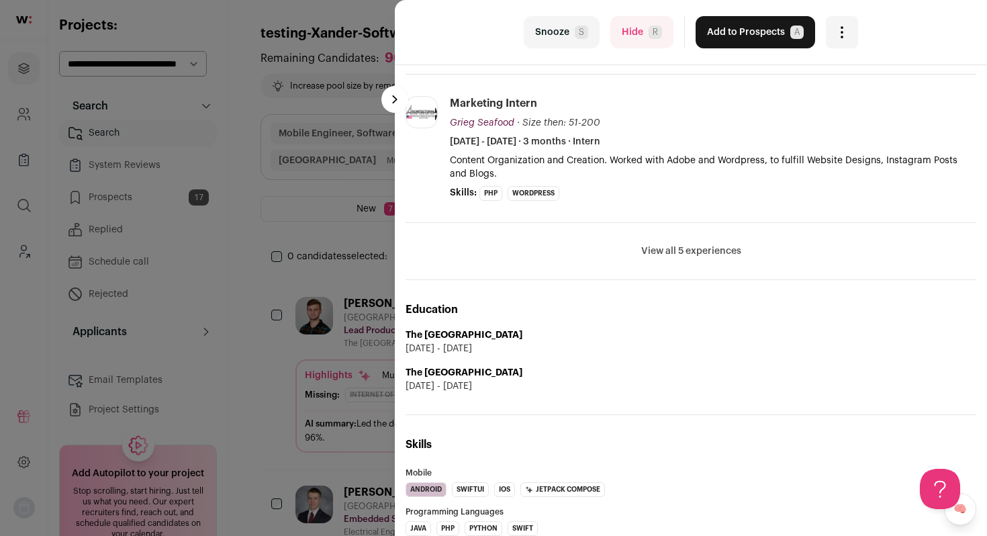
click at [675, 227] on li "View all 5 experiences View less" at bounding box center [691, 251] width 571 height 57
click at [671, 256] on button "View all 5 experiences" at bounding box center [691, 250] width 100 height 13
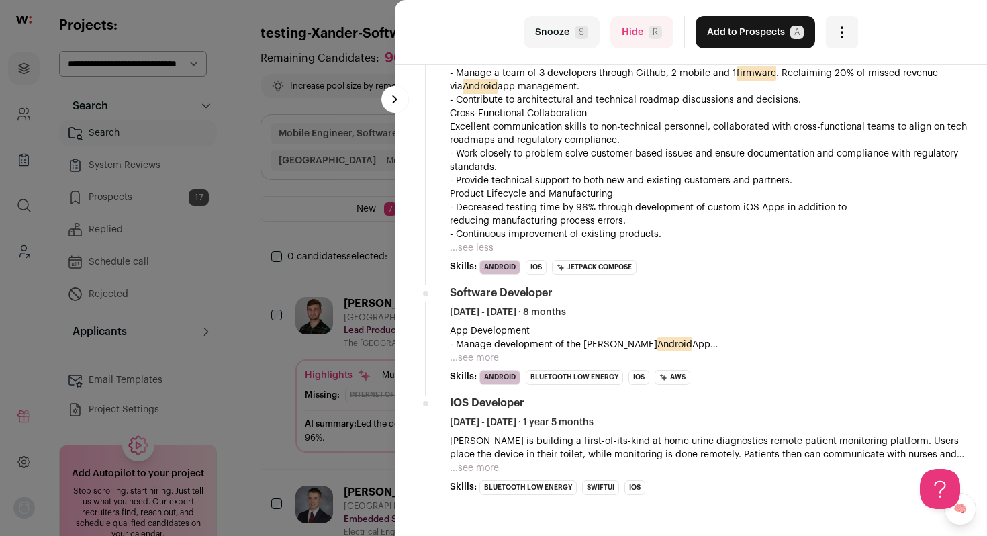
scroll to position [460, 0]
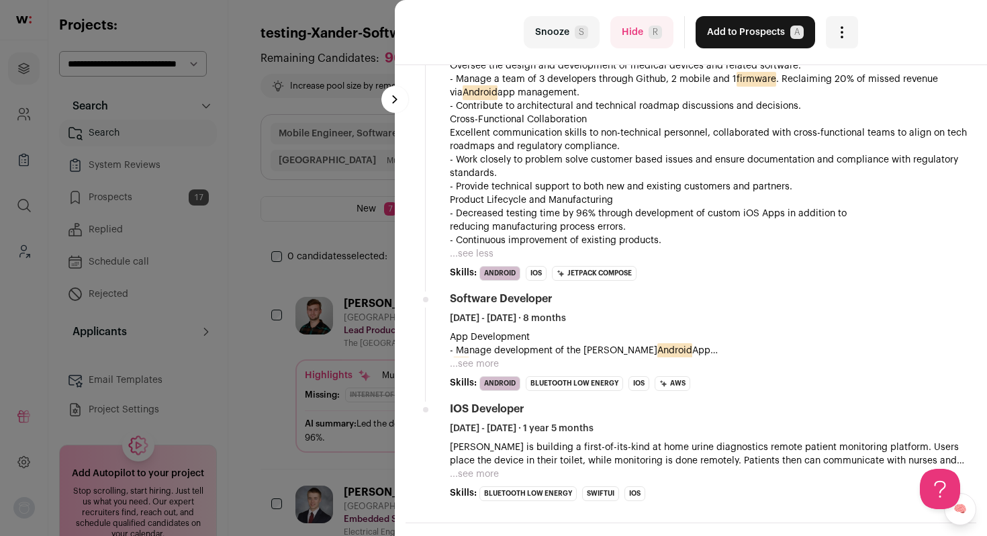
click at [453, 361] on button "...see more" at bounding box center [474, 363] width 49 height 13
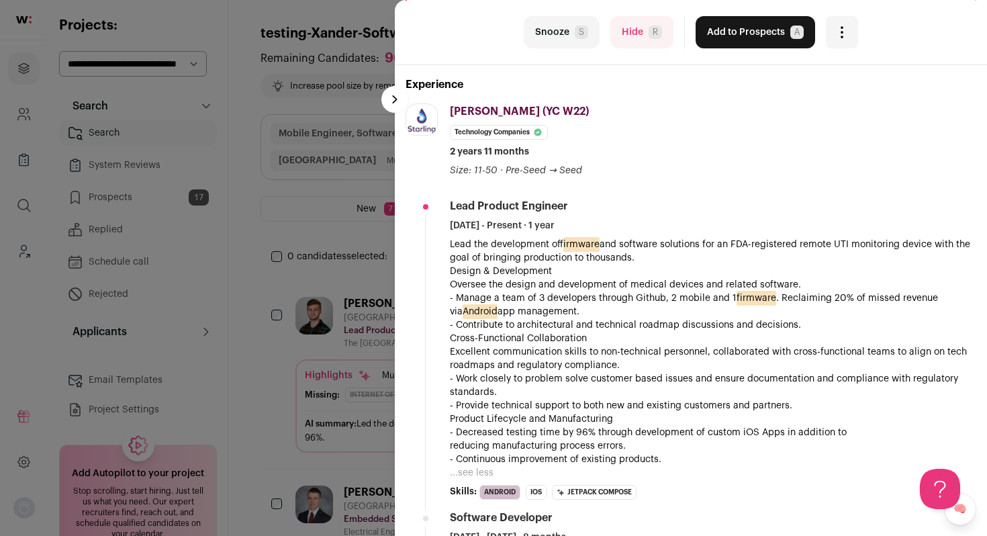
scroll to position [237, 0]
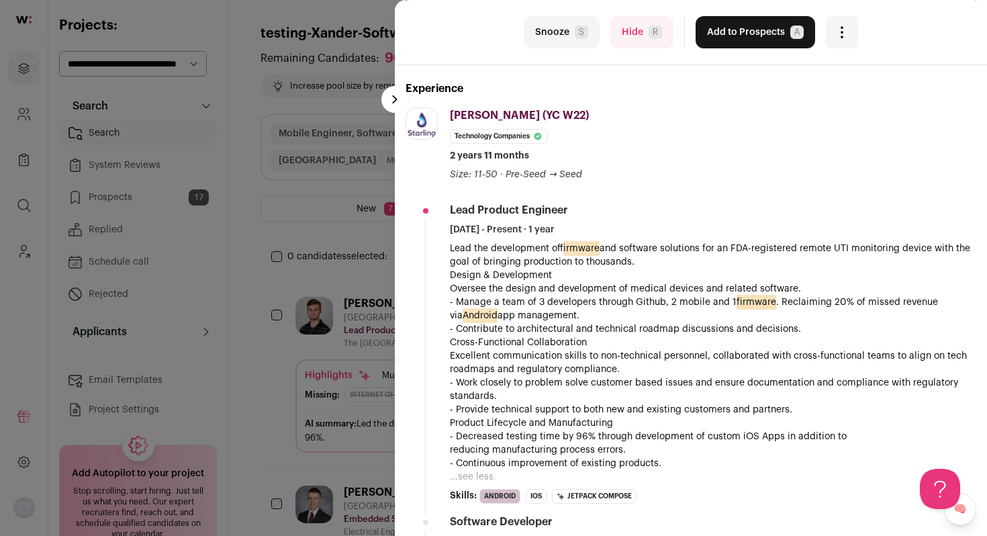
click at [744, 30] on button "Add to Prospects A" at bounding box center [756, 32] width 120 height 32
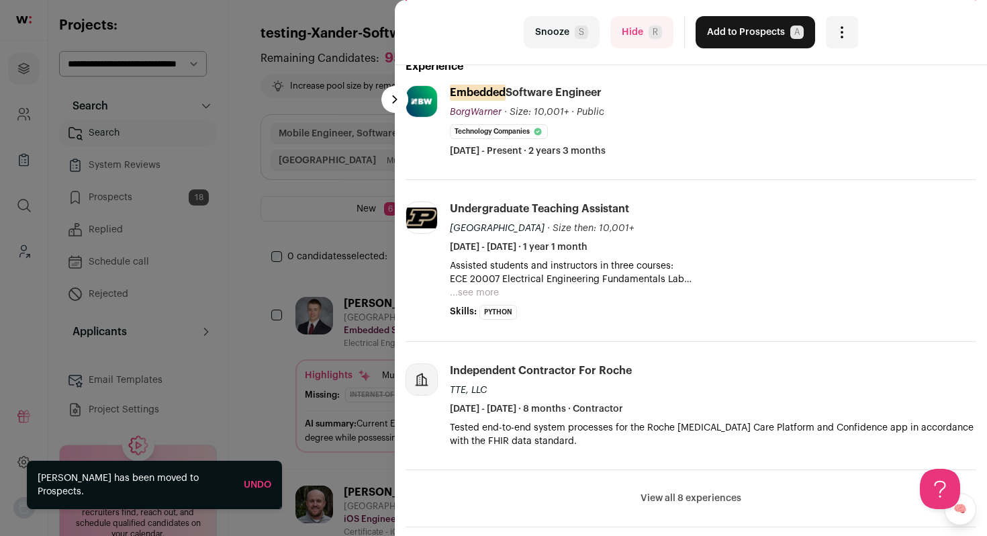
scroll to position [285, 0]
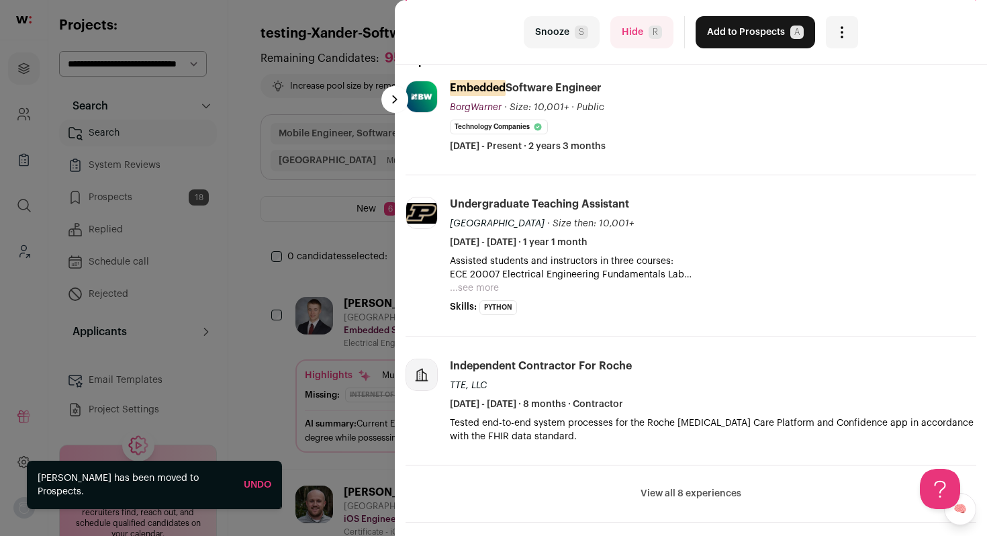
click at [666, 489] on button "View all 8 experiences" at bounding box center [691, 493] width 101 height 13
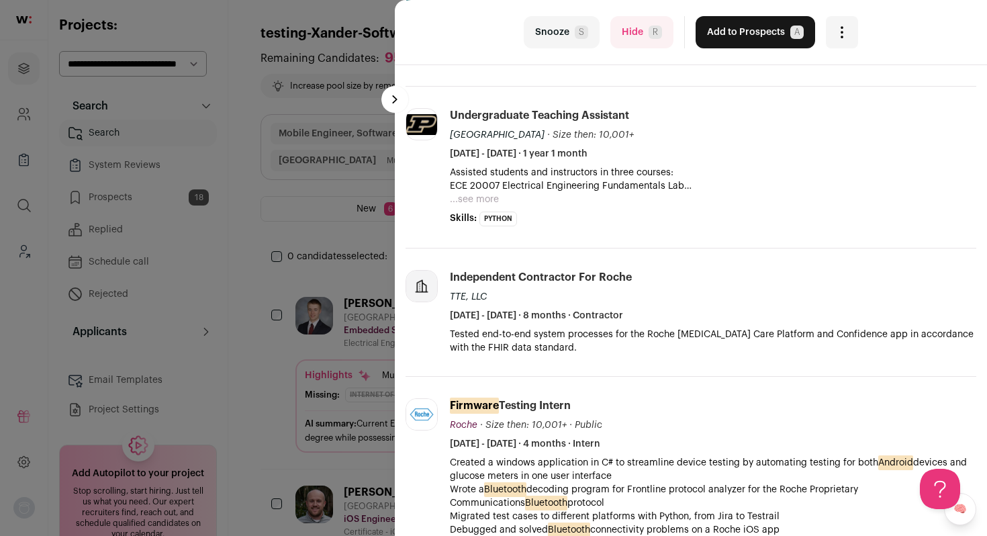
scroll to position [379, 0]
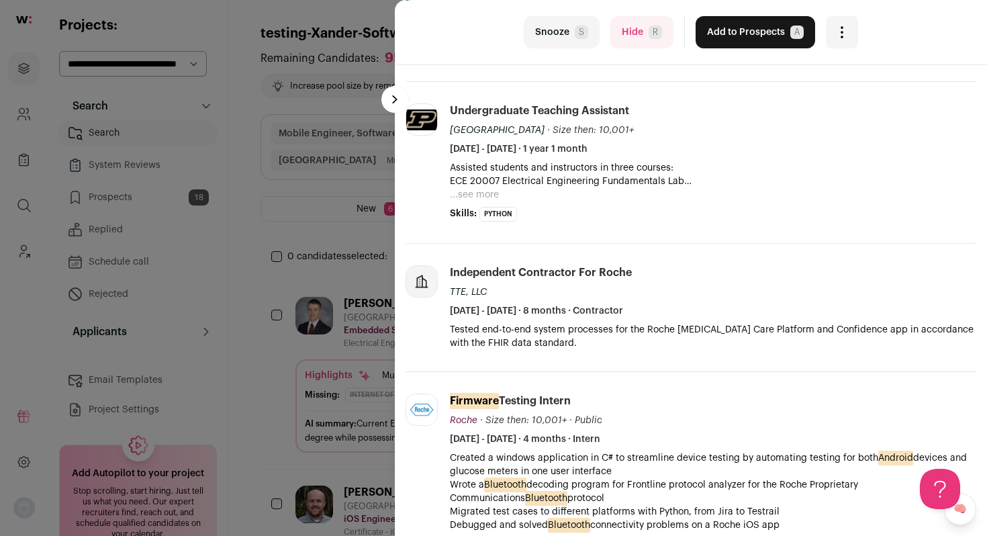
click at [754, 39] on button "Add to Prospects A" at bounding box center [756, 32] width 120 height 32
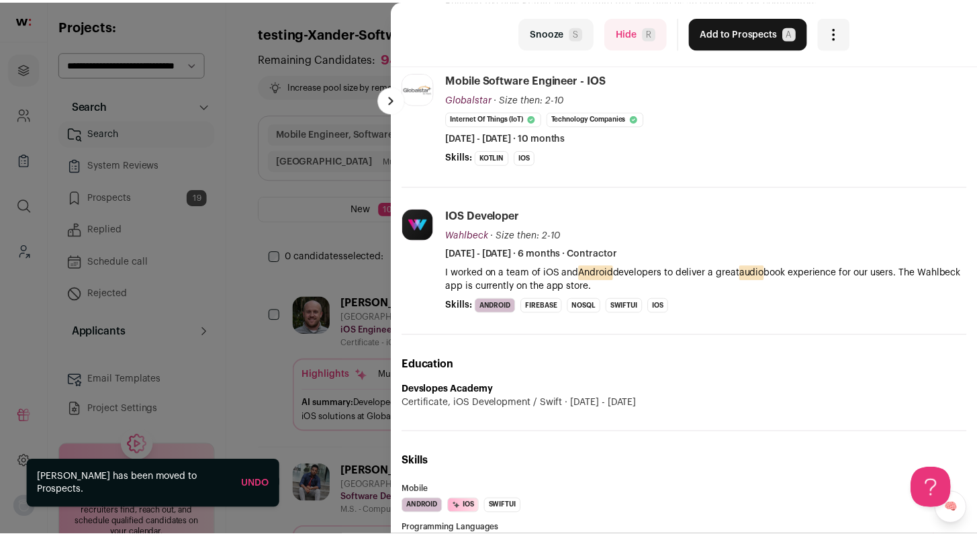
scroll to position [388, 0]
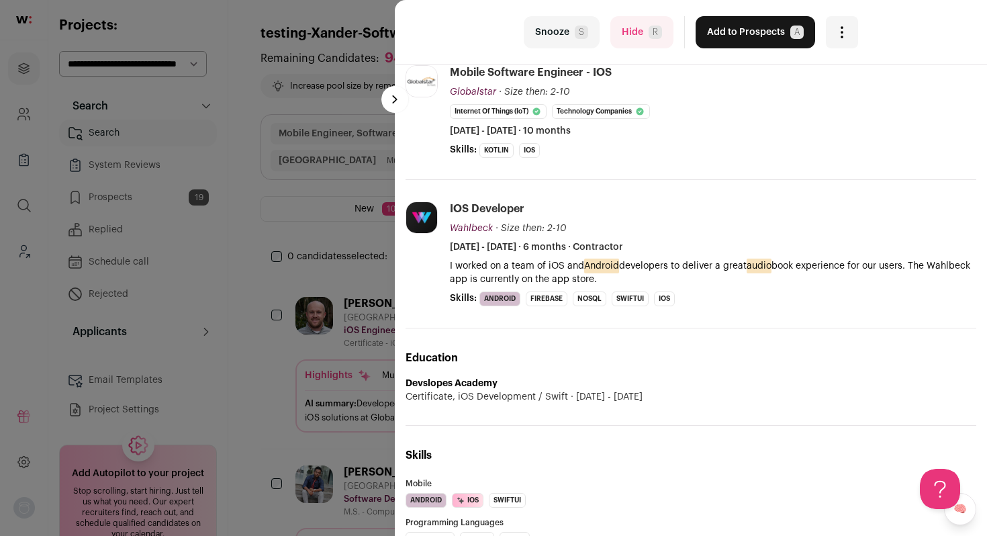
click at [741, 28] on button "Add to Prospects A" at bounding box center [756, 32] width 120 height 32
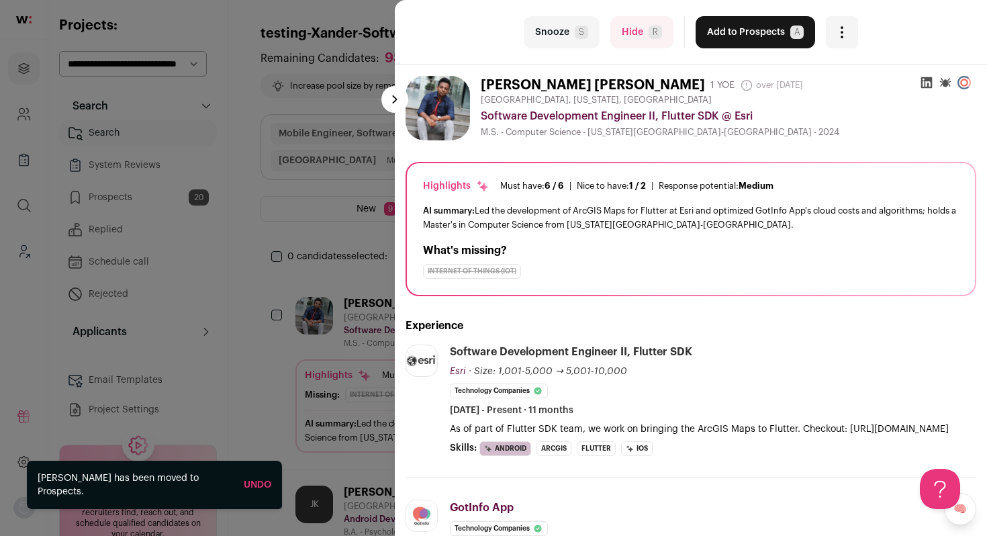
click at [177, 192] on div "last Snooze S Hide R Add to Prospects A Are you sure? Harish Kumar Reddy Kuncha…" at bounding box center [493, 268] width 987 height 536
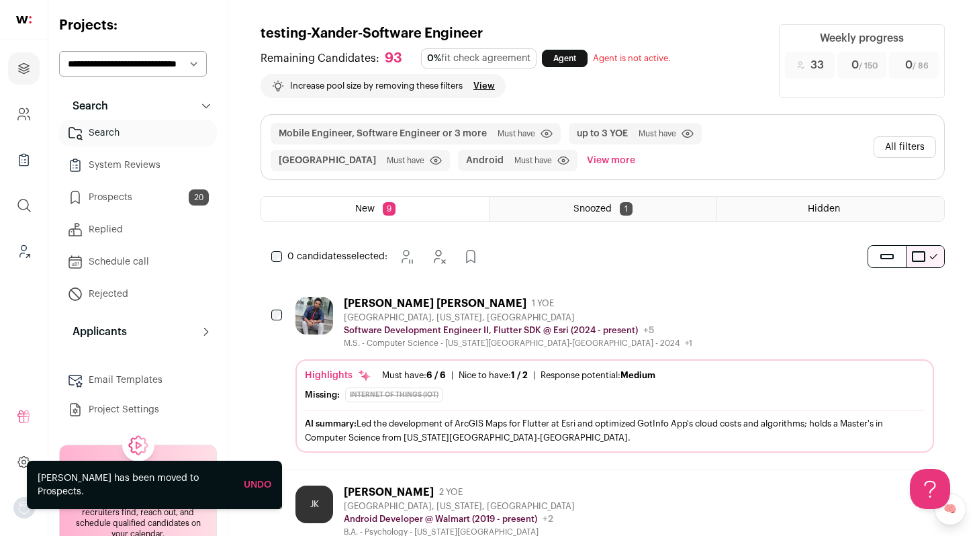
click at [134, 199] on link "Prospects 20" at bounding box center [138, 197] width 158 height 27
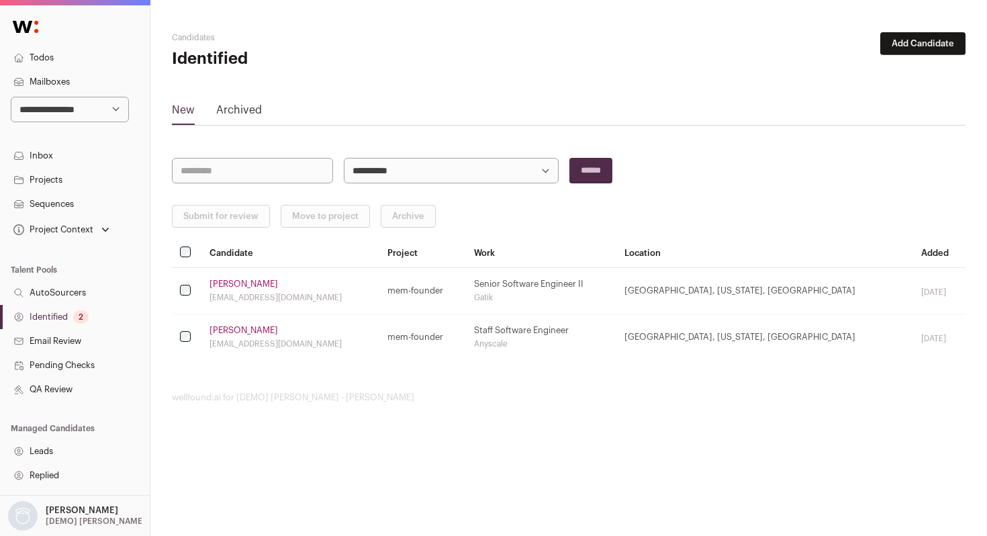
click at [82, 105] on select "**********" at bounding box center [70, 110] width 118 height 26
select select "**"
click at [11, 97] on select "**********" at bounding box center [70, 110] width 118 height 26
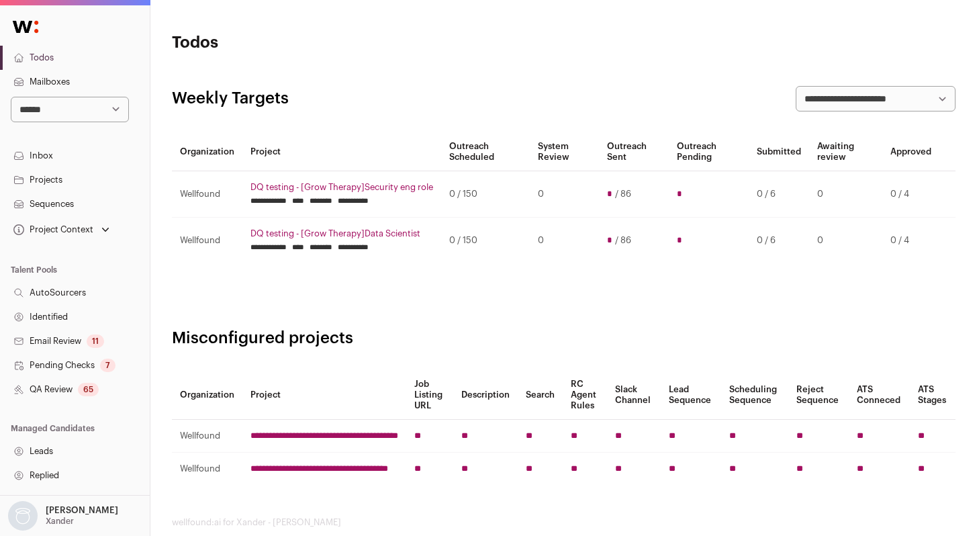
click at [73, 317] on link "Identified" at bounding box center [75, 317] width 150 height 24
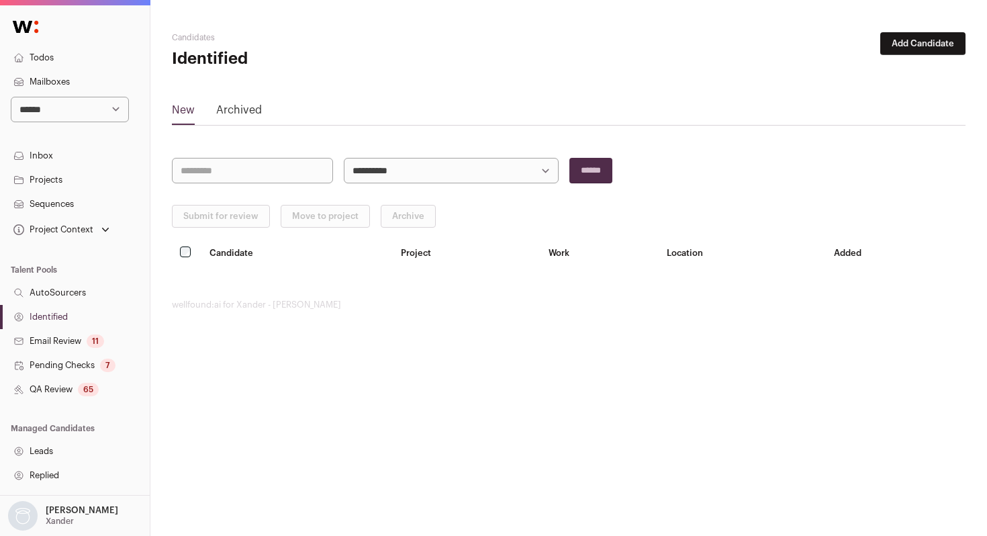
click at [60, 318] on link "Identified" at bounding box center [75, 317] width 150 height 24
click at [929, 50] on button "Add Candidate" at bounding box center [922, 43] width 85 height 23
click at [835, 99] on link "From CSV file" at bounding box center [887, 95] width 161 height 21
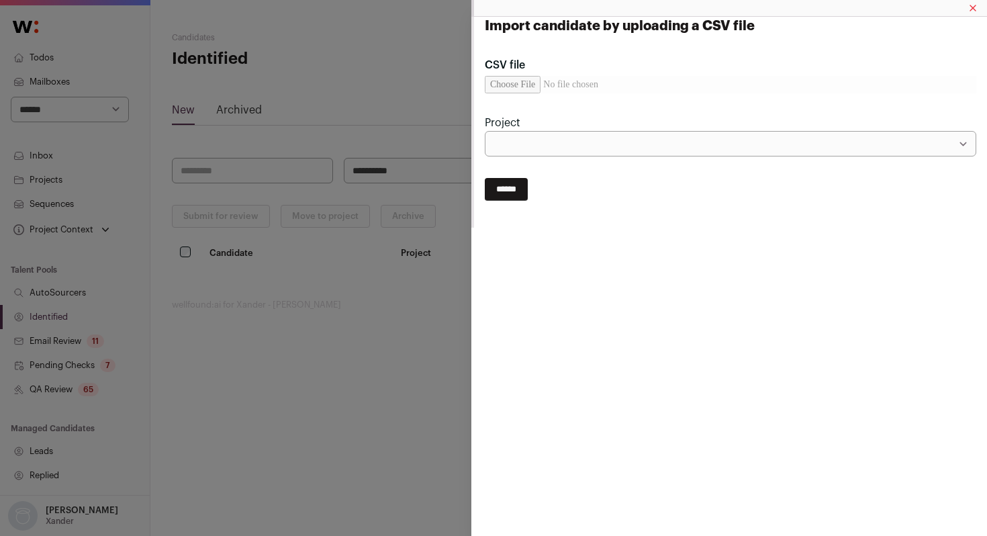
click at [535, 81] on input "CSV file" at bounding box center [731, 84] width 492 height 17
type input "**********"
click at [562, 152] on select "**********" at bounding box center [731, 144] width 492 height 26
select select "*****"
click at [485, 131] on select "**********" at bounding box center [731, 144] width 492 height 26
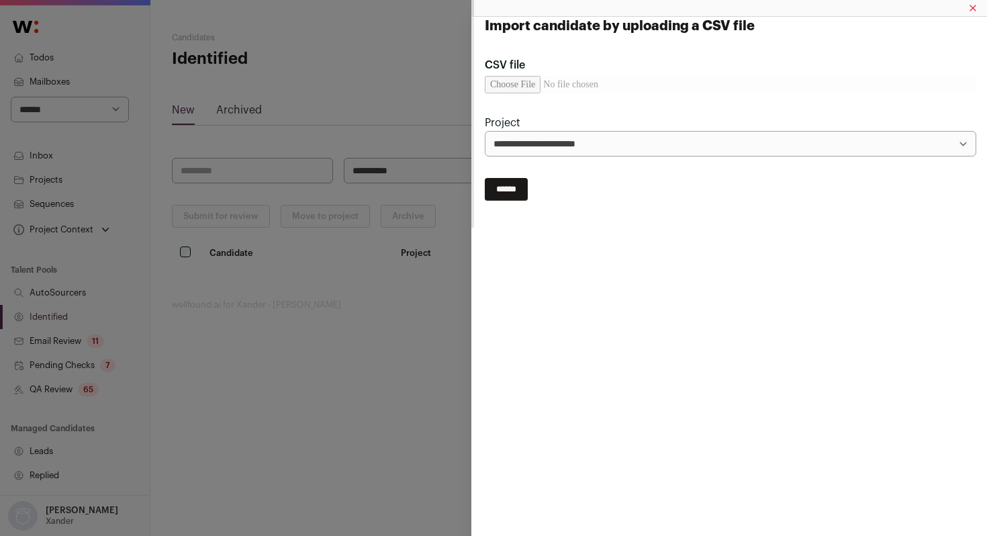
click at [518, 194] on input "******" at bounding box center [506, 189] width 43 height 23
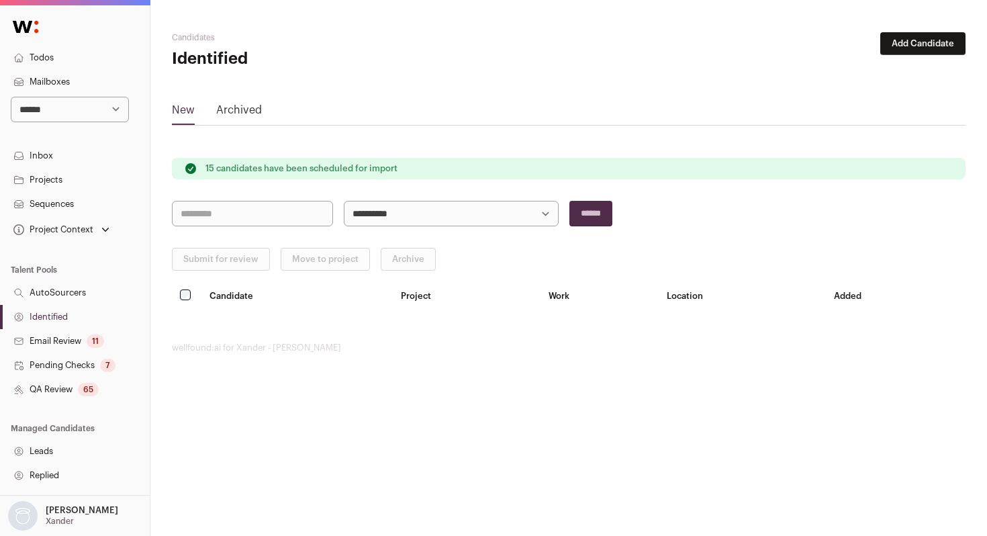
click at [76, 313] on link "Identified" at bounding box center [75, 317] width 150 height 24
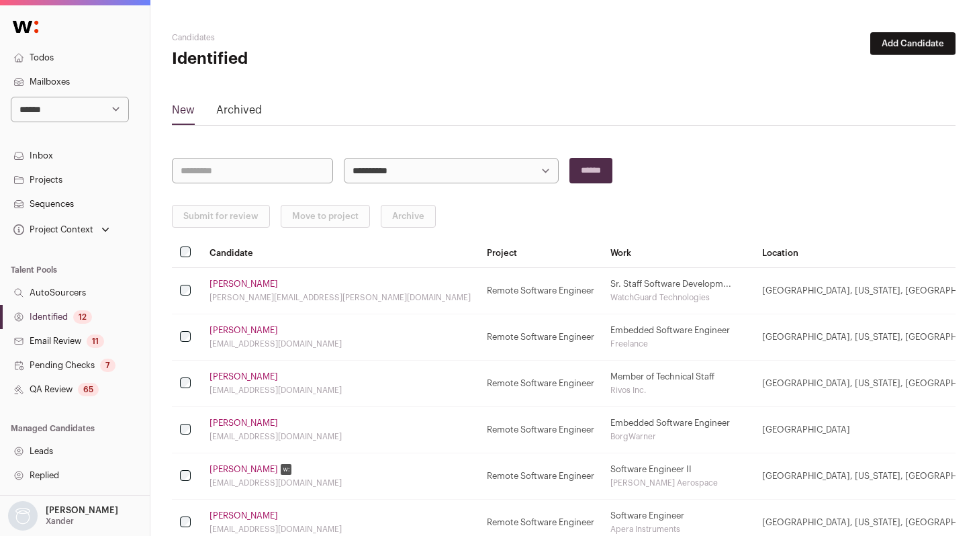
click at [59, 387] on link "QA Review 65" at bounding box center [75, 389] width 150 height 24
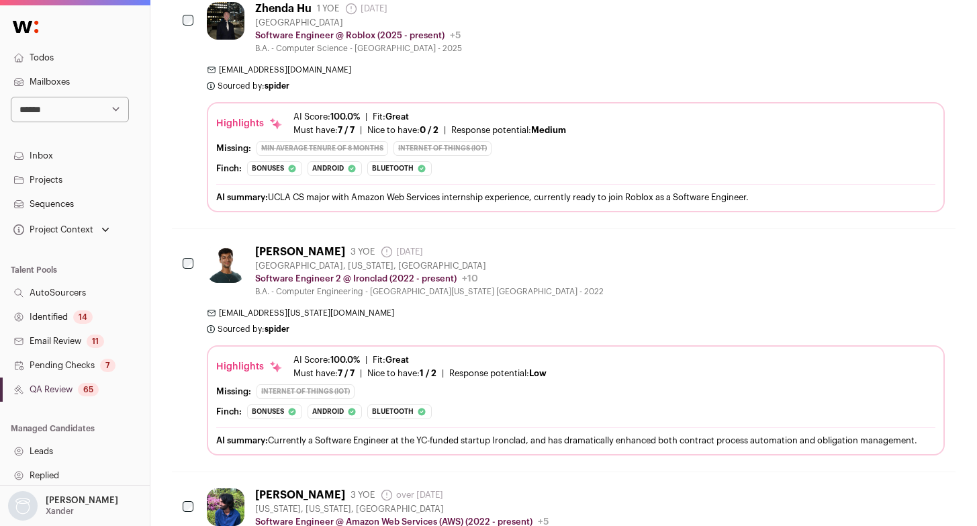
scroll to position [5085, 0]
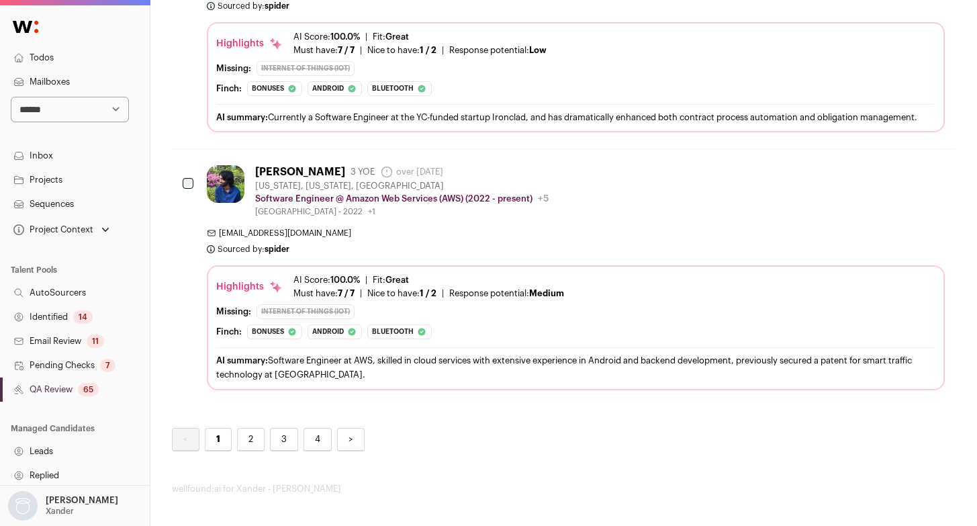
click at [316, 439] on link "4" at bounding box center [318, 440] width 28 height 24
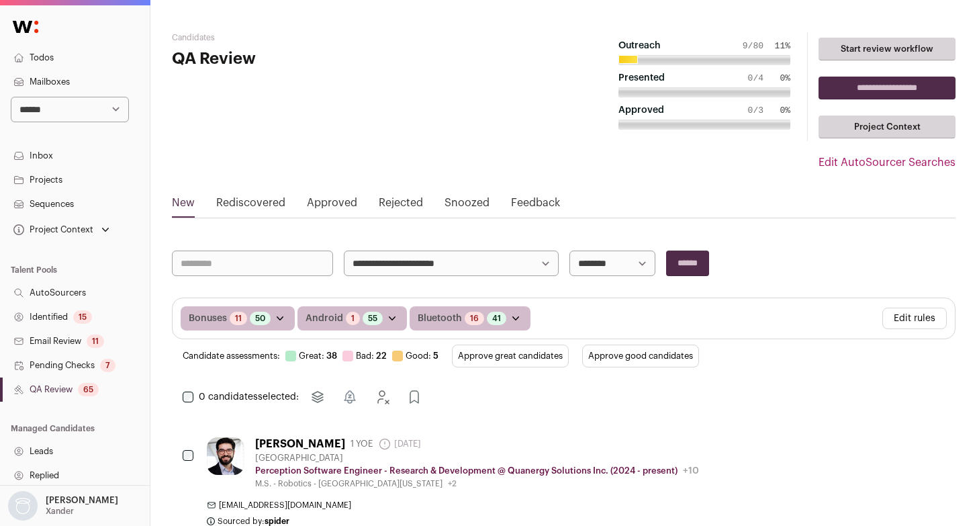
click at [410, 360] on span "Good:" at bounding box center [419, 355] width 26 height 9
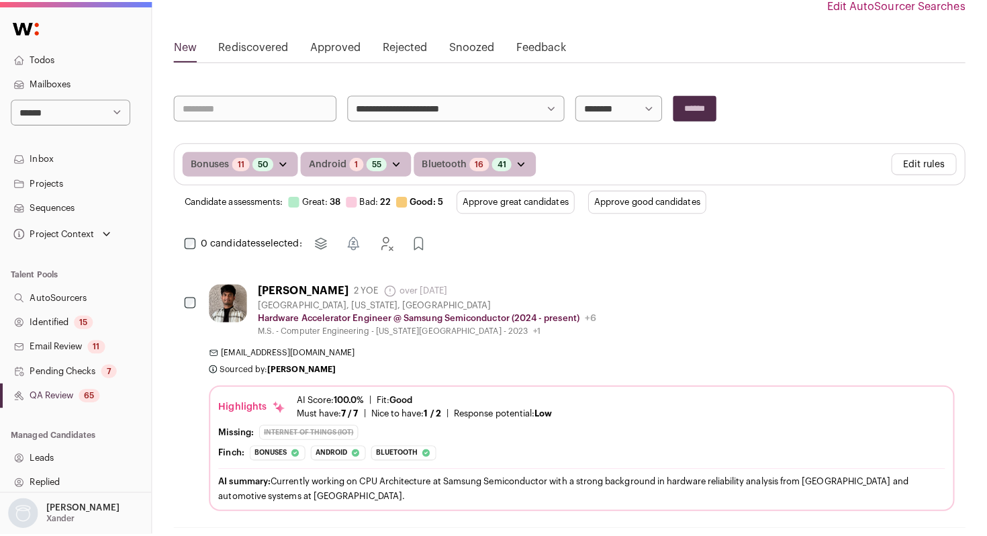
scroll to position [169, 0]
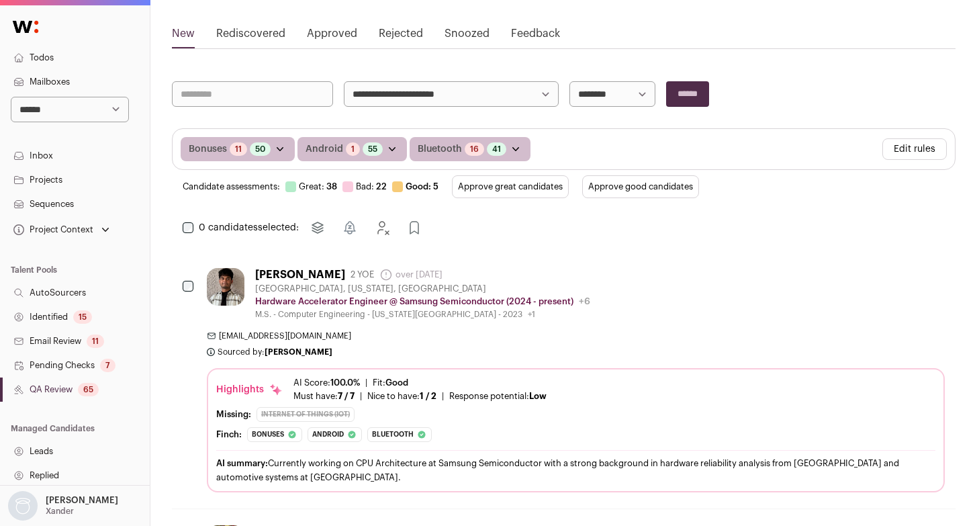
click at [676, 334] on span "[EMAIL_ADDRESS][DOMAIN_NAME]" at bounding box center [576, 335] width 738 height 11
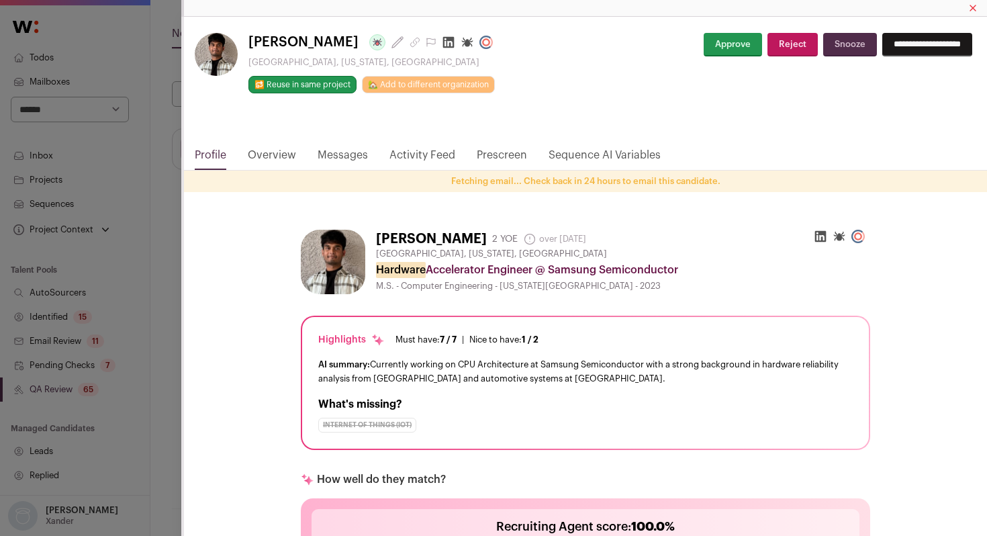
click at [161, 343] on div "[PERSON_NAME] Last update: [DATE] [GEOGRAPHIC_DATA], [US_STATE], [GEOGRAPHIC_DA…" at bounding box center [493, 268] width 987 height 536
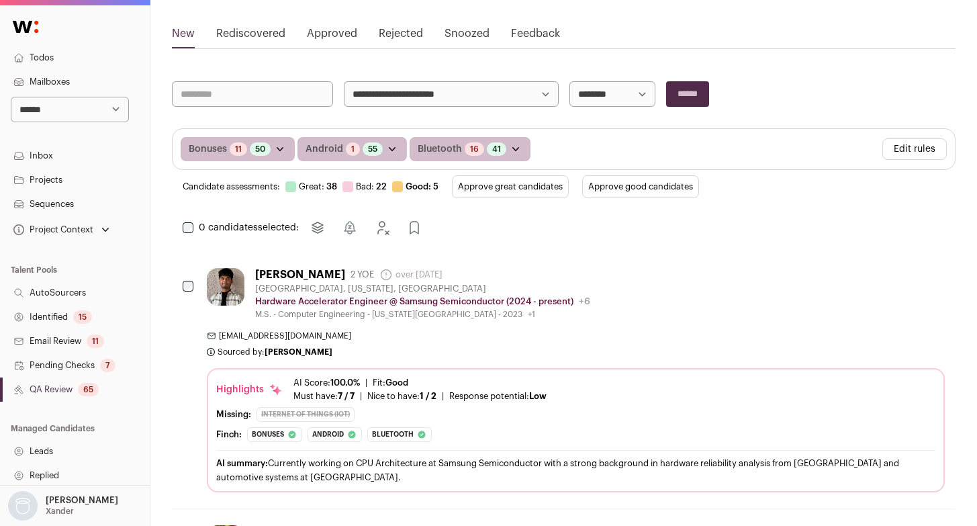
click at [925, 156] on button "Edit rules" at bounding box center [914, 148] width 64 height 21
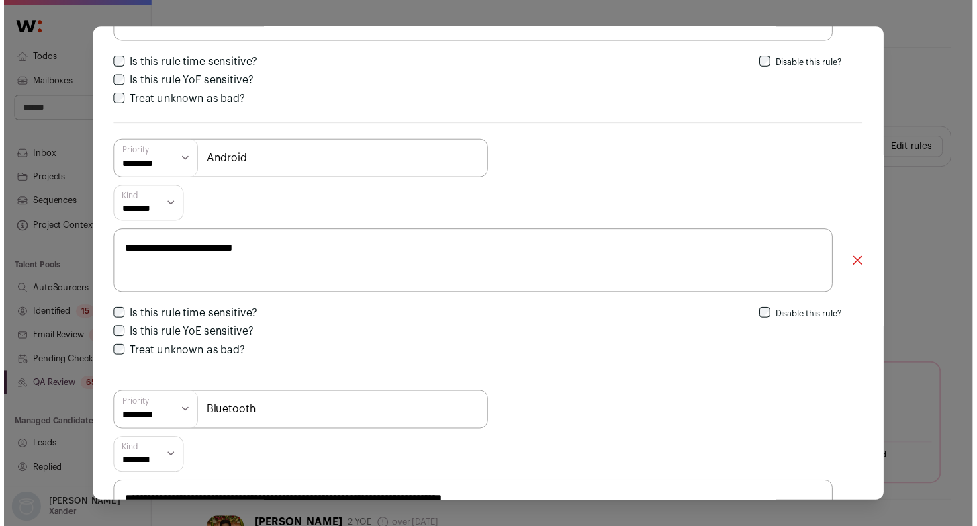
scroll to position [0, 0]
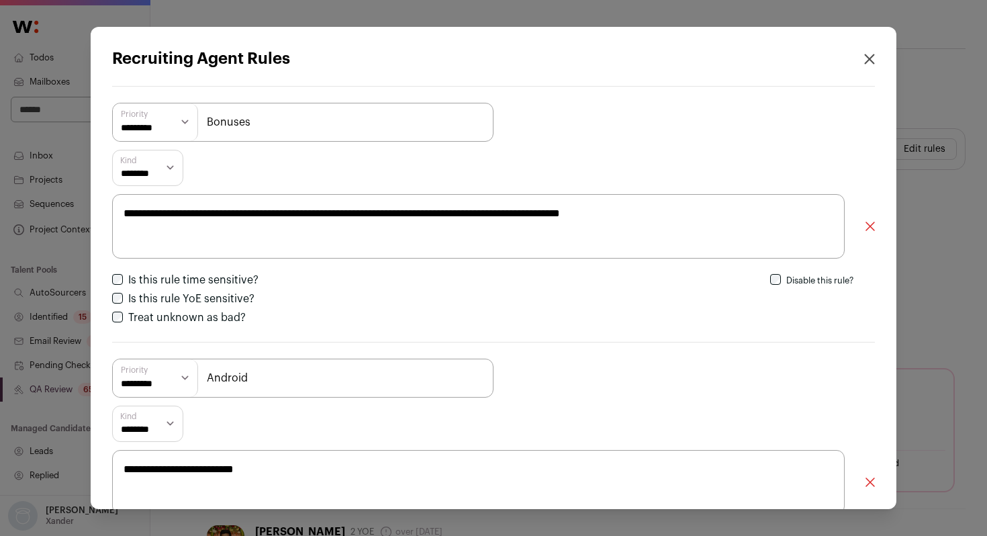
click at [939, 206] on div "**********" at bounding box center [493, 268] width 987 height 536
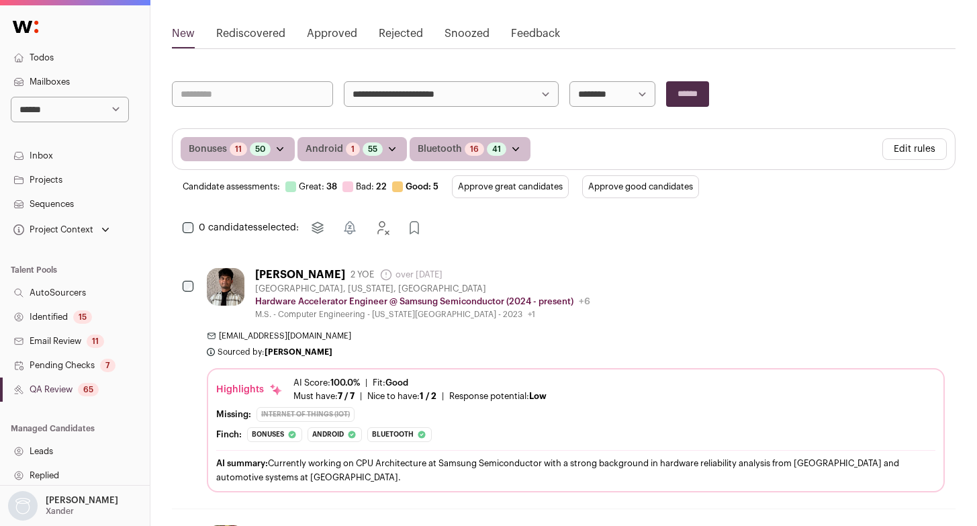
click at [54, 319] on link "Identified 15" at bounding box center [75, 317] width 150 height 24
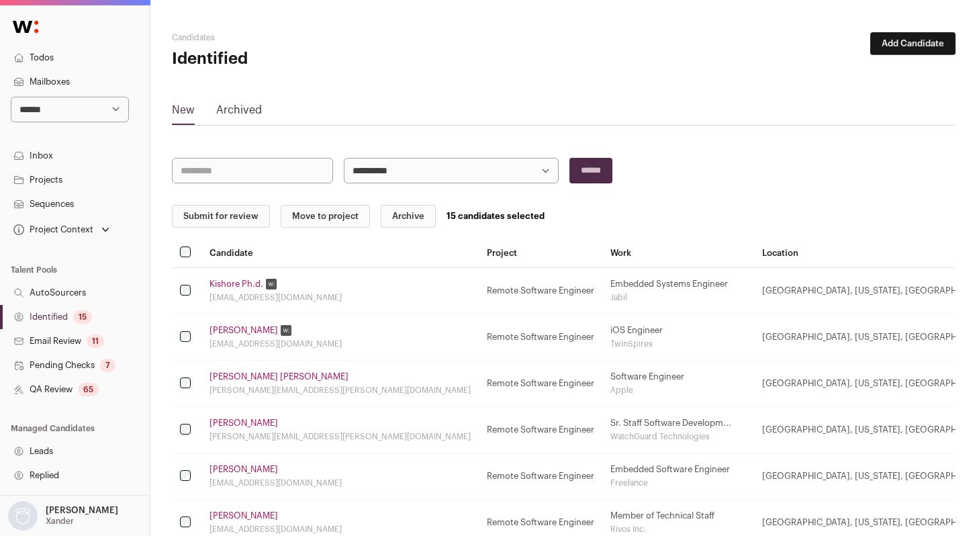
click at [225, 281] on link "Kishore Ph.d." at bounding box center [237, 284] width 54 height 11
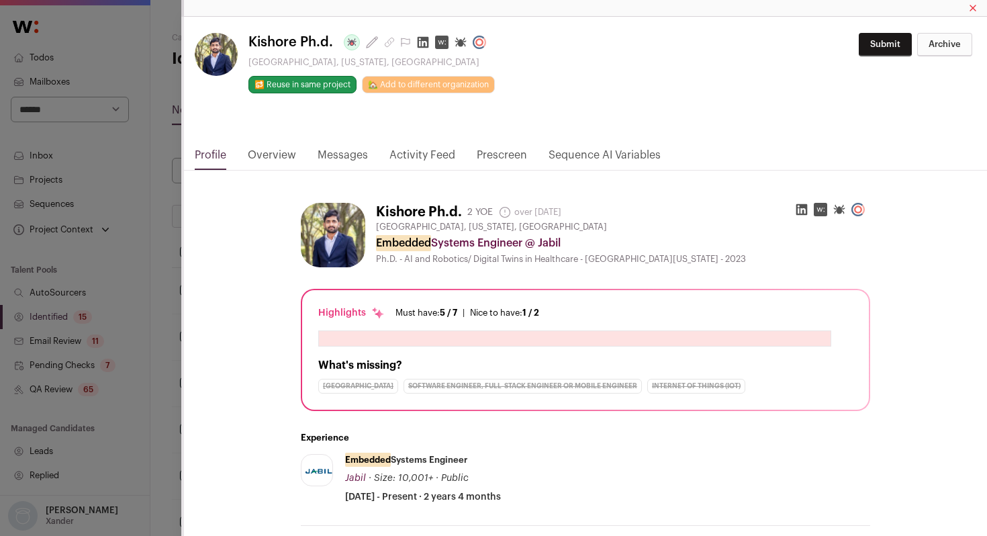
click at [422, 39] on icon "Close modal via background" at bounding box center [423, 42] width 11 height 11
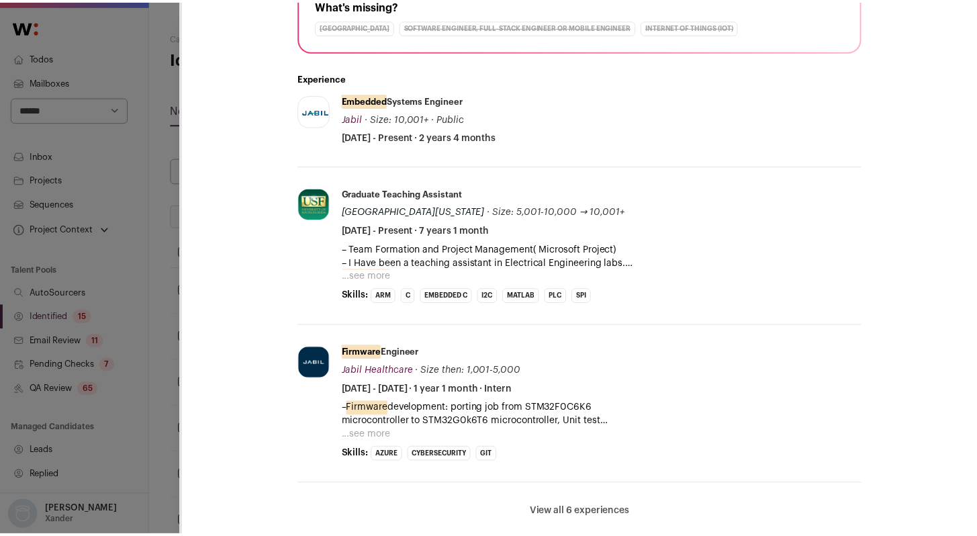
scroll to position [389, 0]
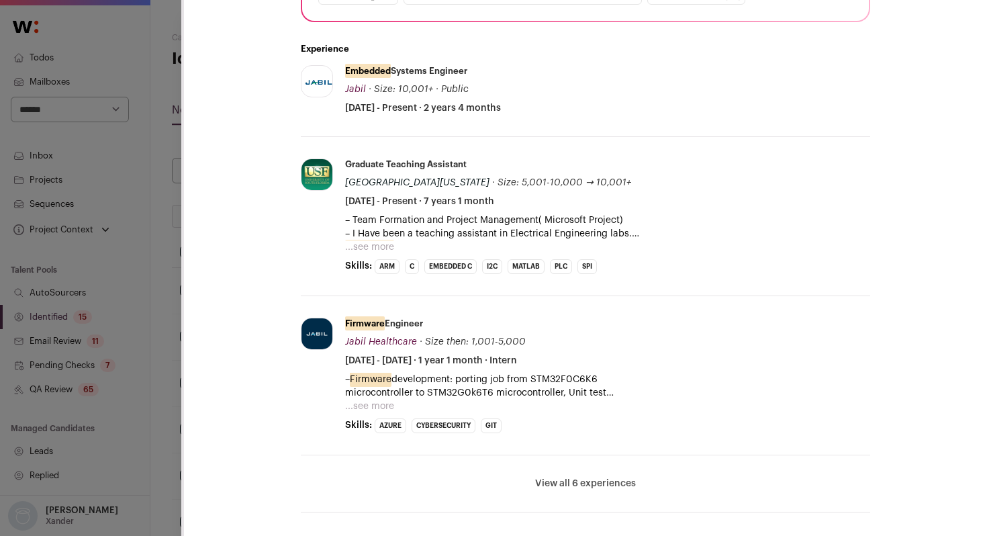
click at [169, 304] on div "Kishore Ph.d. Last update: [DATE] [GEOGRAPHIC_DATA], [US_STATE], [GEOGRAPHIC_DA…" at bounding box center [493, 268] width 987 height 536
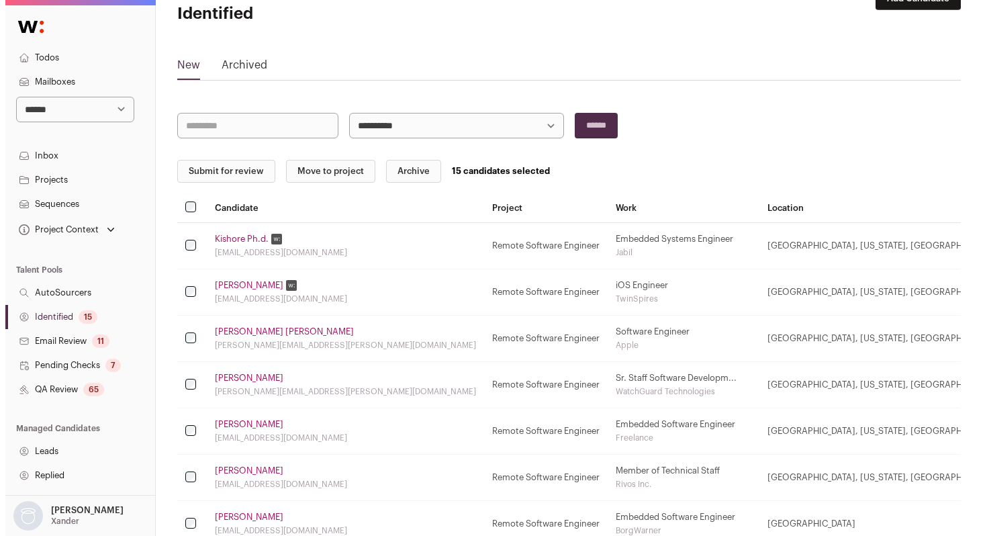
scroll to position [56, 0]
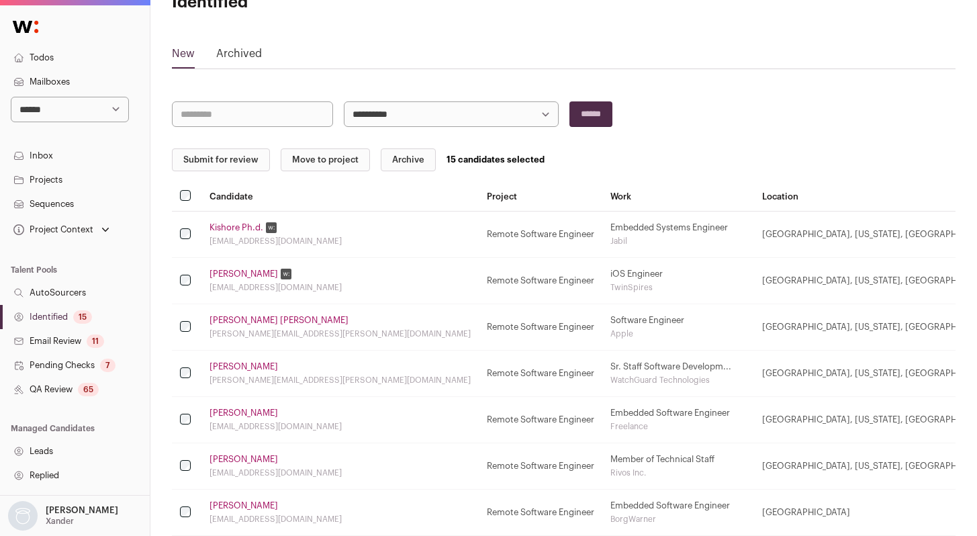
click at [251, 363] on link "[PERSON_NAME]" at bounding box center [244, 366] width 69 height 11
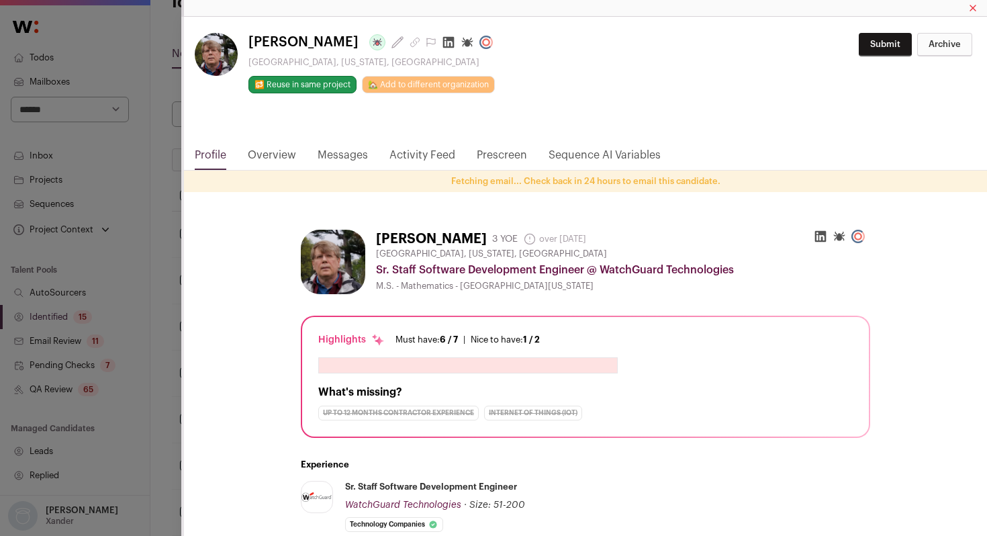
click at [442, 42] on icon "Close modal via background" at bounding box center [448, 42] width 13 height 13
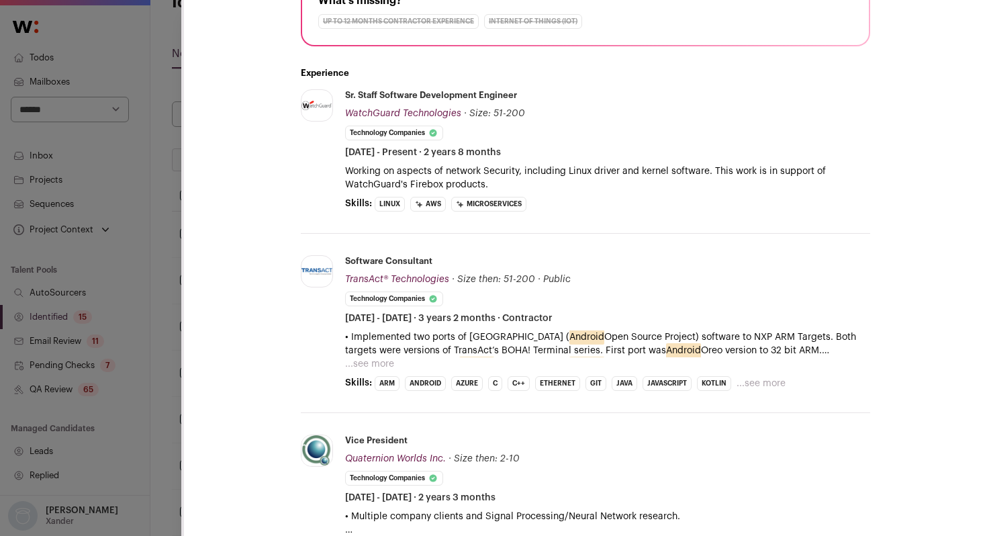
scroll to position [392, 0]
click at [371, 361] on button "...see more" at bounding box center [369, 363] width 49 height 13
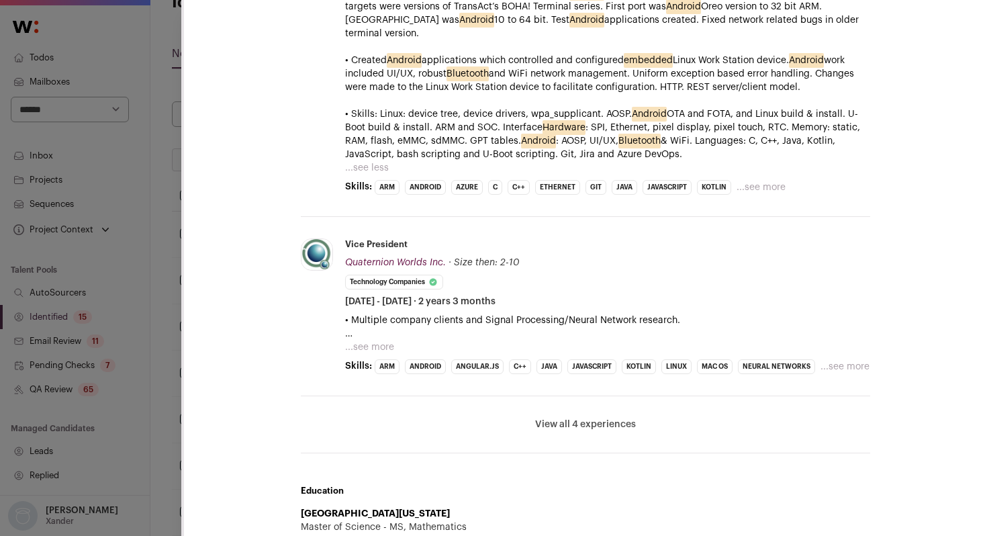
scroll to position [759, 0]
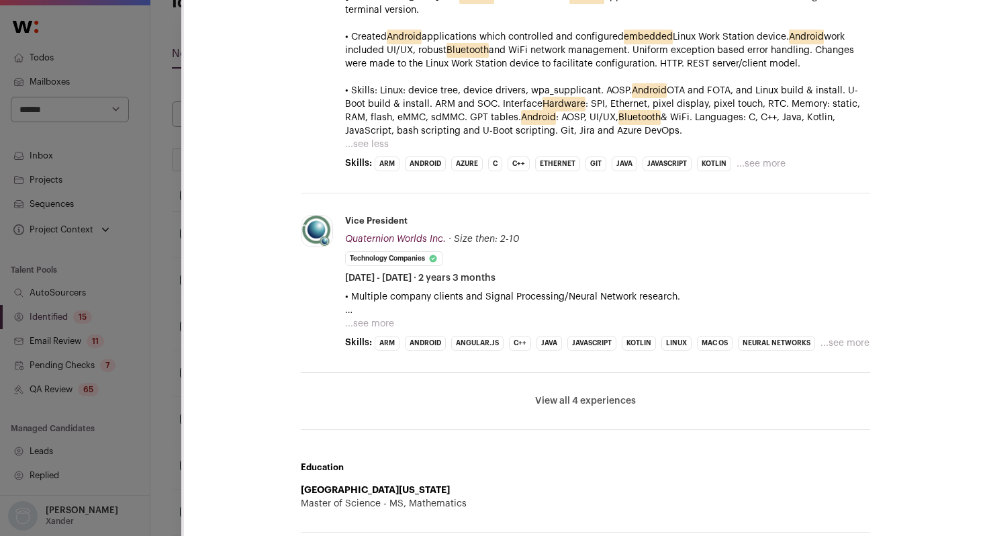
click at [575, 394] on button "View all 4 experiences" at bounding box center [585, 400] width 101 height 13
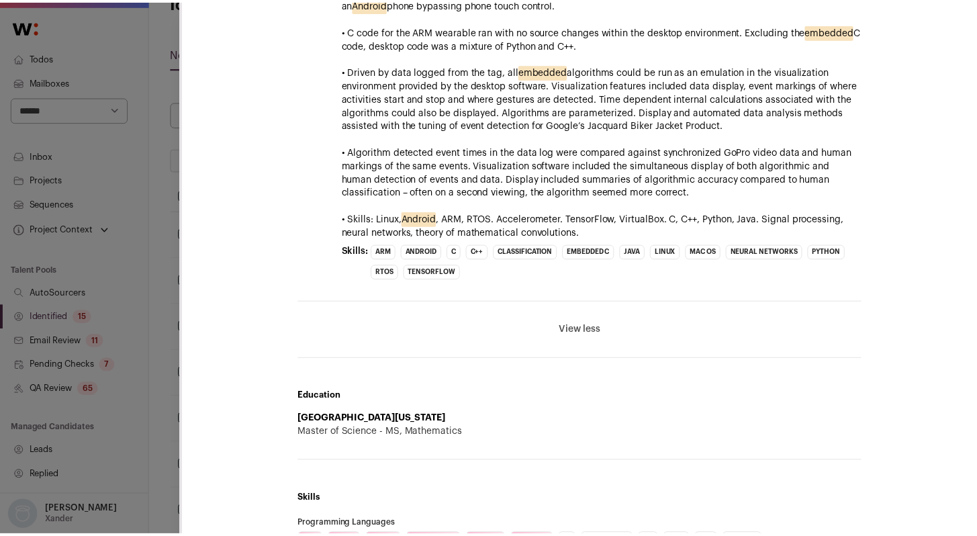
scroll to position [1296, 0]
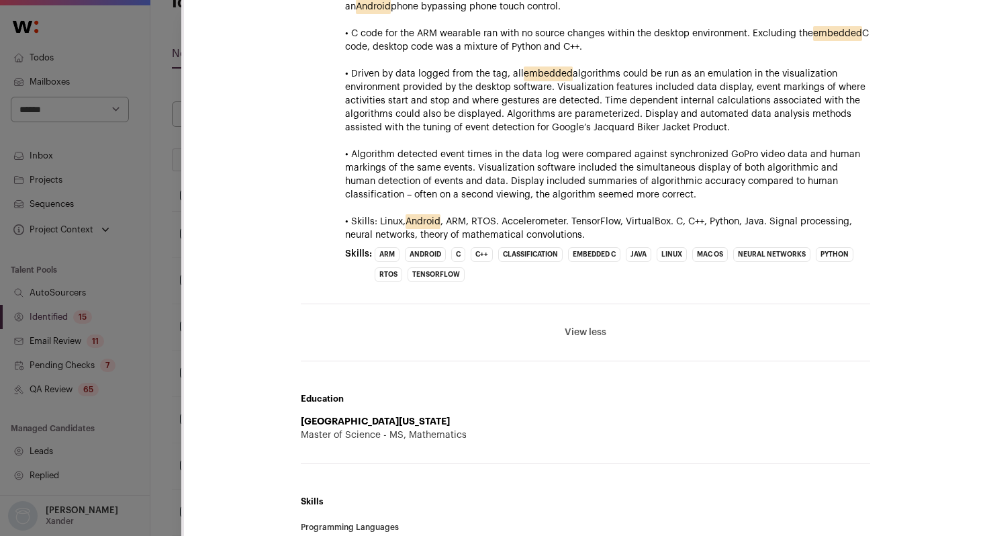
click at [167, 266] on div "**********" at bounding box center [493, 268] width 987 height 536
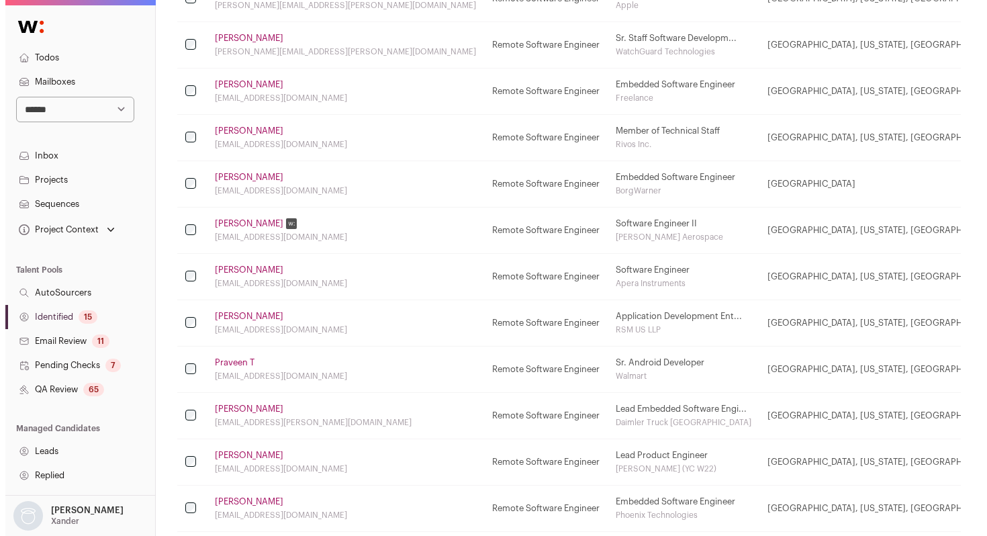
scroll to position [391, 0]
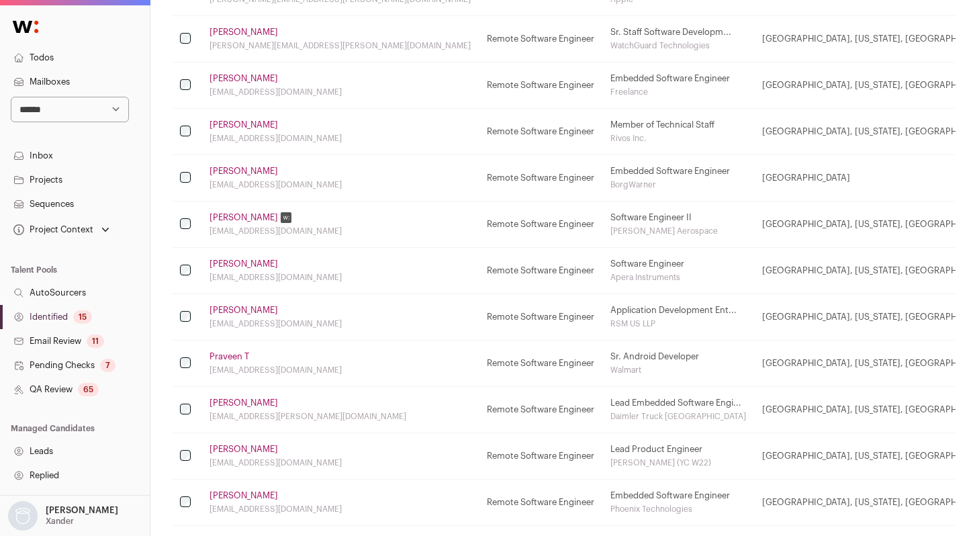
click at [236, 263] on link "[PERSON_NAME]" at bounding box center [244, 264] width 69 height 11
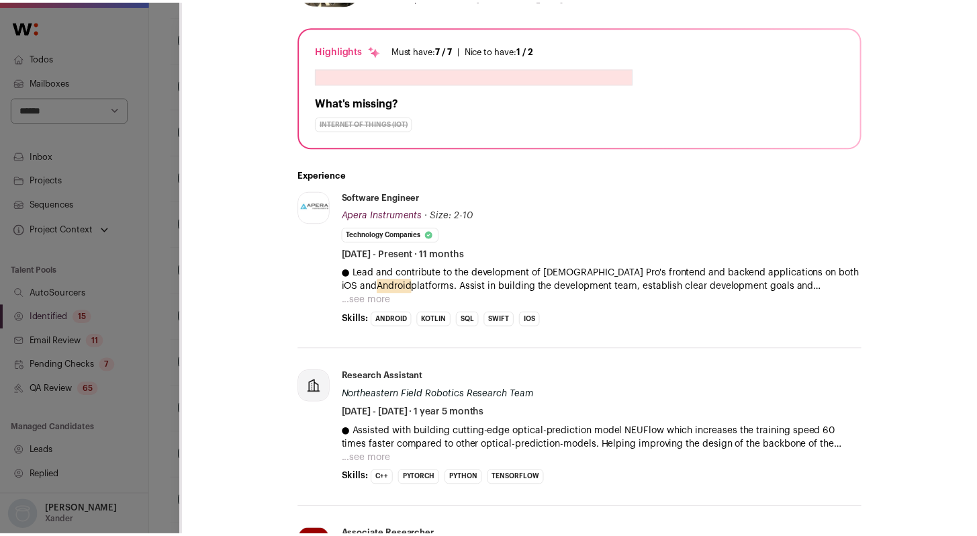
scroll to position [292, 0]
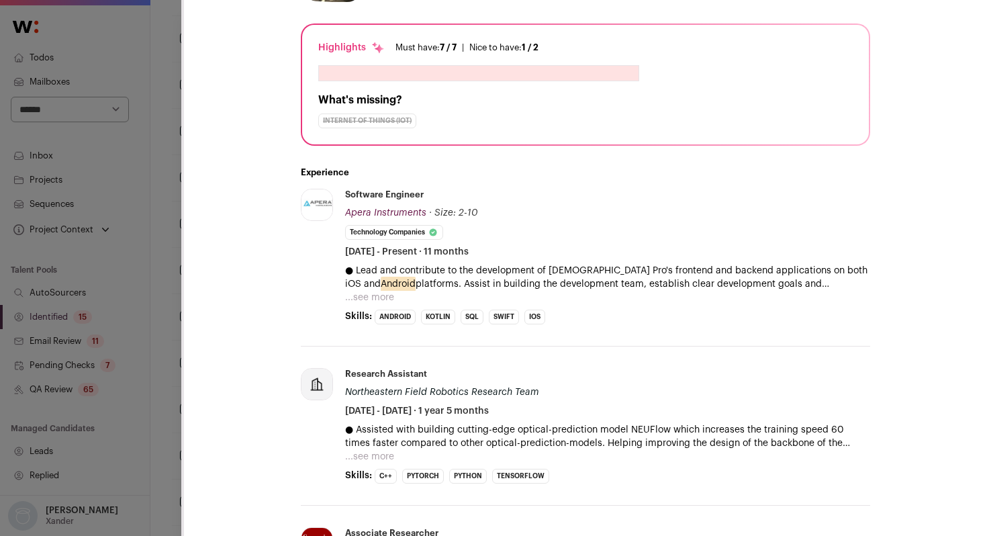
click at [375, 299] on button "...see more" at bounding box center [369, 297] width 49 height 13
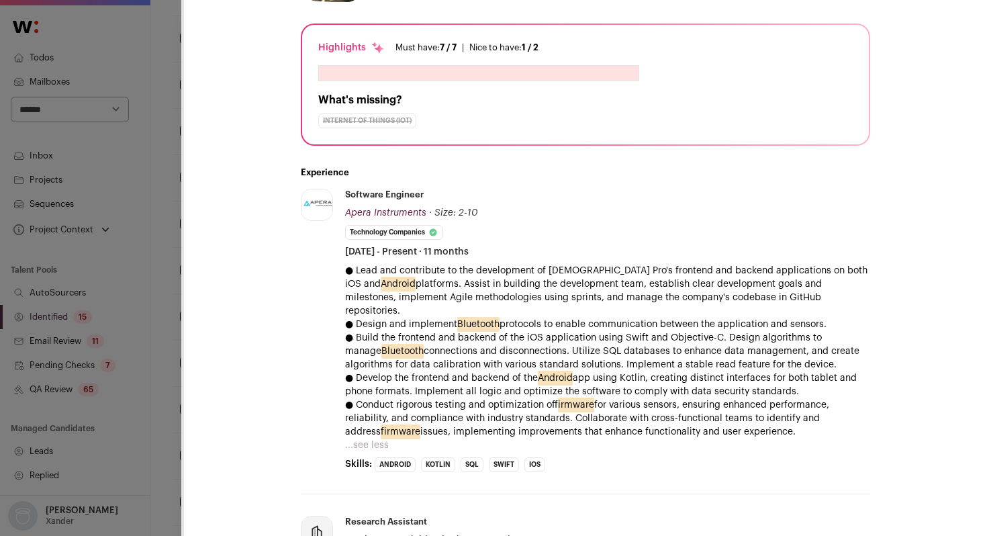
click at [181, 288] on div "**********" at bounding box center [493, 268] width 987 height 536
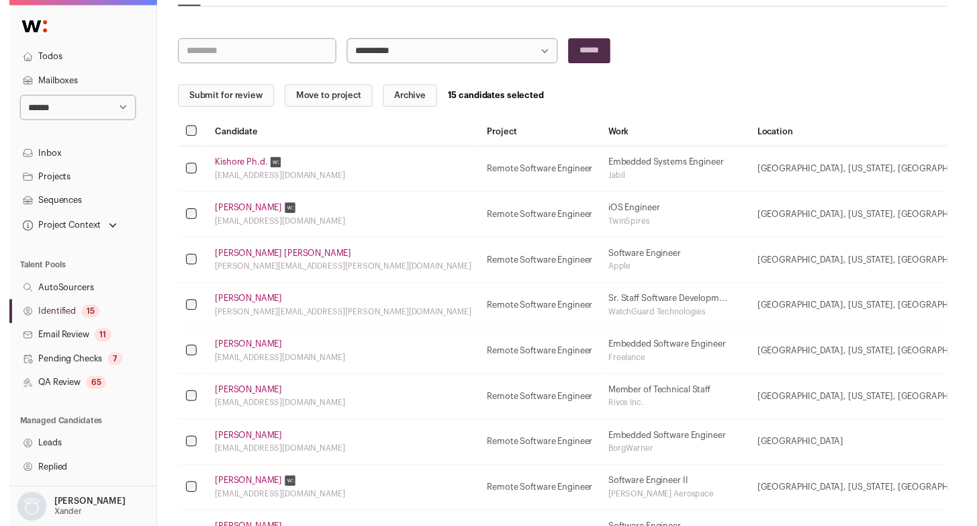
scroll to position [0, 0]
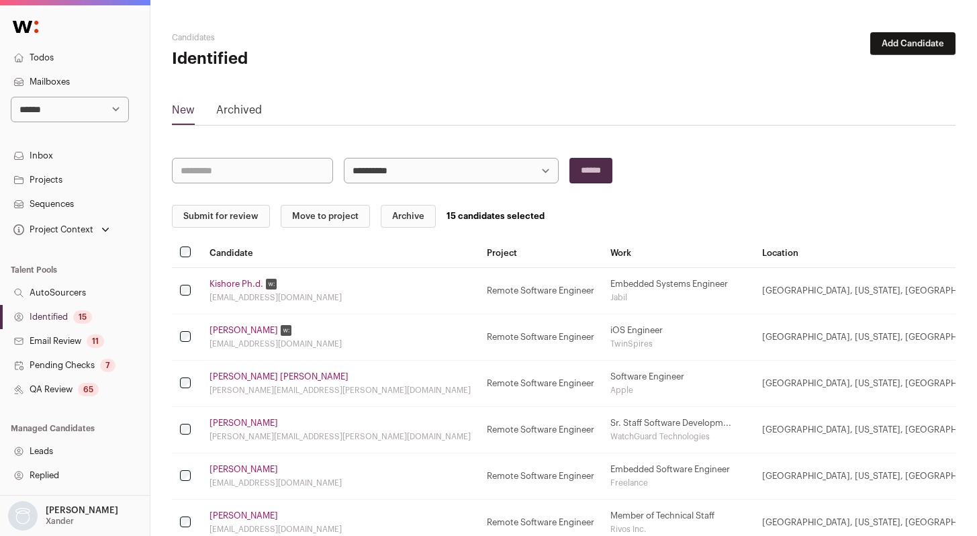
click at [210, 215] on button "Submit for review" at bounding box center [221, 216] width 98 height 23
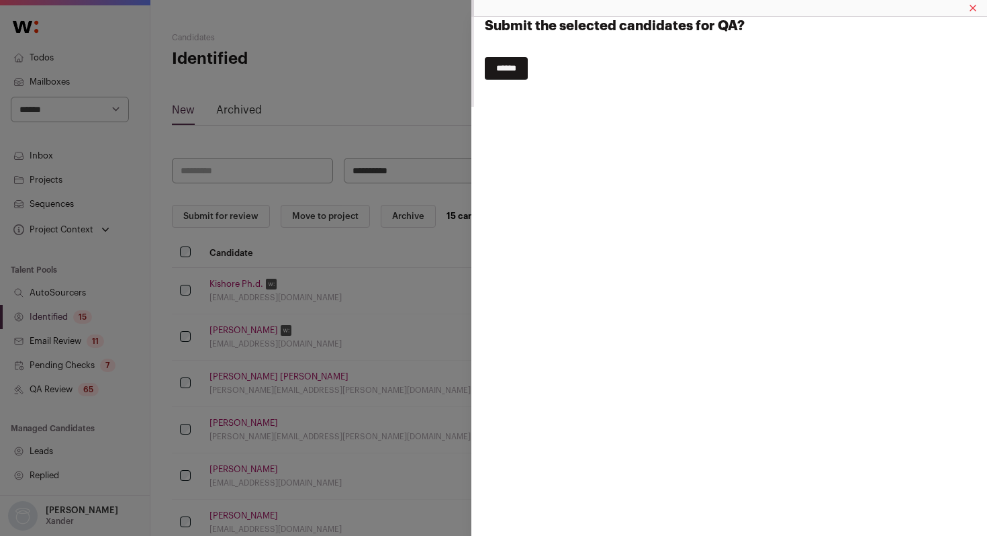
click at [507, 62] on input "******" at bounding box center [506, 68] width 43 height 23
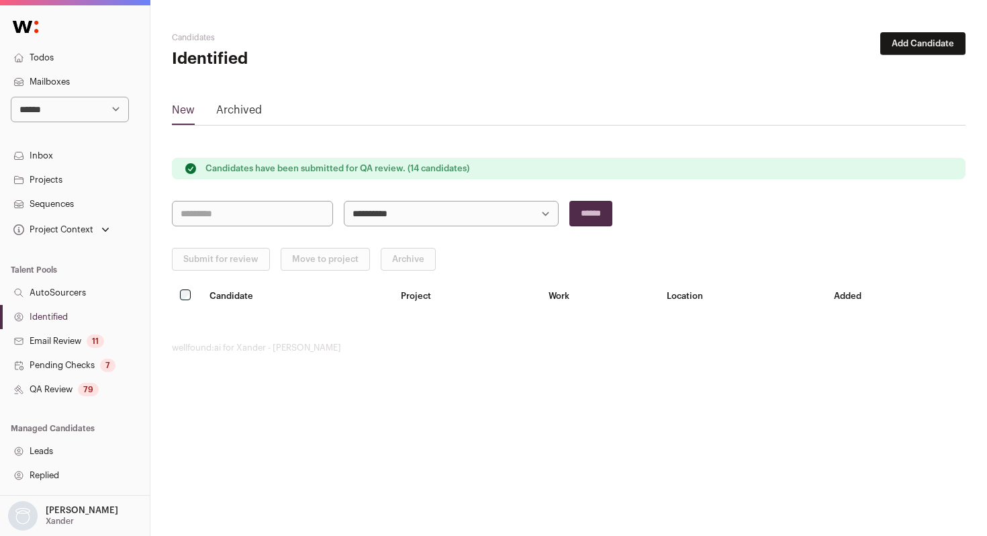
click at [50, 388] on link "QA Review 79" at bounding box center [75, 389] width 150 height 24
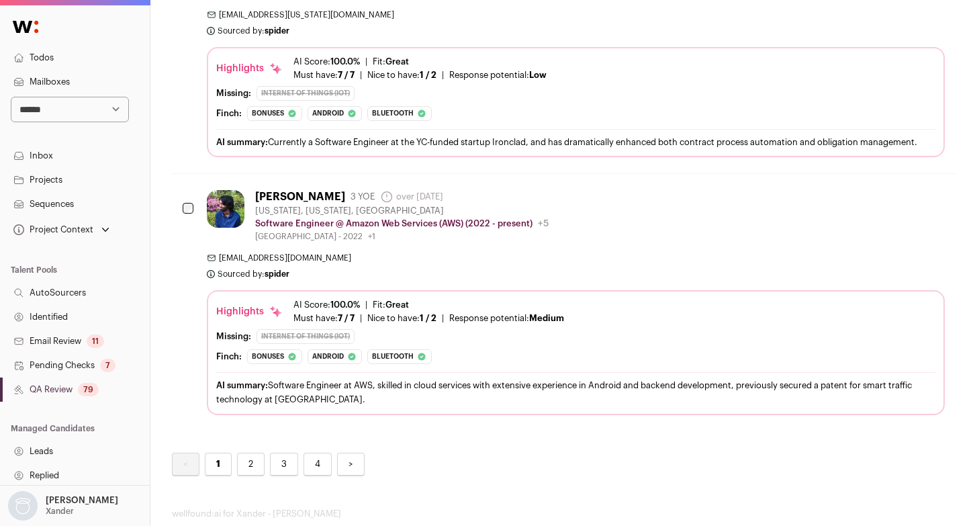
scroll to position [5085, 0]
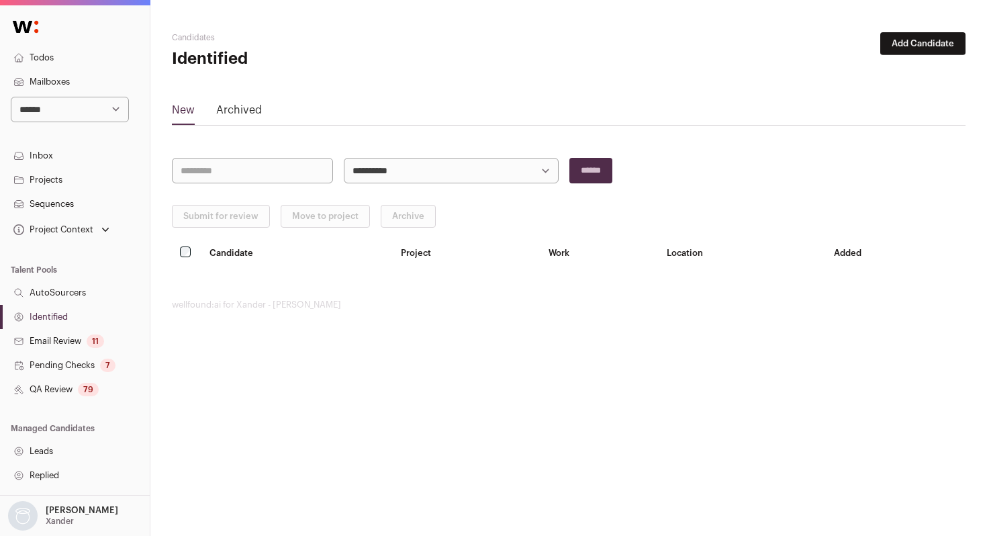
click at [52, 116] on select "**********" at bounding box center [70, 110] width 118 height 26
select select "*****"
click at [11, 97] on select "**********" at bounding box center [70, 110] width 118 height 26
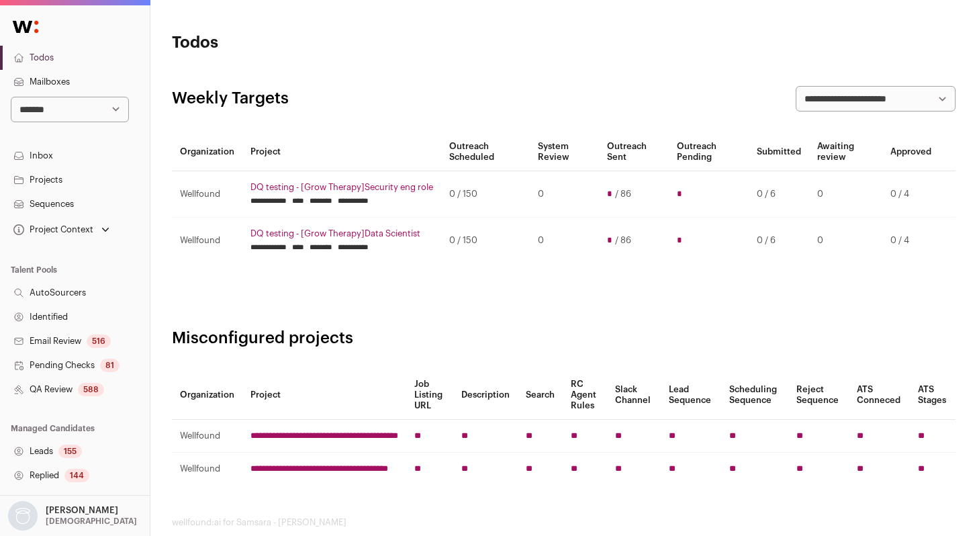
click at [75, 381] on link "QA Review 588" at bounding box center [75, 389] width 150 height 24
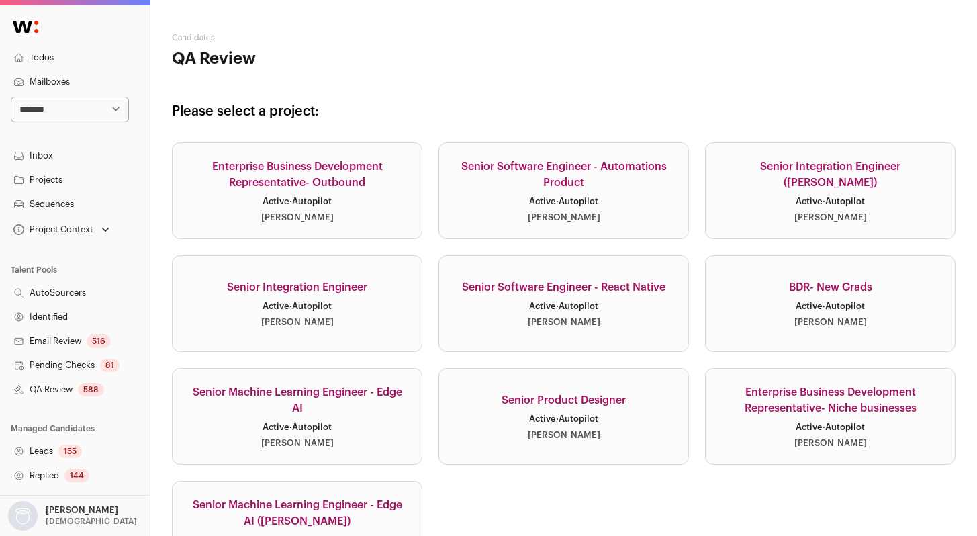
click at [365, 321] on link "Senior Integration Engineer Active · Autopilot [PERSON_NAME]" at bounding box center [297, 303] width 251 height 97
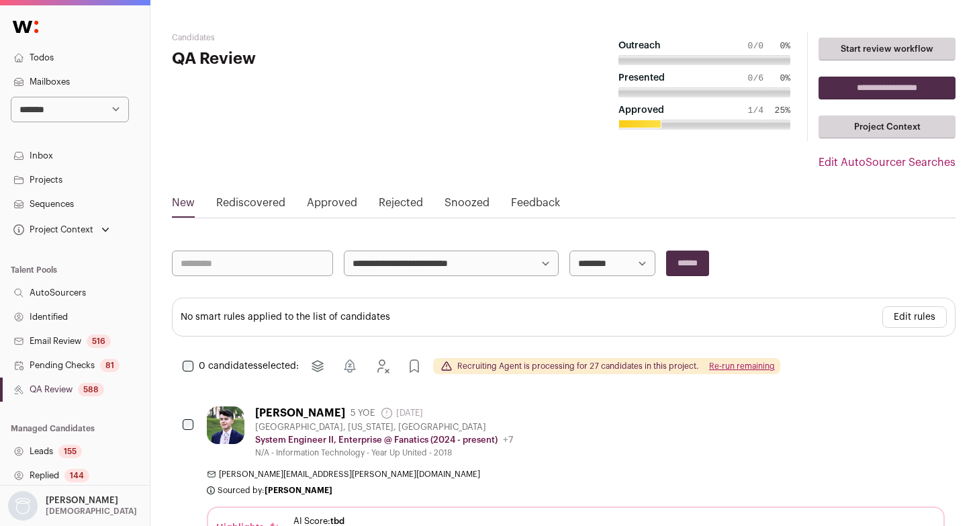
click at [87, 392] on div "588" at bounding box center [91, 389] width 26 height 13
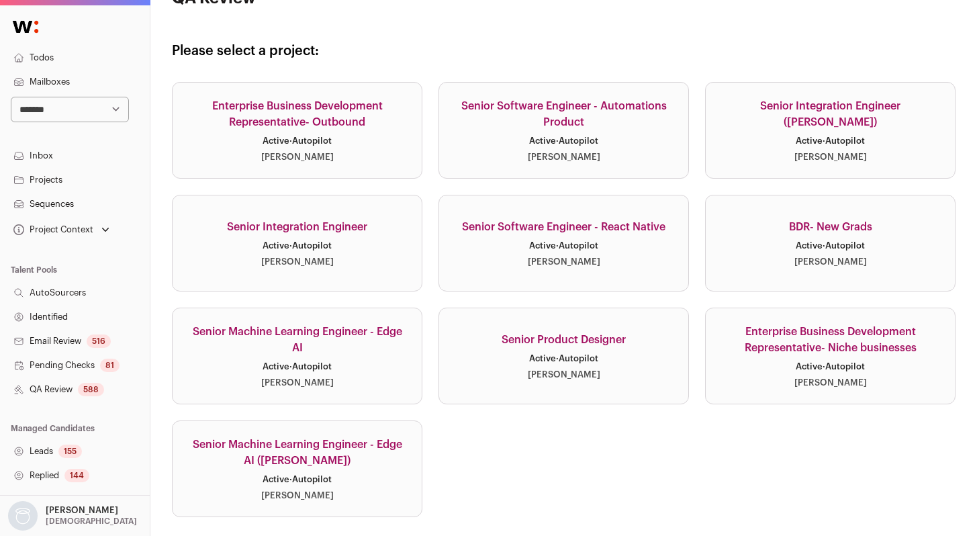
scroll to position [117, 0]
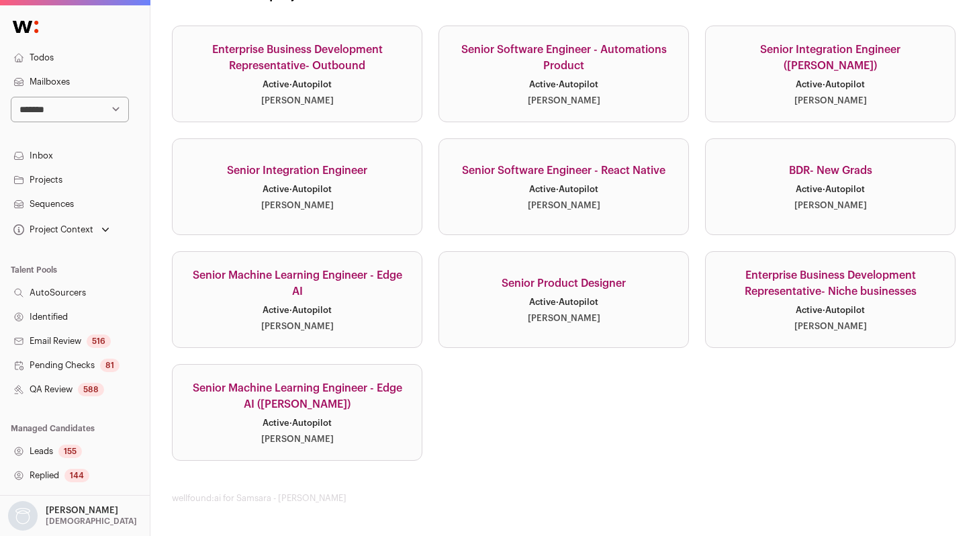
click at [599, 218] on link "Senior Software Engineer - React Native Active · Autopilot [PERSON_NAME]" at bounding box center [564, 186] width 251 height 97
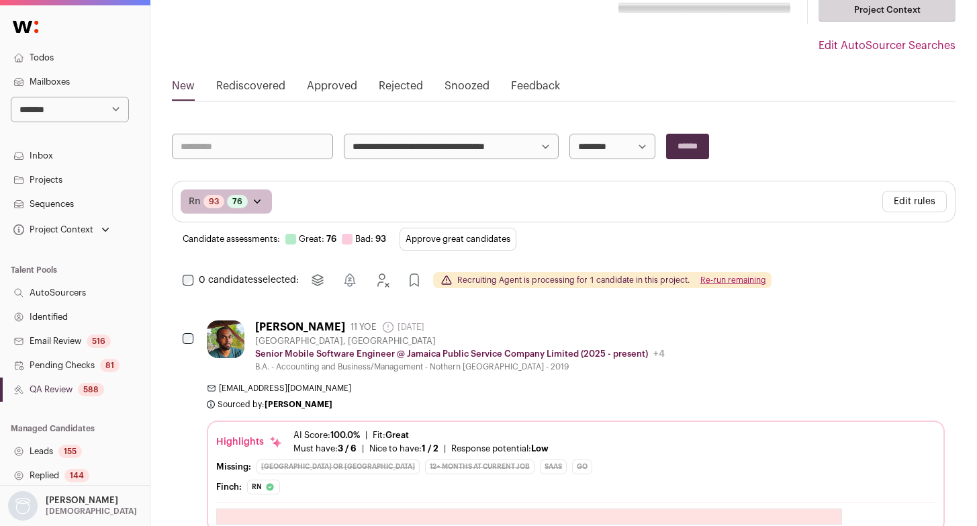
scroll to position [124, 0]
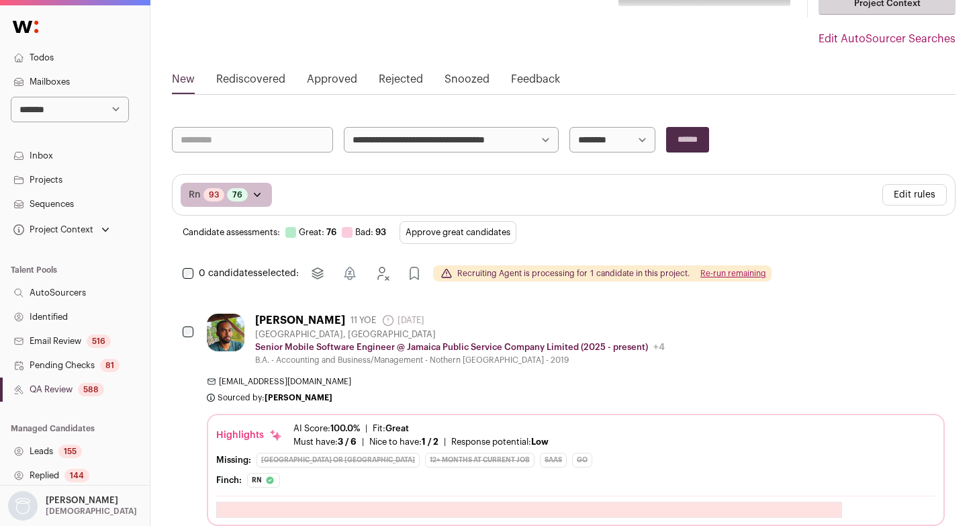
click at [939, 187] on button "Edit rules" at bounding box center [914, 194] width 64 height 21
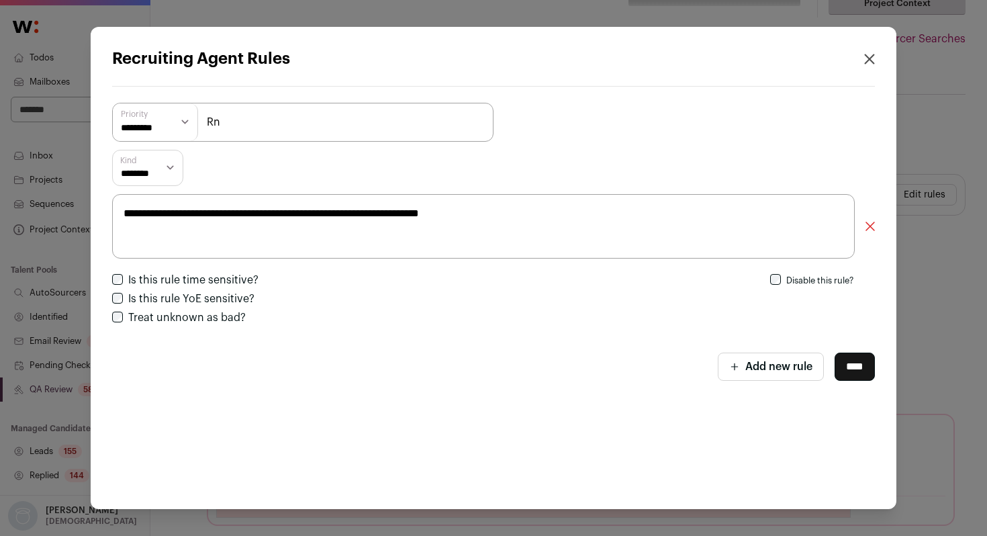
click at [919, 136] on div "**********" at bounding box center [493, 268] width 987 height 536
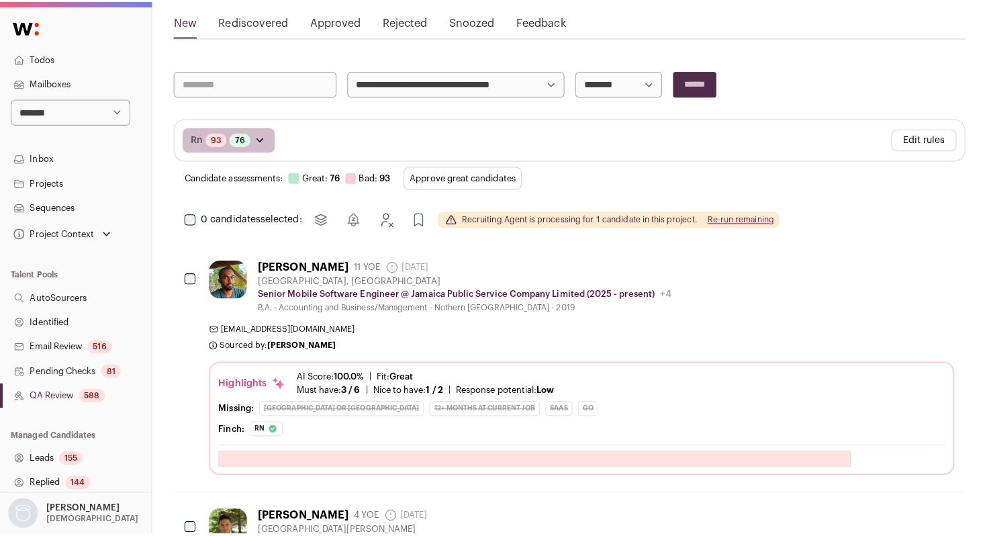
scroll to position [177, 0]
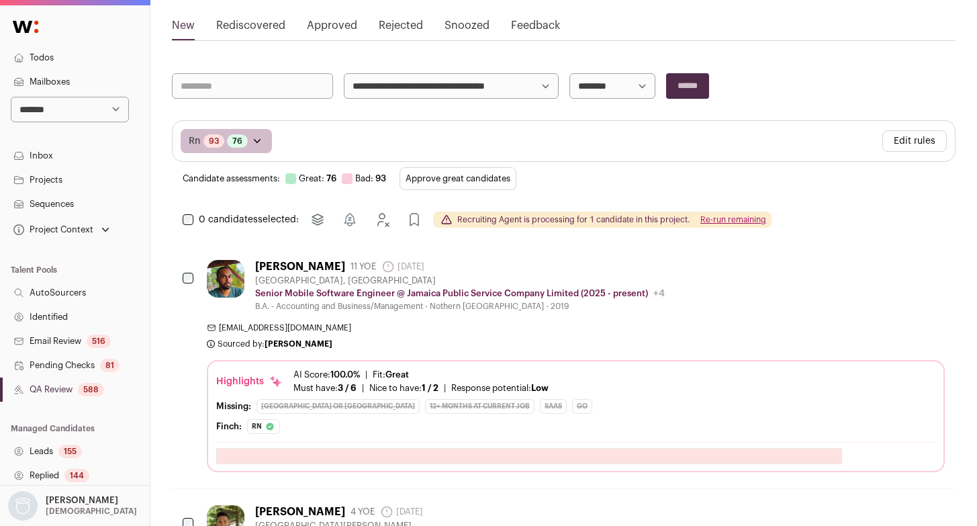
click at [703, 331] on span "[EMAIL_ADDRESS][DOMAIN_NAME]" at bounding box center [576, 327] width 738 height 11
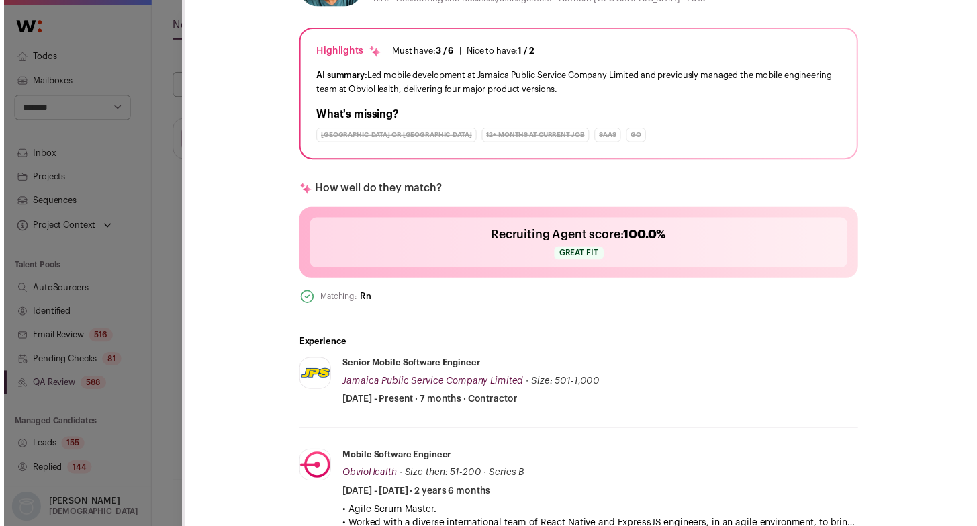
scroll to position [265, 0]
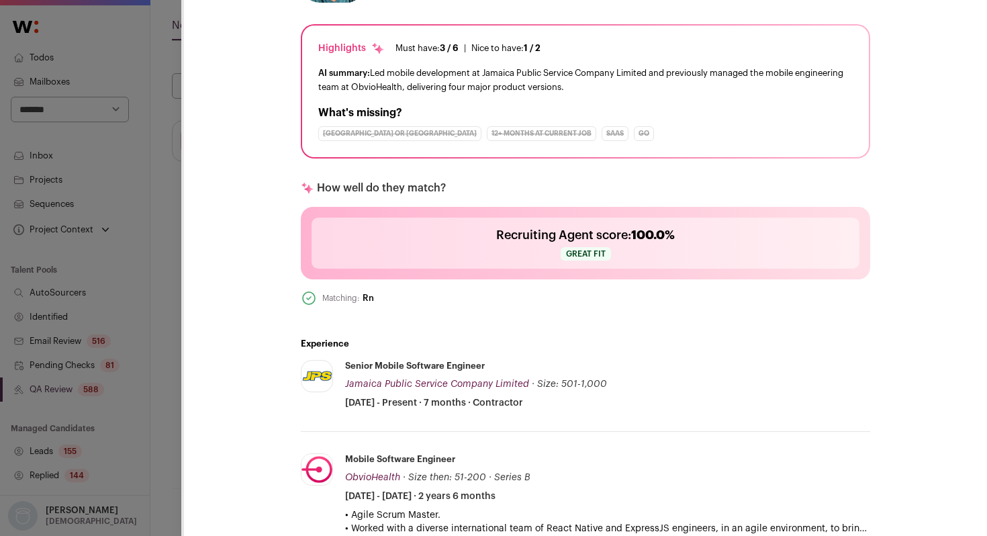
click at [147, 369] on div "**********" at bounding box center [493, 268] width 987 height 536
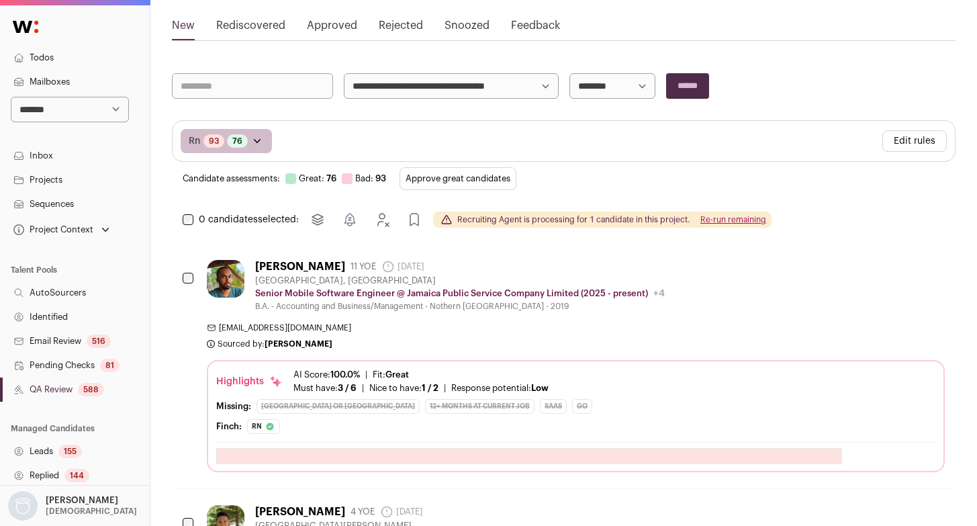
click at [914, 139] on button "Edit rules" at bounding box center [914, 140] width 64 height 21
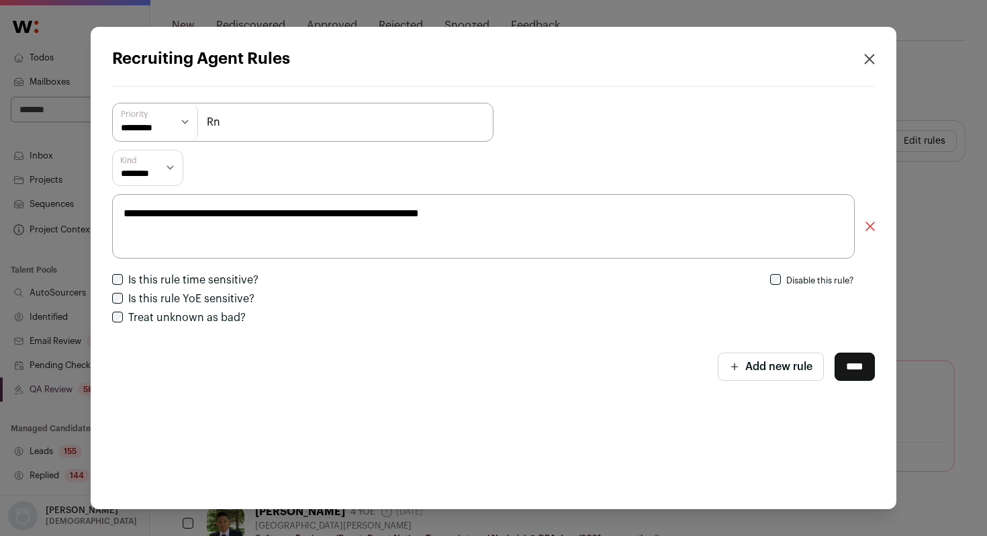
click at [961, 206] on div "**********" at bounding box center [493, 268] width 987 height 536
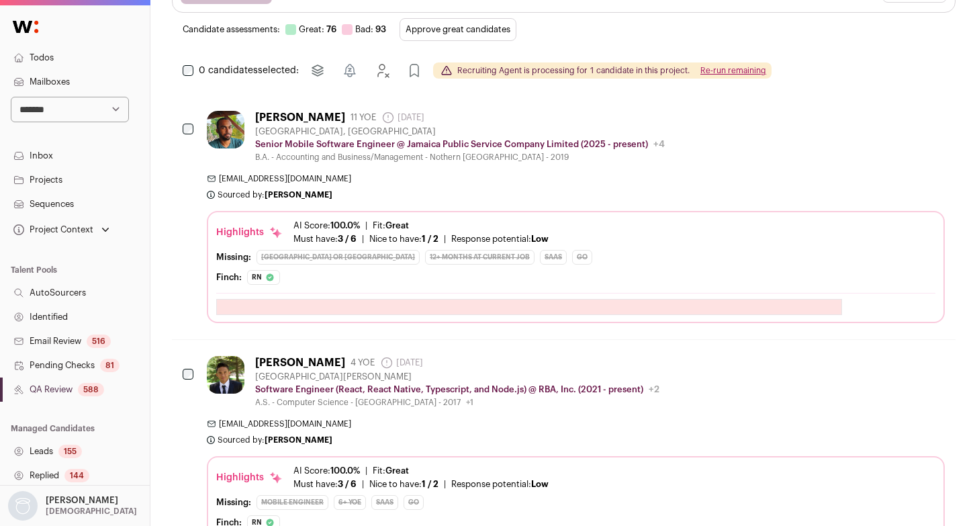
scroll to position [357, 0]
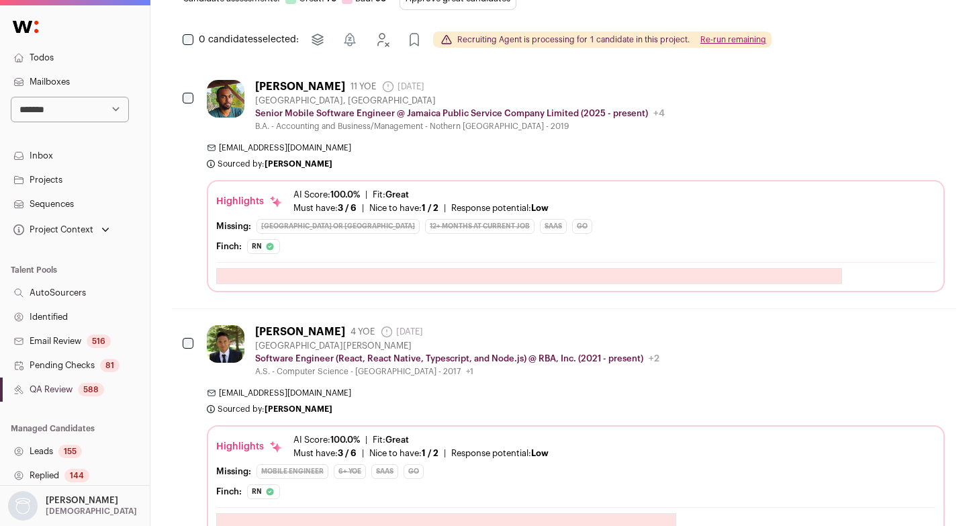
click at [56, 316] on link "Identified" at bounding box center [75, 317] width 150 height 24
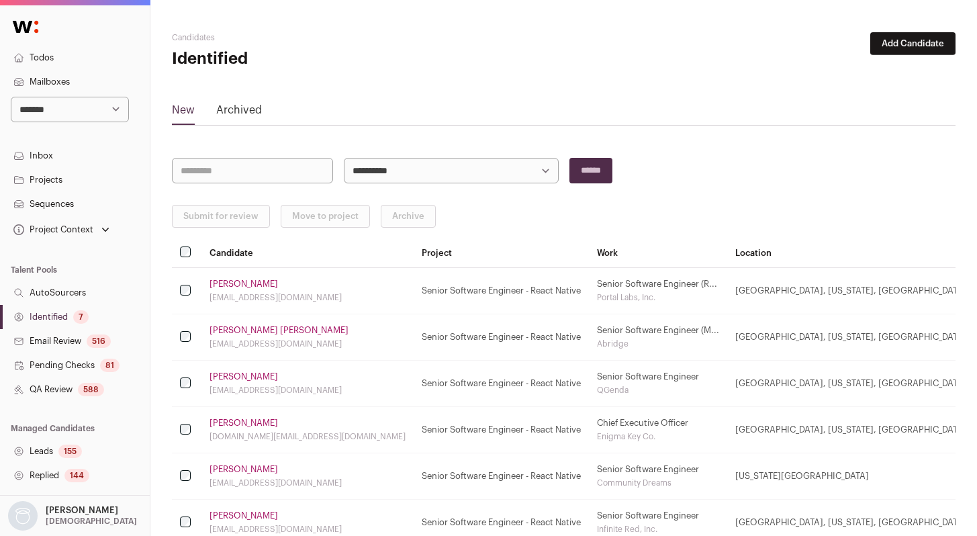
click at [52, 320] on link "Identified 7" at bounding box center [75, 317] width 150 height 24
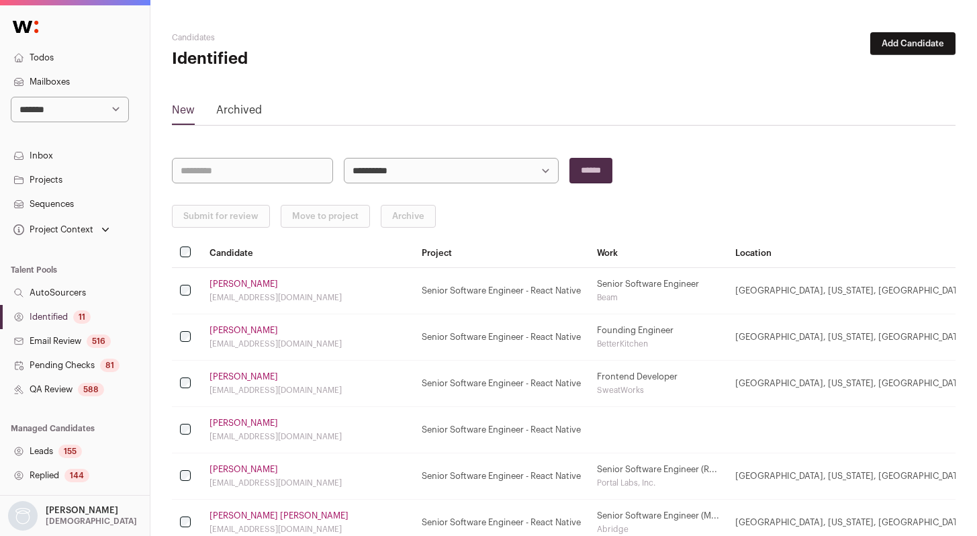
click at [78, 307] on link "Identified 11" at bounding box center [75, 317] width 150 height 24
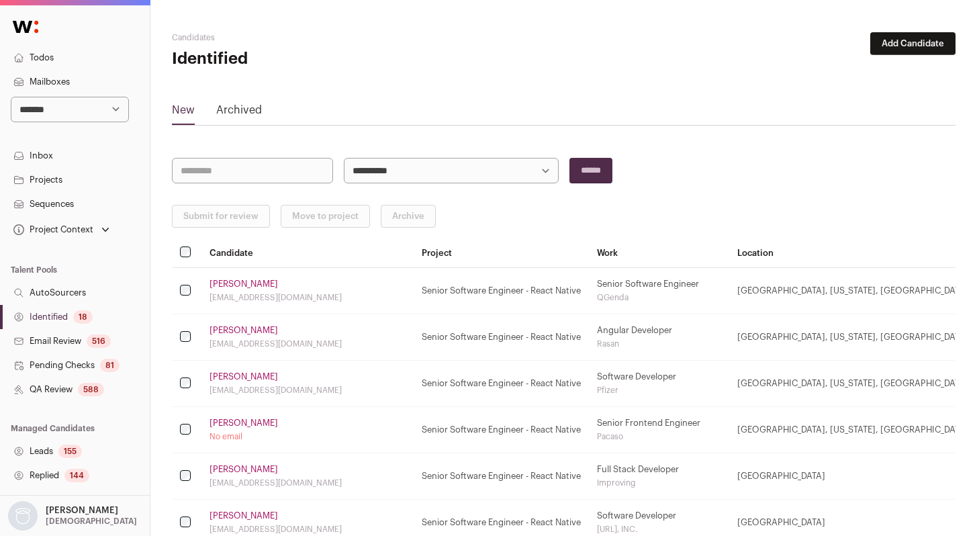
click at [73, 316] on link "Identified 18" at bounding box center [75, 317] width 150 height 24
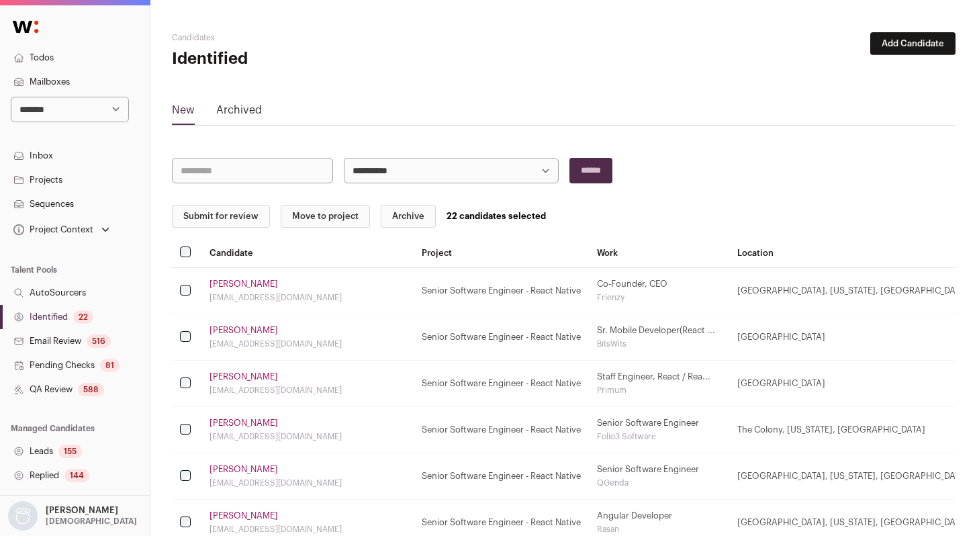
click at [212, 218] on button "Submit for review" at bounding box center [221, 216] width 98 height 23
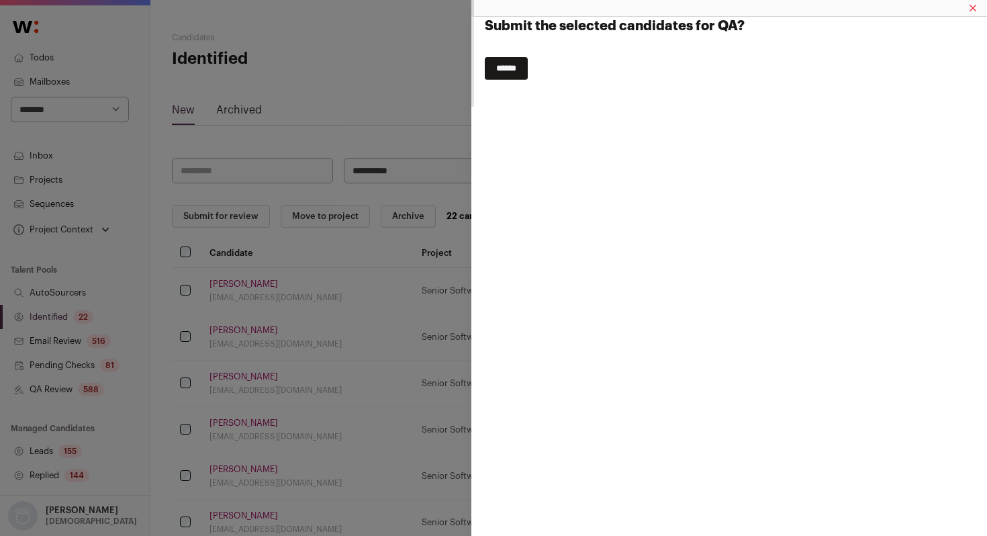
click at [504, 74] on input "******" at bounding box center [506, 68] width 43 height 23
click at [74, 318] on div "Submit the selected candidates for QA? ******" at bounding box center [493, 268] width 987 height 536
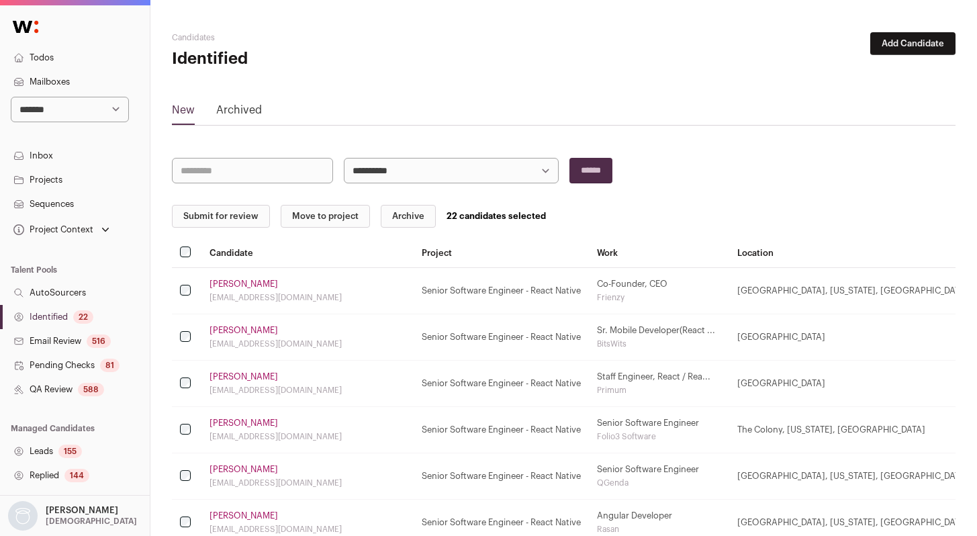
click at [75, 390] on link "QA Review 588" at bounding box center [75, 389] width 150 height 24
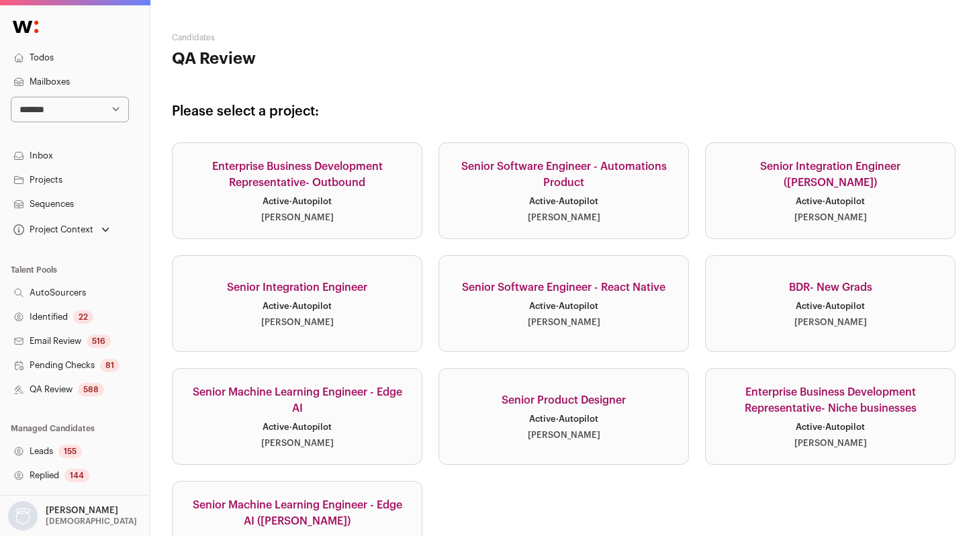
click at [86, 390] on div "588" at bounding box center [91, 389] width 26 height 13
click at [594, 291] on div "Senior Software Engineer - React Native" at bounding box center [563, 287] width 203 height 16
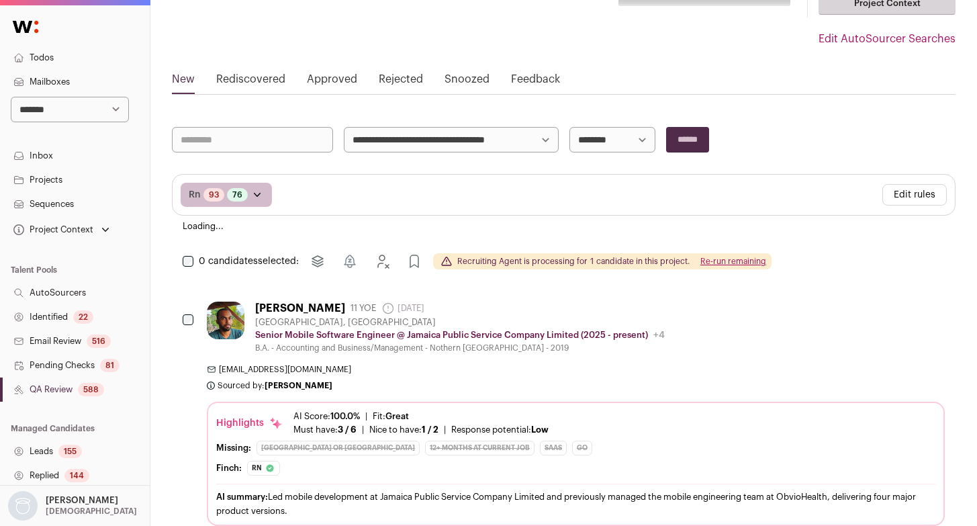
scroll to position [125, 0]
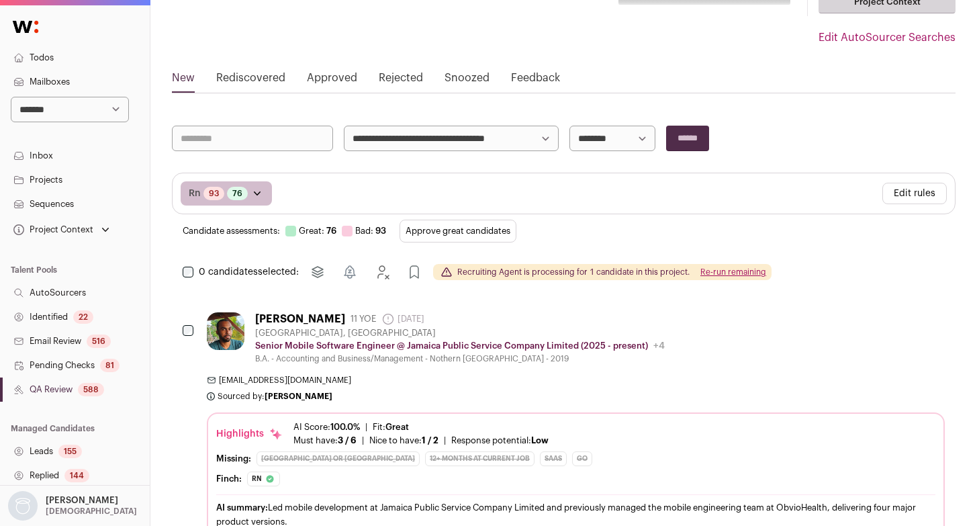
click at [46, 320] on link "Identified 22" at bounding box center [75, 317] width 150 height 24
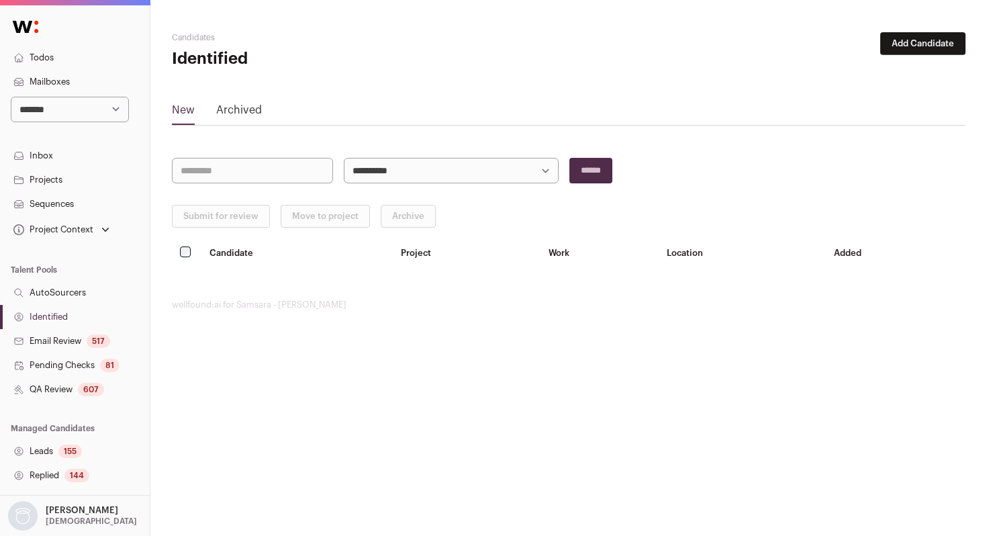
click at [73, 385] on link "QA Review 607" at bounding box center [75, 389] width 150 height 24
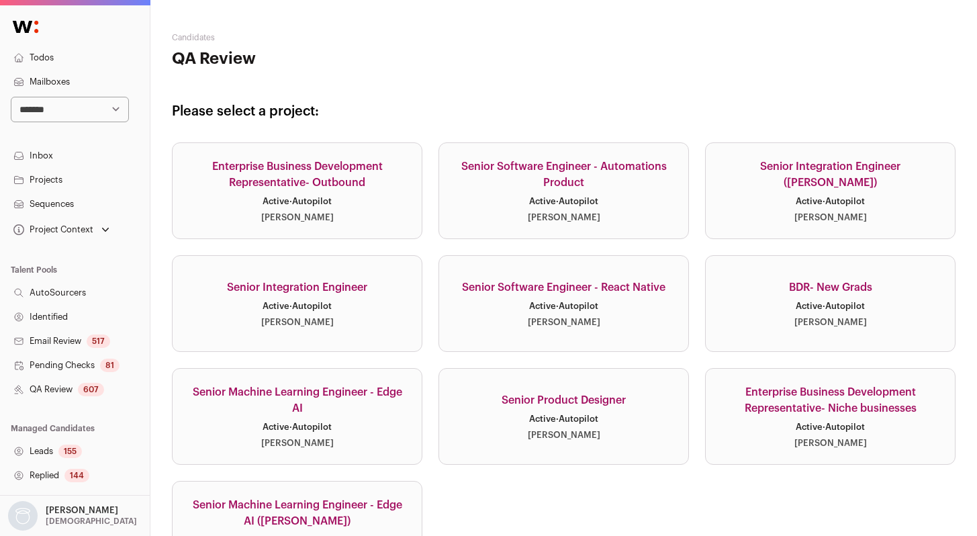
click at [586, 312] on link "Senior Software Engineer - React Native Active · Autopilot [PERSON_NAME]" at bounding box center [564, 303] width 251 height 97
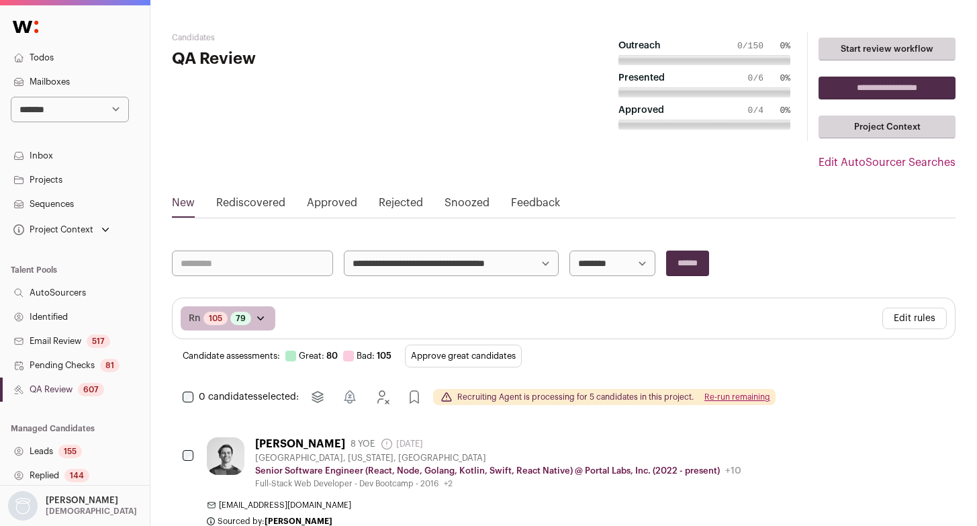
click at [740, 392] on button "Re-run remaining" at bounding box center [738, 397] width 66 height 11
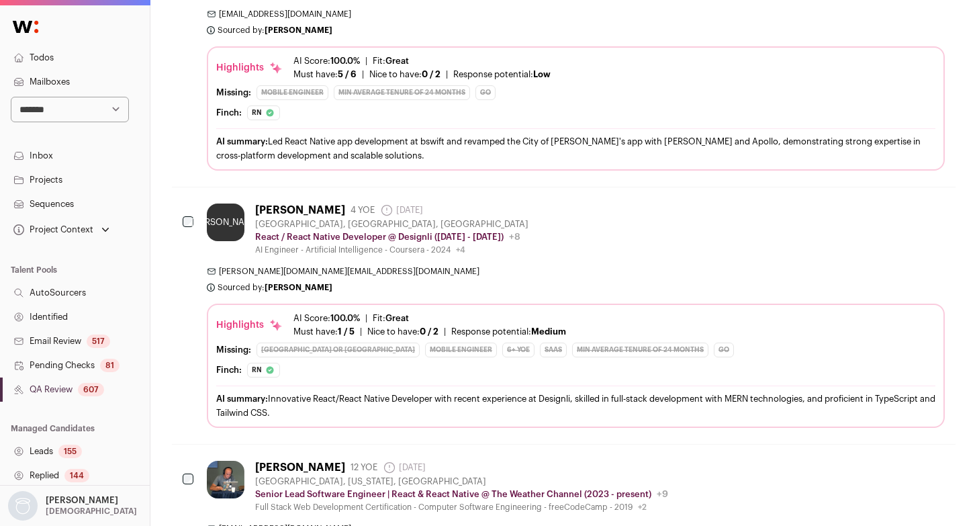
scroll to position [5060, 0]
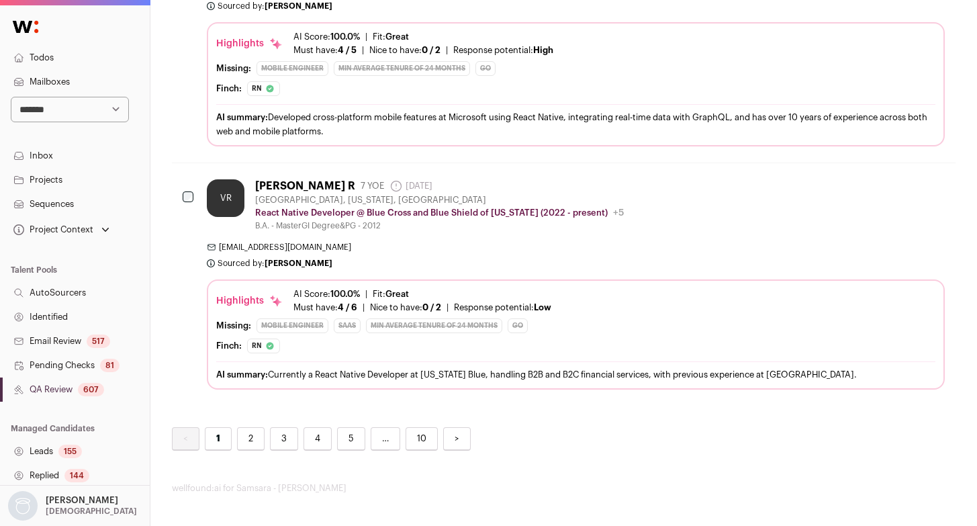
click at [259, 437] on link "2" at bounding box center [251, 439] width 28 height 24
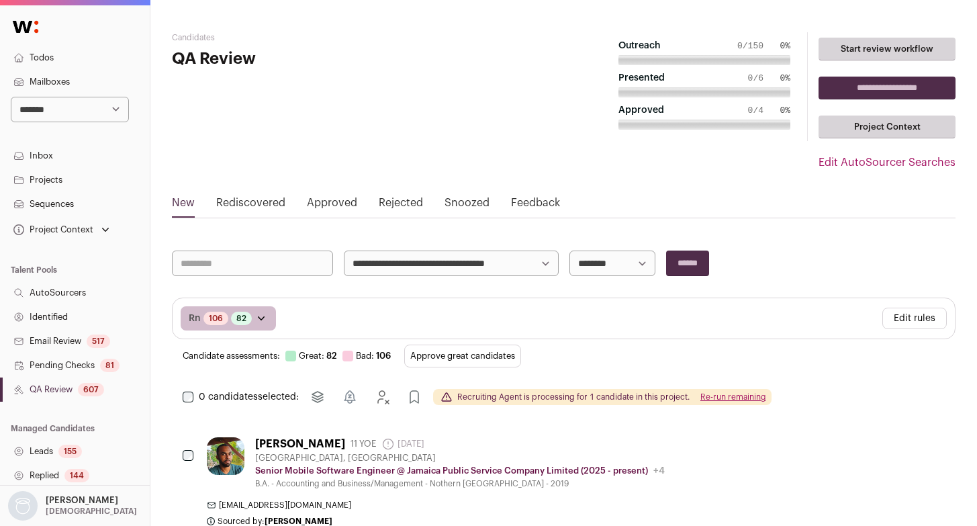
click at [598, 256] on select "**********" at bounding box center [613, 264] width 86 height 26
select select "**********"
click at [570, 251] on select "**********" at bounding box center [613, 264] width 86 height 26
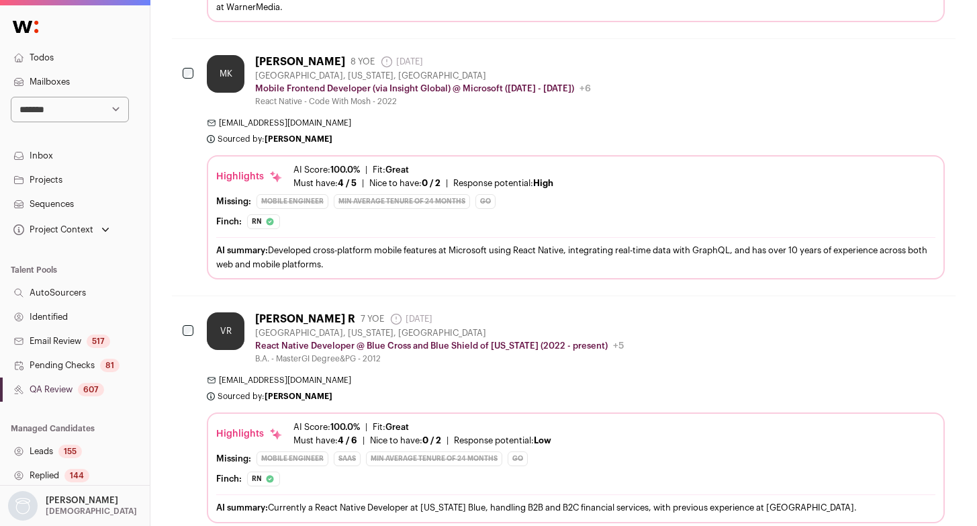
scroll to position [5083, 0]
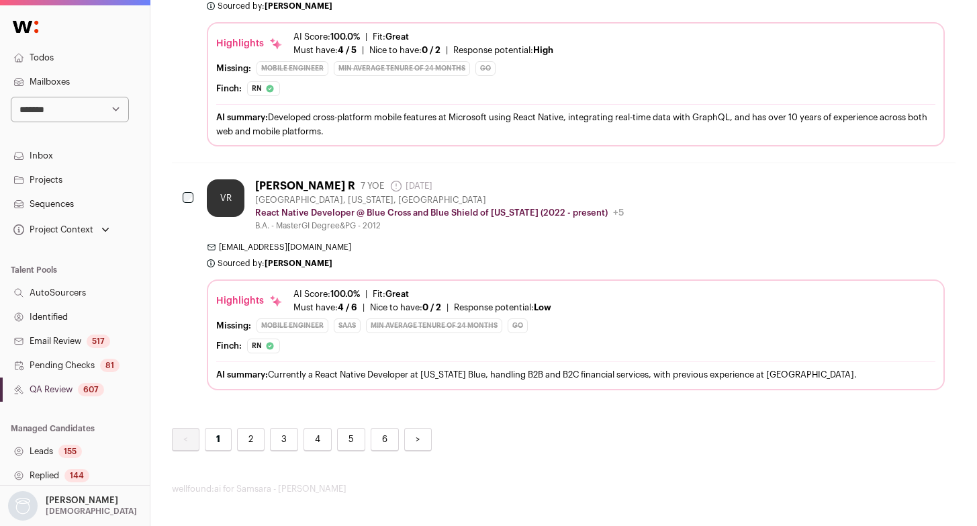
click at [389, 445] on link "6" at bounding box center [385, 440] width 28 height 24
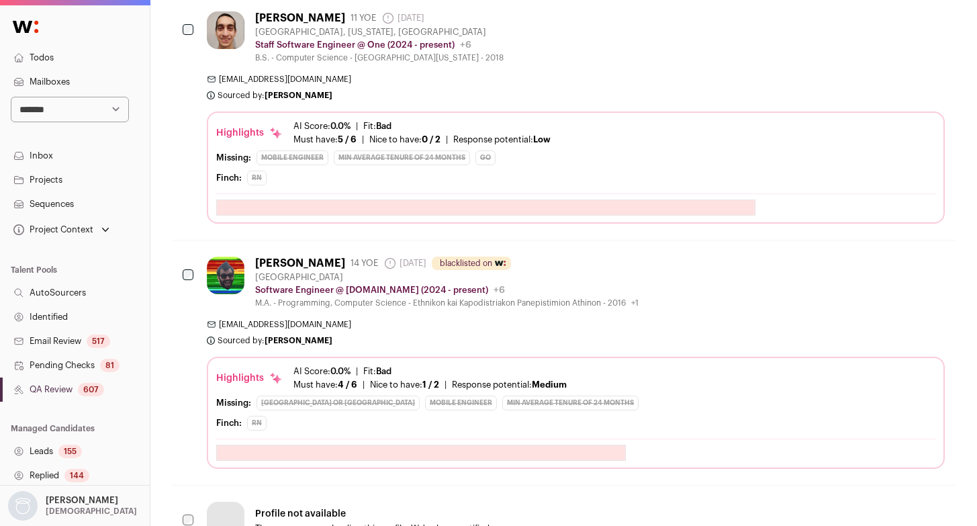
scroll to position [1556, 0]
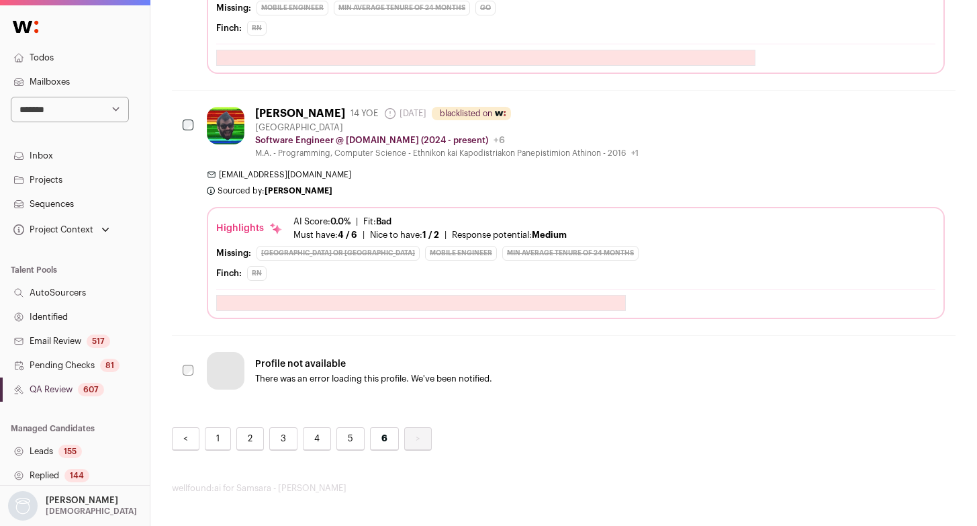
click at [357, 437] on link "5" at bounding box center [350, 439] width 28 height 24
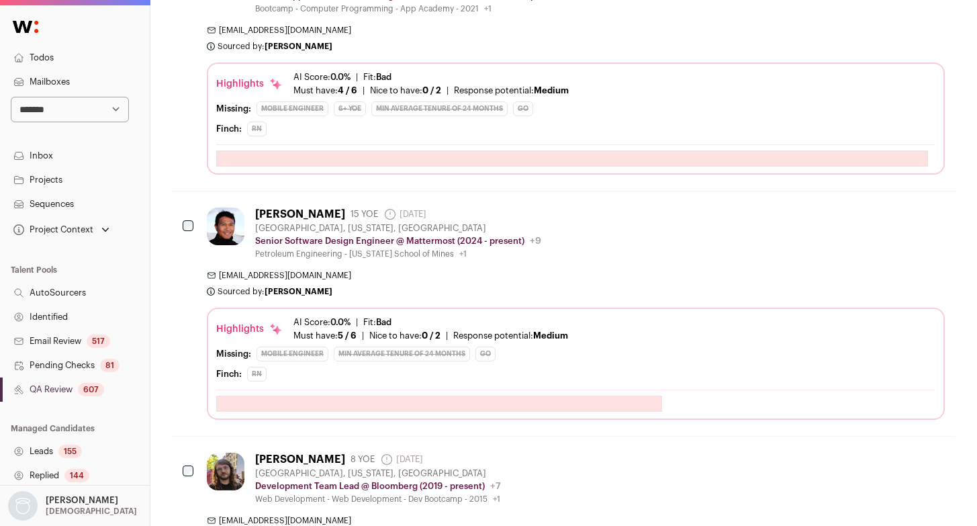
scroll to position [4917, 0]
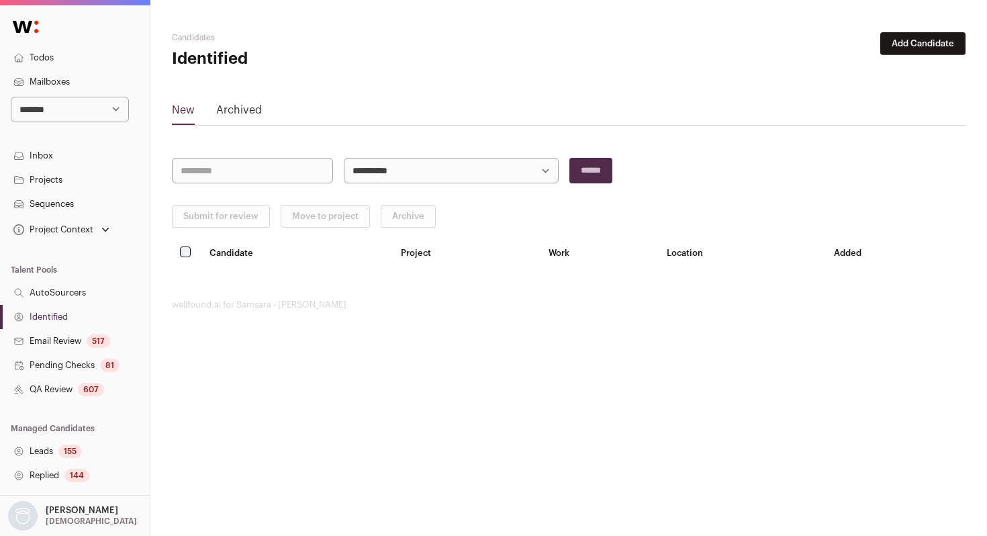
click at [82, 381] on link "QA Review 607" at bounding box center [75, 389] width 150 height 24
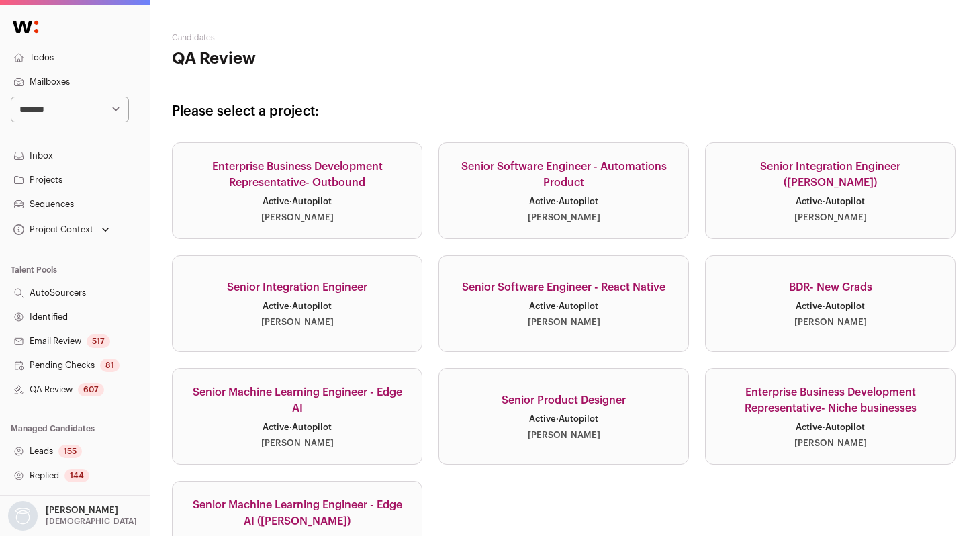
click at [552, 330] on link "Senior Software Engineer - React Native Active · Autopilot [PERSON_NAME]" at bounding box center [564, 303] width 251 height 97
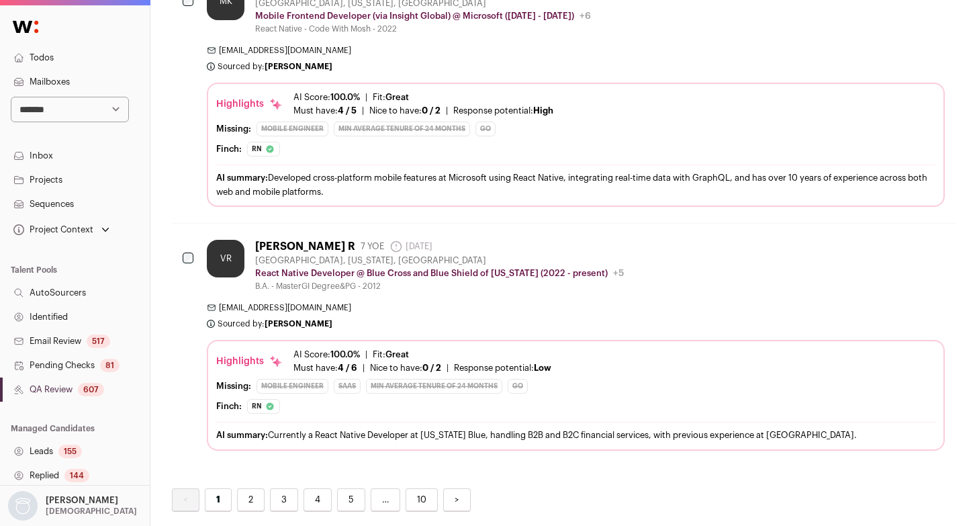
scroll to position [5083, 0]
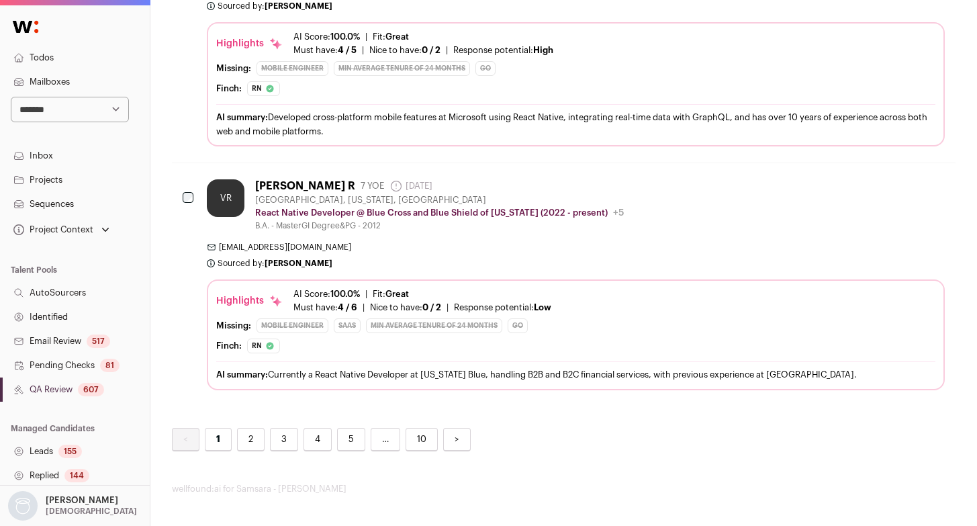
click at [228, 438] on span "1" at bounding box center [218, 440] width 27 height 24
click at [263, 439] on link "2" at bounding box center [251, 440] width 28 height 24
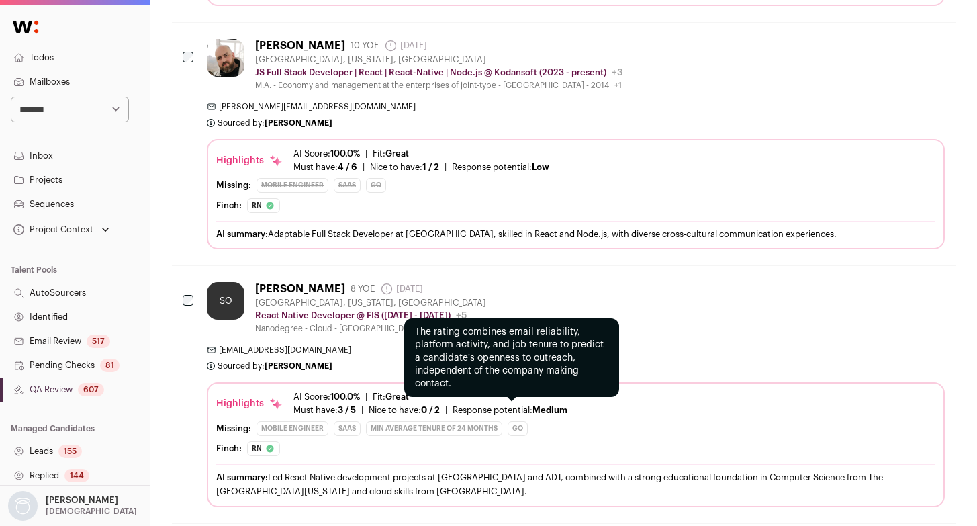
scroll to position [4322, 0]
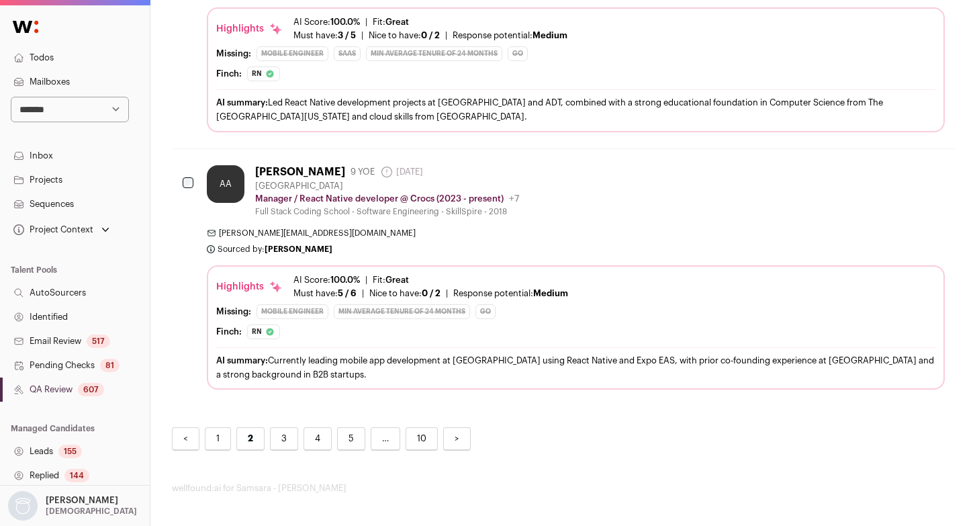
click at [280, 446] on link "3" at bounding box center [284, 439] width 28 height 24
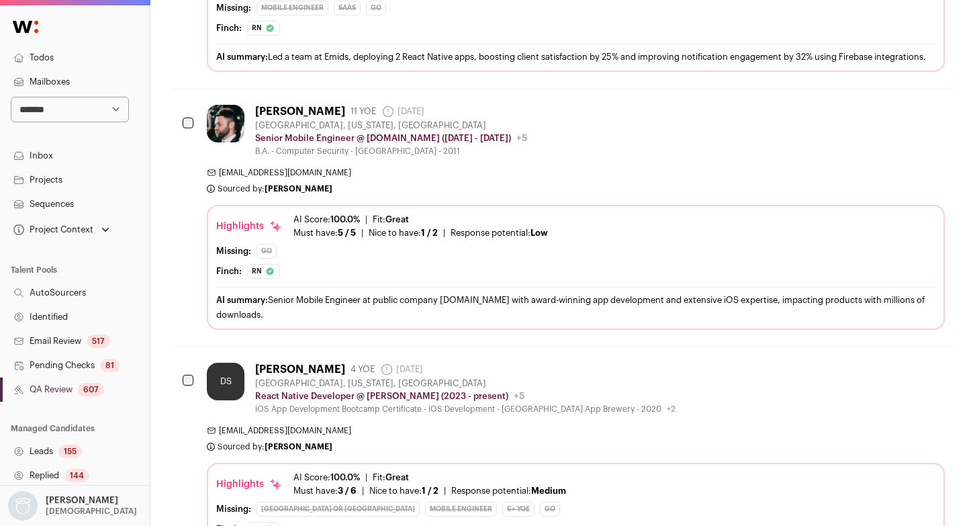
scroll to position [839, 0]
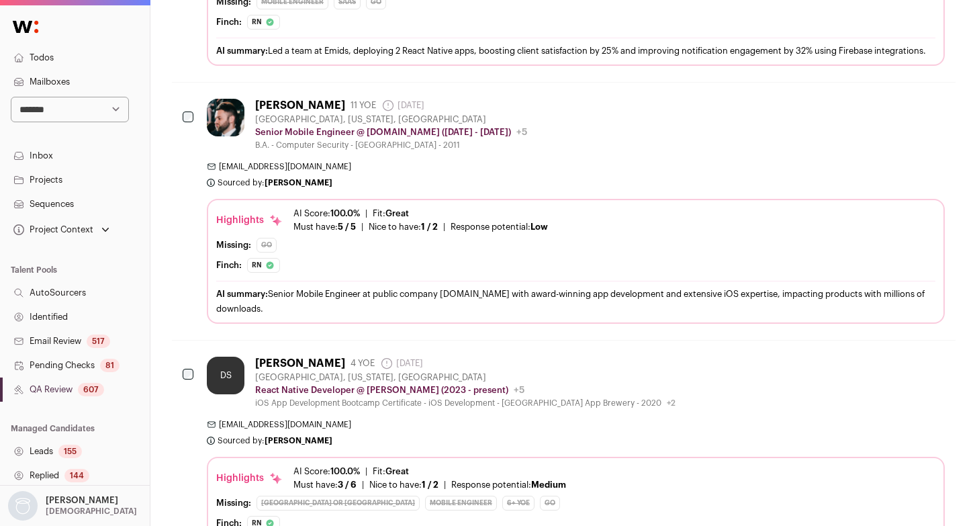
click at [581, 171] on div "[PERSON_NAME] 11 YOE [DATE] Admin only. The last time the profile was scraped. …" at bounding box center [576, 211] width 738 height 224
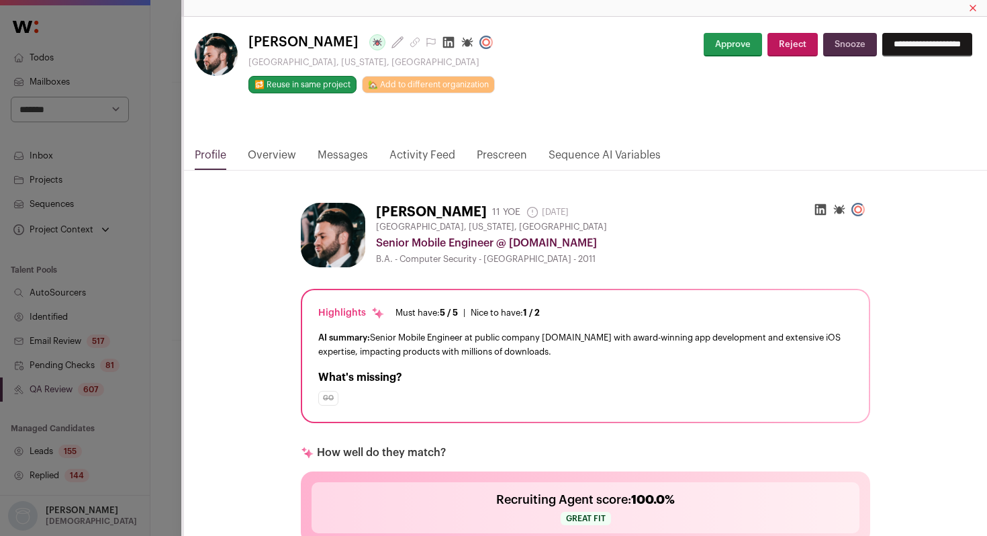
click at [422, 153] on link "Activity Feed" at bounding box center [423, 158] width 66 height 23
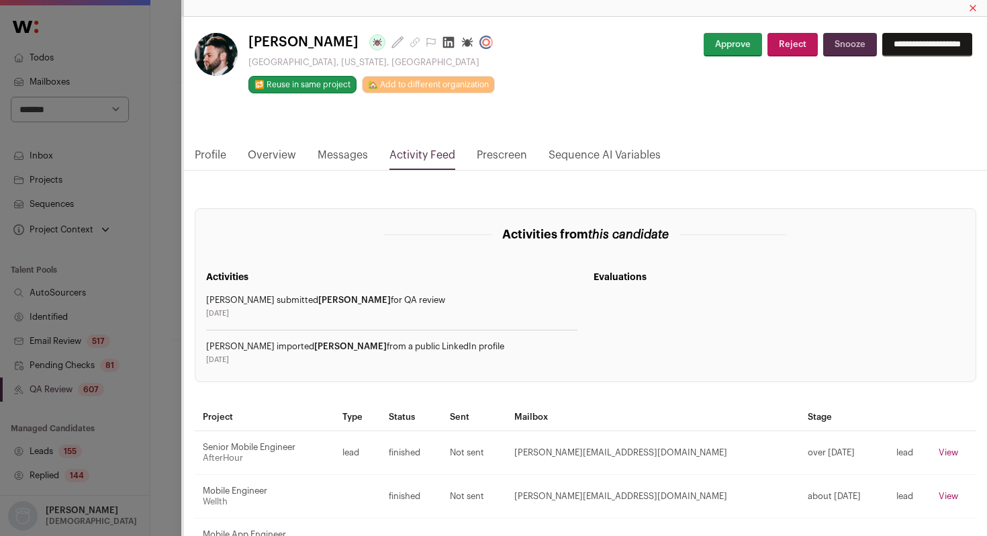
click at [138, 238] on div "[PERSON_NAME] Last update: [DATE] [GEOGRAPHIC_DATA], [US_STATE], [GEOGRAPHIC_DA…" at bounding box center [493, 268] width 987 height 536
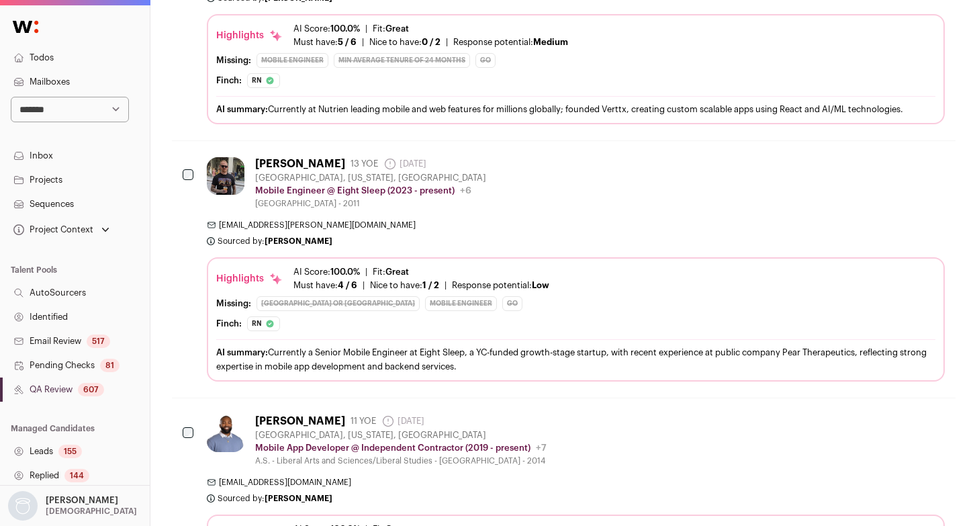
scroll to position [5066, 0]
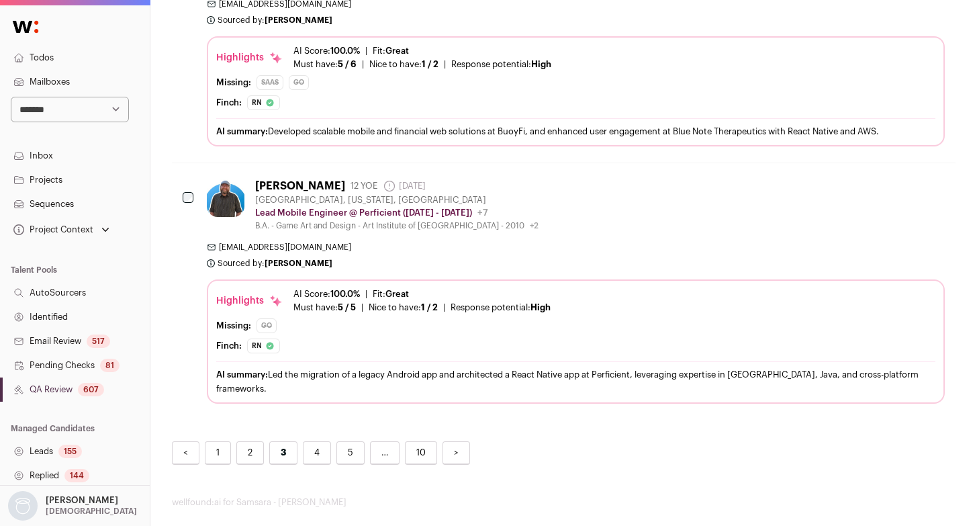
click at [316, 442] on link "4" at bounding box center [317, 453] width 28 height 24
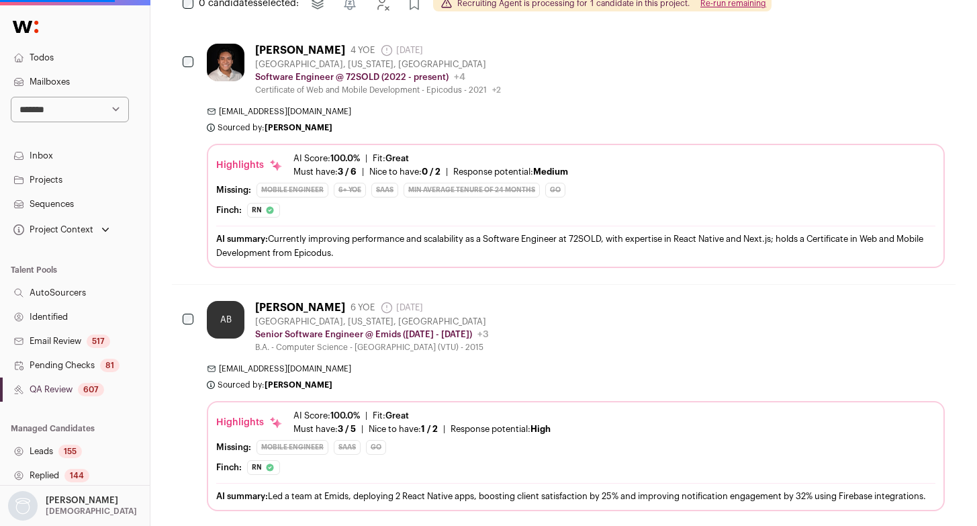
scroll to position [0, 0]
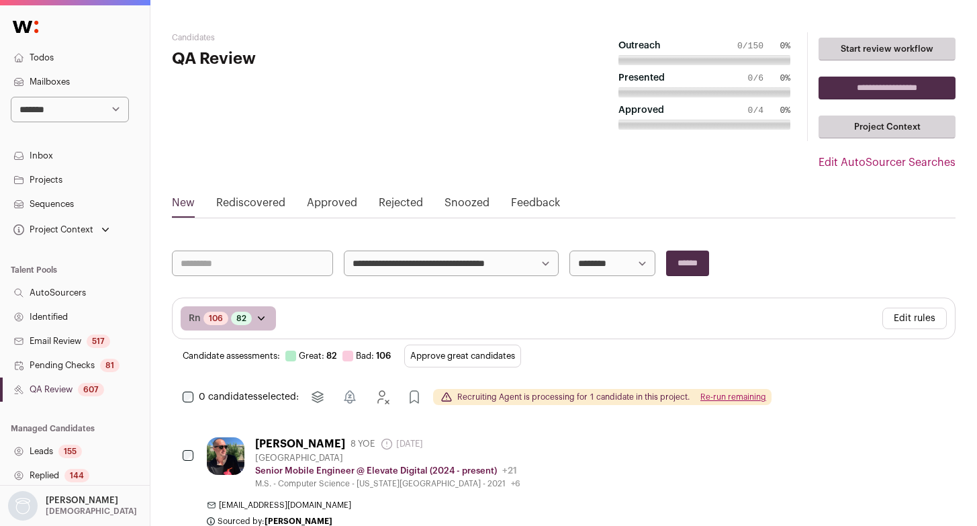
click at [57, 322] on link "Identified" at bounding box center [75, 317] width 150 height 24
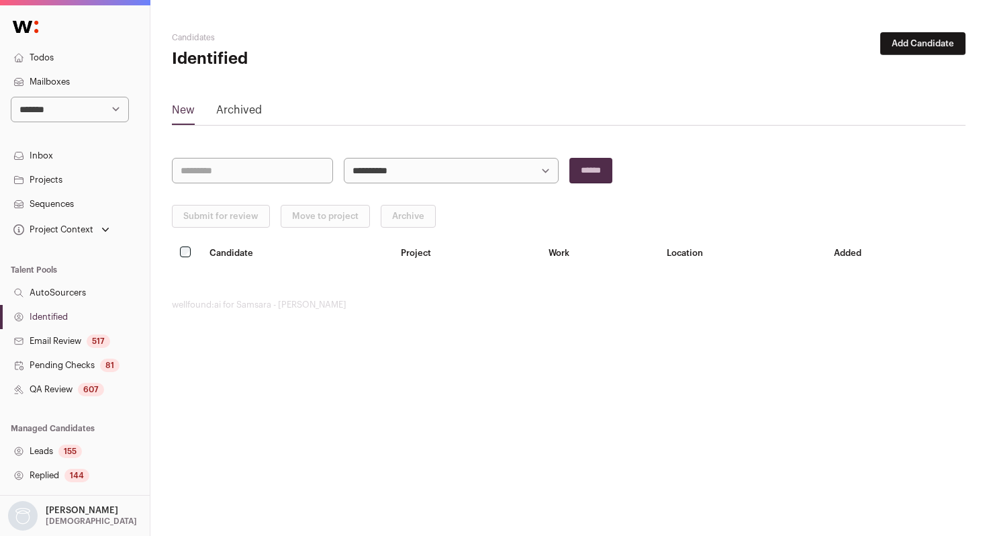
click at [55, 394] on link "QA Review 607" at bounding box center [75, 389] width 150 height 24
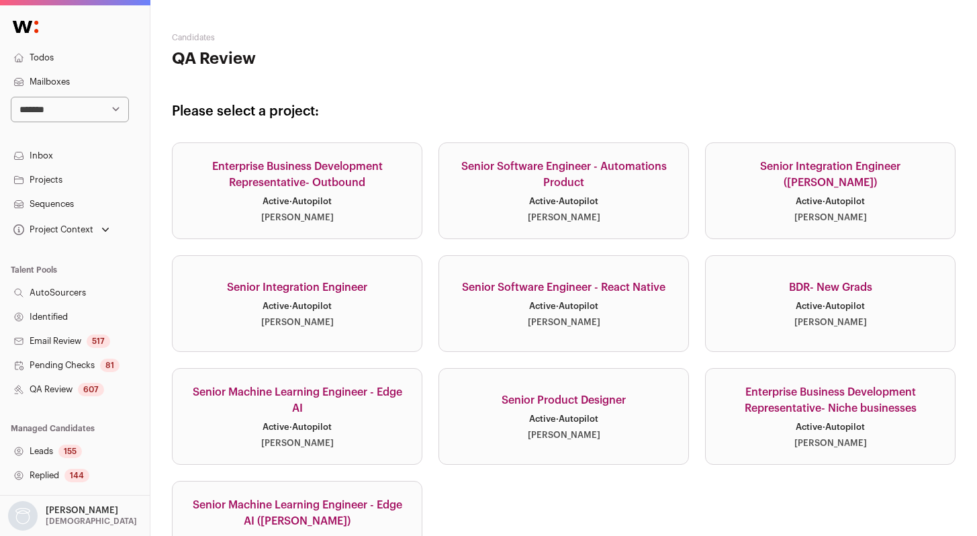
click at [572, 325] on div "[PERSON_NAME]" at bounding box center [564, 322] width 73 height 11
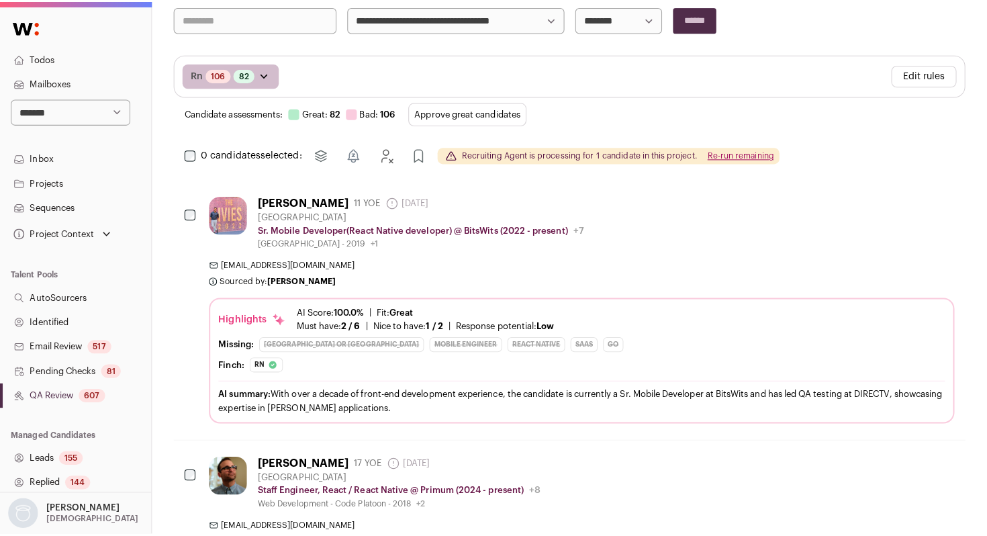
scroll to position [248, 0]
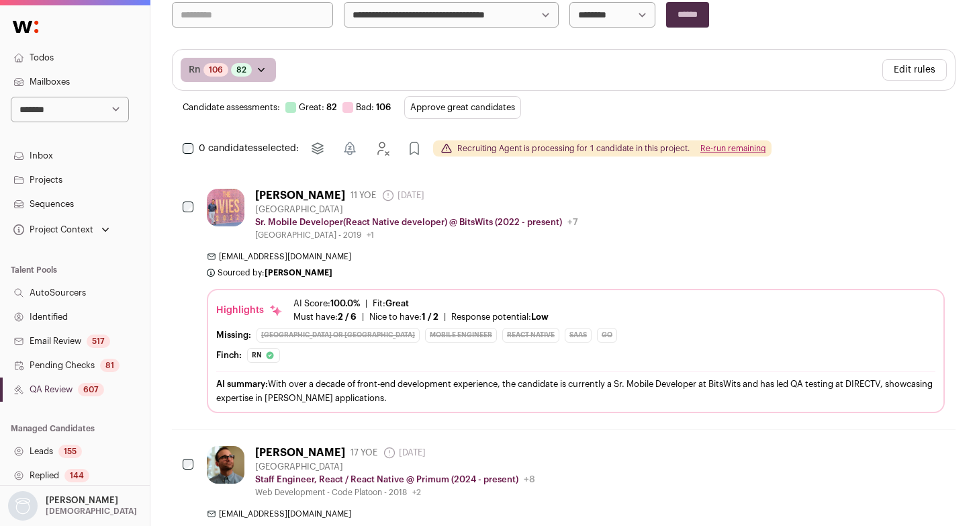
click at [548, 248] on div "[PERSON_NAME] 11 YOE [DATE] Admin only. The last time the profile was scraped. …" at bounding box center [576, 301] width 738 height 224
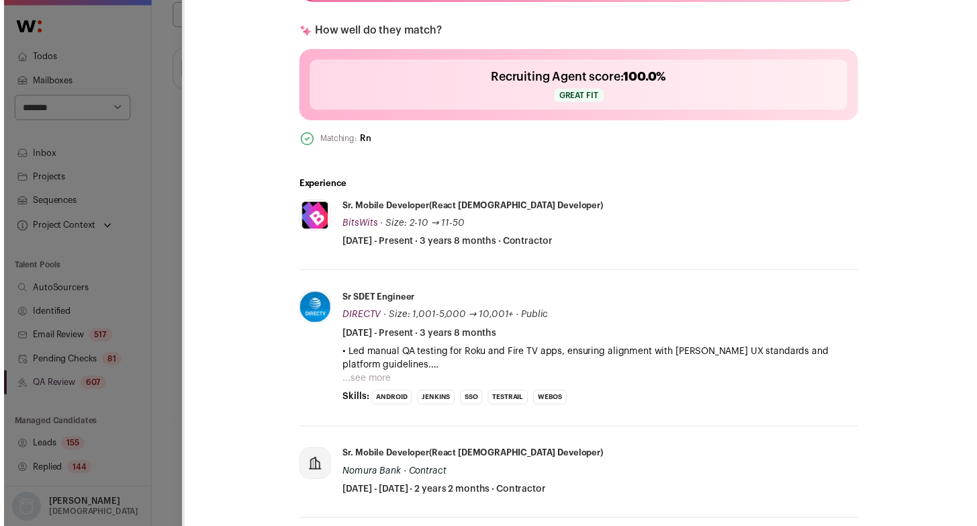
scroll to position [451, 0]
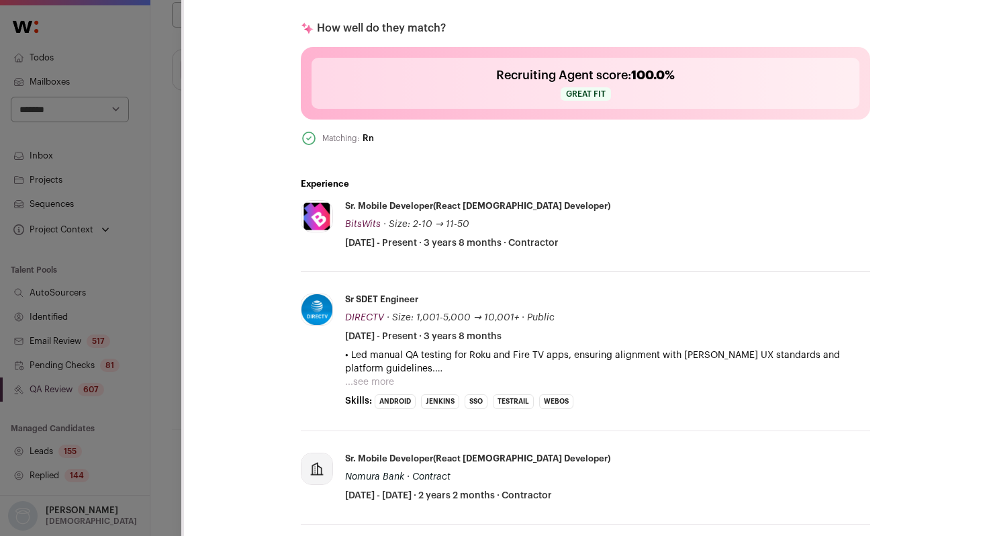
click at [148, 264] on div "**********" at bounding box center [493, 268] width 987 height 536
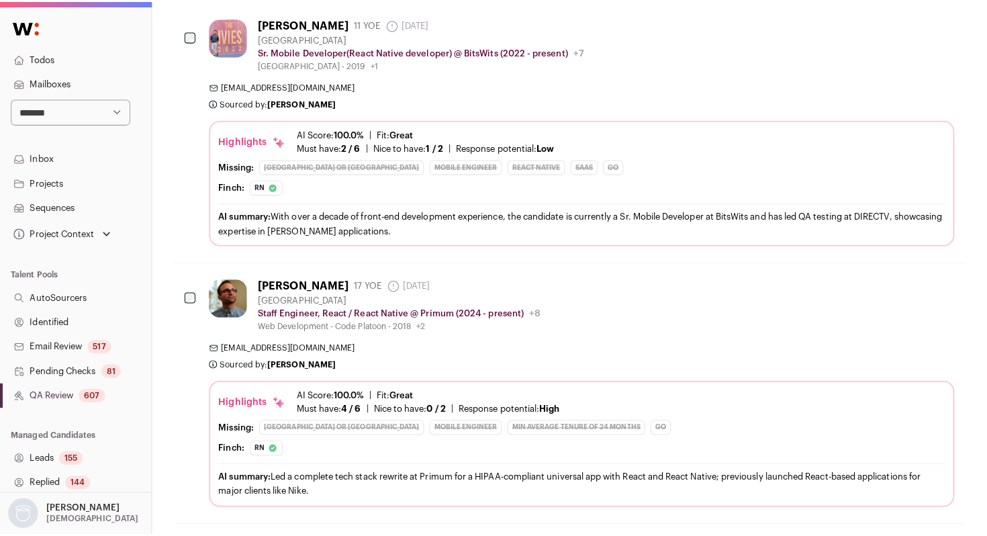
scroll to position [428, 0]
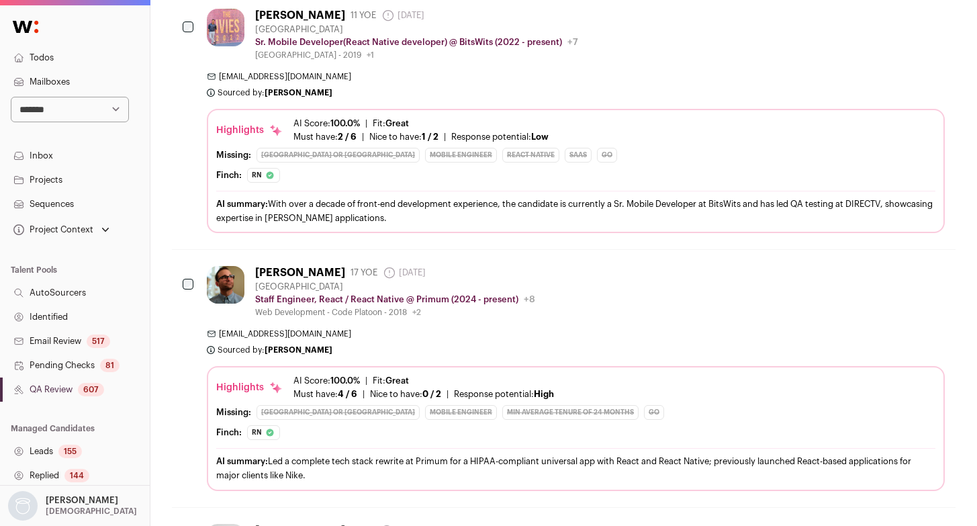
click at [227, 295] on img at bounding box center [226, 285] width 38 height 38
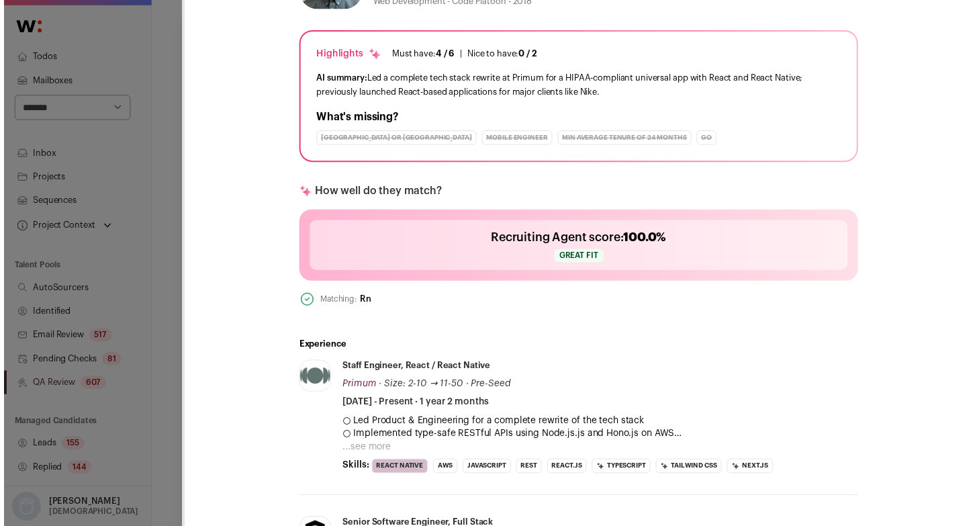
scroll to position [262, 0]
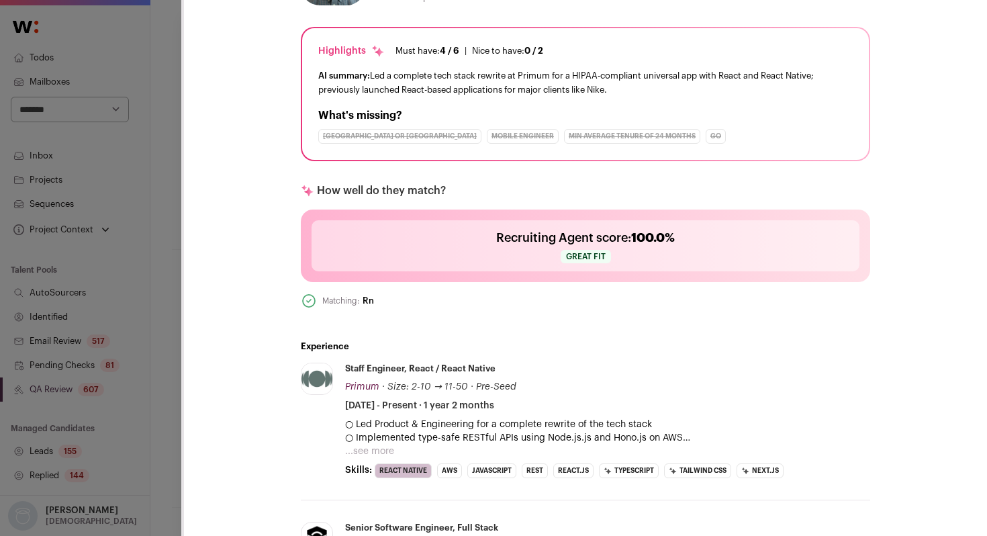
click at [91, 363] on div "**********" at bounding box center [493, 268] width 987 height 536
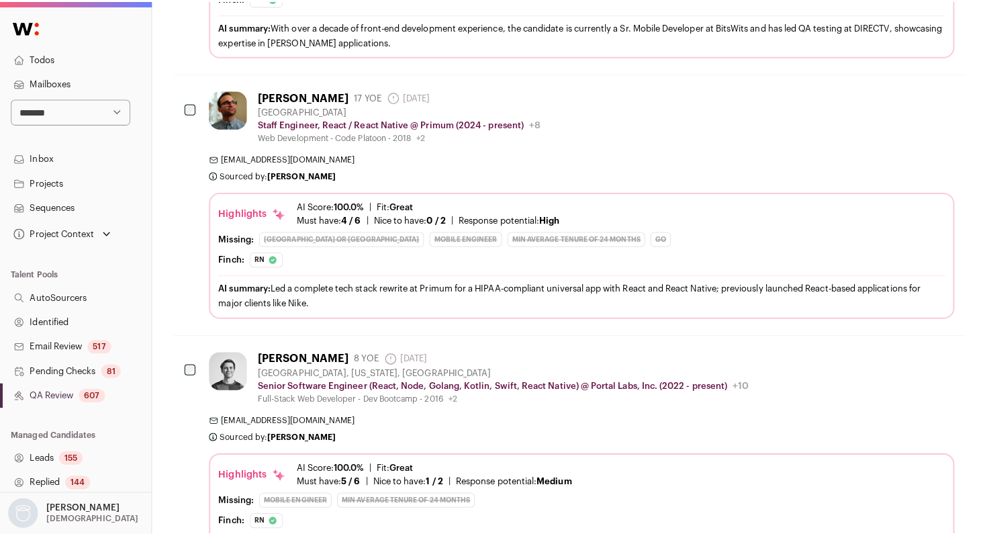
scroll to position [629, 0]
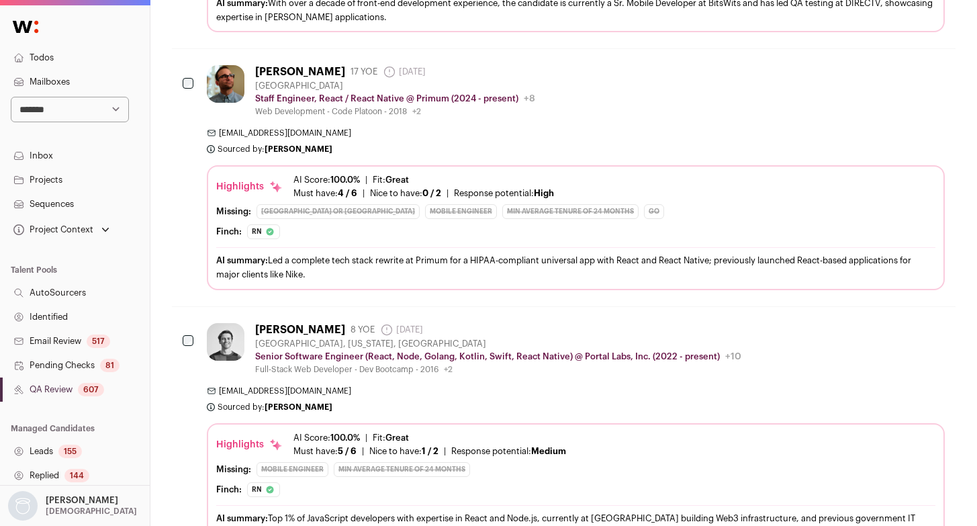
click at [240, 359] on div at bounding box center [228, 349] width 43 height 52
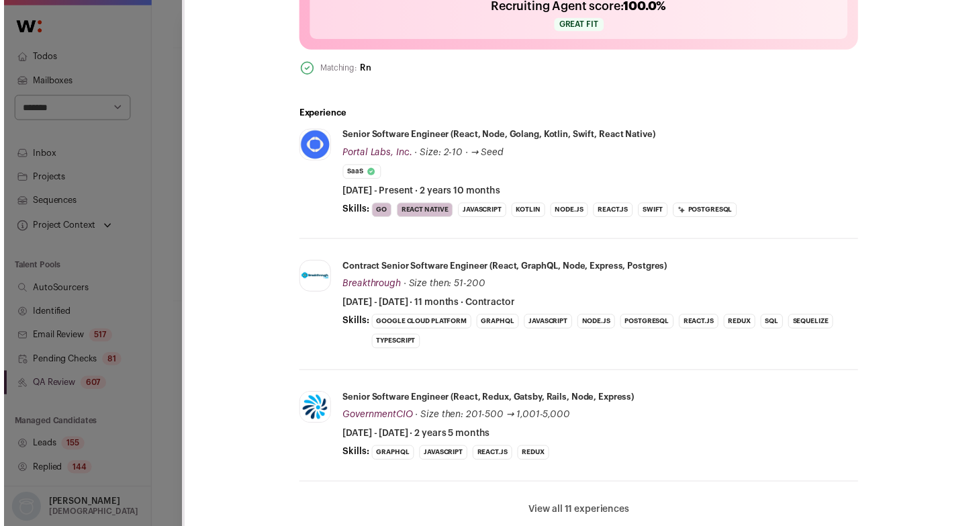
scroll to position [525, 0]
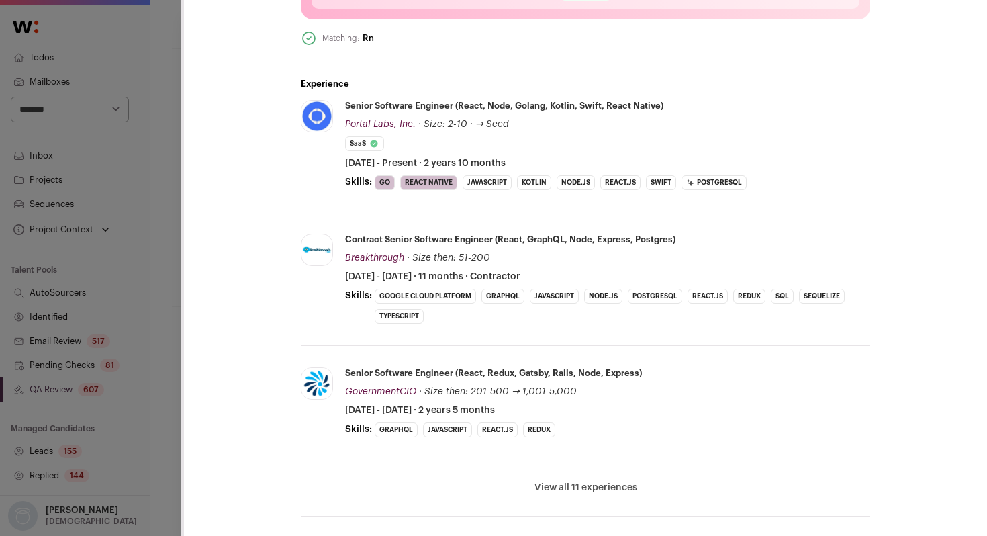
click at [179, 343] on div "**********" at bounding box center [493, 268] width 987 height 536
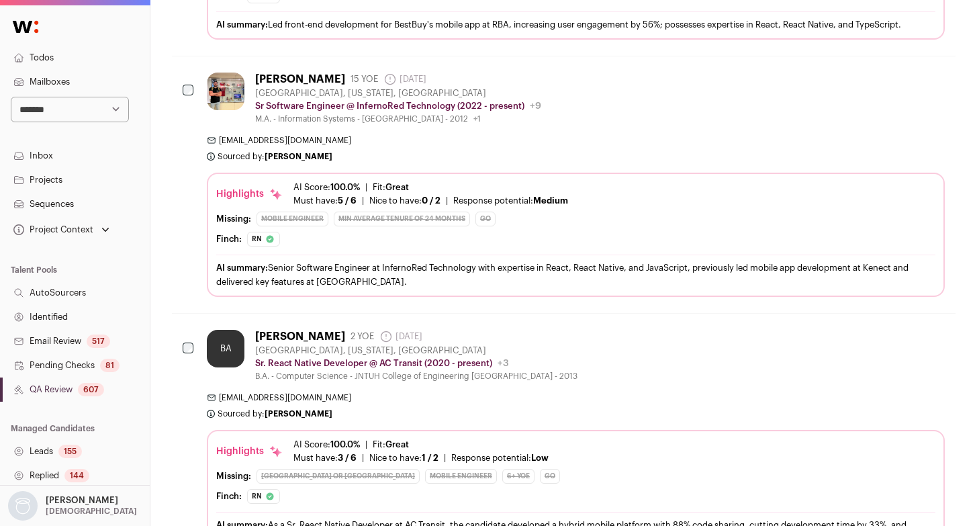
scroll to position [2398, 0]
